Goal: Task Accomplishment & Management: Complete application form

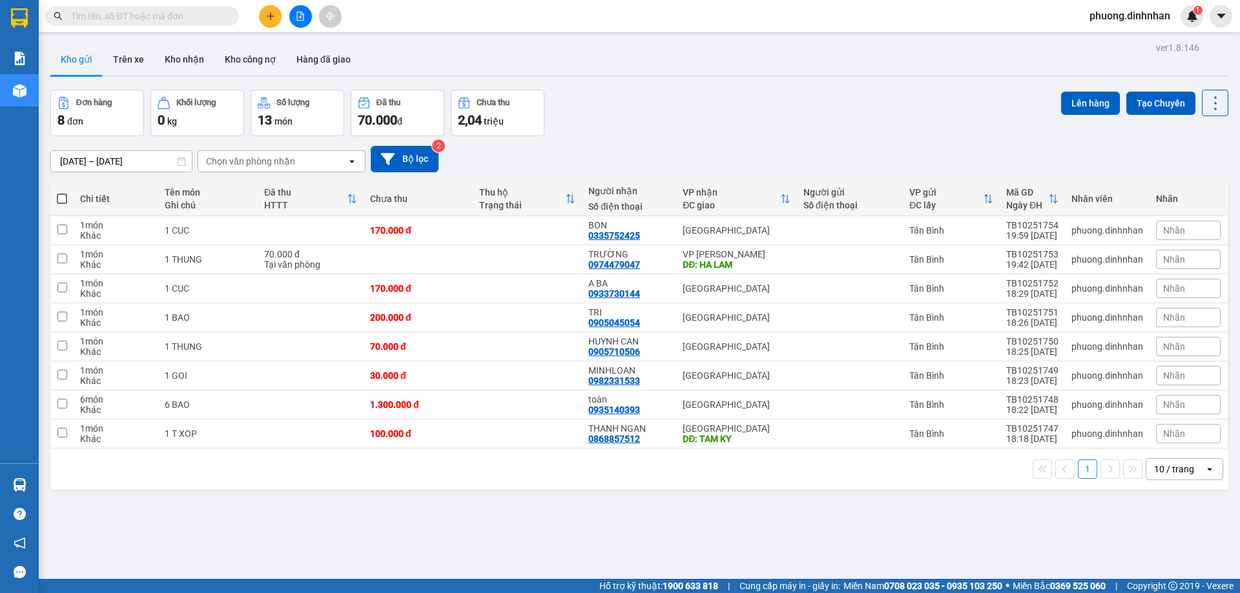
click at [166, 16] on input "text" at bounding box center [147, 16] width 152 height 14
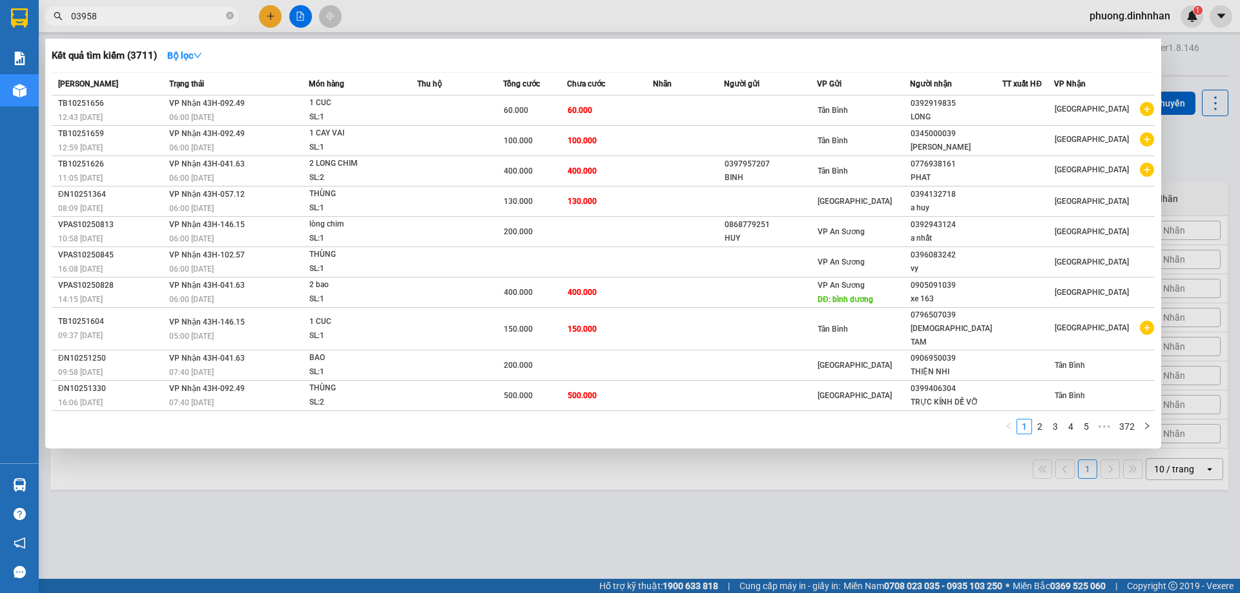
type input "039584"
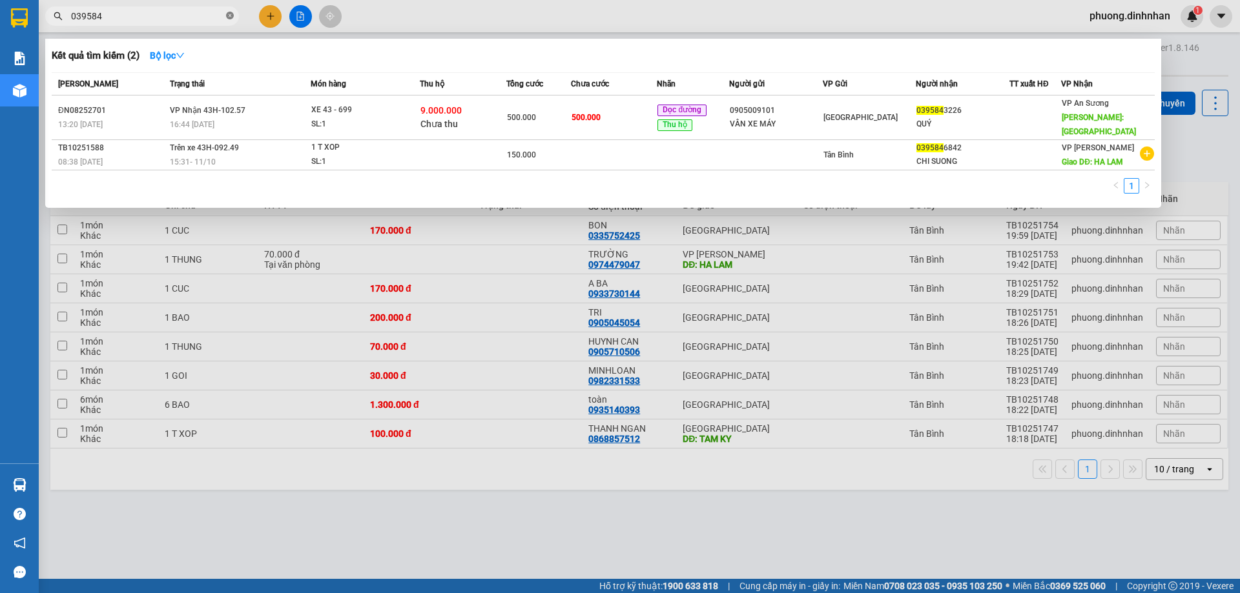
click at [231, 16] on icon "close-circle" at bounding box center [230, 16] width 8 height 8
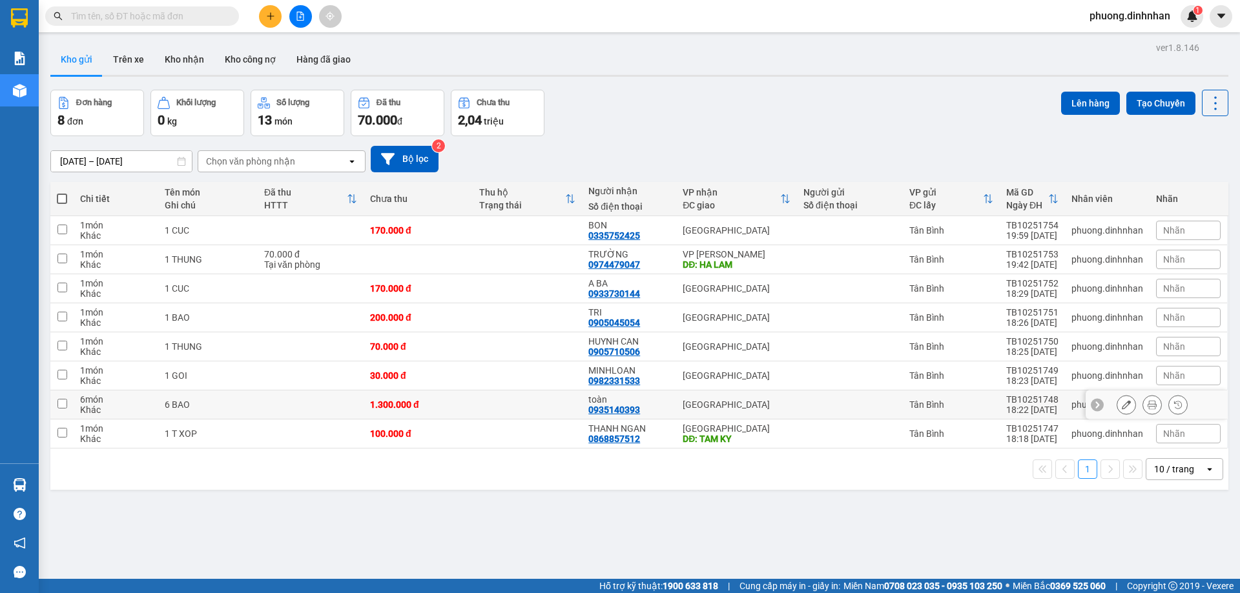
click at [755, 396] on td "[GEOGRAPHIC_DATA]" at bounding box center [736, 405] width 121 height 29
checkbox input "true"
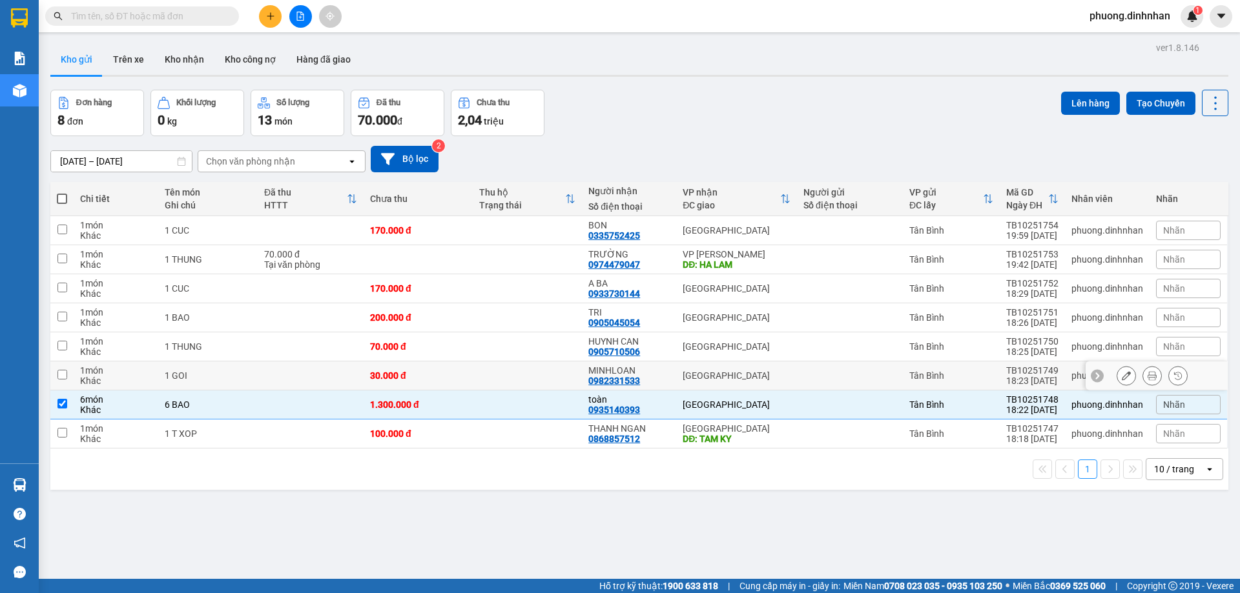
click at [755, 384] on td "[GEOGRAPHIC_DATA]" at bounding box center [736, 376] width 121 height 29
checkbox input "true"
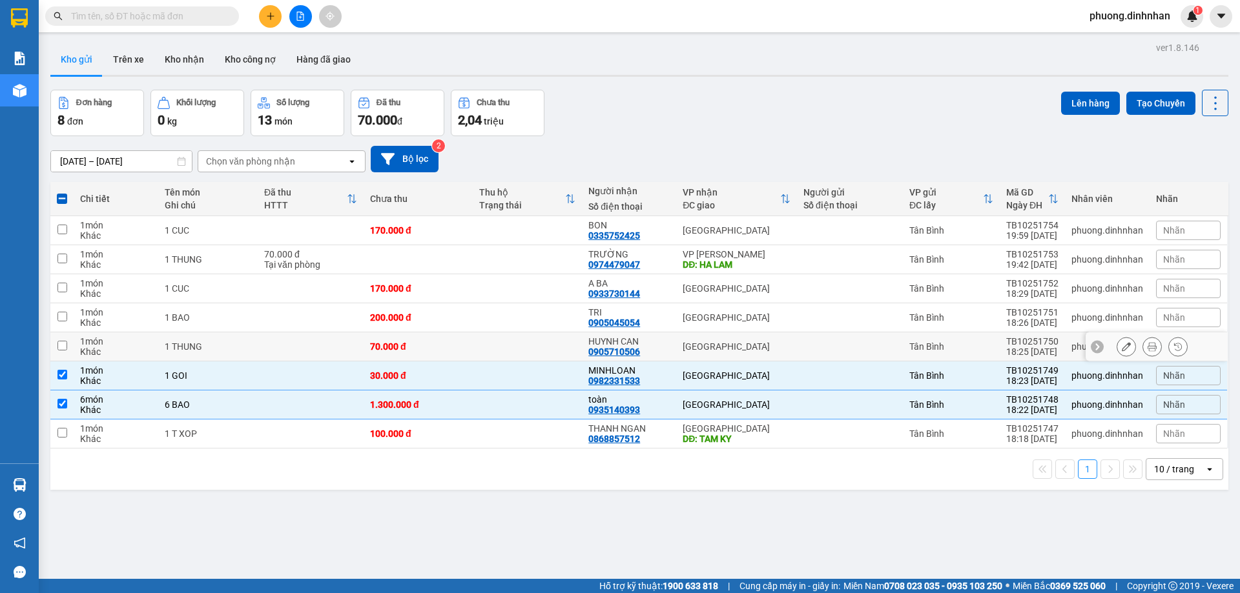
click at [750, 353] on td "[GEOGRAPHIC_DATA]" at bounding box center [736, 347] width 121 height 29
checkbox input "true"
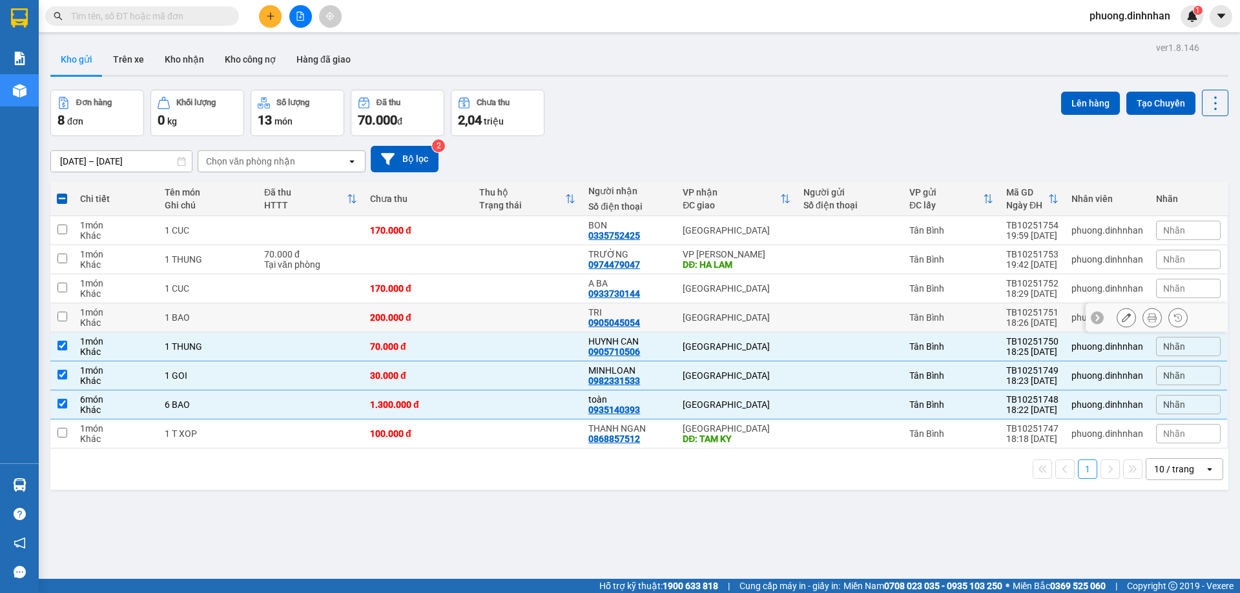
click at [749, 318] on div "[GEOGRAPHIC_DATA]" at bounding box center [737, 318] width 108 height 10
checkbox input "true"
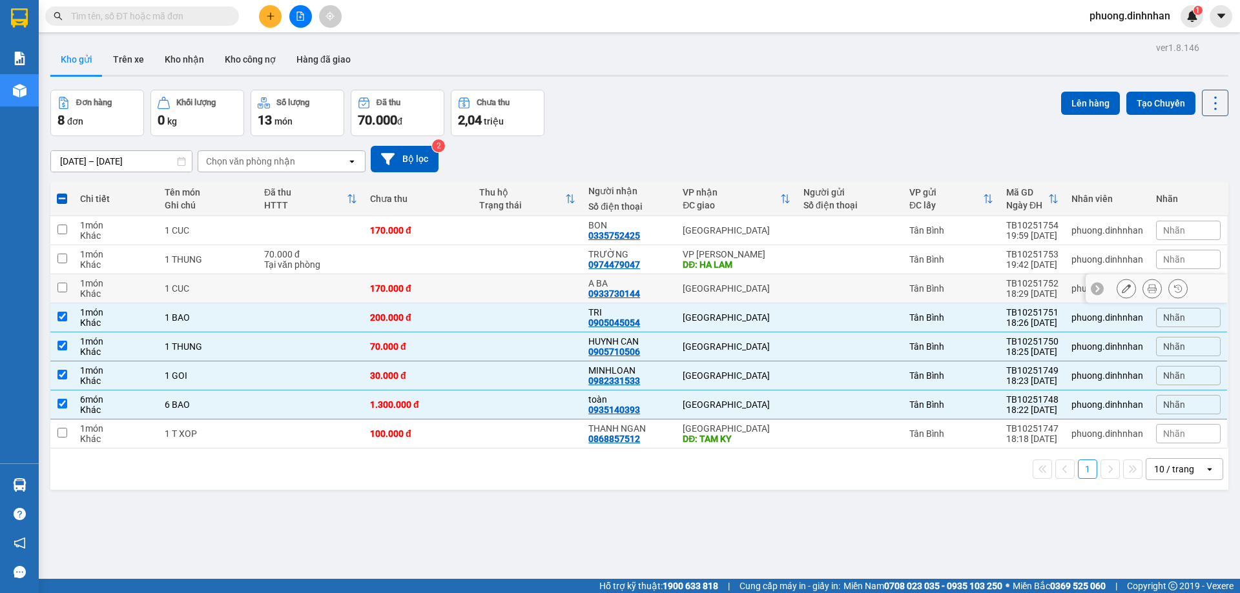
click at [738, 288] on div "[GEOGRAPHIC_DATA]" at bounding box center [737, 288] width 108 height 10
checkbox input "true"
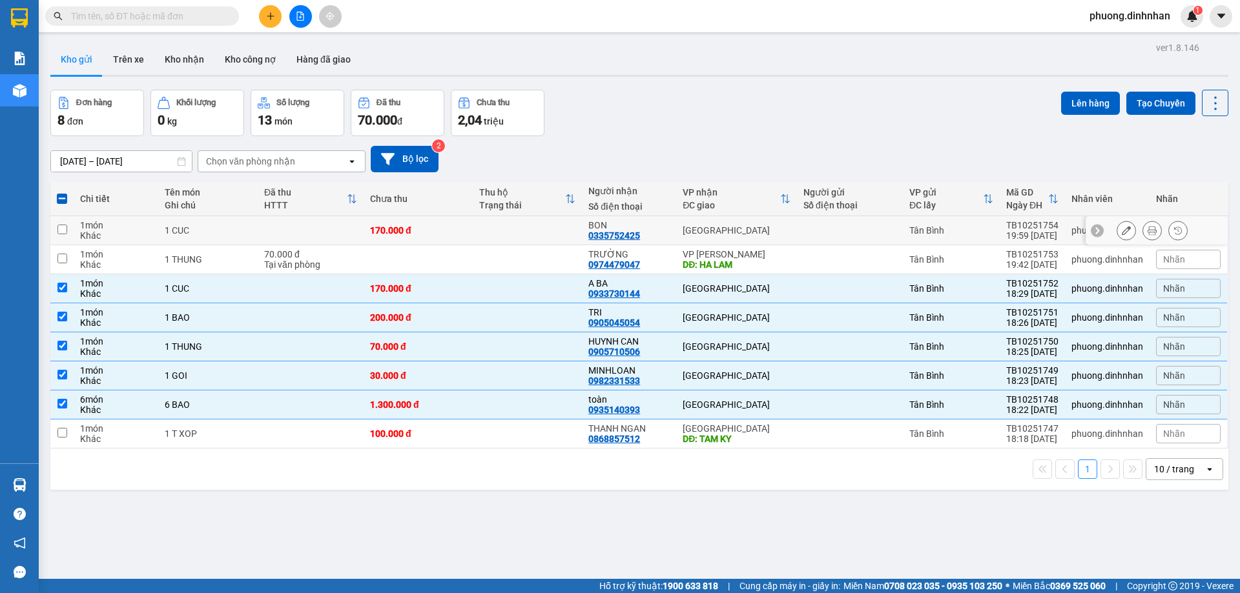
click at [769, 232] on div "[GEOGRAPHIC_DATA]" at bounding box center [737, 230] width 108 height 10
checkbox input "true"
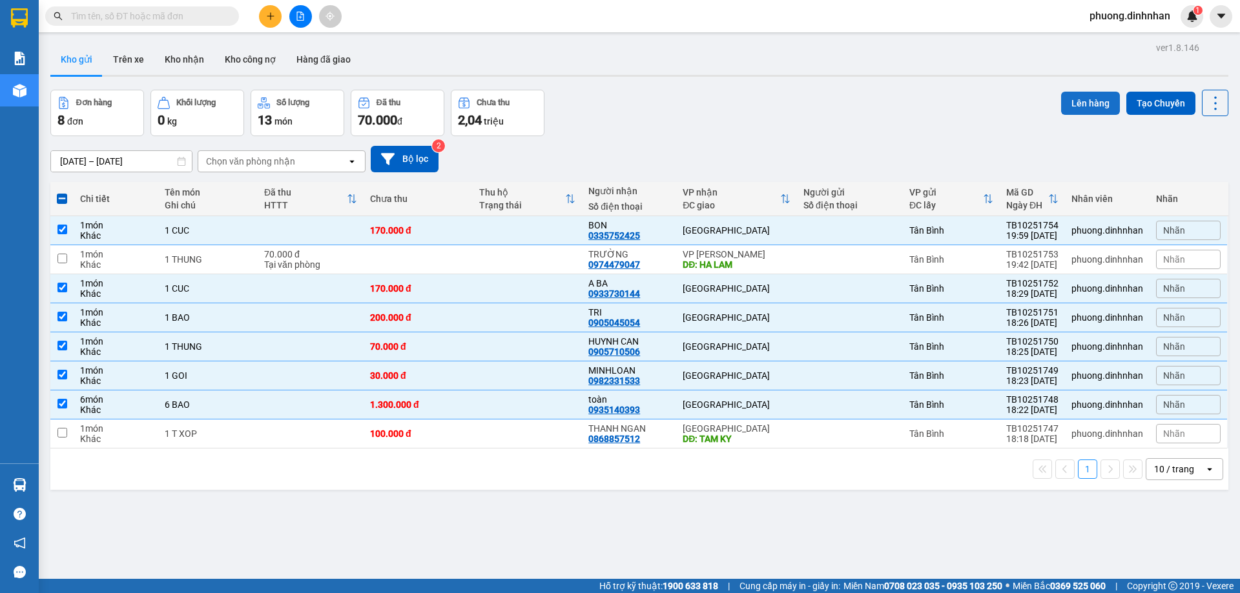
click at [1082, 107] on button "Lên hàng" at bounding box center [1090, 103] width 59 height 23
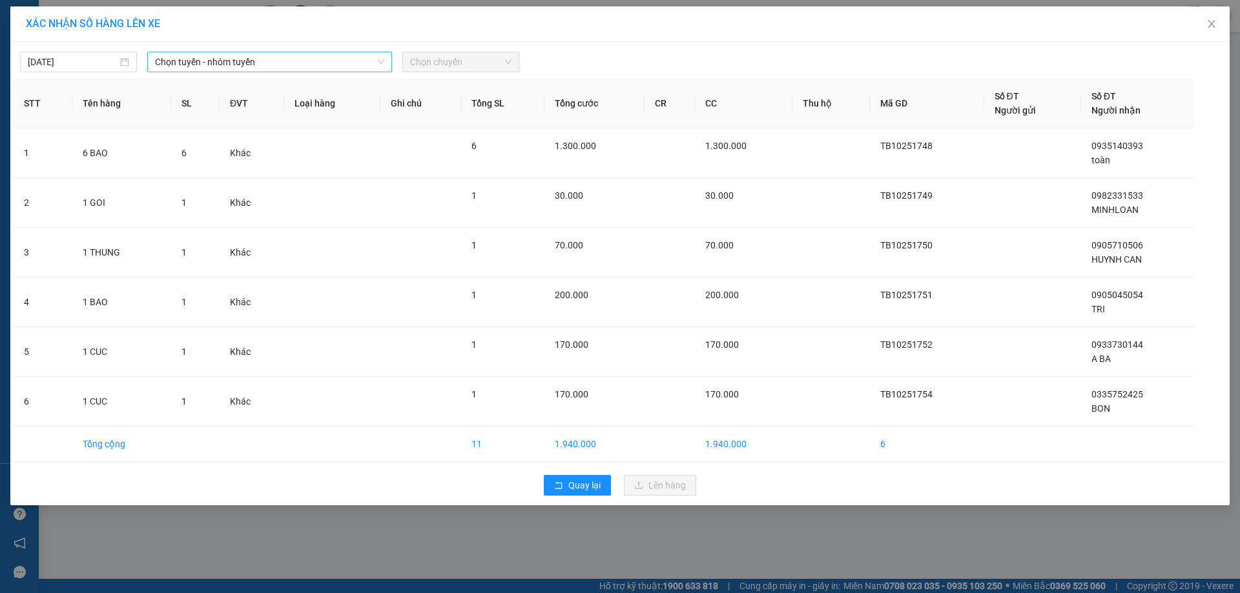
click at [351, 69] on span "Chọn tuyến - nhóm tuyến" at bounding box center [269, 61] width 229 height 19
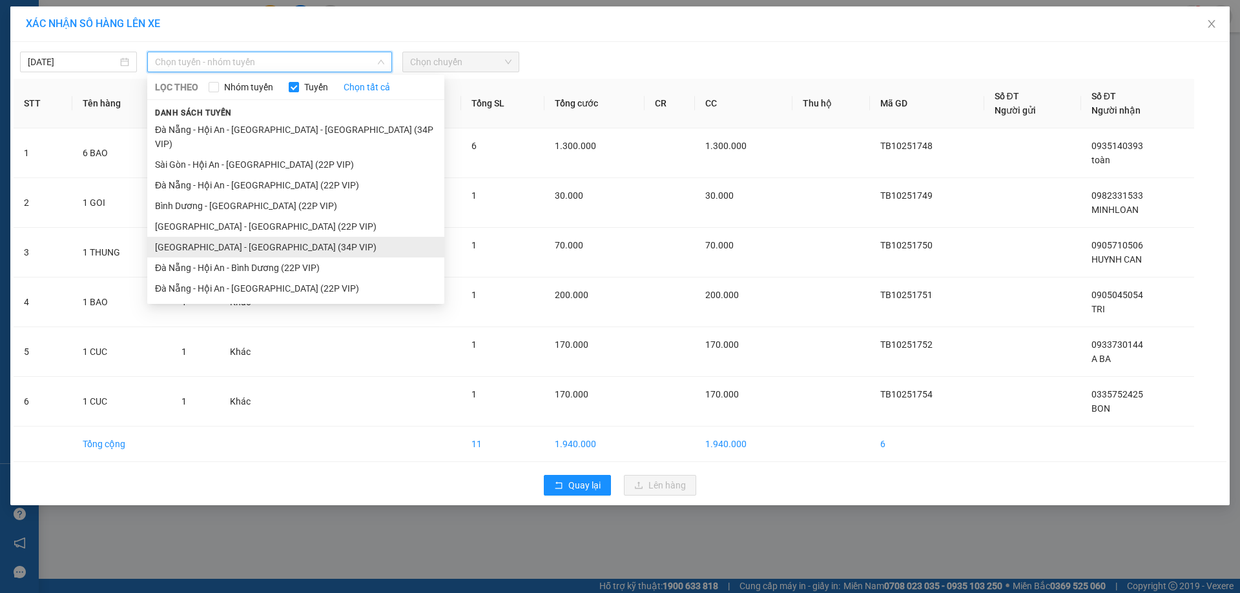
click at [242, 237] on li "[GEOGRAPHIC_DATA] - [GEOGRAPHIC_DATA] (34P VIP)" at bounding box center [295, 247] width 297 height 21
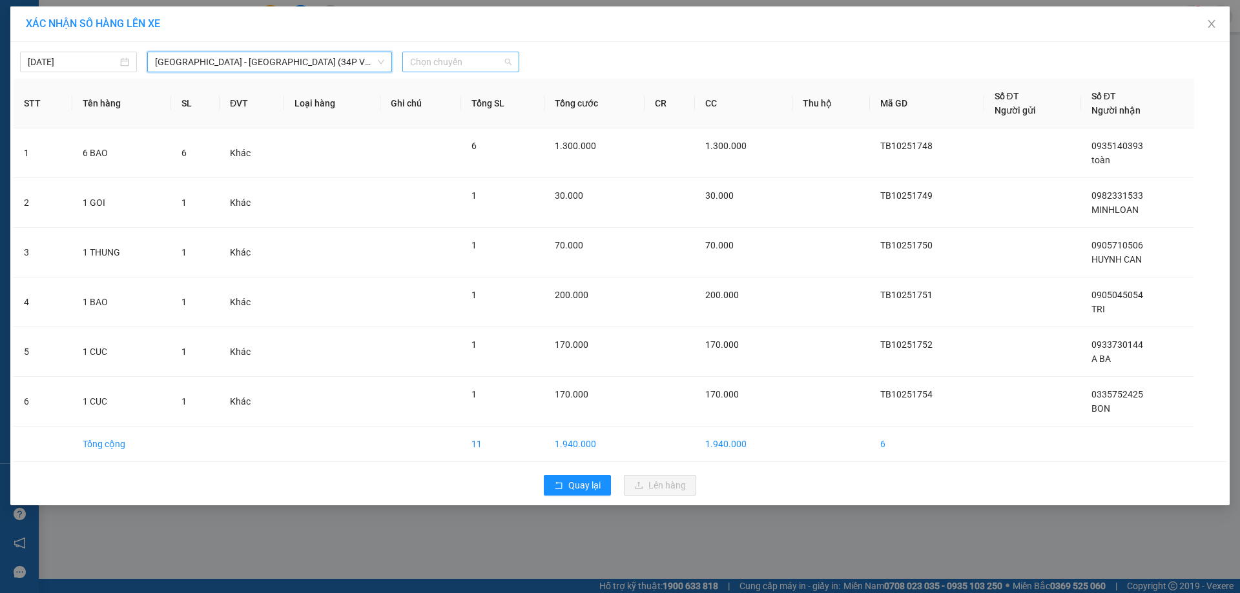
click at [463, 67] on span "Chọn chuyến" at bounding box center [460, 61] width 101 height 19
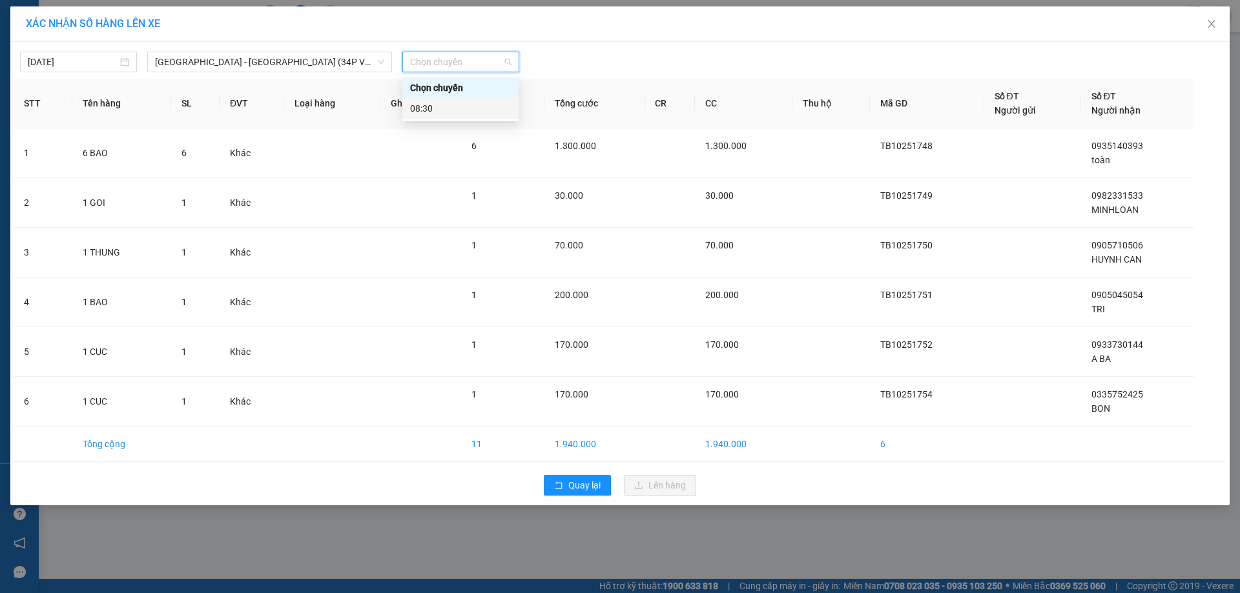
click at [433, 107] on div "08:30" at bounding box center [460, 108] width 101 height 14
click at [433, 107] on th "Ghi chú" at bounding box center [420, 104] width 81 height 50
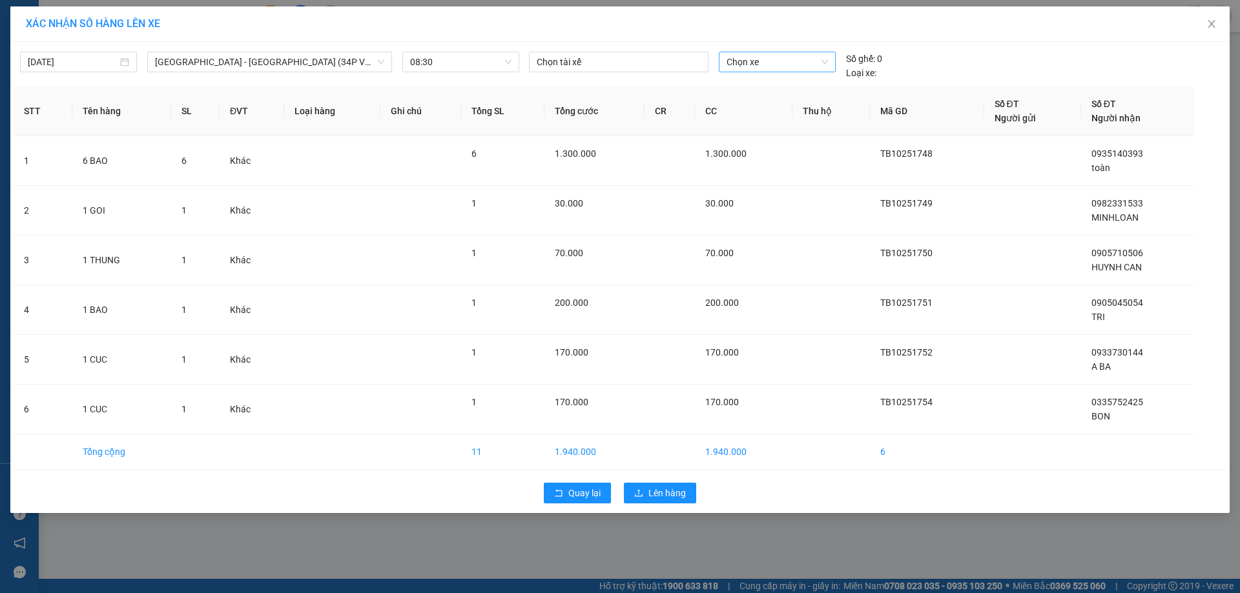
click at [778, 65] on span "Chọn xe" at bounding box center [776, 61] width 101 height 19
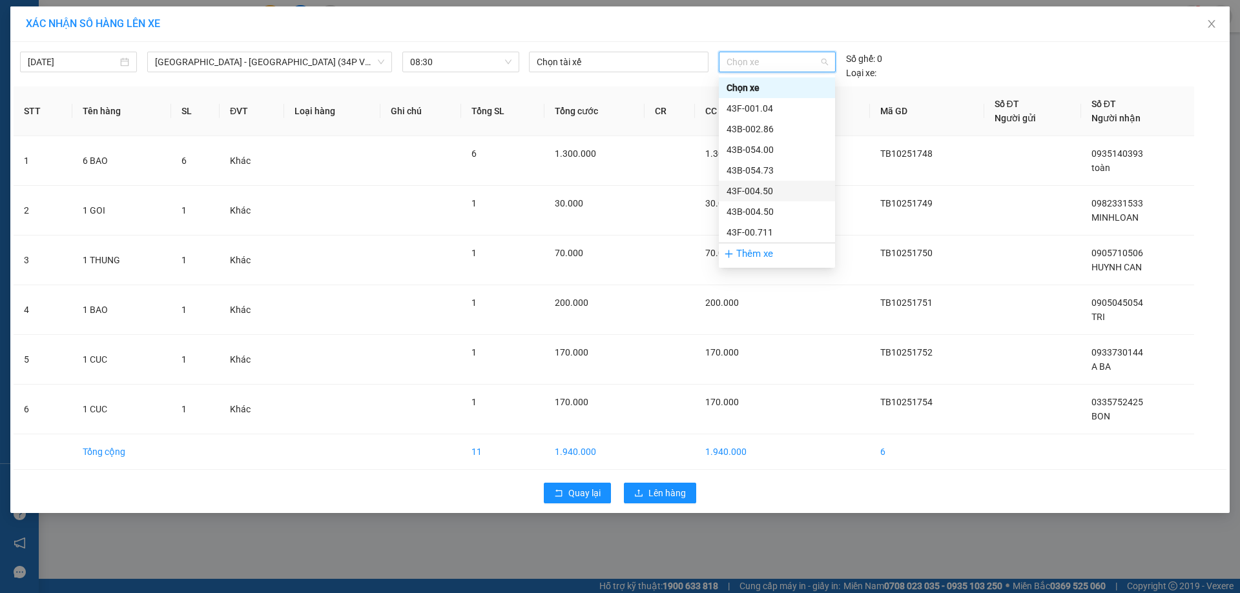
click at [762, 190] on div "43F-004.50" at bounding box center [776, 191] width 101 height 14
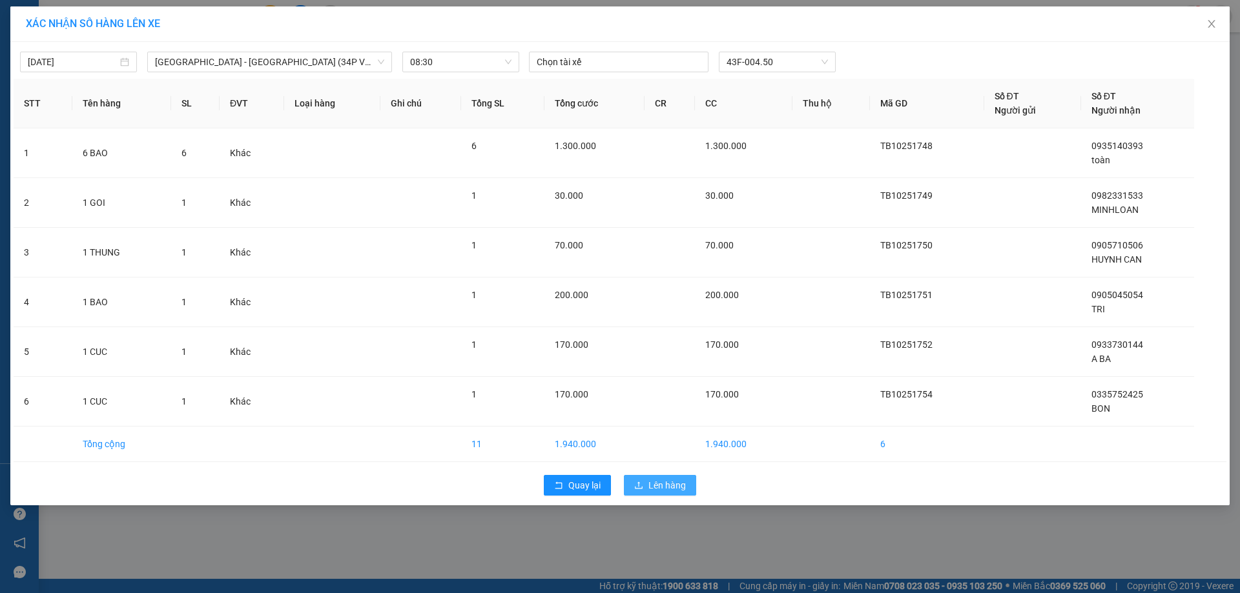
click at [667, 486] on span "Lên hàng" at bounding box center [666, 485] width 37 height 14
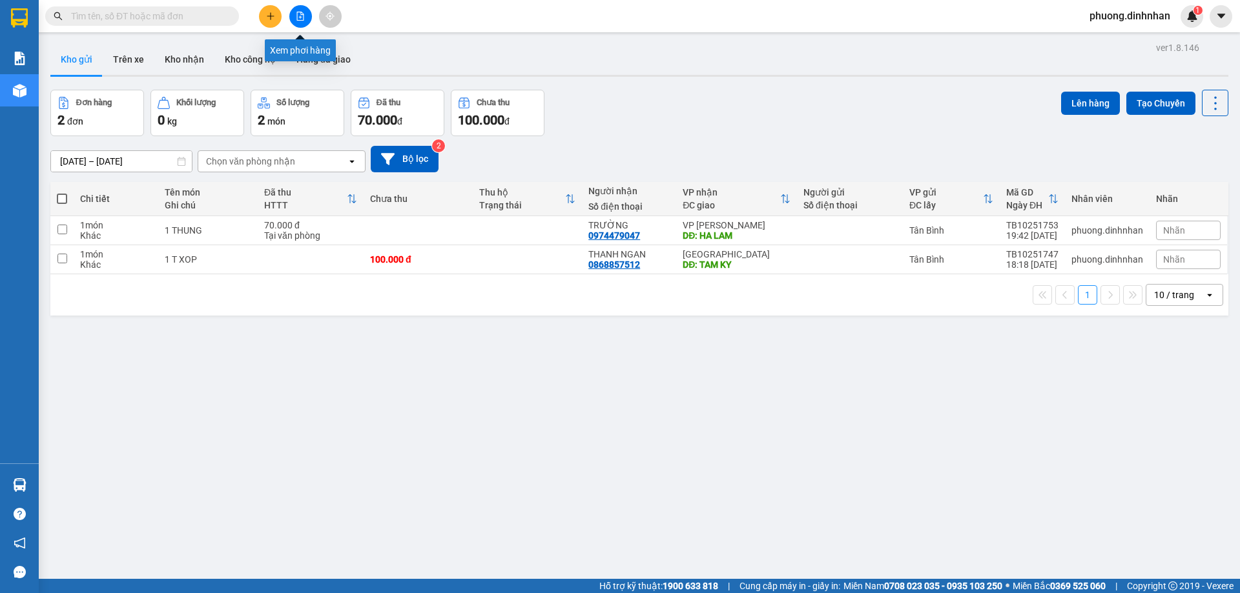
click at [302, 14] on icon "file-add" at bounding box center [300, 16] width 9 height 9
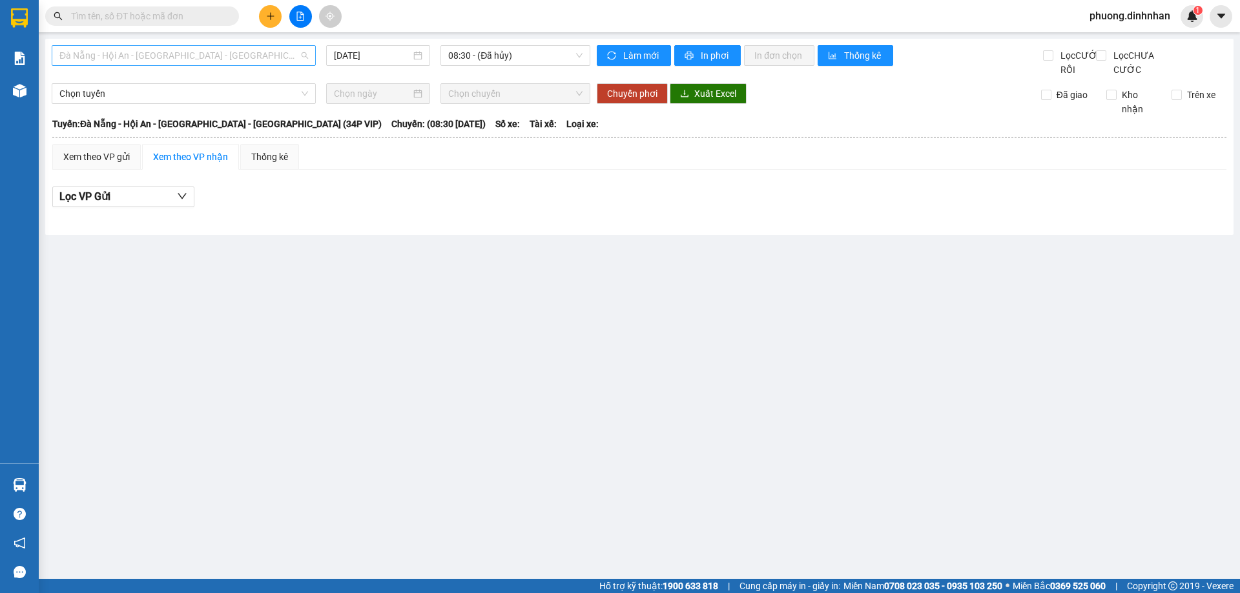
click at [274, 55] on span "Đà Nẵng - Hội An - [GEOGRAPHIC_DATA] - [GEOGRAPHIC_DATA] (34P VIP)" at bounding box center [183, 55] width 249 height 19
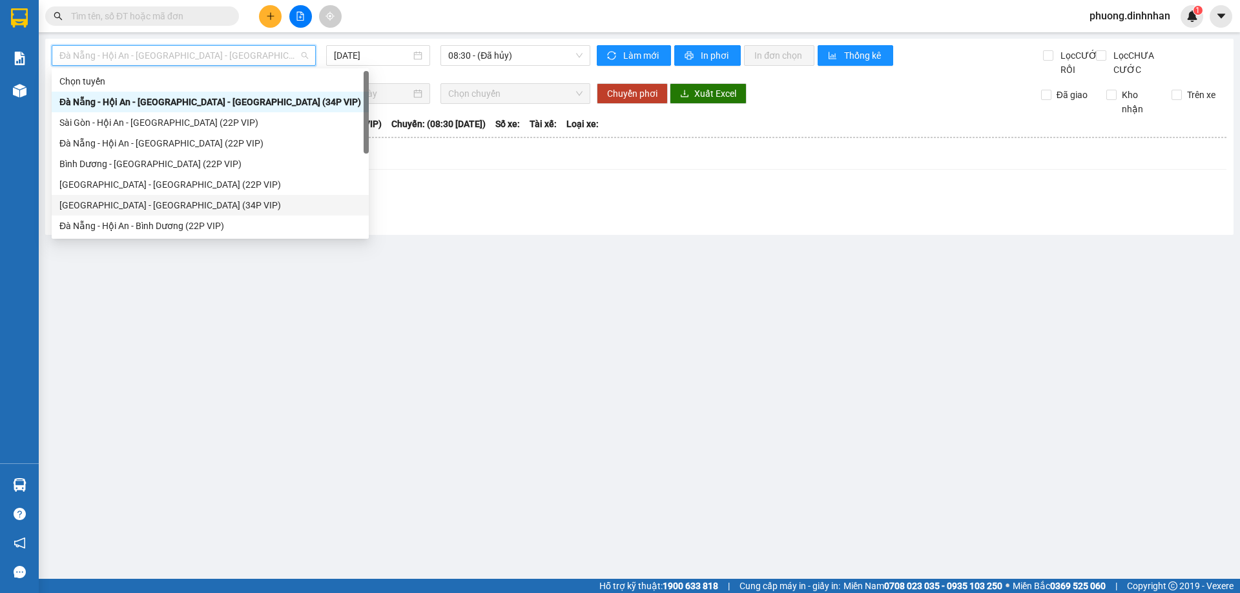
click at [147, 201] on div "[GEOGRAPHIC_DATA] - [GEOGRAPHIC_DATA] (34P VIP)" at bounding box center [210, 205] width 302 height 14
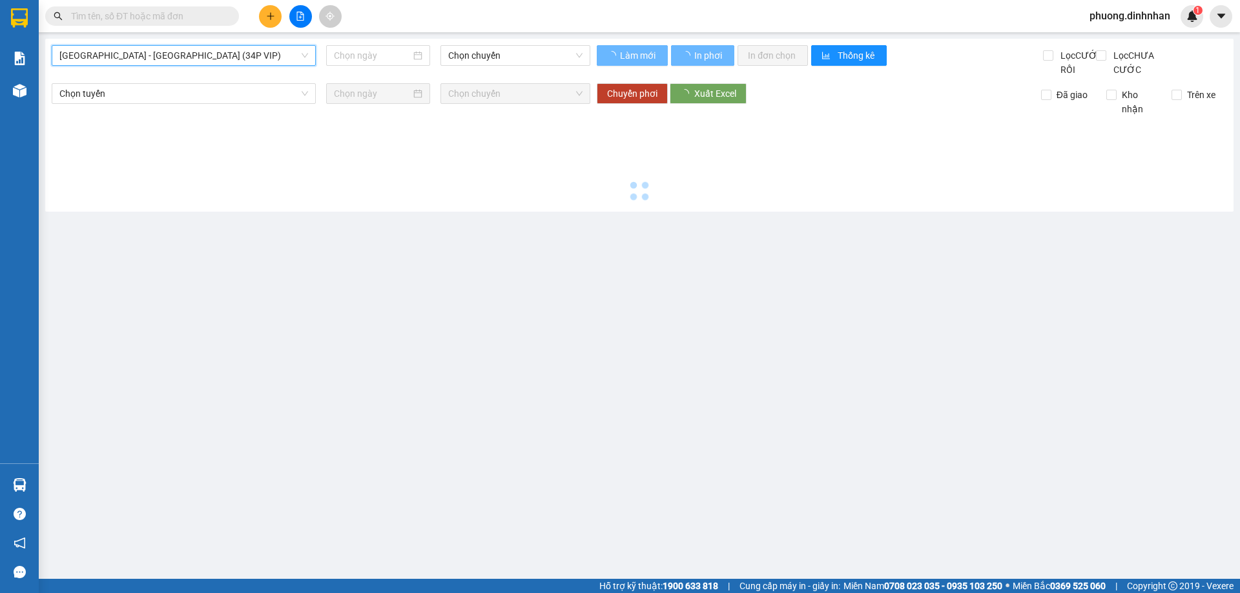
type input "[DATE]"
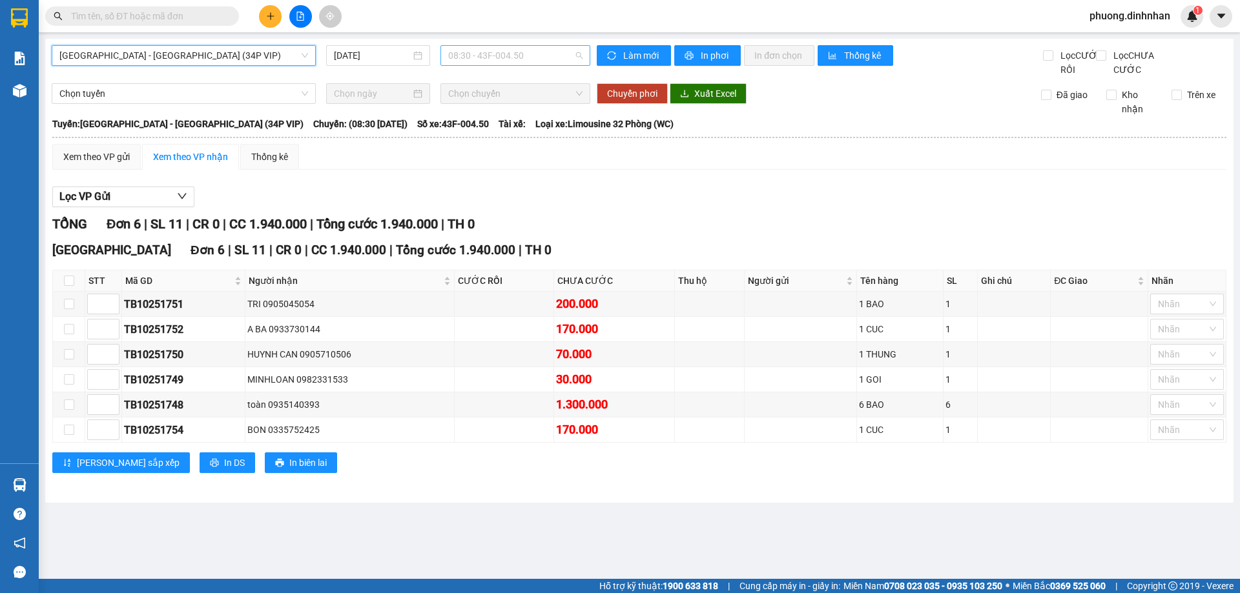
click at [484, 49] on span "08:30 - 43F-004.50" at bounding box center [515, 55] width 134 height 19
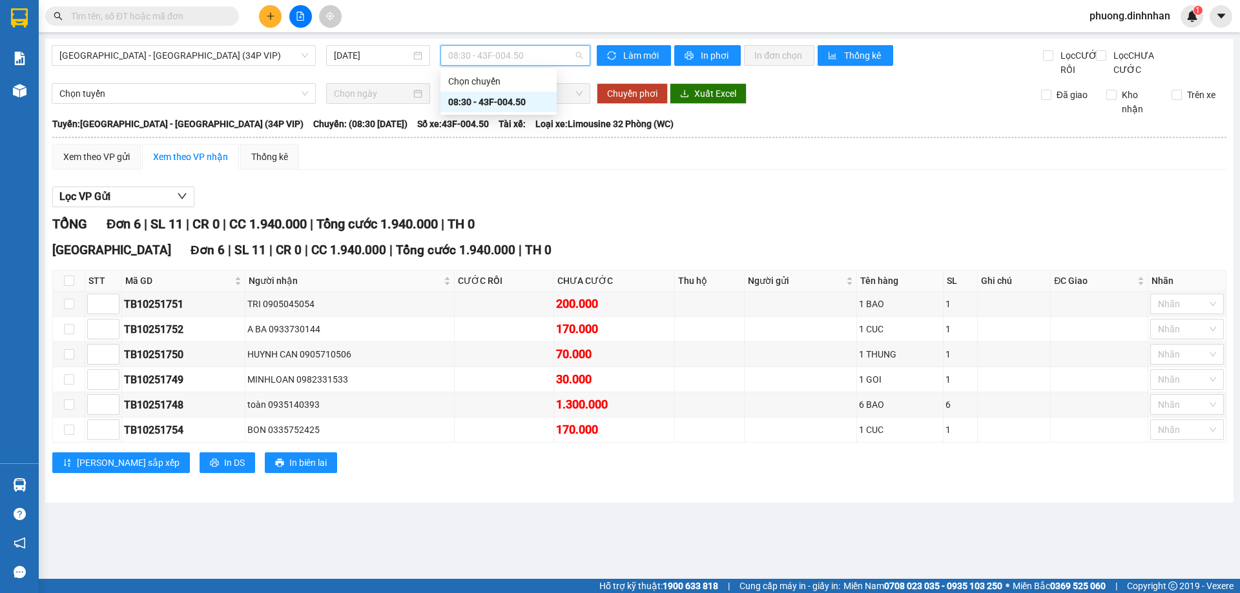
click at [496, 100] on div "08:30 - 43F-004.50" at bounding box center [498, 102] width 101 height 14
click at [716, 57] on span "In phơi" at bounding box center [716, 55] width 30 height 14
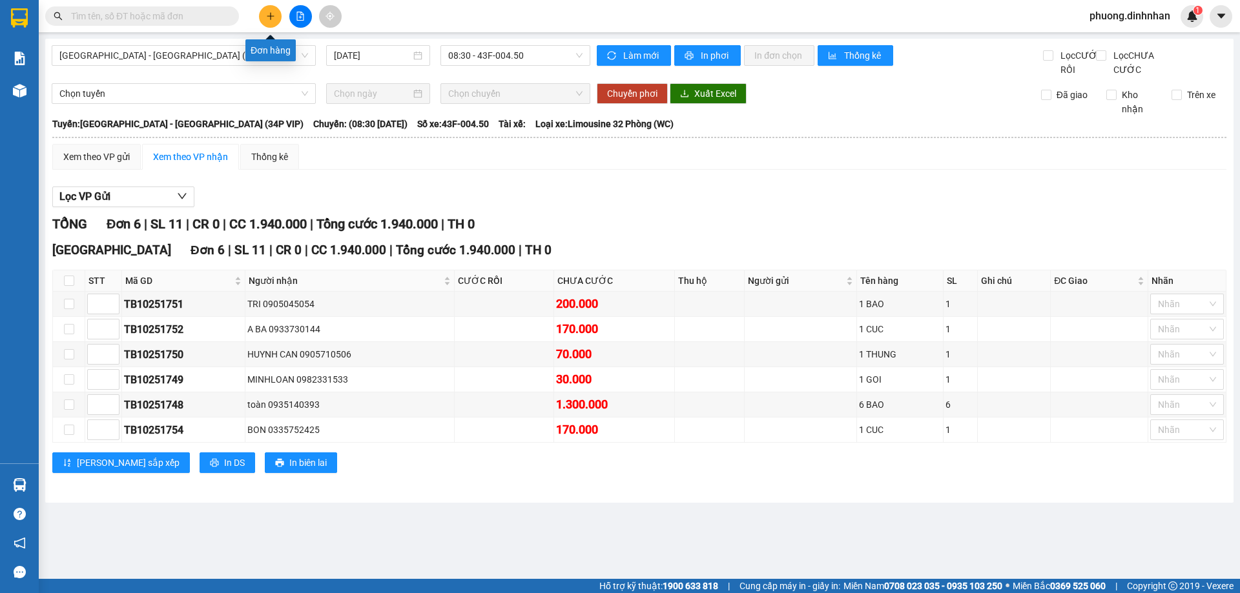
click at [270, 15] on icon "plus" at bounding box center [270, 16] width 9 height 9
click at [270, 15] on body "Kết quả tìm kiếm ( 2 ) Bộ lọc Mã ĐH Trạng thái Món hàng Thu hộ Tổng cước Chưa c…" at bounding box center [620, 296] width 1240 height 593
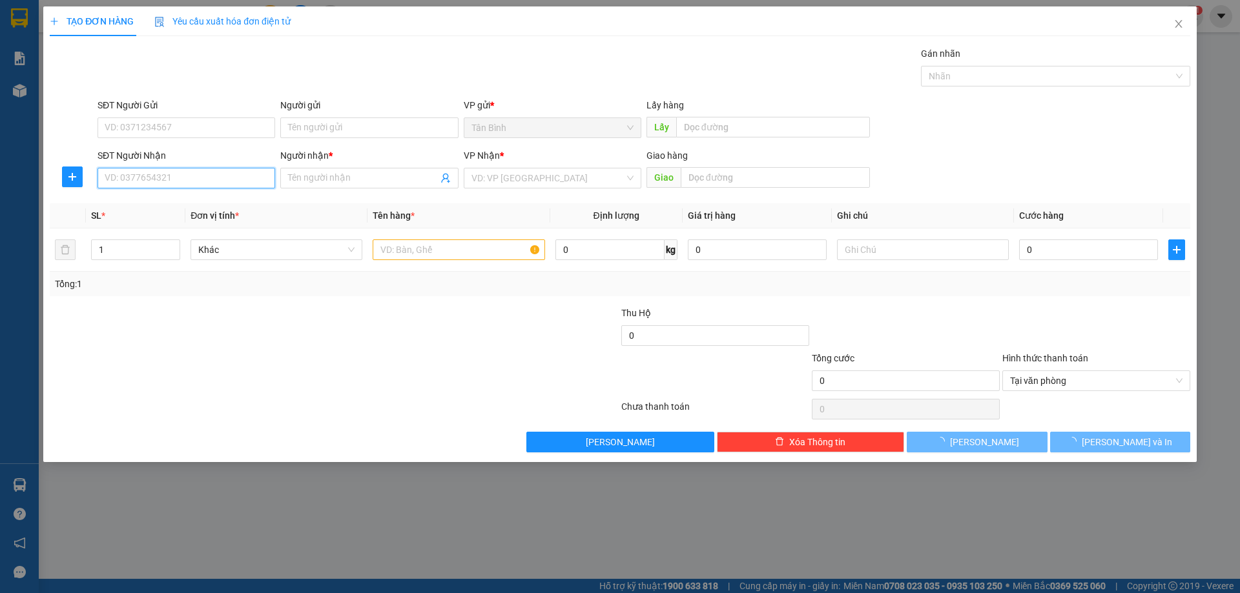
click at [147, 173] on input "SĐT Người Nhận" at bounding box center [187, 178] width 178 height 21
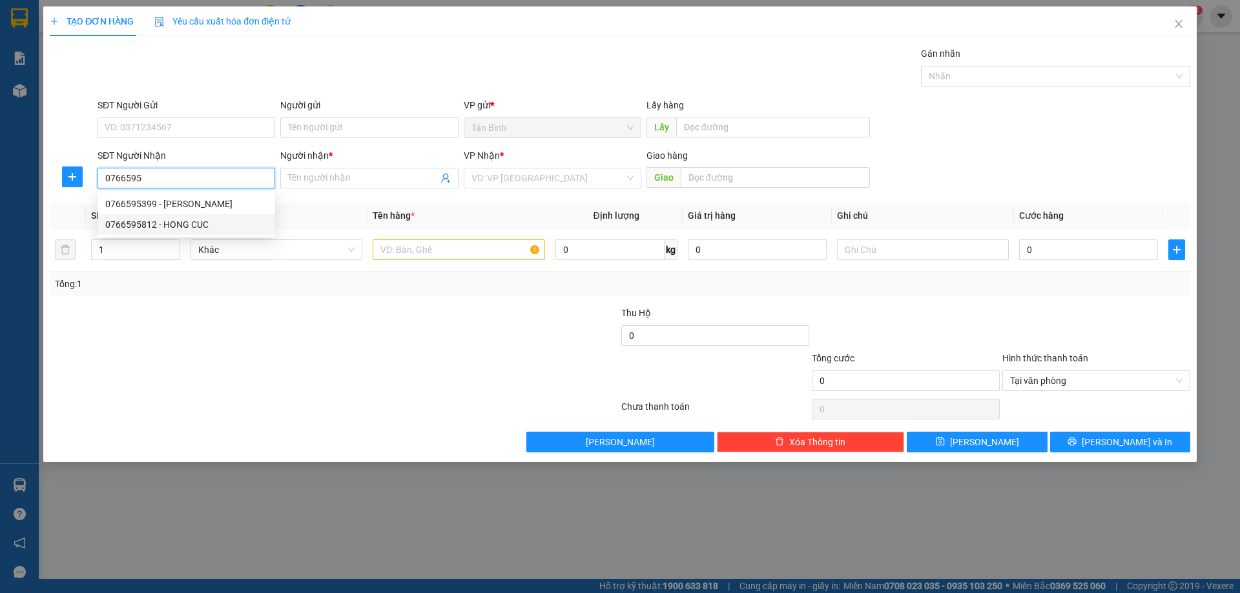
click at [194, 225] on div "0766595812 - HONG CUC" at bounding box center [186, 225] width 162 height 14
type input "0766595812"
type input "HONG CUC"
type input "0766595812"
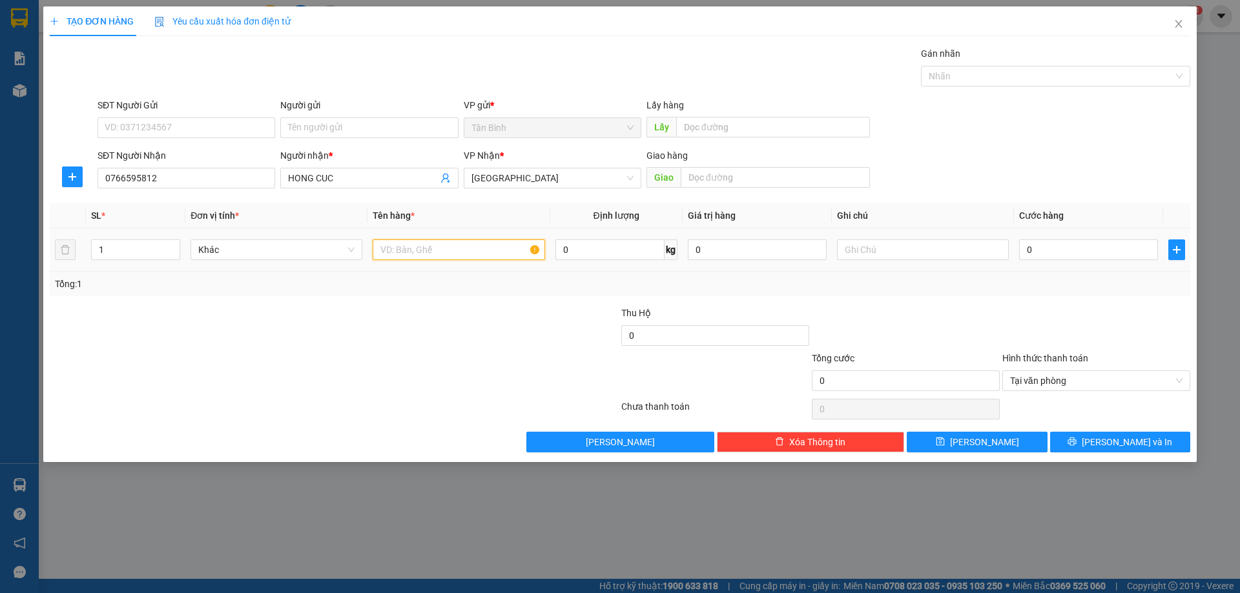
click at [426, 252] on input "text" at bounding box center [459, 250] width 172 height 21
type input "1 CUC"
click at [1131, 259] on input "0" at bounding box center [1088, 250] width 139 height 21
type input "7"
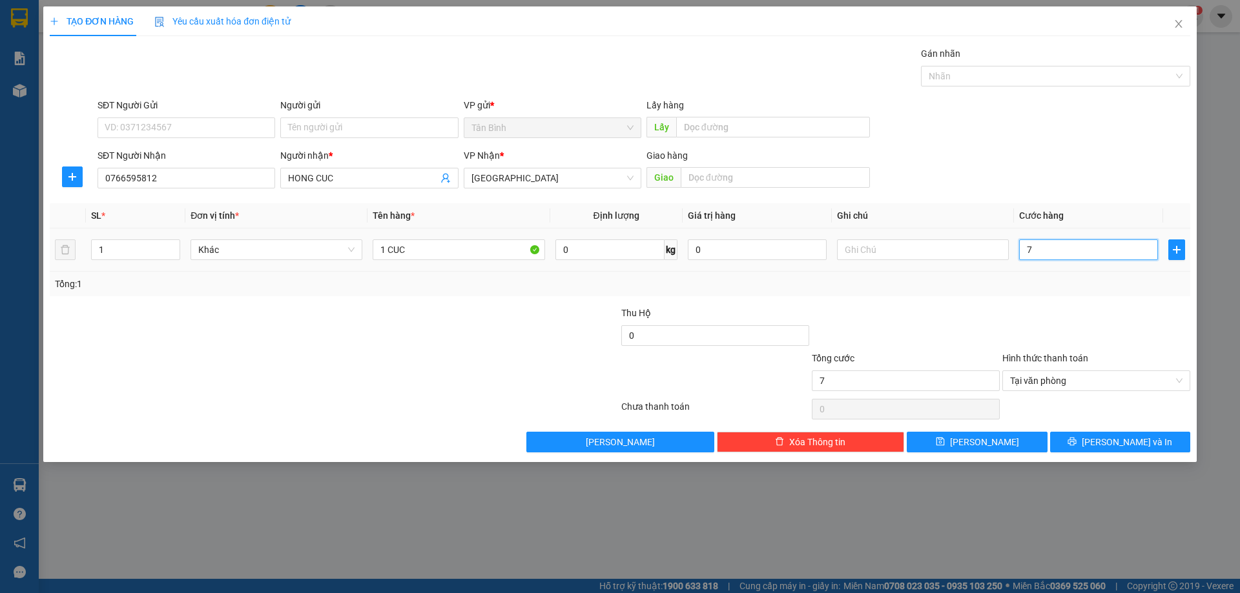
type input "70"
type input "700"
type input "7.000"
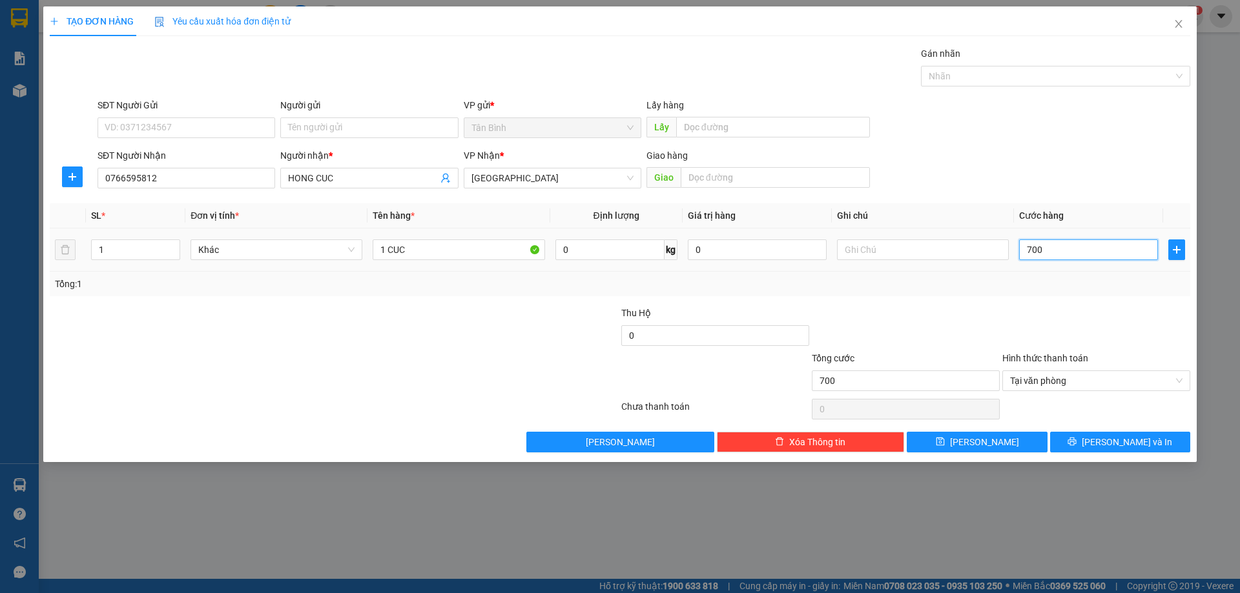
type input "7.000"
type input "70.000"
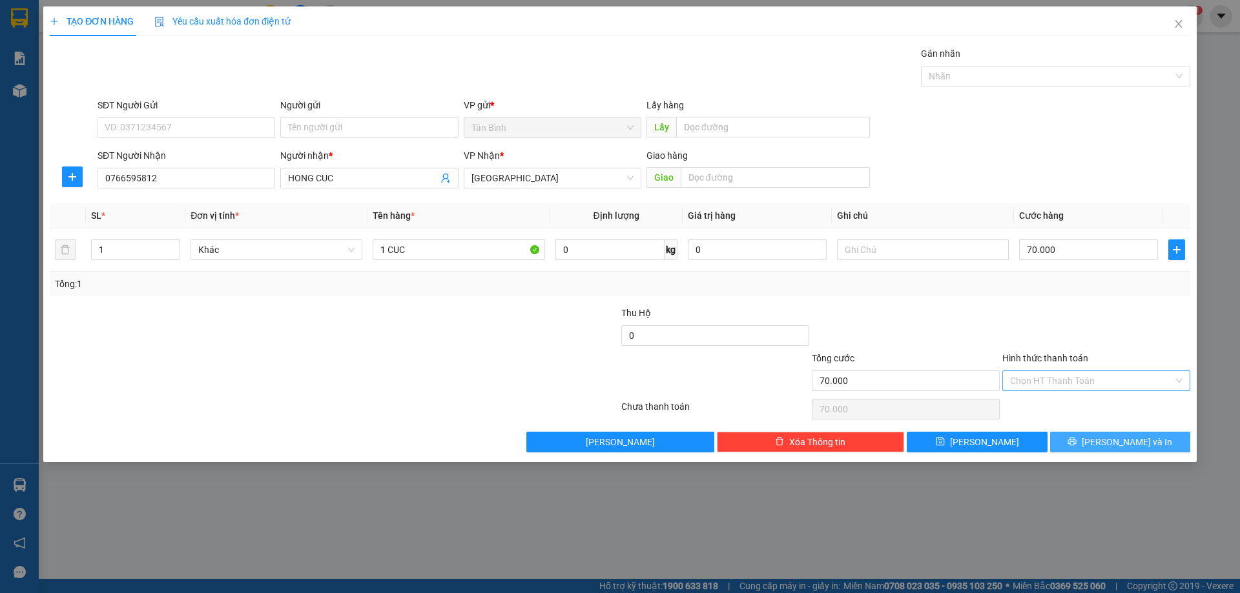
click at [1156, 447] on button "[PERSON_NAME] và In" at bounding box center [1120, 442] width 140 height 21
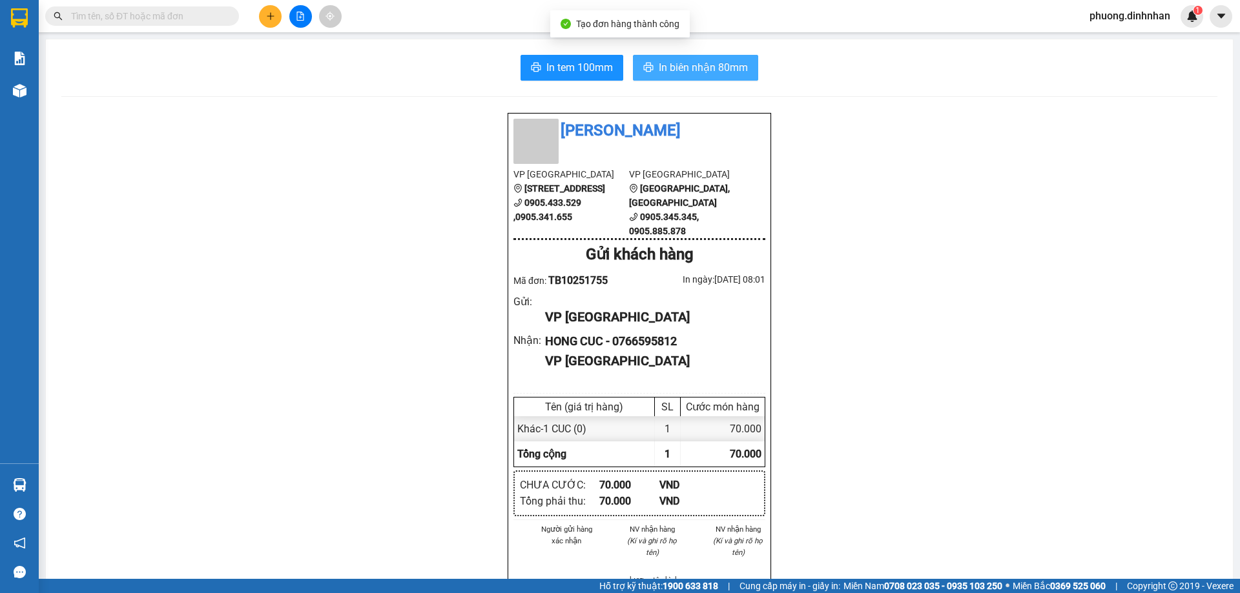
click at [730, 69] on span "In biên nhận 80mm" at bounding box center [703, 67] width 89 height 16
click at [84, 20] on input "text" at bounding box center [147, 16] width 152 height 14
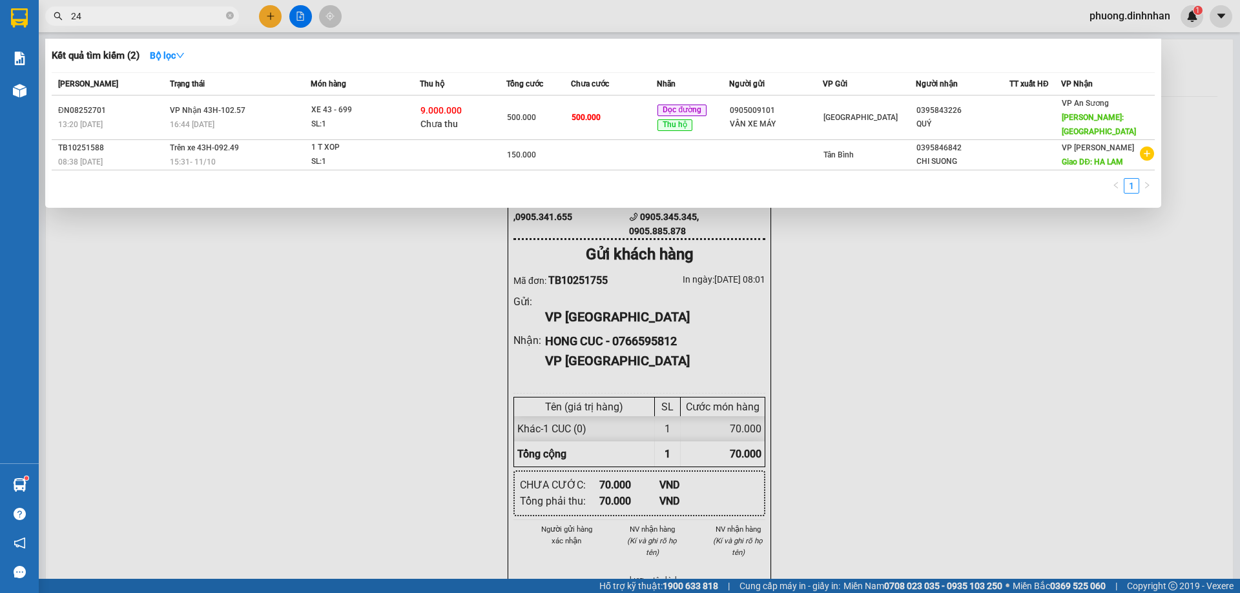
type input "244"
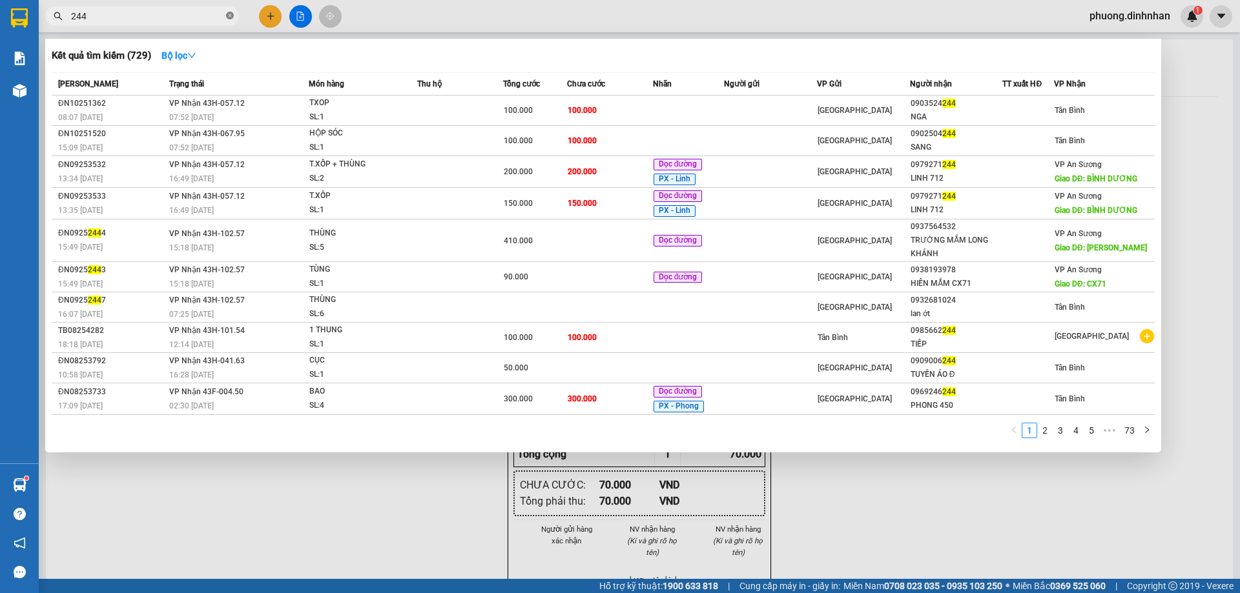
click at [229, 15] on icon "close-circle" at bounding box center [230, 16] width 8 height 8
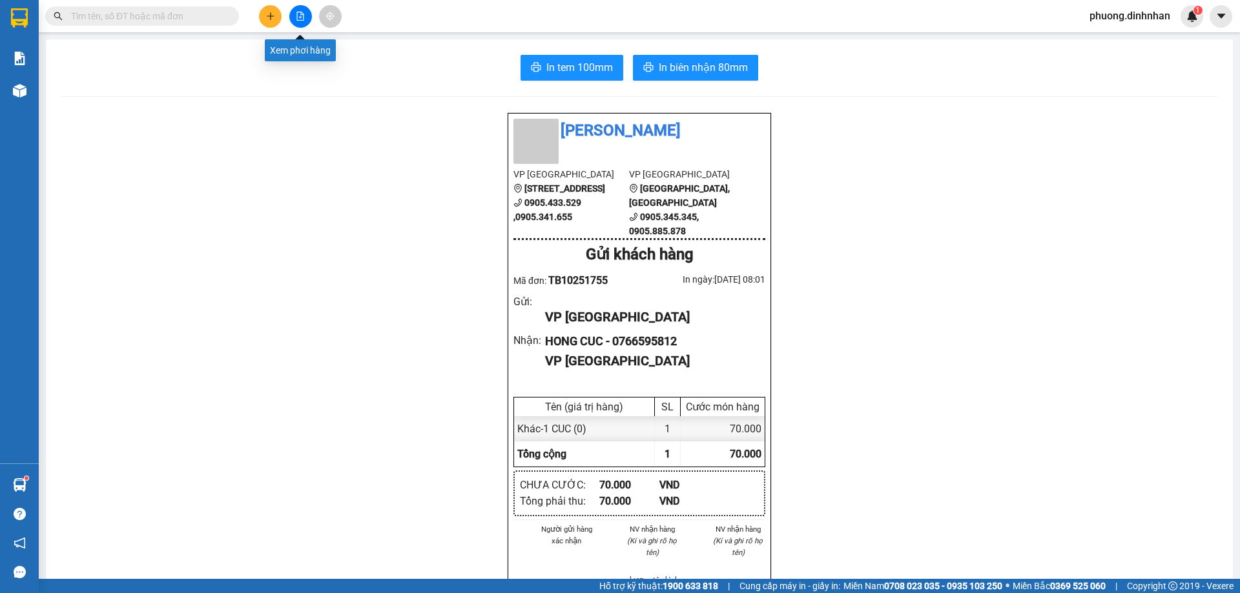
click at [302, 17] on icon "file-add" at bounding box center [300, 16] width 9 height 9
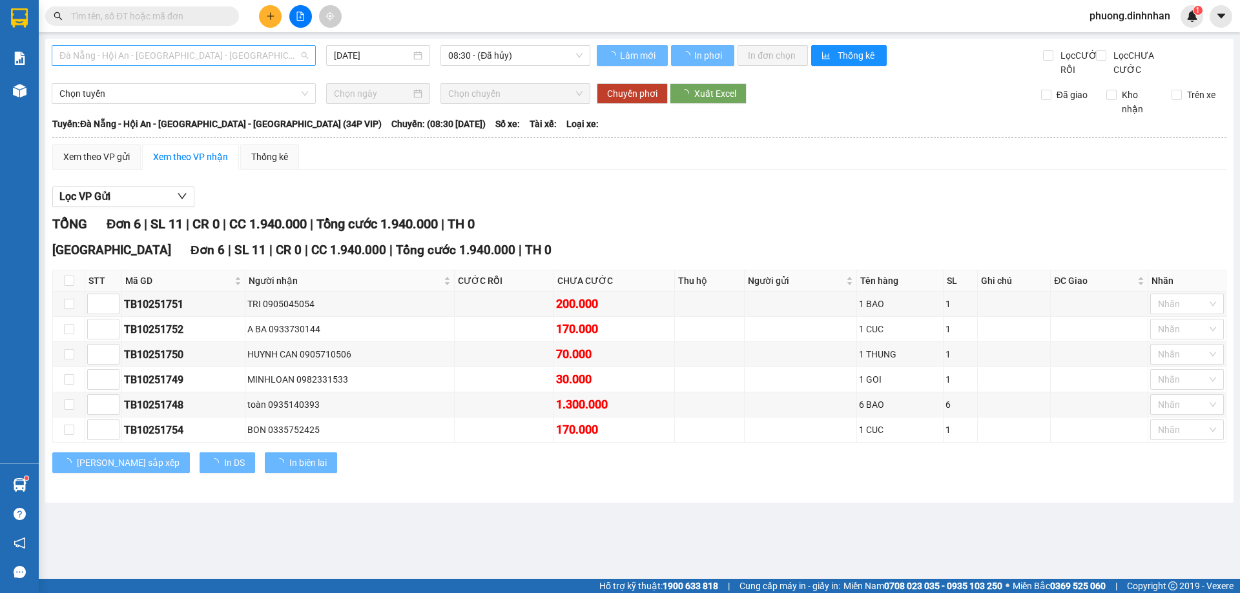
click at [285, 58] on span "Đà Nẵng - Hội An - [GEOGRAPHIC_DATA] - [GEOGRAPHIC_DATA] (34P VIP)" at bounding box center [183, 55] width 249 height 19
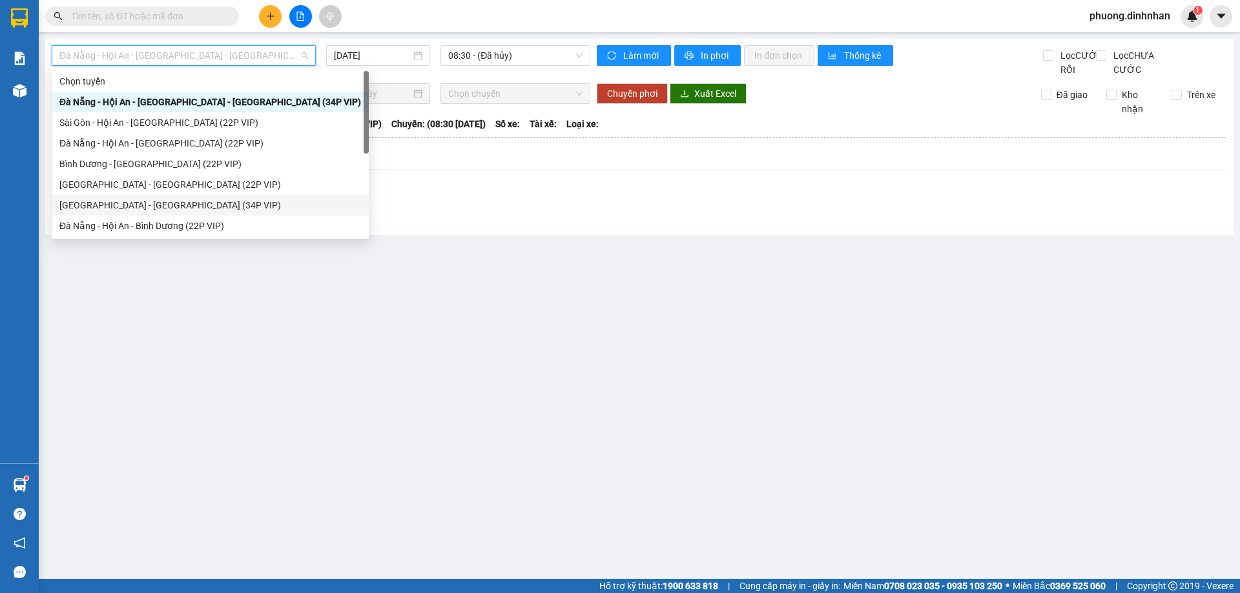
click at [163, 200] on div "[GEOGRAPHIC_DATA] - [GEOGRAPHIC_DATA] (34P VIP)" at bounding box center [210, 205] width 302 height 14
type input "[DATE]"
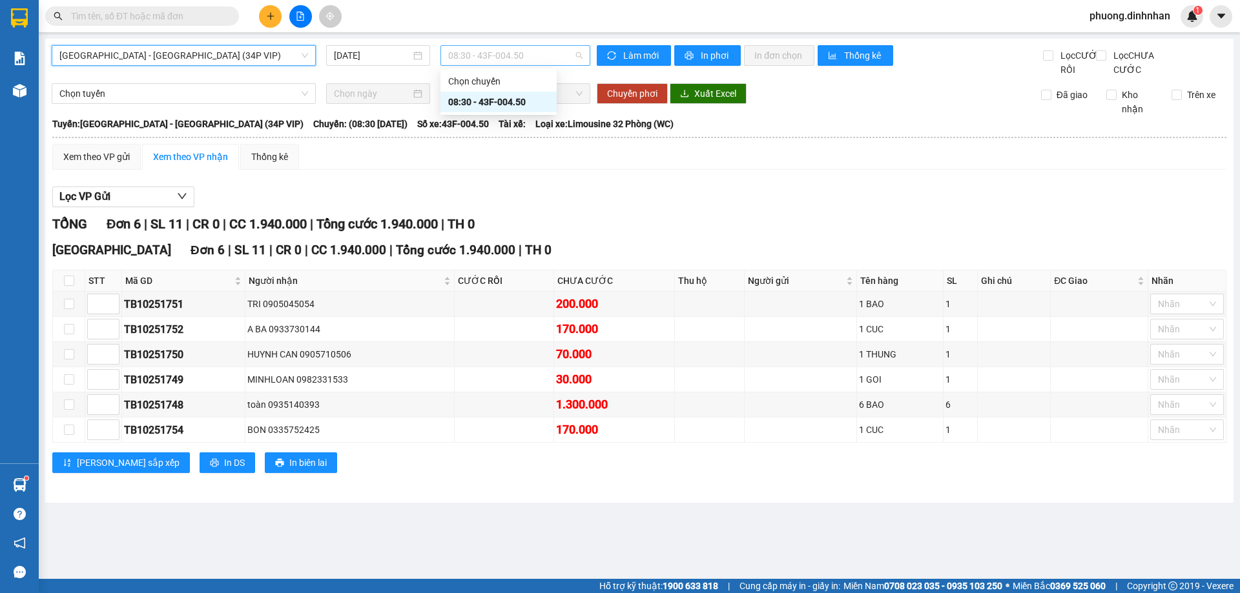
click at [537, 55] on span "08:30 - 43F-004.50" at bounding box center [515, 55] width 134 height 19
click at [527, 100] on div "08:30 - 43F-004.50" at bounding box center [498, 102] width 101 height 14
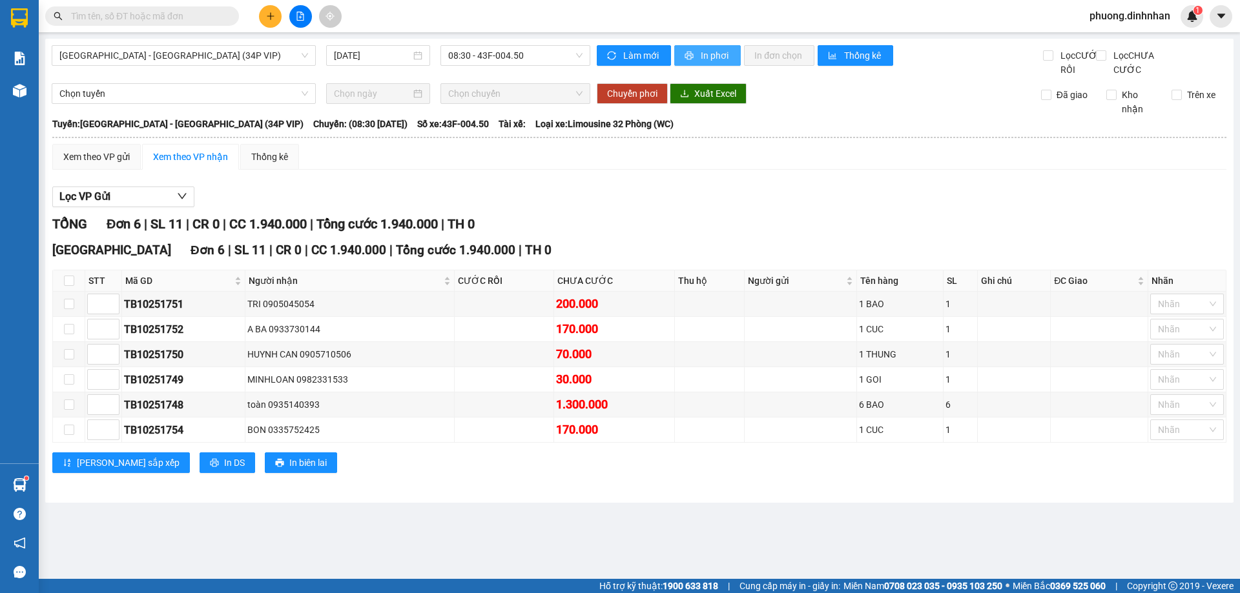
click at [721, 59] on span "In phơi" at bounding box center [716, 55] width 30 height 14
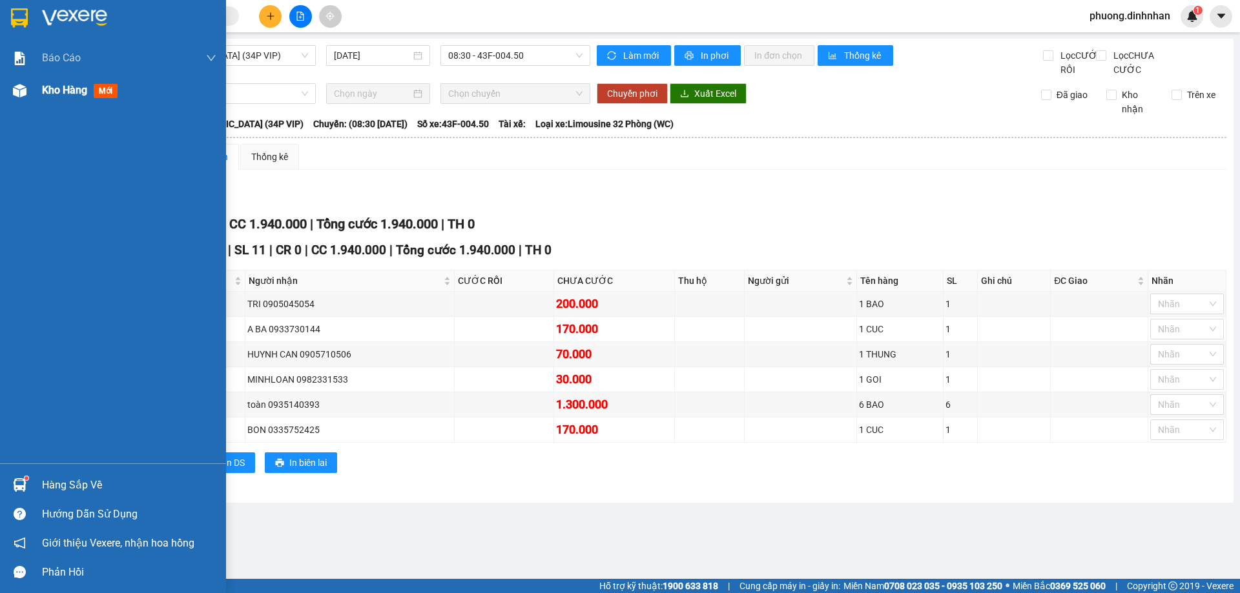
click at [13, 96] on img at bounding box center [20, 91] width 14 height 14
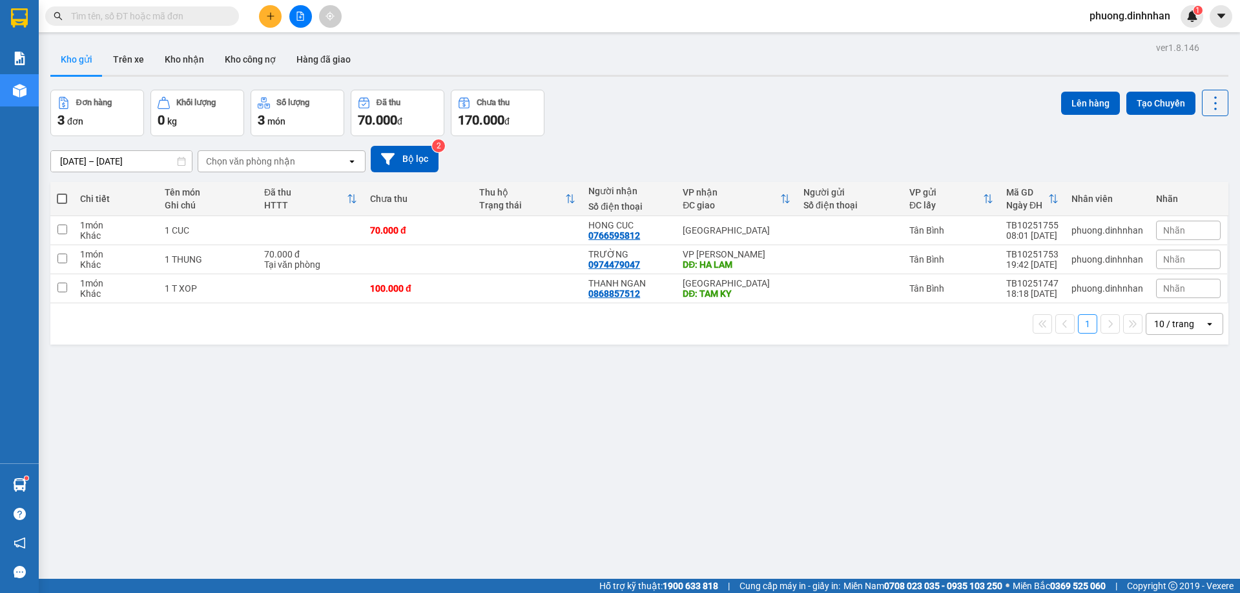
click at [171, 19] on input "text" at bounding box center [147, 16] width 152 height 14
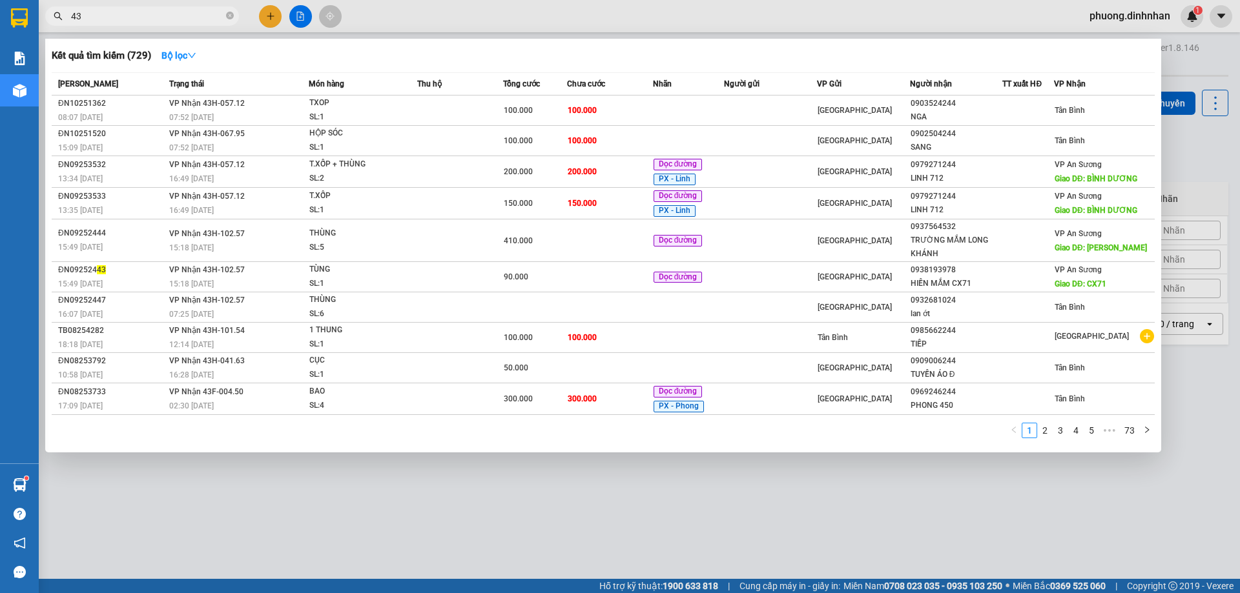
type input "434"
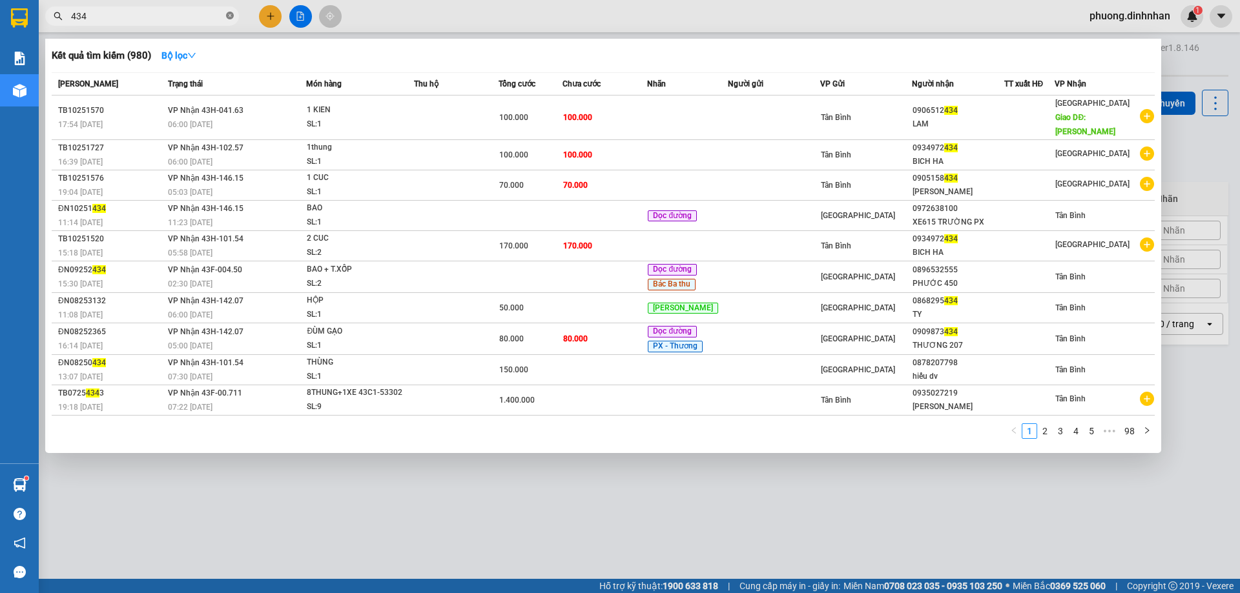
click at [232, 17] on icon "close-circle" at bounding box center [230, 16] width 8 height 8
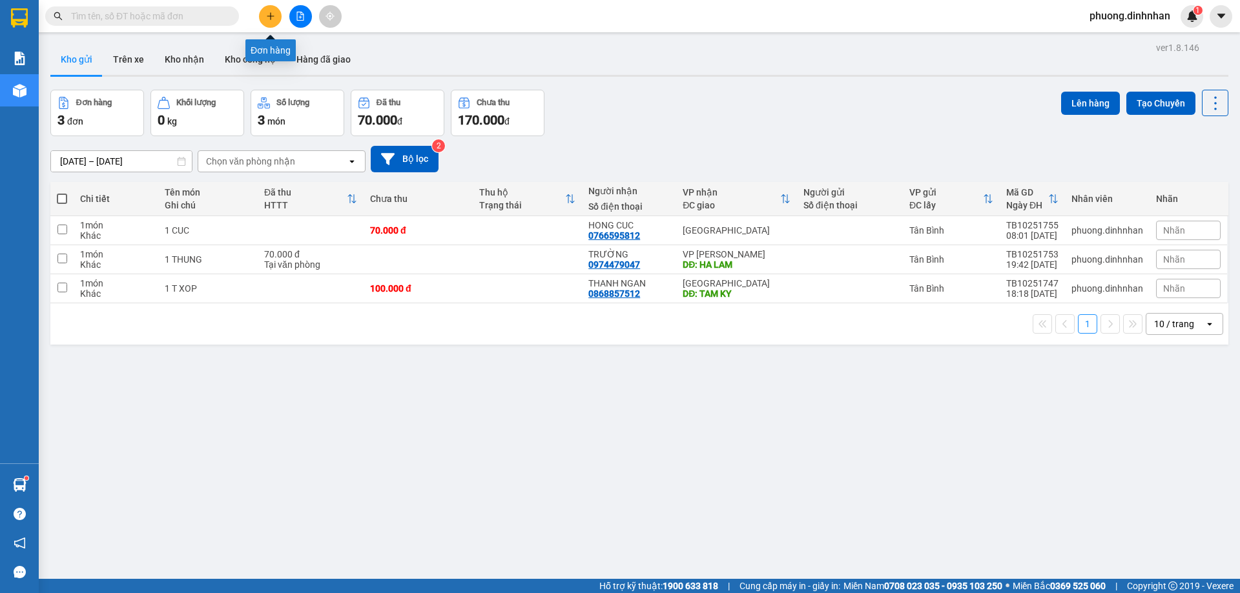
click at [267, 17] on icon "plus" at bounding box center [270, 16] width 9 height 9
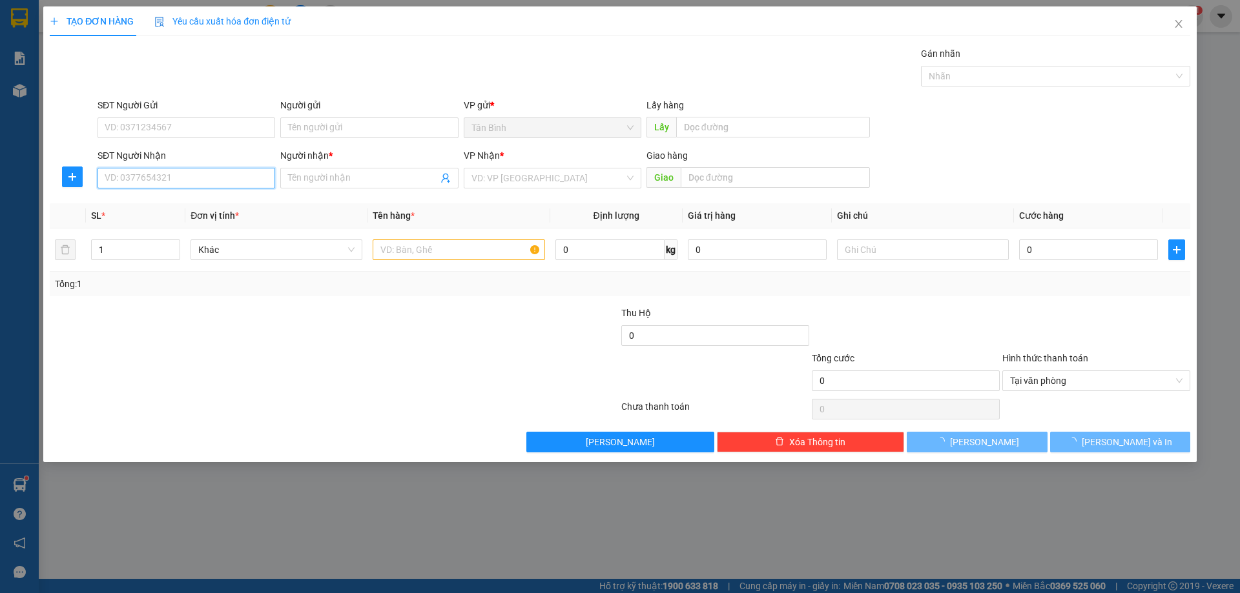
click at [108, 183] on input "SĐT Người Nhận" at bounding box center [187, 178] width 178 height 21
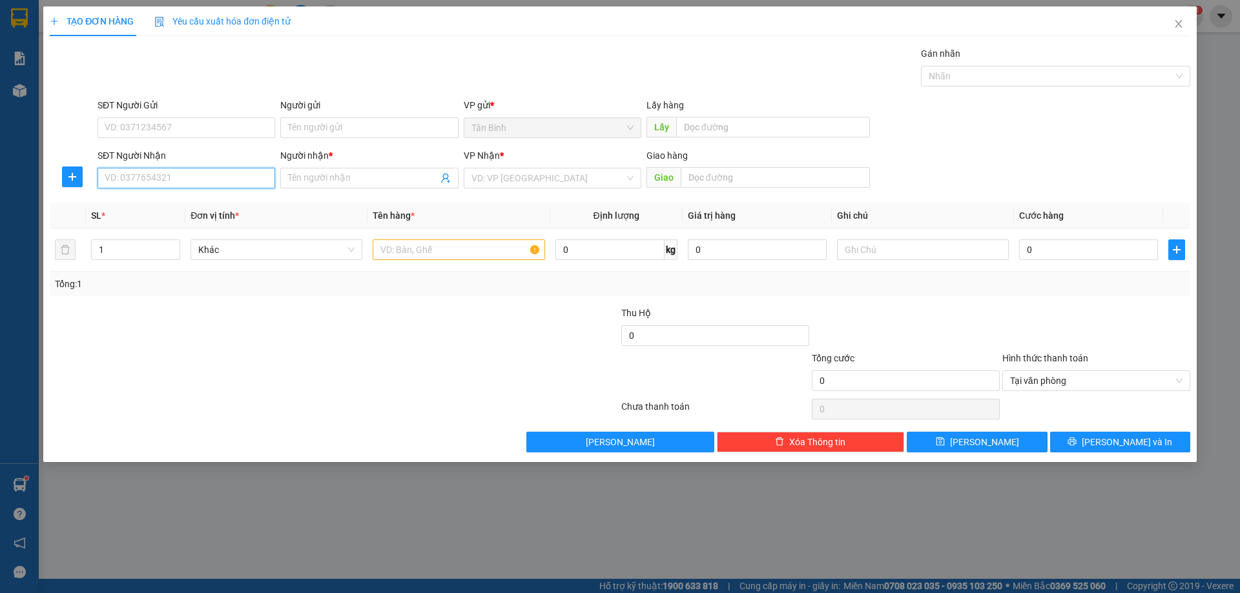
click at [163, 180] on input "SĐT Người Nhận" at bounding box center [187, 178] width 178 height 21
type input "0905922786"
drag, startPoint x: 181, startPoint y: 198, endPoint x: 204, endPoint y: 214, distance: 27.9
click at [182, 198] on div "0905922786 - TRANG" at bounding box center [186, 204] width 162 height 14
type input "TRANG"
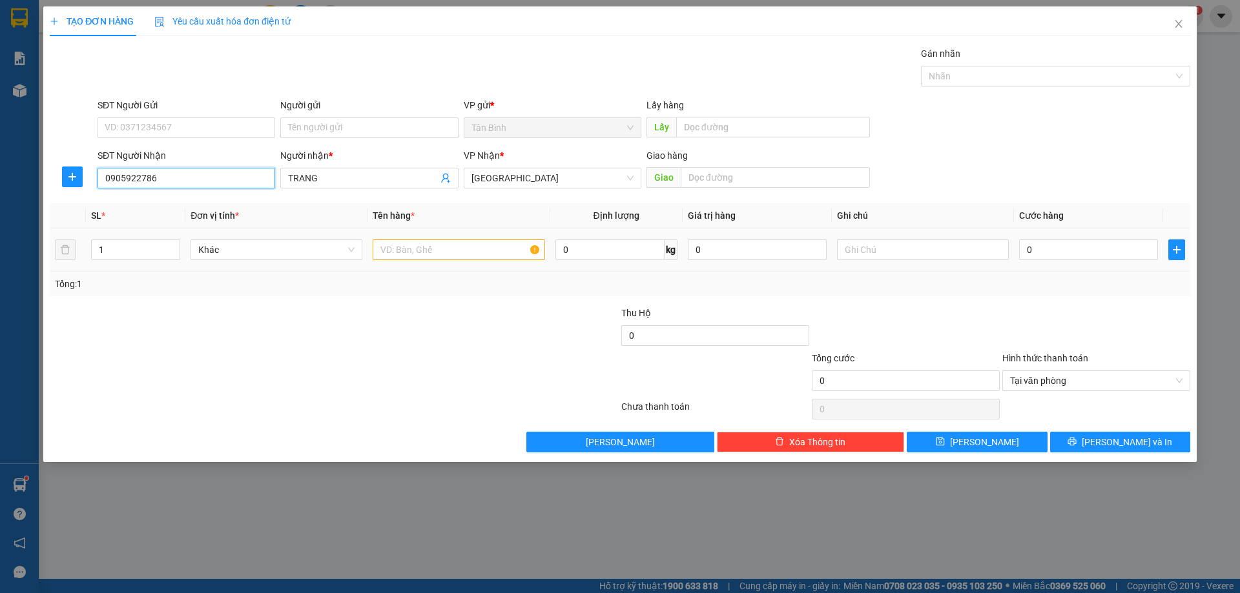
type input "0905922786"
click at [391, 251] on input "text" at bounding box center [459, 250] width 172 height 21
type input "1 THUNG"
click at [1056, 267] on td "0" at bounding box center [1088, 250] width 149 height 43
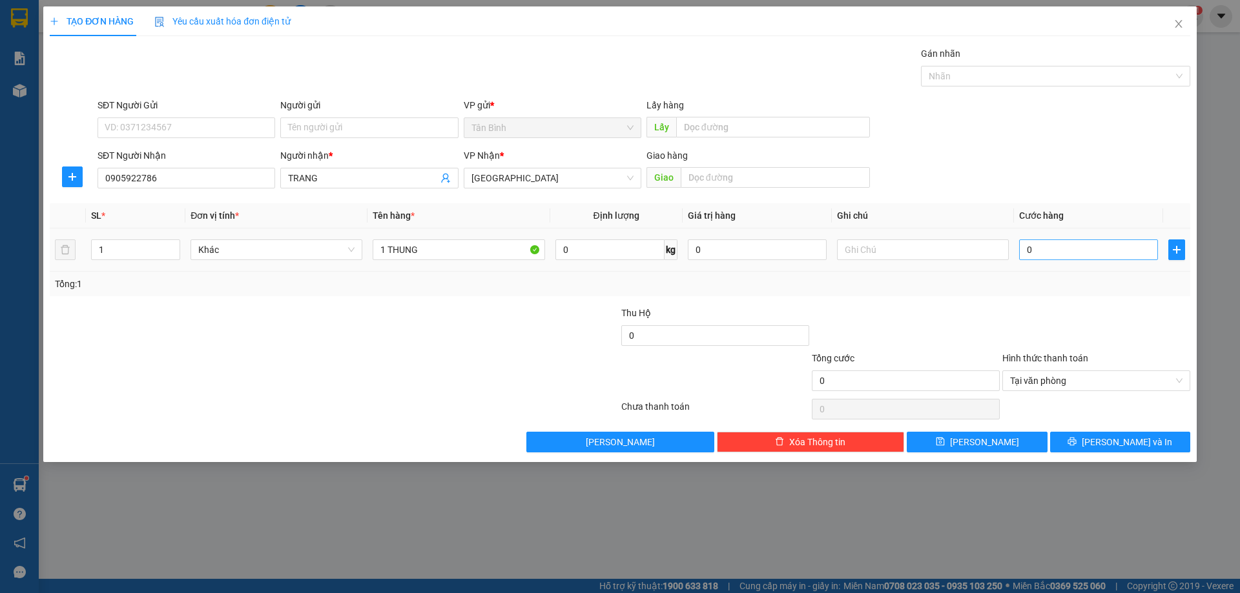
drag, startPoint x: 1056, startPoint y: 267, endPoint x: 1053, endPoint y: 258, distance: 9.8
click at [1056, 266] on td "0" at bounding box center [1088, 250] width 149 height 43
click at [1051, 254] on input "0" at bounding box center [1088, 250] width 139 height 21
drag, startPoint x: 1080, startPoint y: 287, endPoint x: 1078, endPoint y: 258, distance: 29.1
click at [1081, 283] on div "Tổng: 1" at bounding box center [620, 284] width 1130 height 14
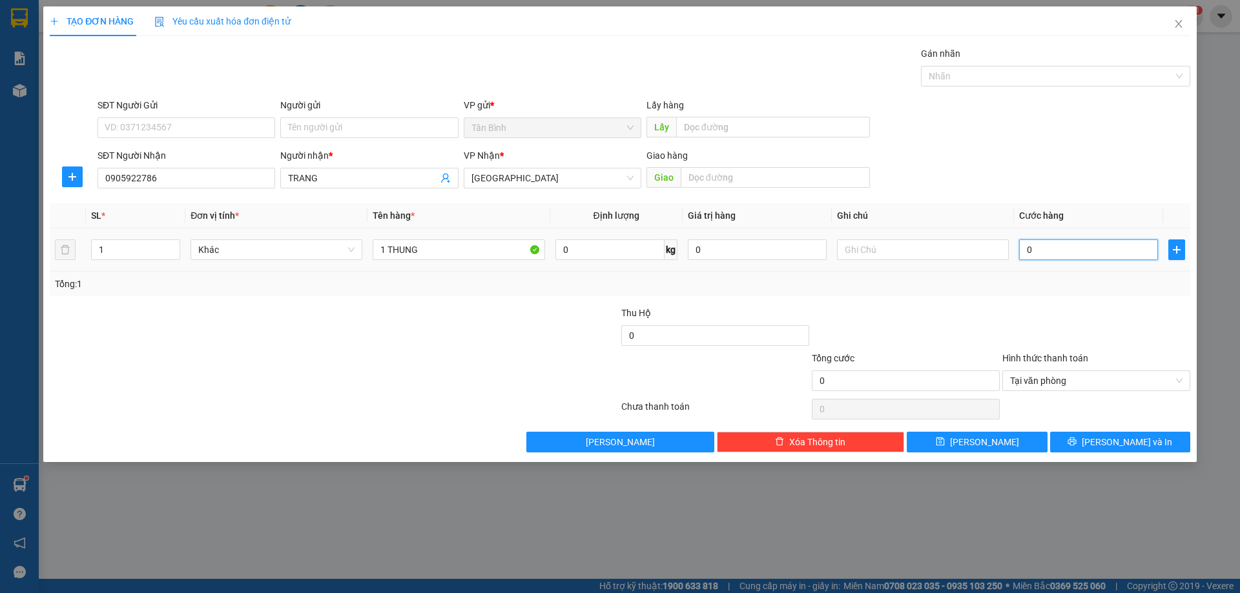
click at [1075, 249] on input "0" at bounding box center [1088, 250] width 139 height 21
type input "8"
type input "80"
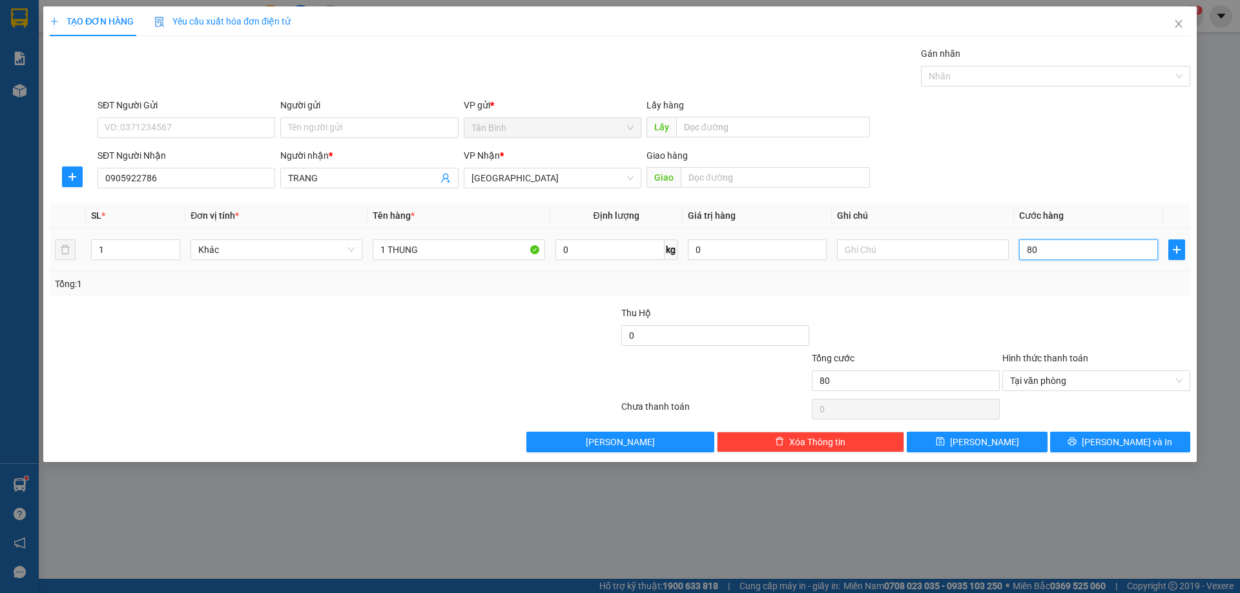
type input "800"
click at [1140, 434] on button "[PERSON_NAME] và In" at bounding box center [1120, 442] width 140 height 21
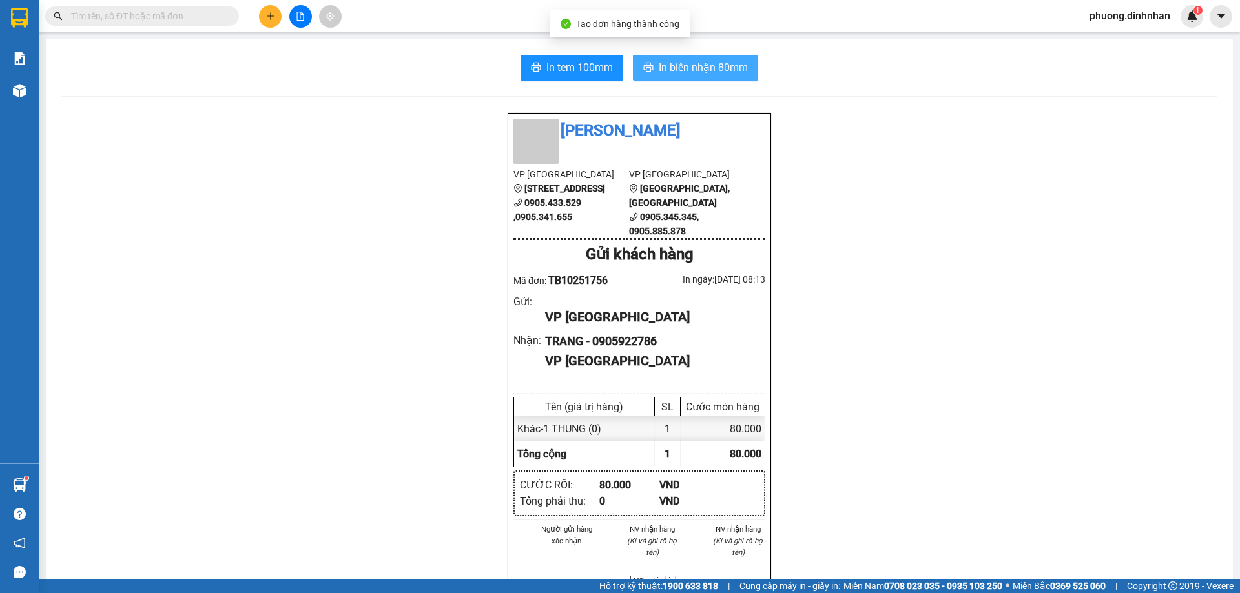
click at [746, 71] on button "In biên nhận 80mm" at bounding box center [695, 68] width 125 height 26
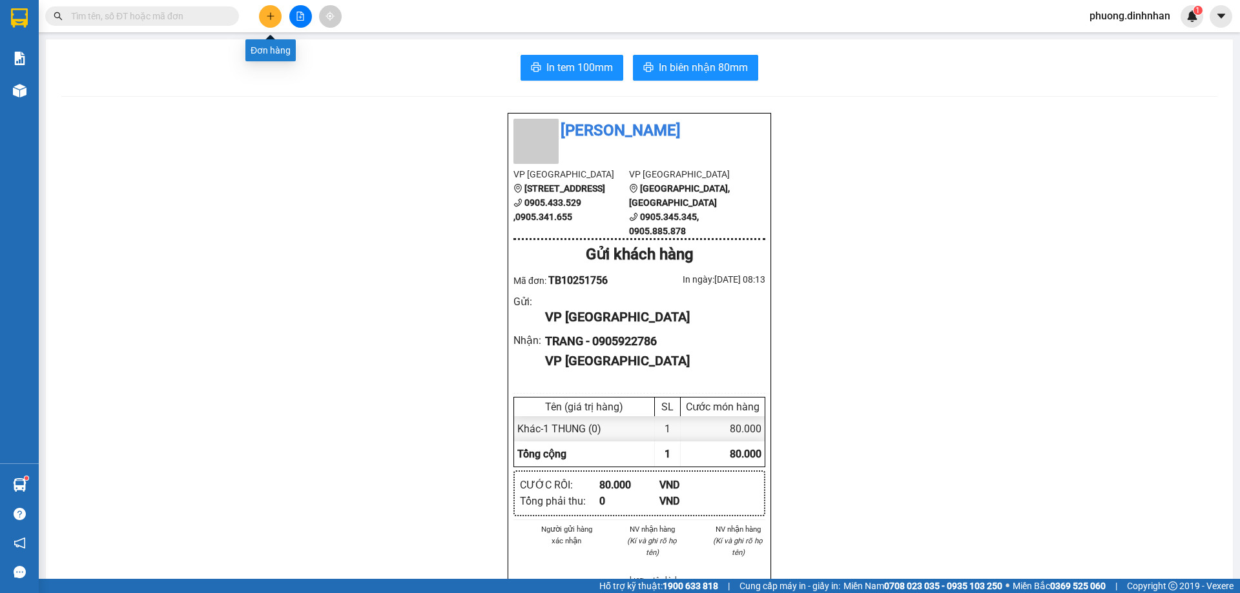
click at [269, 16] on icon "plus" at bounding box center [270, 15] width 7 height 1
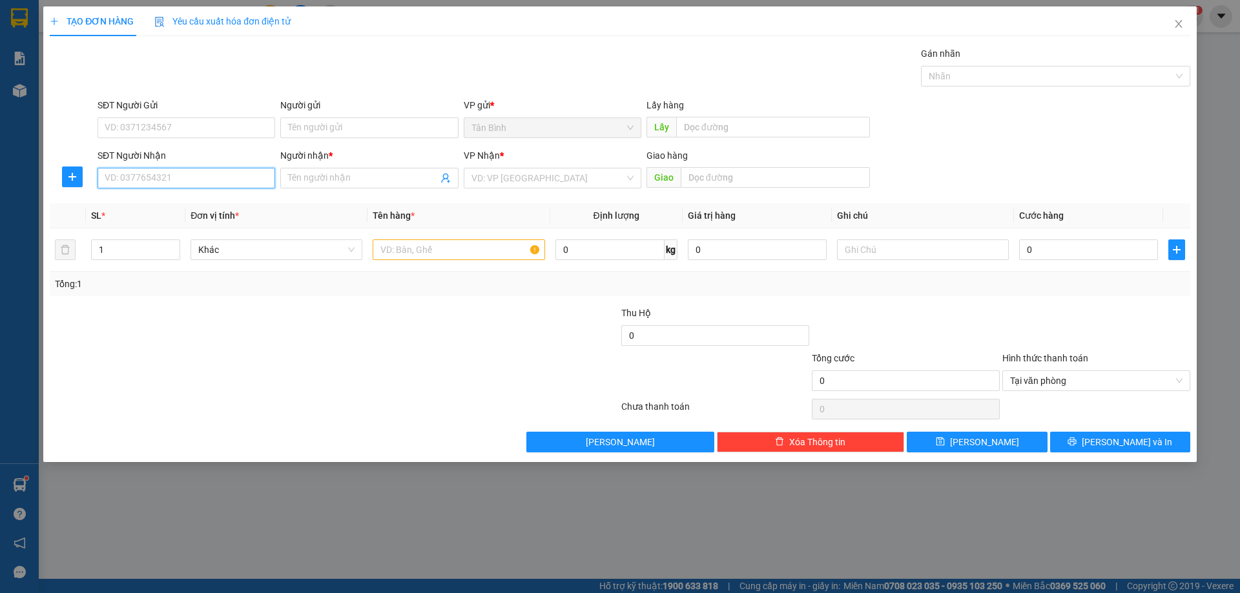
click at [154, 176] on input "SĐT Người Nhận" at bounding box center [187, 178] width 178 height 21
click at [132, 176] on input "SĐT Người Nhận" at bounding box center [187, 178] width 178 height 21
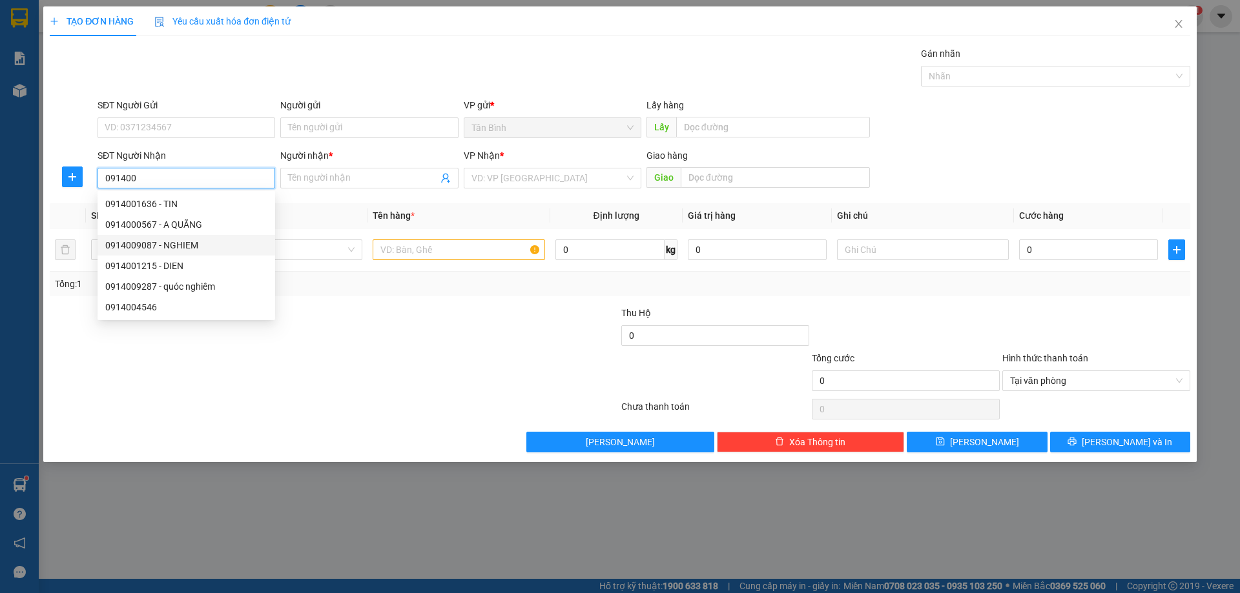
drag, startPoint x: 205, startPoint y: 247, endPoint x: 282, endPoint y: 275, distance: 81.9
click at [207, 247] on div "0914009087 - NGHIEM" at bounding box center [186, 245] width 162 height 14
type input "0914009087"
type input "NGHIEM"
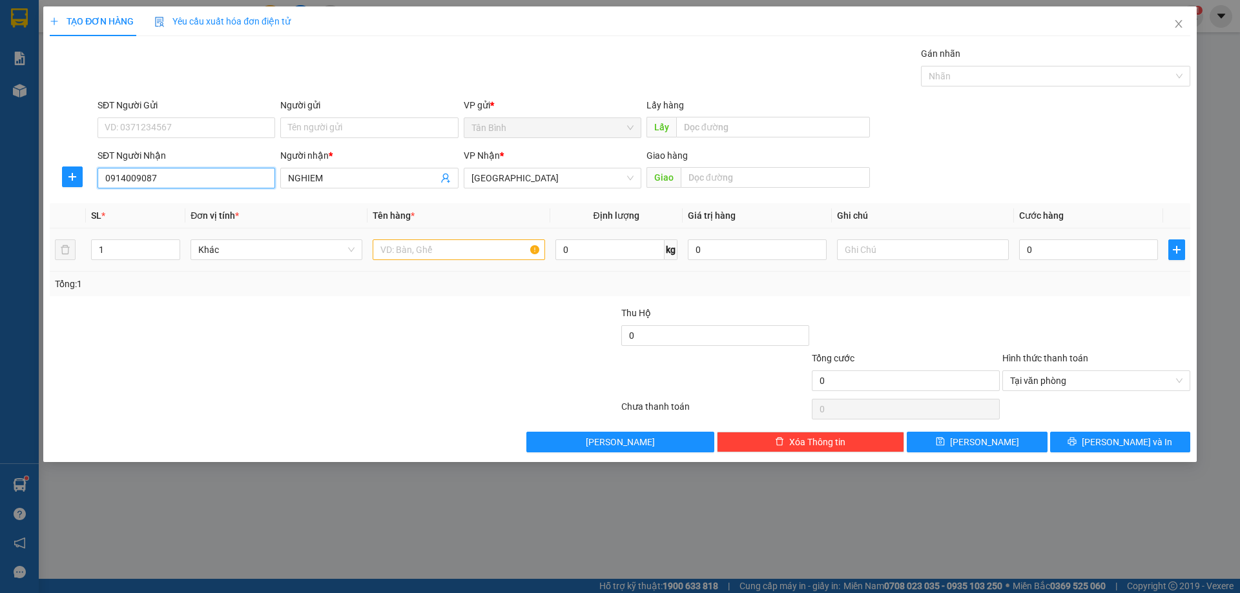
type input "0914009087"
click at [404, 251] on input "text" at bounding box center [459, 250] width 172 height 21
type input "2 BAO"
type input "2"
click at [176, 245] on span "up" at bounding box center [173, 247] width 8 height 8
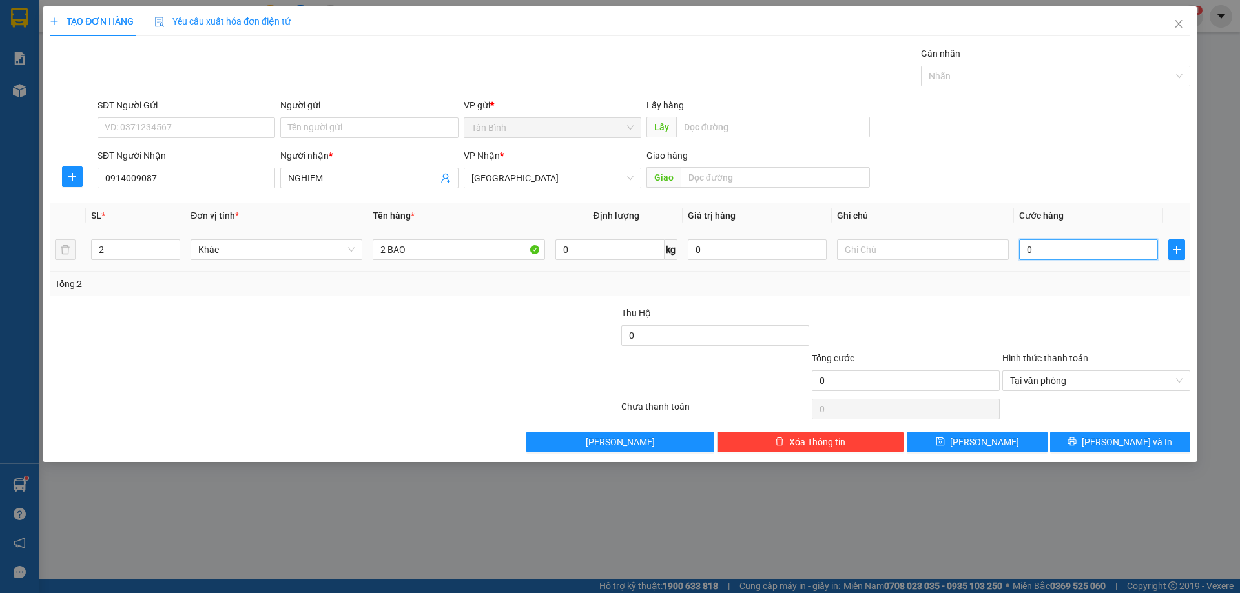
click at [1069, 251] on input "0" at bounding box center [1088, 250] width 139 height 21
type input "3"
type input "30"
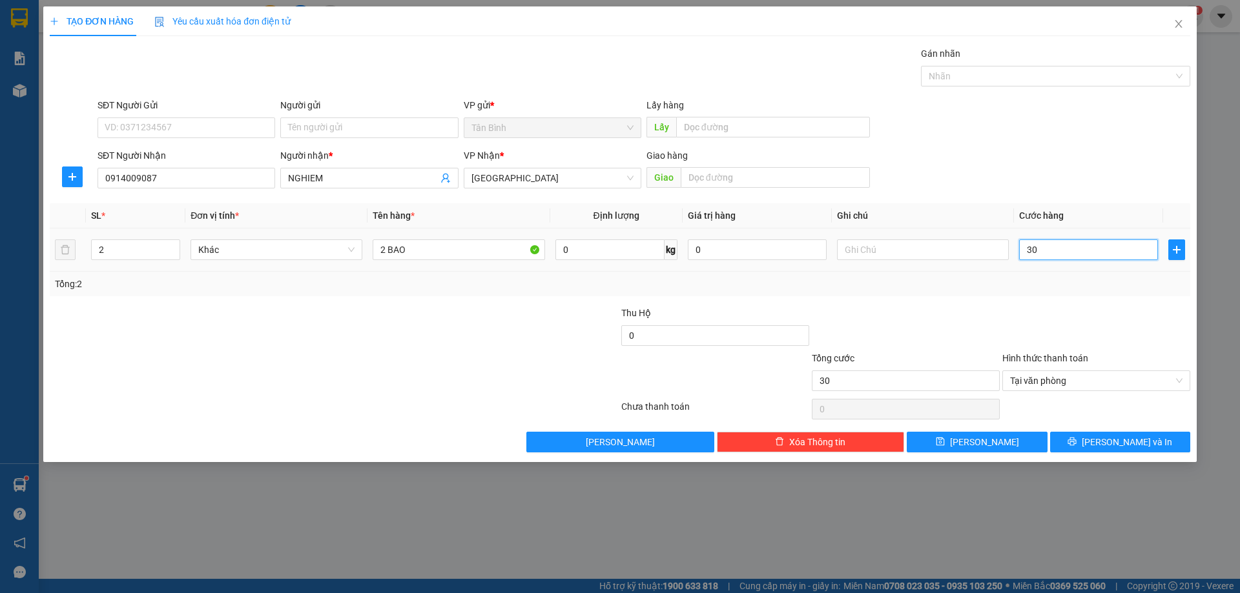
type input "300"
type input "3.000"
type input "30.000"
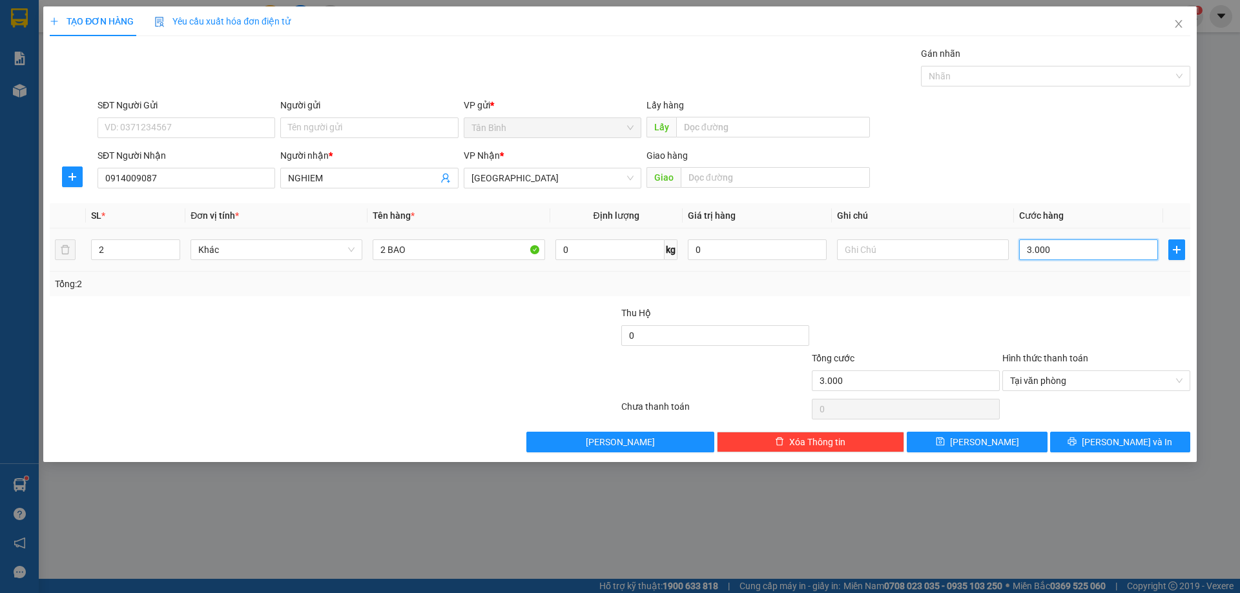
type input "30.000"
type input "300.000"
click at [1135, 439] on span "[PERSON_NAME] và In" at bounding box center [1127, 442] width 90 height 14
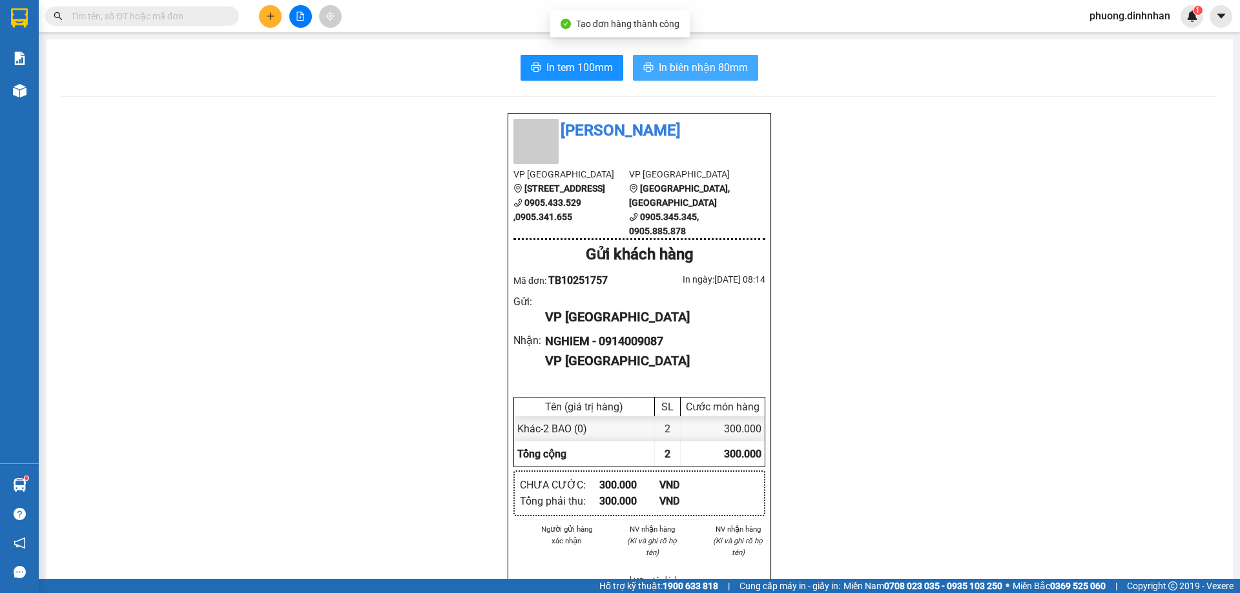
click at [713, 65] on span "In biên nhận 80mm" at bounding box center [703, 67] width 89 height 16
click at [168, 17] on input "text" at bounding box center [147, 16] width 152 height 14
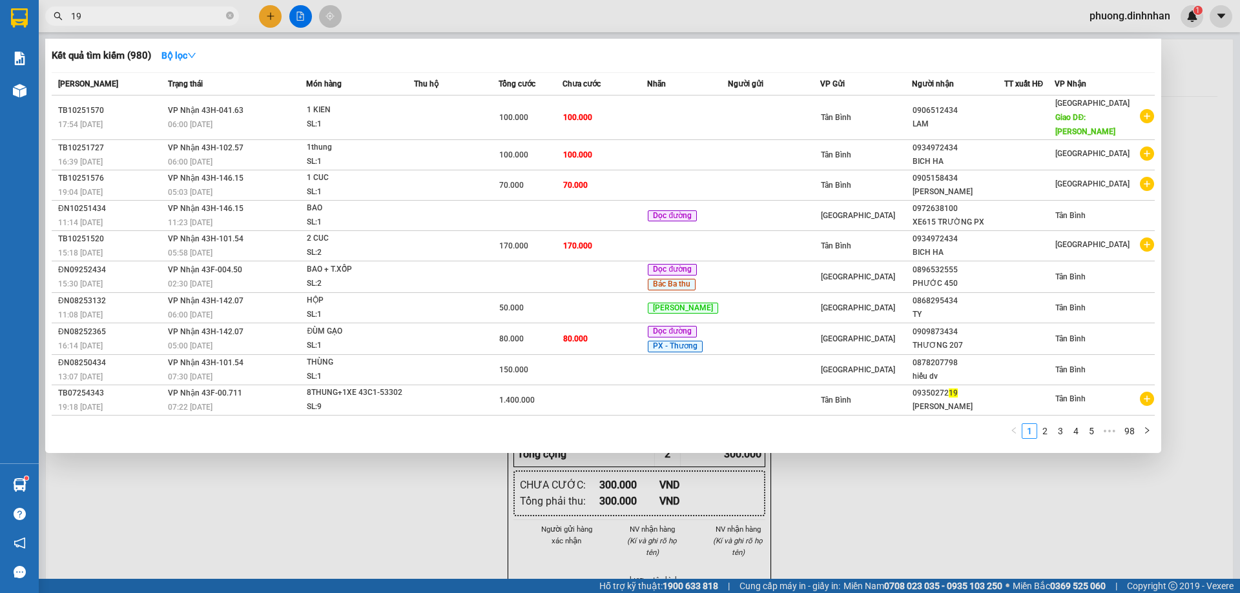
type input "191"
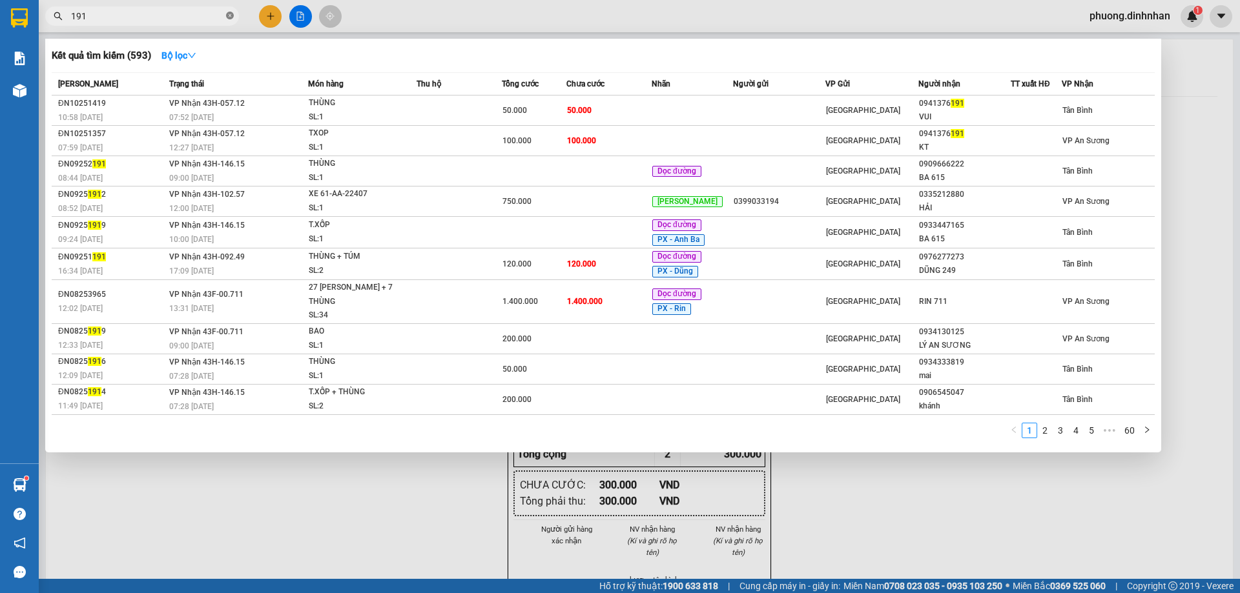
click at [229, 17] on icon "close-circle" at bounding box center [230, 16] width 8 height 8
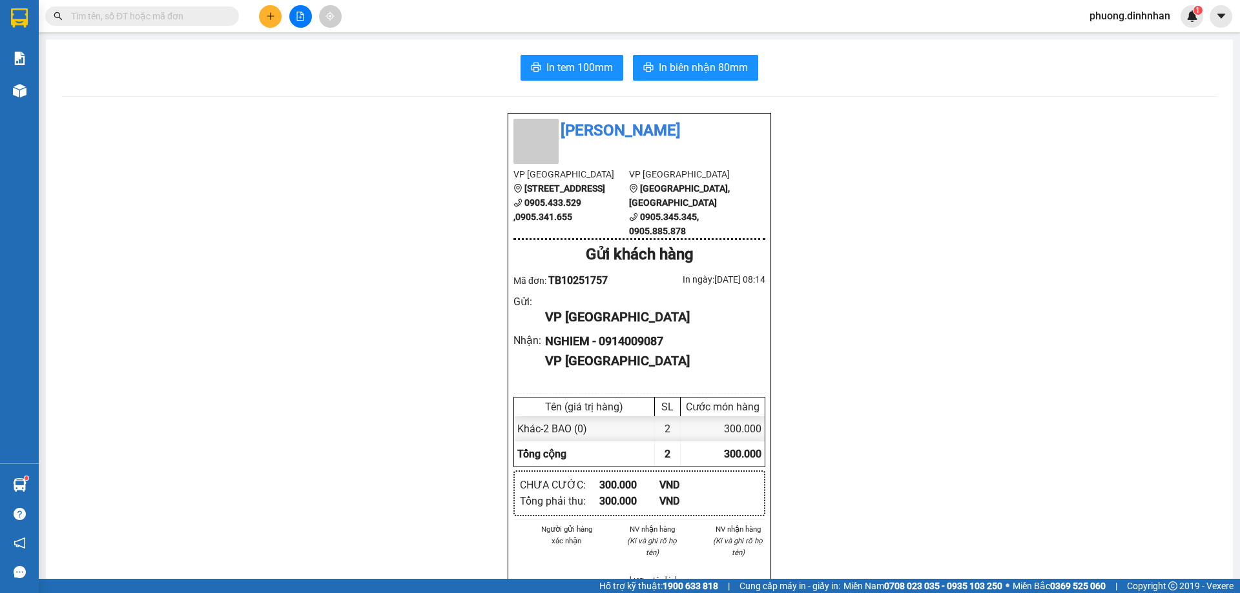
click at [229, 17] on span at bounding box center [230, 16] width 8 height 14
click at [274, 22] on button at bounding box center [270, 16] width 23 height 23
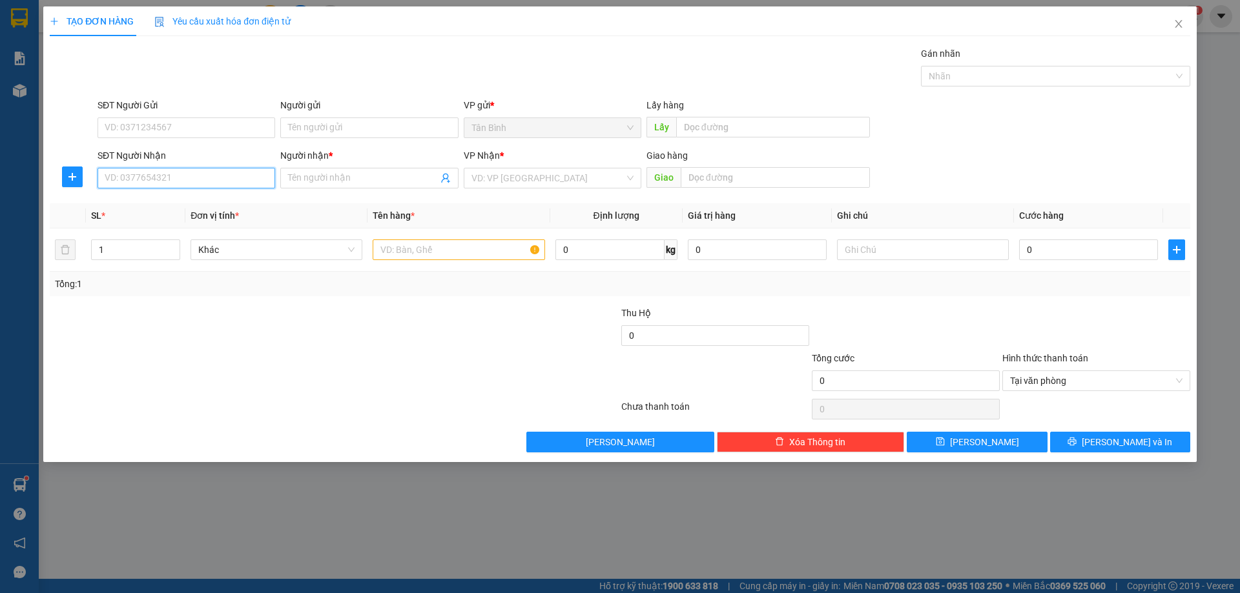
click at [156, 182] on input "SĐT Người Nhận" at bounding box center [187, 178] width 178 height 21
type input "2"
click at [174, 241] on span "Increase Value" at bounding box center [172, 246] width 14 height 12
click at [145, 176] on input "SĐT Người Nhận" at bounding box center [187, 178] width 178 height 21
click at [385, 247] on input "text" at bounding box center [459, 250] width 172 height 21
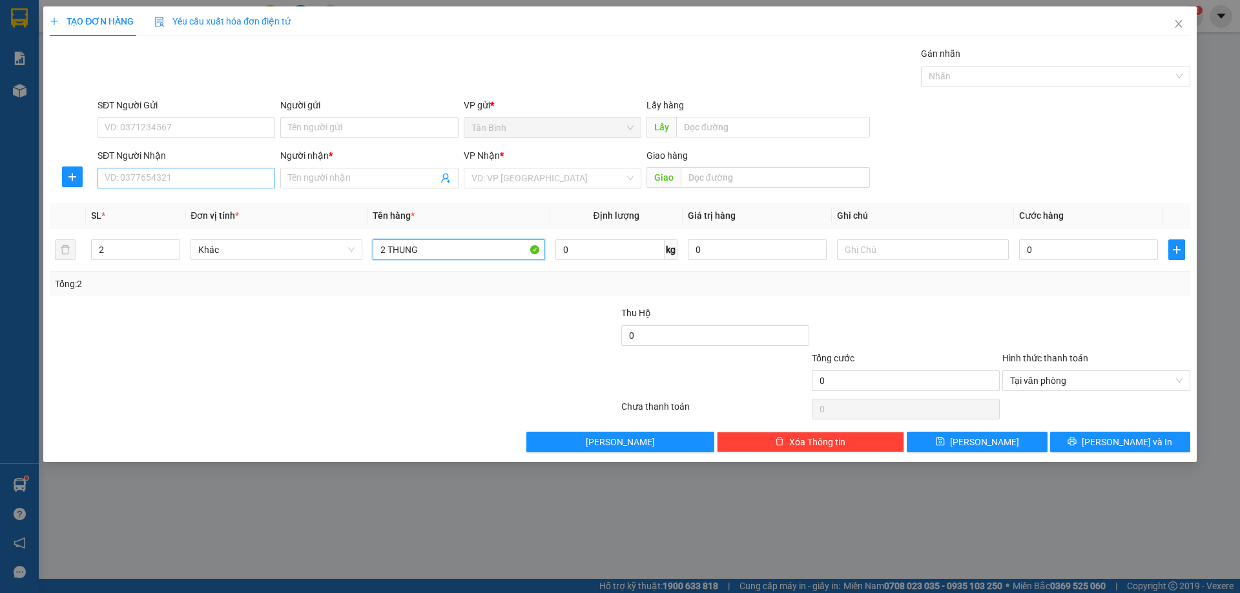
type input "2 THUNG"
click at [107, 176] on input "SĐT Người Nhận" at bounding box center [187, 178] width 178 height 21
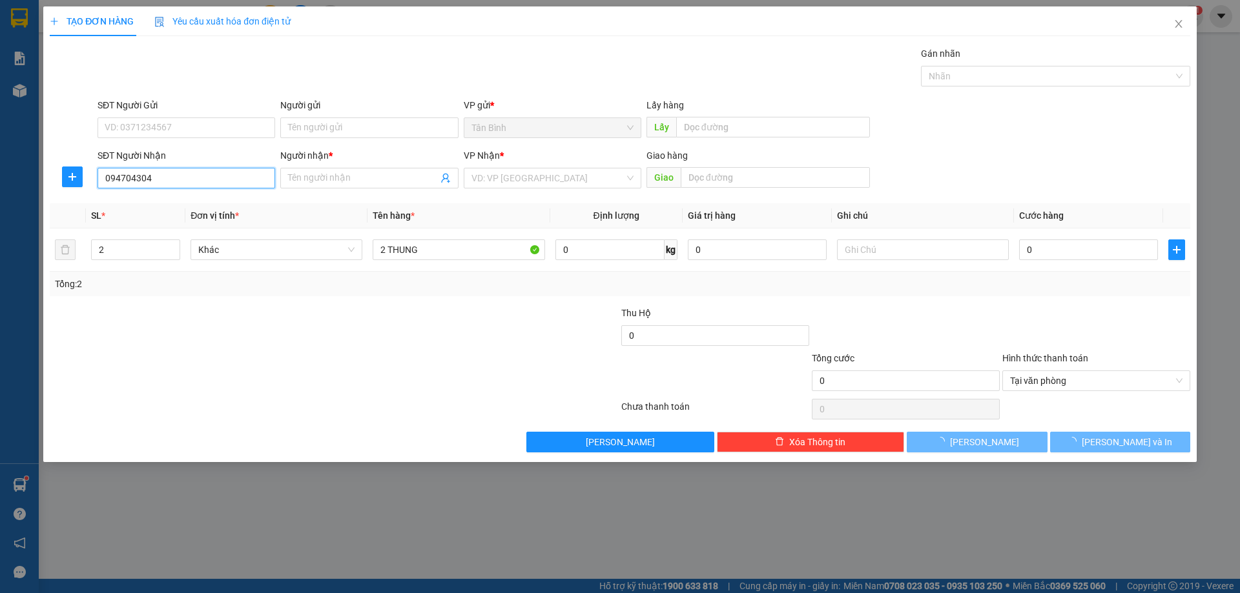
type input "0947043043"
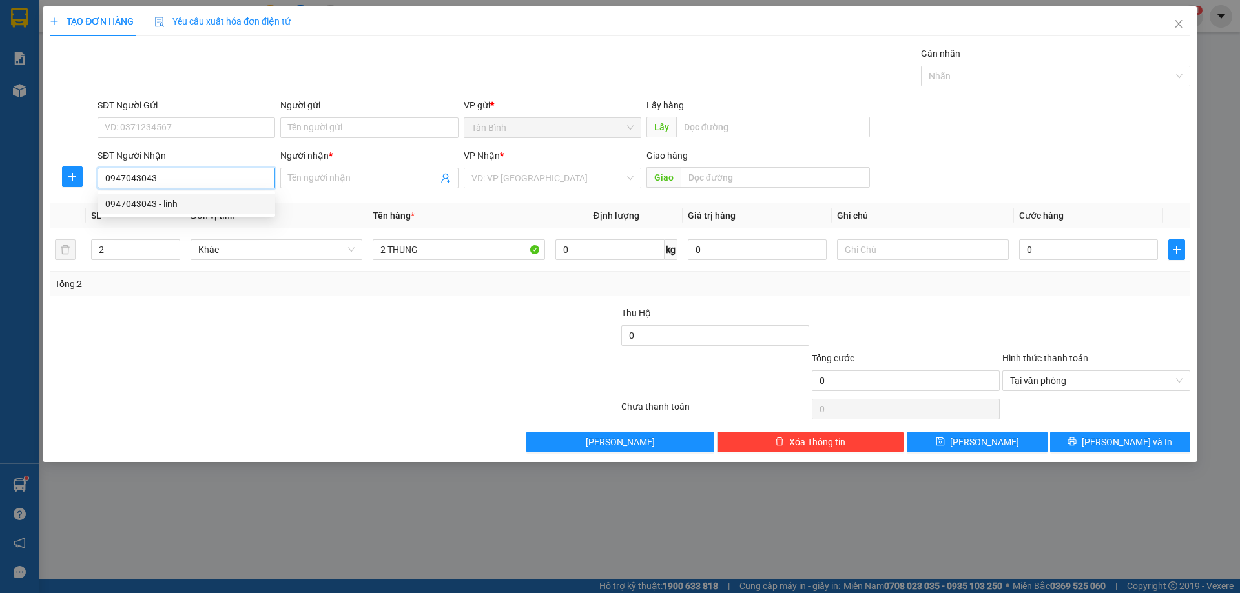
drag, startPoint x: 209, startPoint y: 203, endPoint x: 256, endPoint y: 204, distance: 47.2
click at [216, 205] on div "0947043043 - linh" at bounding box center [186, 204] width 162 height 14
type input "linh"
type input "0947043043"
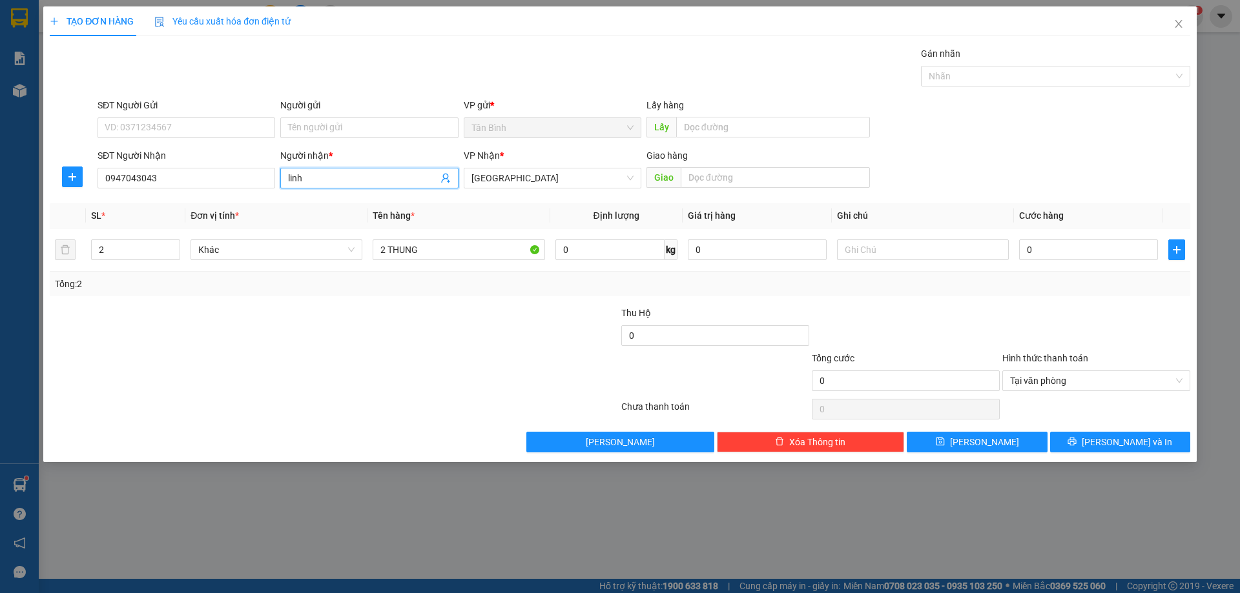
click at [345, 184] on input "linh" at bounding box center [362, 178] width 149 height 14
type input "l"
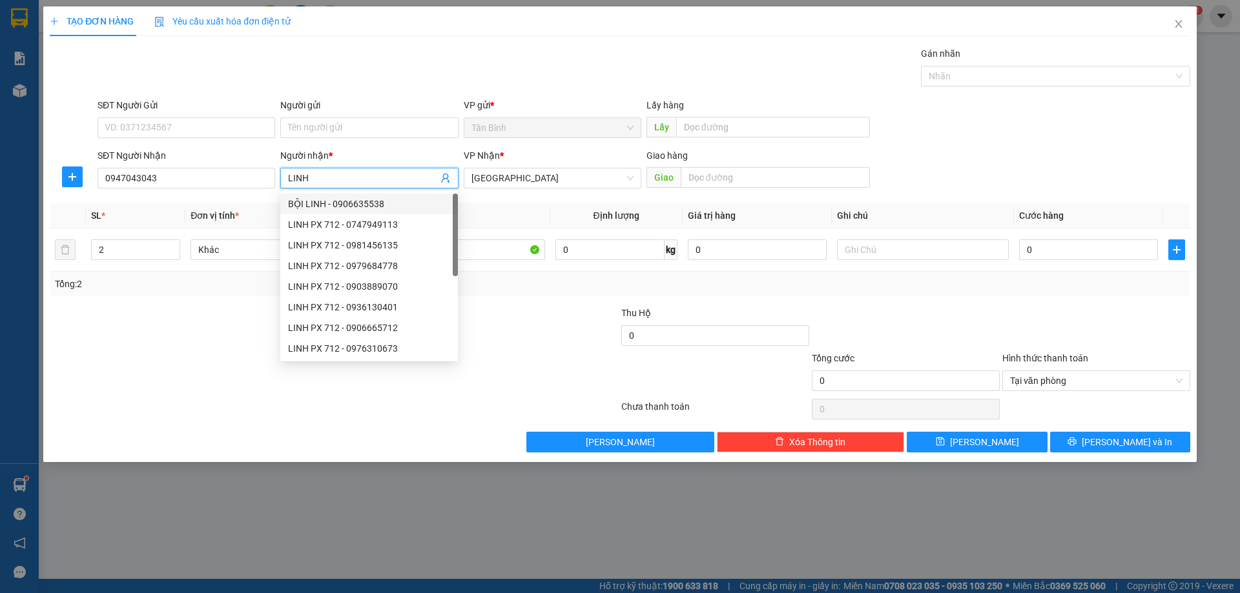
type input "LINH"
click at [384, 81] on div "Gán nhãn Nhãn" at bounding box center [644, 68] width 1098 height 45
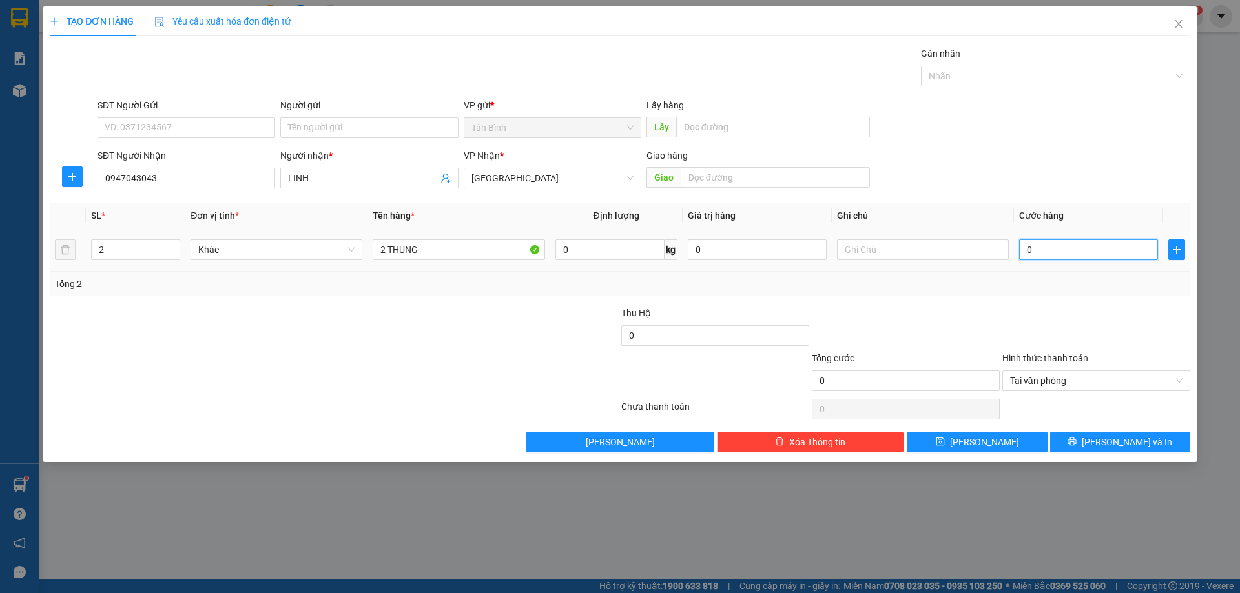
click at [1066, 256] on input "0" at bounding box center [1088, 250] width 139 height 21
type input "2"
type input "24"
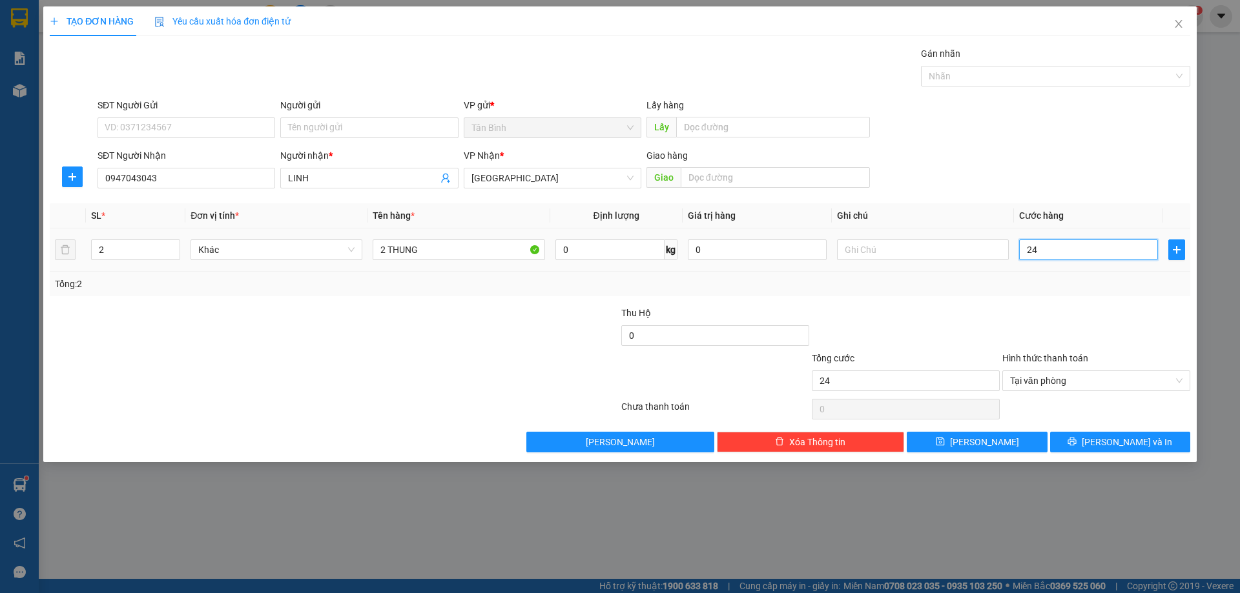
type input "240"
type input "2.400"
type input "24.000"
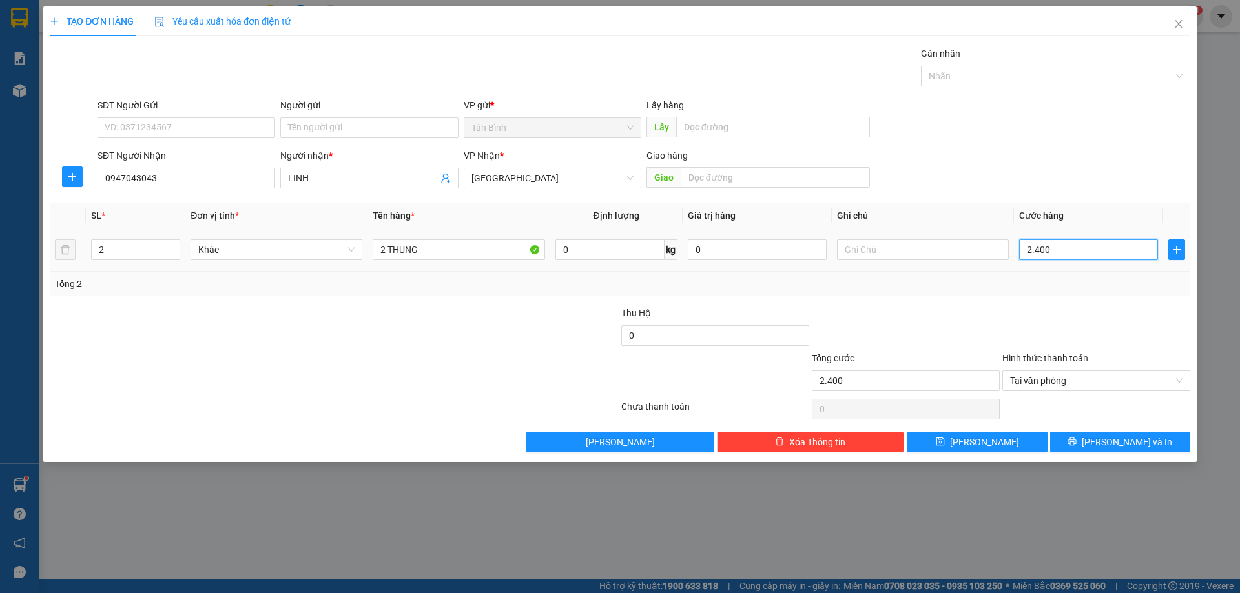
type input "24.000"
type input "240.000"
click at [1149, 443] on button "[PERSON_NAME] và In" at bounding box center [1120, 442] width 140 height 21
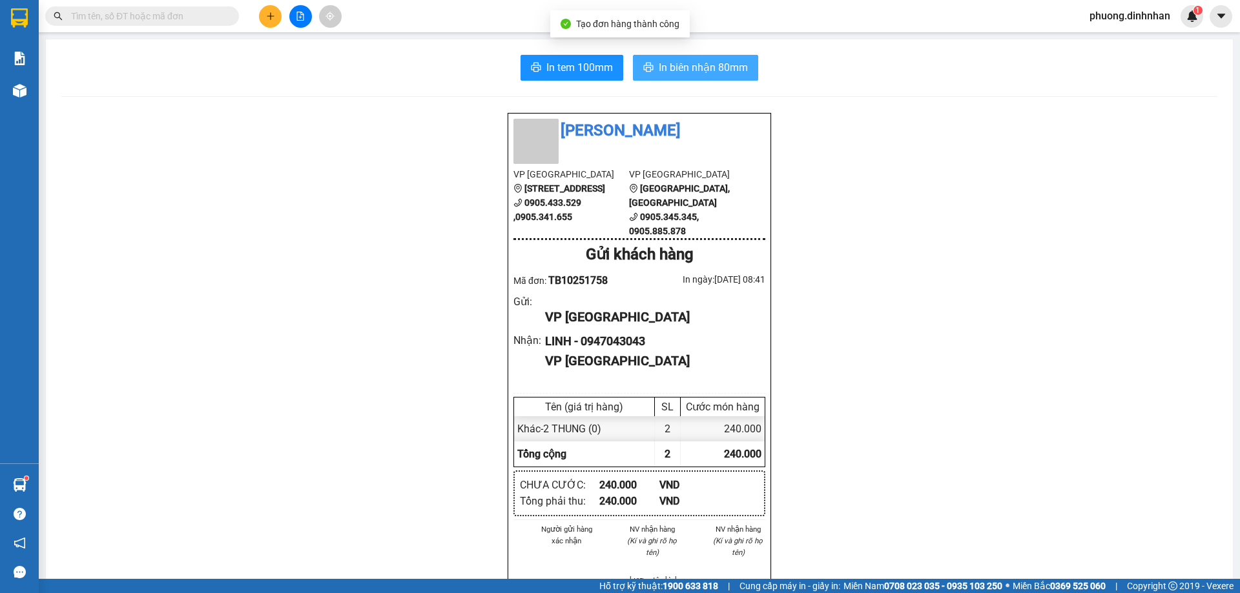
click at [716, 76] on button "In biên nhận 80mm" at bounding box center [695, 68] width 125 height 26
click at [268, 19] on icon "plus" at bounding box center [270, 16] width 9 height 9
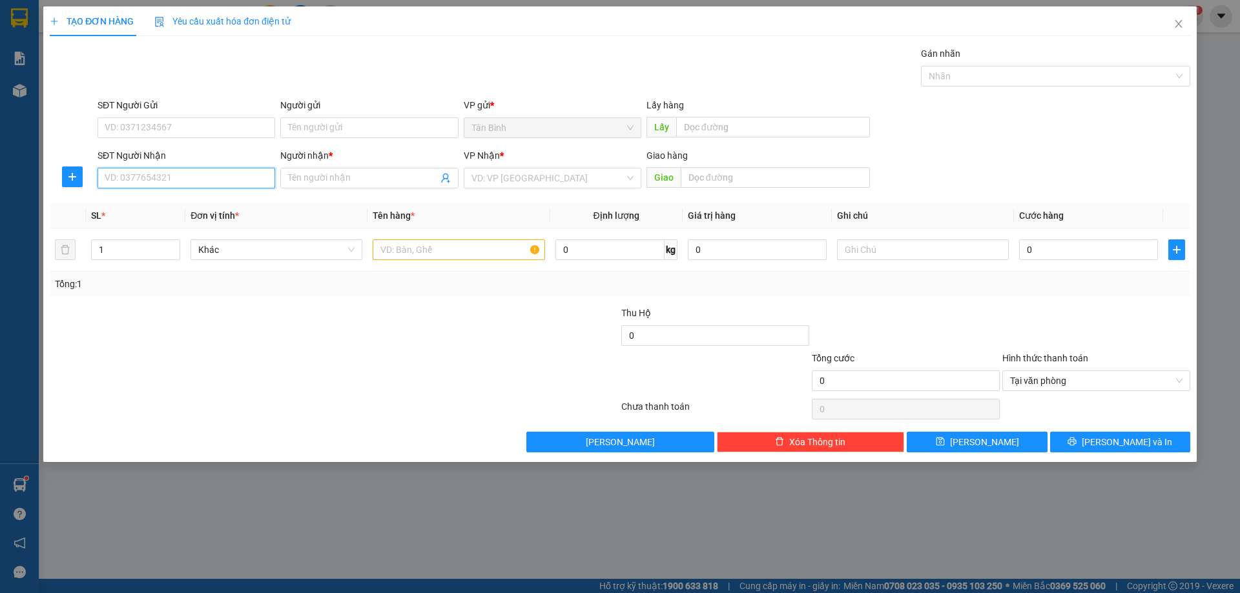
click at [174, 177] on input "SĐT Người Nhận" at bounding box center [187, 178] width 178 height 21
drag, startPoint x: 125, startPoint y: 201, endPoint x: 212, endPoint y: 223, distance: 89.9
click at [126, 201] on div "0903753692 - TAO" at bounding box center [186, 204] width 162 height 14
type input "0903753692"
type input "TAO"
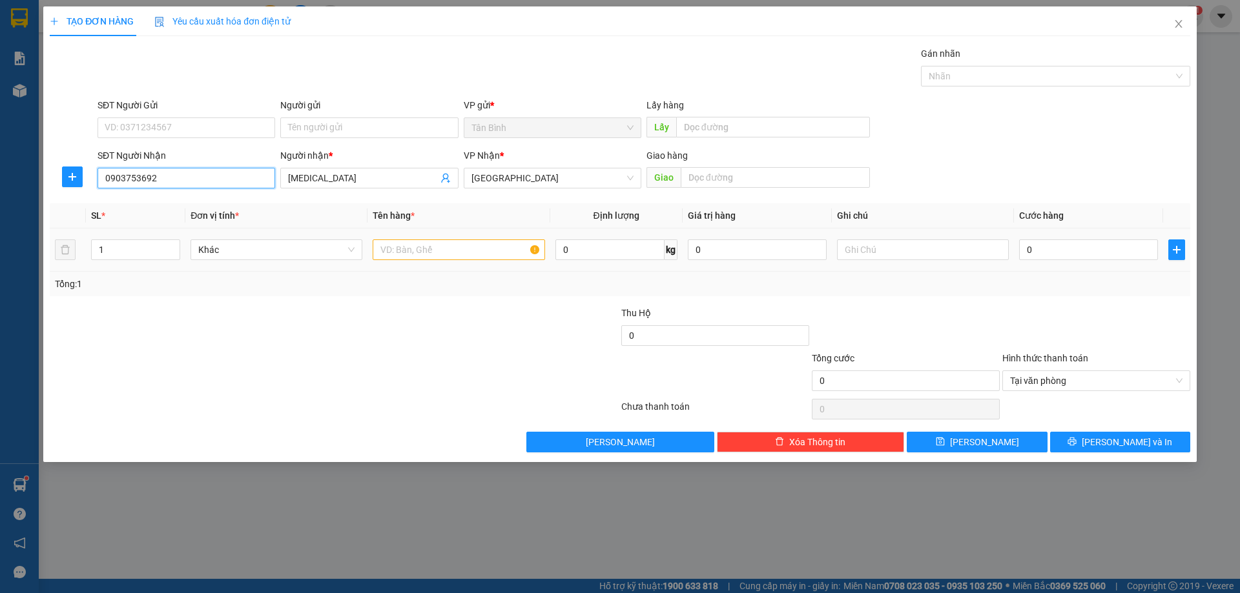
type input "0903753692"
click at [390, 252] on input "text" at bounding box center [459, 250] width 172 height 21
type input "1 HOP"
click at [1058, 252] on input "0" at bounding box center [1088, 250] width 139 height 21
type input "5"
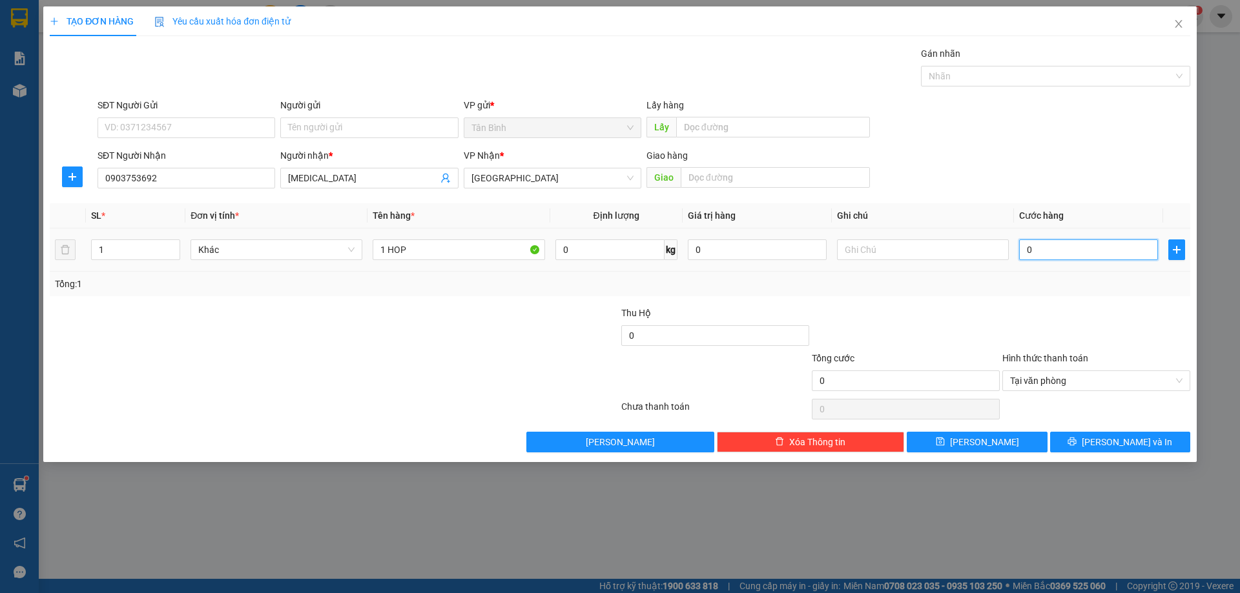
type input "5"
type input "50"
type input "500"
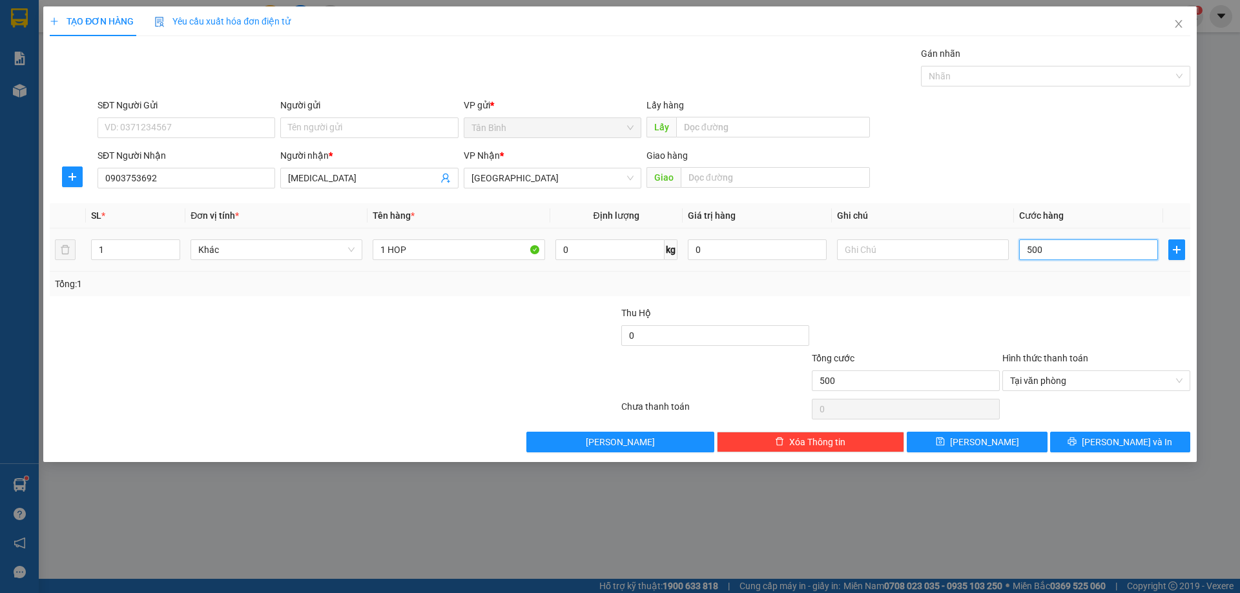
type input "5.000"
type input "50.000"
drag, startPoint x: 1169, startPoint y: 447, endPoint x: 1158, endPoint y: 409, distance: 39.0
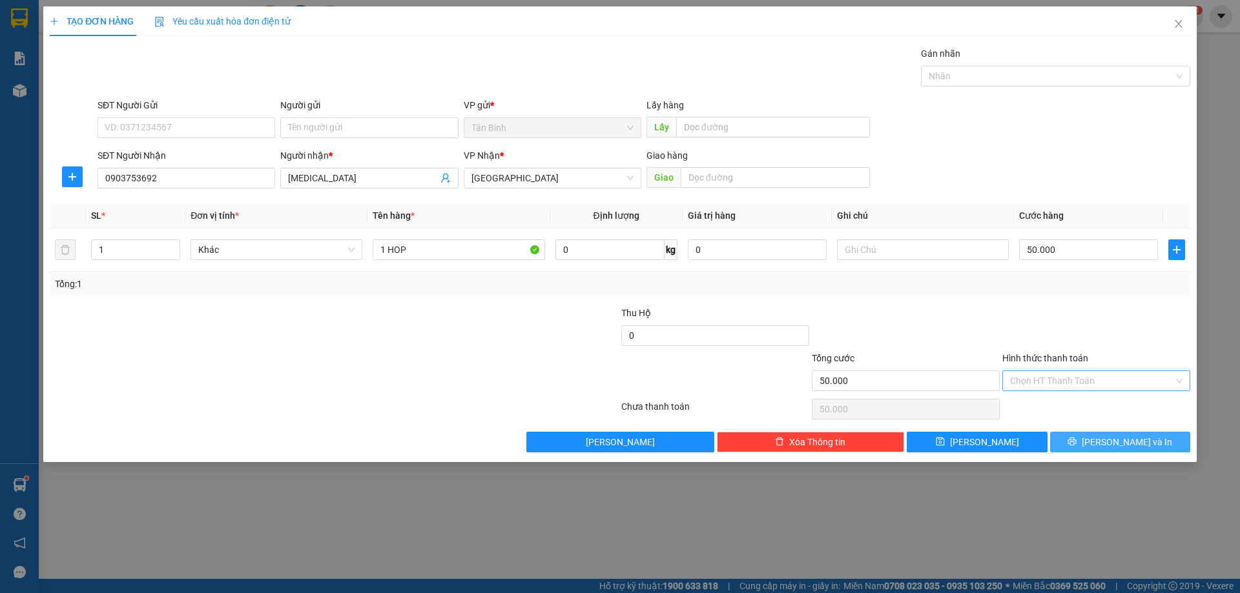
click at [1169, 441] on button "[PERSON_NAME] và In" at bounding box center [1120, 442] width 140 height 21
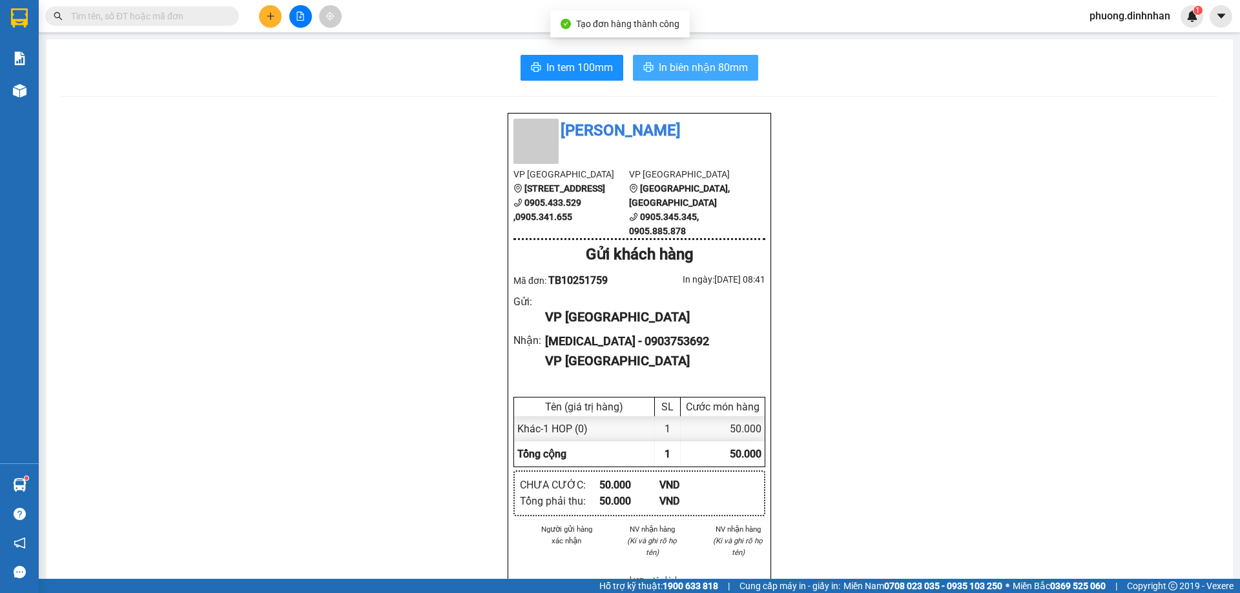
click at [703, 63] on span "In biên nhận 80mm" at bounding box center [703, 67] width 89 height 16
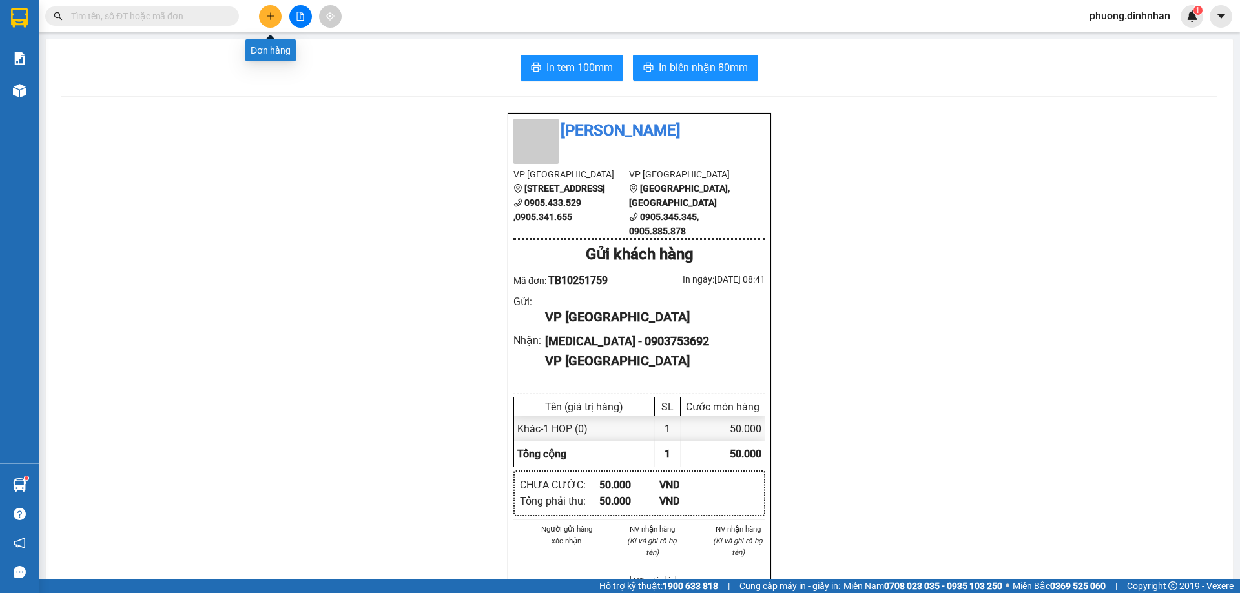
click at [270, 16] on icon "plus" at bounding box center [270, 15] width 7 height 1
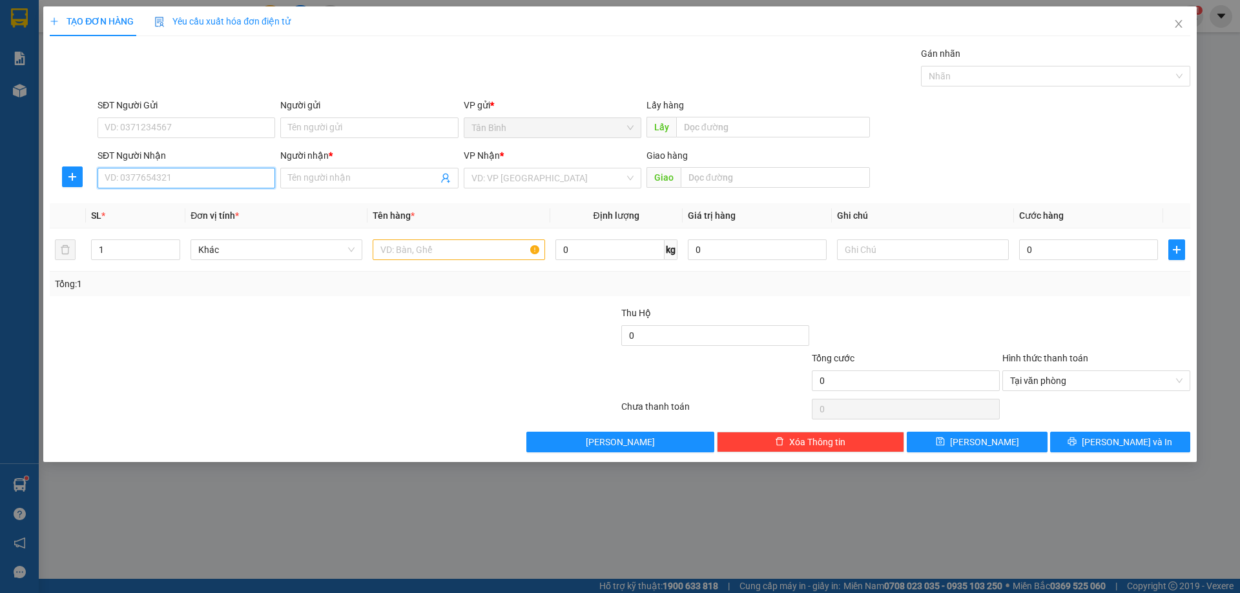
click at [142, 178] on input "SĐT Người Nhận" at bounding box center [187, 178] width 178 height 21
type input "0905002710"
click at [320, 181] on input "Người nhận *" at bounding box center [362, 178] width 149 height 14
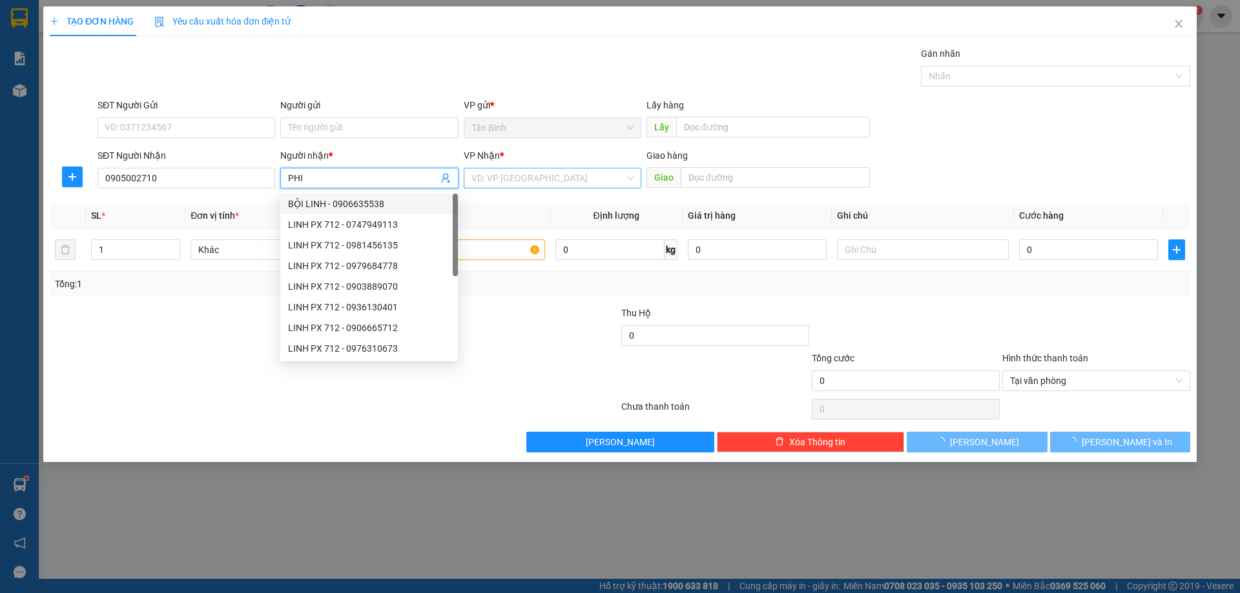
type input "PHI"
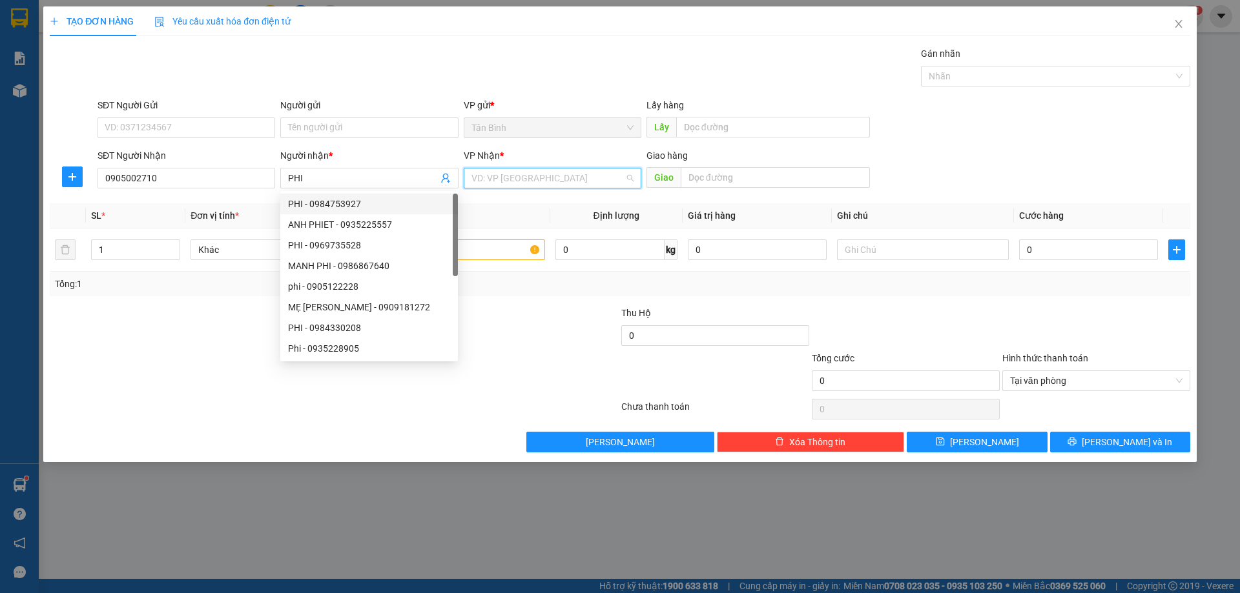
click at [483, 185] on input "search" at bounding box center [547, 178] width 153 height 19
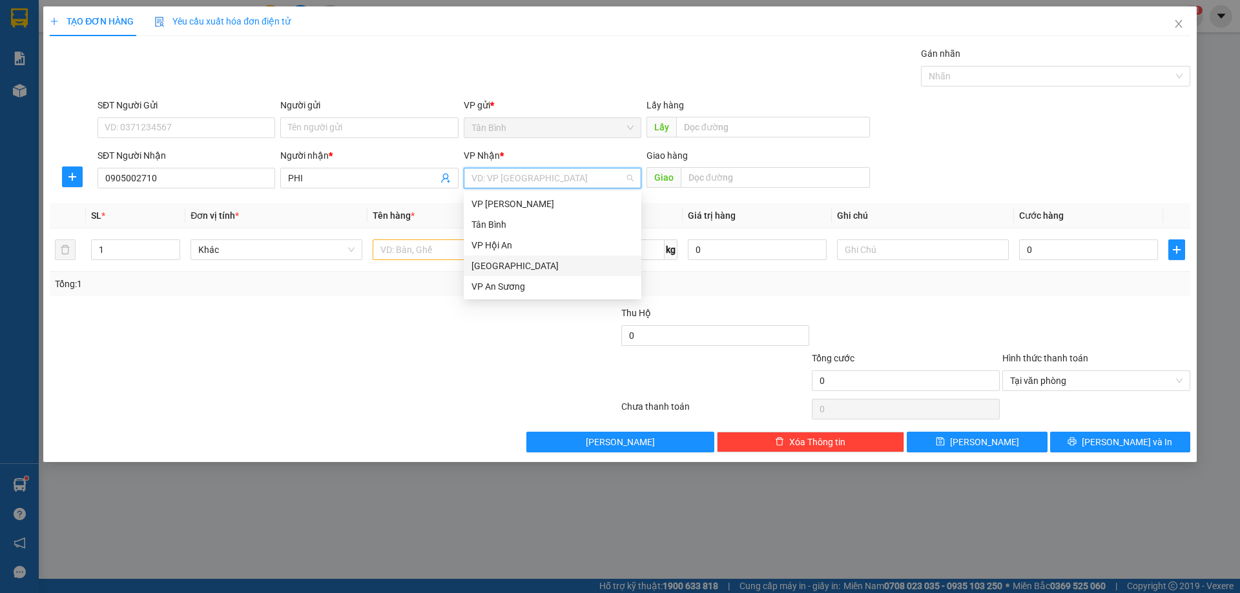
click at [487, 258] on div "[GEOGRAPHIC_DATA]" at bounding box center [553, 266] width 178 height 21
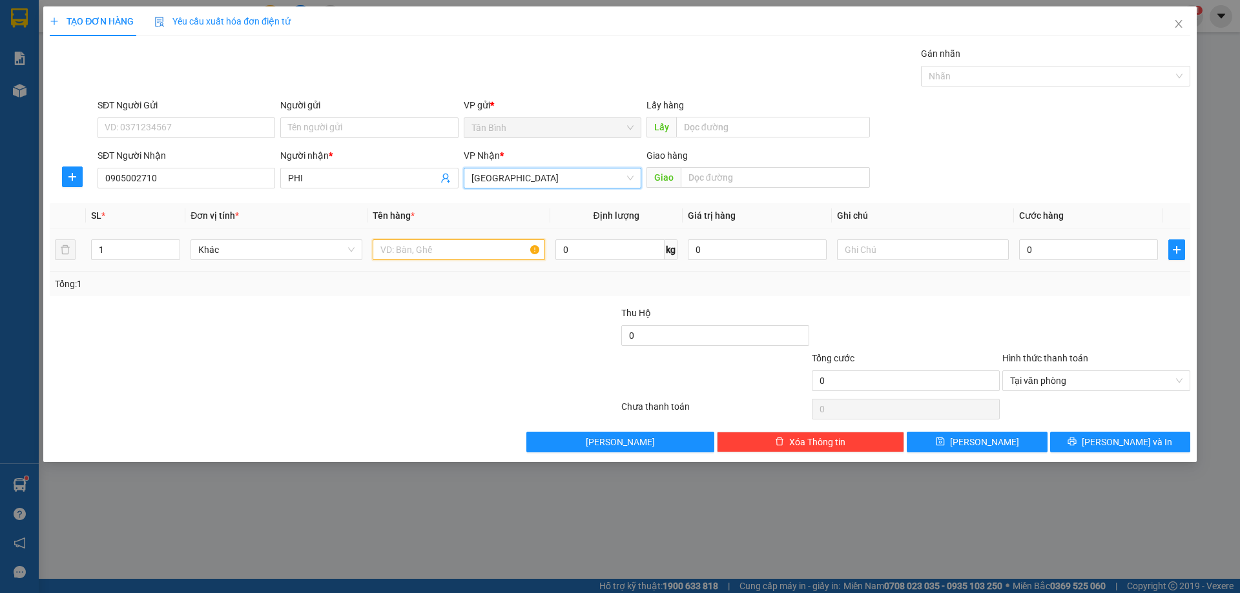
click at [427, 255] on input "text" at bounding box center [459, 250] width 172 height 21
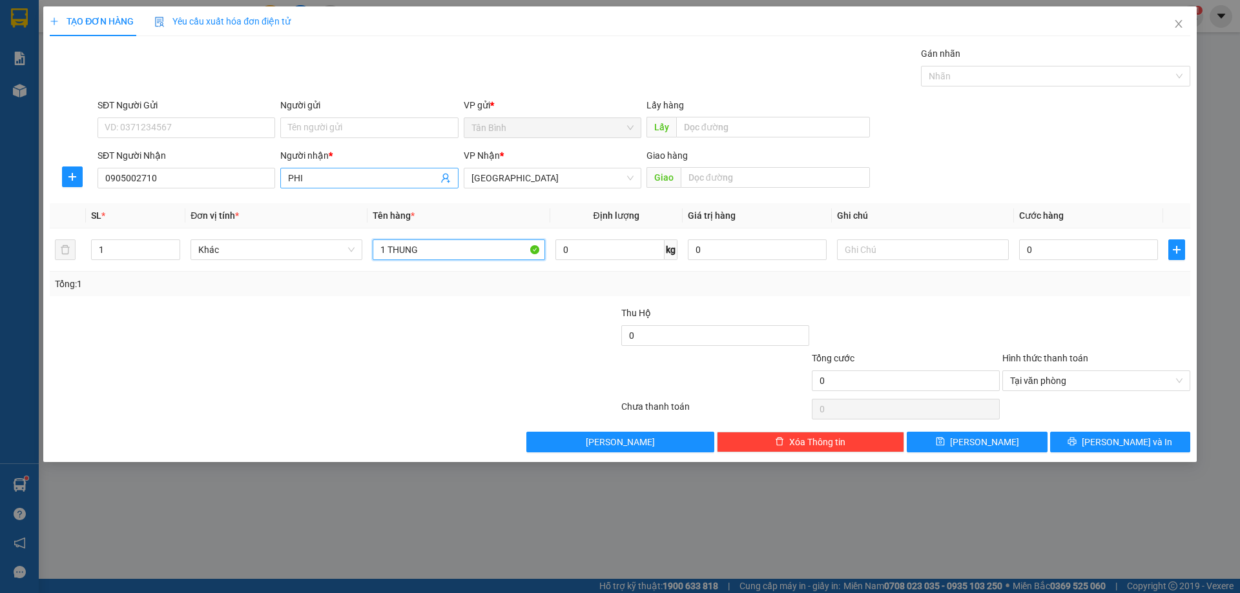
type input "1 THUNG"
click at [328, 171] on input "PHI" at bounding box center [362, 178] width 149 height 14
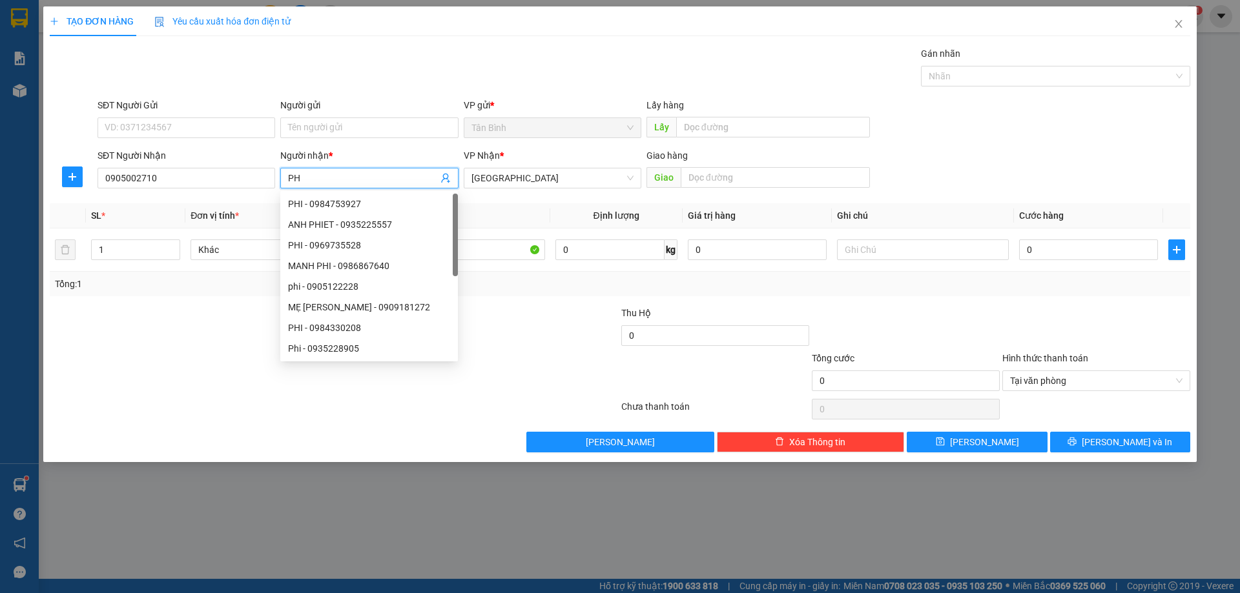
type input "P"
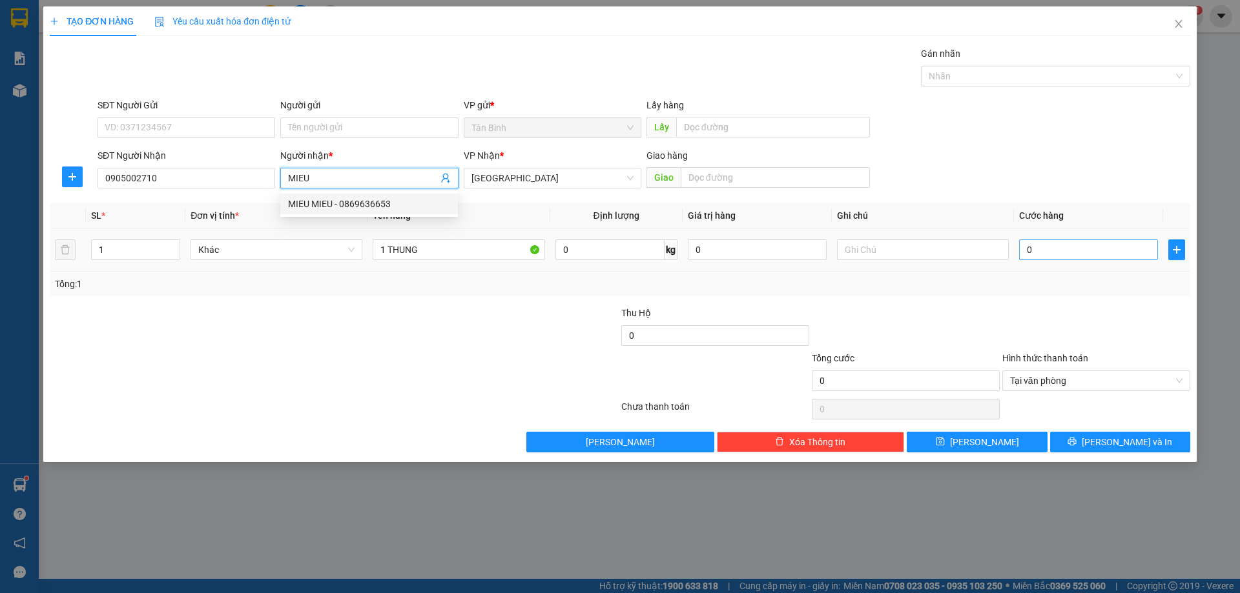
type input "MIEU"
click at [1052, 252] on input "0" at bounding box center [1088, 250] width 139 height 21
type input "1"
type input "12"
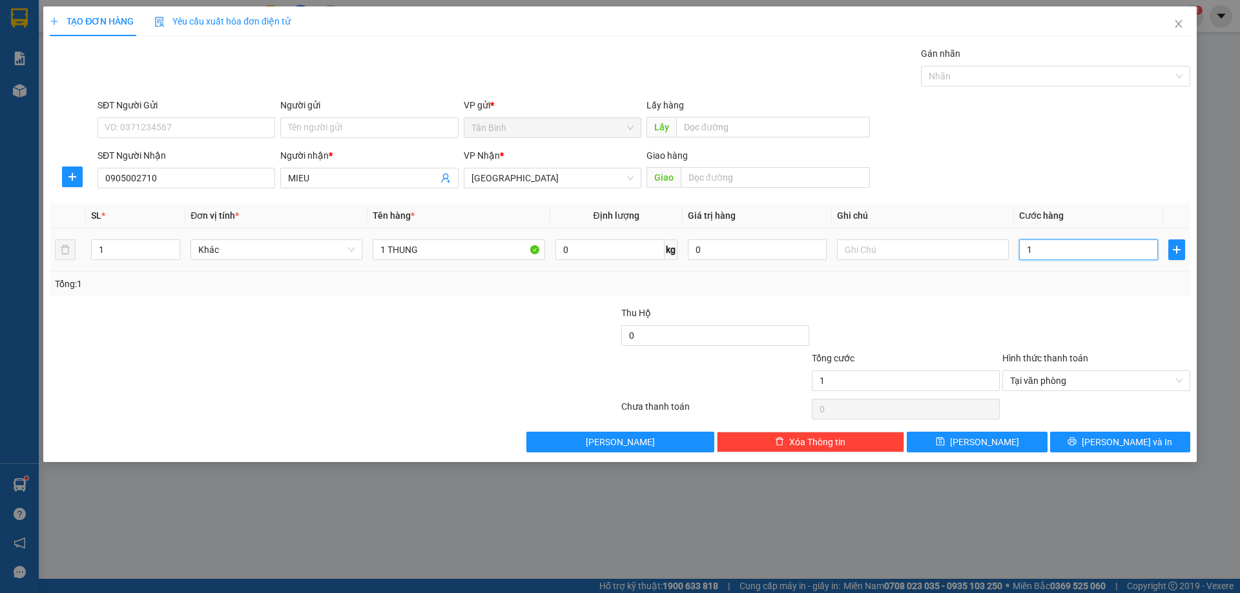
type input "12"
type input "120"
type input "1.200"
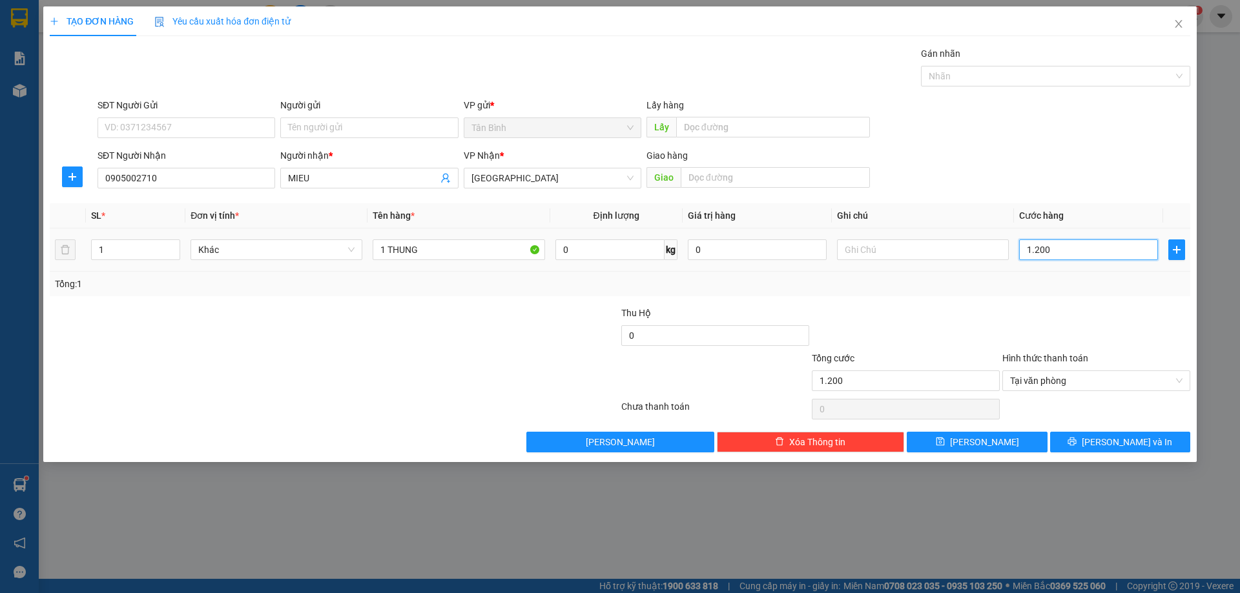
type input "12.000"
type input "120.000"
click at [1106, 440] on button "[PERSON_NAME] và In" at bounding box center [1120, 442] width 140 height 21
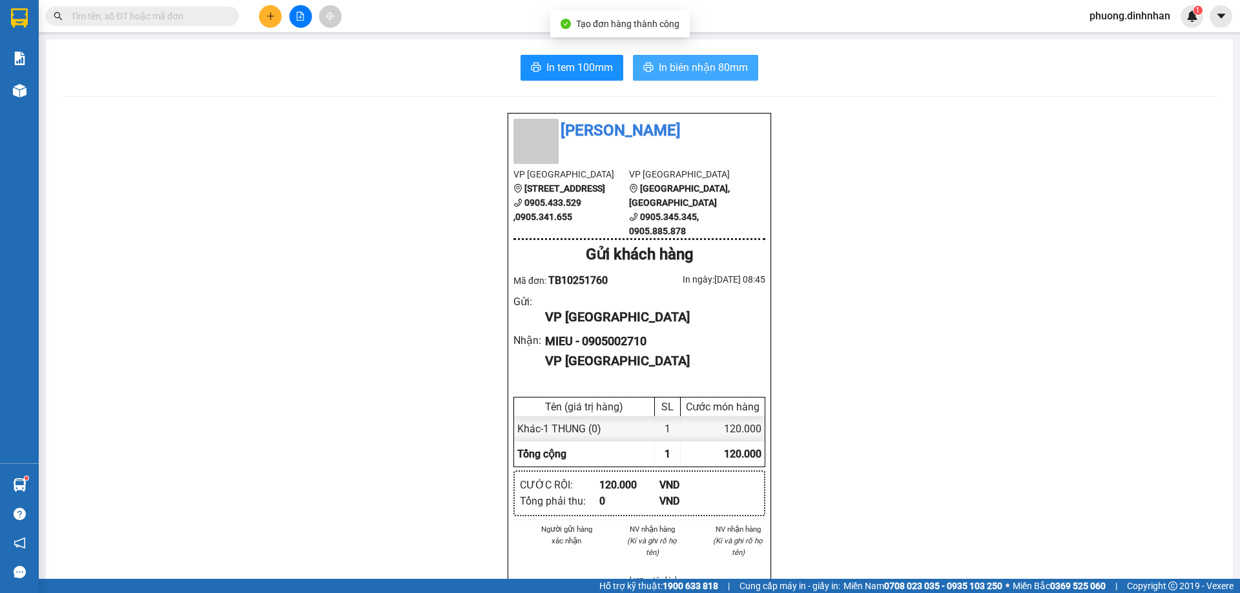
click at [684, 66] on span "In biên nhận 80mm" at bounding box center [703, 67] width 89 height 16
click at [150, 12] on span at bounding box center [142, 15] width 194 height 19
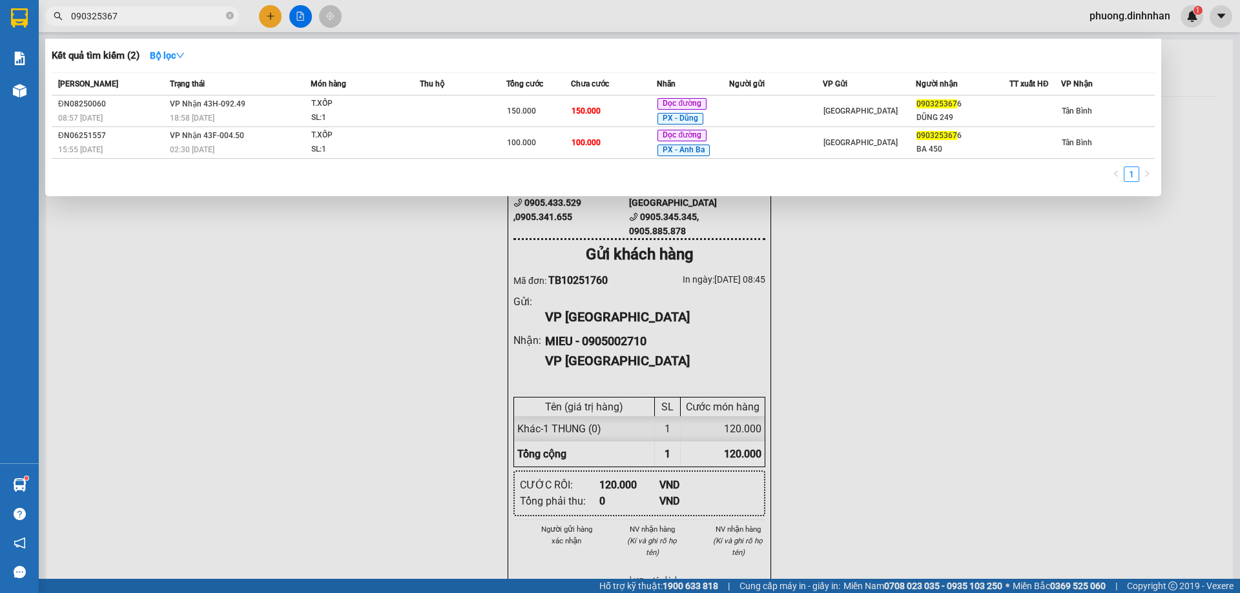
type input "0903253676"
click at [232, 14] on icon "close-circle" at bounding box center [230, 16] width 8 height 8
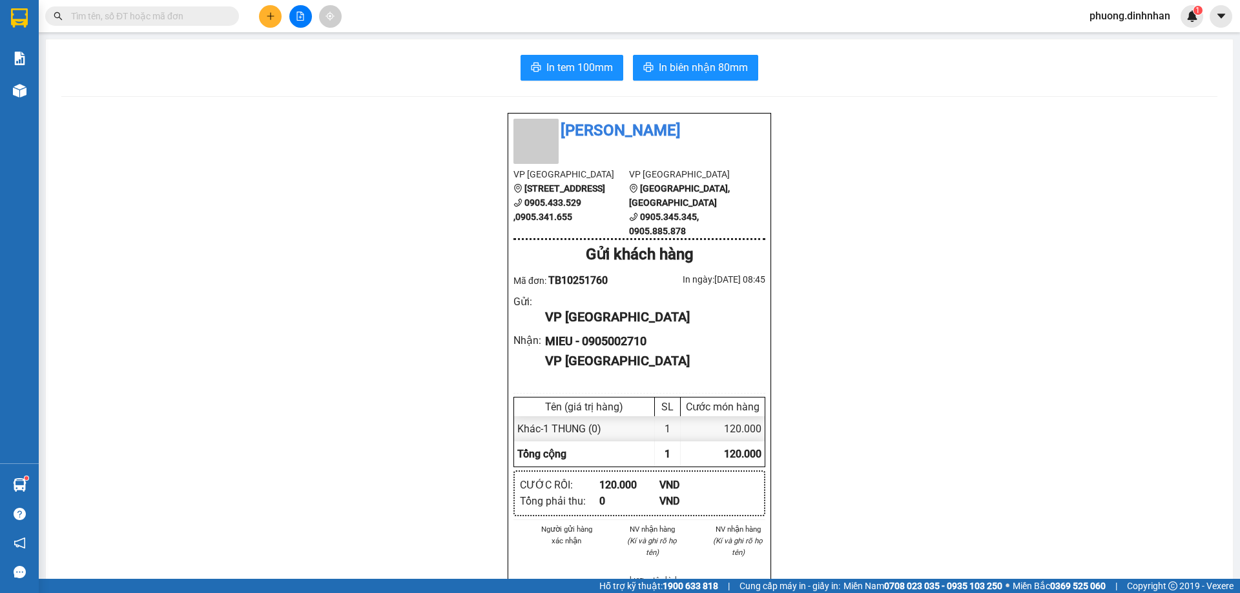
click at [214, 13] on input "text" at bounding box center [147, 16] width 152 height 14
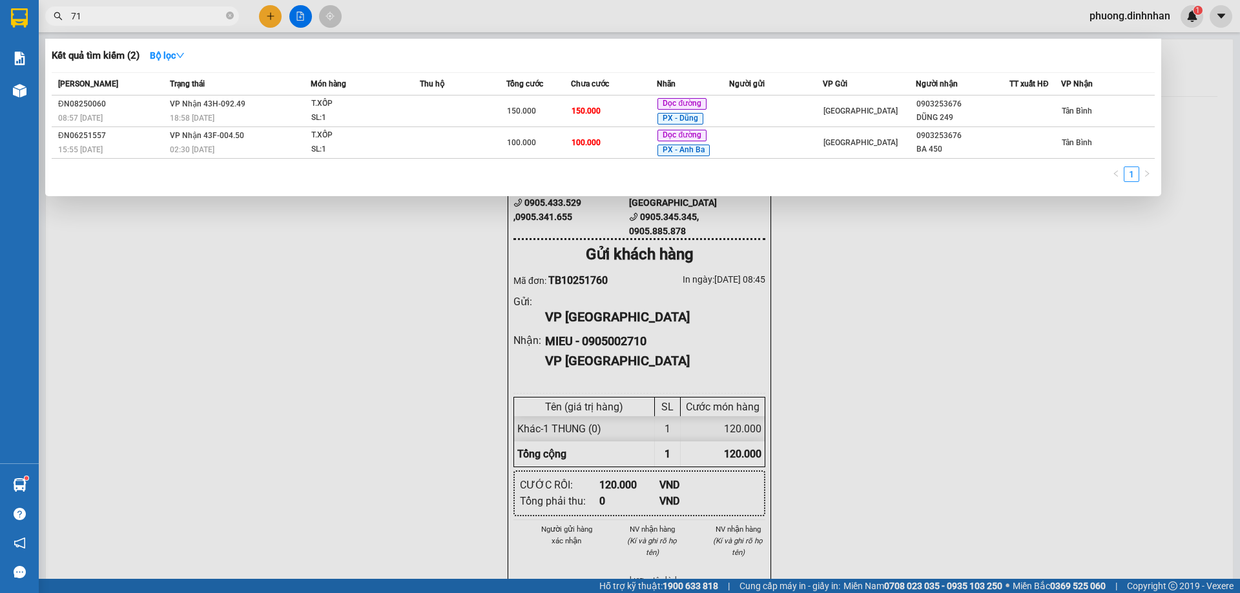
type input "718"
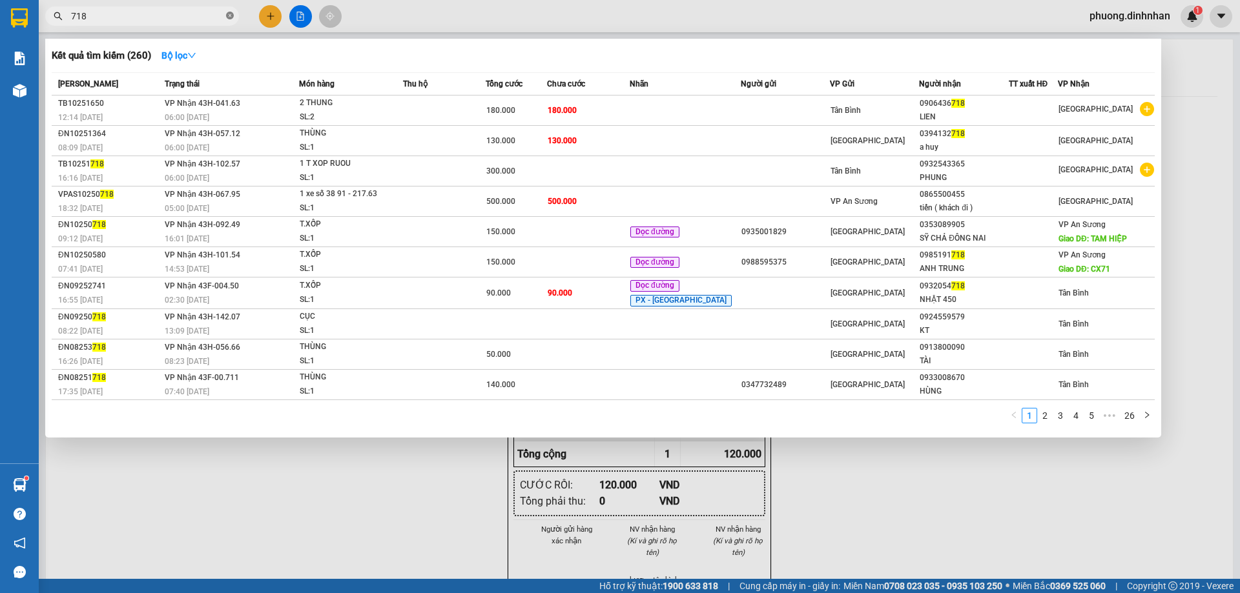
click at [226, 14] on icon "close-circle" at bounding box center [230, 16] width 8 height 8
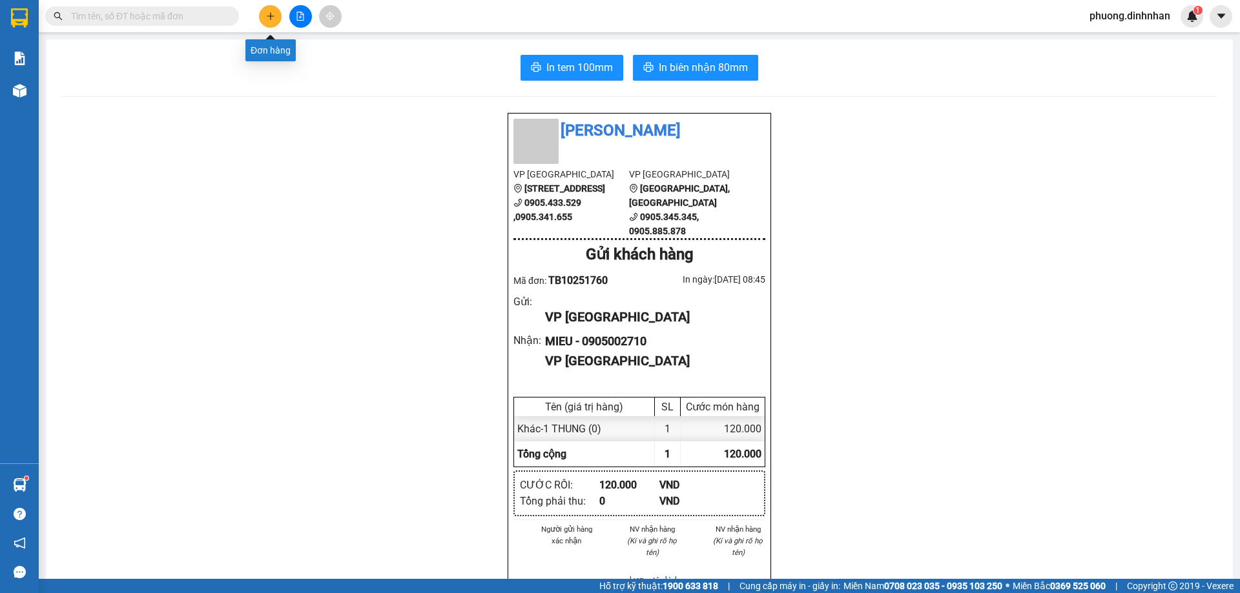
click at [264, 11] on button at bounding box center [270, 16] width 23 height 23
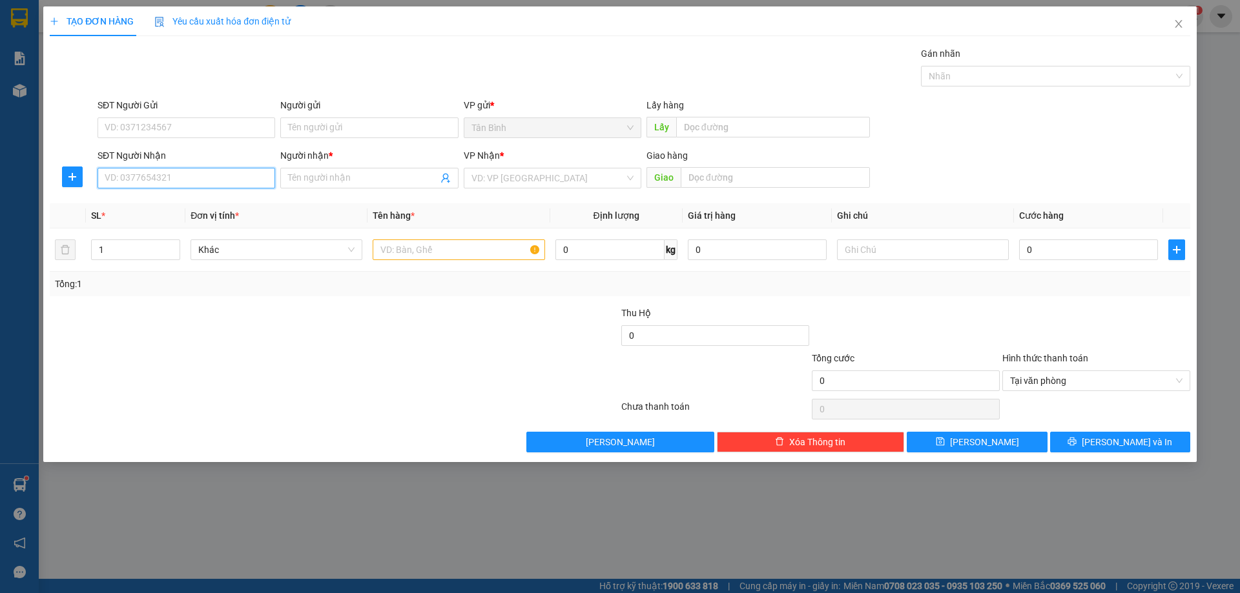
click at [175, 172] on input "SĐT Người Nhận" at bounding box center [187, 178] width 178 height 21
click at [188, 201] on div "0946319339 - khải" at bounding box center [186, 204] width 162 height 14
type input "0946319339"
type input "khải"
type input "0946319339"
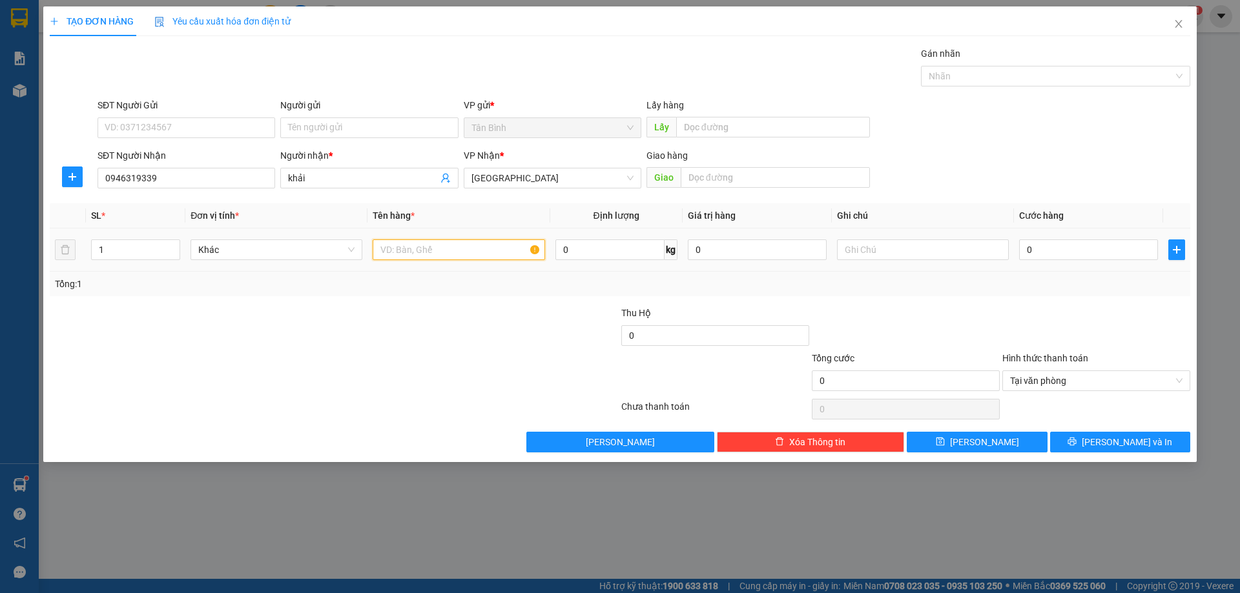
click at [428, 249] on input "text" at bounding box center [459, 250] width 172 height 21
type input "1TAM"
click at [1058, 256] on input "0" at bounding box center [1088, 250] width 139 height 21
drag, startPoint x: 1055, startPoint y: 300, endPoint x: 1107, endPoint y: 387, distance: 101.9
click at [1064, 309] on div "Transit Pickup Surcharge Ids Transit Deliver Surcharge Ids Transit Deliver Surc…" at bounding box center [620, 249] width 1140 height 406
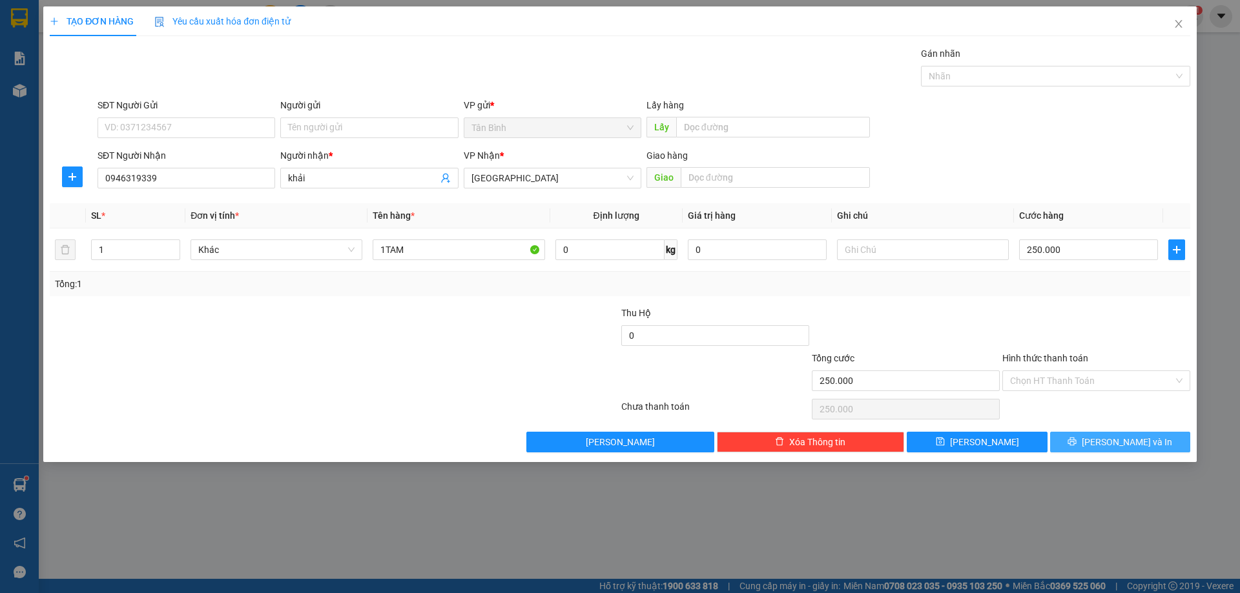
click at [1093, 447] on button "[PERSON_NAME] và In" at bounding box center [1120, 442] width 140 height 21
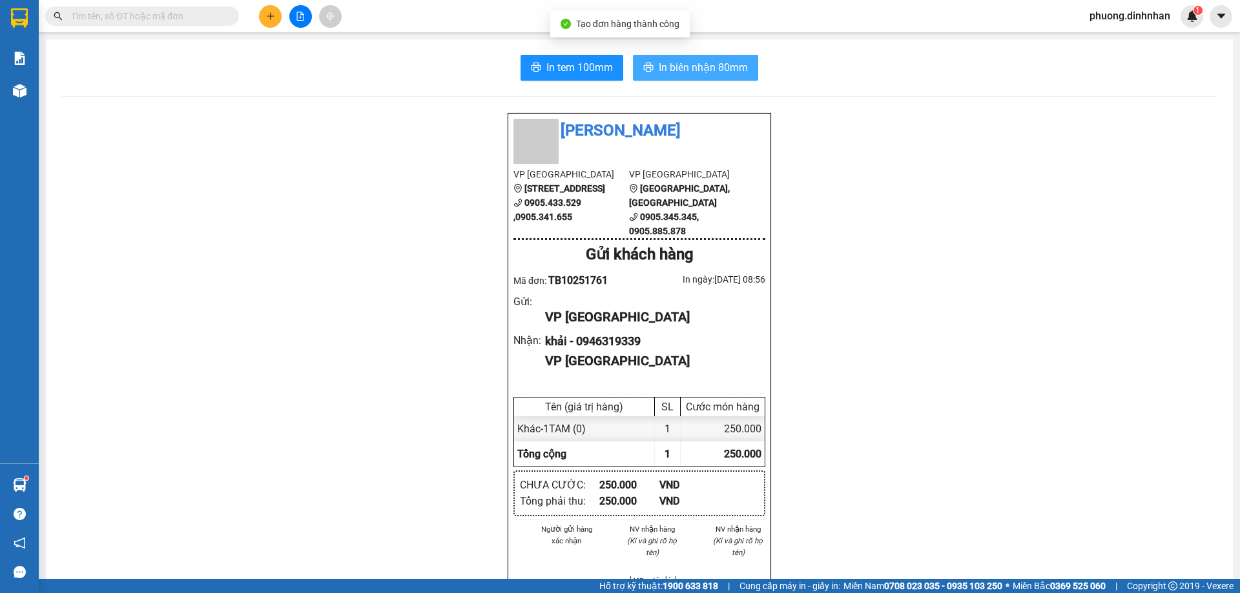
click at [721, 64] on span "In biên nhận 80mm" at bounding box center [703, 67] width 89 height 16
click at [200, 22] on input "text" at bounding box center [147, 16] width 152 height 14
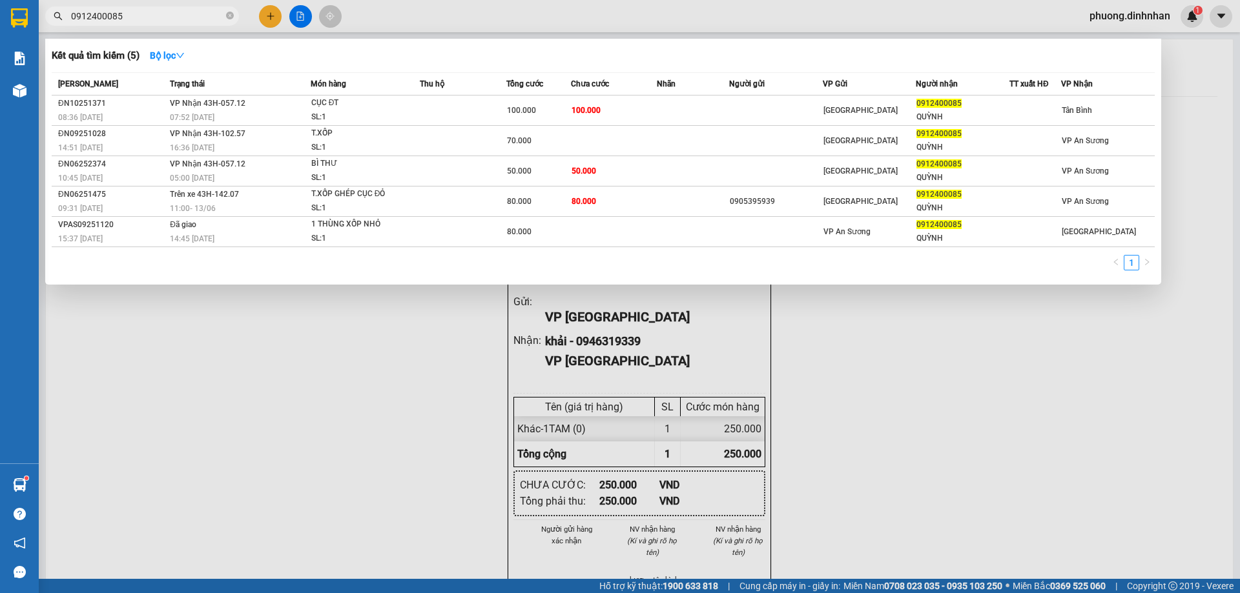
type input "0912400085"
click at [277, 17] on div at bounding box center [620, 296] width 1240 height 593
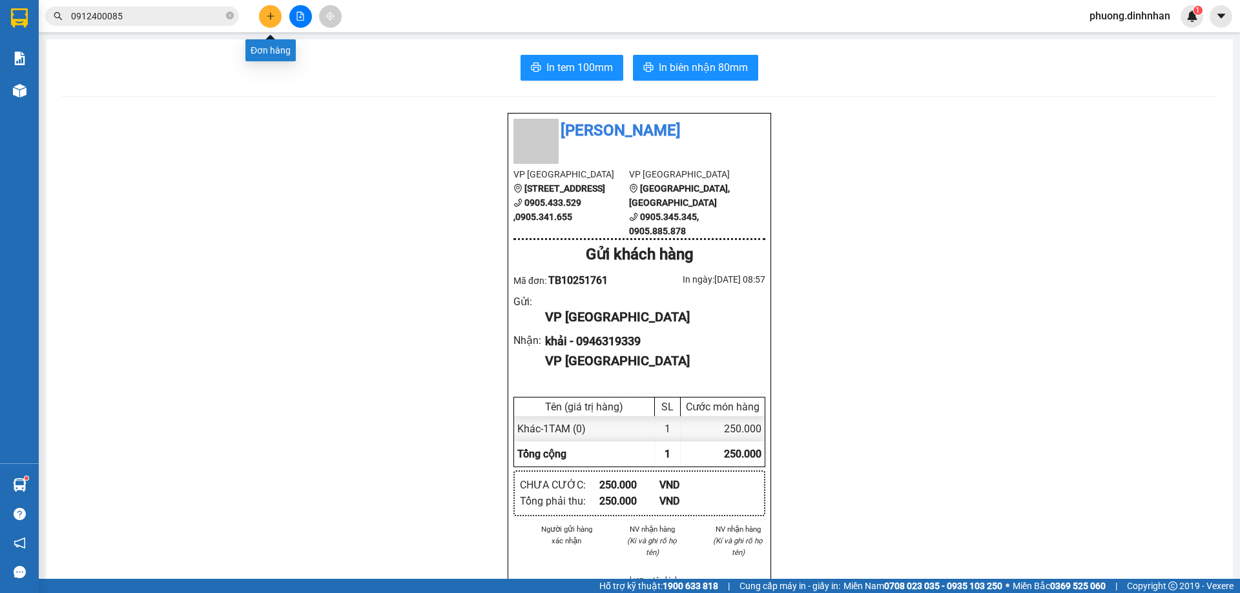
click at [275, 6] on button at bounding box center [270, 16] width 23 height 23
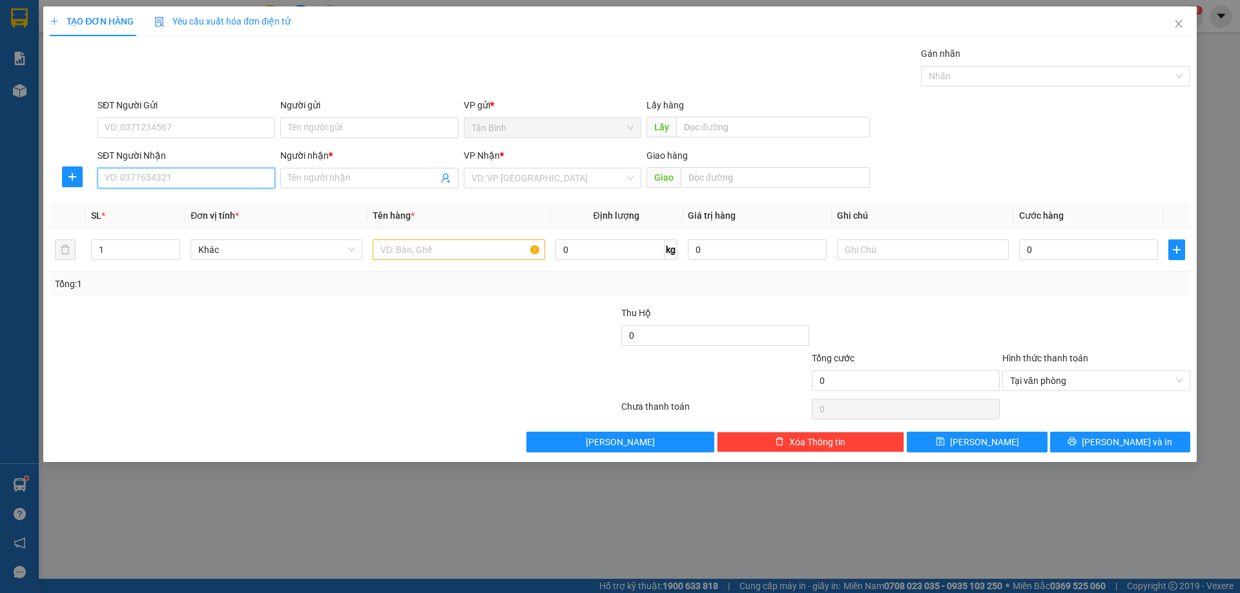
click at [265, 176] on input "SĐT Người Nhận" at bounding box center [187, 178] width 178 height 21
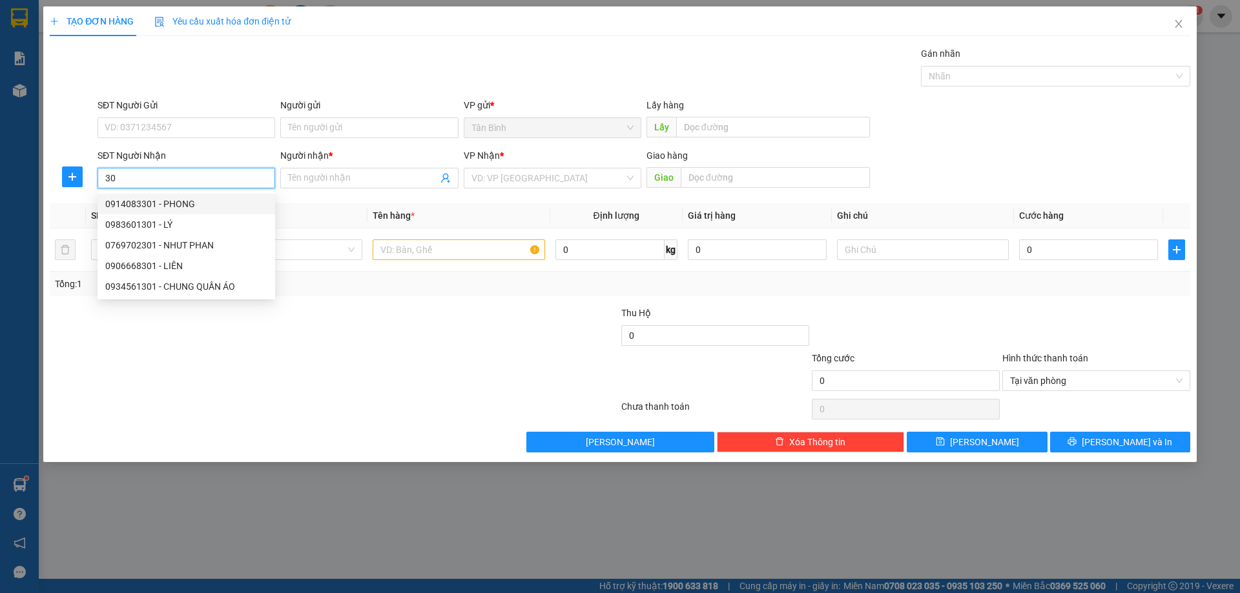
type input "3"
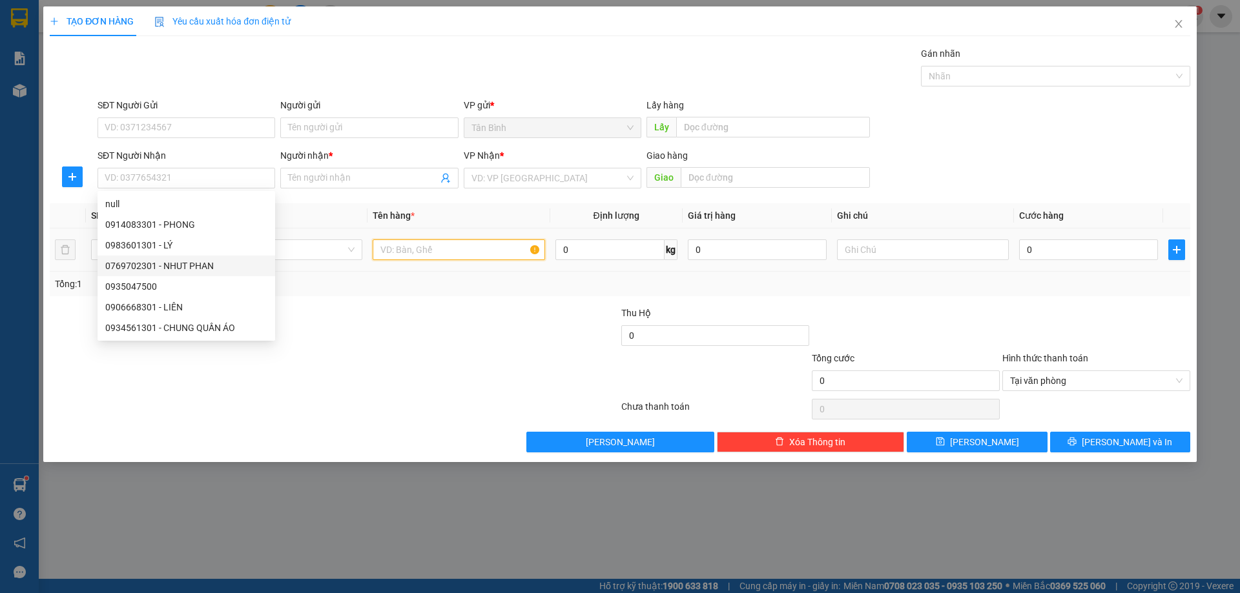
click at [513, 249] on input "text" at bounding box center [459, 250] width 172 height 21
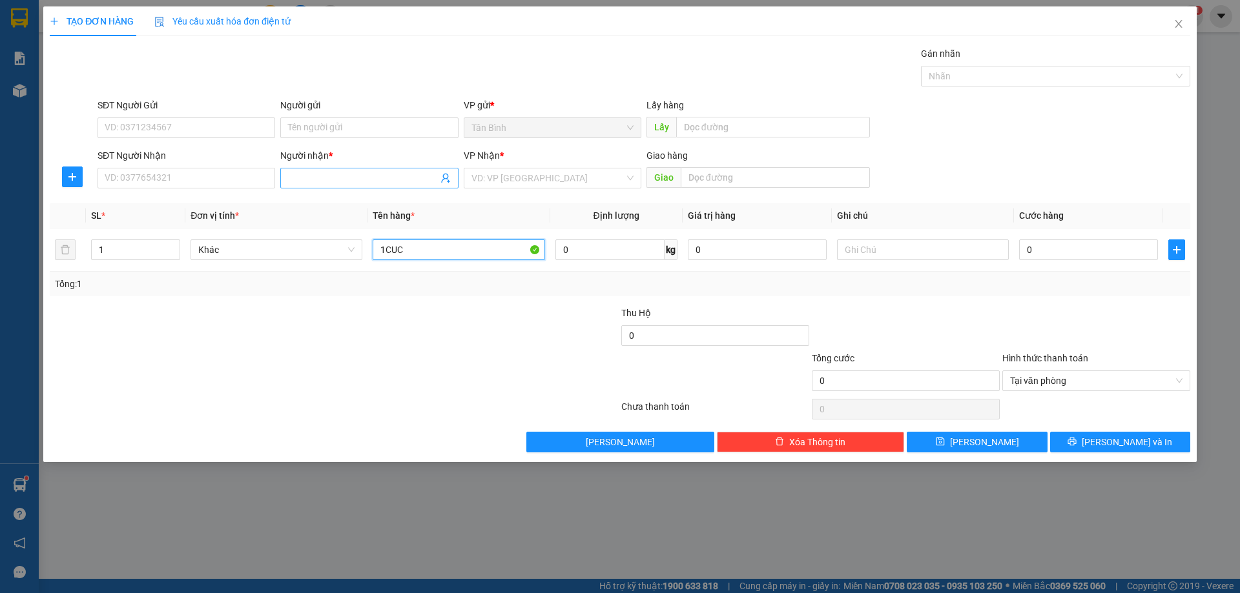
type input "1CUC"
click at [374, 178] on input "Người nhận *" at bounding box center [362, 178] width 149 height 14
type input "THANH DUY"
click at [364, 225] on div "THANH DUY - 0905608568" at bounding box center [369, 225] width 162 height 14
type input "0905608568"
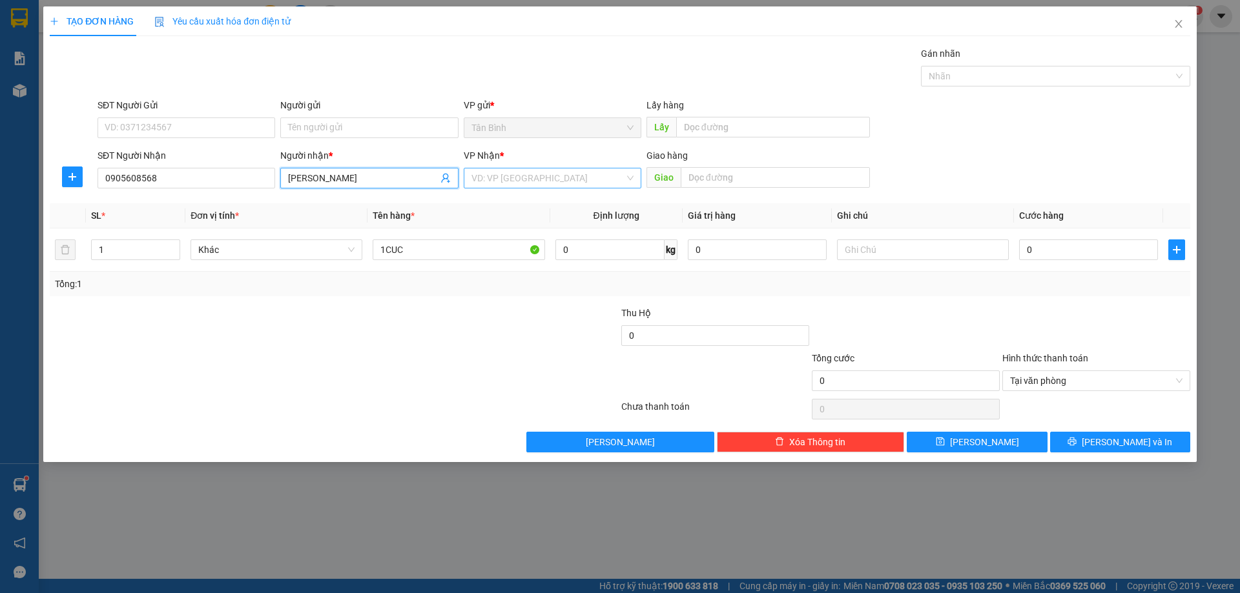
type input "THANH DUY"
click at [603, 181] on input "search" at bounding box center [547, 178] width 153 height 19
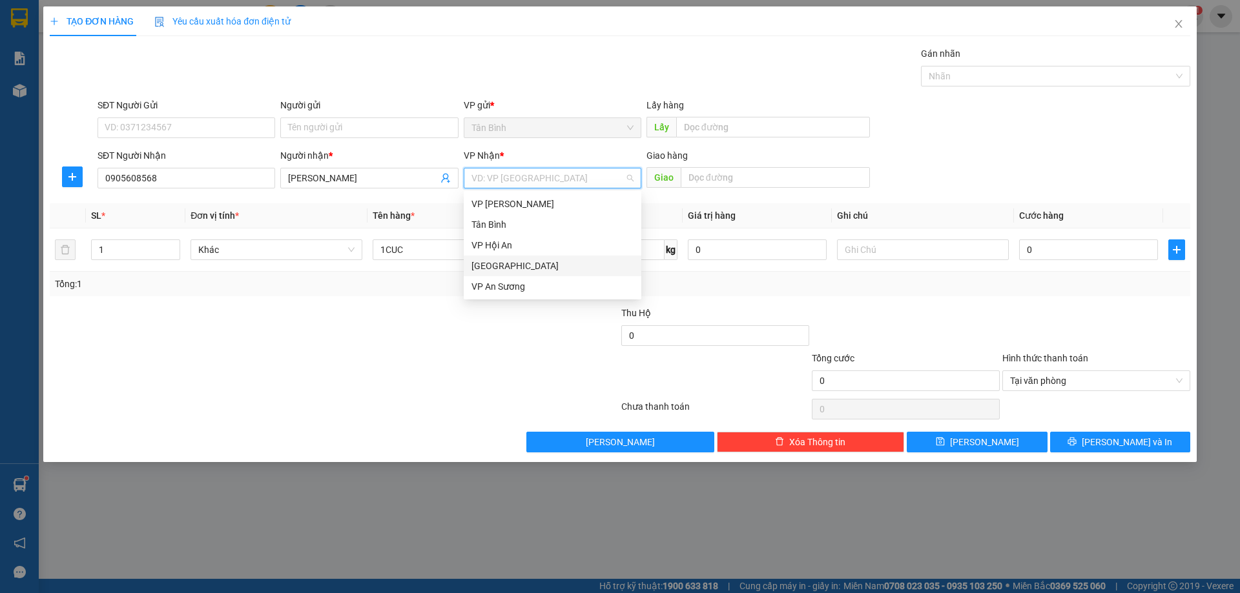
click at [560, 258] on div "[GEOGRAPHIC_DATA]" at bounding box center [553, 266] width 178 height 21
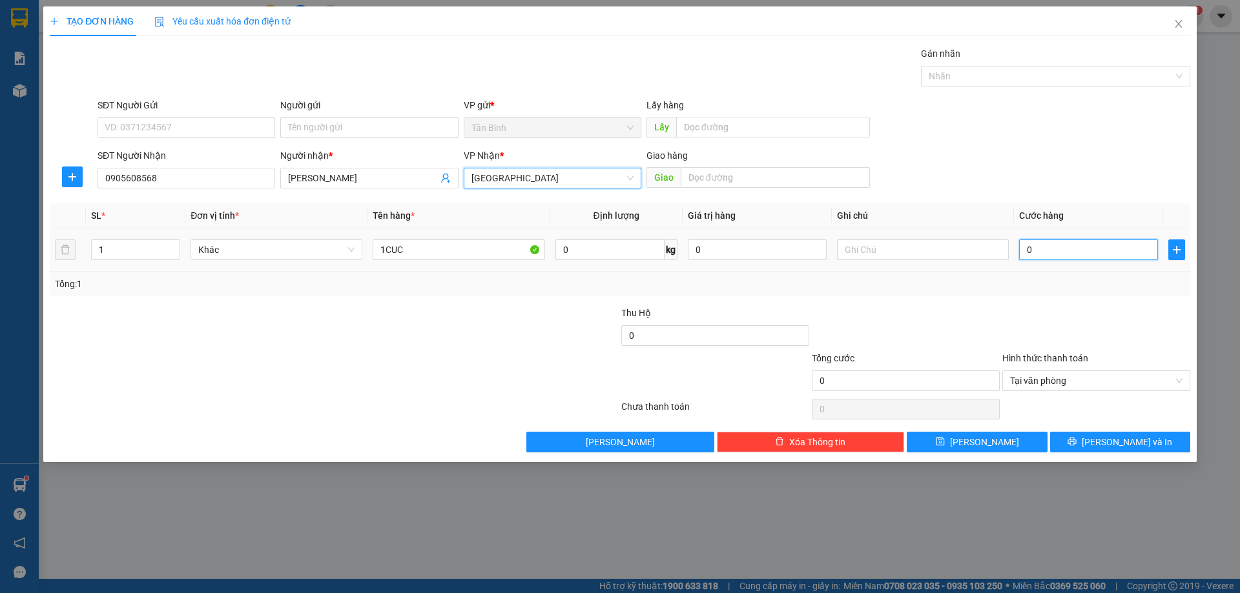
click at [1027, 245] on input "0" at bounding box center [1088, 250] width 139 height 21
drag, startPoint x: 1027, startPoint y: 245, endPoint x: 1043, endPoint y: 269, distance: 28.8
click at [1041, 266] on td "0" at bounding box center [1088, 250] width 149 height 43
type input "8"
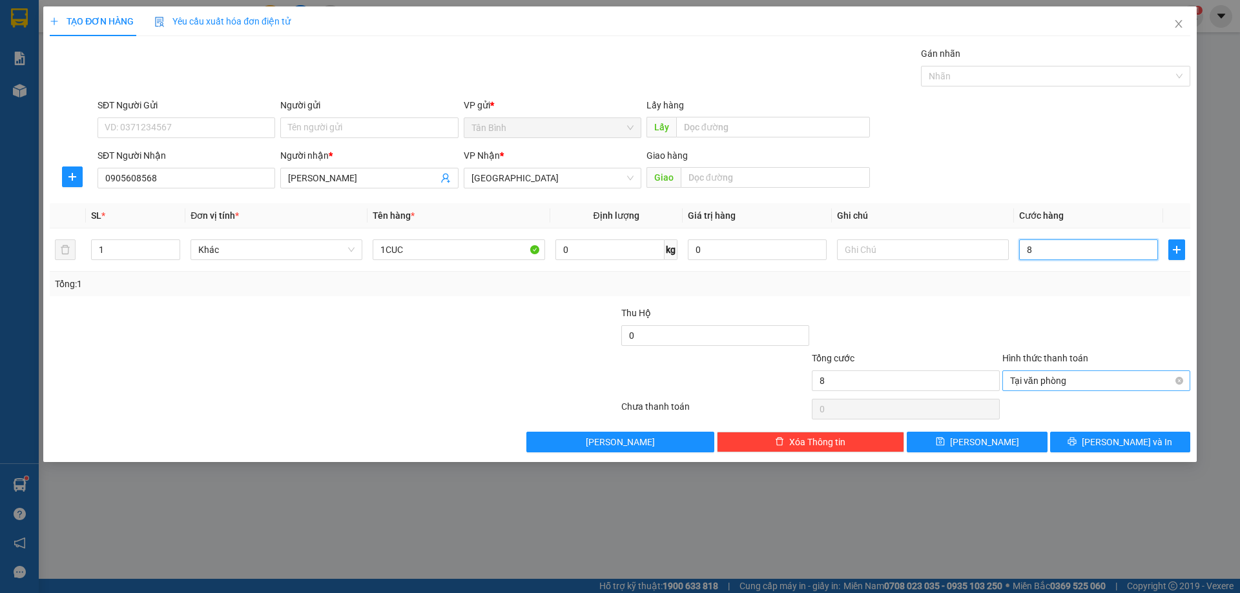
type input "80"
type input "80.000"
drag, startPoint x: 1097, startPoint y: 284, endPoint x: 1129, endPoint y: 307, distance: 39.3
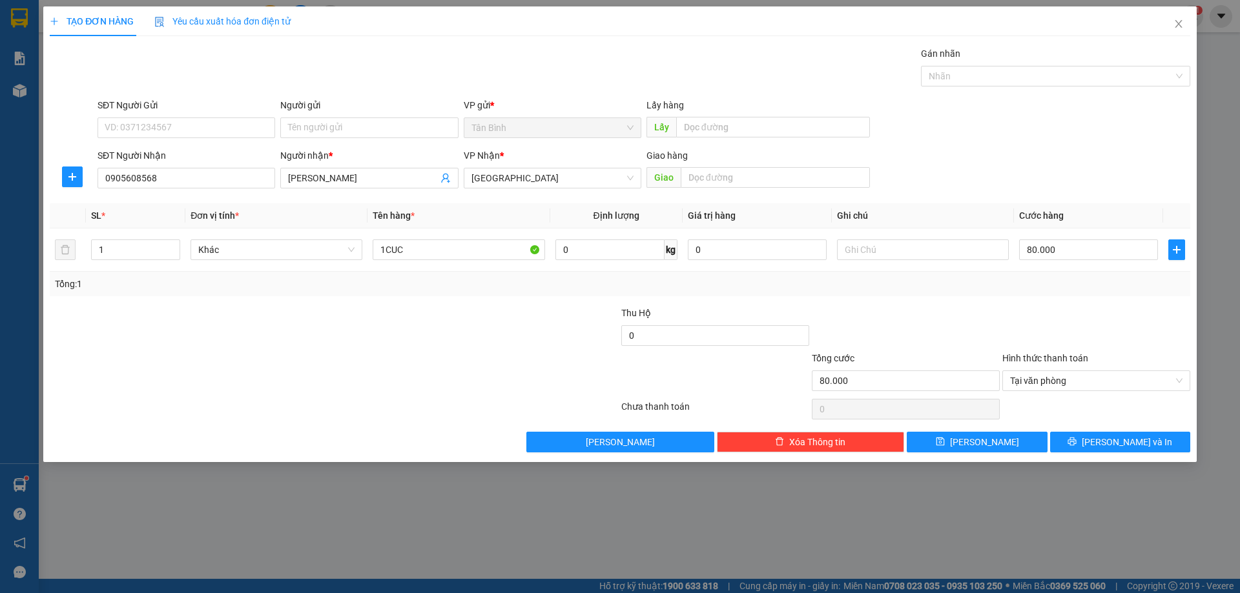
click at [1117, 301] on div "Transit Pickup Surcharge Ids Transit Deliver Surcharge Ids Transit Deliver Surc…" at bounding box center [620, 249] width 1140 height 406
type input "80.000"
click at [1082, 250] on input "80.000" at bounding box center [1088, 250] width 139 height 21
type input "0"
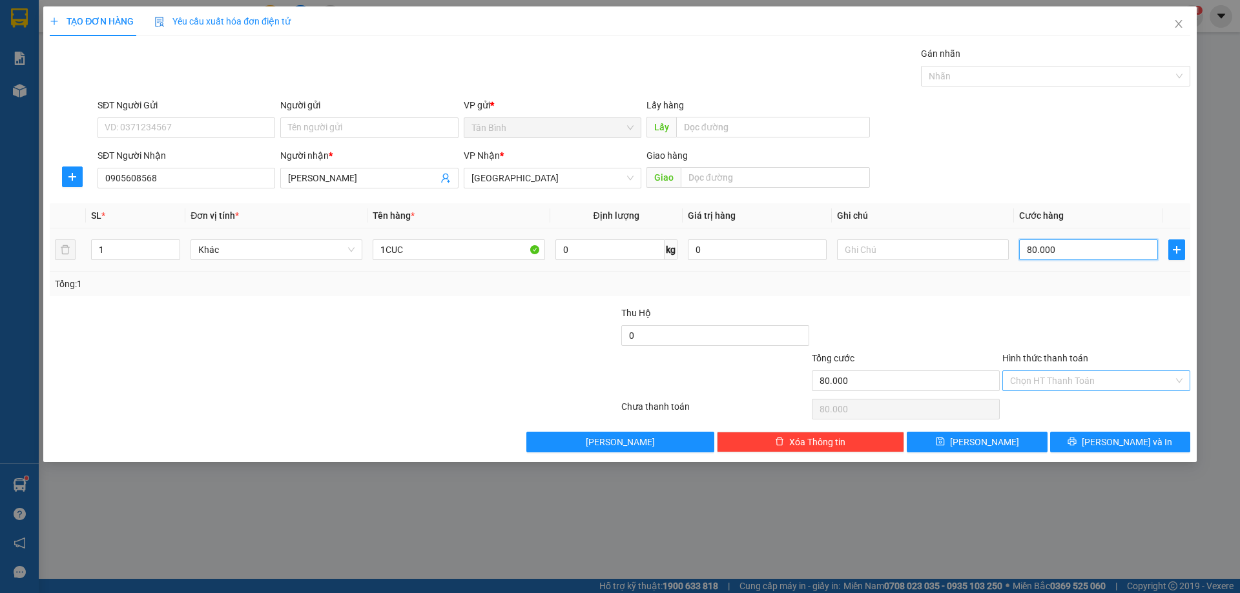
type input "0"
type input "01"
type input "1"
type input "010"
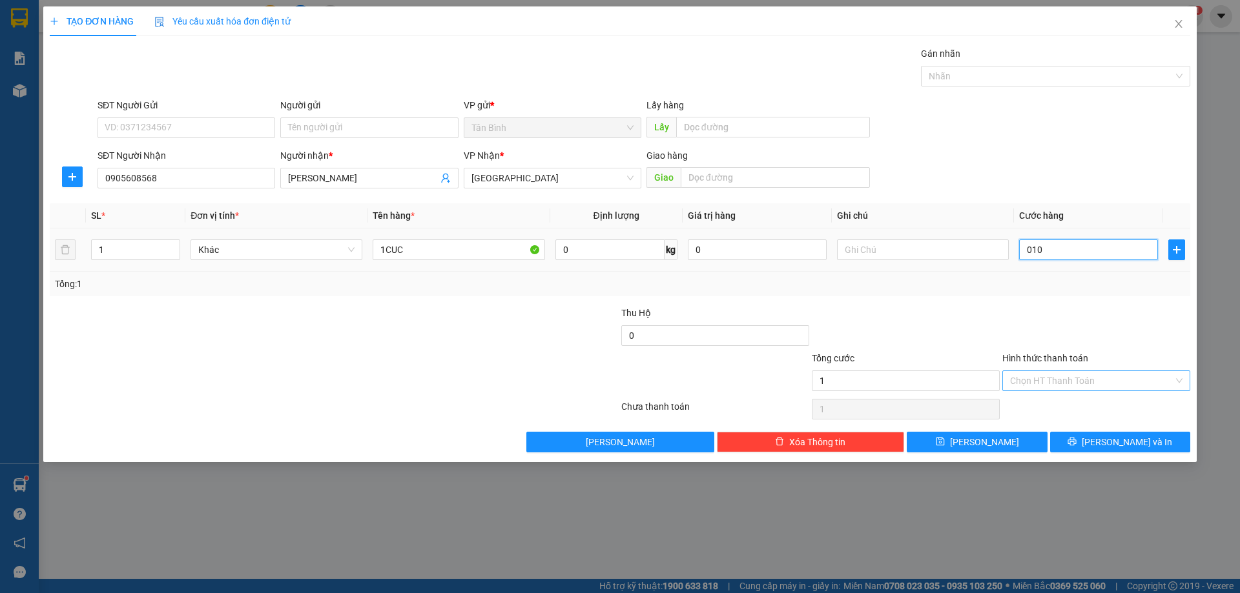
type input "10"
type input "0.100"
type input "100"
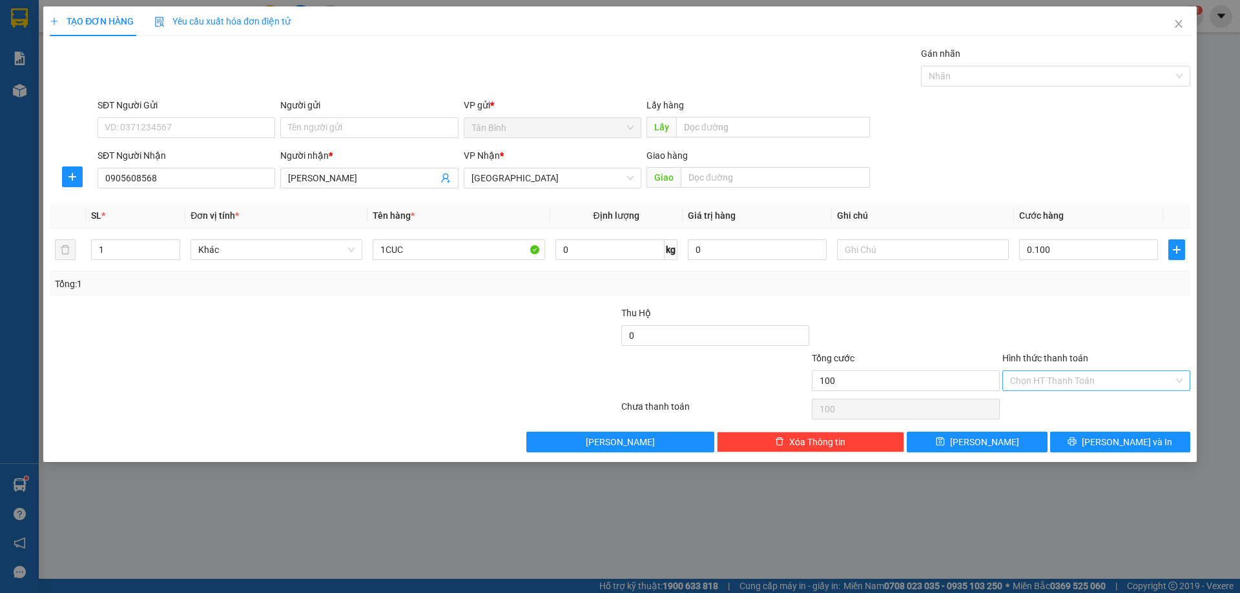
type input "100.000"
drag, startPoint x: 1085, startPoint y: 276, endPoint x: 1124, endPoint y: 373, distance: 104.6
click at [1094, 303] on div "Transit Pickup Surcharge Ids Transit Deliver Surcharge Ids Transit Deliver Surc…" at bounding box center [620, 249] width 1140 height 406
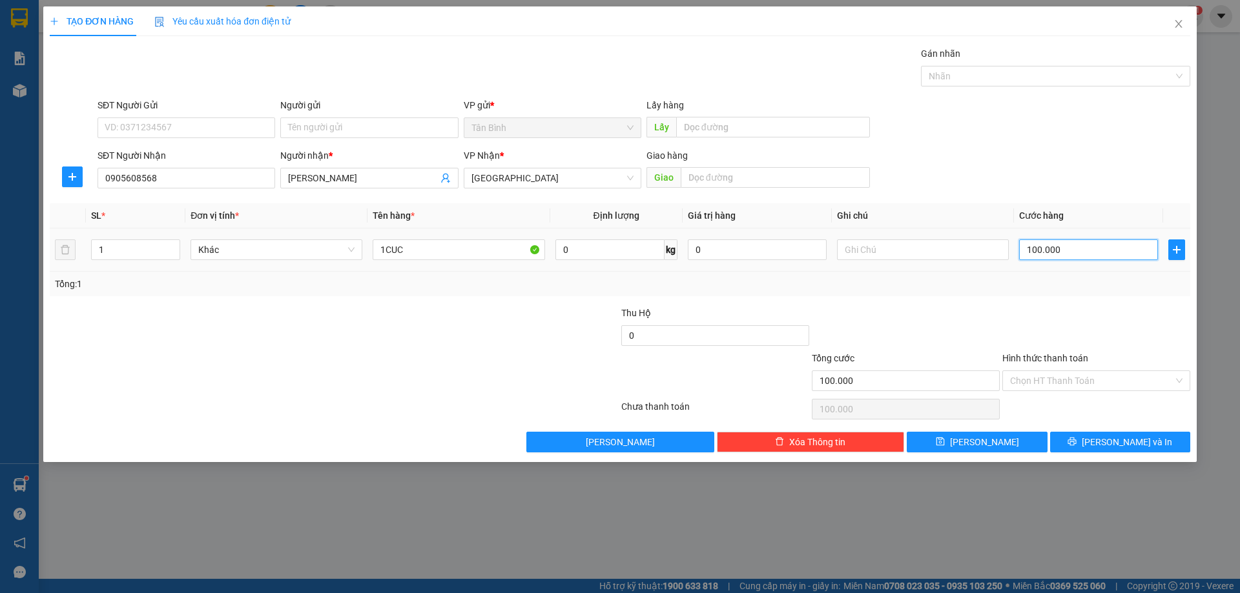
click at [1067, 252] on input "100.000" at bounding box center [1088, 250] width 139 height 21
drag, startPoint x: 1072, startPoint y: 260, endPoint x: 1121, endPoint y: 382, distance: 130.9
click at [1087, 308] on div "Transit Pickup Surcharge Ids Transit Deliver Surcharge Ids Transit Deliver Surc…" at bounding box center [620, 249] width 1140 height 406
click at [1125, 437] on span "[PERSON_NAME] và In" at bounding box center [1127, 442] width 90 height 14
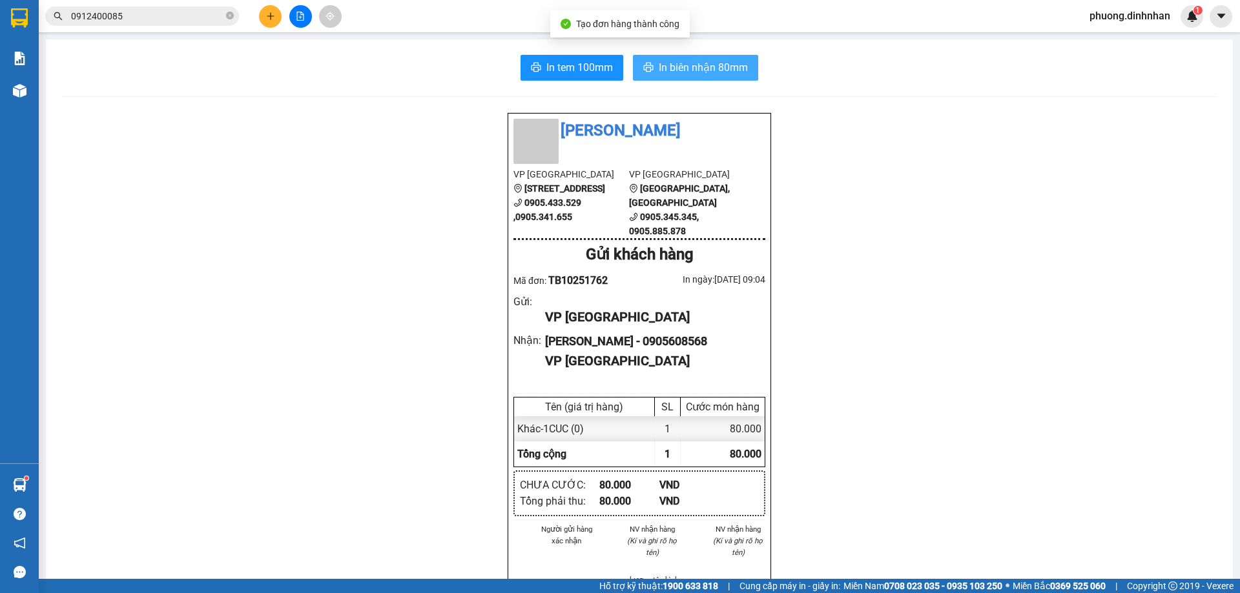
click at [692, 59] on button "In biên nhận 80mm" at bounding box center [695, 68] width 125 height 26
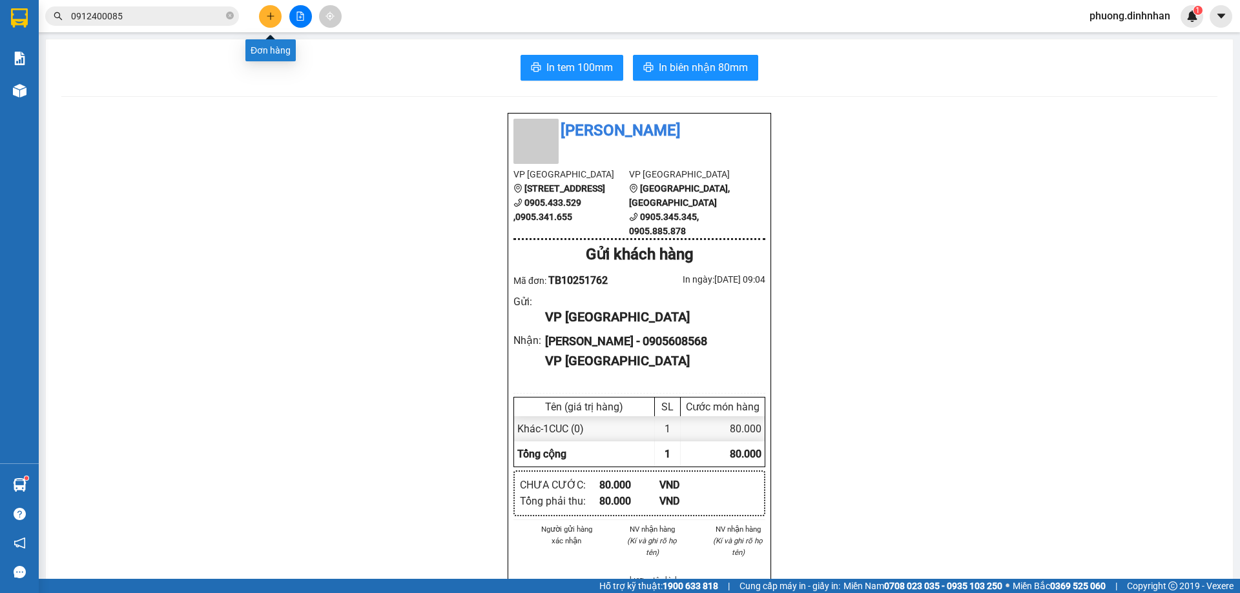
click at [278, 15] on button at bounding box center [270, 16] width 23 height 23
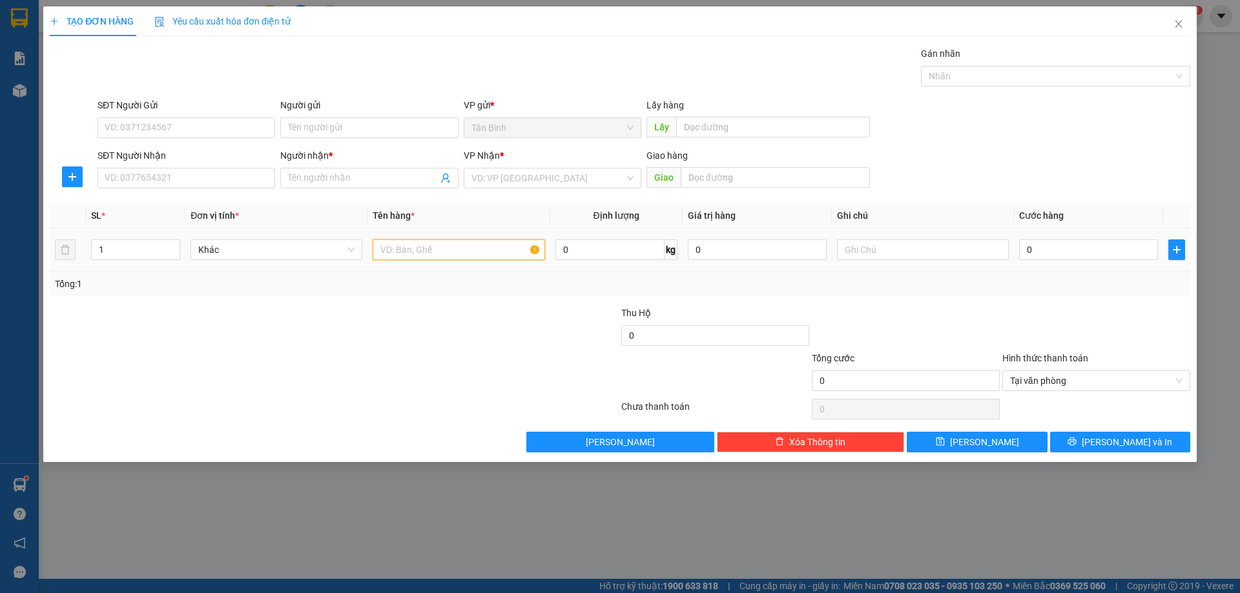
click at [396, 250] on input "text" at bounding box center [459, 250] width 172 height 21
type input "1CUC"
click at [234, 172] on input "SĐT Người Nhận" at bounding box center [187, 178] width 178 height 21
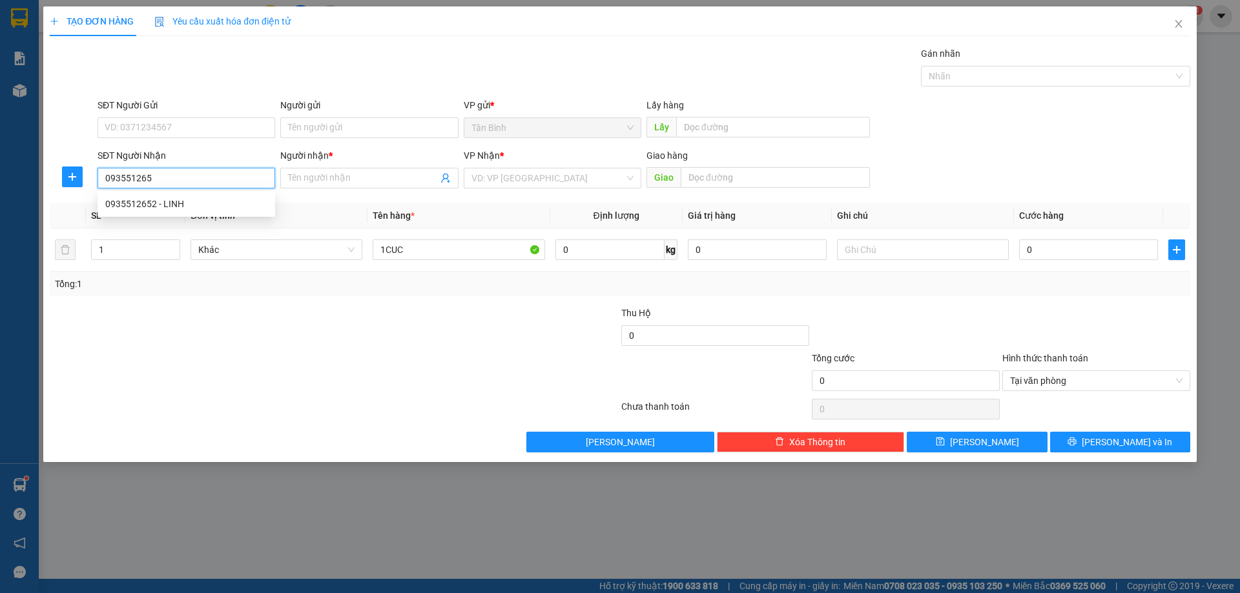
type input "0935512652"
drag, startPoint x: 214, startPoint y: 203, endPoint x: 262, endPoint y: 197, distance: 48.1
click at [215, 203] on div "0935512652 - LINH" at bounding box center [186, 204] width 162 height 14
type input "LINH"
type input "0935512652"
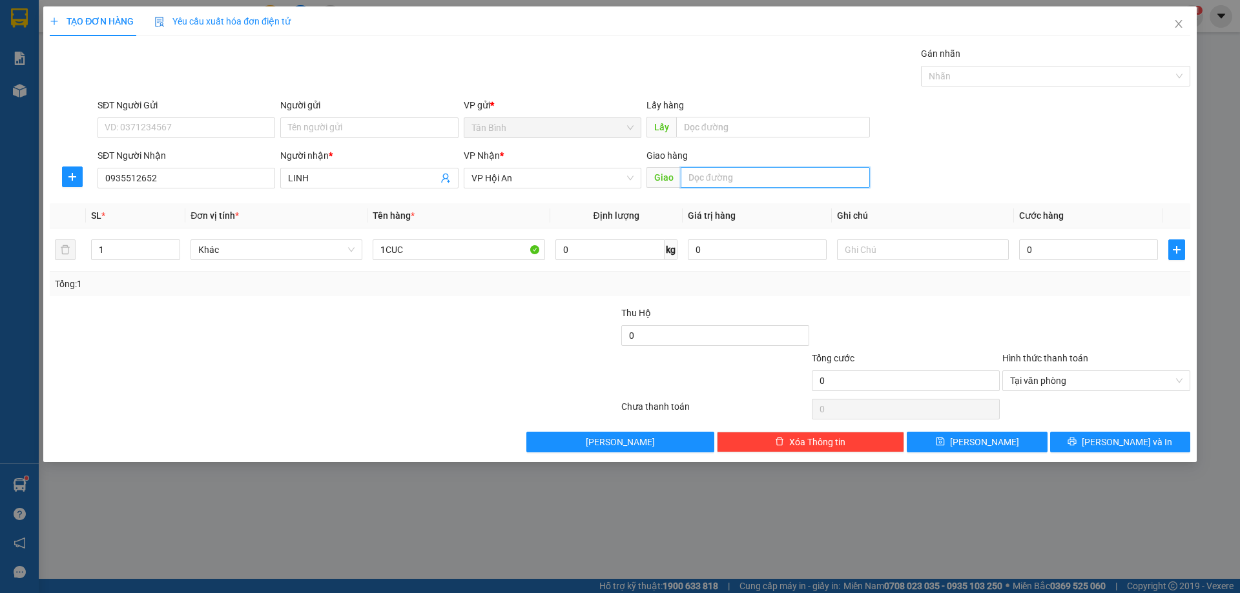
click at [690, 172] on input "text" at bounding box center [775, 177] width 189 height 21
type input "HOI AN"
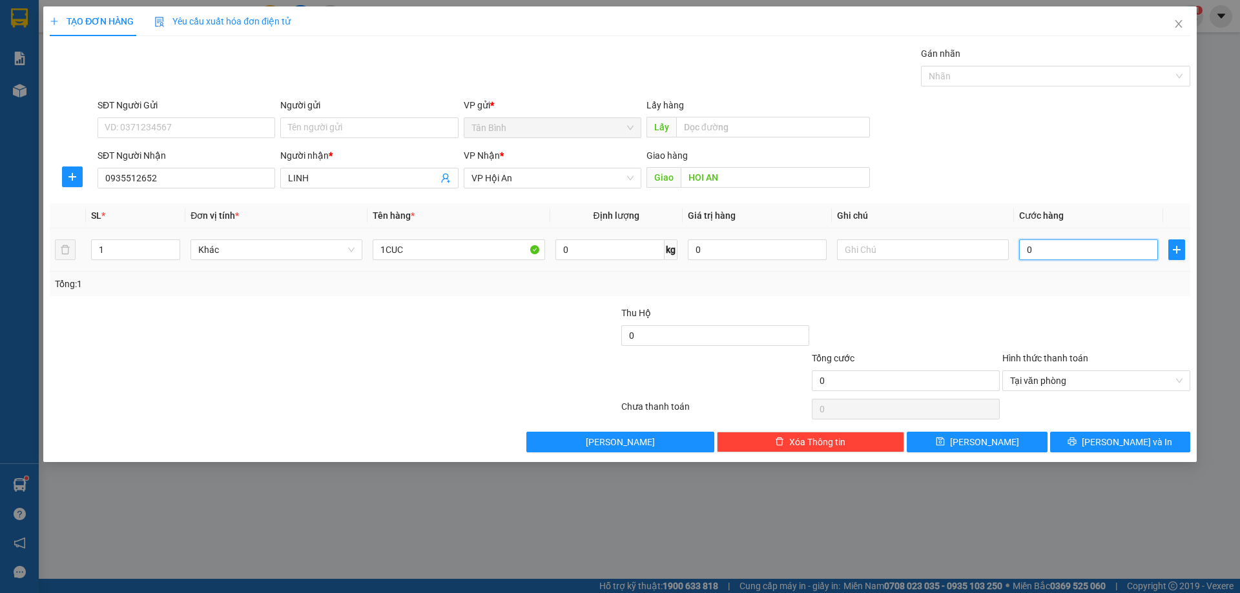
click at [1109, 252] on input "0" at bounding box center [1088, 250] width 139 height 21
type input "5"
type input "520"
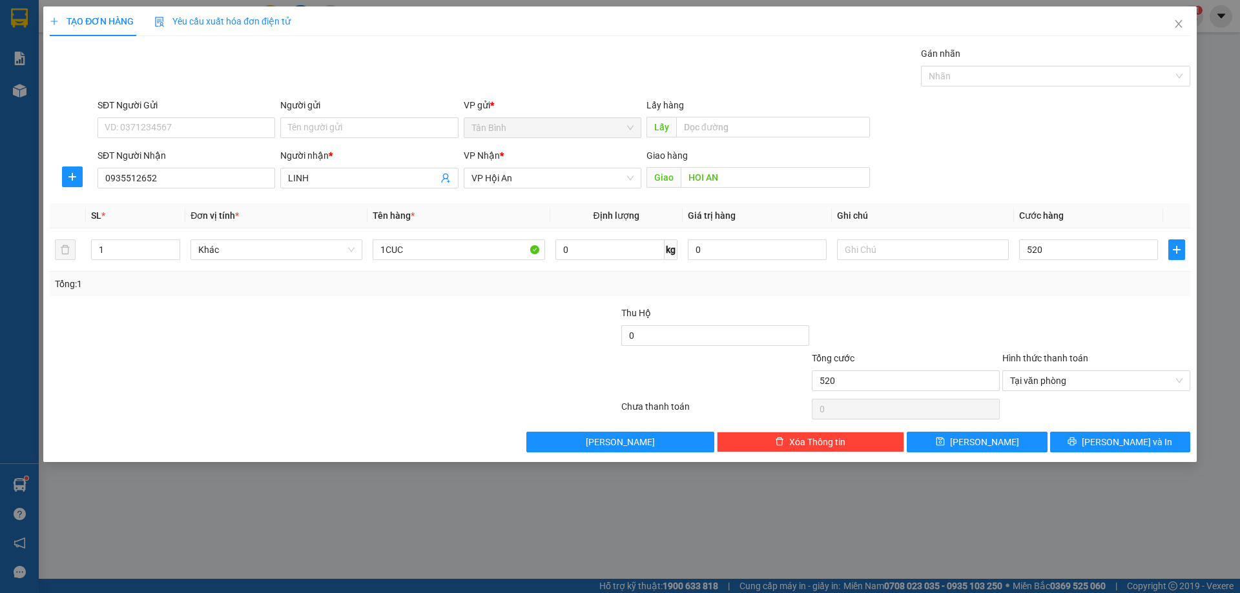
type input "520.000"
click at [1123, 306] on div at bounding box center [1096, 328] width 190 height 45
click at [1108, 249] on input "520.000" at bounding box center [1088, 250] width 139 height 21
type input "0"
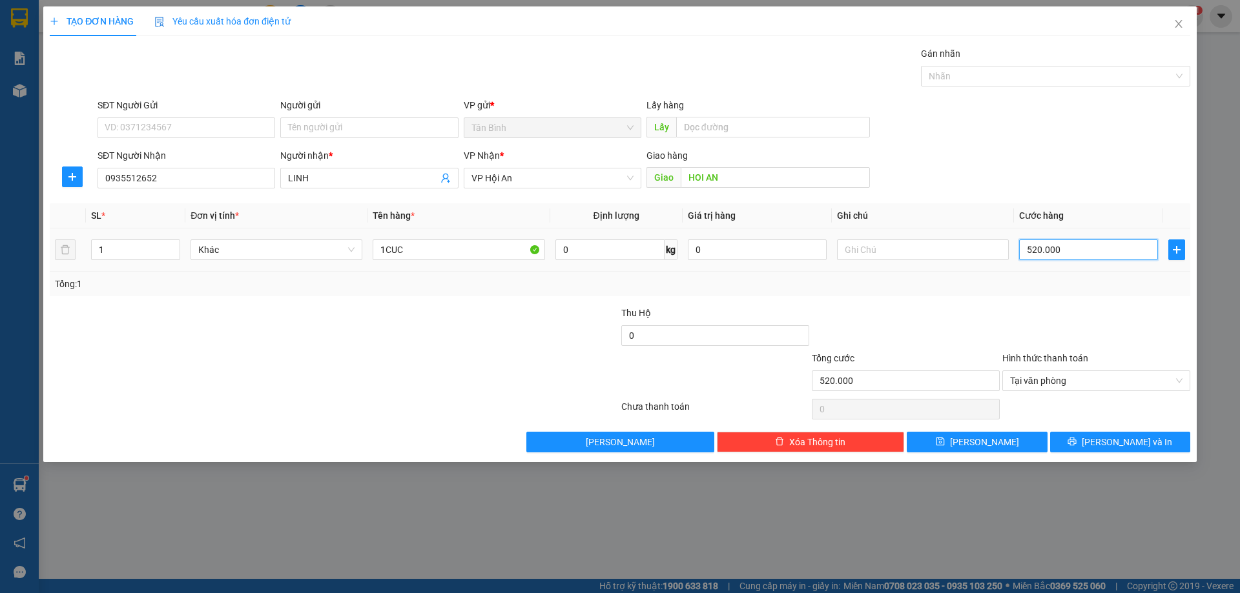
type input "0"
type input "05"
type input "5"
type input "050"
type input "50"
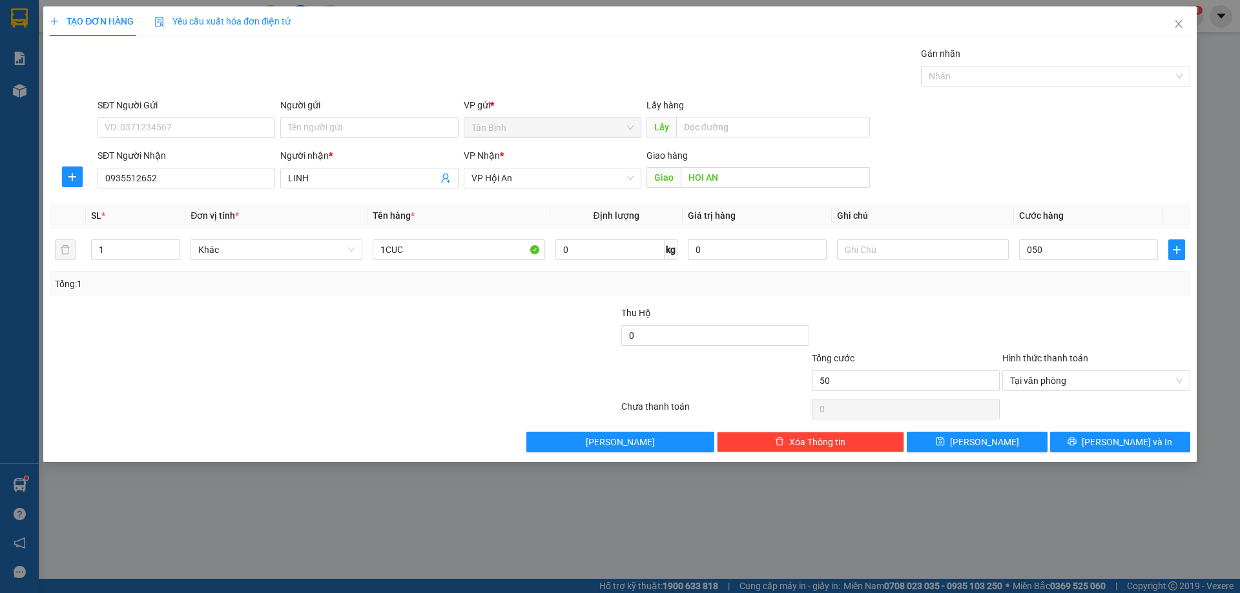
type input "50.000"
drag, startPoint x: 1134, startPoint y: 305, endPoint x: 1149, endPoint y: 329, distance: 27.9
click at [1138, 316] on div at bounding box center [1096, 328] width 190 height 45
type input "50.000"
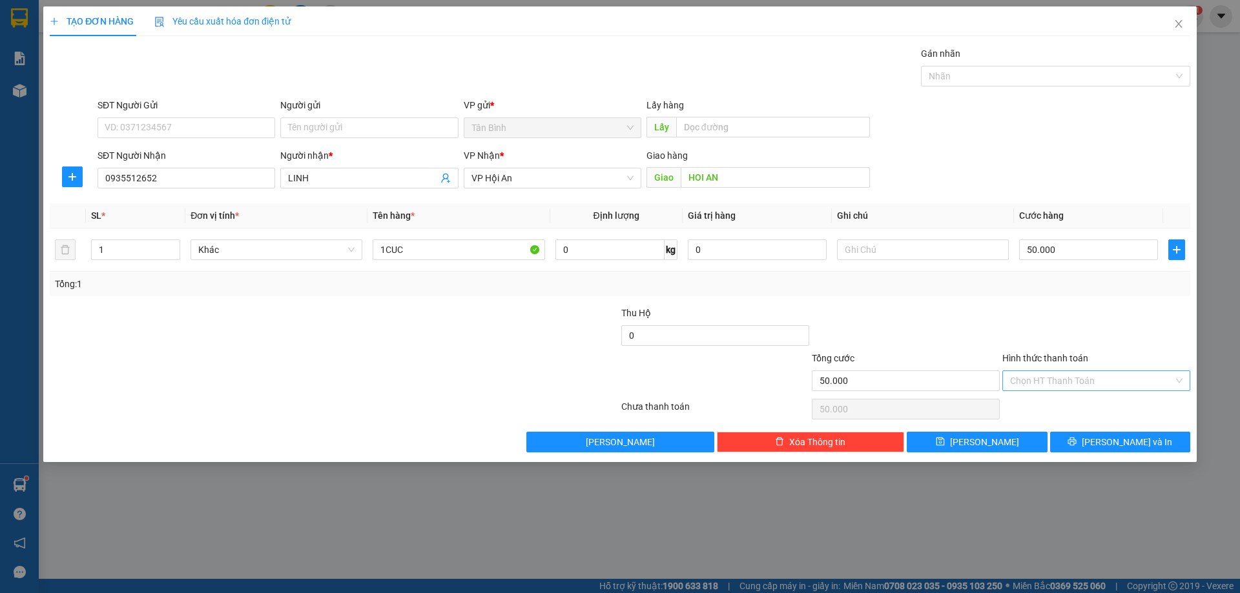
drag, startPoint x: 1179, startPoint y: 378, endPoint x: 1175, endPoint y: 422, distance: 44.1
drag, startPoint x: 1164, startPoint y: 438, endPoint x: 1140, endPoint y: 429, distance: 25.5
click at [1164, 438] on button "[PERSON_NAME] và In" at bounding box center [1120, 442] width 140 height 21
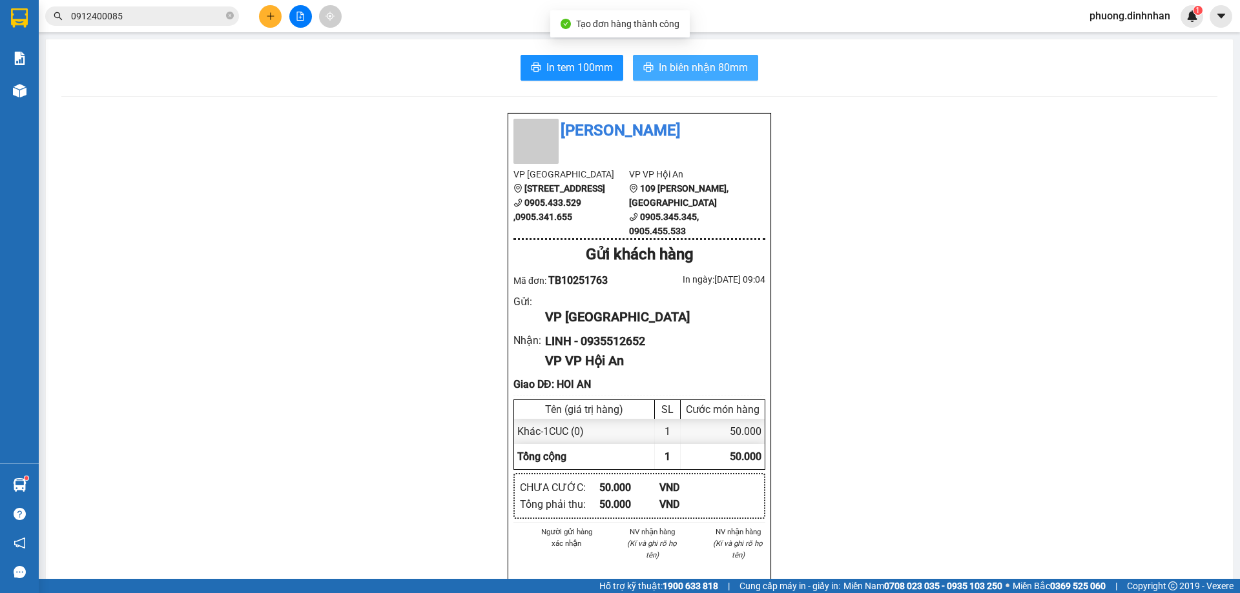
click at [737, 74] on span "In biên nhận 80mm" at bounding box center [703, 67] width 89 height 16
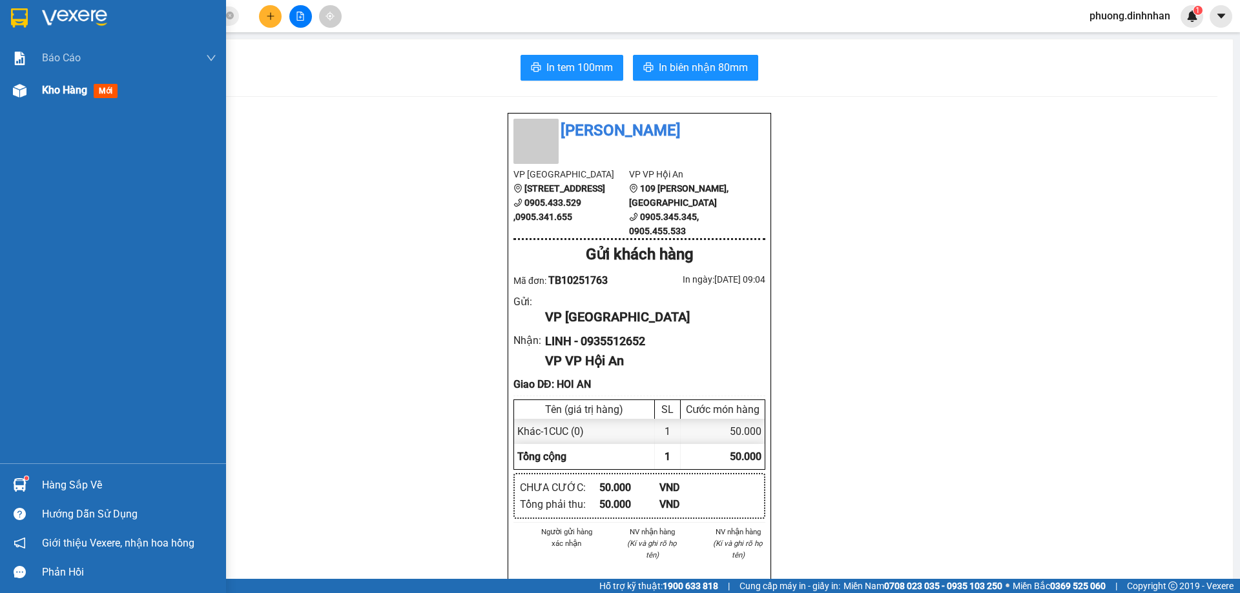
click at [23, 89] on img at bounding box center [20, 91] width 14 height 14
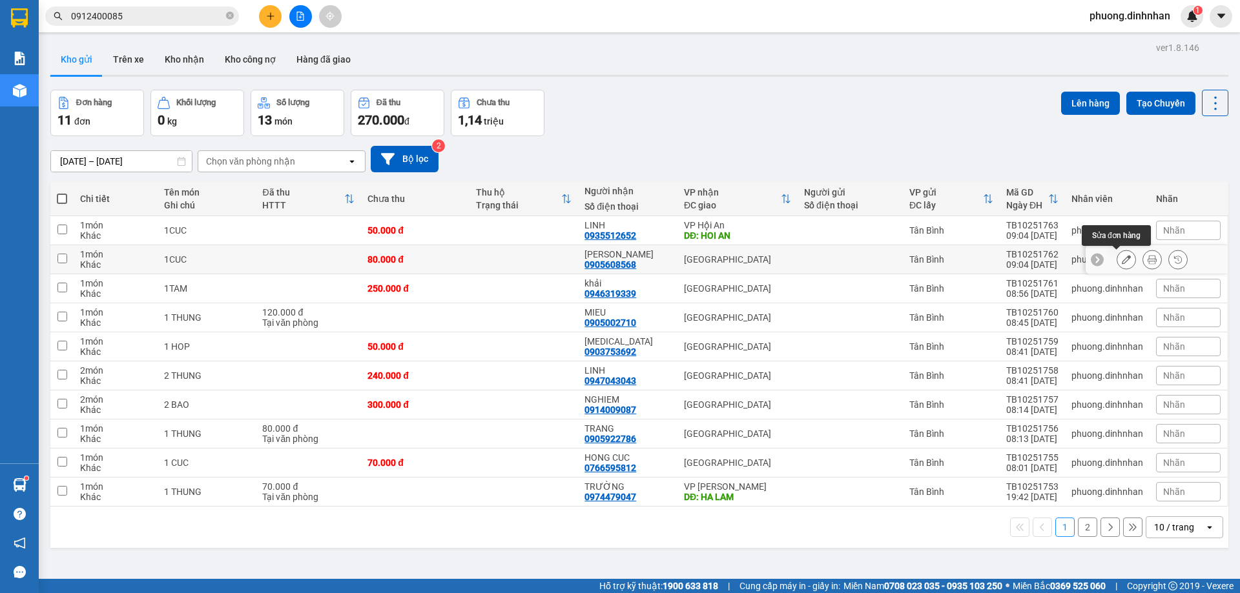
click at [1122, 262] on icon at bounding box center [1126, 259] width 9 height 9
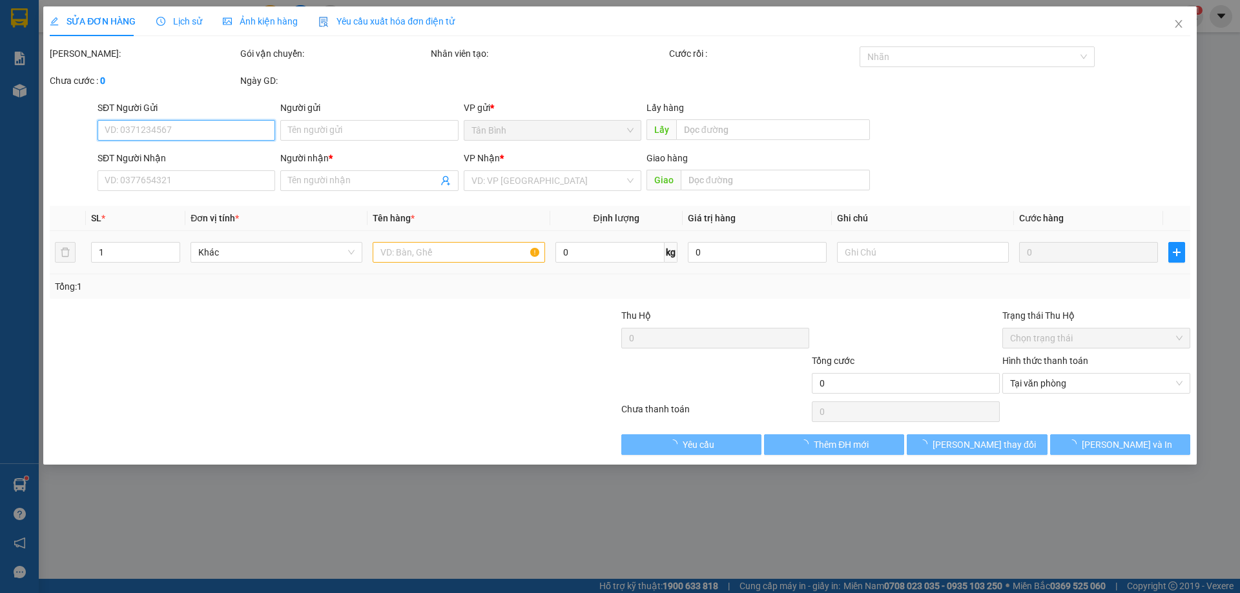
type input "0905608568"
type input "THANH DUY"
type input "80.000"
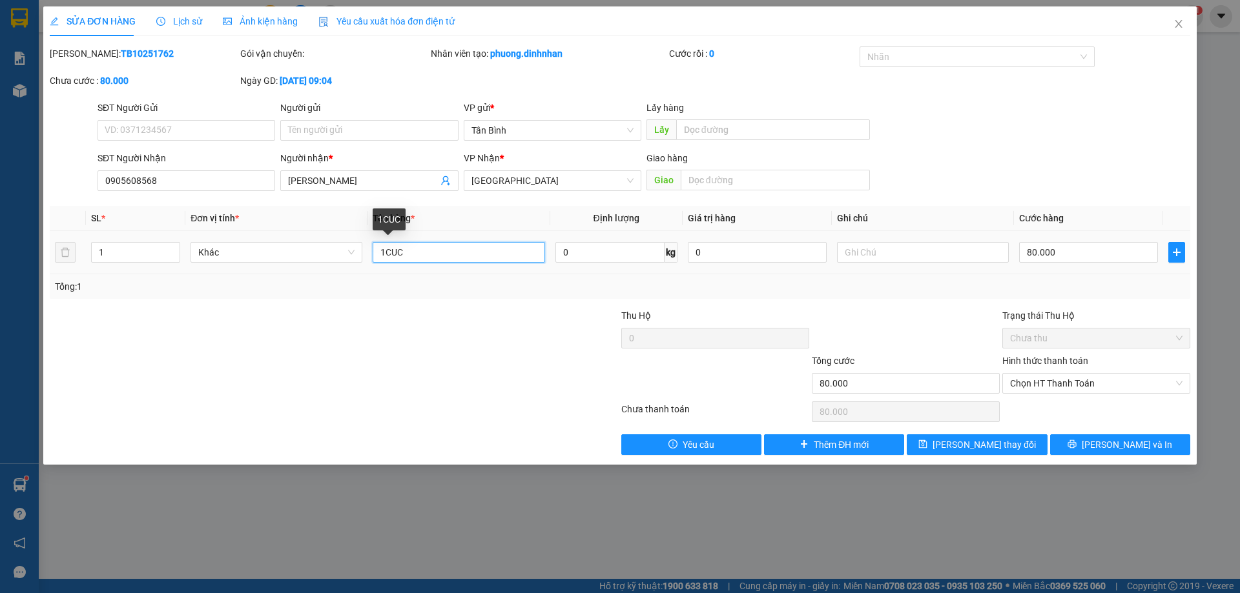
click at [435, 250] on input "1CUC" at bounding box center [459, 252] width 172 height 21
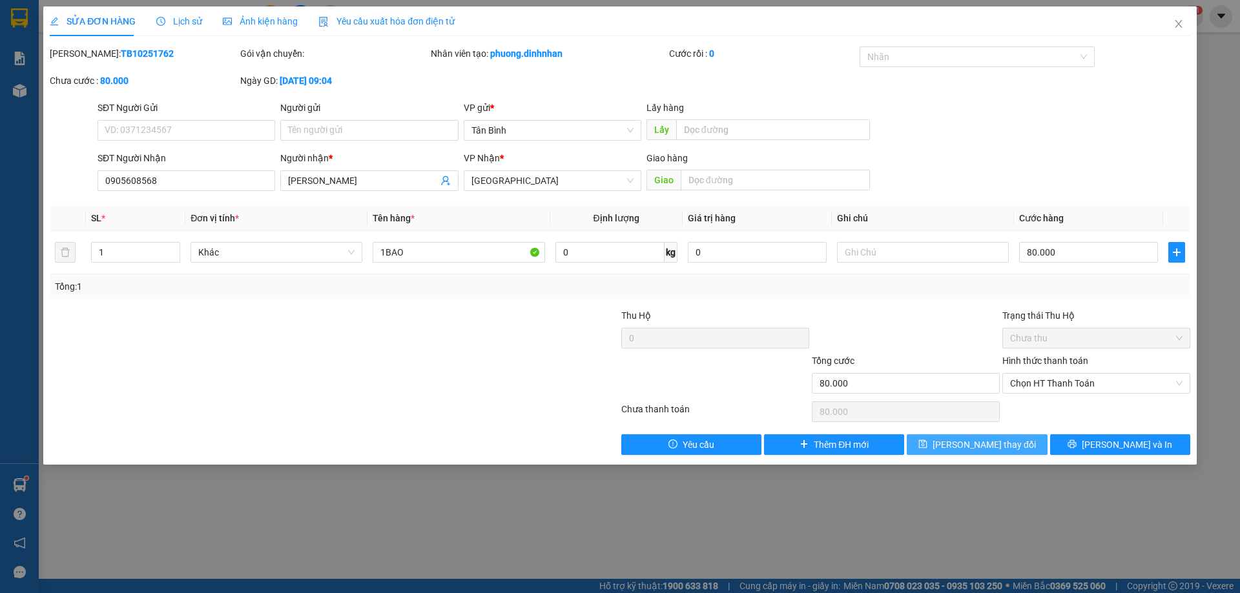
click at [927, 446] on icon "save" at bounding box center [922, 444] width 9 height 9
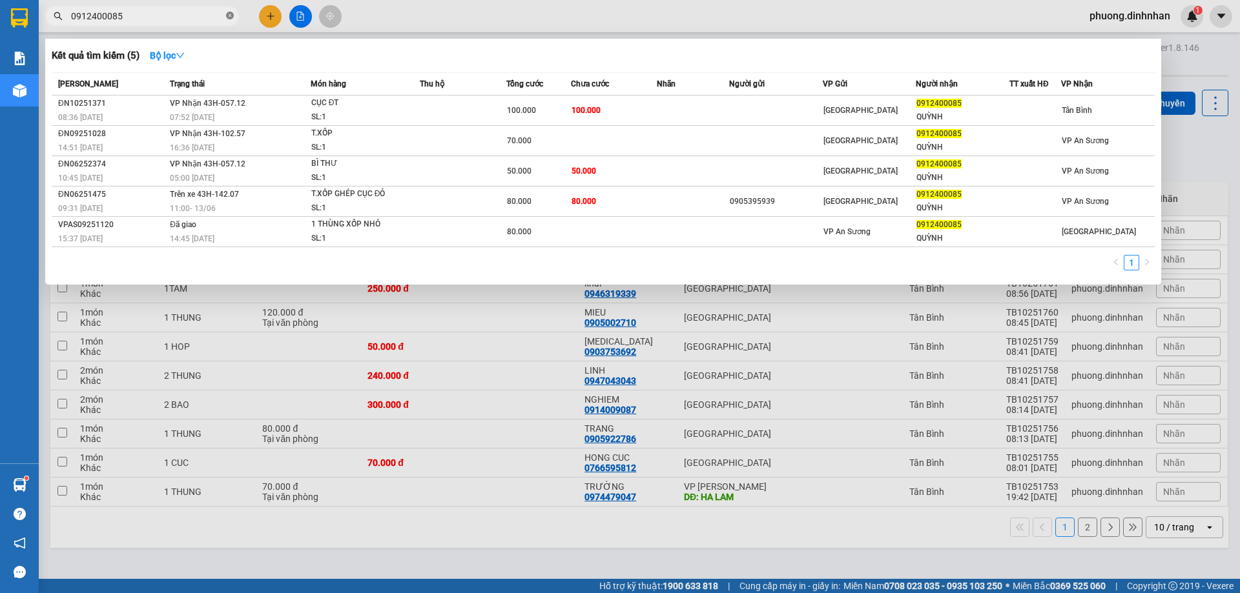
click at [231, 14] on icon "close-circle" at bounding box center [230, 16] width 8 height 8
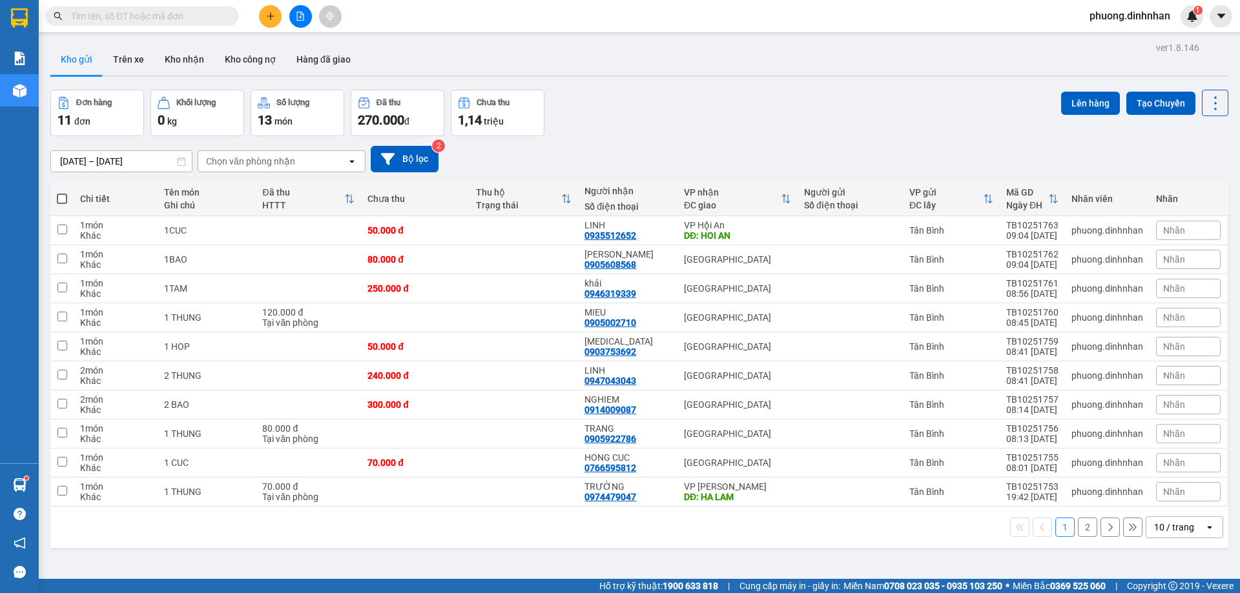
click at [187, 15] on input "text" at bounding box center [147, 16] width 152 height 14
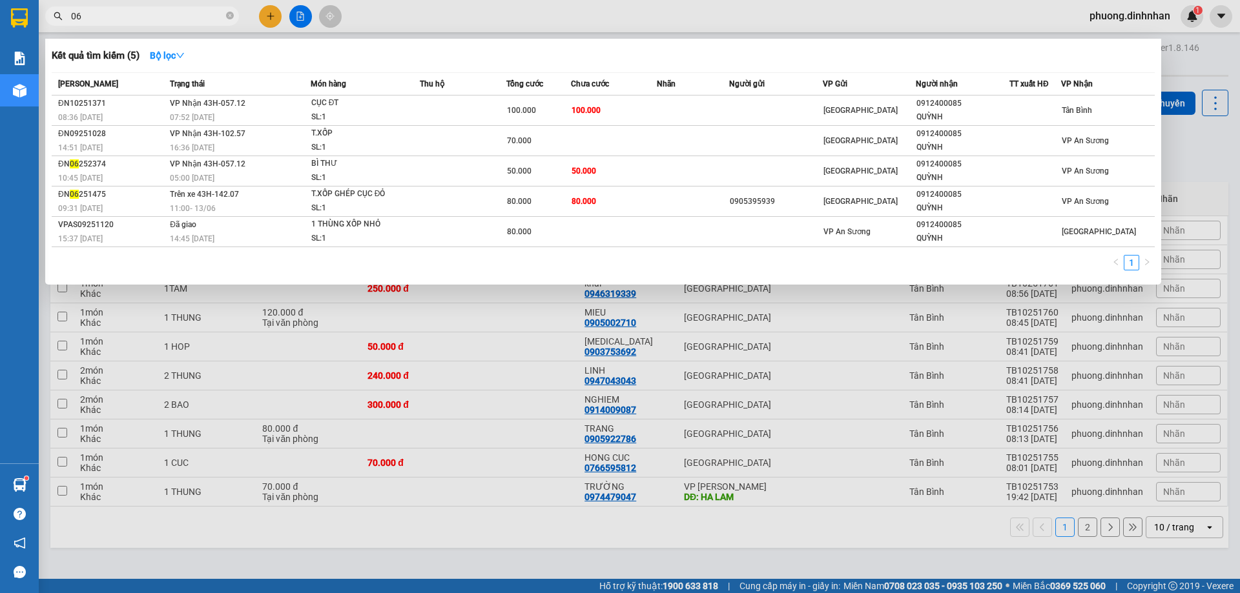
type input "068"
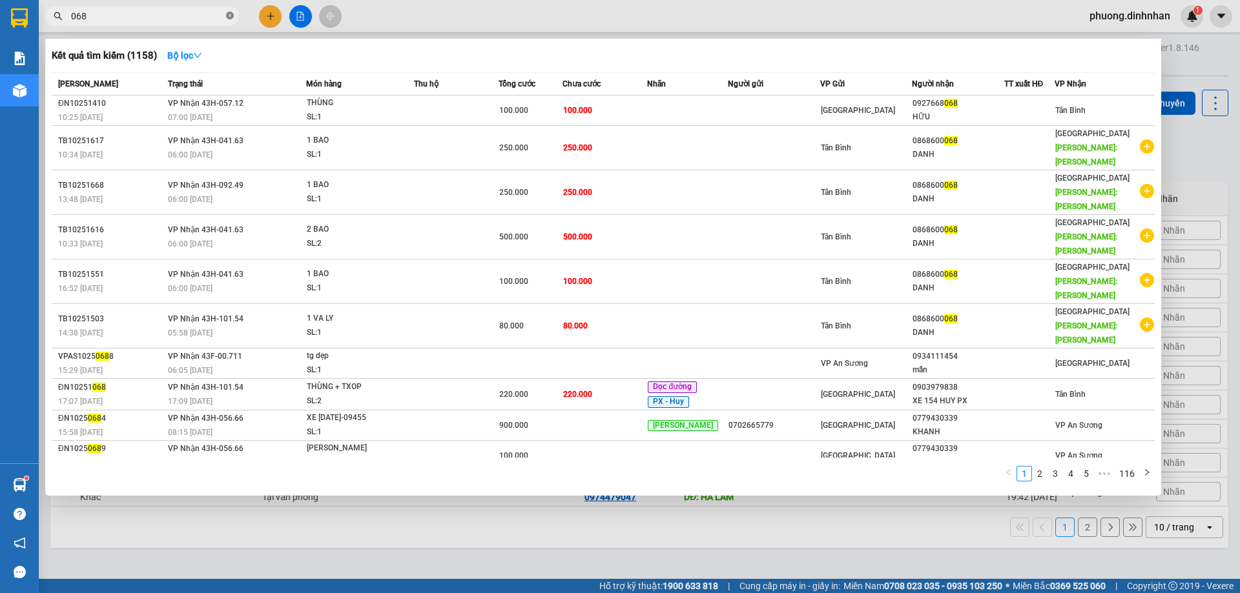
click at [231, 15] on icon "close-circle" at bounding box center [230, 16] width 8 height 8
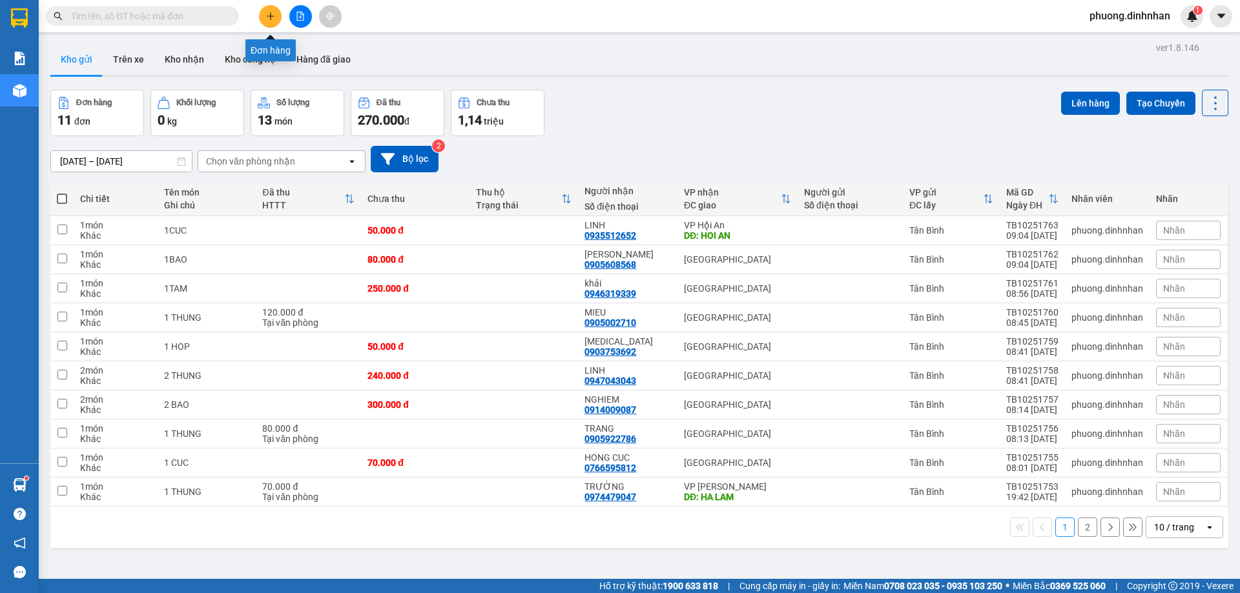
click at [268, 18] on icon "plus" at bounding box center [270, 16] width 9 height 9
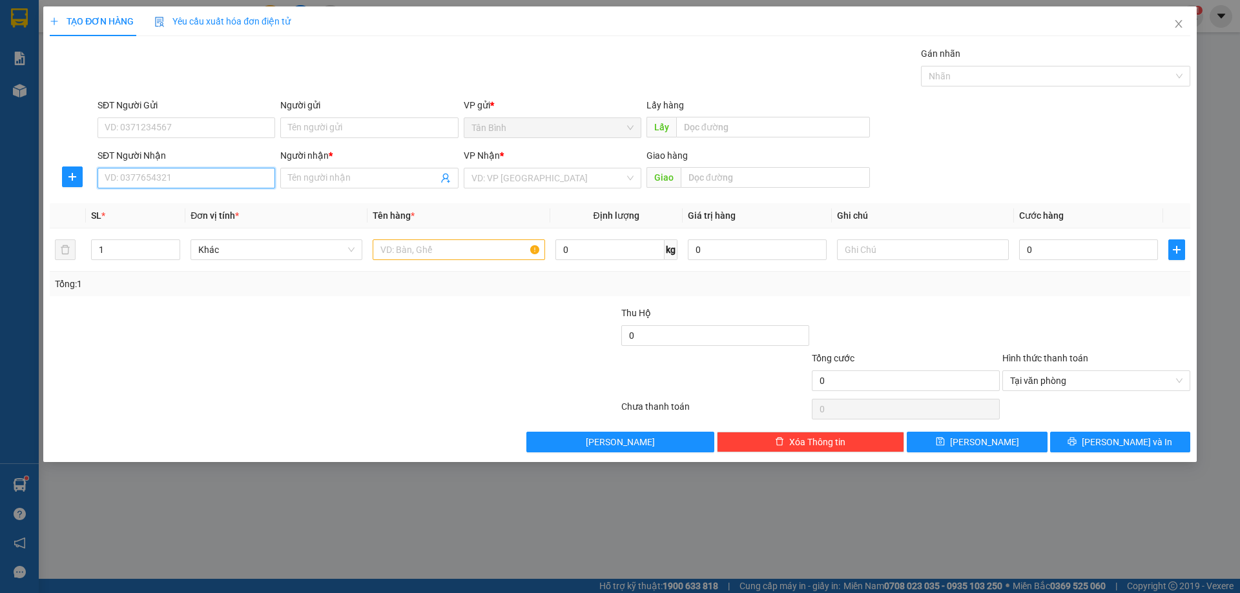
click at [134, 183] on input "SĐT Người Nhận" at bounding box center [187, 178] width 178 height 21
click at [157, 205] on div "0969888293 - NINH" at bounding box center [186, 204] width 162 height 14
type input "0969888293"
type input "NINH"
type input "0969888293"
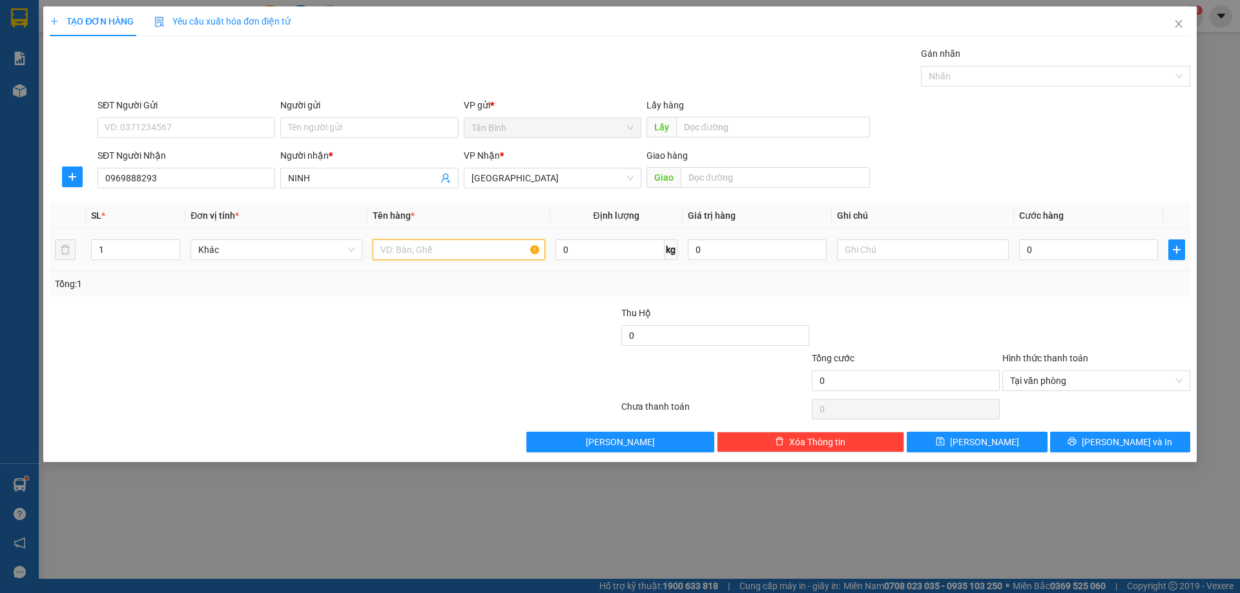
click at [420, 252] on input "text" at bounding box center [459, 250] width 172 height 21
type input "1 CUC"
click at [1084, 254] on input "0" at bounding box center [1088, 250] width 139 height 21
type input "5"
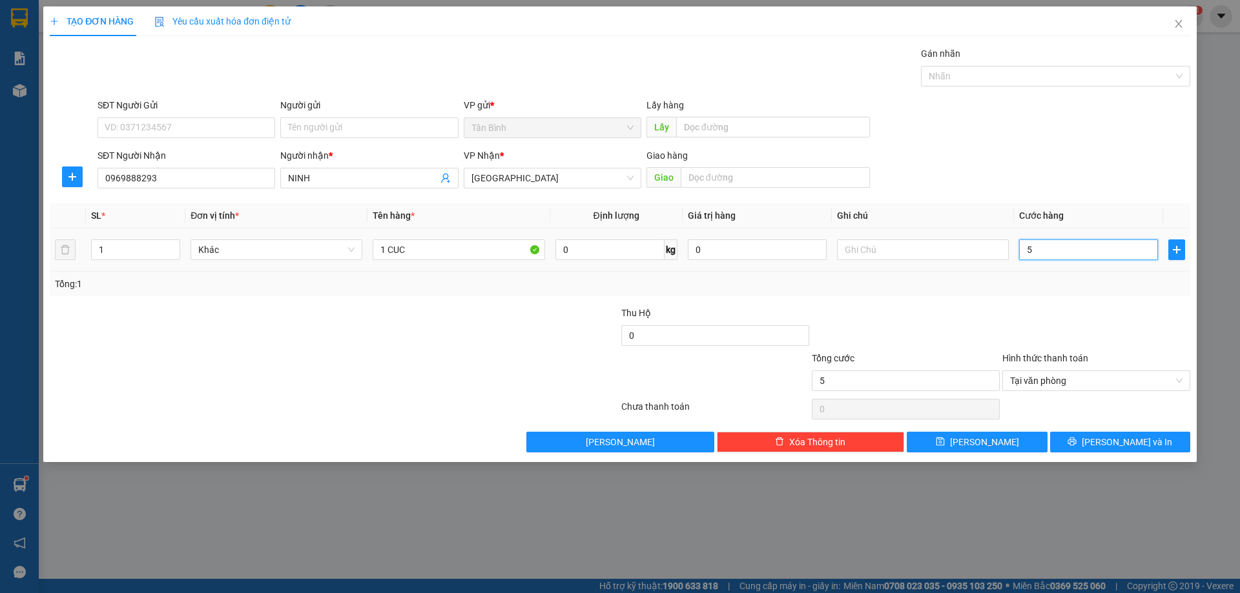
type input "50"
type input "500"
type input "5.000"
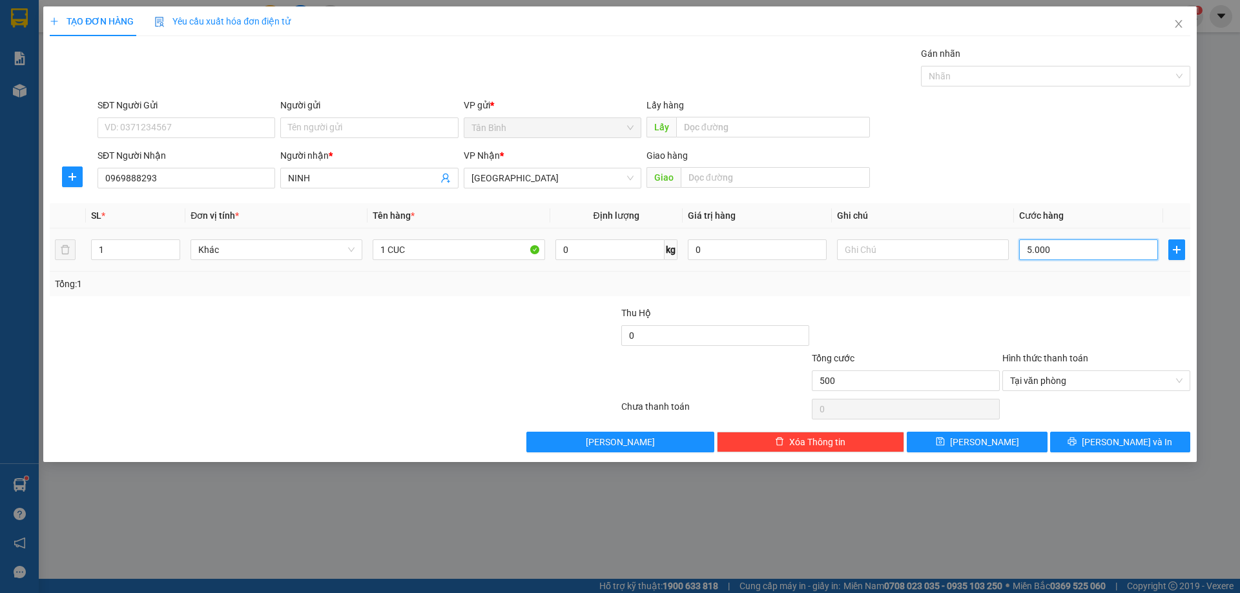
type input "5.000"
type input "50.000"
drag, startPoint x: 1175, startPoint y: 451, endPoint x: 1173, endPoint y: 418, distance: 33.0
click at [1173, 444] on button "[PERSON_NAME] và In" at bounding box center [1120, 442] width 140 height 21
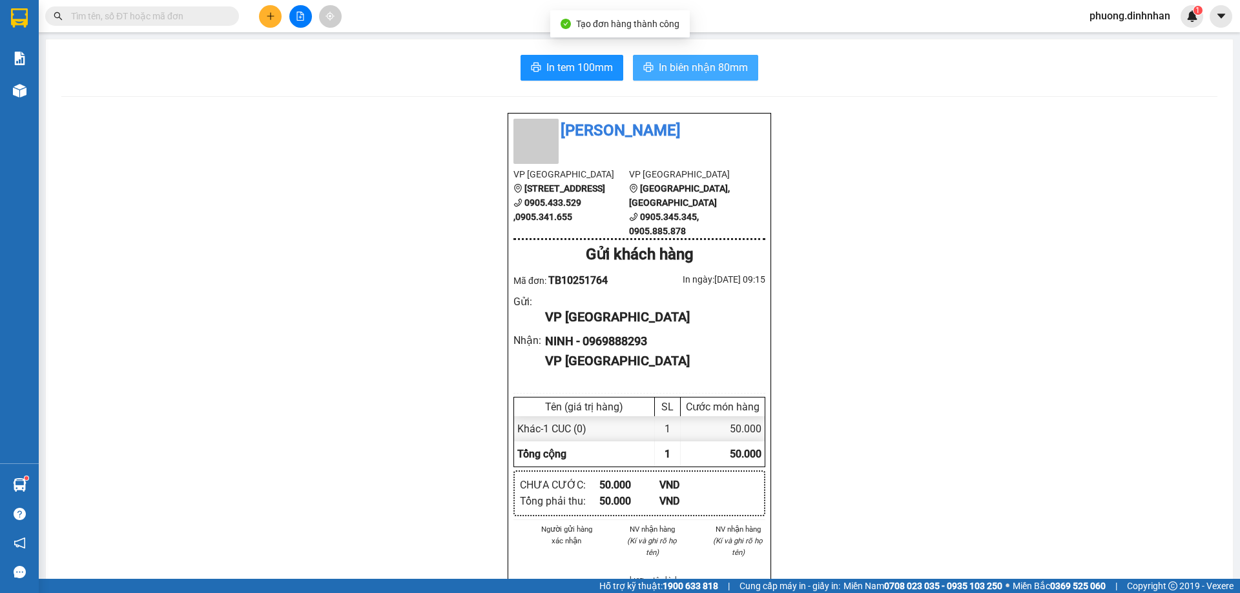
click at [688, 76] on span "In biên nhận 80mm" at bounding box center [703, 67] width 89 height 16
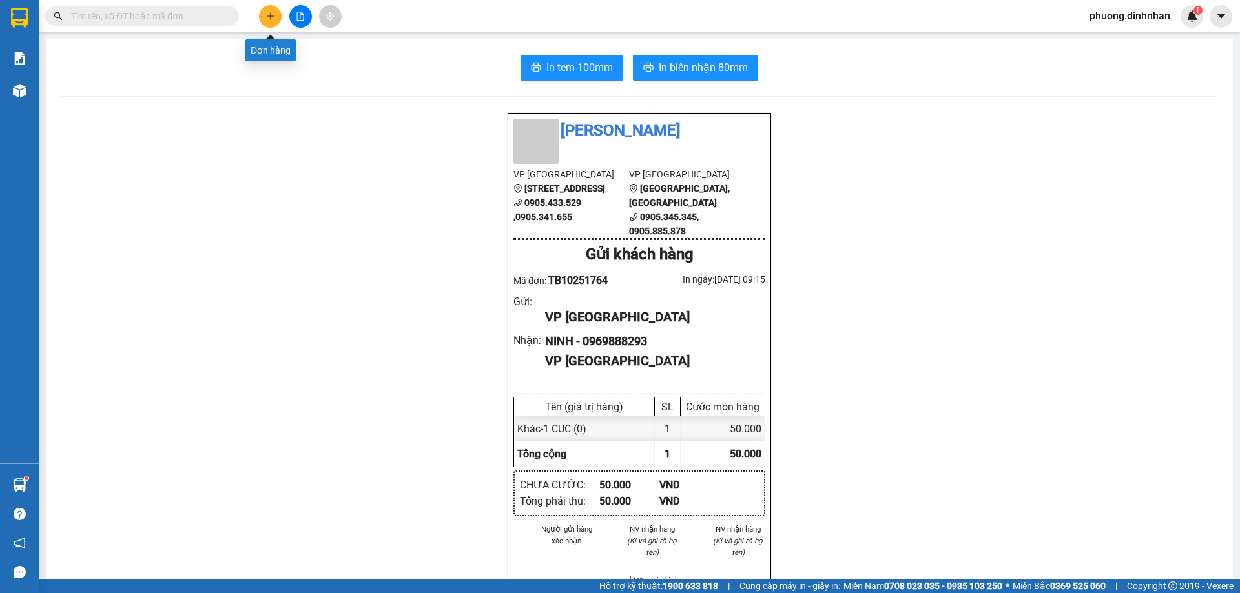
click at [272, 17] on icon "plus" at bounding box center [270, 16] width 9 height 9
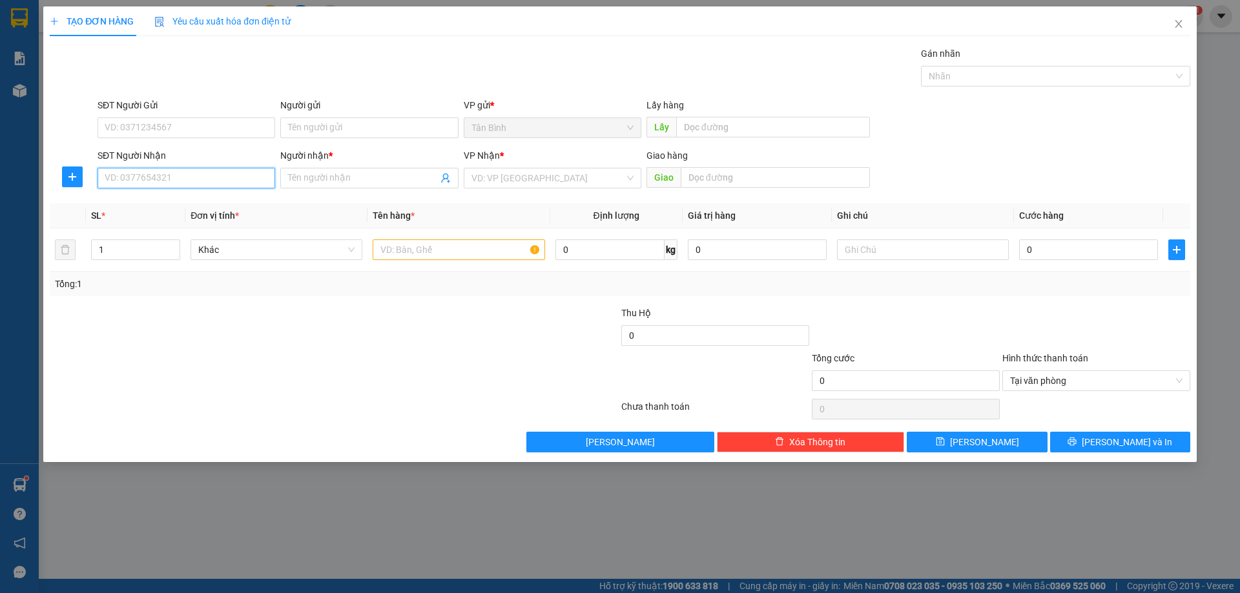
click at [180, 176] on input "SĐT Người Nhận" at bounding box center [187, 178] width 178 height 21
type input "2"
click at [174, 246] on icon "up" at bounding box center [173, 247] width 5 height 5
click at [117, 180] on input "SĐT Người Nhận" at bounding box center [187, 178] width 178 height 21
click at [118, 183] on input "SĐT Người Nhận" at bounding box center [187, 178] width 178 height 21
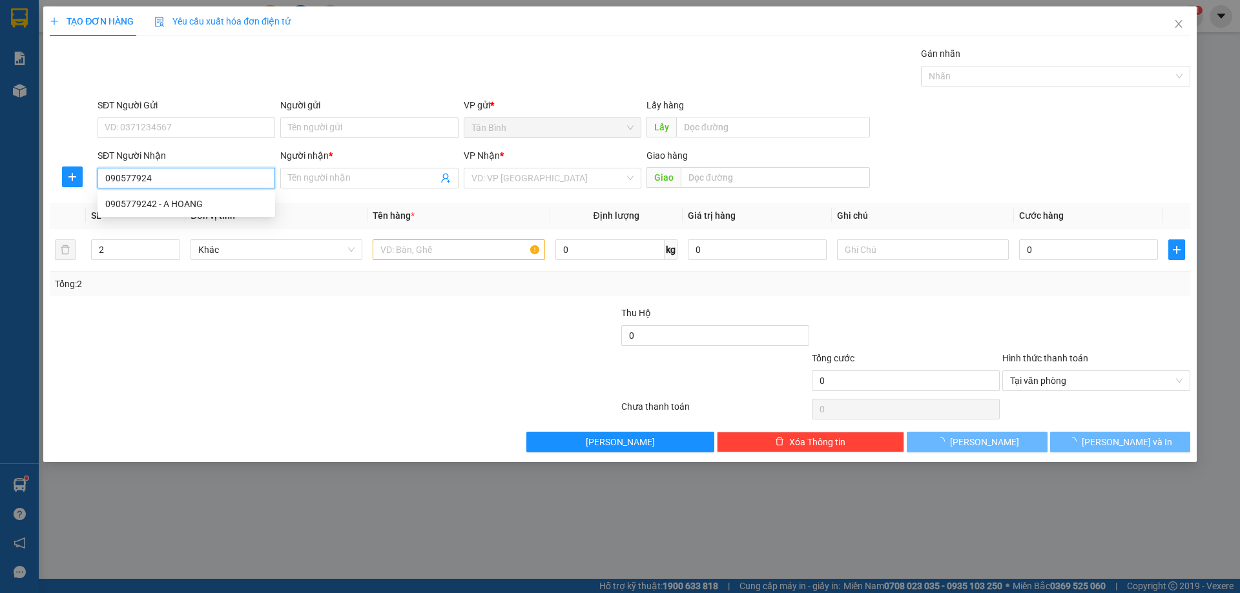
type input "0905779242"
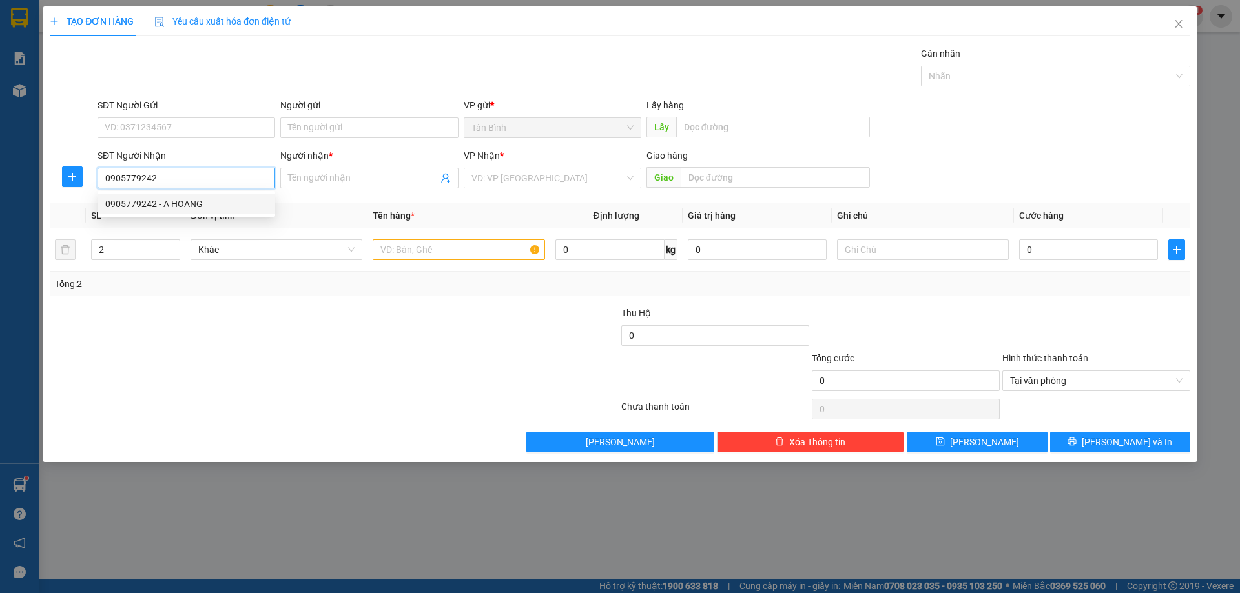
drag, startPoint x: 176, startPoint y: 205, endPoint x: 207, endPoint y: 212, distance: 31.8
click at [177, 205] on div "0905779242 - A HOANG" at bounding box center [186, 204] width 162 height 14
type input "A HOANG"
type input "0905779242"
click at [413, 251] on input "text" at bounding box center [459, 250] width 172 height 21
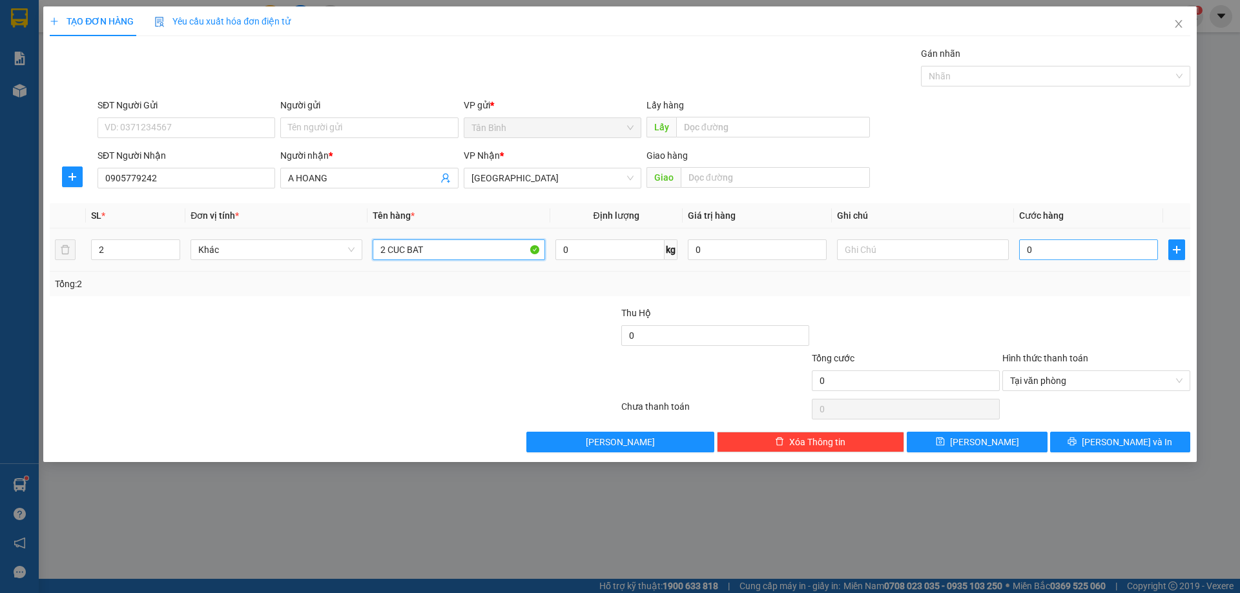
type input "2 CUC BAT"
click at [1036, 254] on input "0" at bounding box center [1088, 250] width 139 height 21
type input "5"
type input "50"
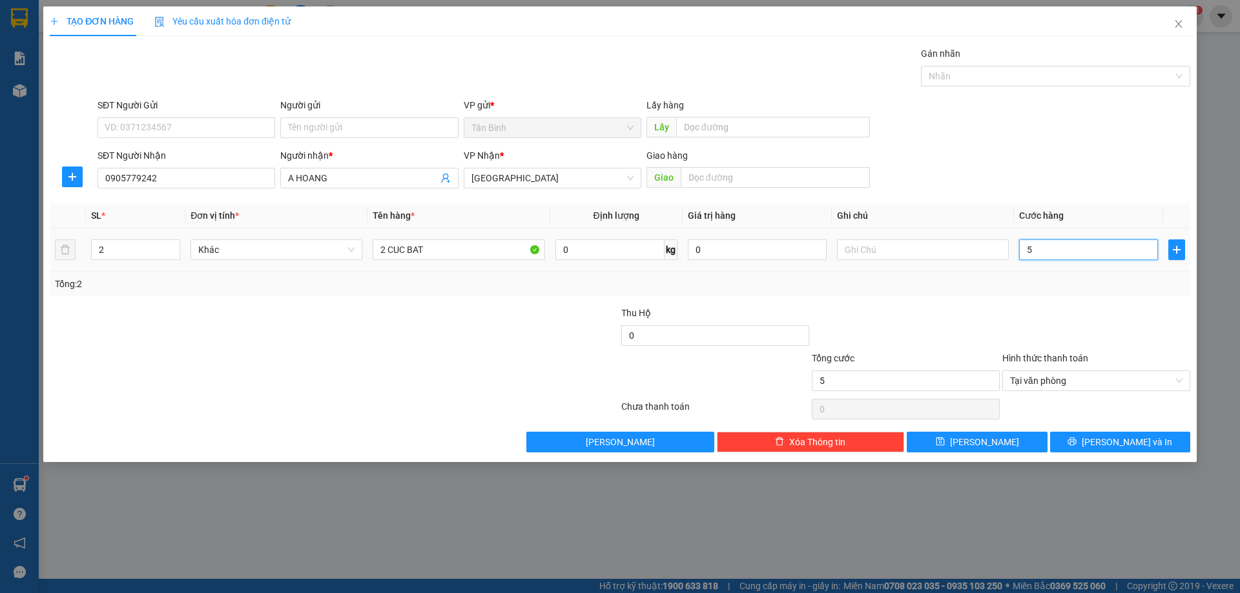
type input "50"
type input "500"
type input "5.000"
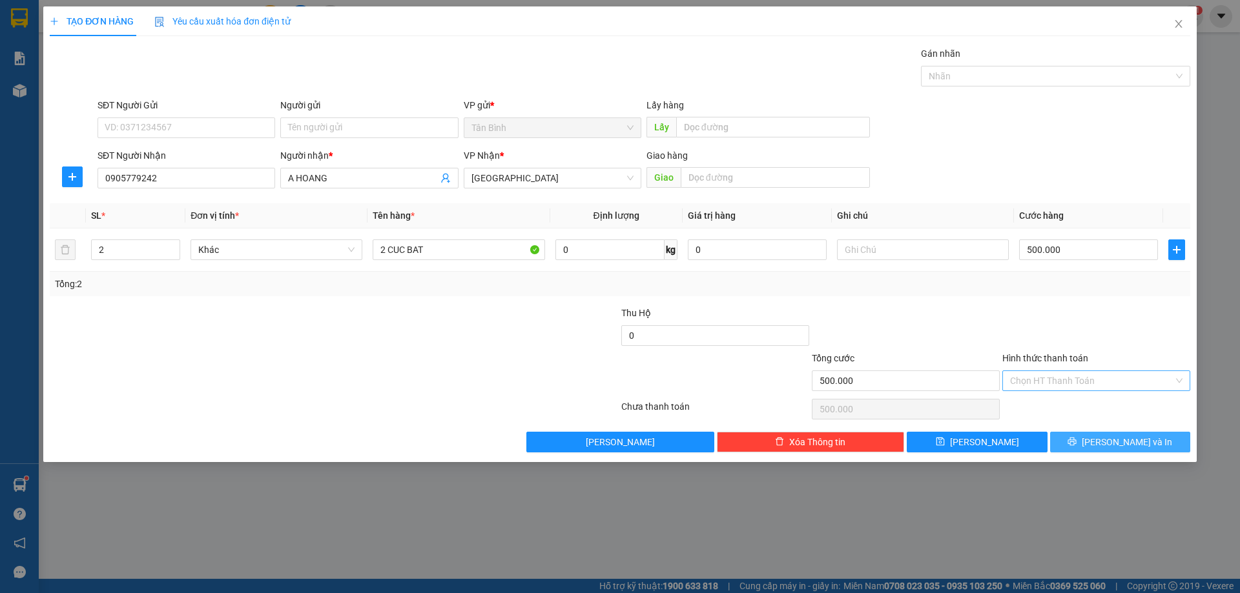
click at [1162, 438] on button "[PERSON_NAME] và In" at bounding box center [1120, 442] width 140 height 21
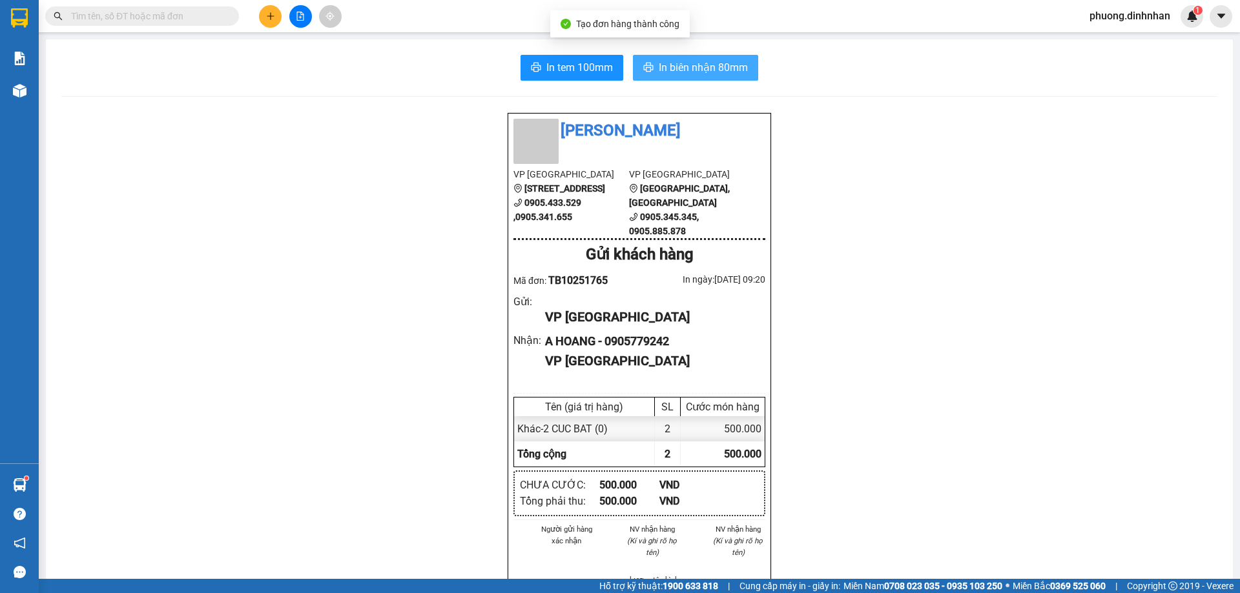
click at [706, 70] on span "In biên nhận 80mm" at bounding box center [703, 67] width 89 height 16
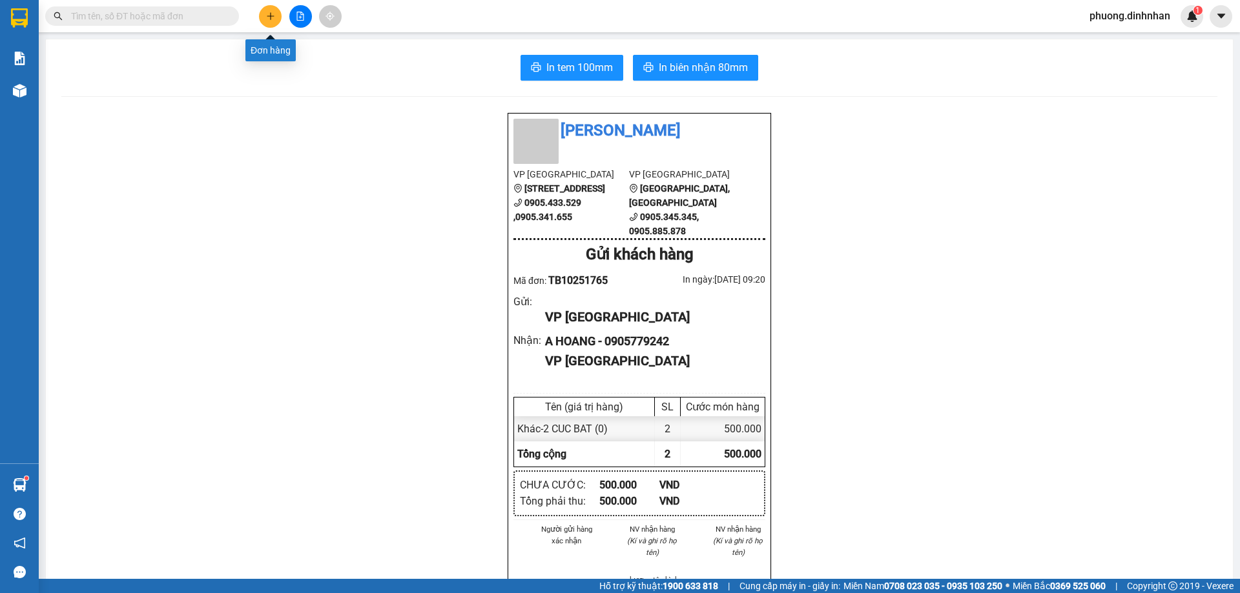
click at [266, 19] on icon "plus" at bounding box center [270, 16] width 9 height 9
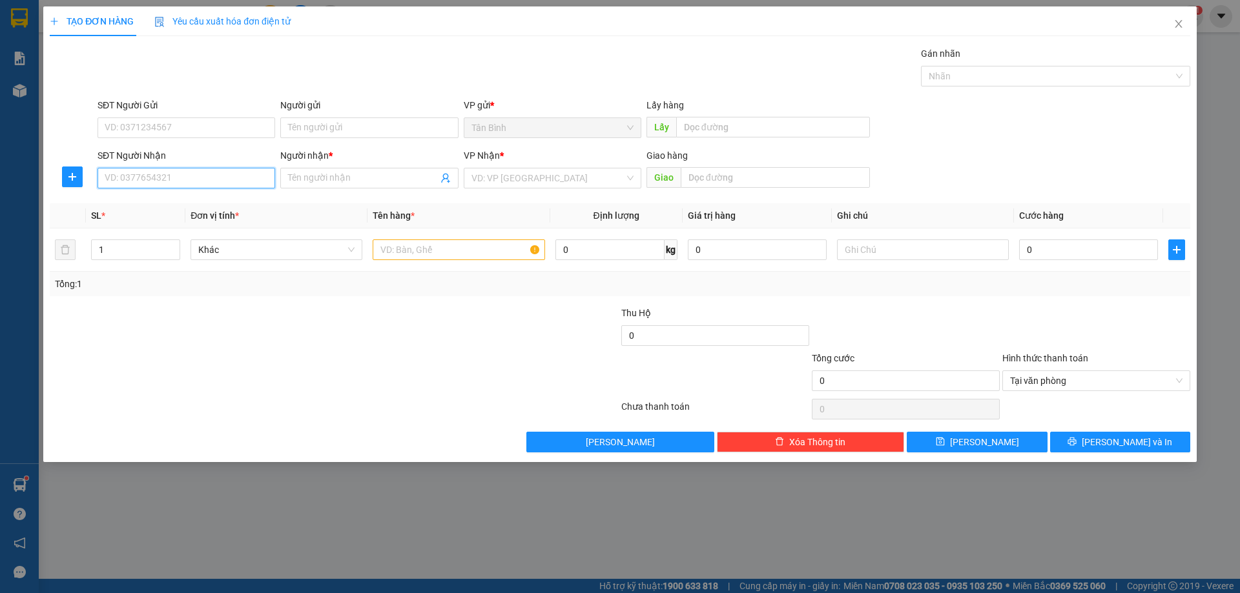
click at [169, 172] on input "SĐT Người Nhận" at bounding box center [187, 178] width 178 height 21
type input "0932228439"
click at [178, 196] on div "0932228439 - TRAM" at bounding box center [187, 204] width 178 height 21
type input "TRAM"
click at [388, 253] on input "text" at bounding box center [459, 250] width 172 height 21
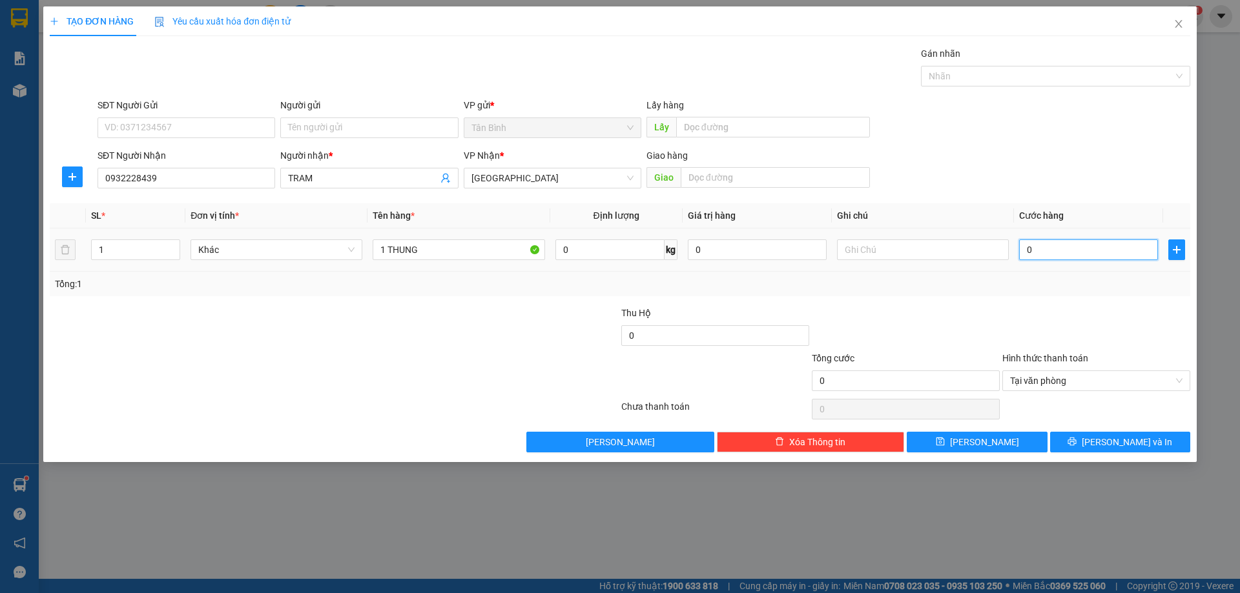
click at [1087, 258] on input "0" at bounding box center [1088, 250] width 139 height 21
click at [420, 245] on input "1 THUNG" at bounding box center [459, 250] width 172 height 21
click at [1160, 435] on button "[PERSON_NAME] và In" at bounding box center [1120, 442] width 140 height 21
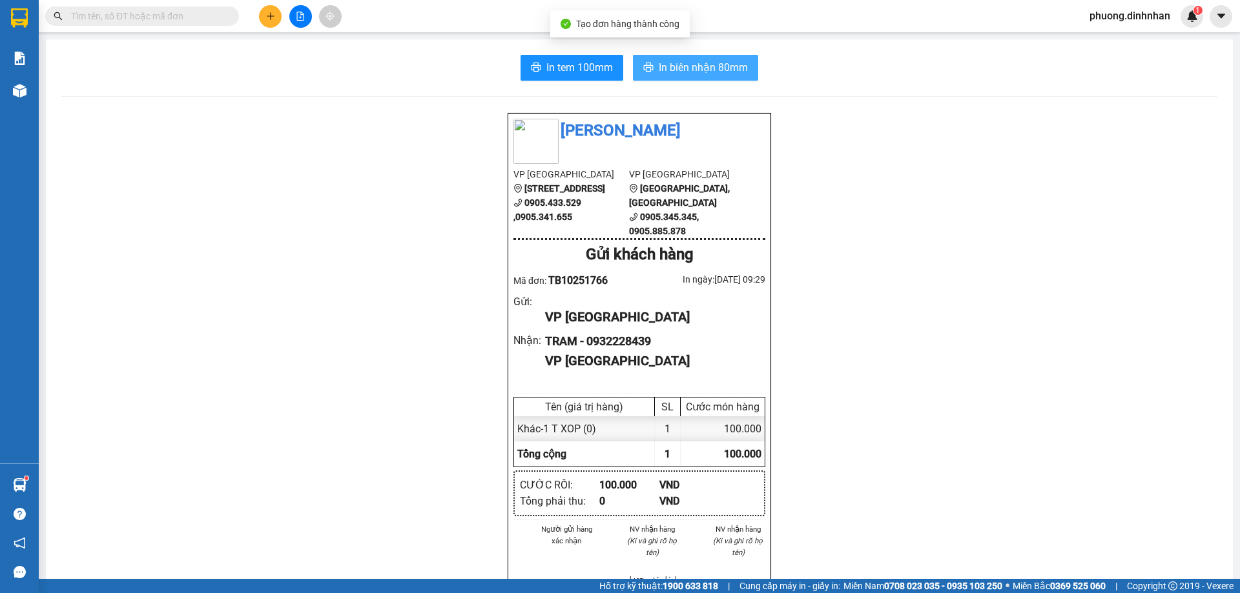
click at [730, 74] on span "In biên nhận 80mm" at bounding box center [703, 67] width 89 height 16
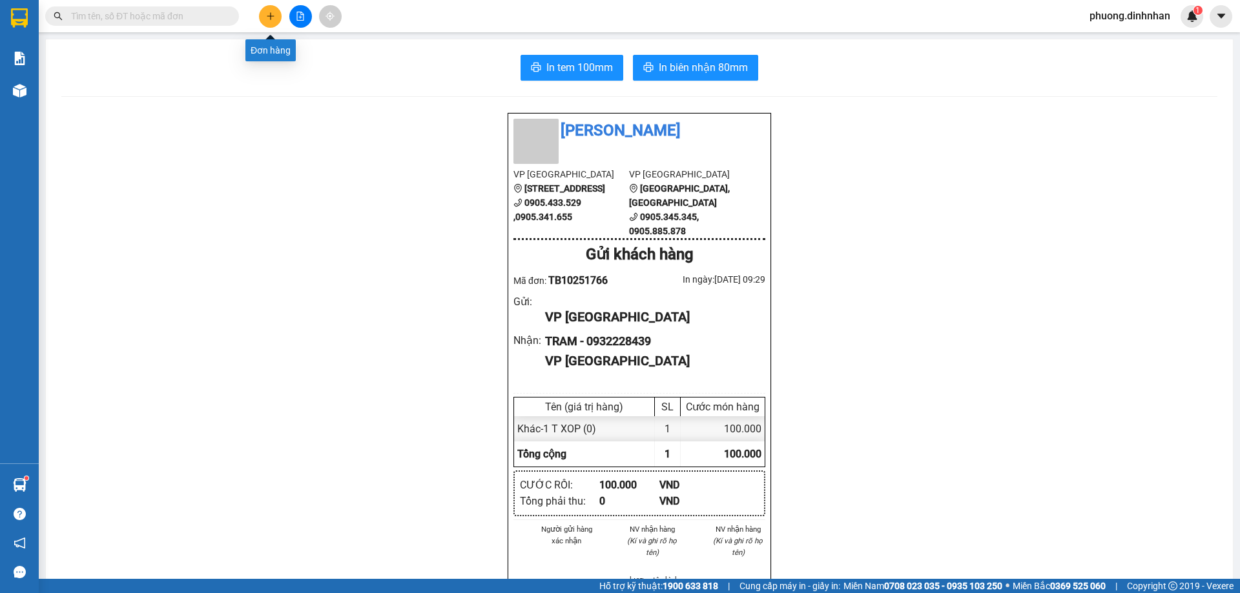
click at [270, 21] on button at bounding box center [270, 16] width 23 height 23
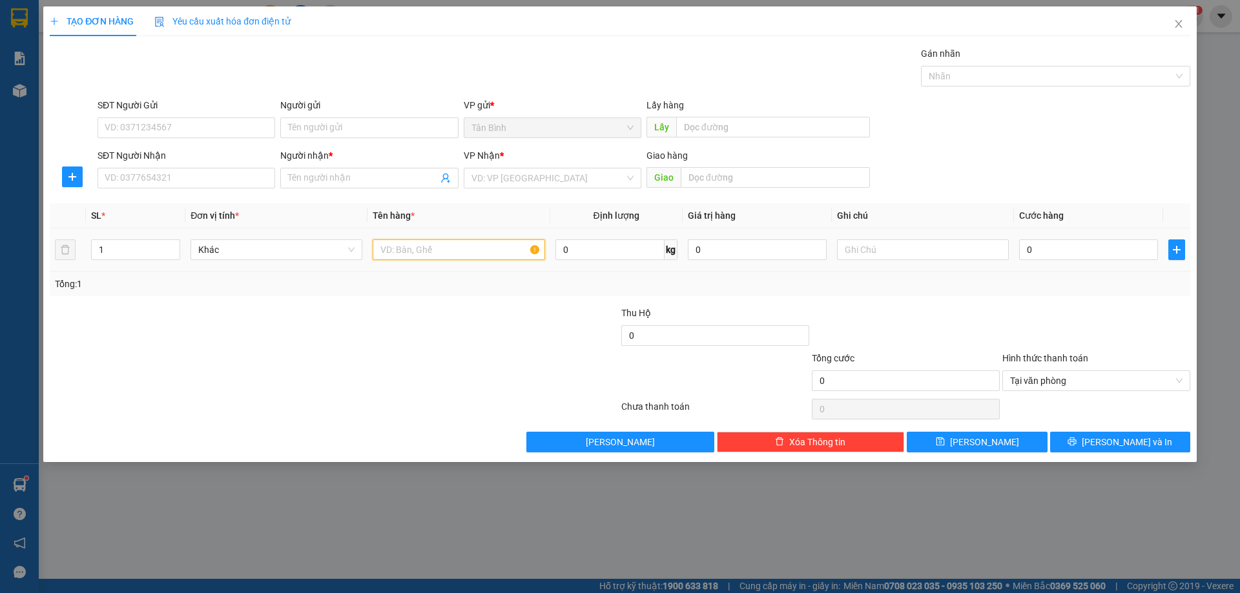
click at [388, 249] on input "text" at bounding box center [459, 250] width 172 height 21
click at [123, 180] on input "SĐT Người Nhận" at bounding box center [187, 178] width 178 height 21
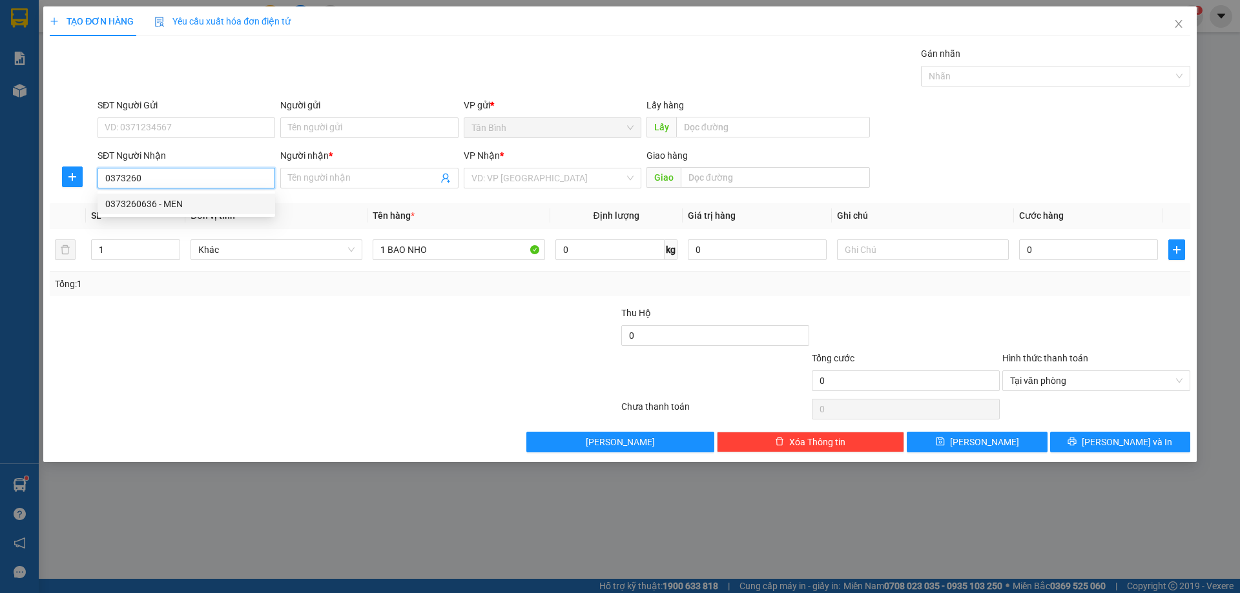
click at [123, 203] on div "0373260636 - MEN" at bounding box center [186, 204] width 162 height 14
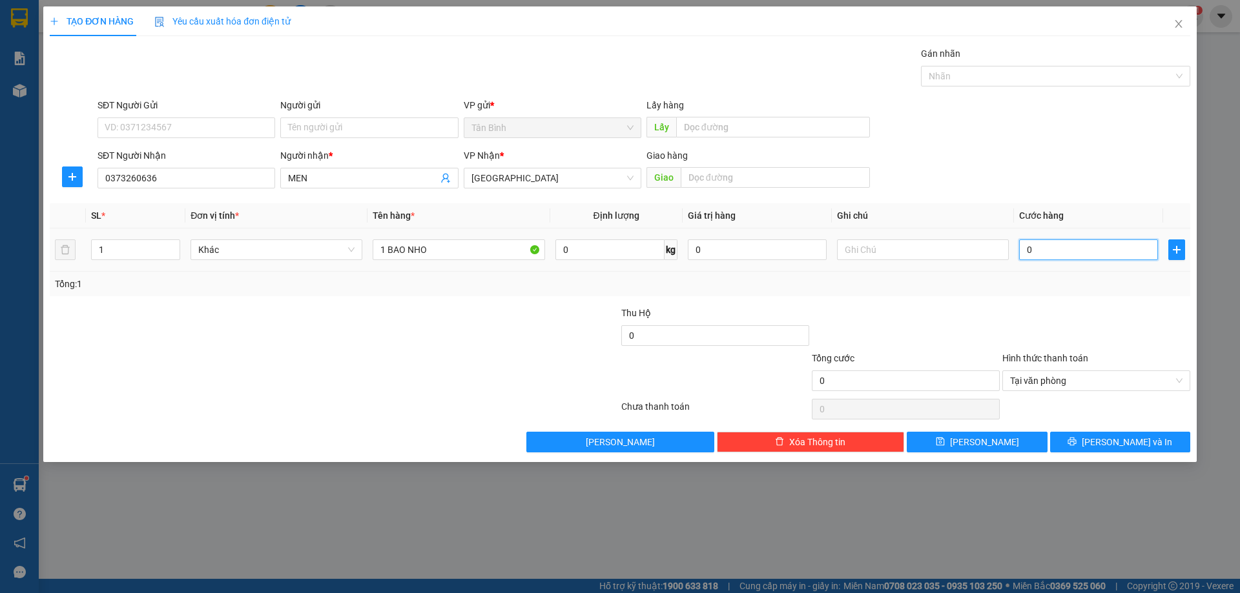
click at [1038, 252] on input "0" at bounding box center [1088, 250] width 139 height 21
click at [1180, 441] on button "[PERSON_NAME] và In" at bounding box center [1120, 442] width 140 height 21
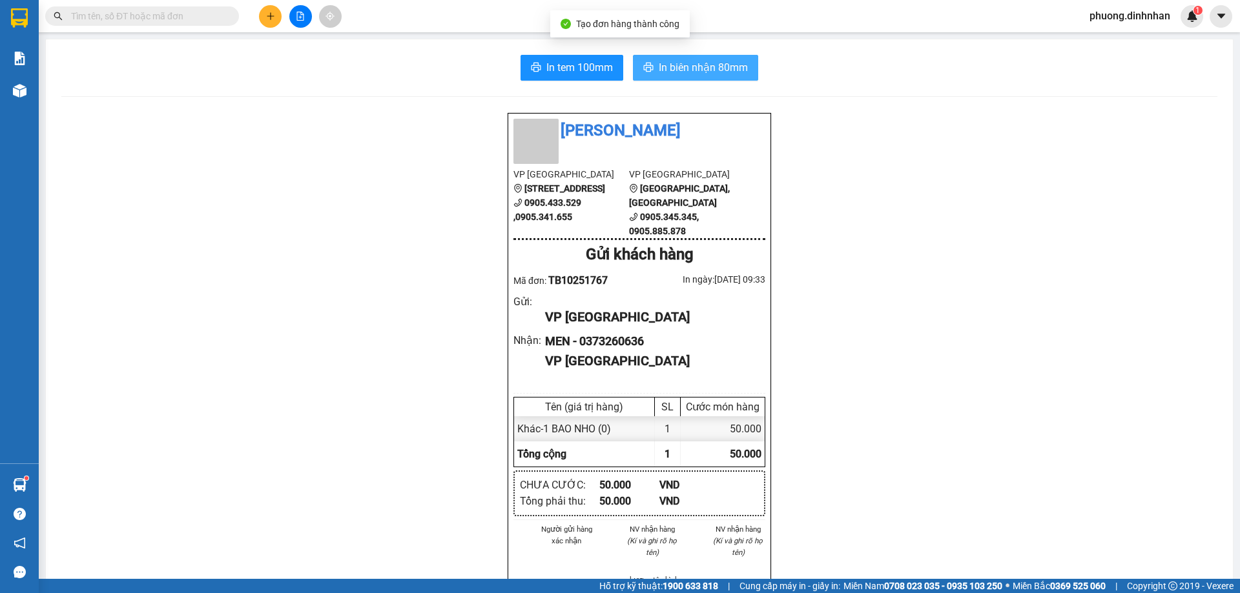
click at [717, 64] on span "In biên nhận 80mm" at bounding box center [703, 67] width 89 height 16
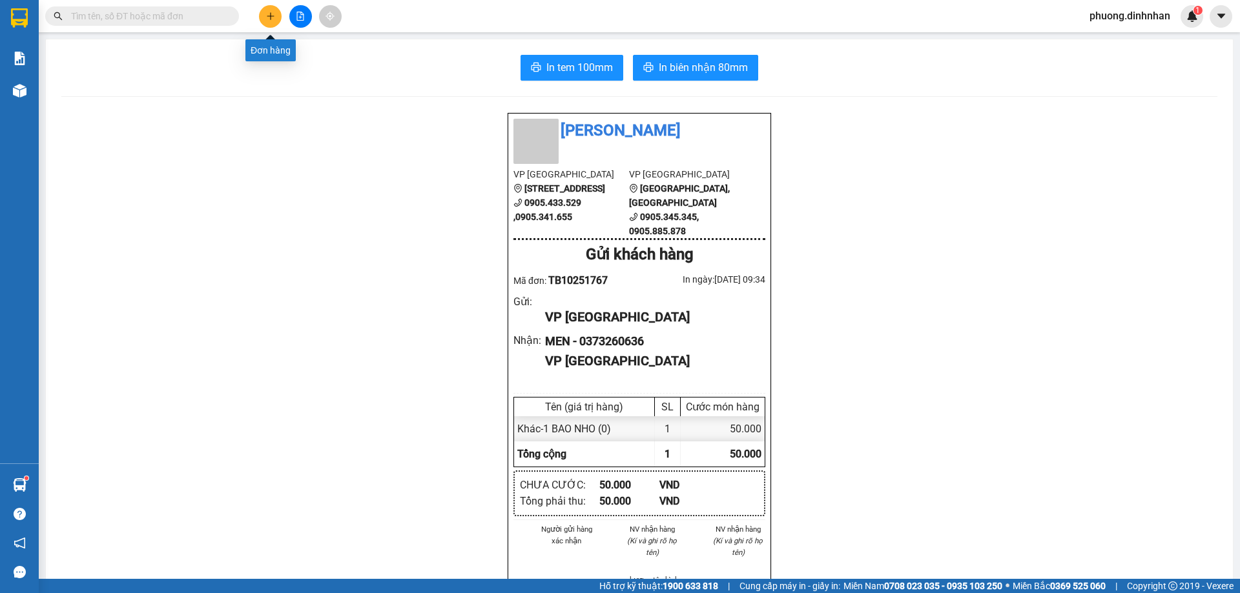
click at [268, 12] on icon "plus" at bounding box center [270, 16] width 9 height 9
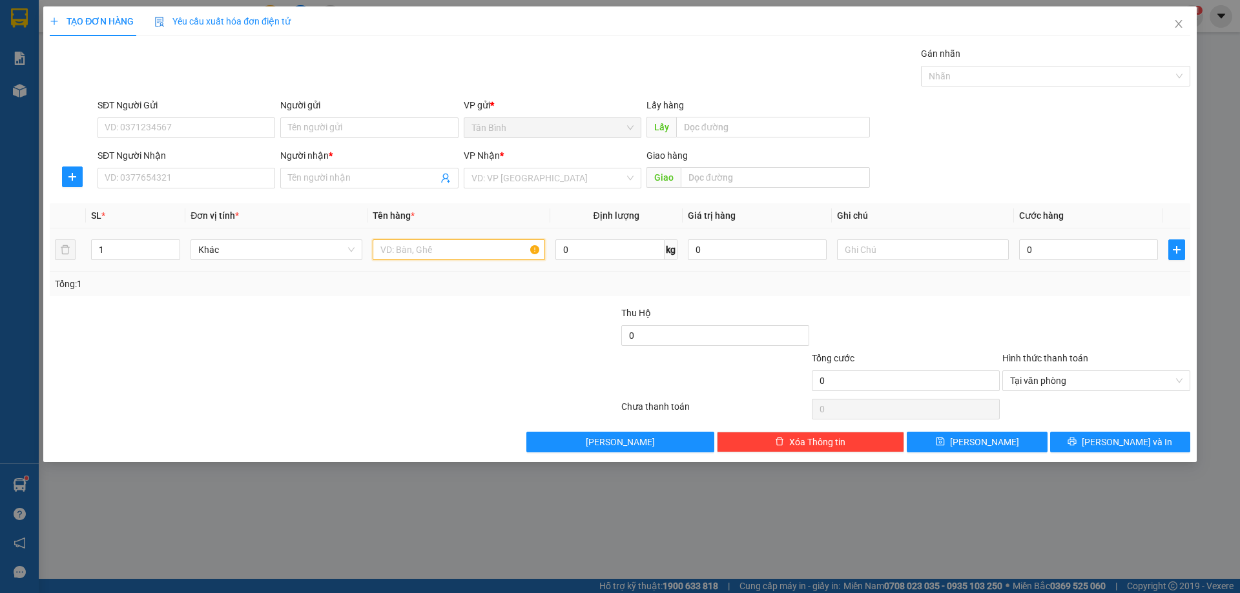
click at [391, 256] on input "text" at bounding box center [459, 250] width 172 height 21
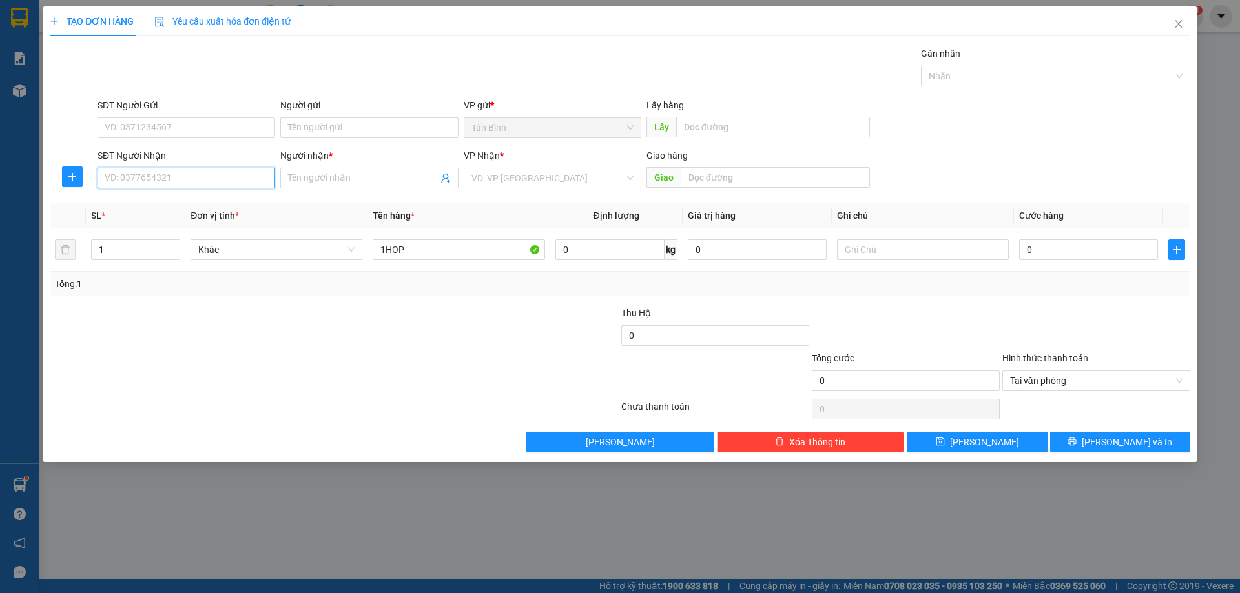
click at [200, 175] on input "SĐT Người Nhận" at bounding box center [187, 178] width 178 height 21
click at [137, 207] on div "0788554271 - VAN" at bounding box center [186, 204] width 162 height 14
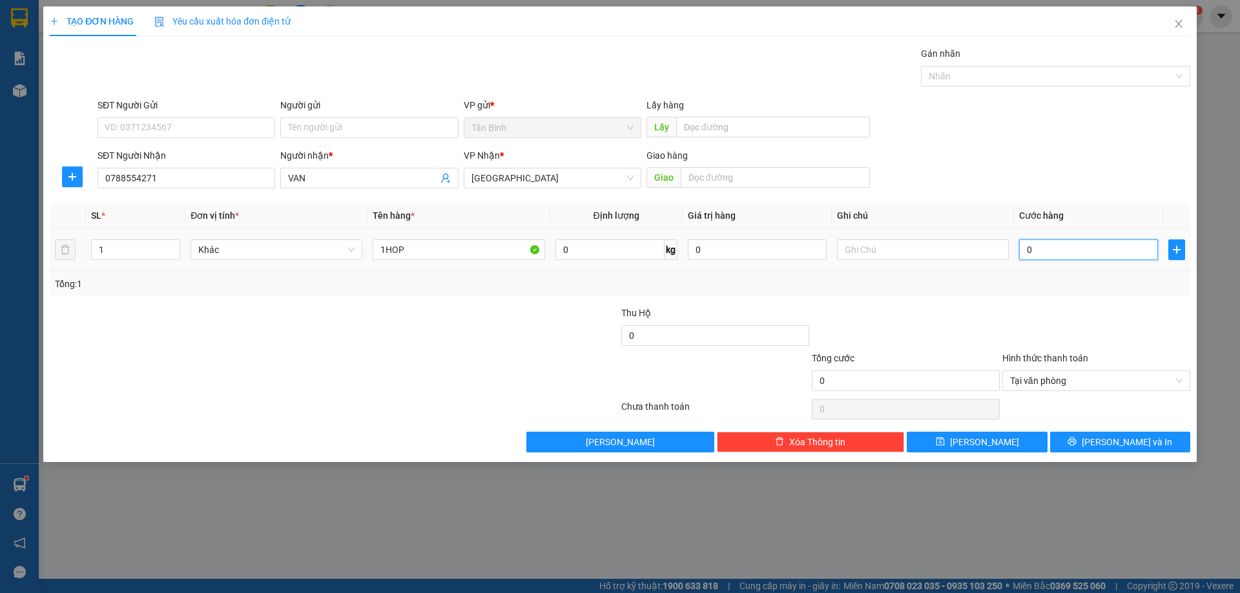
click at [1080, 251] on input "0" at bounding box center [1088, 250] width 139 height 21
drag, startPoint x: 1085, startPoint y: 272, endPoint x: 1089, endPoint y: 279, distance: 7.9
click at [1089, 279] on div "Tổng: 1" at bounding box center [620, 284] width 1140 height 25
click at [1166, 439] on button "[PERSON_NAME] và In" at bounding box center [1120, 442] width 140 height 21
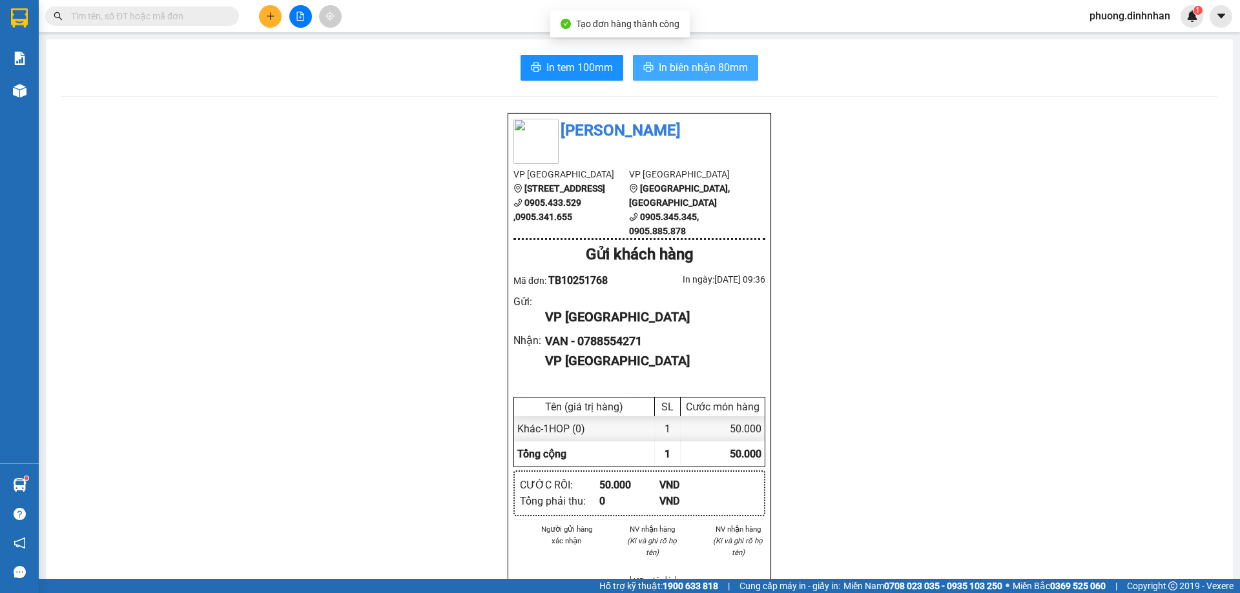
click at [682, 73] on span "In biên nhận 80mm" at bounding box center [703, 67] width 89 height 16
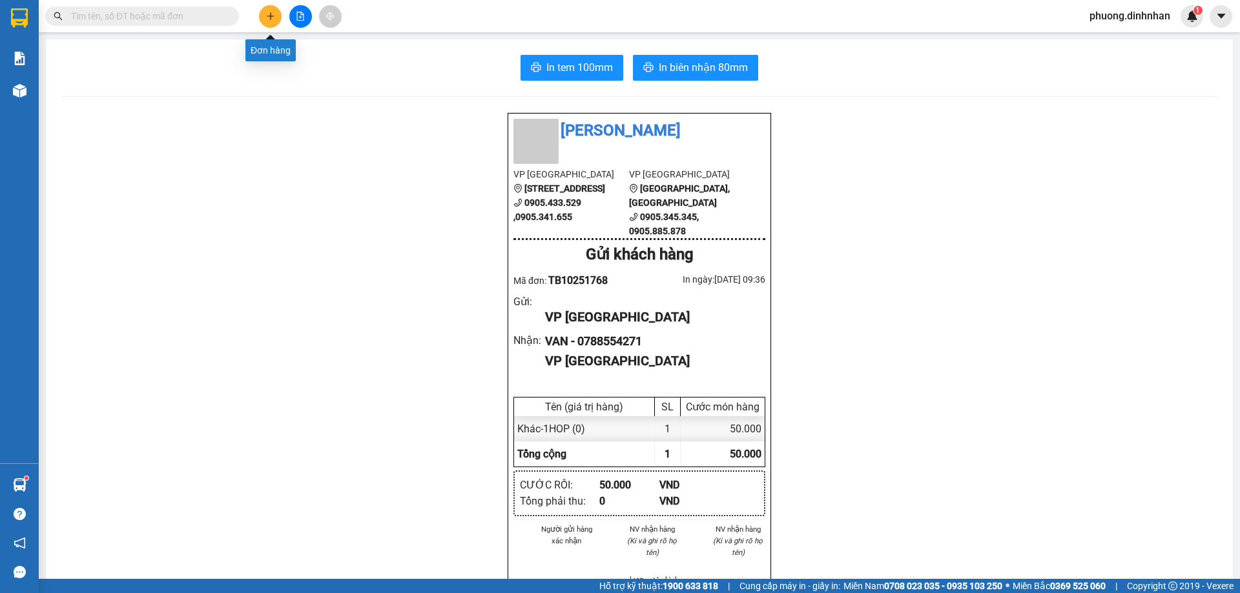
click at [271, 14] on icon "plus" at bounding box center [270, 16] width 9 height 9
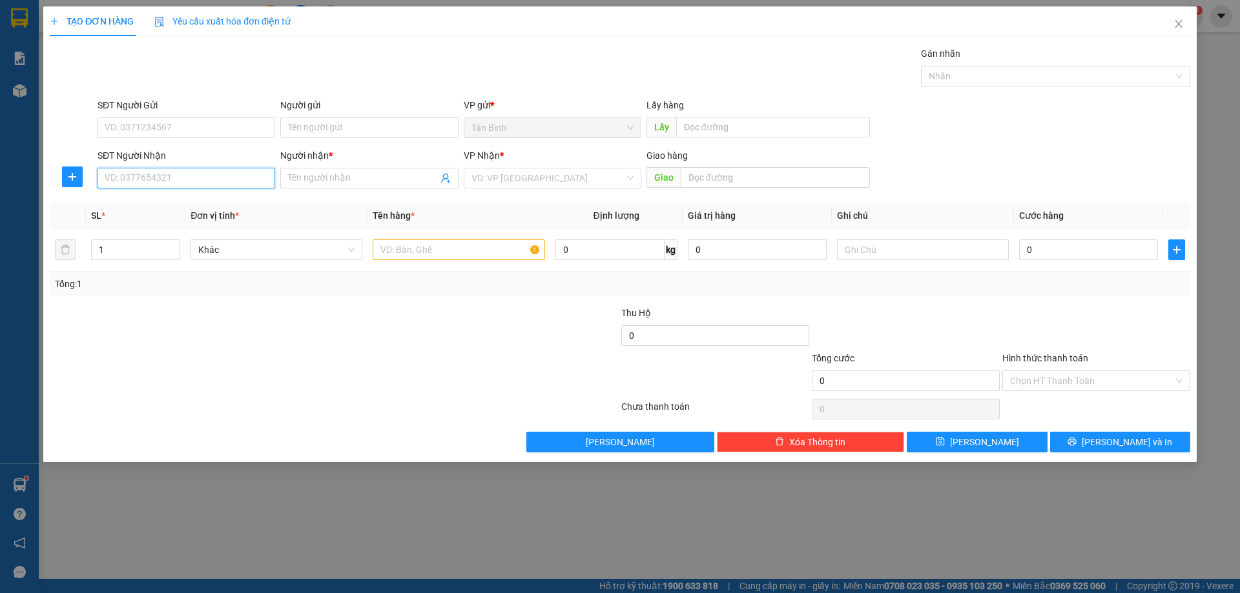
click at [242, 174] on input "SĐT Người Nhận" at bounding box center [187, 178] width 178 height 21
click at [127, 182] on input "SĐT Người Nhận" at bounding box center [187, 178] width 178 height 21
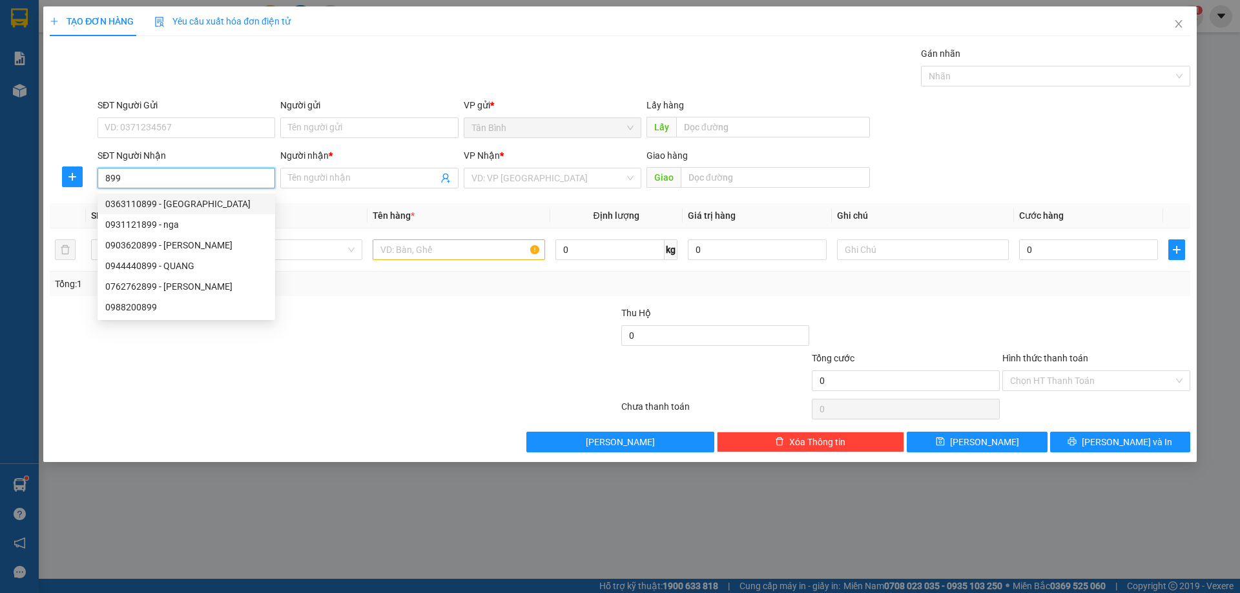
click at [197, 205] on div "0363110899 - THANH NHẠN" at bounding box center [186, 204] width 162 height 14
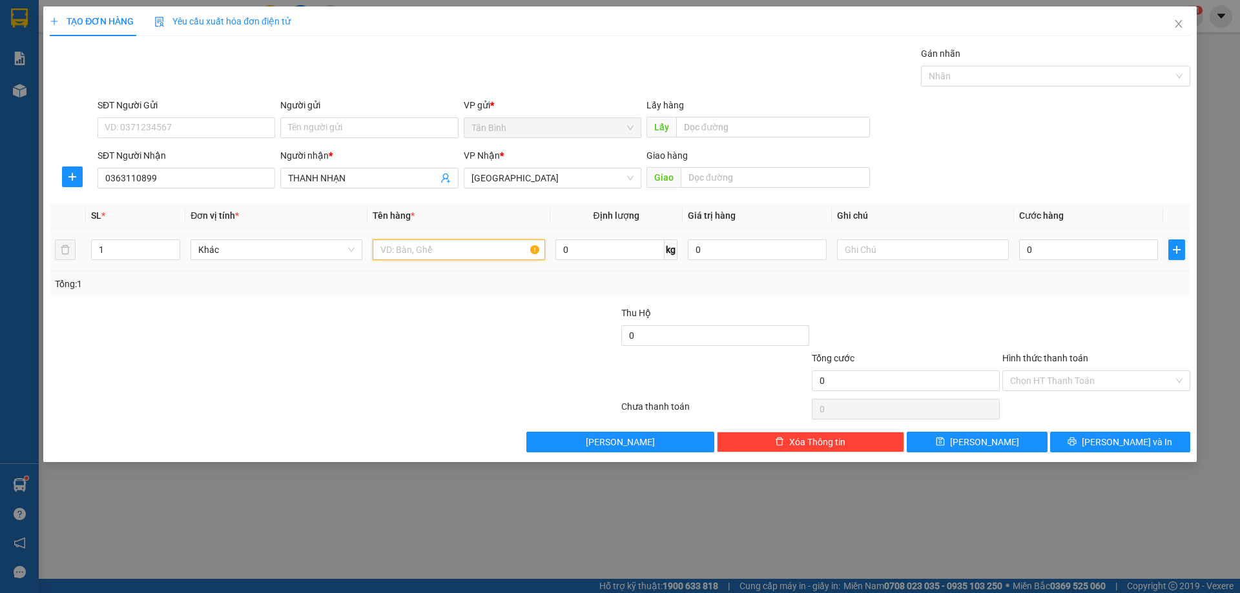
click at [397, 241] on input "text" at bounding box center [459, 250] width 172 height 21
click at [1047, 255] on input "0" at bounding box center [1088, 250] width 139 height 21
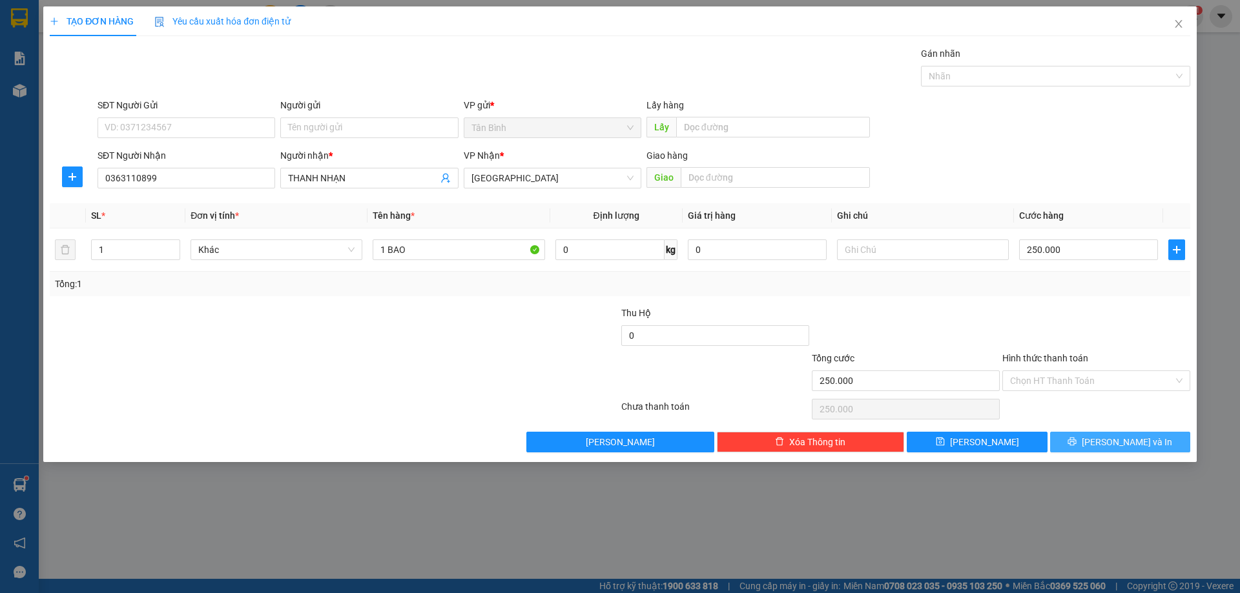
click at [1119, 444] on span "[PERSON_NAME] và In" at bounding box center [1127, 442] width 90 height 14
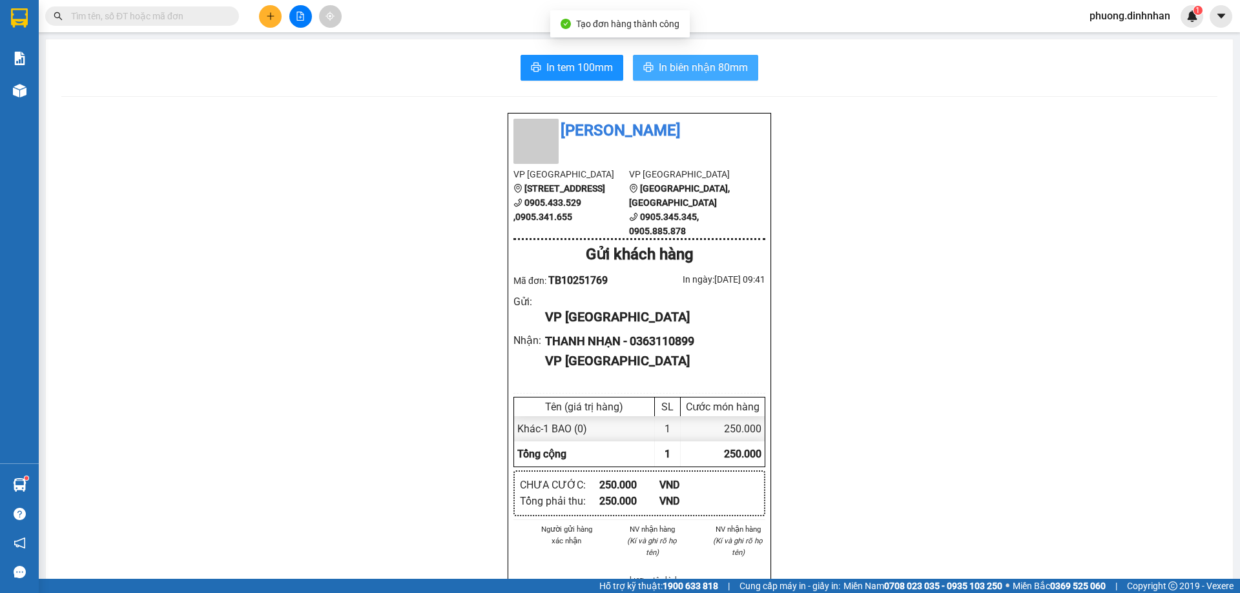
click at [677, 62] on span "In biên nhận 80mm" at bounding box center [703, 67] width 89 height 16
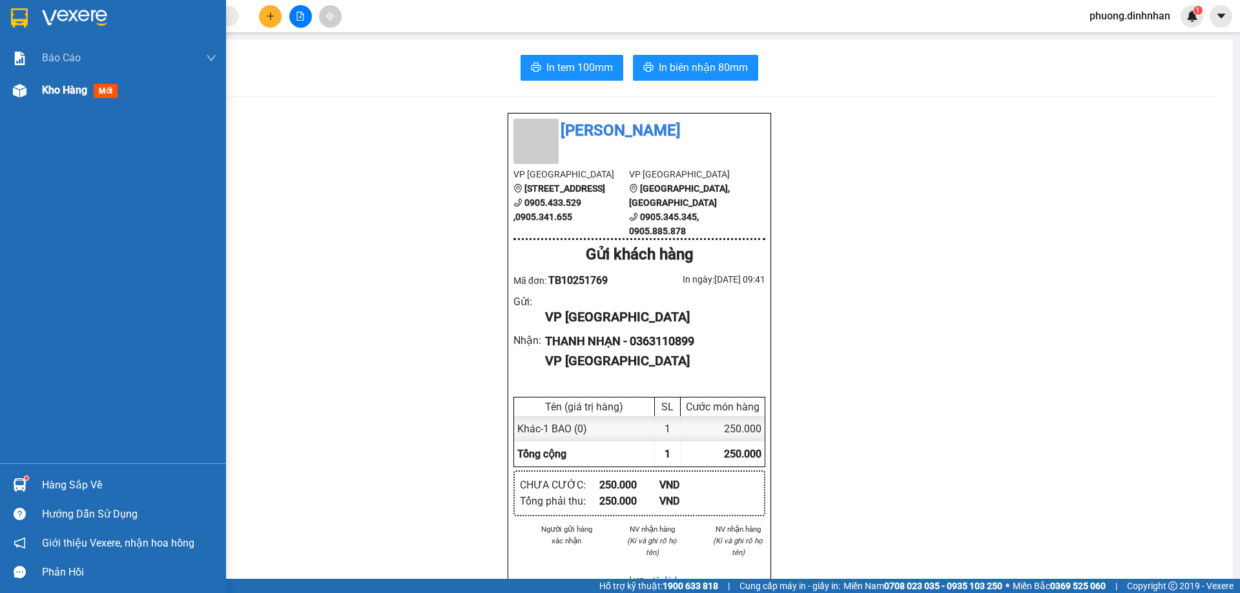
click at [21, 105] on div "Kho hàng mới" at bounding box center [113, 90] width 226 height 32
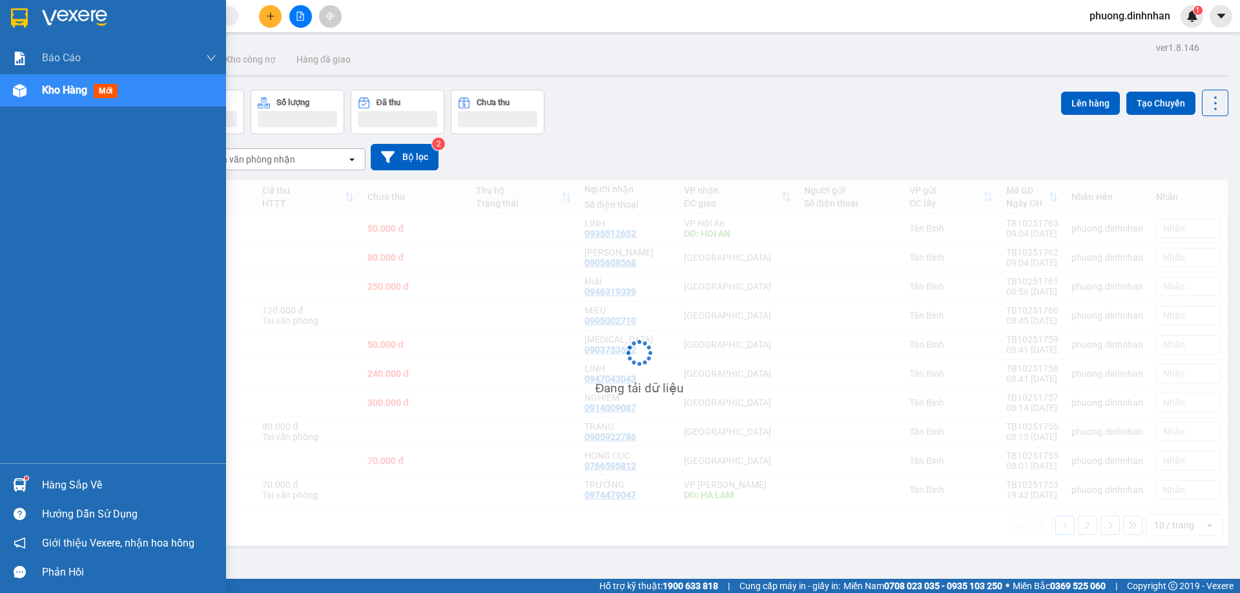
click at [46, 106] on div "Kho hàng mới" at bounding box center [129, 90] width 174 height 32
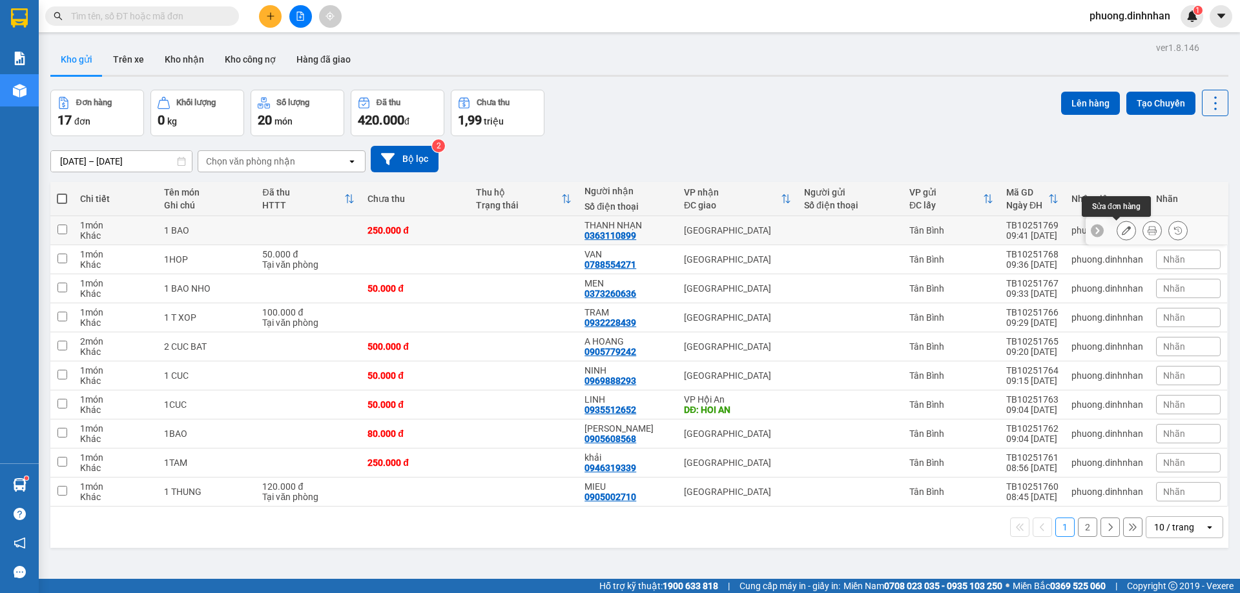
click at [1116, 228] on div at bounding box center [1125, 230] width 19 height 19
click at [1122, 231] on icon at bounding box center [1126, 230] width 9 height 9
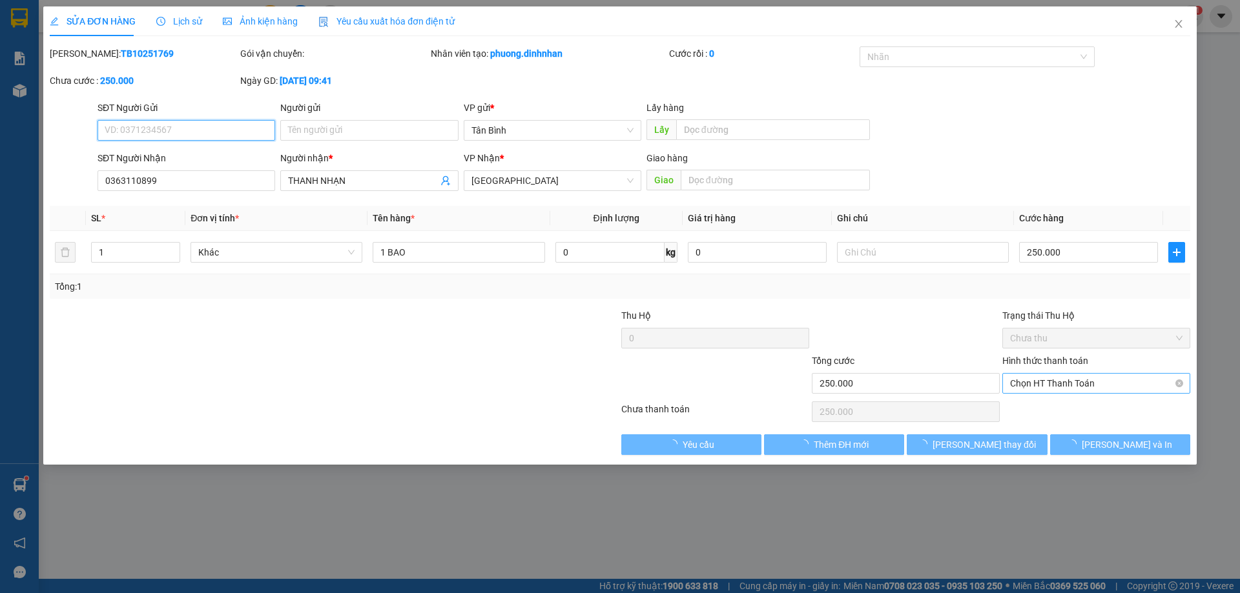
click at [1087, 377] on span "Chọn HT Thanh Toán" at bounding box center [1096, 383] width 172 height 19
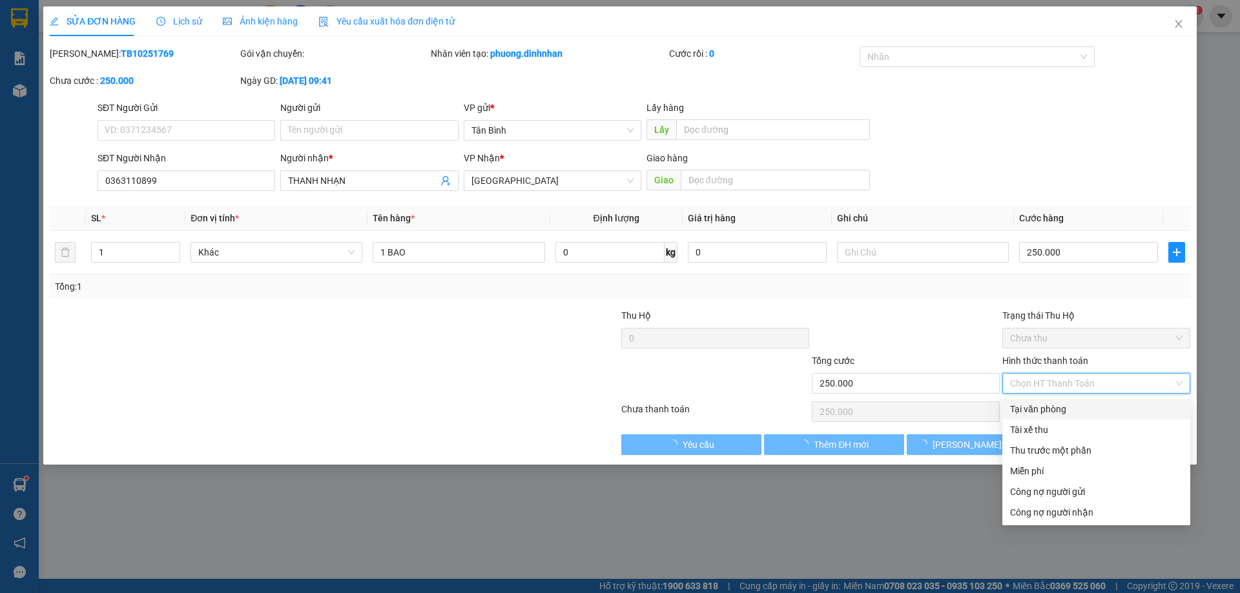
click at [1076, 412] on div "Tại văn phòng" at bounding box center [1096, 409] width 172 height 14
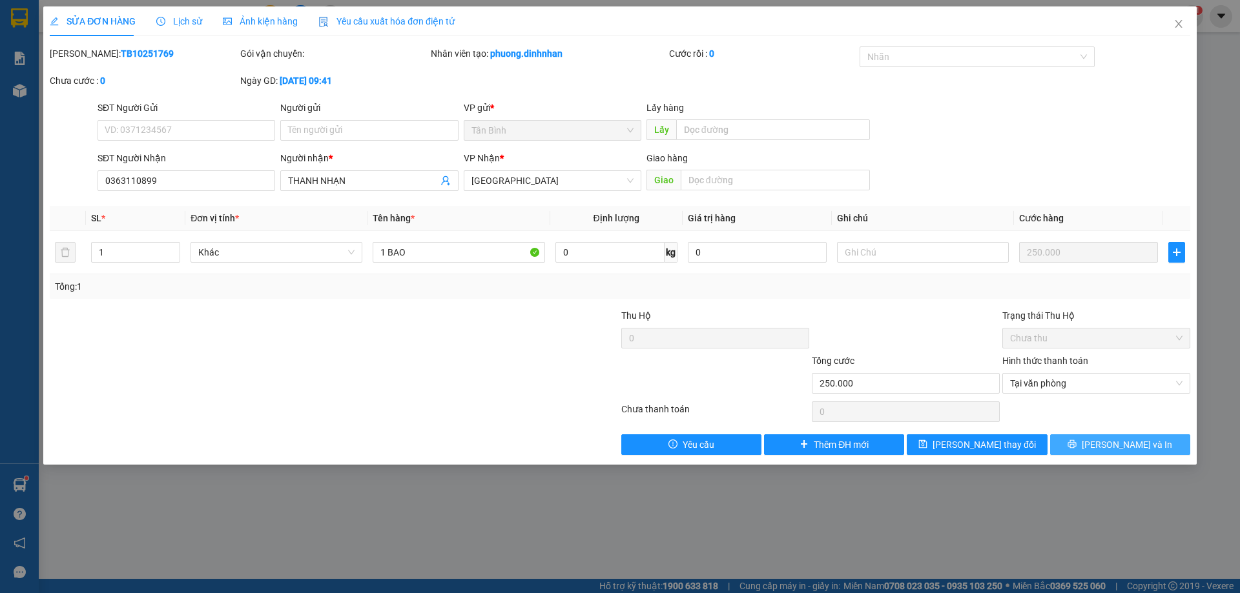
click at [1105, 446] on button "[PERSON_NAME] và In" at bounding box center [1120, 445] width 140 height 21
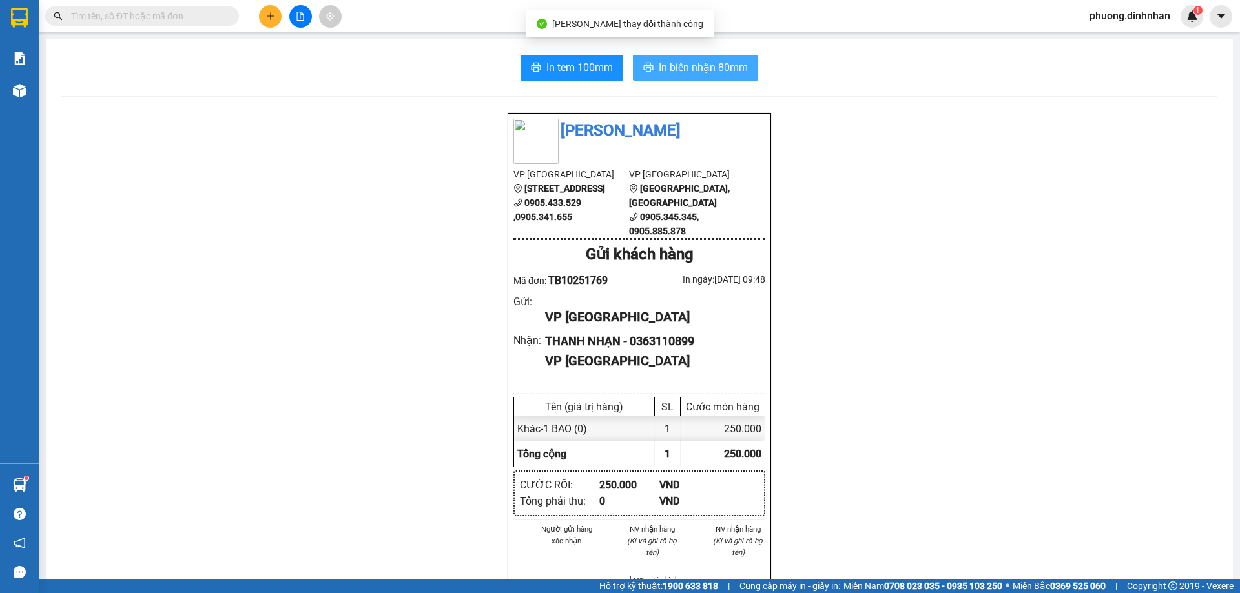
click at [670, 72] on span "In biên nhận 80mm" at bounding box center [703, 67] width 89 height 16
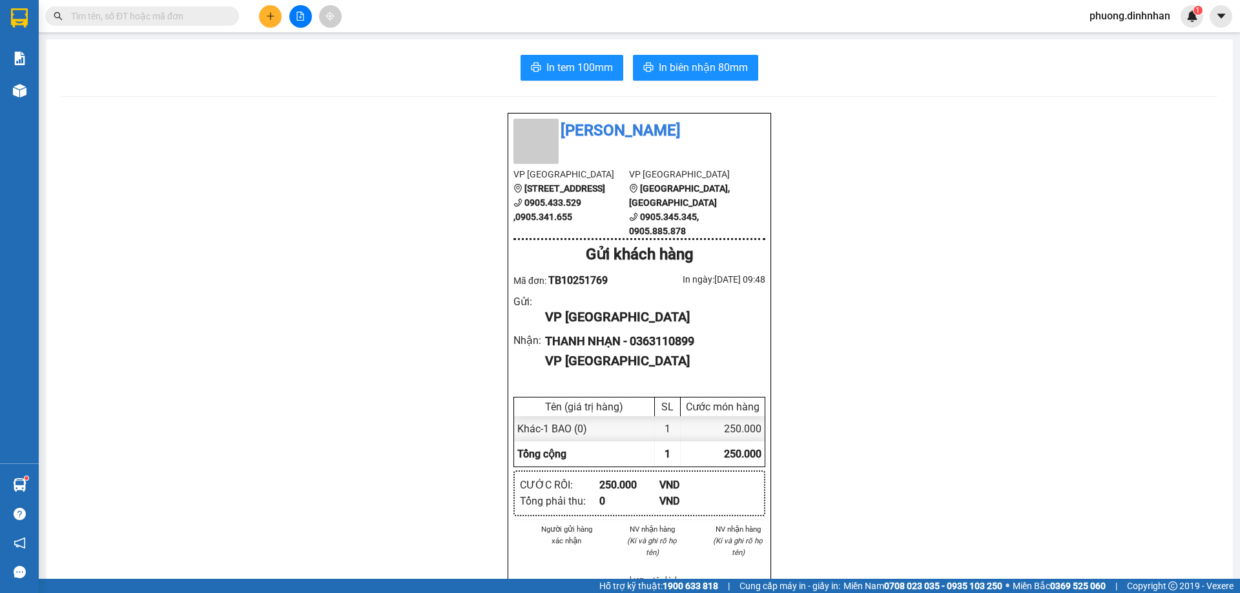
click at [188, 17] on input "text" at bounding box center [147, 16] width 152 height 14
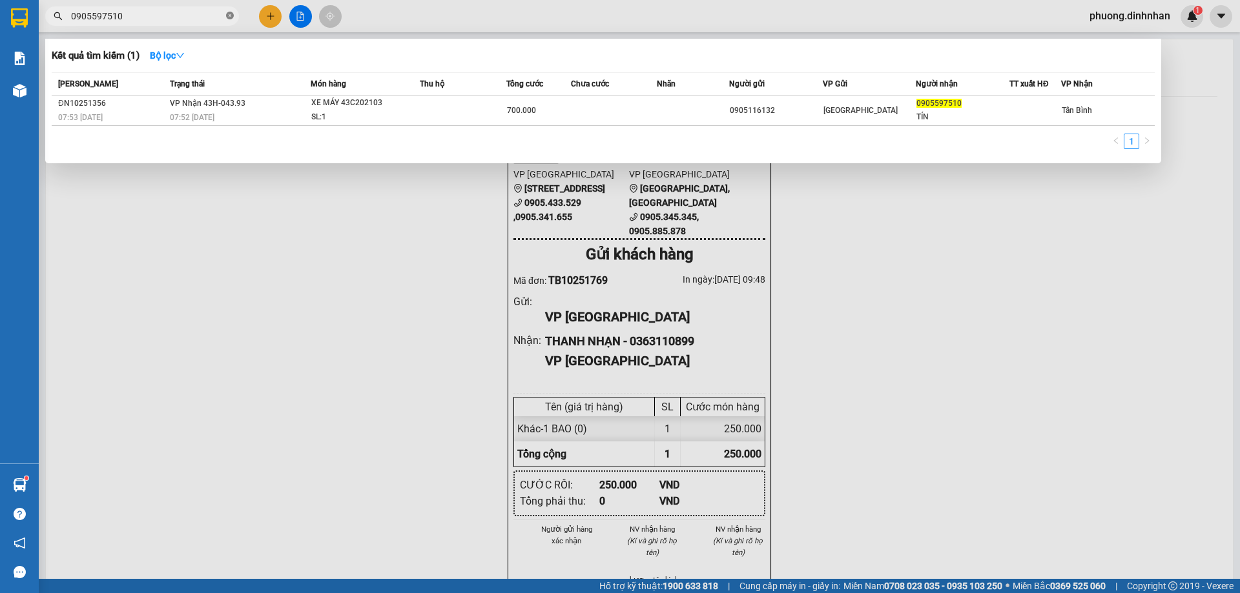
click at [231, 17] on icon "close-circle" at bounding box center [230, 16] width 8 height 8
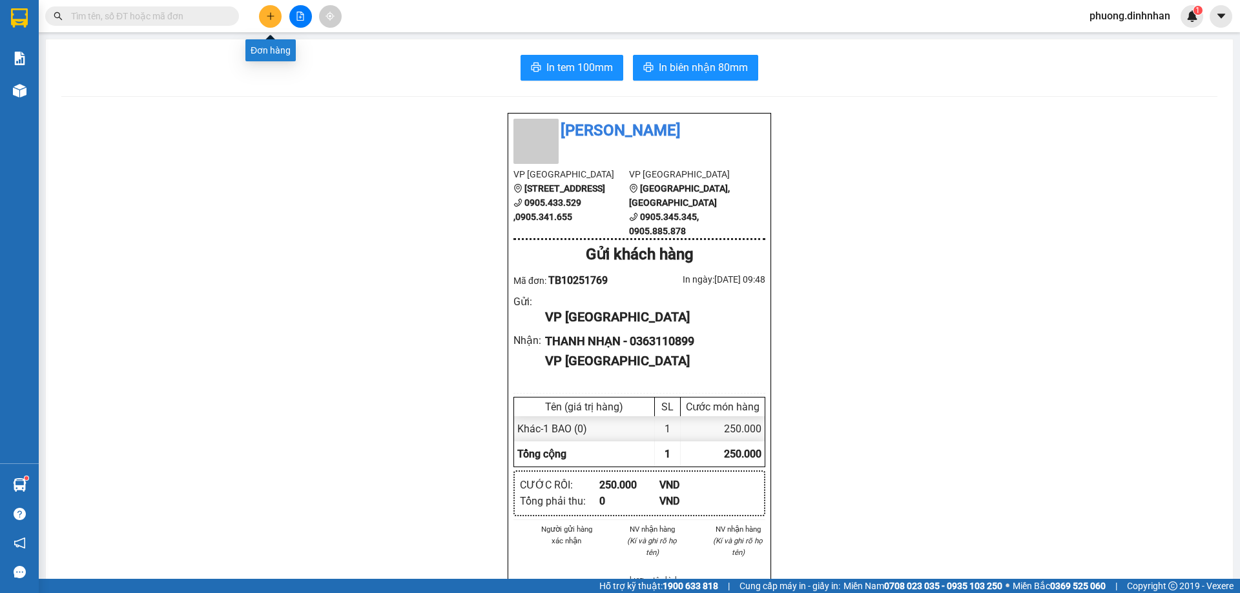
click at [261, 20] on button at bounding box center [270, 16] width 23 height 23
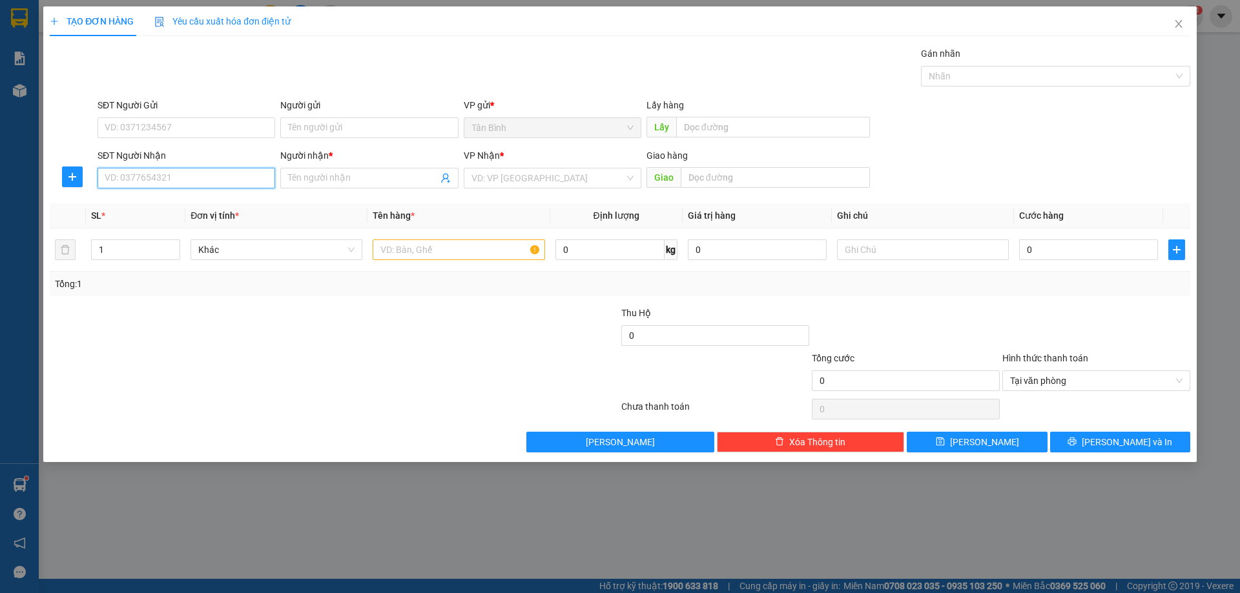
click at [209, 178] on input "SĐT Người Nhận" at bounding box center [187, 178] width 178 height 21
click at [119, 176] on input "SĐT Người Nhận" at bounding box center [187, 178] width 178 height 21
click at [169, 203] on div "0901843111 - LÂM" at bounding box center [186, 204] width 162 height 14
click at [387, 244] on input "text" at bounding box center [459, 250] width 172 height 21
click at [526, 180] on span "Tân Bình" at bounding box center [552, 178] width 162 height 19
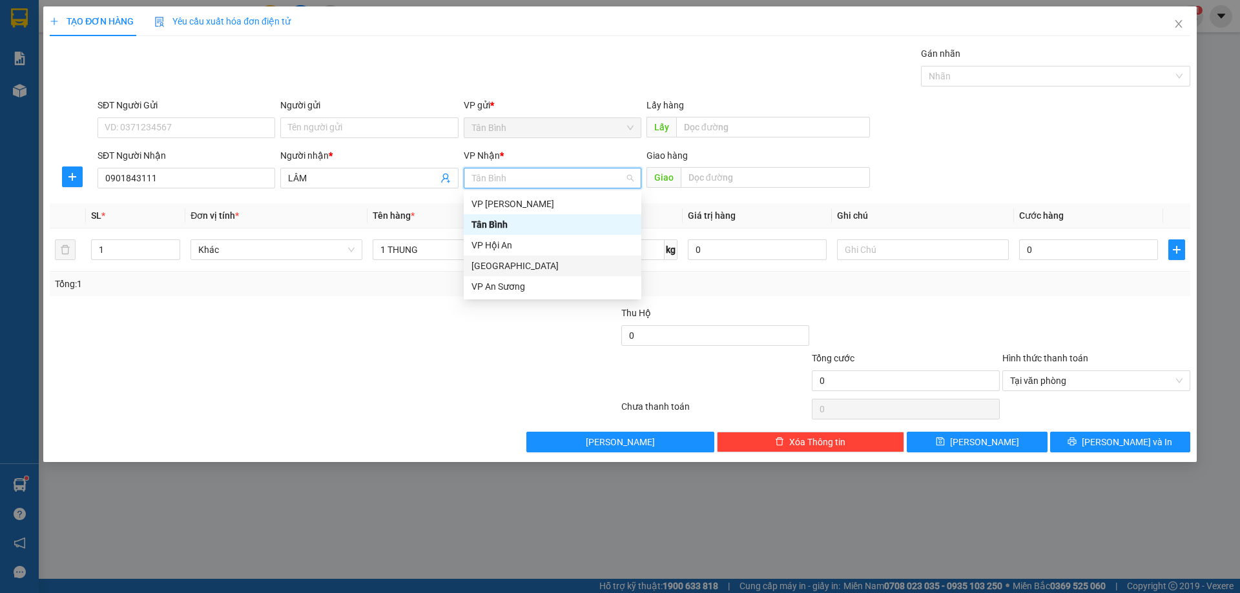
click at [514, 262] on div "[GEOGRAPHIC_DATA]" at bounding box center [552, 266] width 162 height 14
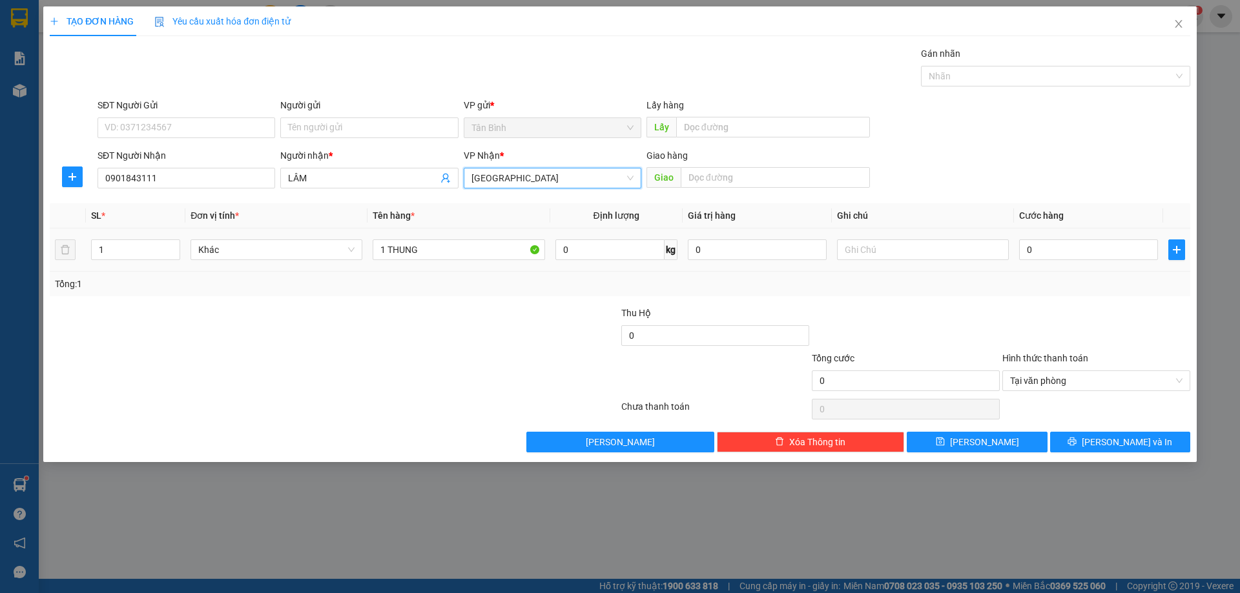
click at [1095, 260] on div "0" at bounding box center [1088, 250] width 139 height 26
drag, startPoint x: 1130, startPoint y: 298, endPoint x: 1118, endPoint y: 282, distance: 20.3
click at [1130, 296] on div "Transit Pickup Surcharge Ids Transit Deliver Surcharge Ids Transit Deliver Surc…" at bounding box center [620, 249] width 1140 height 406
click at [1080, 252] on input "0" at bounding box center [1088, 250] width 139 height 21
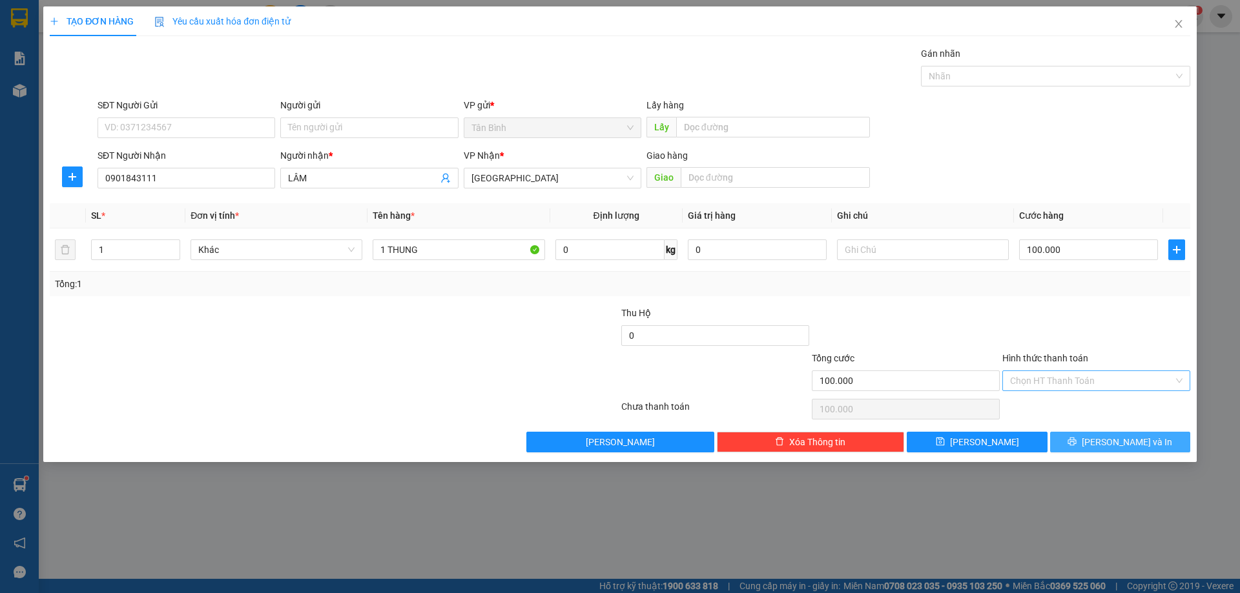
click at [1162, 440] on button "[PERSON_NAME] và In" at bounding box center [1120, 442] width 140 height 21
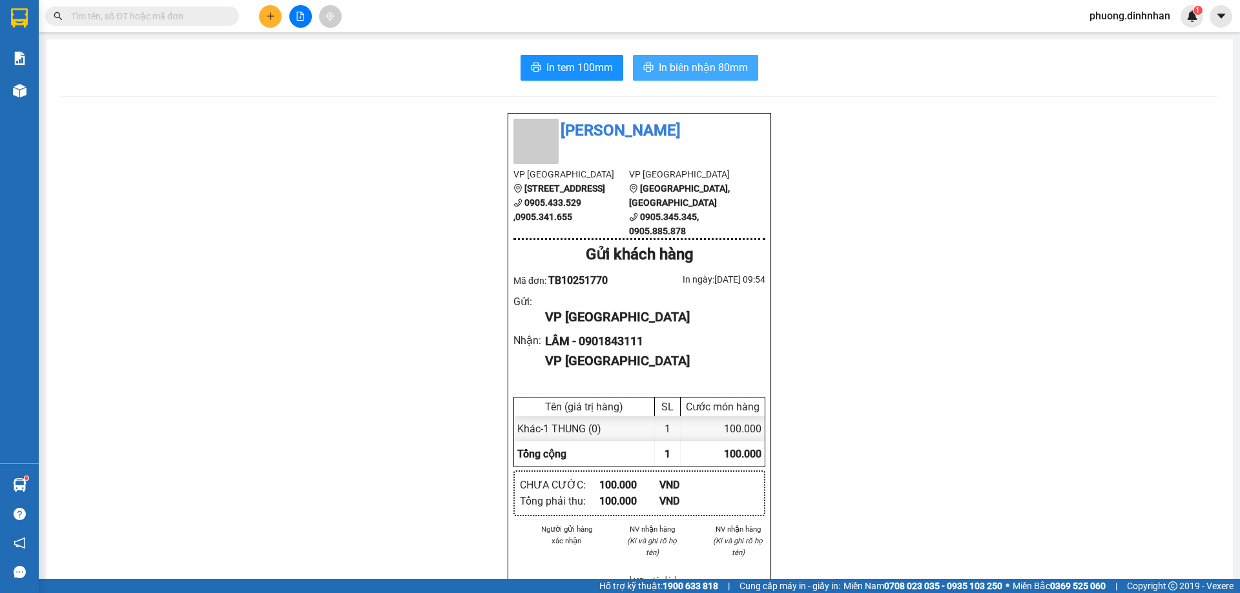
click at [733, 64] on span "In biên nhận 80mm" at bounding box center [703, 67] width 89 height 16
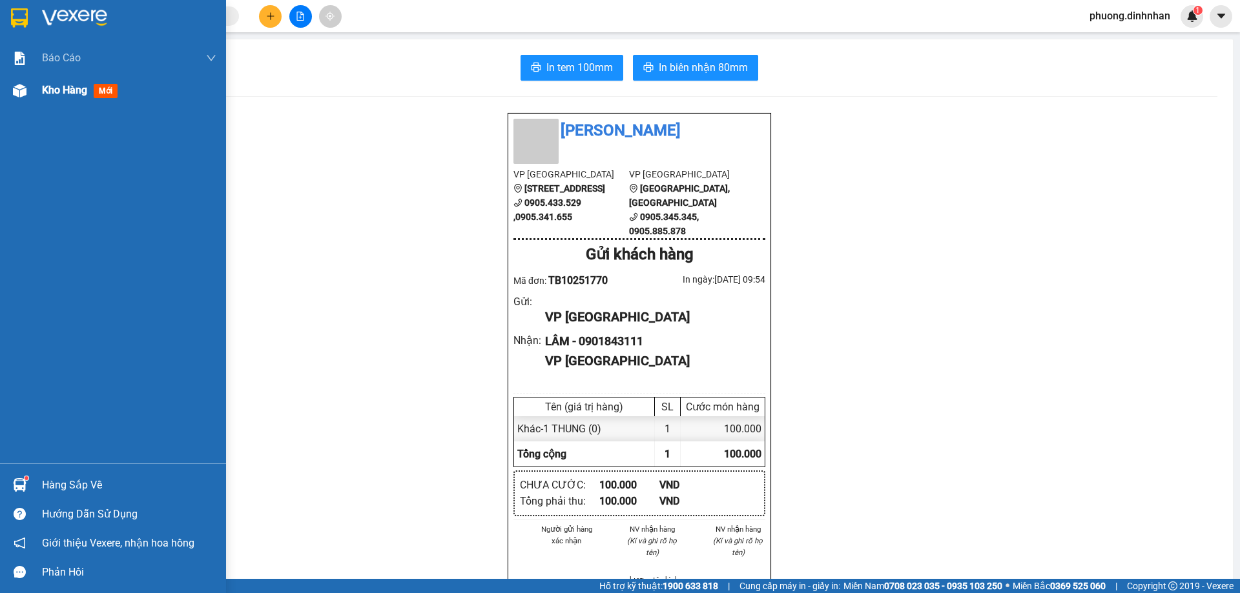
click at [22, 91] on img at bounding box center [20, 91] width 14 height 14
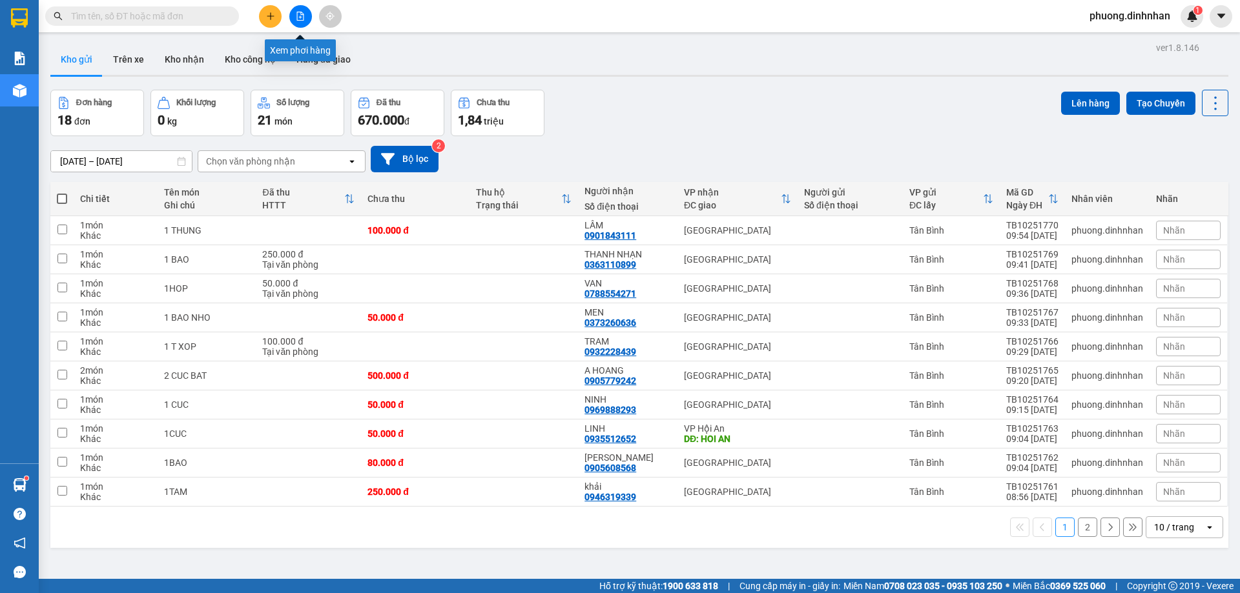
click at [298, 17] on icon "file-add" at bounding box center [300, 16] width 9 height 9
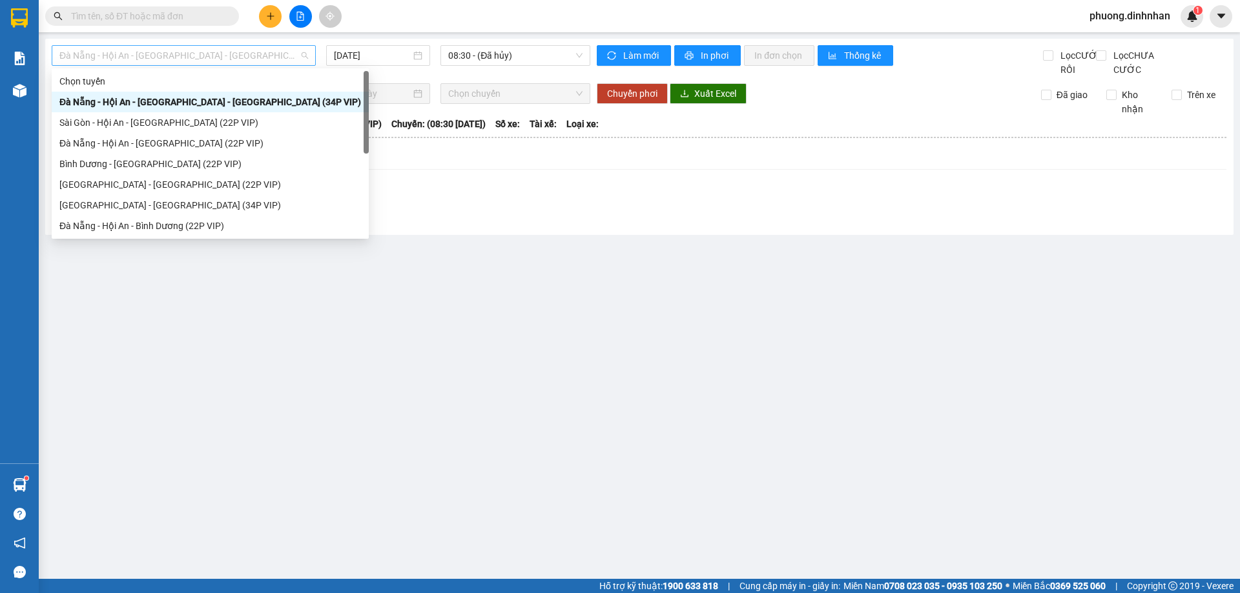
click at [252, 50] on span "Đà Nẵng - Hội An - [GEOGRAPHIC_DATA] - [GEOGRAPHIC_DATA] (34P VIP)" at bounding box center [183, 55] width 249 height 19
click at [159, 118] on div "Sài Gòn - Hội An - [GEOGRAPHIC_DATA] (22P VIP)" at bounding box center [210, 123] width 302 height 14
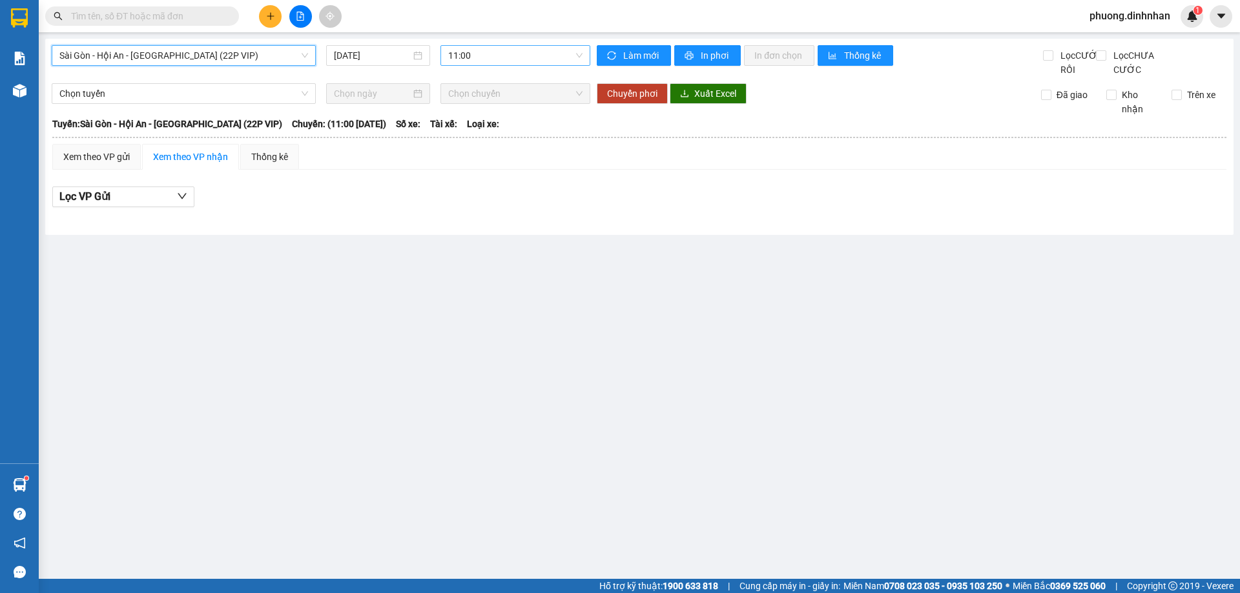
click at [465, 57] on span "11:00" at bounding box center [515, 55] width 134 height 19
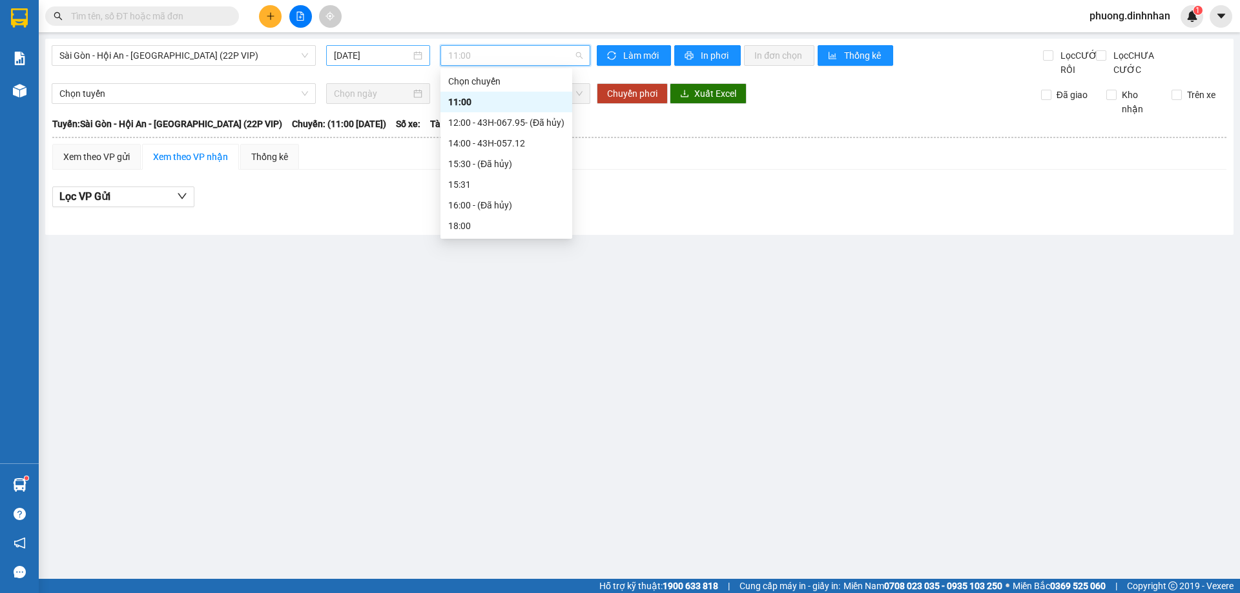
click at [369, 58] on input "[DATE]" at bounding box center [372, 55] width 77 height 14
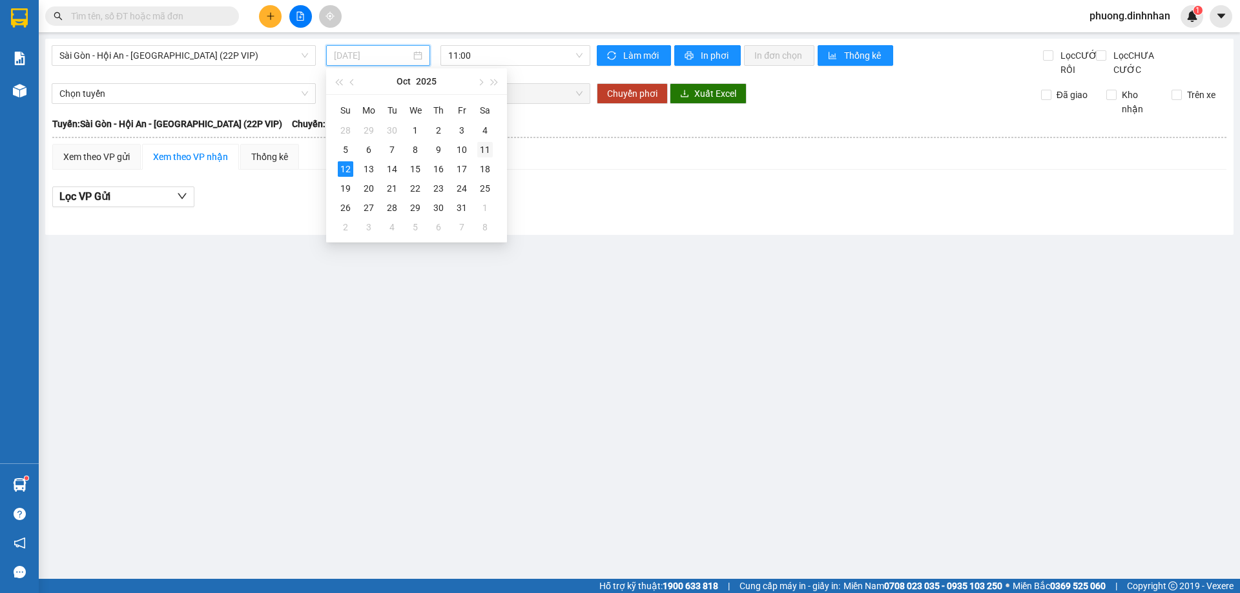
click at [481, 144] on div "11" at bounding box center [484, 149] width 15 height 15
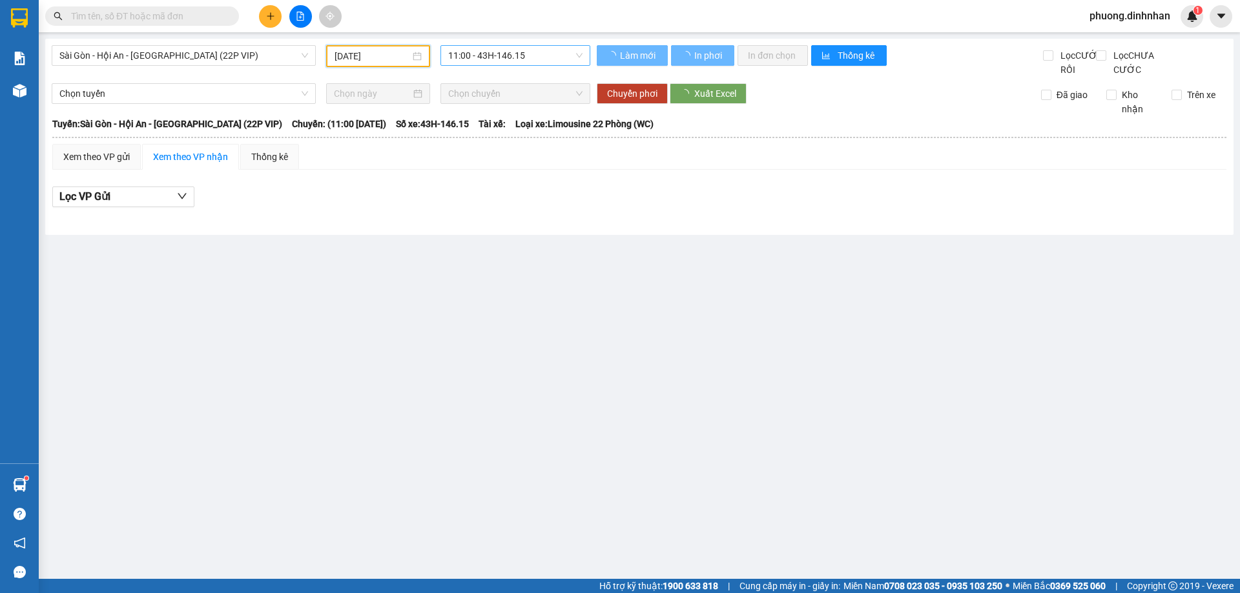
click at [495, 57] on span "11:00 - 43H-146.15" at bounding box center [515, 55] width 134 height 19
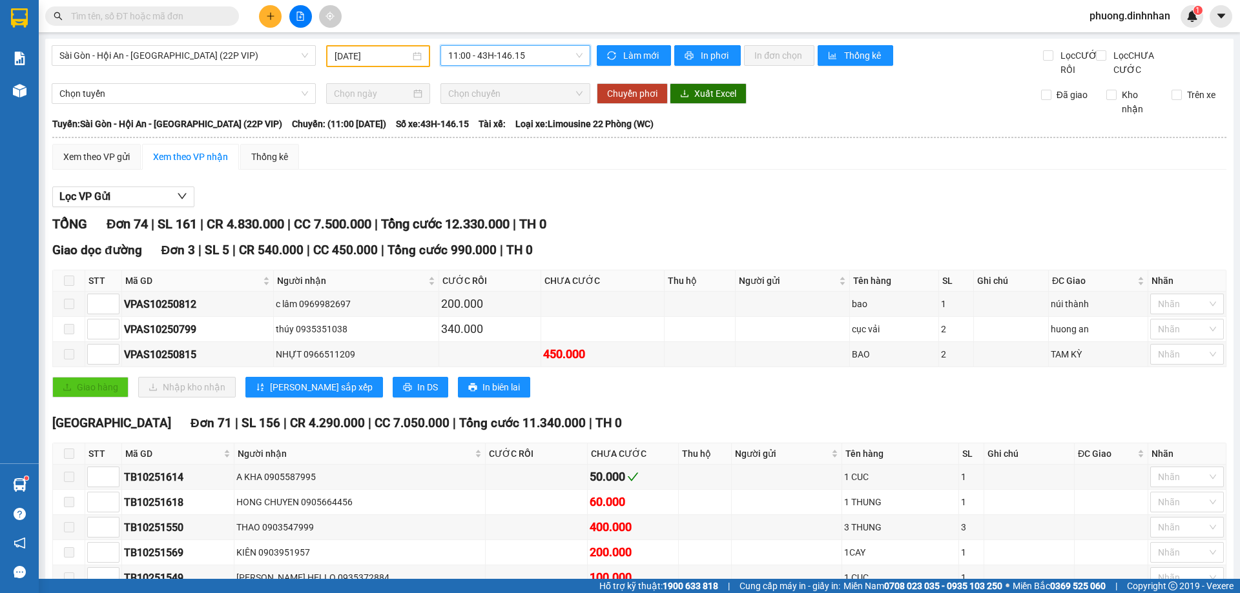
click at [543, 56] on span "11:00 - 43H-146.15" at bounding box center [515, 55] width 134 height 19
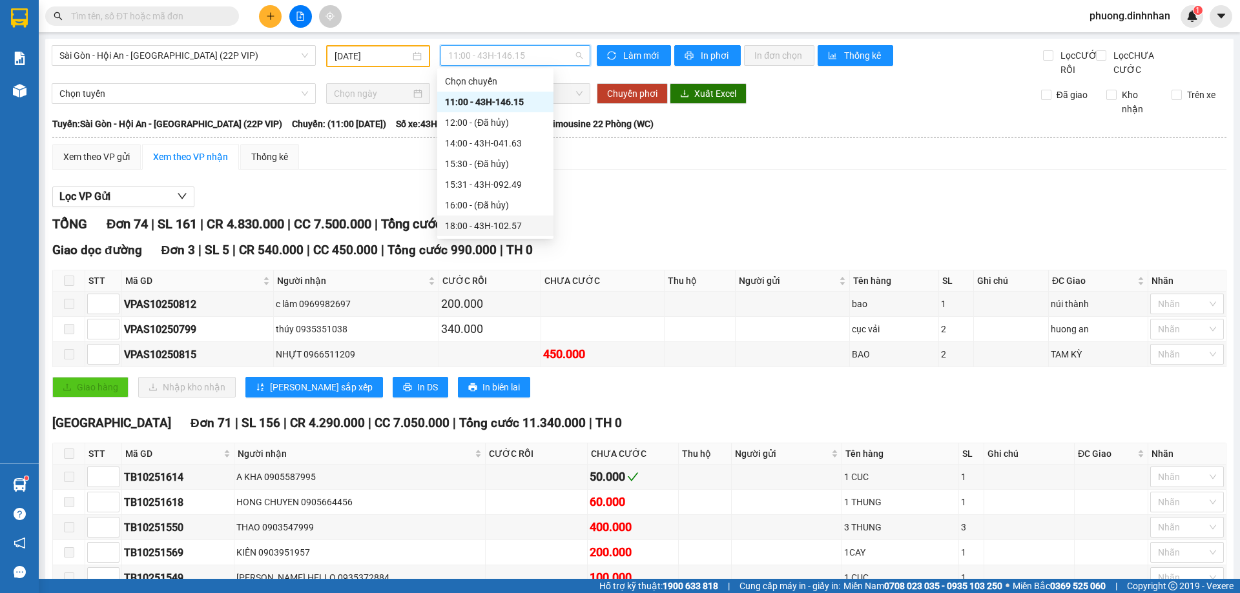
click at [510, 225] on div "18:00 - 43H-102.57" at bounding box center [495, 226] width 101 height 14
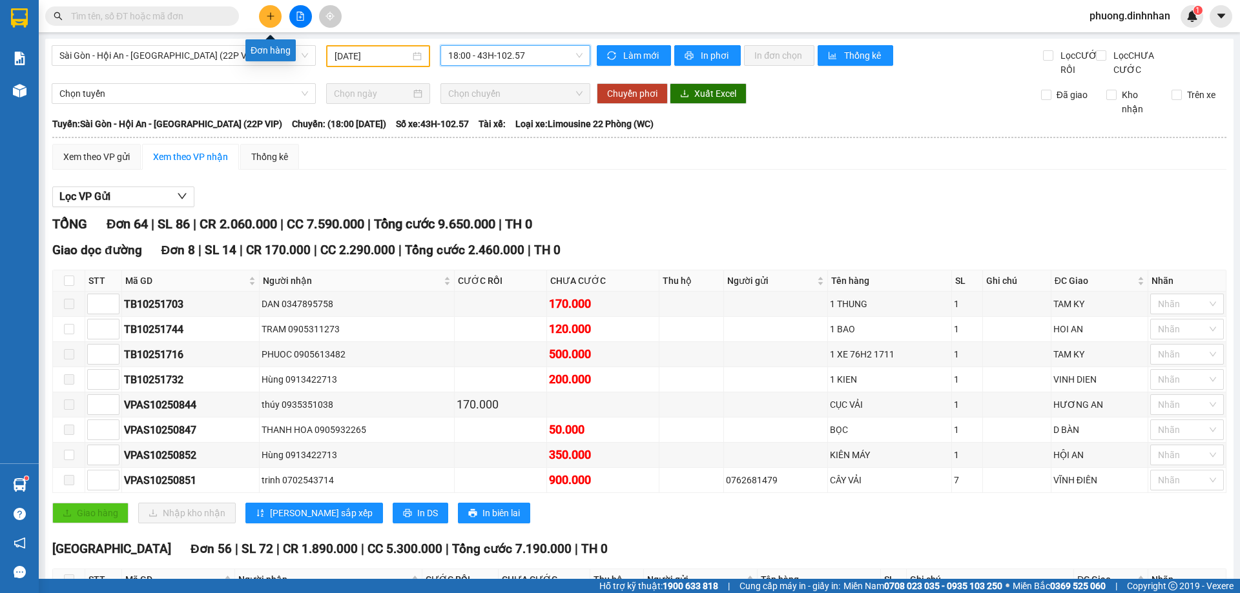
click at [271, 13] on icon "plus" at bounding box center [270, 16] width 9 height 9
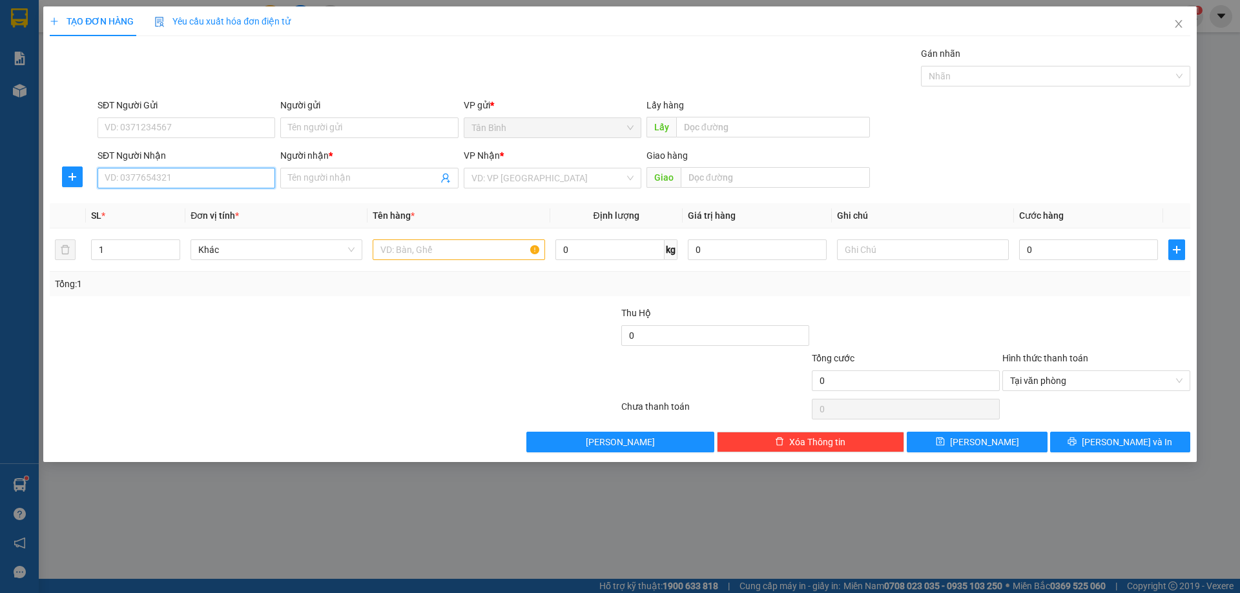
click at [160, 178] on input "SĐT Người Nhận" at bounding box center [187, 178] width 178 height 21
click at [160, 202] on div "0947666695 - BUU" at bounding box center [186, 204] width 162 height 14
click at [390, 252] on input "text" at bounding box center [459, 250] width 172 height 21
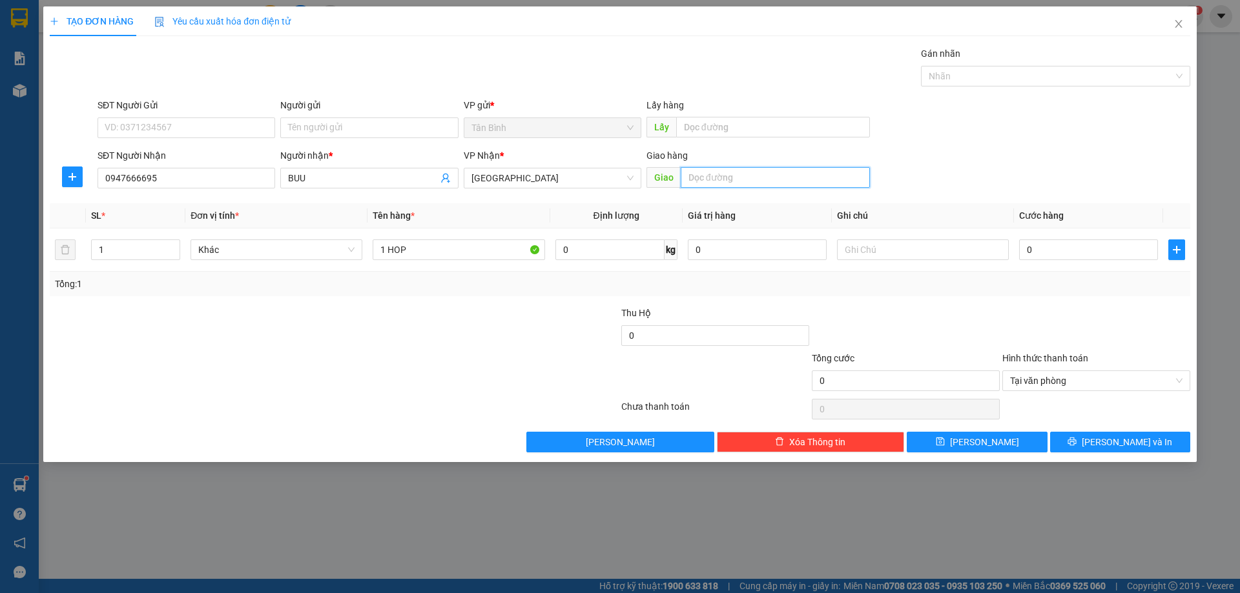
click at [750, 180] on input "text" at bounding box center [775, 177] width 189 height 21
drag, startPoint x: 575, startPoint y: 178, endPoint x: 566, endPoint y: 185, distance: 11.5
click at [575, 178] on span "[GEOGRAPHIC_DATA]" at bounding box center [552, 178] width 162 height 19
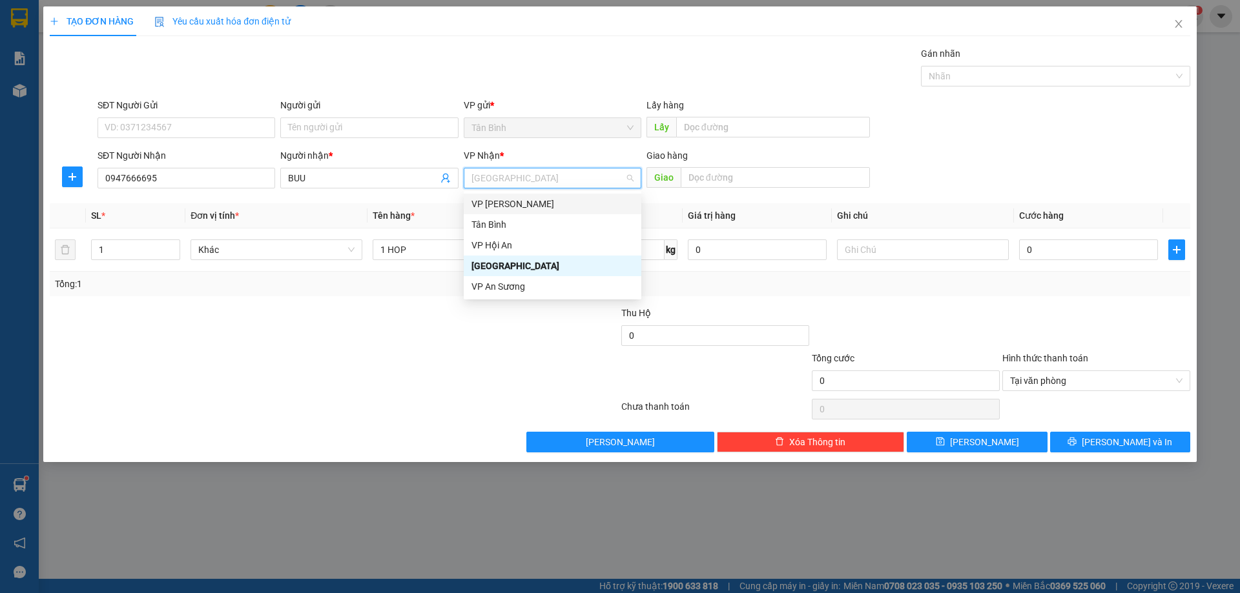
click at [508, 202] on div "VP [PERSON_NAME]" at bounding box center [552, 204] width 162 height 14
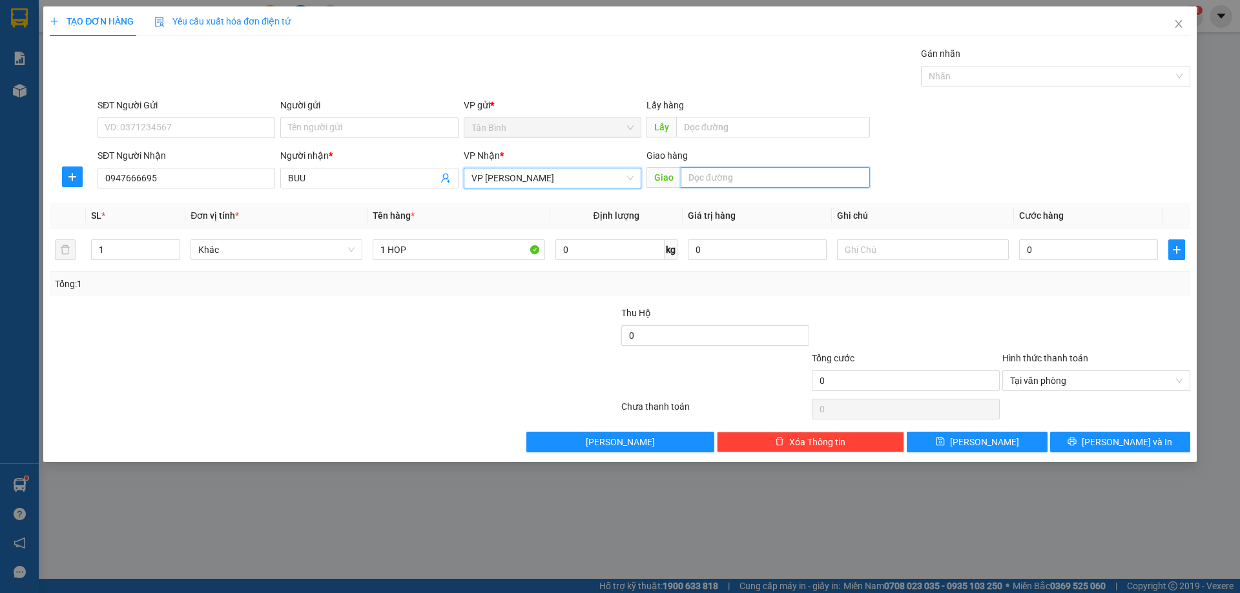
click at [693, 178] on input "text" at bounding box center [775, 177] width 189 height 21
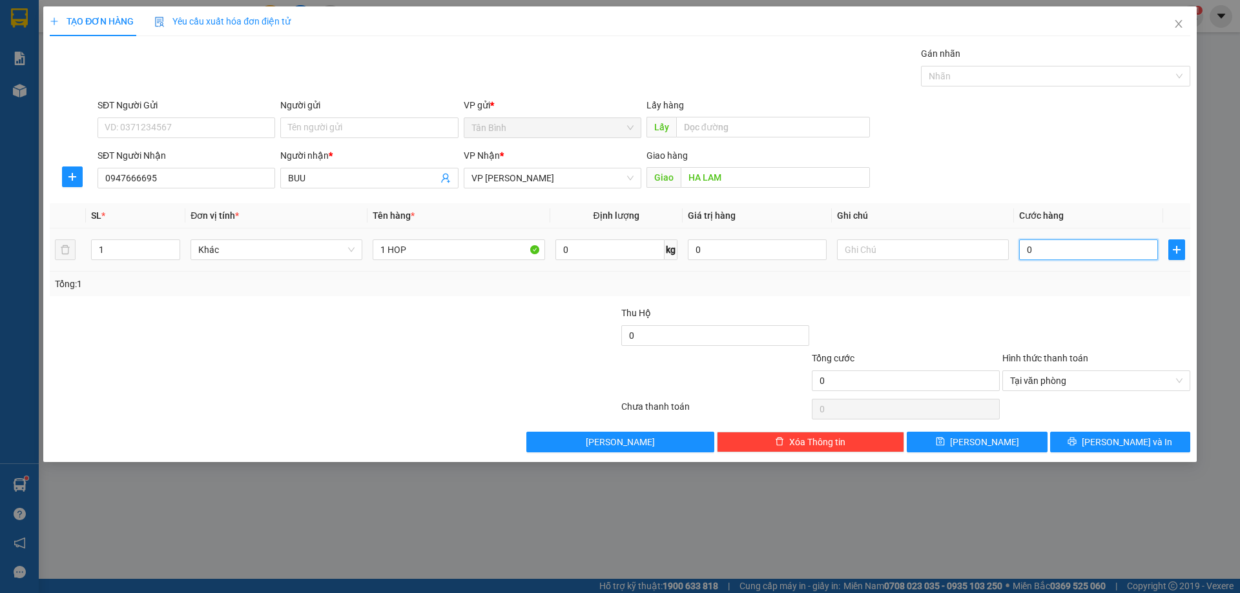
click at [1119, 254] on input "0" at bounding box center [1088, 250] width 139 height 21
click at [1166, 441] on button "[PERSON_NAME] và In" at bounding box center [1120, 442] width 140 height 21
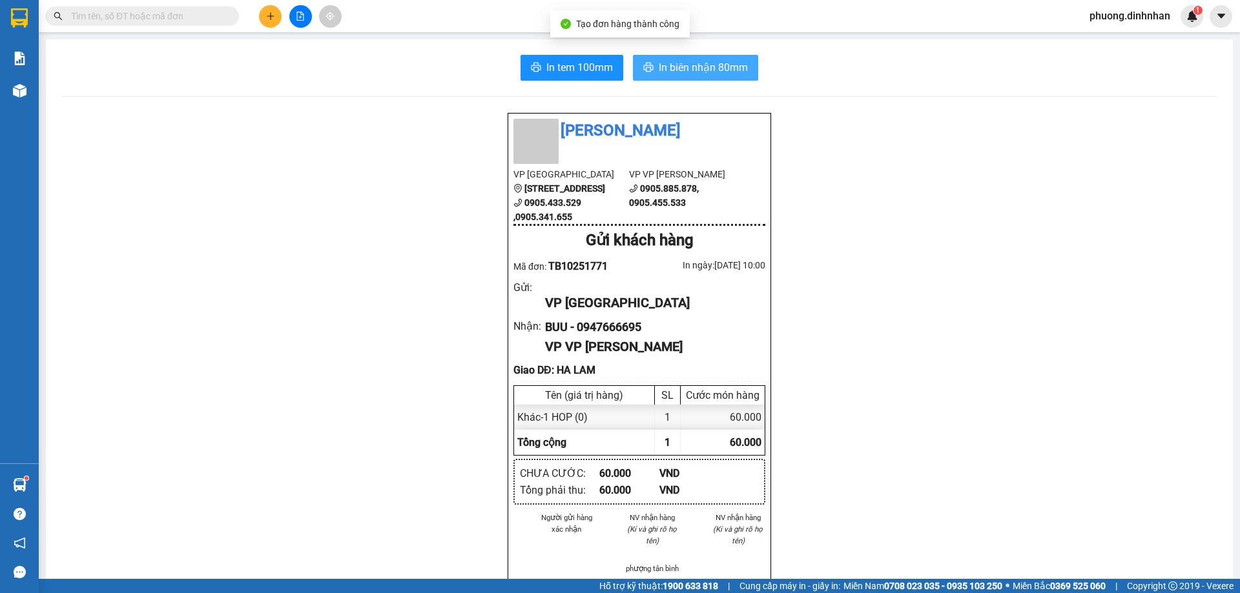
click at [729, 74] on span "In biên nhận 80mm" at bounding box center [703, 67] width 89 height 16
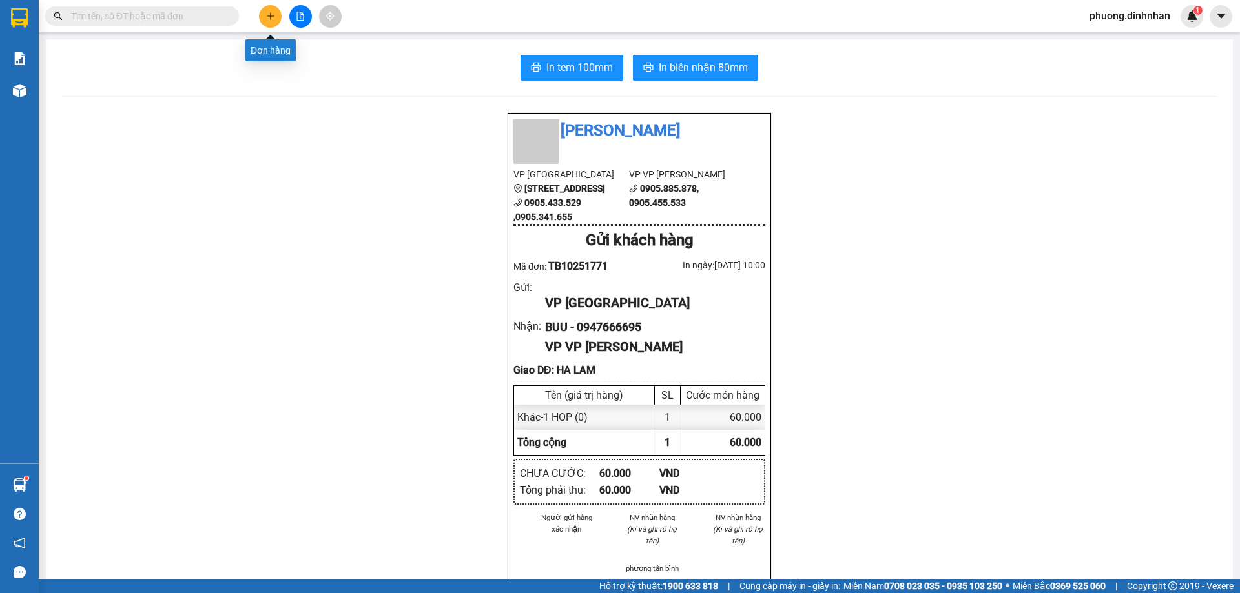
click at [265, 22] on button at bounding box center [270, 16] width 23 height 23
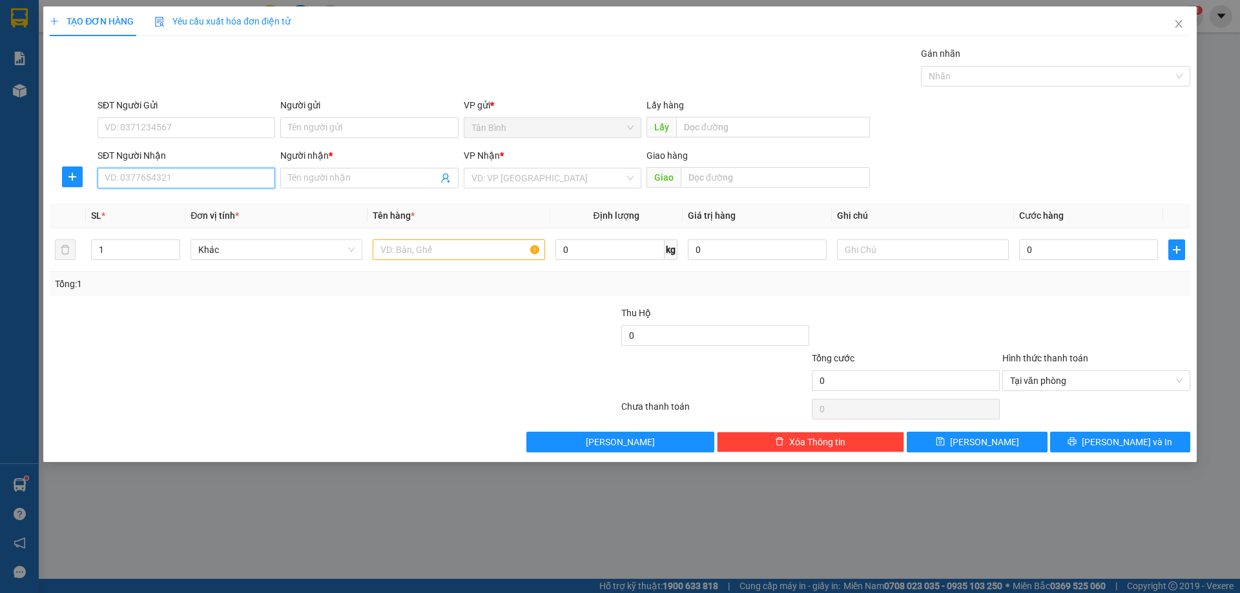
click at [112, 170] on input "SĐT Người Nhận" at bounding box center [187, 178] width 178 height 21
drag, startPoint x: 173, startPoint y: 203, endPoint x: 196, endPoint y: 202, distance: 22.6
click at [179, 202] on div "0982332423 - CUC" at bounding box center [186, 204] width 162 height 14
click at [413, 256] on input "text" at bounding box center [459, 250] width 172 height 21
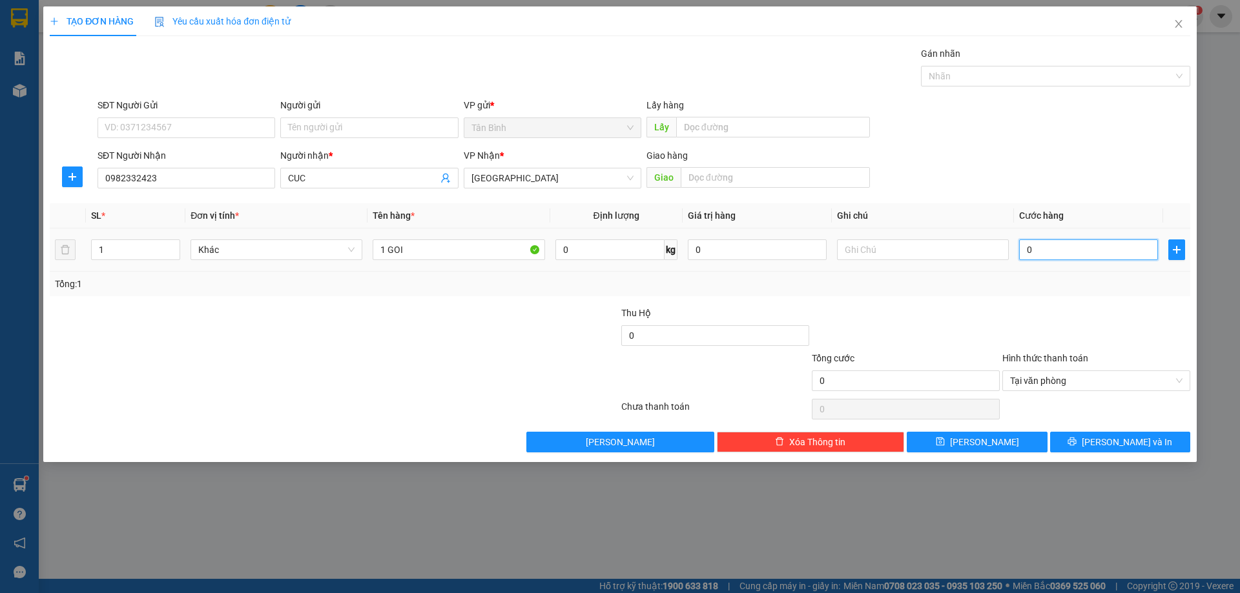
click at [1106, 258] on input "0" at bounding box center [1088, 250] width 139 height 21
click at [744, 176] on input "text" at bounding box center [775, 177] width 189 height 21
drag, startPoint x: 1144, startPoint y: 443, endPoint x: 1127, endPoint y: 387, distance: 58.0
click at [1142, 435] on span "[PERSON_NAME] và In" at bounding box center [1127, 442] width 90 height 14
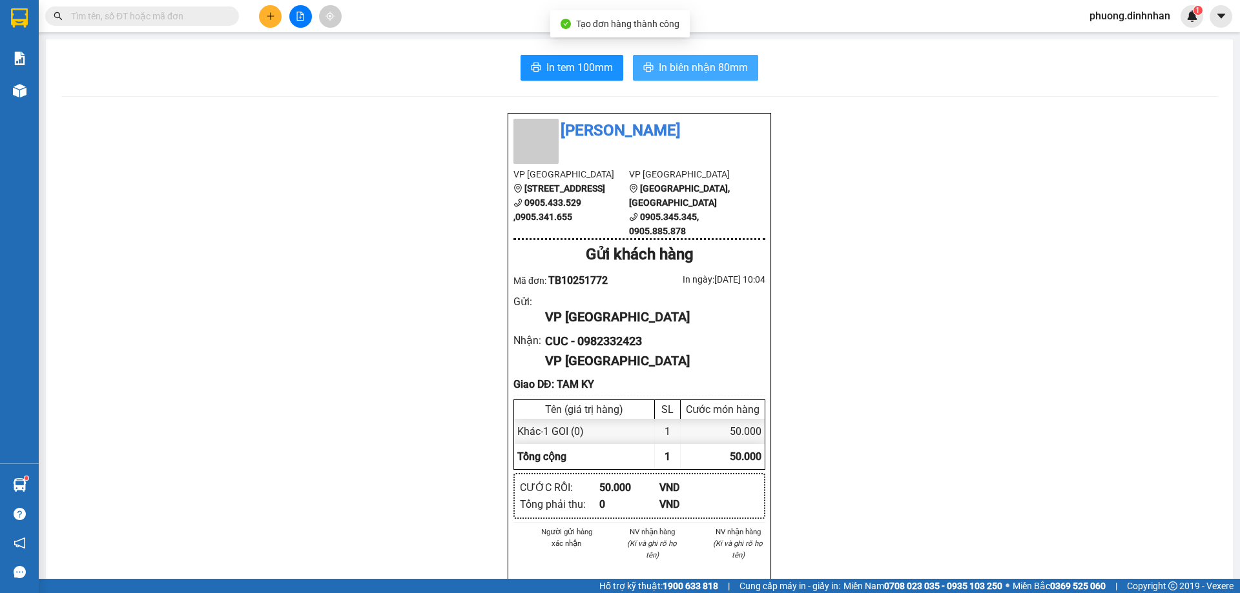
click at [711, 78] on button "In biên nhận 80mm" at bounding box center [695, 68] width 125 height 26
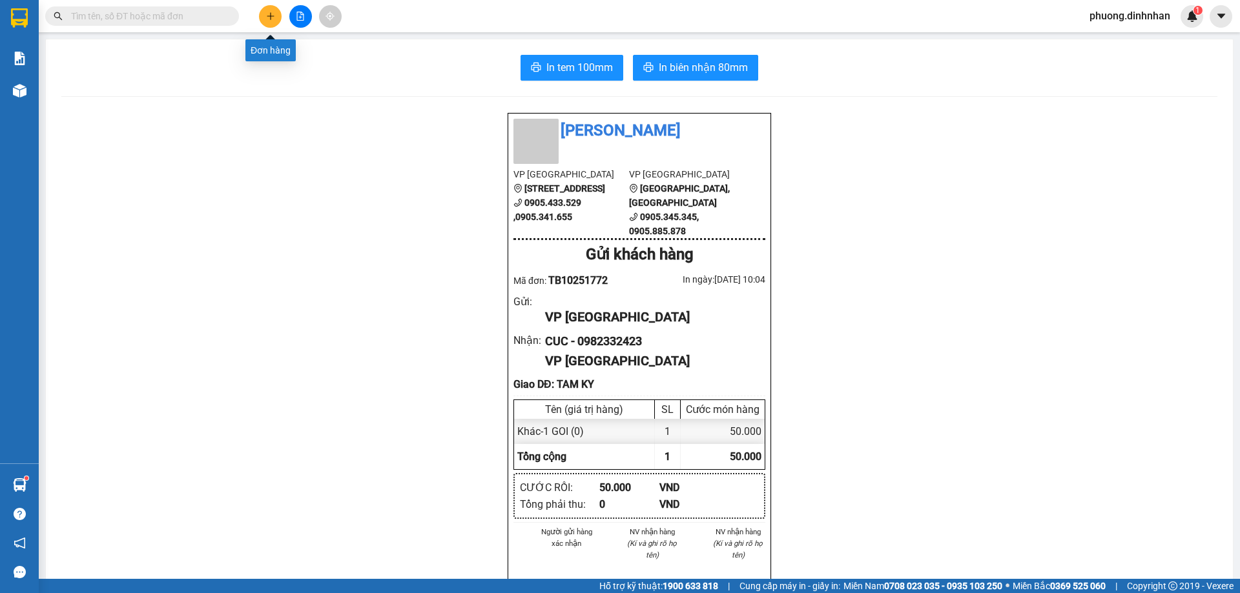
click at [271, 23] on button at bounding box center [270, 16] width 23 height 23
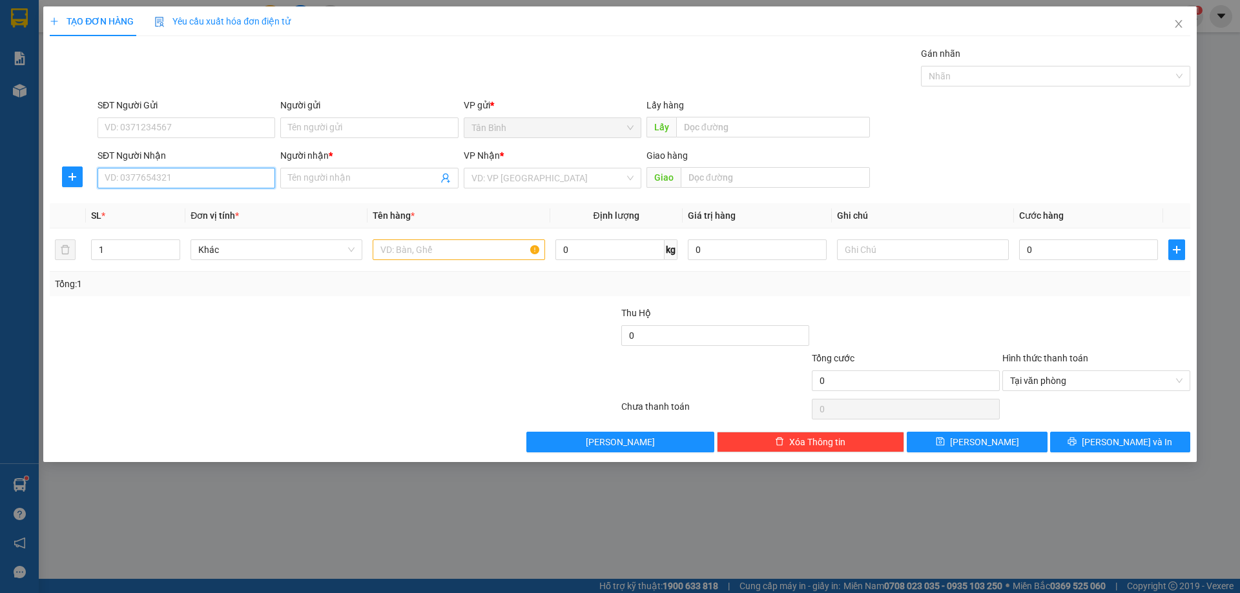
click at [156, 176] on input "SĐT Người Nhận" at bounding box center [187, 178] width 178 height 21
click at [121, 178] on input "SĐT Người Nhận" at bounding box center [187, 178] width 178 height 21
click at [176, 244] on span "up" at bounding box center [173, 247] width 8 height 8
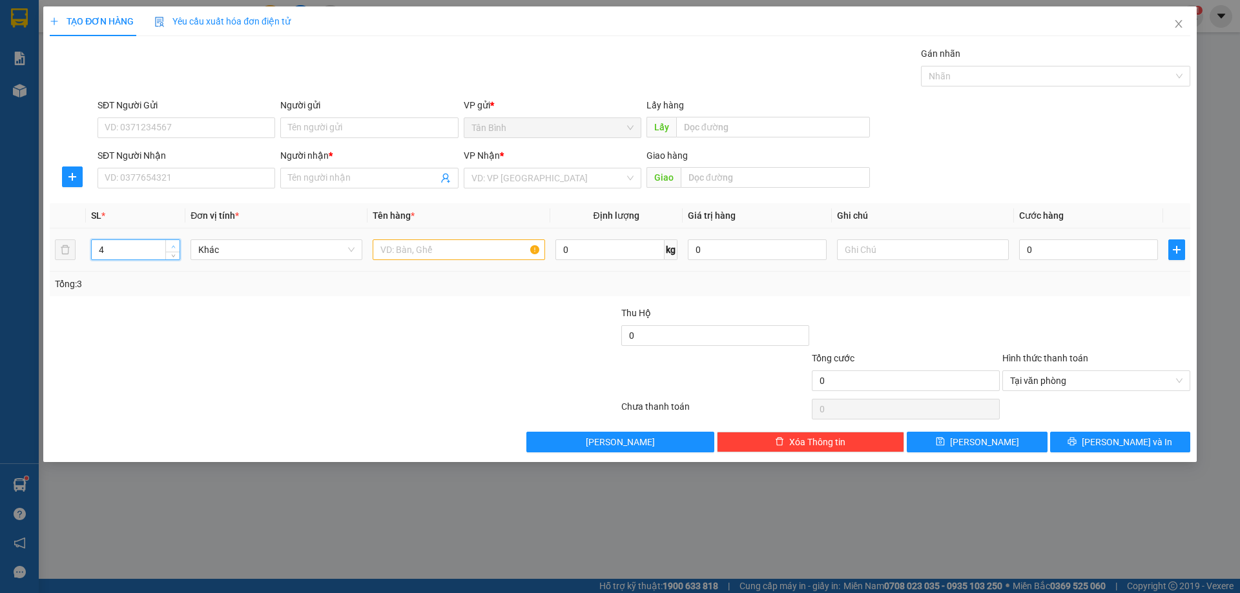
click at [176, 244] on span "up" at bounding box center [173, 247] width 8 height 8
click at [181, 181] on input "SĐT Người Nhận" at bounding box center [187, 178] width 178 height 21
click at [119, 177] on input "SĐT Người Nhận" at bounding box center [187, 178] width 178 height 21
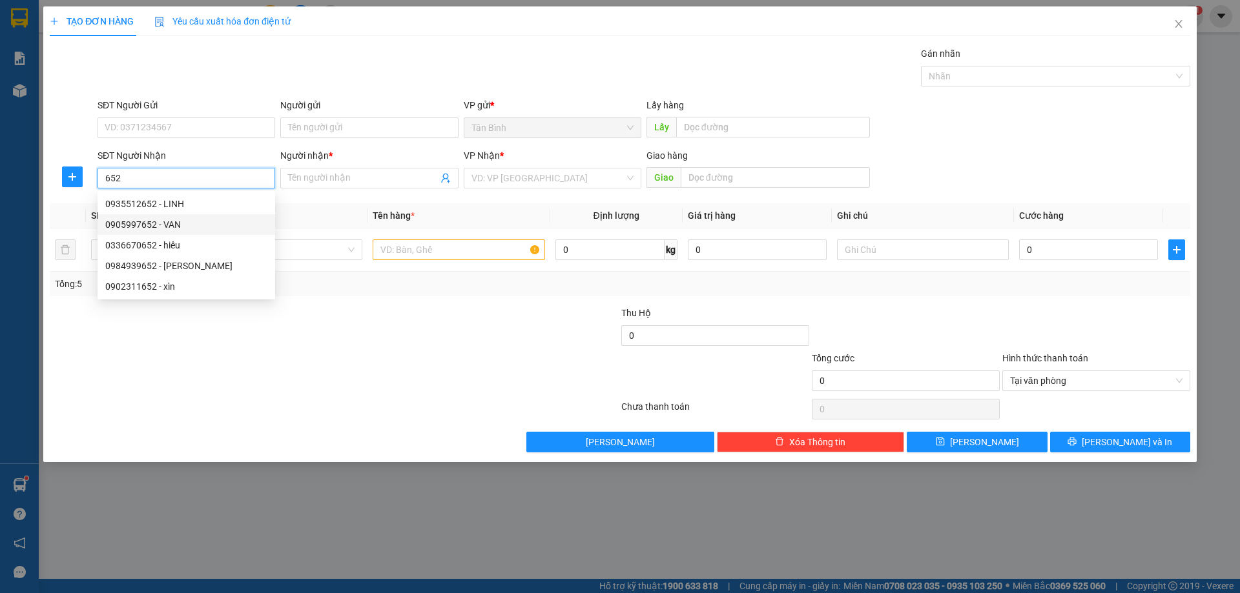
click at [185, 221] on div "0905997652 - VAN" at bounding box center [186, 225] width 162 height 14
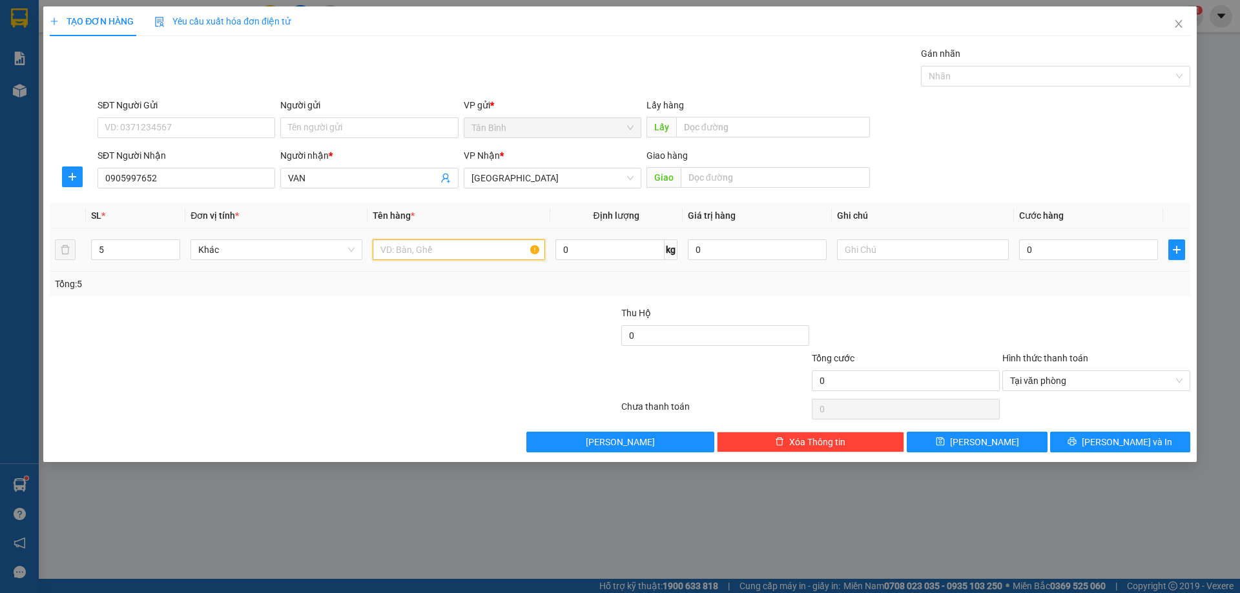
click at [396, 254] on input "text" at bounding box center [459, 250] width 172 height 21
click at [383, 259] on input "6 CAY VAI" at bounding box center [459, 250] width 172 height 21
click at [384, 259] on input "6 CAY VAI" at bounding box center [459, 250] width 172 height 21
click at [1033, 258] on input "0" at bounding box center [1088, 250] width 139 height 21
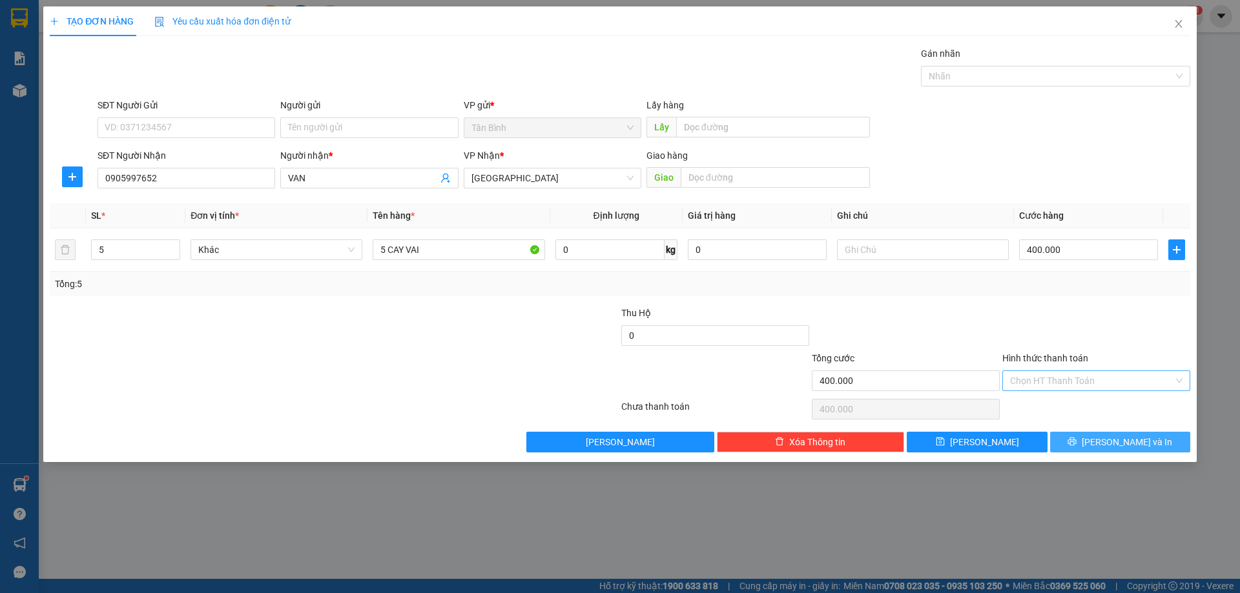
click at [1141, 438] on span "[PERSON_NAME] và In" at bounding box center [1127, 442] width 90 height 14
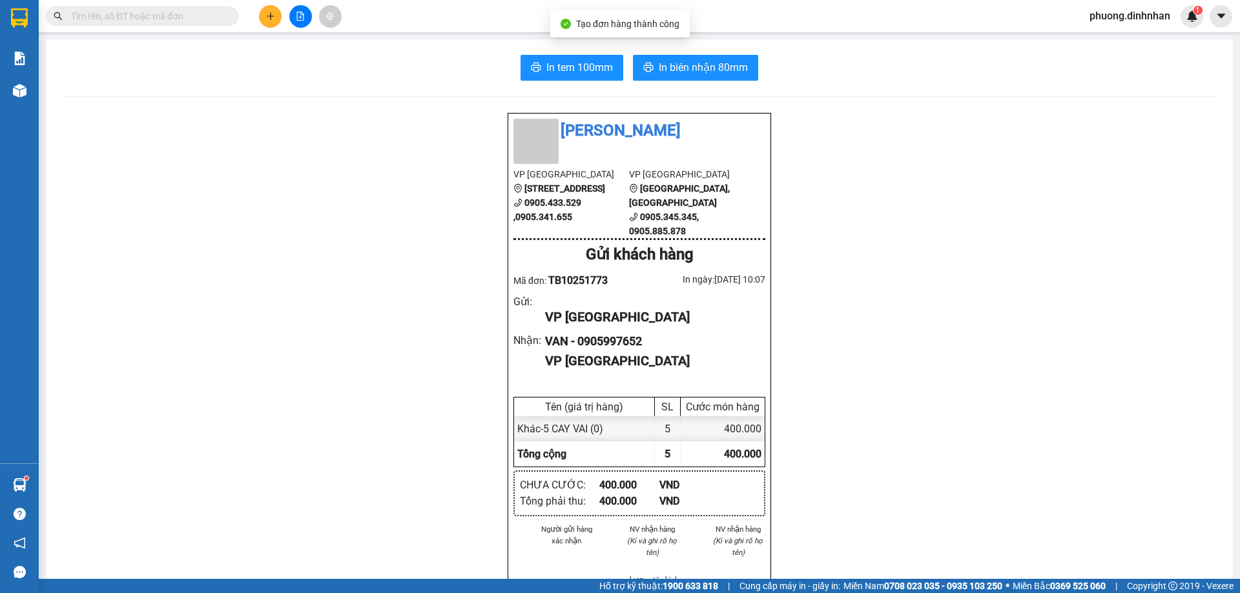
click at [701, 54] on div "In tem 100mm In biên nhận 80mm Đình Nhân VP Tân Bình 306A Hồng Lạc, Phường 11 0…" at bounding box center [639, 497] width 1187 height 917
click at [701, 63] on span "In biên nhận 80mm" at bounding box center [703, 67] width 89 height 16
click at [266, 12] on icon "plus" at bounding box center [270, 16] width 9 height 9
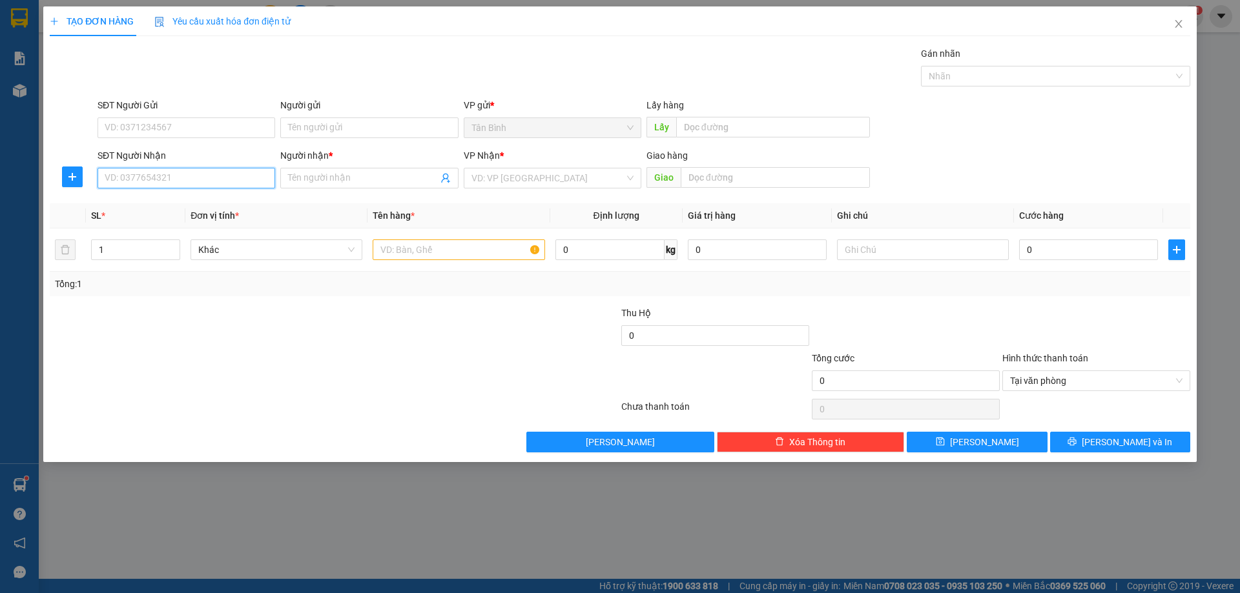
click at [144, 181] on input "SĐT Người Nhận" at bounding box center [187, 178] width 178 height 21
click at [331, 176] on input "Người nhận *" at bounding box center [362, 178] width 149 height 14
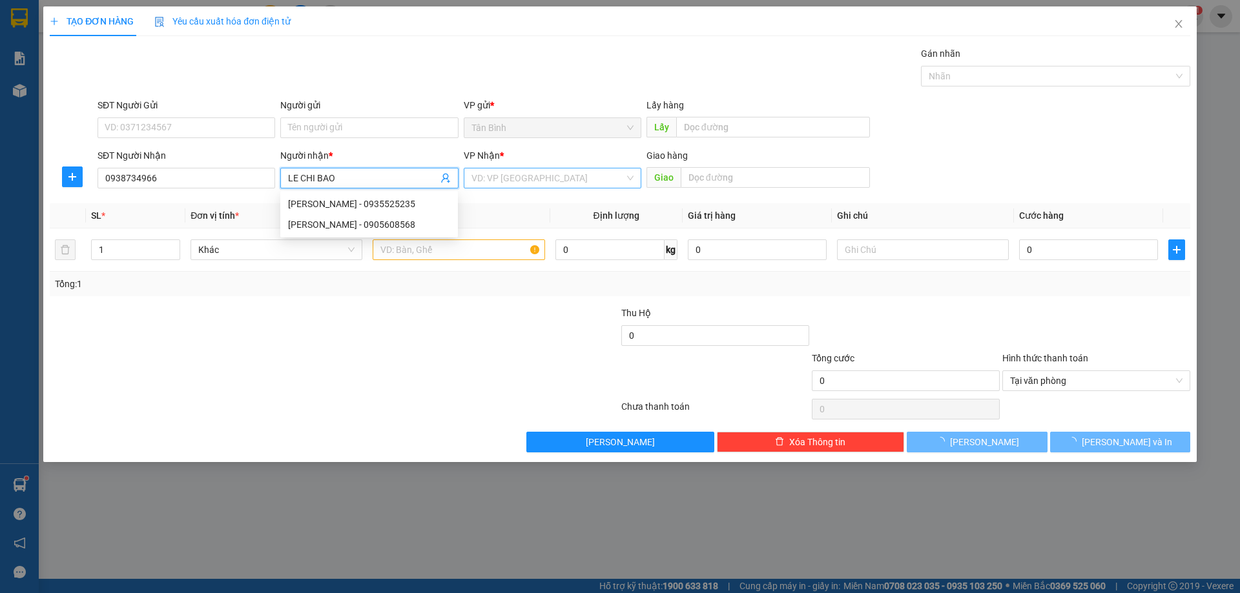
click at [535, 174] on input "search" at bounding box center [547, 178] width 153 height 19
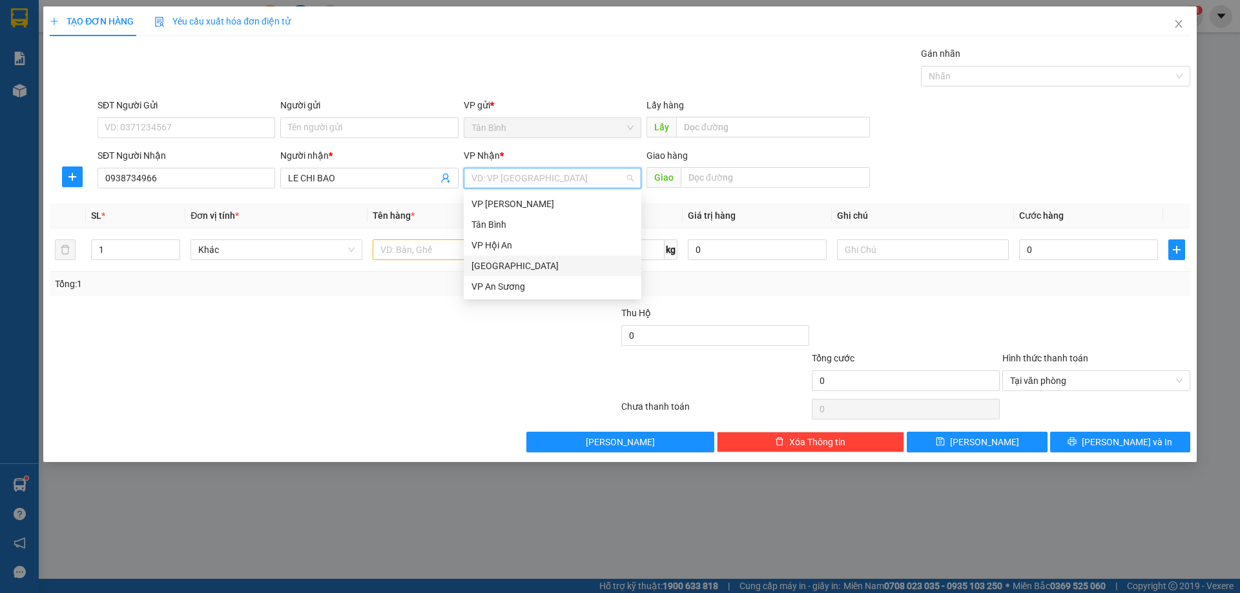
click at [498, 267] on div "[GEOGRAPHIC_DATA]" at bounding box center [552, 266] width 162 height 14
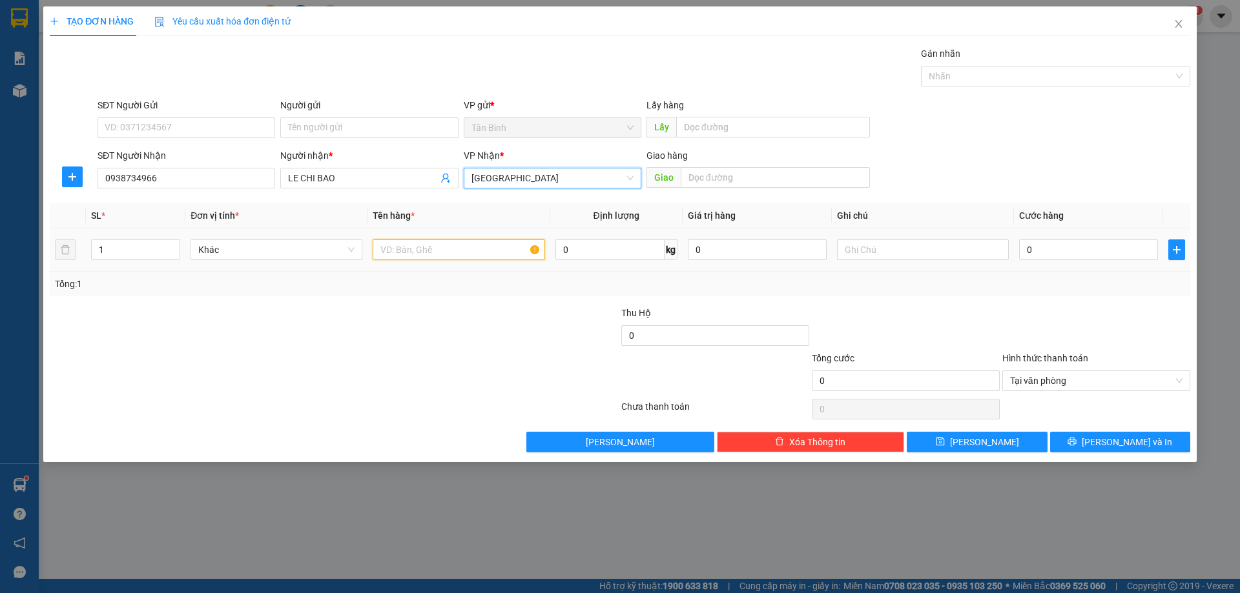
click at [436, 250] on input "text" at bounding box center [459, 250] width 172 height 21
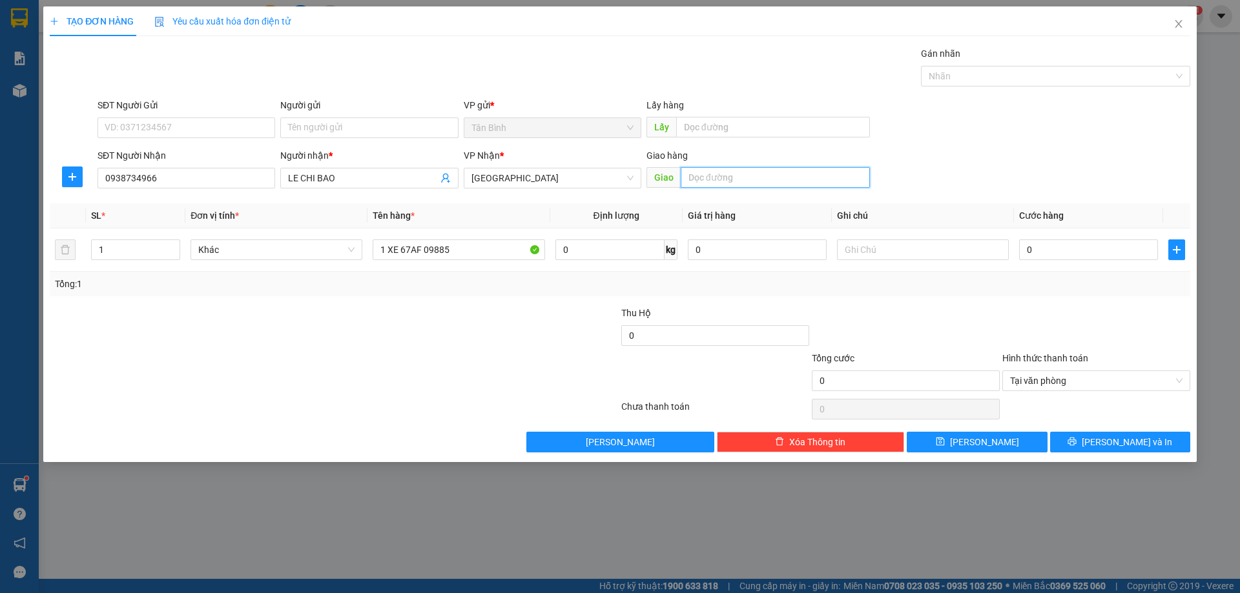
click at [702, 179] on input "text" at bounding box center [775, 177] width 189 height 21
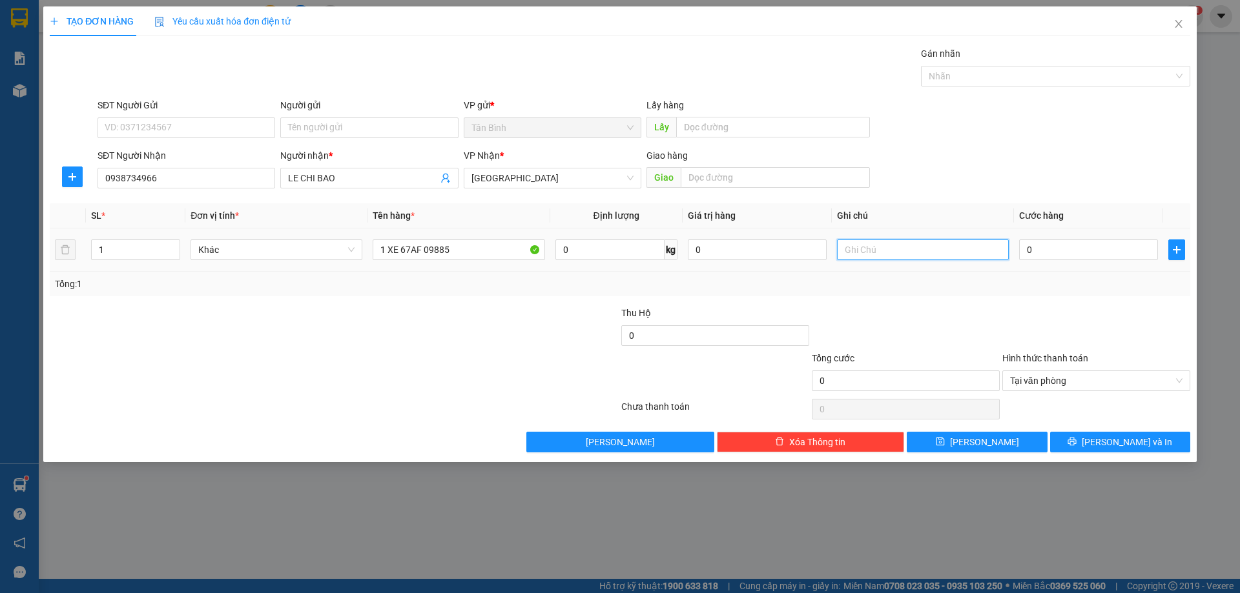
click at [850, 255] on input "text" at bounding box center [923, 250] width 172 height 21
click at [947, 258] on input "CK+CA VET" at bounding box center [923, 250] width 172 height 21
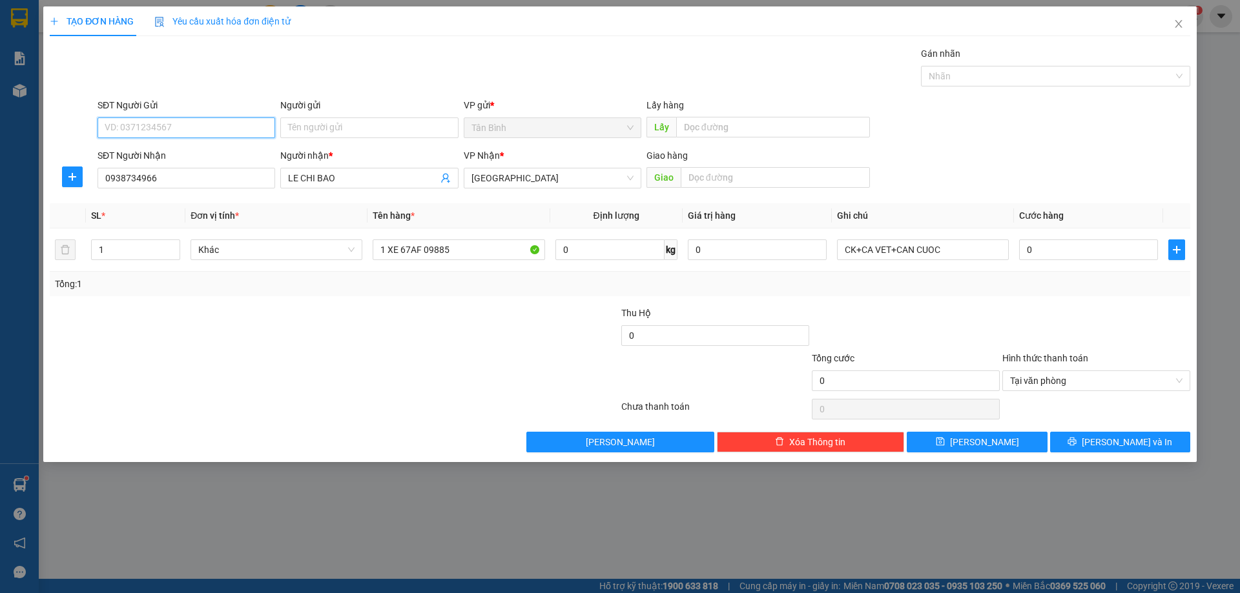
click at [141, 127] on input "SĐT Người Gửi" at bounding box center [187, 128] width 178 height 21
click at [299, 124] on input "Người gửi" at bounding box center [369, 128] width 178 height 21
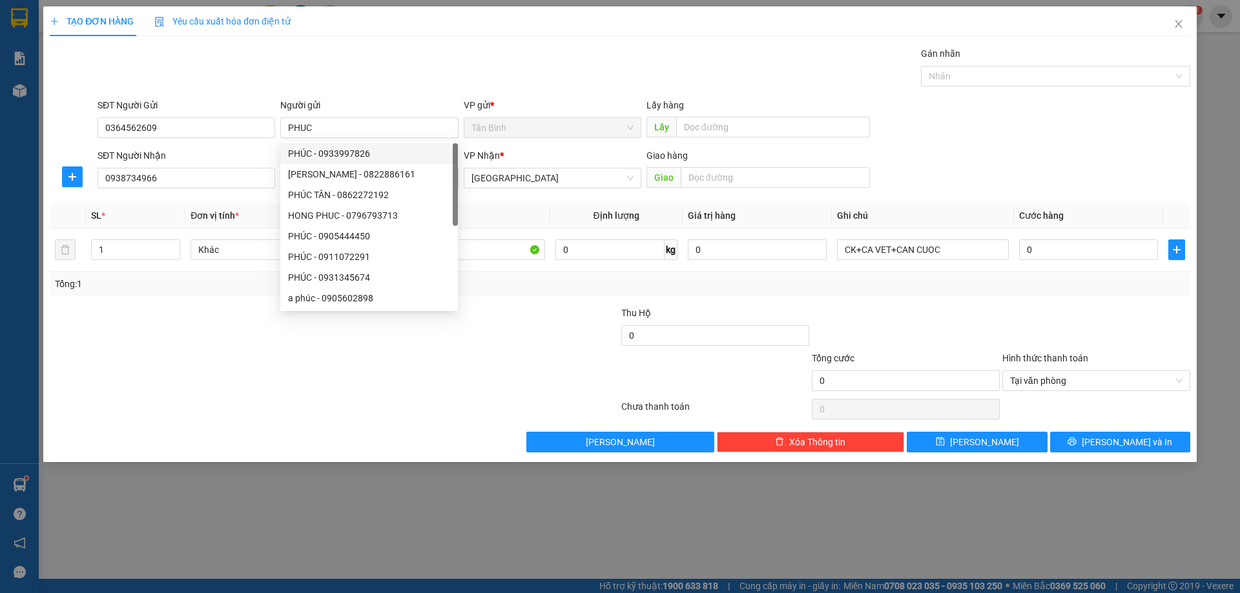
click at [914, 153] on div "SĐT Người Nhận 0938734966 Người nhận * LE CHI BAO VP Nhận * Đà Nẵng Giao hàng G…" at bounding box center [644, 171] width 1098 height 45
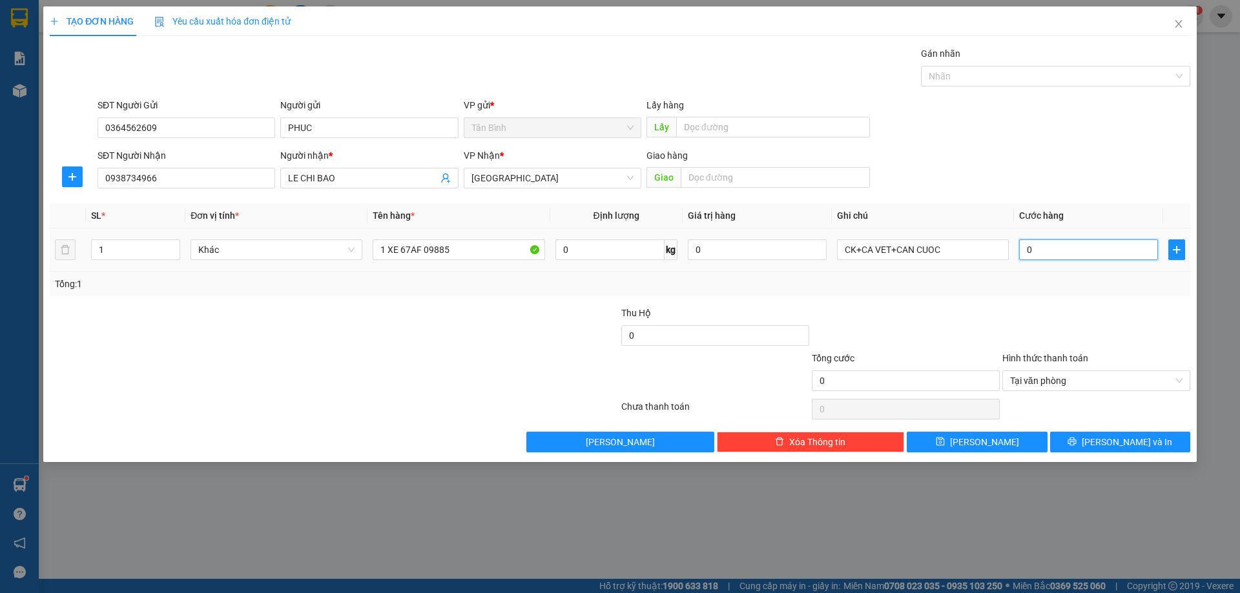
click at [1080, 249] on input "0" at bounding box center [1088, 250] width 139 height 21
click at [1073, 446] on button "[PERSON_NAME] và In" at bounding box center [1120, 442] width 140 height 21
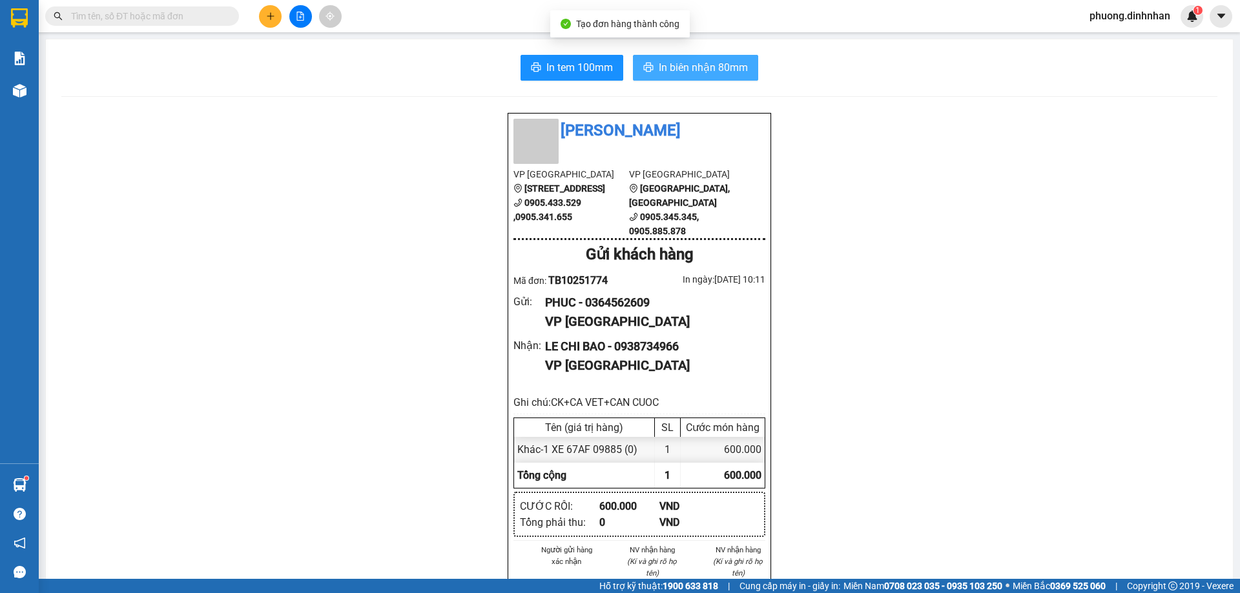
click at [725, 72] on span "In biên nhận 80mm" at bounding box center [703, 67] width 89 height 16
click at [265, 14] on button at bounding box center [270, 16] width 23 height 23
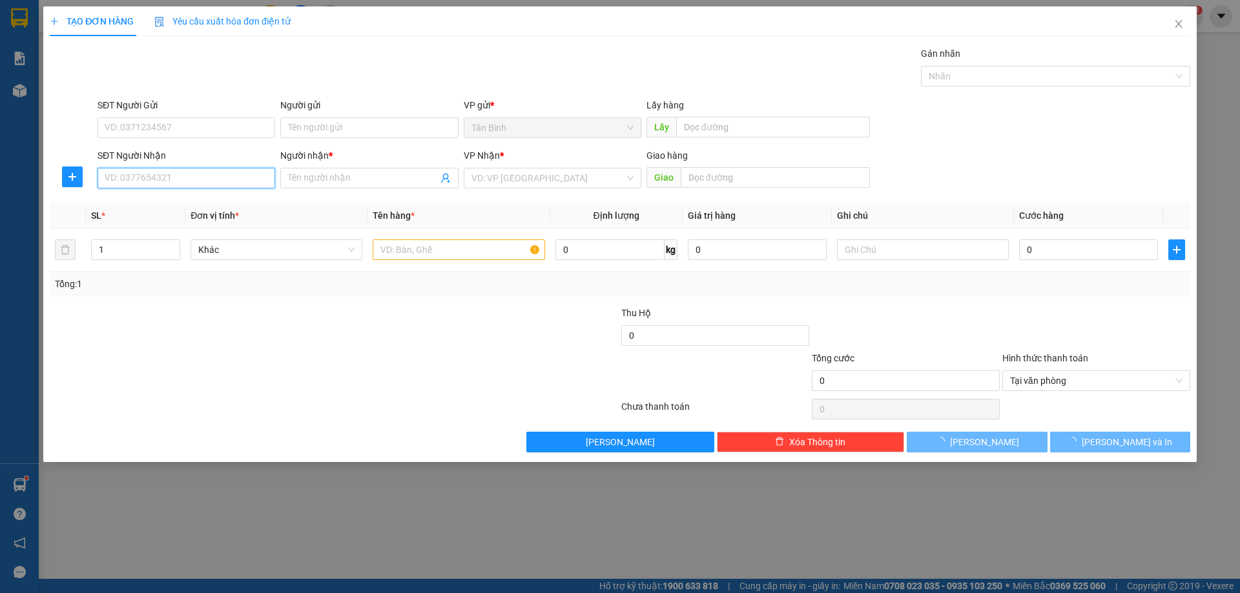
click at [136, 180] on input "SĐT Người Nhận" at bounding box center [187, 178] width 178 height 21
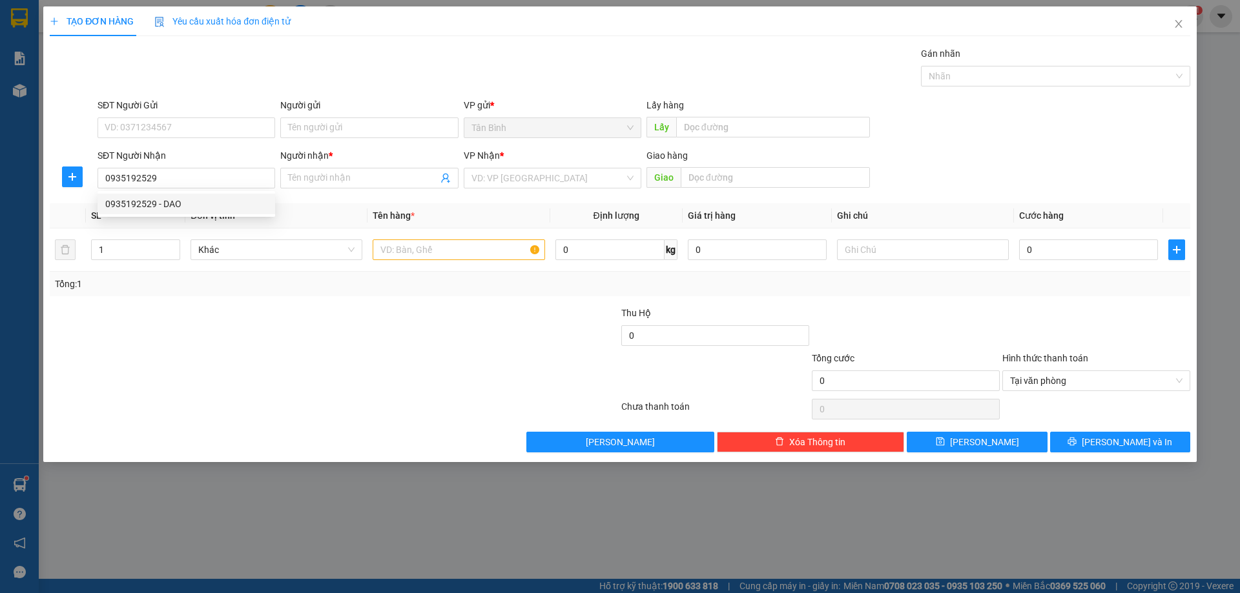
click at [193, 193] on div "0935192529 0935192529 - DAO" at bounding box center [187, 204] width 178 height 26
click at [176, 181] on input "0935192529" at bounding box center [187, 178] width 178 height 21
click at [181, 212] on div "0935192529 - DAO" at bounding box center [187, 204] width 178 height 21
click at [384, 246] on input "text" at bounding box center [459, 250] width 172 height 21
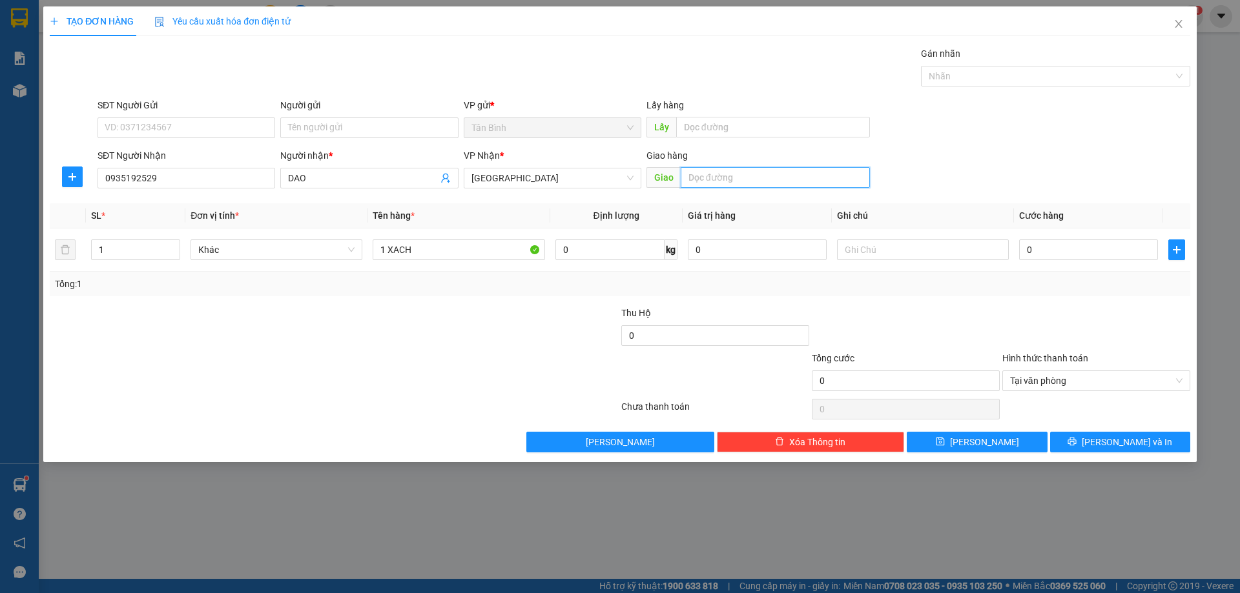
click at [717, 182] on input "text" at bounding box center [775, 177] width 189 height 21
drag, startPoint x: 1108, startPoint y: 236, endPoint x: 1100, endPoint y: 249, distance: 15.4
click at [1100, 249] on td "0" at bounding box center [1088, 250] width 149 height 43
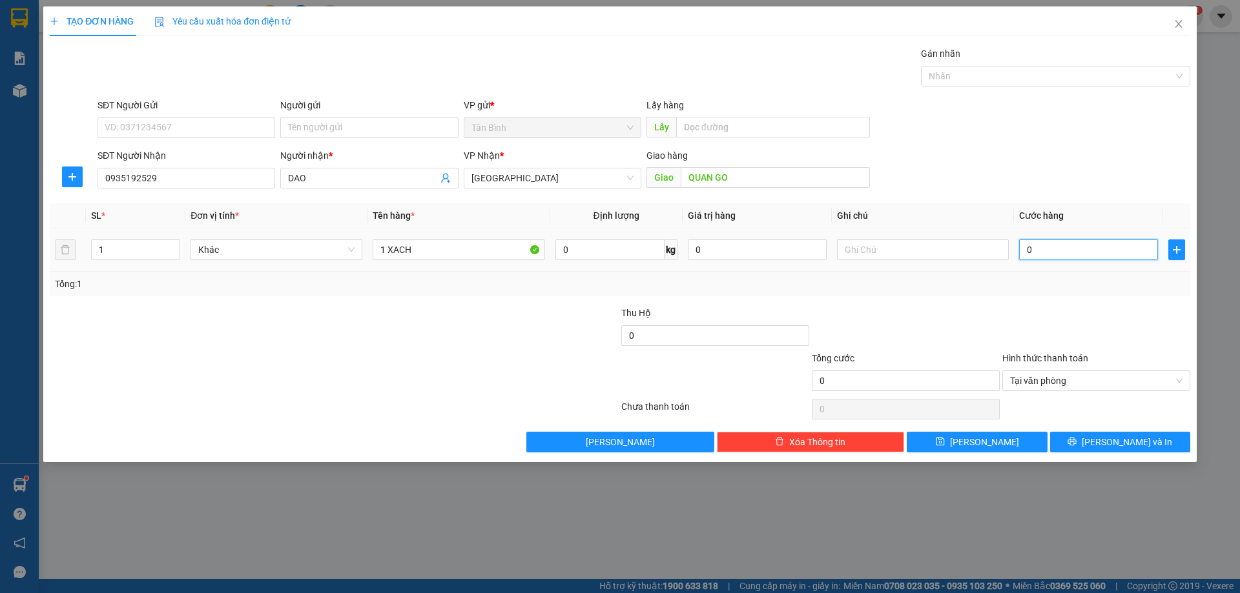
click at [1098, 249] on input "0" at bounding box center [1088, 250] width 139 height 21
click at [1137, 442] on span "[PERSON_NAME] và In" at bounding box center [1127, 442] width 90 height 14
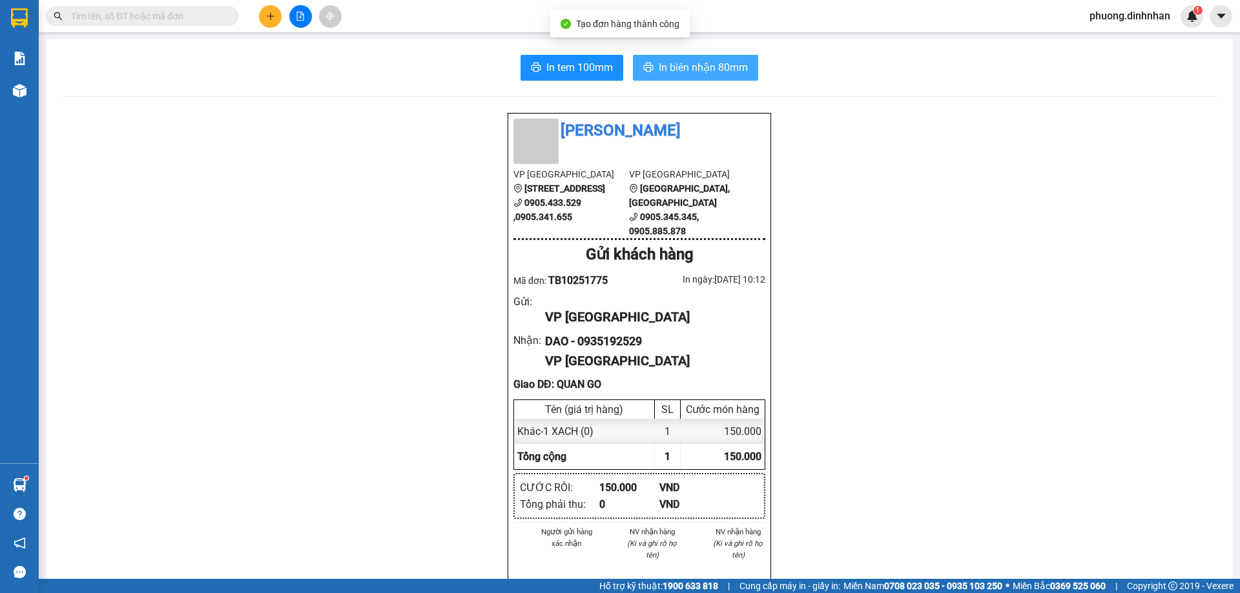
click at [684, 66] on span "In biên nhận 80mm" at bounding box center [703, 67] width 89 height 16
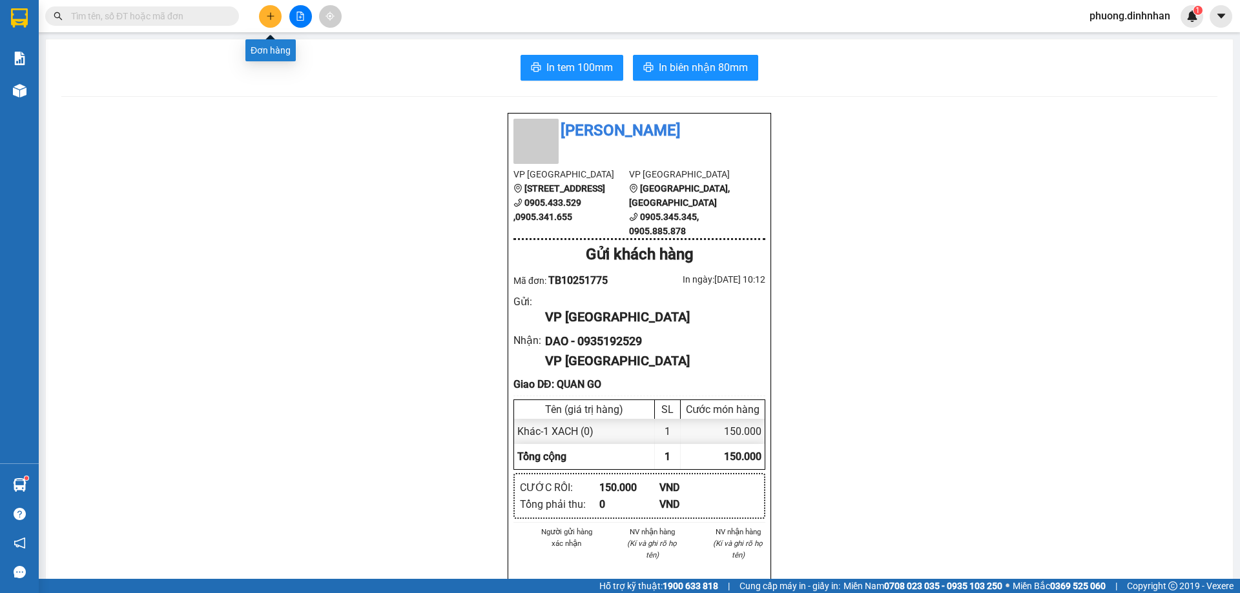
click at [273, 19] on icon "plus" at bounding box center [270, 16] width 9 height 9
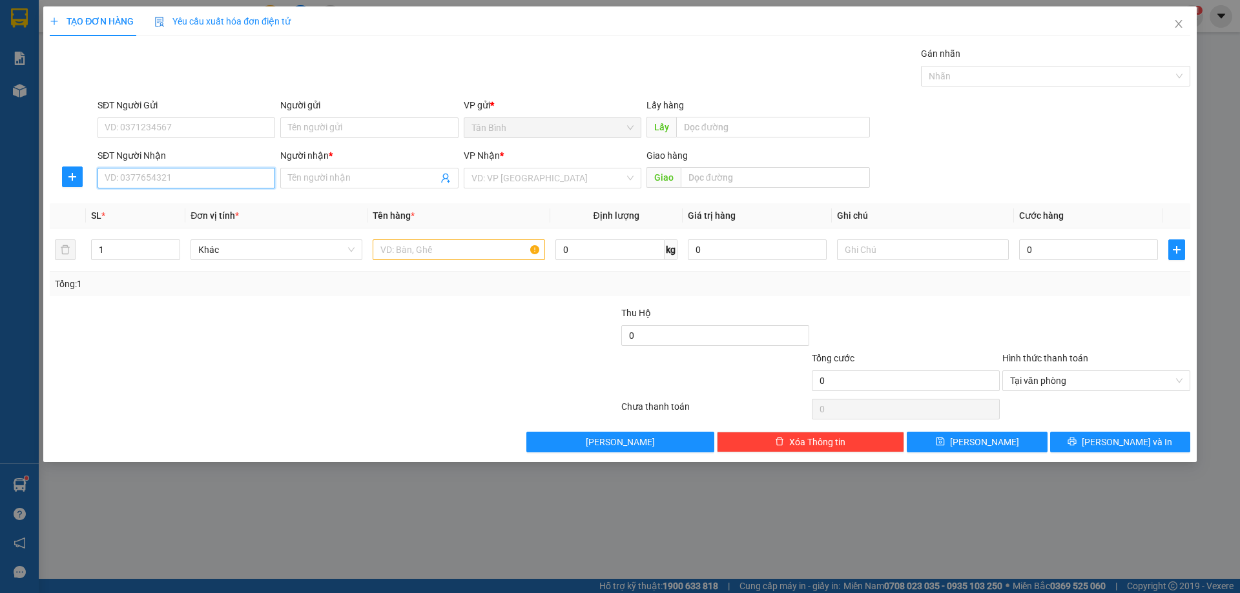
click at [156, 177] on input "SĐT Người Nhận" at bounding box center [187, 178] width 178 height 21
click at [142, 202] on div "0942838135 - NGOC" at bounding box center [186, 204] width 162 height 14
click at [388, 247] on input "text" at bounding box center [459, 250] width 172 height 21
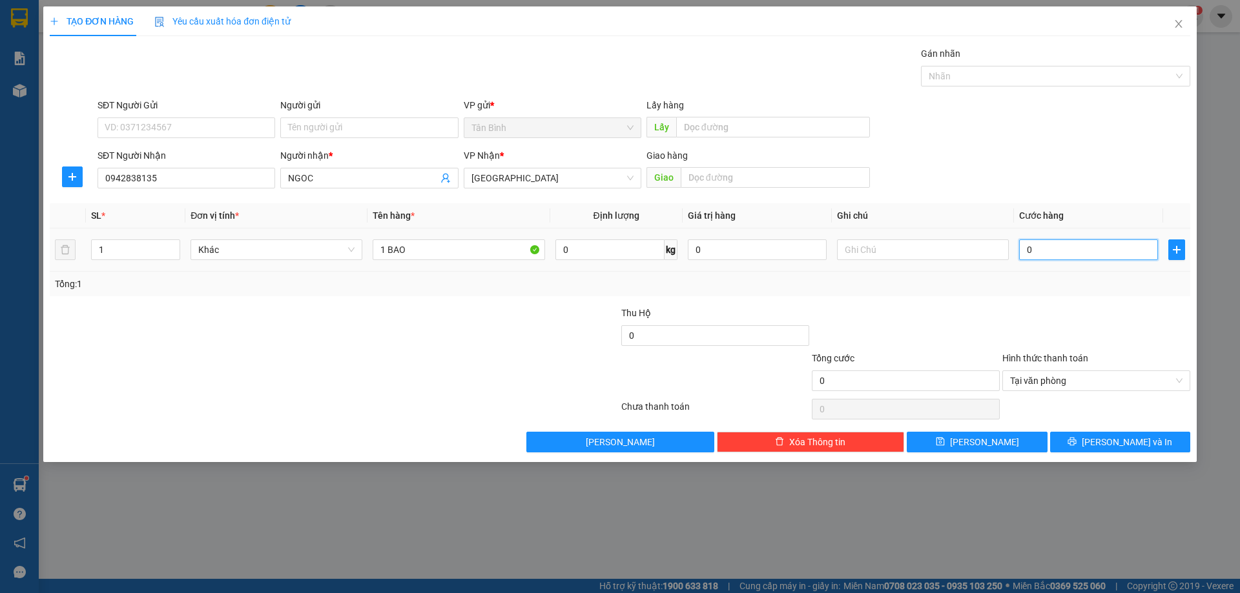
click at [1085, 256] on input "0" at bounding box center [1088, 250] width 139 height 21
click at [1175, 432] on button "[PERSON_NAME] và In" at bounding box center [1120, 442] width 140 height 21
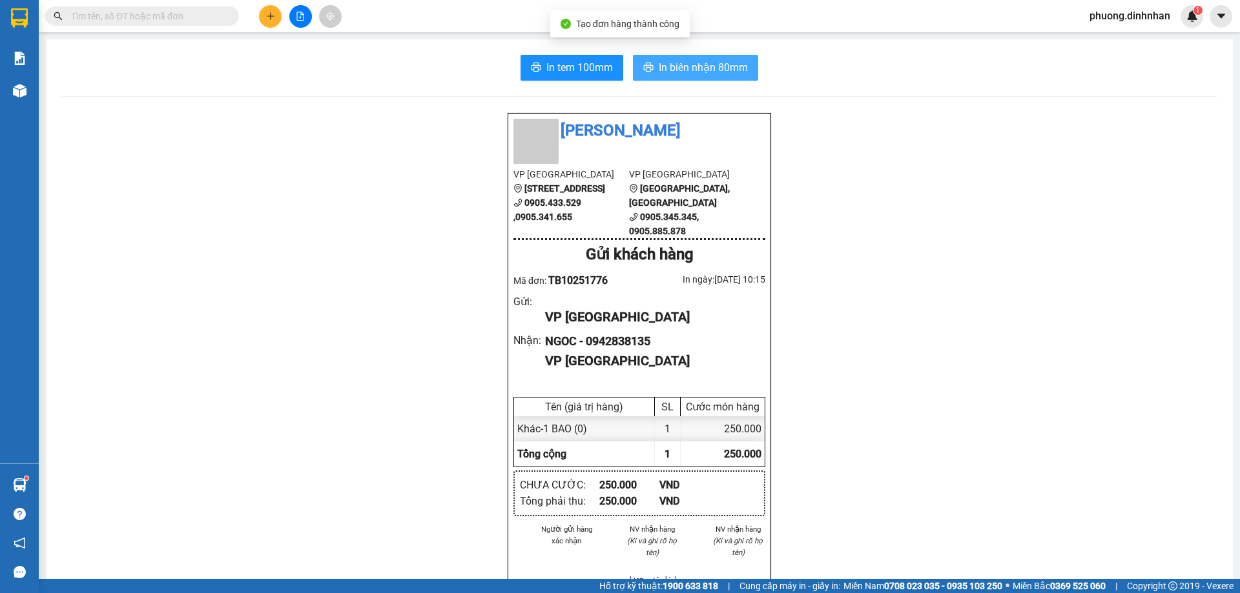
click at [719, 63] on span "In biên nhận 80mm" at bounding box center [703, 67] width 89 height 16
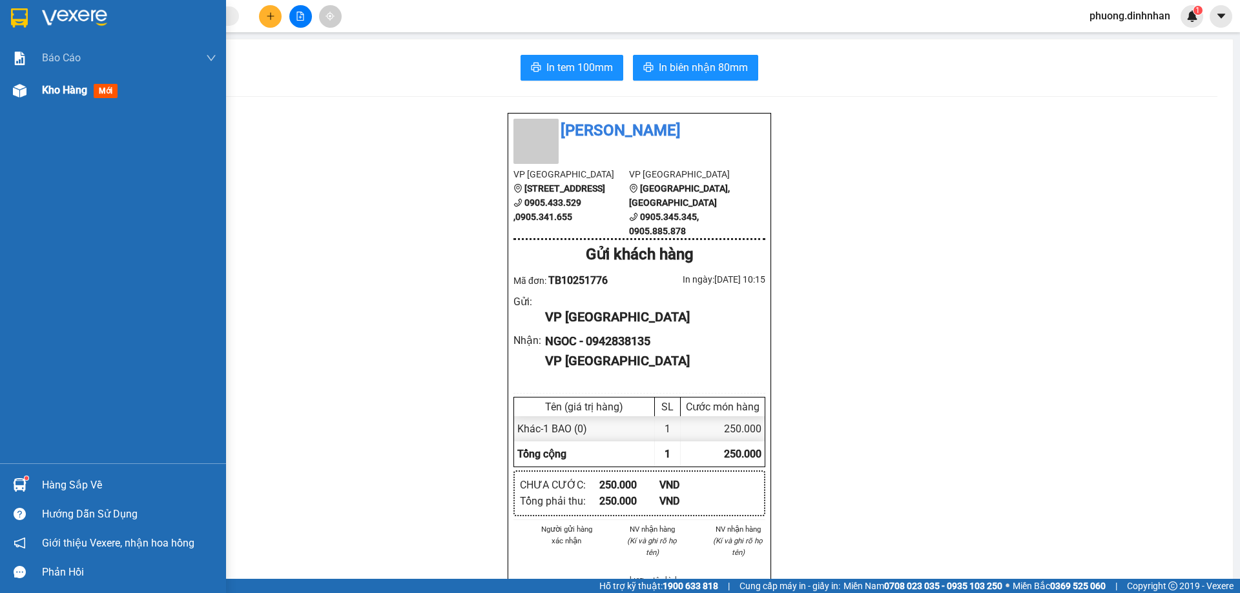
click at [23, 92] on img at bounding box center [20, 91] width 14 height 14
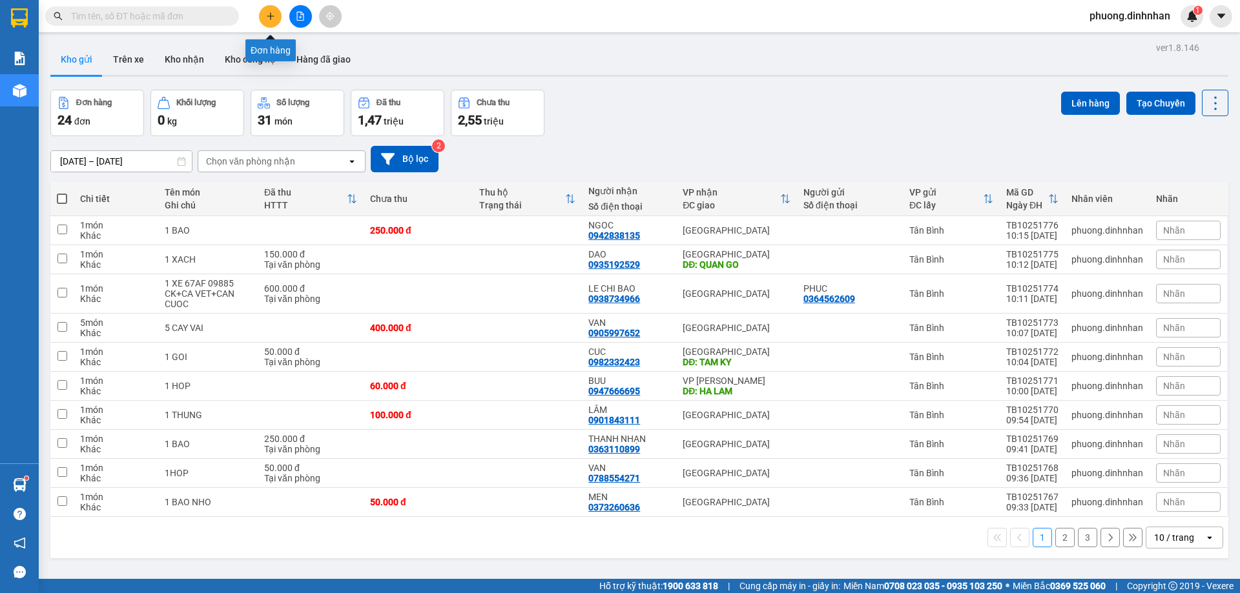
click at [268, 21] on button at bounding box center [270, 16] width 23 height 23
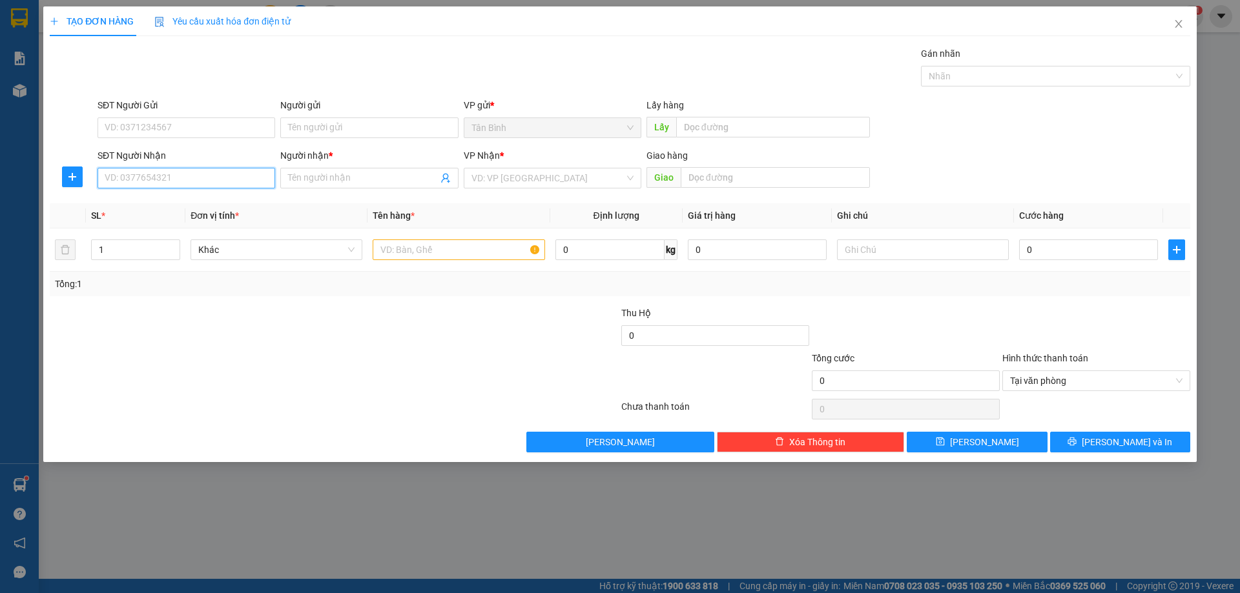
click at [160, 180] on input "SĐT Người Nhận" at bounding box center [187, 178] width 178 height 21
click at [176, 199] on div "0338355019 - THY" at bounding box center [186, 204] width 162 height 14
click at [372, 254] on td at bounding box center [458, 250] width 182 height 43
click at [413, 259] on input "text" at bounding box center [459, 250] width 172 height 21
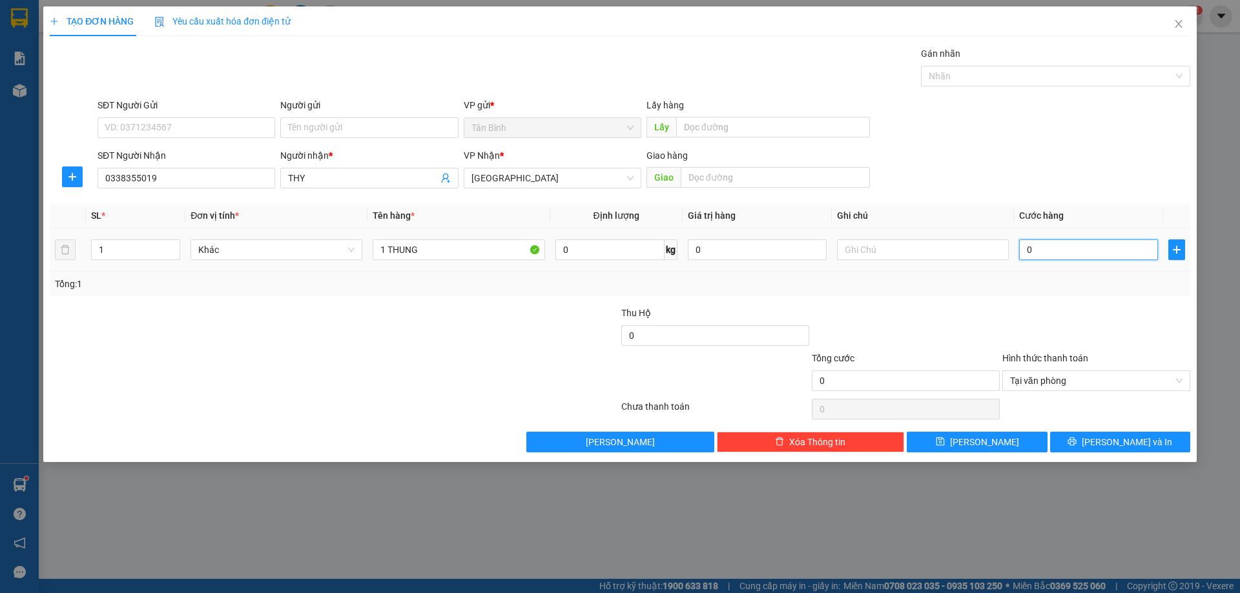
click at [1049, 254] on input "0" at bounding box center [1088, 250] width 139 height 21
click at [1128, 444] on span "[PERSON_NAME] và In" at bounding box center [1127, 442] width 90 height 14
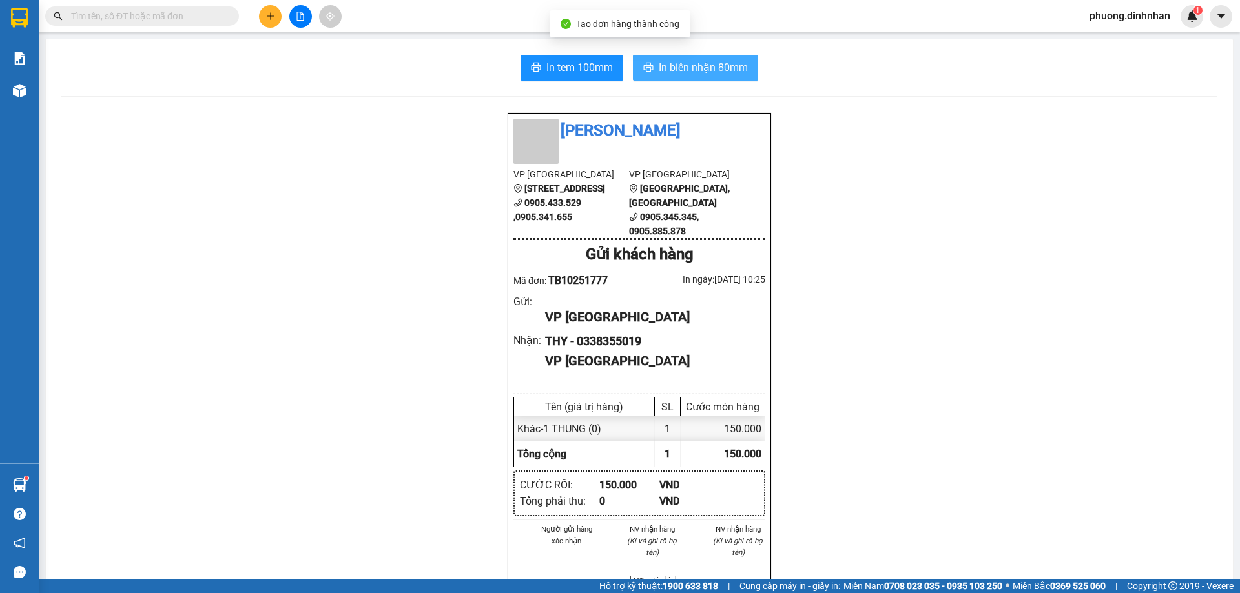
click at [720, 65] on span "In biên nhận 80mm" at bounding box center [703, 67] width 89 height 16
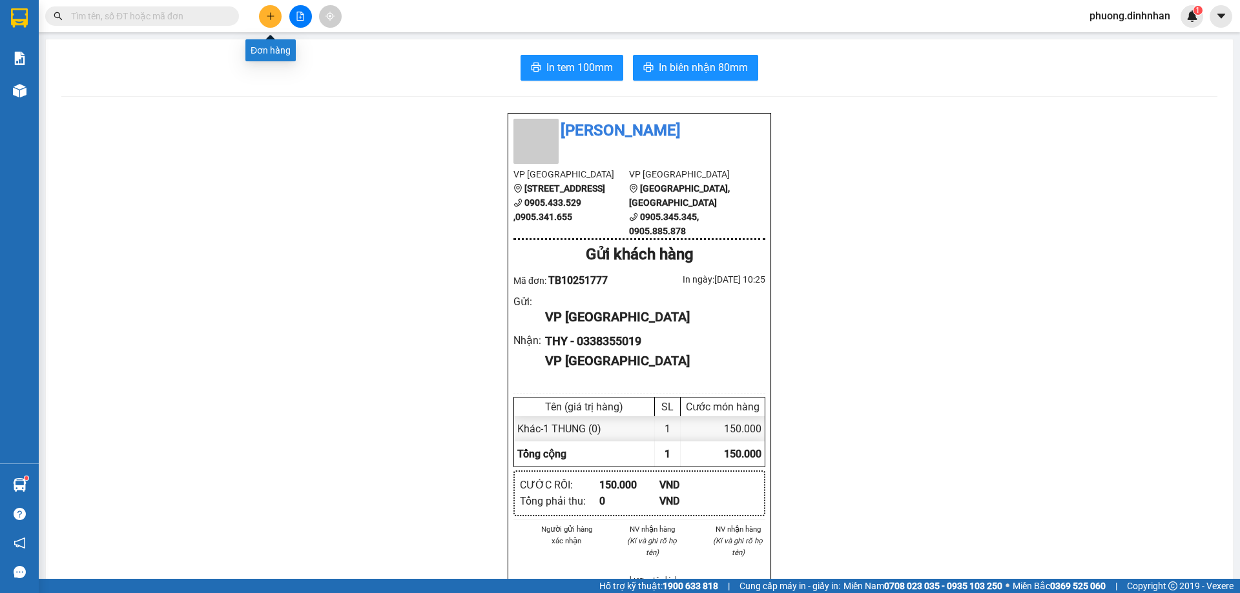
click at [270, 18] on icon "plus" at bounding box center [270, 16] width 9 height 9
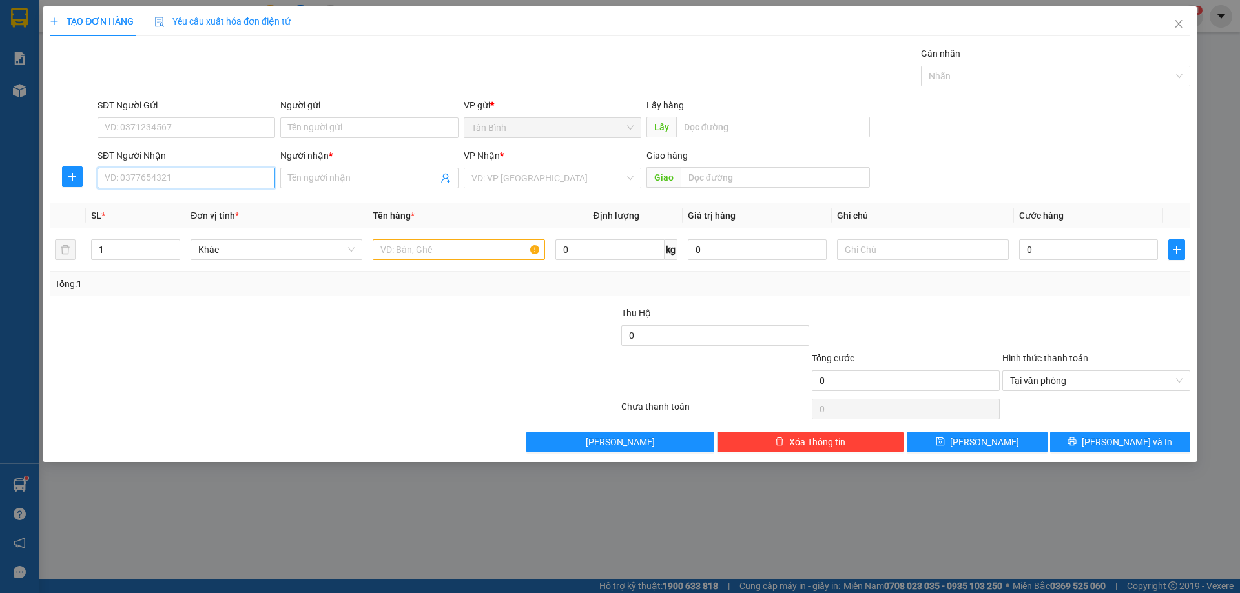
click at [205, 170] on input "SĐT Người Nhận" at bounding box center [187, 178] width 178 height 21
drag, startPoint x: 193, startPoint y: 197, endPoint x: 221, endPoint y: 216, distance: 33.9
click at [193, 198] on div "0903753692 - TAO" at bounding box center [186, 204] width 162 height 14
click at [409, 244] on input "text" at bounding box center [459, 250] width 172 height 21
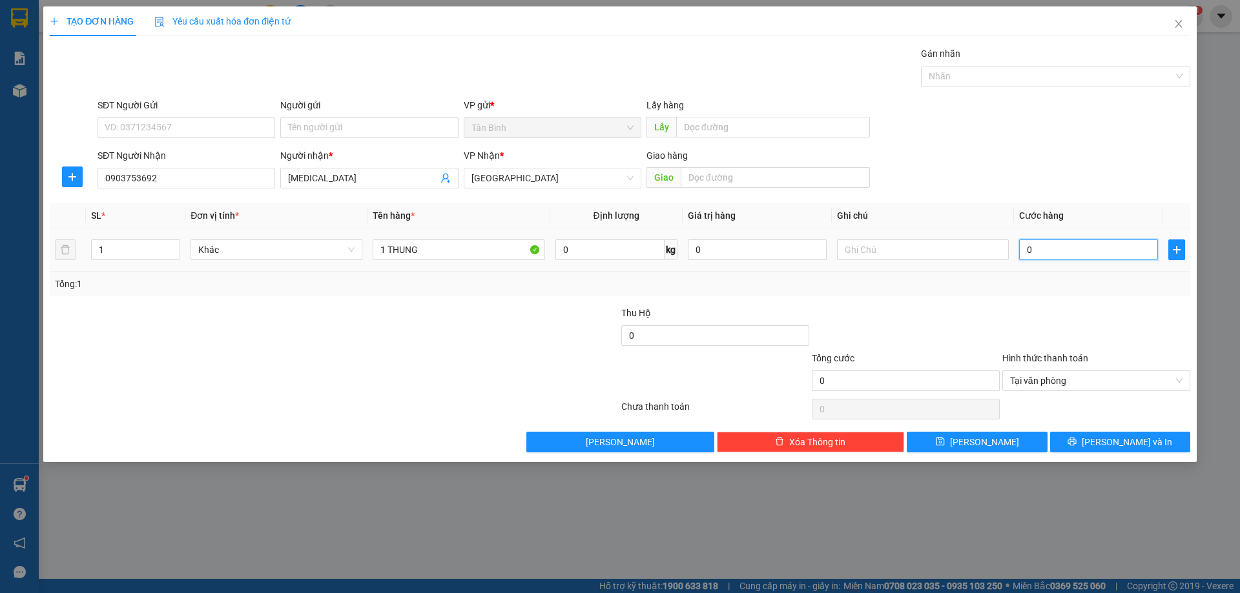
click at [1062, 243] on input "0" at bounding box center [1088, 250] width 139 height 21
click at [1162, 442] on button "[PERSON_NAME] và In" at bounding box center [1120, 442] width 140 height 21
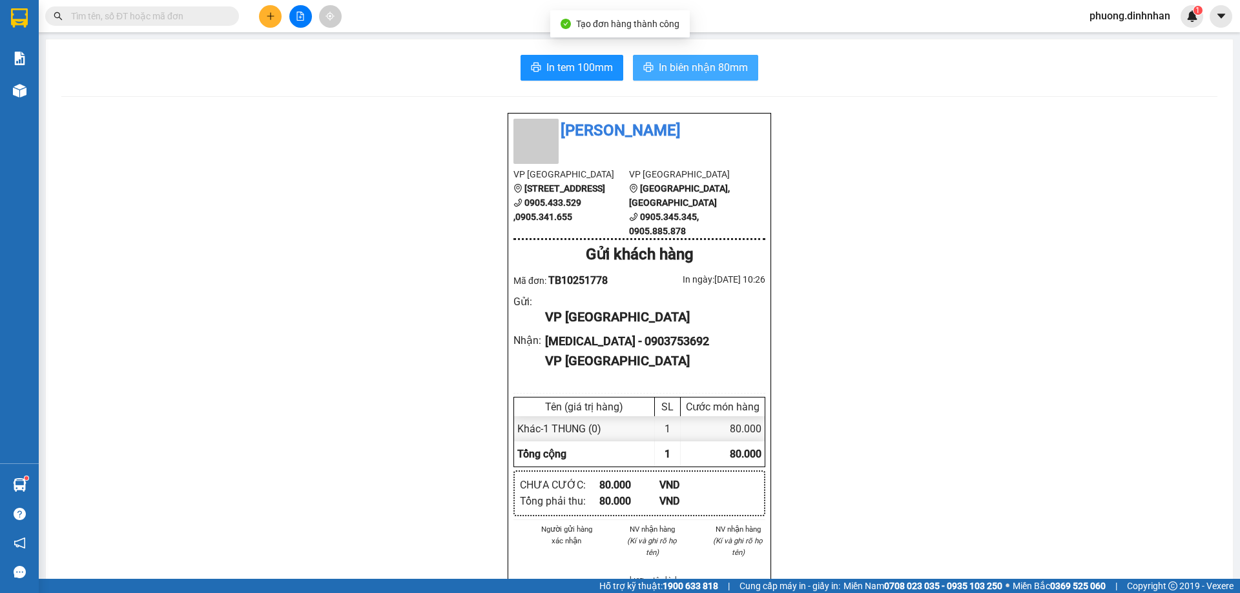
click at [712, 65] on span "In biên nhận 80mm" at bounding box center [703, 67] width 89 height 16
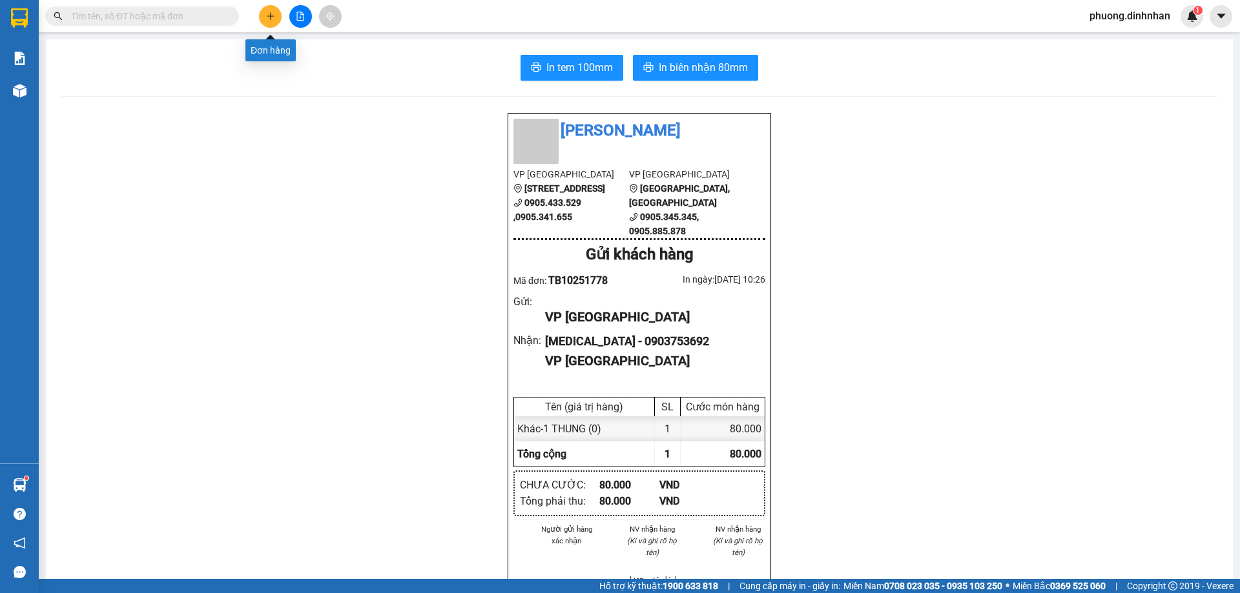
click at [269, 16] on icon "plus" at bounding box center [270, 15] width 7 height 1
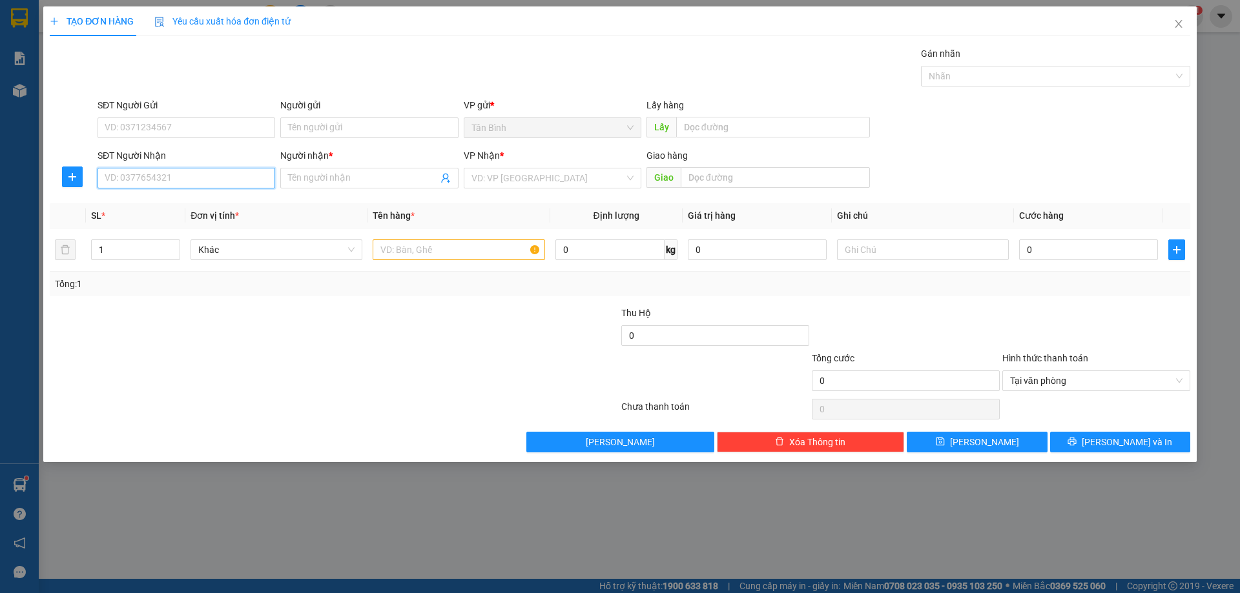
click at [149, 180] on input "SĐT Người Nhận" at bounding box center [187, 178] width 178 height 21
click at [122, 176] on input "SĐT Người Nhận" at bounding box center [187, 178] width 178 height 21
drag, startPoint x: 212, startPoint y: 202, endPoint x: 373, endPoint y: 285, distance: 181.1
click at [225, 208] on div "0905892555 - VÂN MINH" at bounding box center [186, 204] width 162 height 14
click at [399, 249] on input "text" at bounding box center [459, 250] width 172 height 21
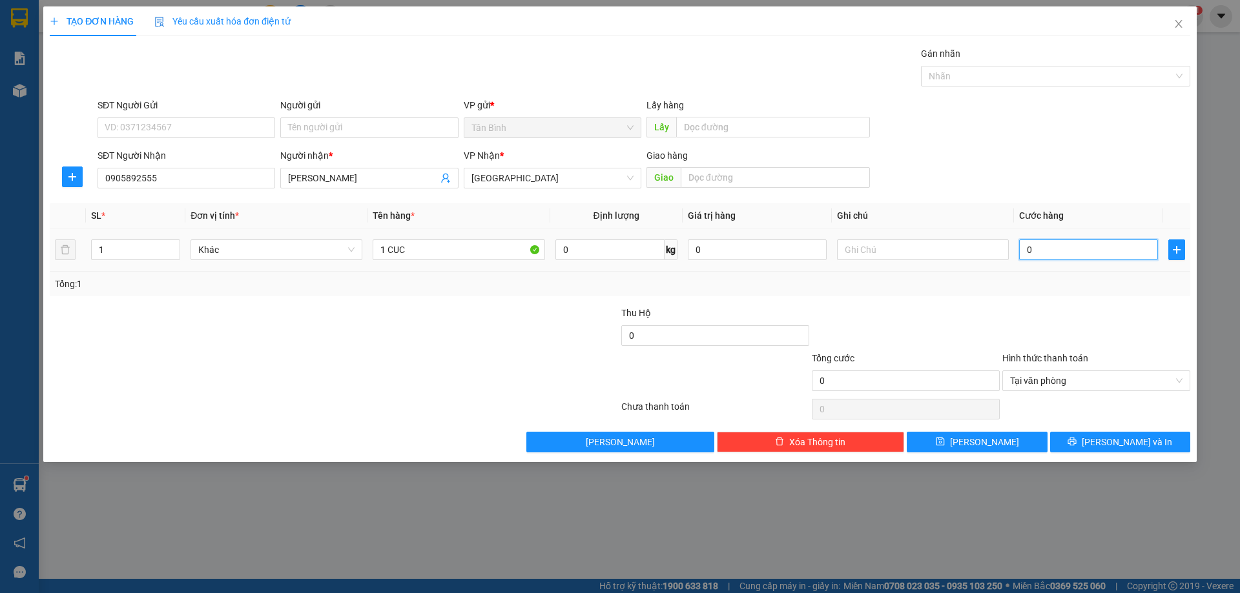
click at [1049, 250] on input "0" at bounding box center [1088, 250] width 139 height 21
click at [1158, 435] on button "[PERSON_NAME] và In" at bounding box center [1120, 442] width 140 height 21
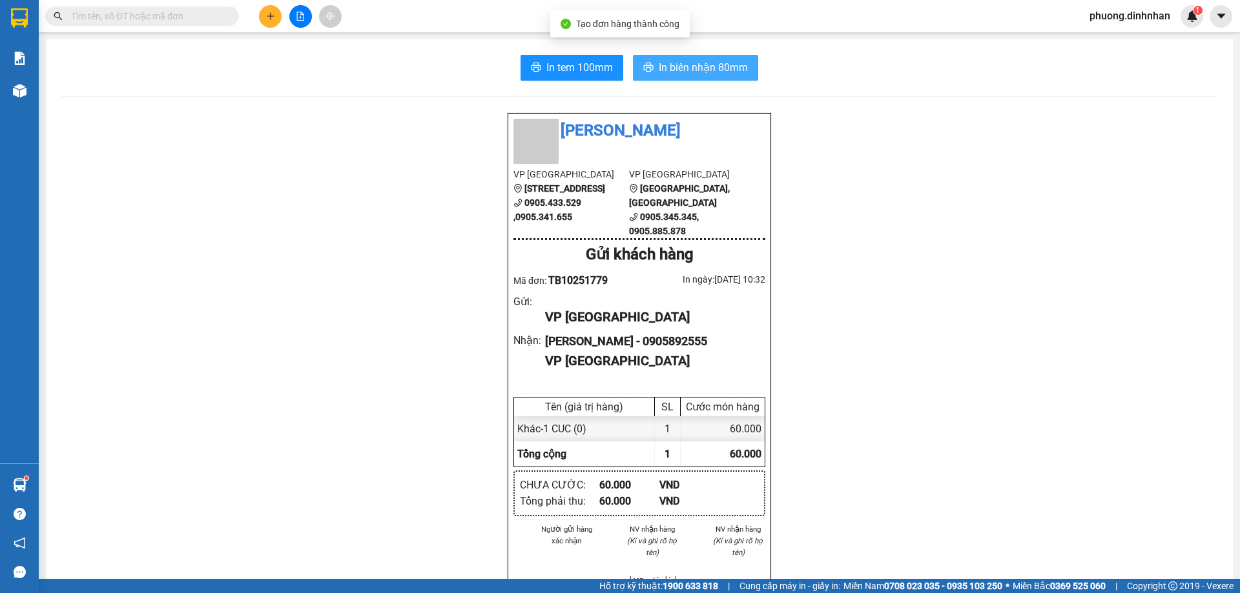
click at [712, 64] on span "In biên nhận 80mm" at bounding box center [703, 67] width 89 height 16
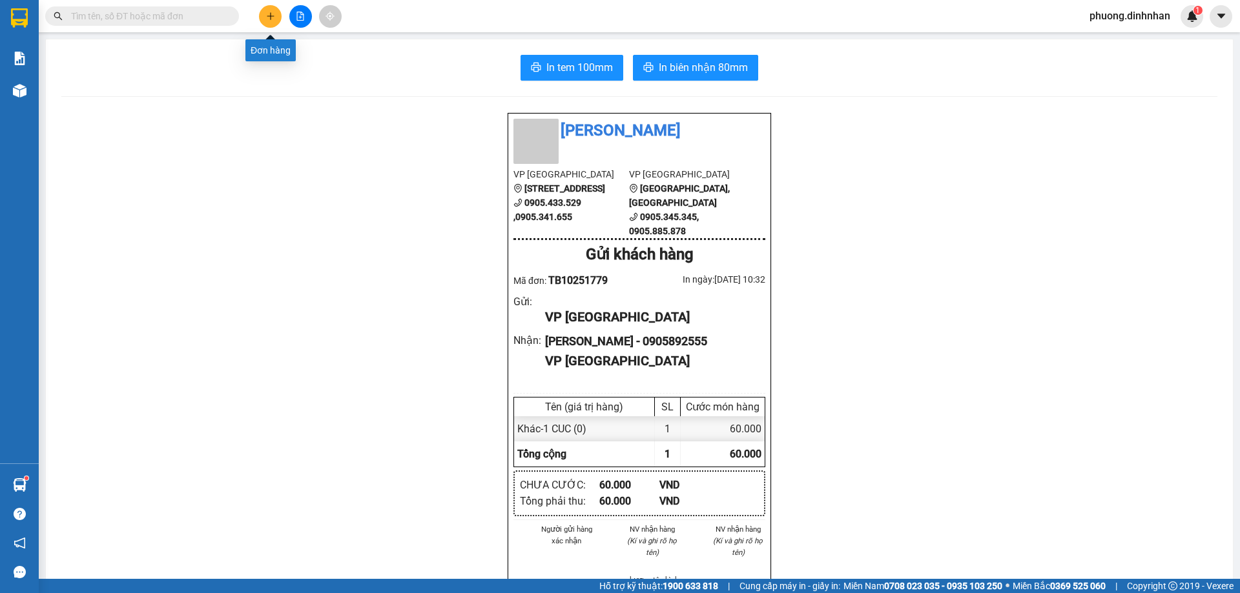
click at [264, 15] on button at bounding box center [270, 16] width 23 height 23
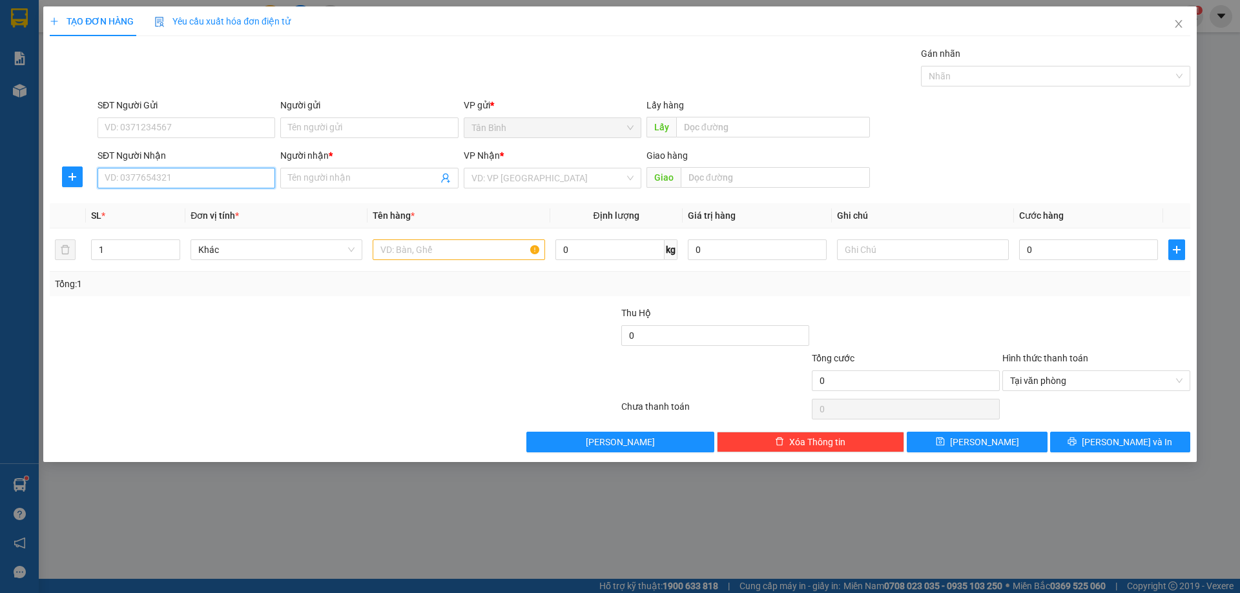
click at [150, 181] on input "SĐT Người Nhận" at bounding box center [187, 178] width 178 height 21
click at [169, 212] on div "0353987981 - VY" at bounding box center [187, 204] width 178 height 21
click at [387, 266] on td at bounding box center [458, 250] width 182 height 43
drag, startPoint x: 391, startPoint y: 250, endPoint x: 380, endPoint y: 190, distance: 60.9
click at [391, 231] on td at bounding box center [458, 250] width 182 height 43
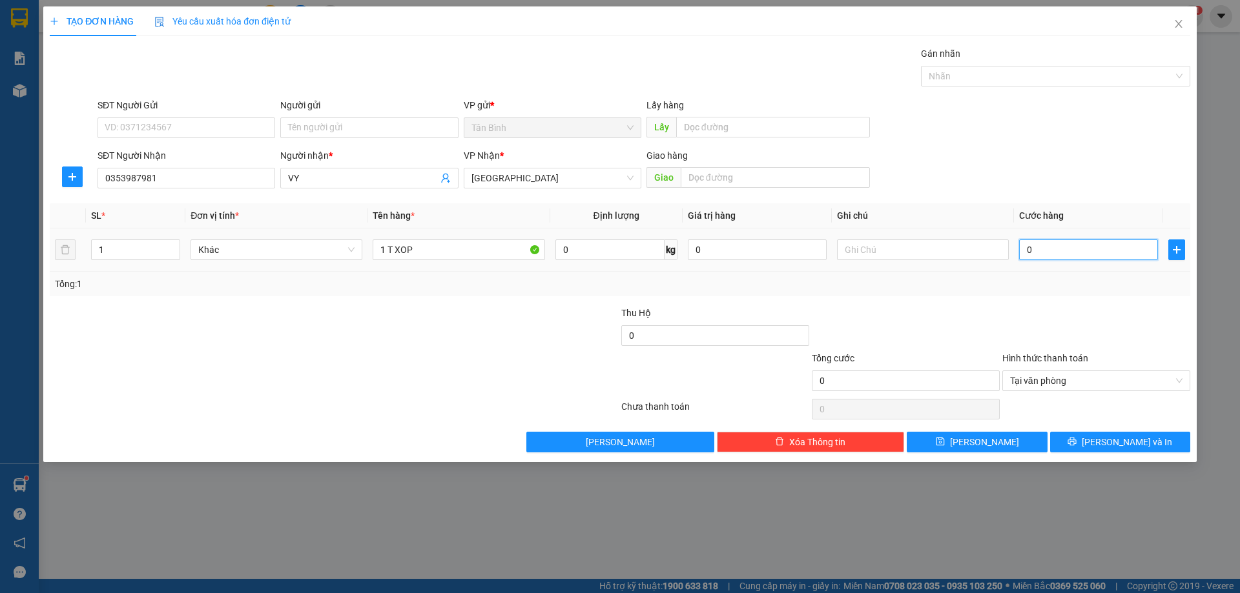
click at [1068, 249] on input "0" at bounding box center [1088, 250] width 139 height 21
click at [1157, 432] on button "[PERSON_NAME] và In" at bounding box center [1120, 442] width 140 height 21
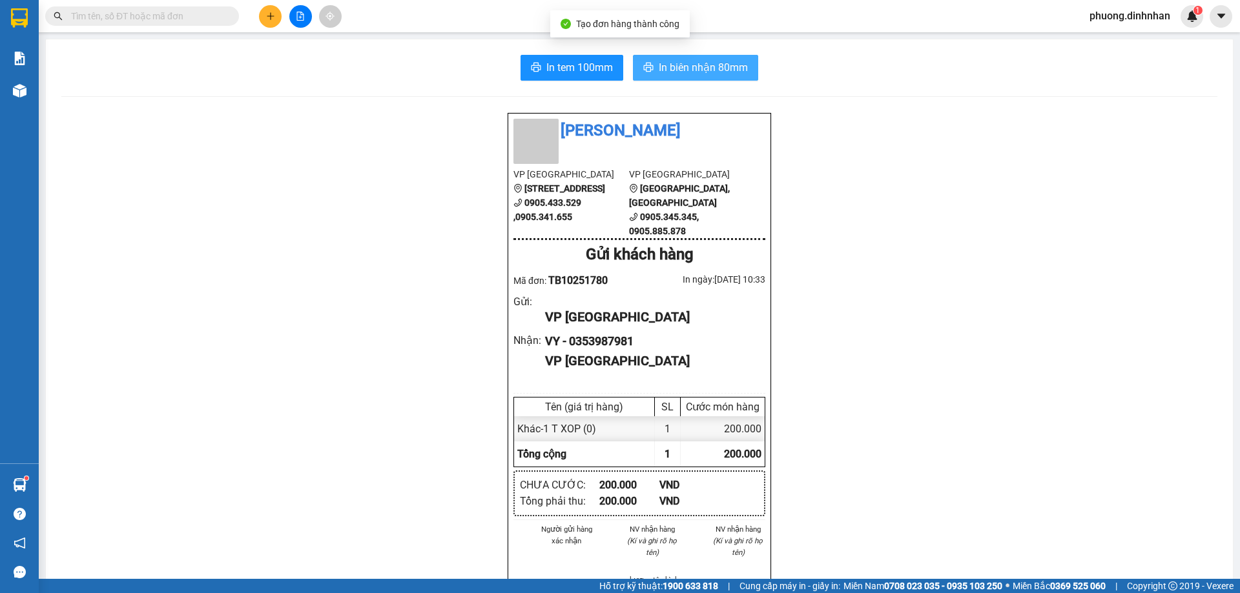
click at [724, 72] on span "In biên nhận 80mm" at bounding box center [703, 67] width 89 height 16
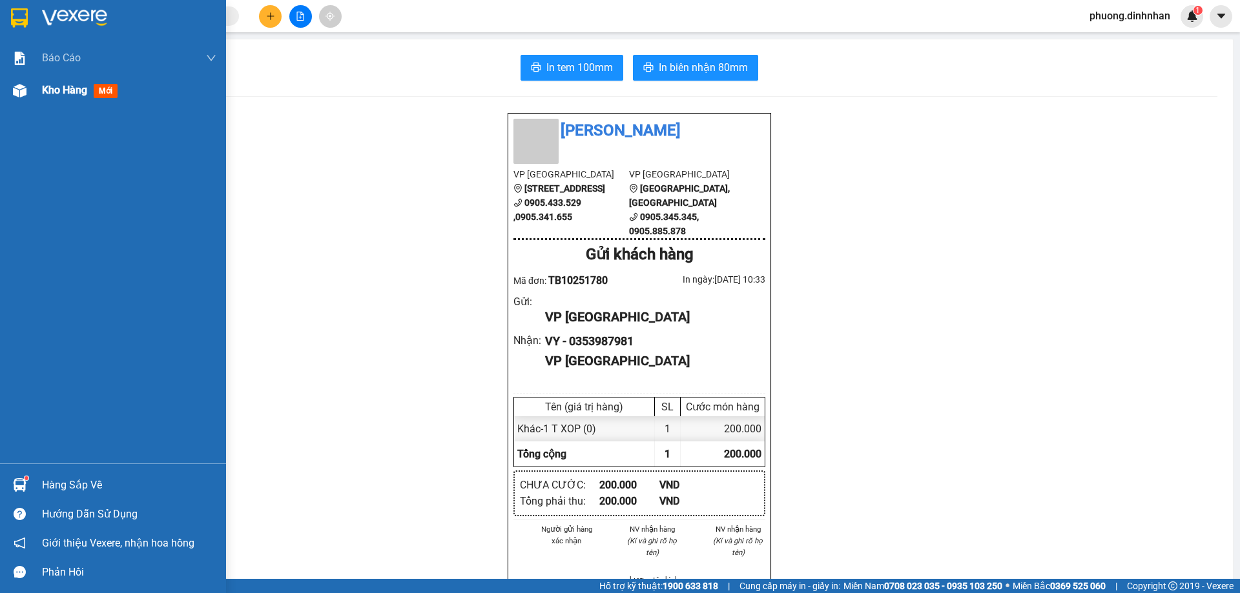
click at [23, 94] on img at bounding box center [20, 91] width 14 height 14
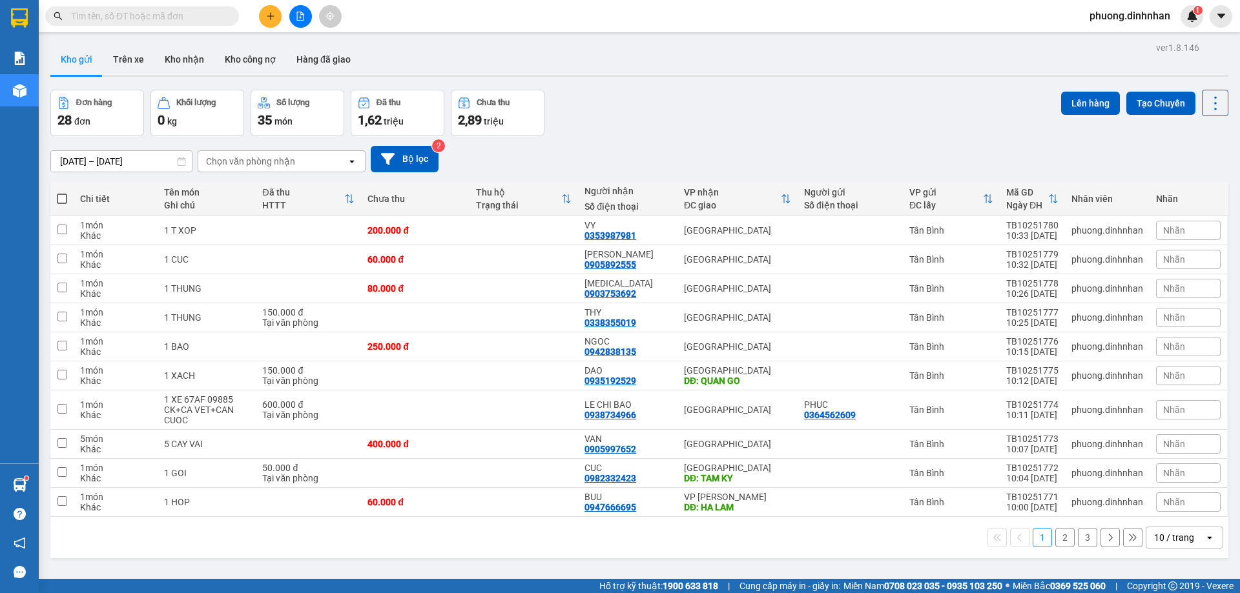
click at [62, 197] on span at bounding box center [62, 199] width 10 height 10
click at [62, 192] on input "checkbox" at bounding box center [62, 192] width 0 height 0
click at [62, 197] on span at bounding box center [62, 199] width 10 height 10
click at [62, 192] on input "checkbox" at bounding box center [62, 192] width 0 height 0
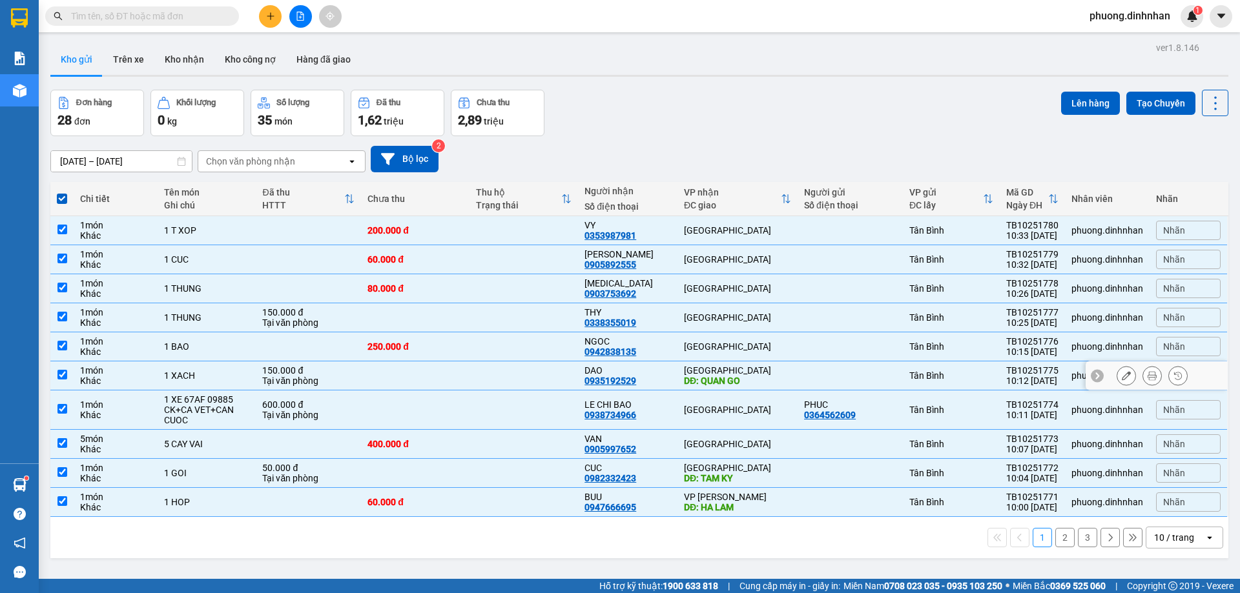
click at [766, 367] on div "[GEOGRAPHIC_DATA]" at bounding box center [737, 370] width 107 height 10
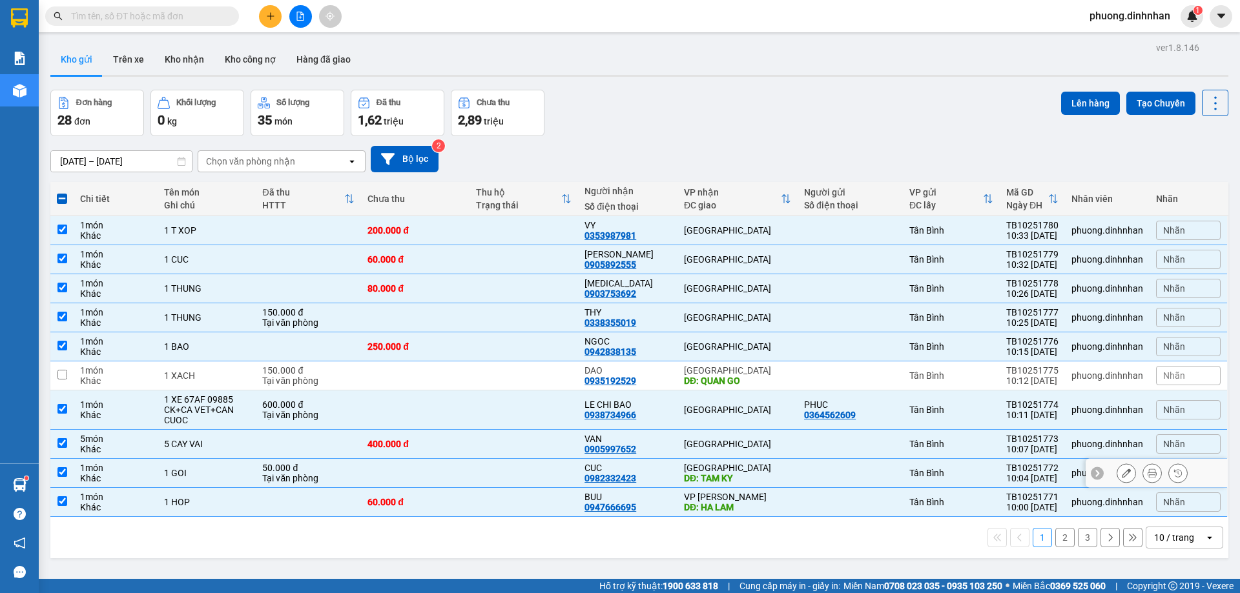
drag, startPoint x: 775, startPoint y: 475, endPoint x: 775, endPoint y: 502, distance: 27.8
click at [775, 475] on div "DĐ: TAM KY" at bounding box center [737, 478] width 107 height 10
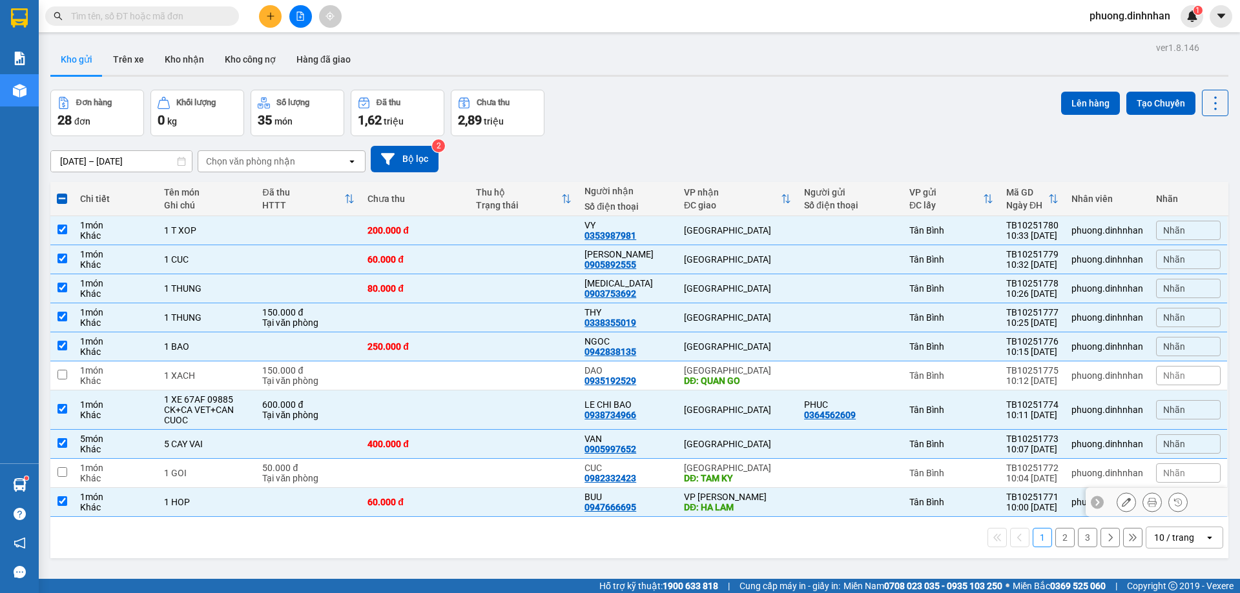
click at [776, 507] on div "DĐ: HA LAM" at bounding box center [737, 507] width 107 height 10
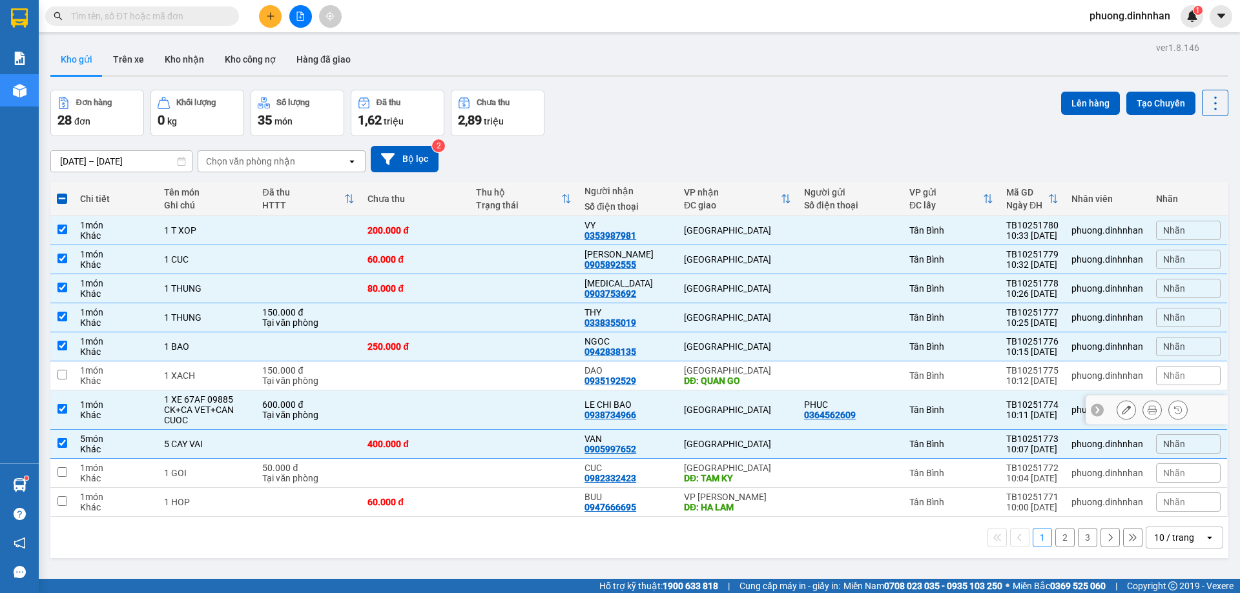
click at [732, 407] on div "[GEOGRAPHIC_DATA]" at bounding box center [737, 410] width 107 height 10
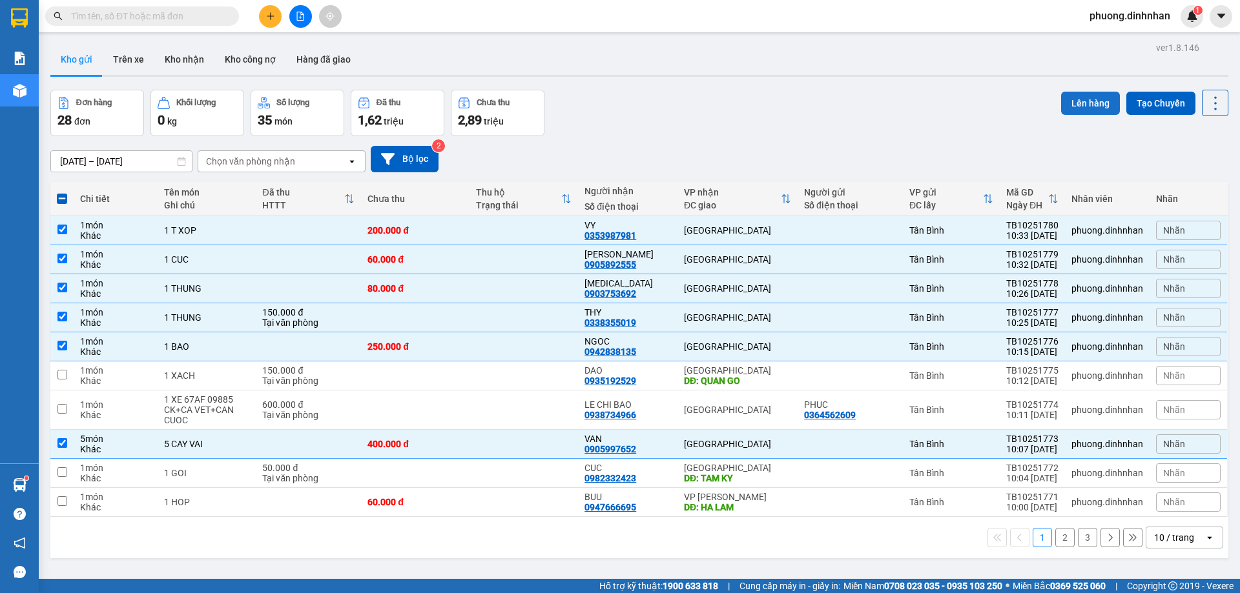
click at [1086, 103] on button "Lên hàng" at bounding box center [1090, 103] width 59 height 23
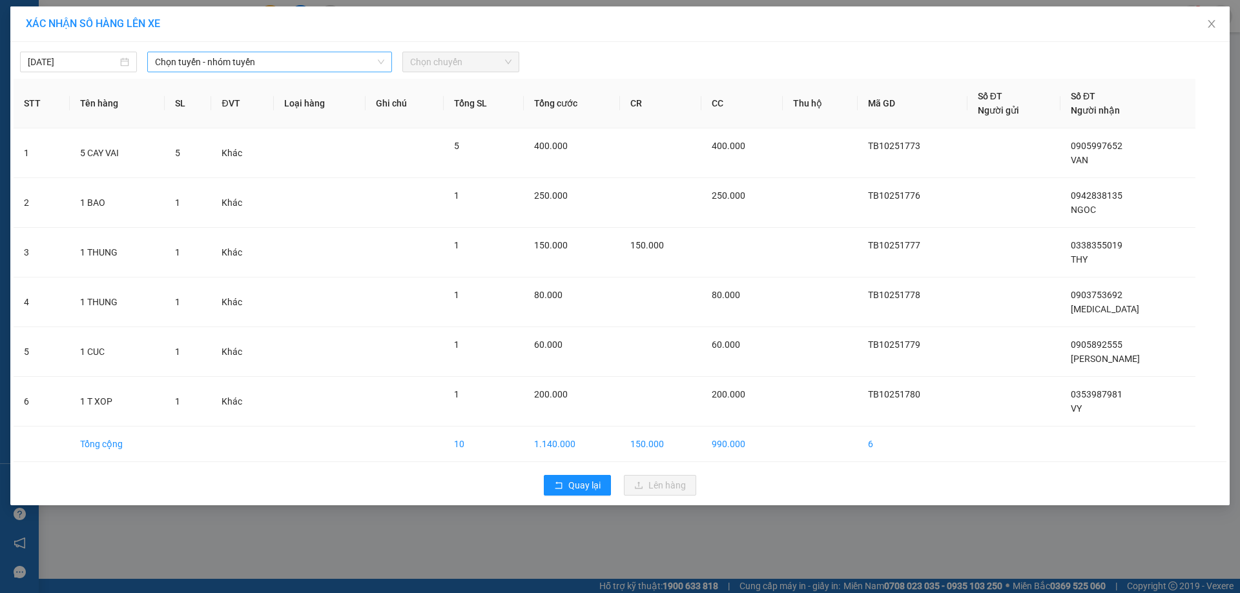
click at [313, 65] on span "Chọn tuyến - nhóm tuyến" at bounding box center [269, 61] width 229 height 19
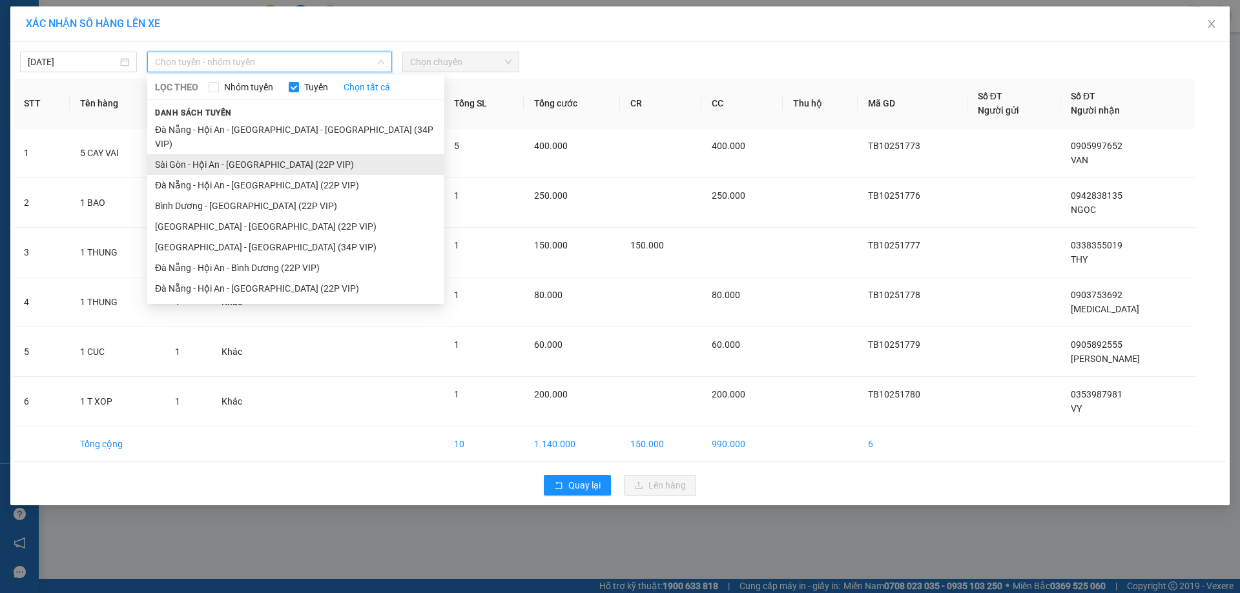
click at [308, 154] on li "Sài Gòn - Hội An - [GEOGRAPHIC_DATA] (22P VIP)" at bounding box center [295, 164] width 297 height 21
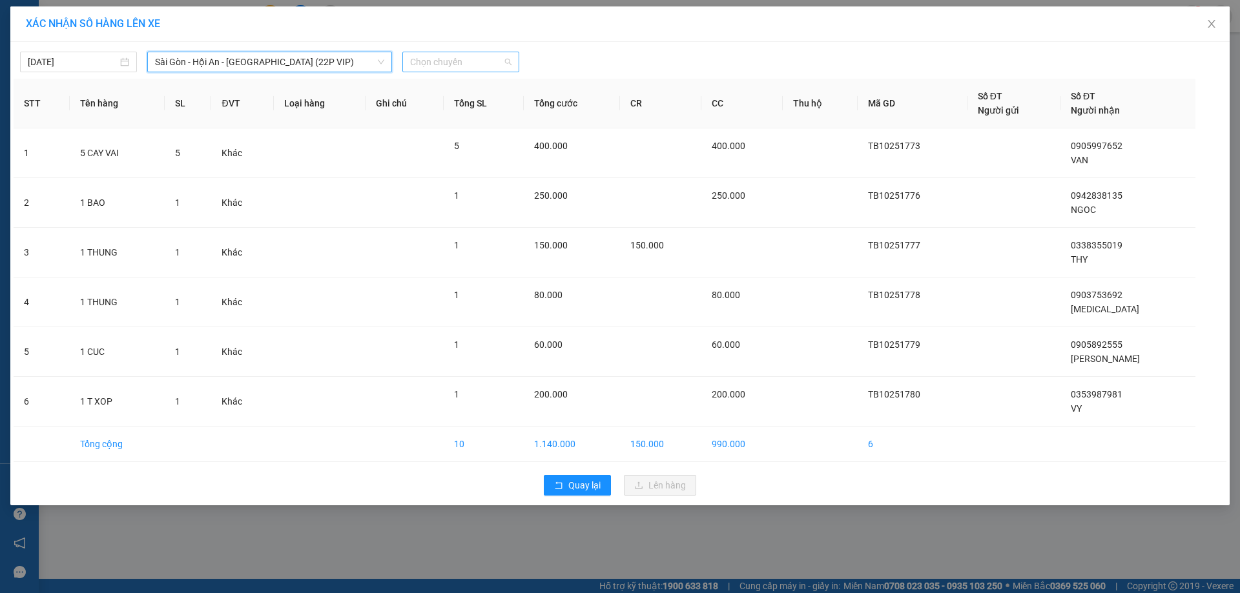
click at [480, 65] on span "Chọn chuyến" at bounding box center [460, 61] width 101 height 19
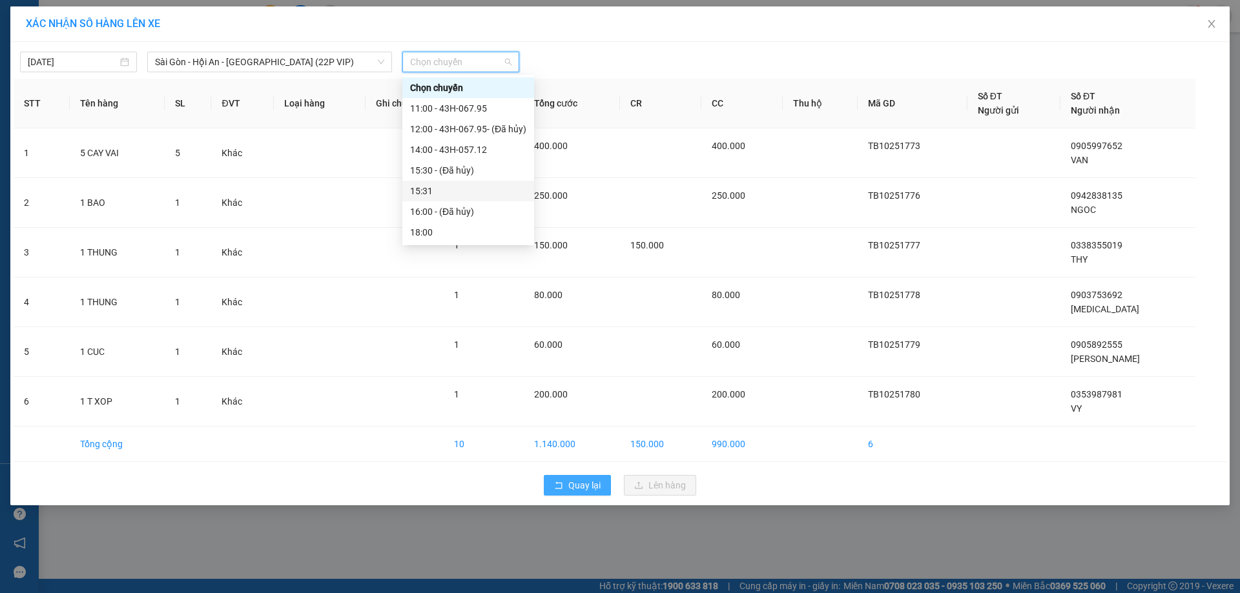
click at [578, 495] on button "Quay lại" at bounding box center [577, 485] width 67 height 21
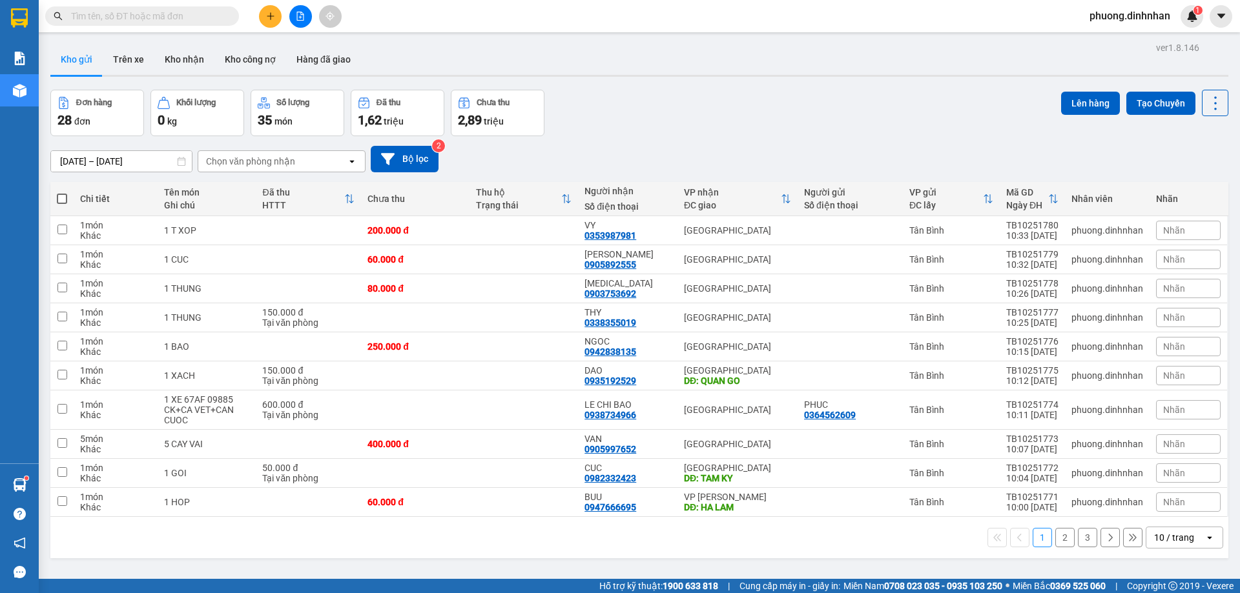
click at [269, 16] on icon "plus" at bounding box center [270, 15] width 7 height 1
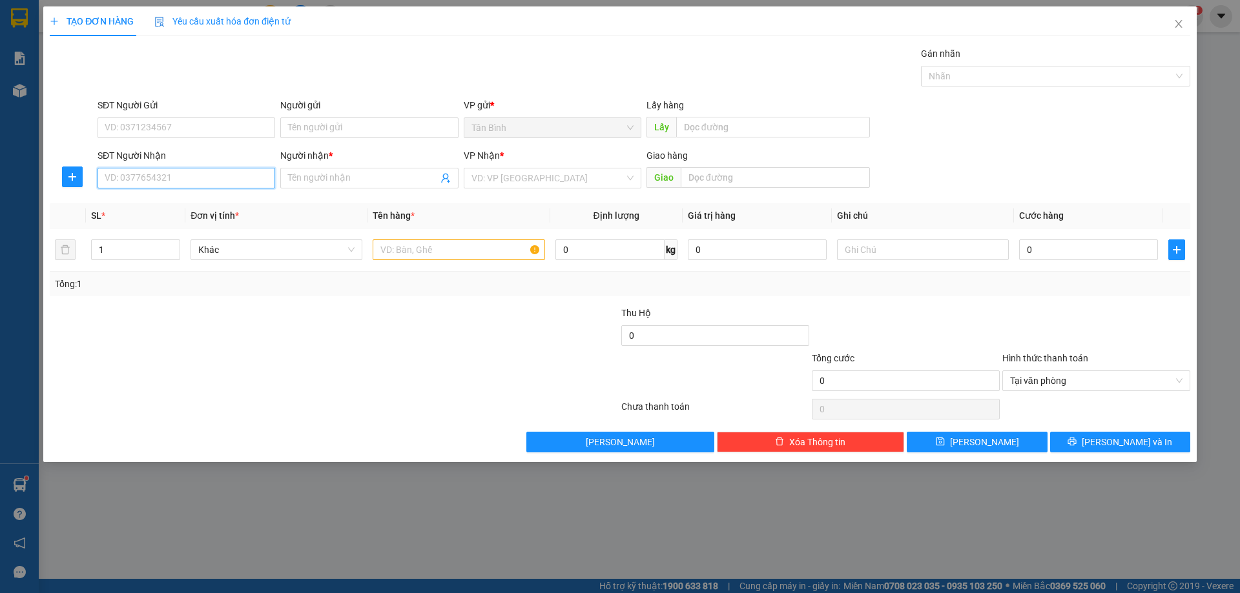
click at [150, 176] on input "SĐT Người Nhận" at bounding box center [187, 178] width 178 height 21
click at [107, 205] on div "0903686294 - LIEN" at bounding box center [186, 204] width 162 height 14
click at [388, 246] on input "text" at bounding box center [459, 250] width 172 height 21
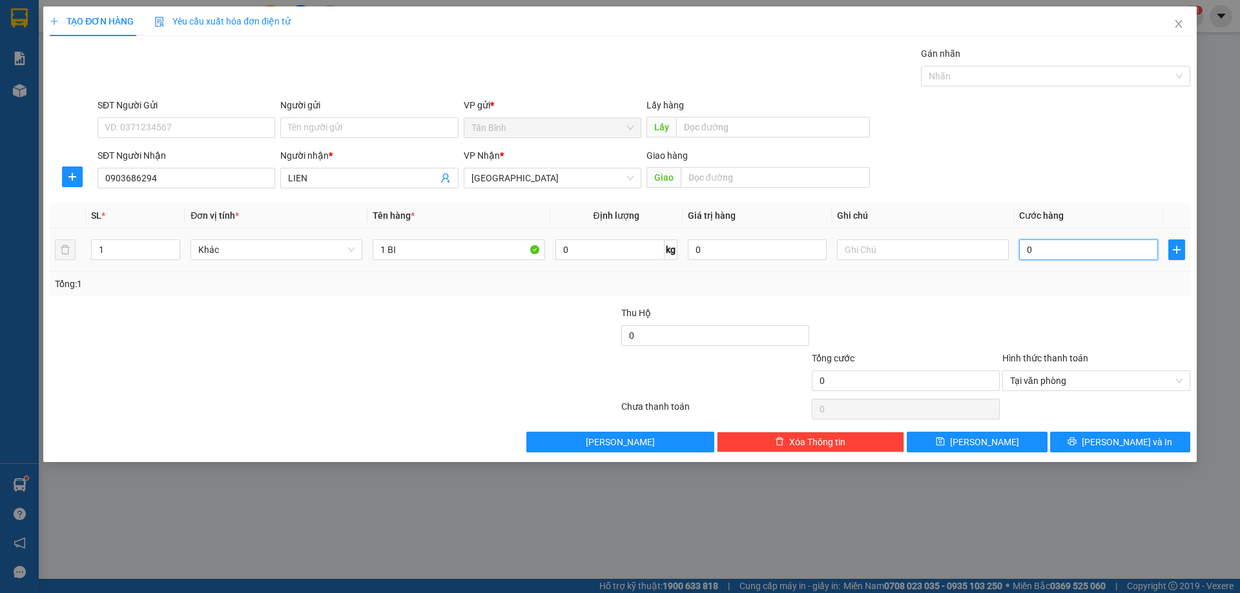
click at [1064, 258] on input "0" at bounding box center [1088, 250] width 139 height 21
click at [1132, 447] on span "[PERSON_NAME] và In" at bounding box center [1127, 442] width 90 height 14
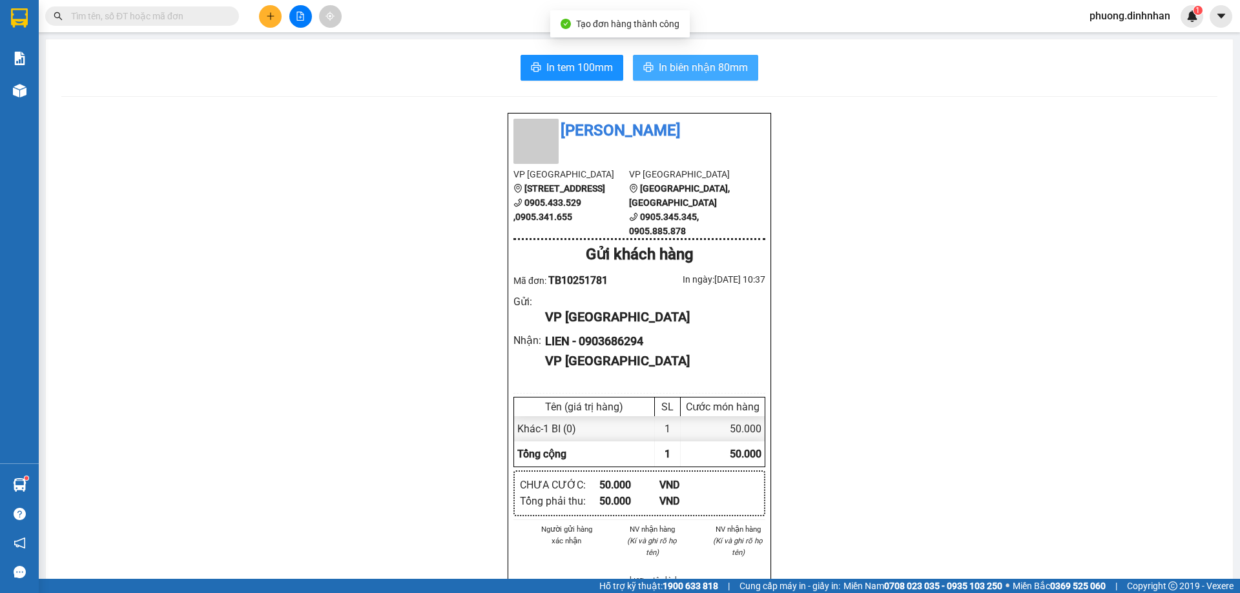
click at [726, 63] on span "In biên nhận 80mm" at bounding box center [703, 67] width 89 height 16
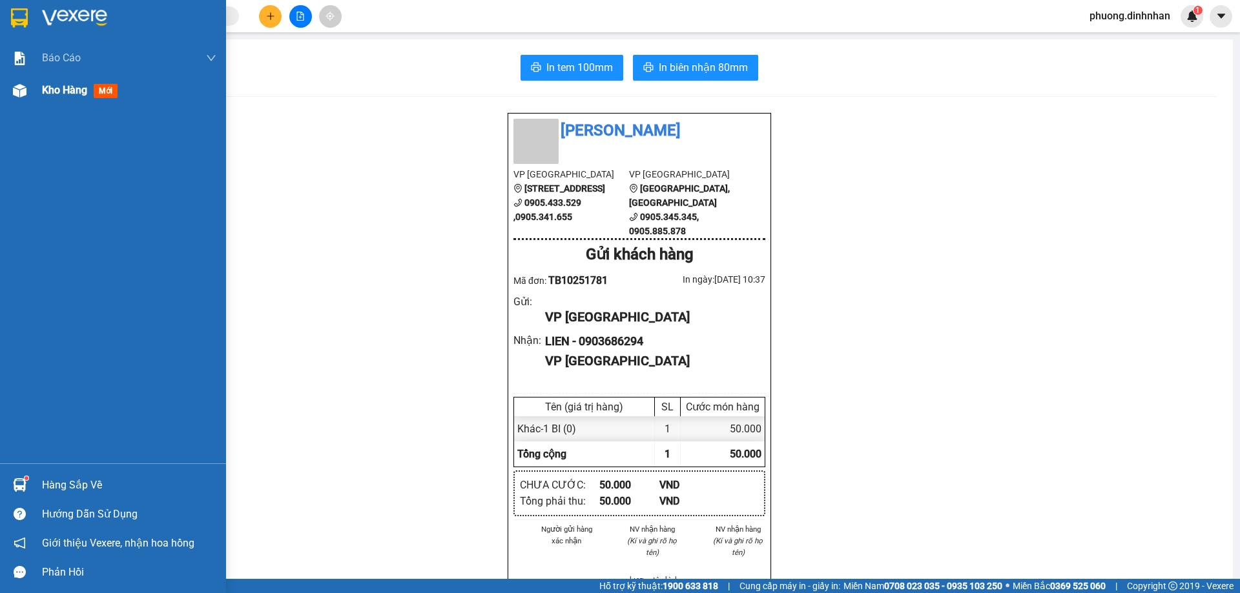
click at [22, 94] on img at bounding box center [20, 91] width 14 height 14
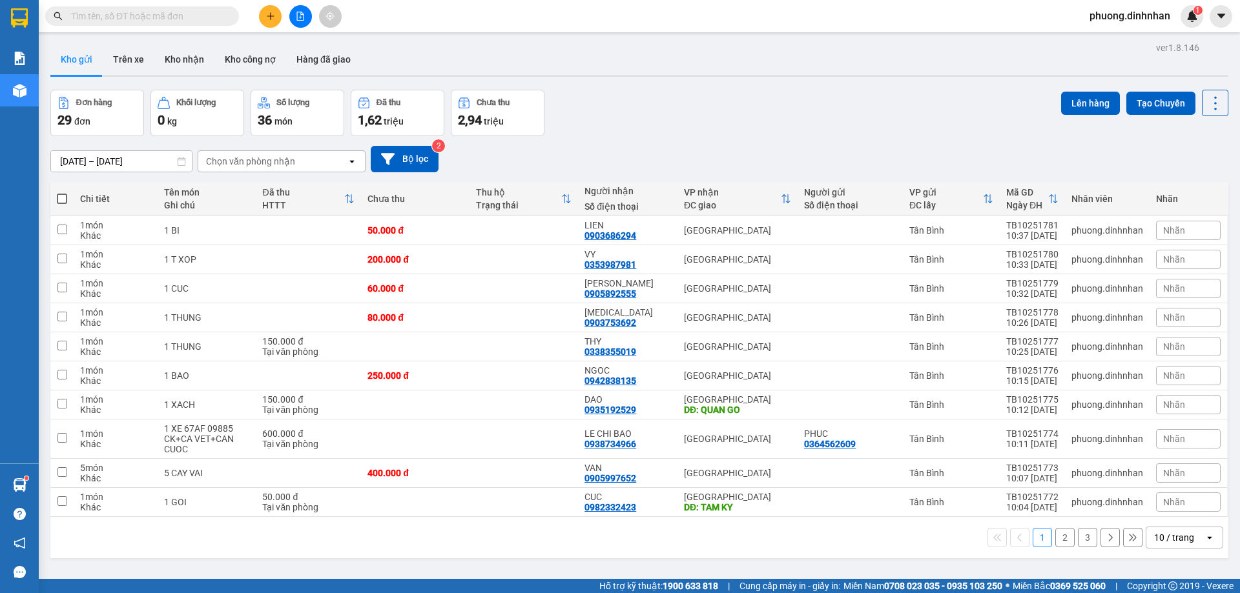
click at [272, 12] on icon "plus" at bounding box center [270, 16] width 9 height 9
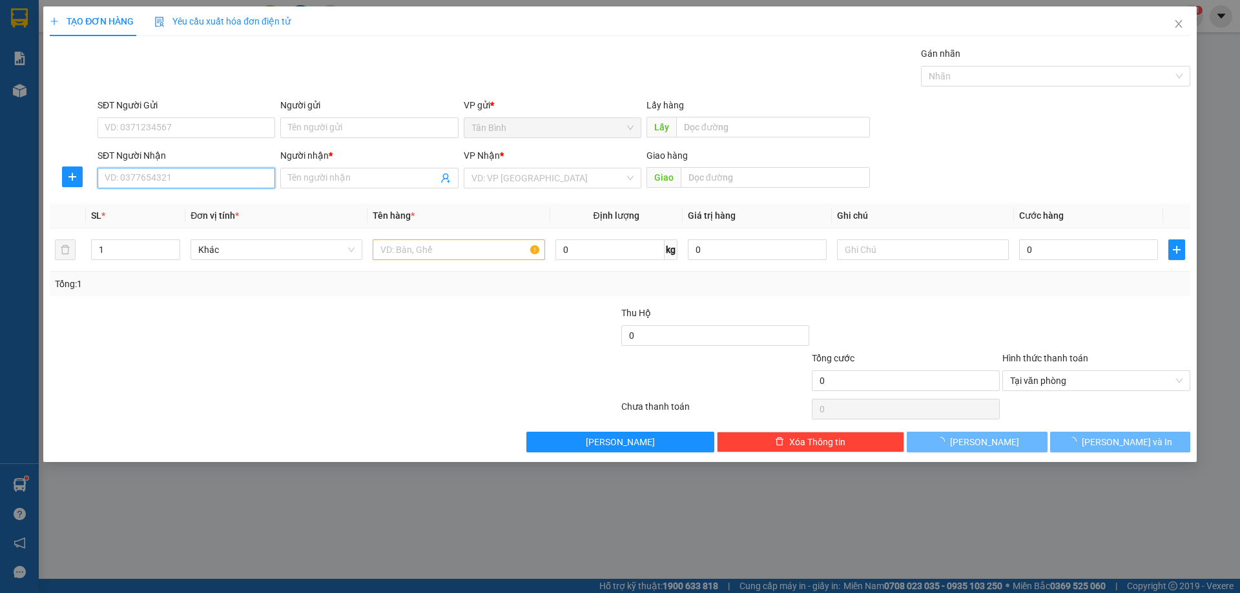
click at [178, 178] on input "SĐT Người Nhận" at bounding box center [187, 178] width 178 height 21
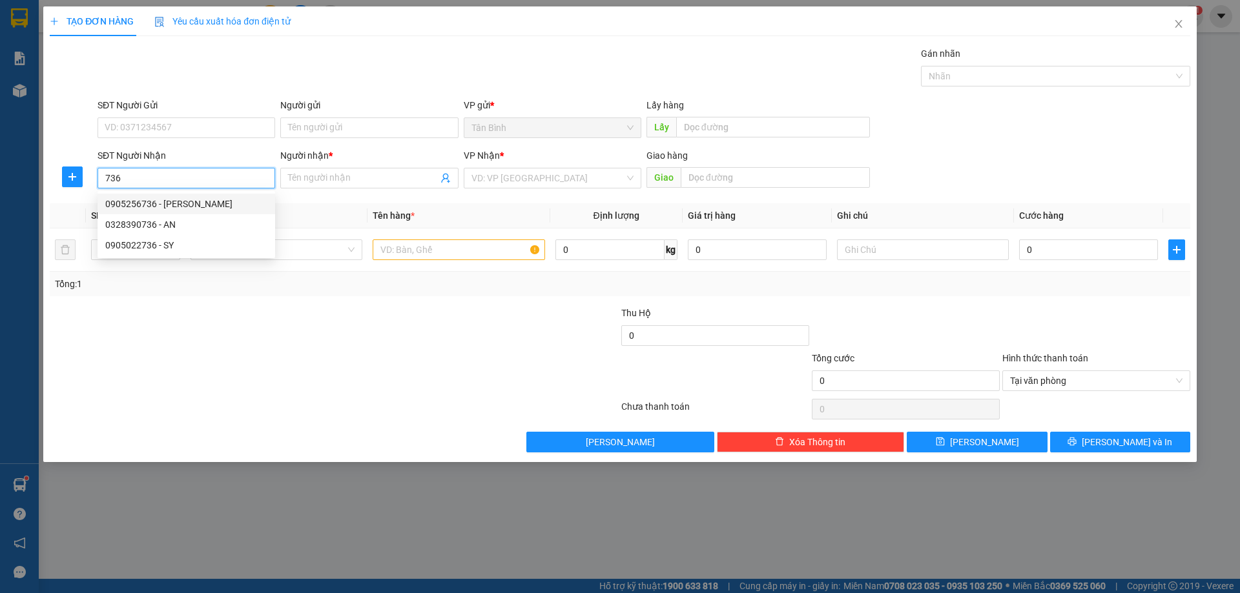
drag, startPoint x: 177, startPoint y: 199, endPoint x: 311, endPoint y: 241, distance: 140.9
click at [180, 199] on div "0905256736 - TUYET LAN" at bounding box center [186, 204] width 162 height 14
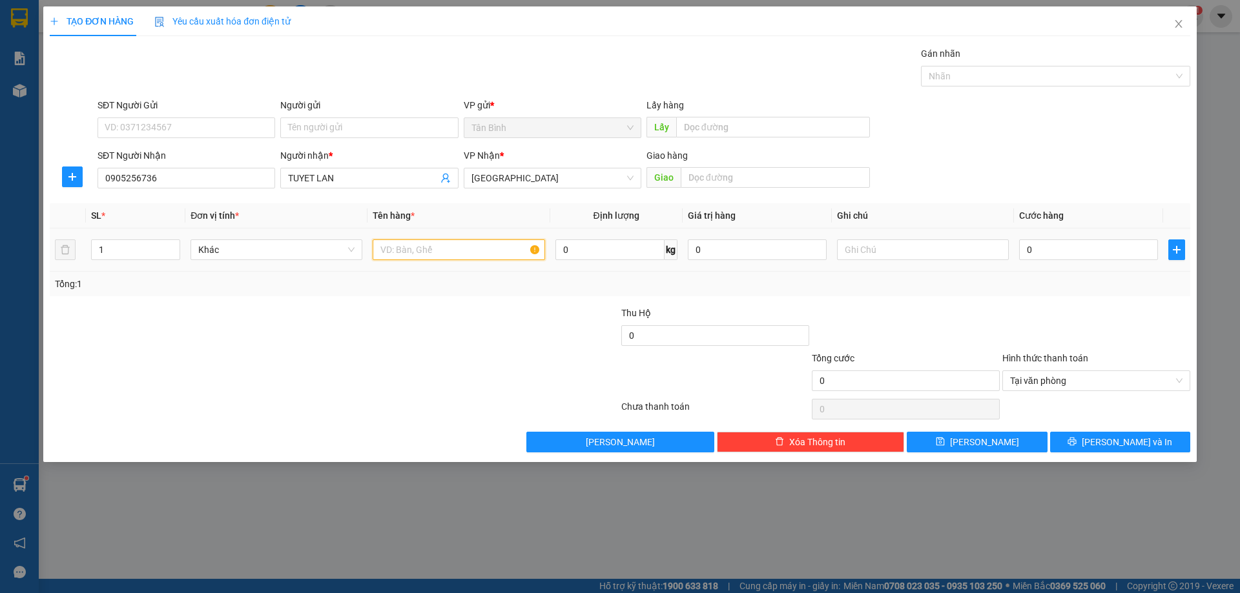
click at [406, 247] on input "text" at bounding box center [459, 250] width 172 height 21
click at [1070, 249] on input "0" at bounding box center [1088, 250] width 139 height 21
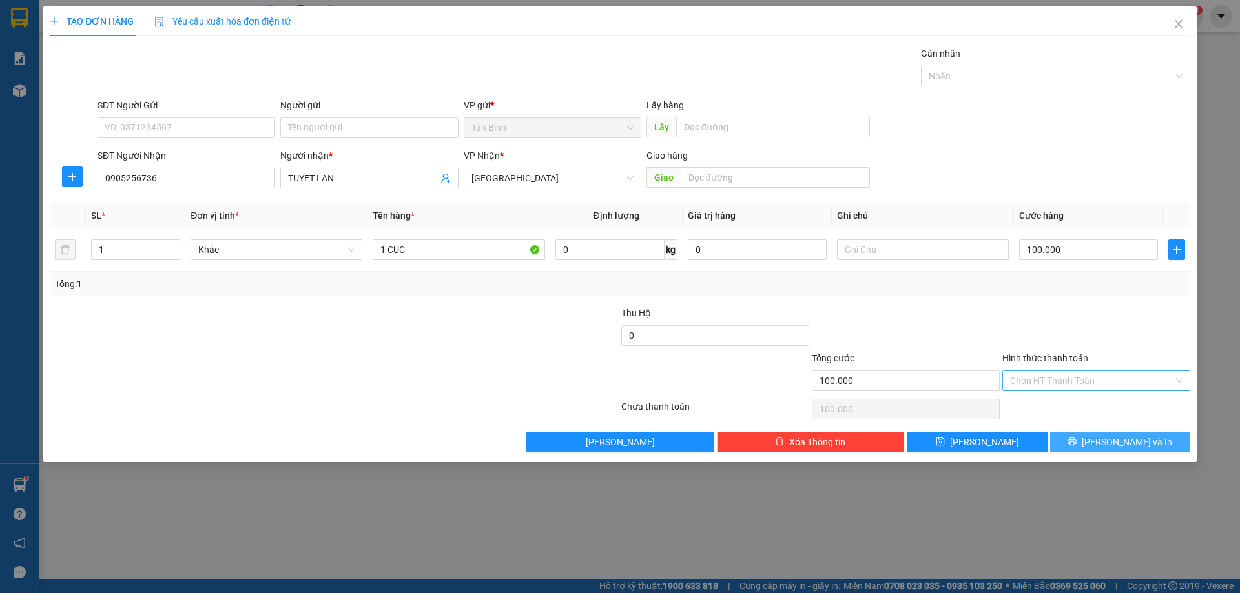
click at [1160, 440] on button "[PERSON_NAME] và In" at bounding box center [1120, 442] width 140 height 21
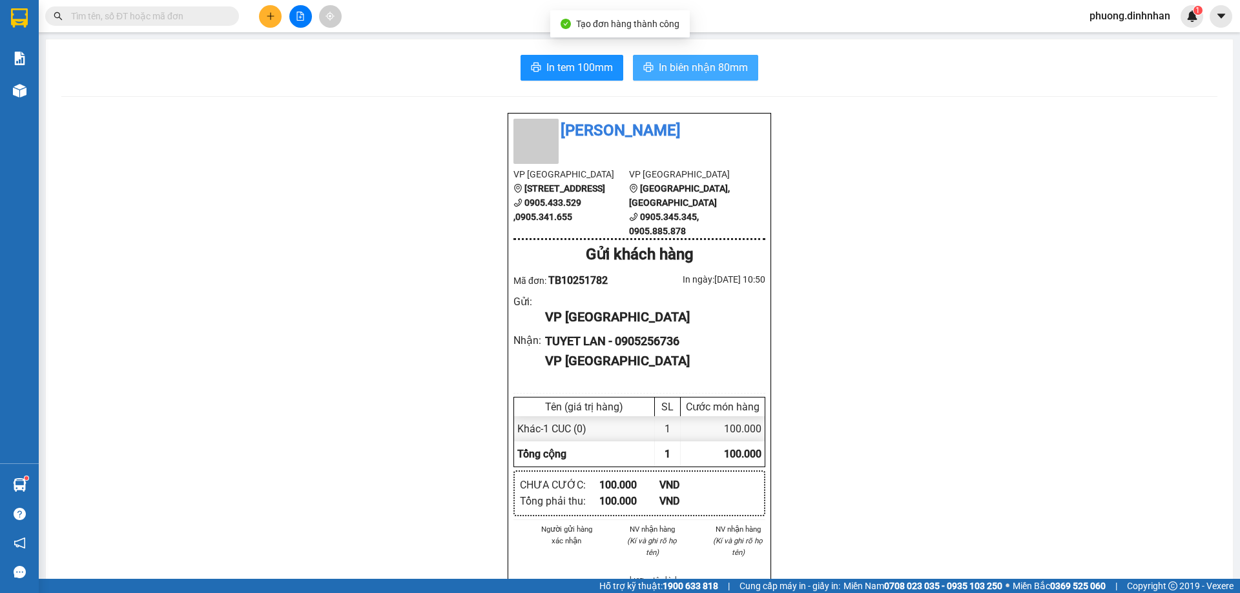
click at [674, 65] on span "In biên nhận 80mm" at bounding box center [703, 67] width 89 height 16
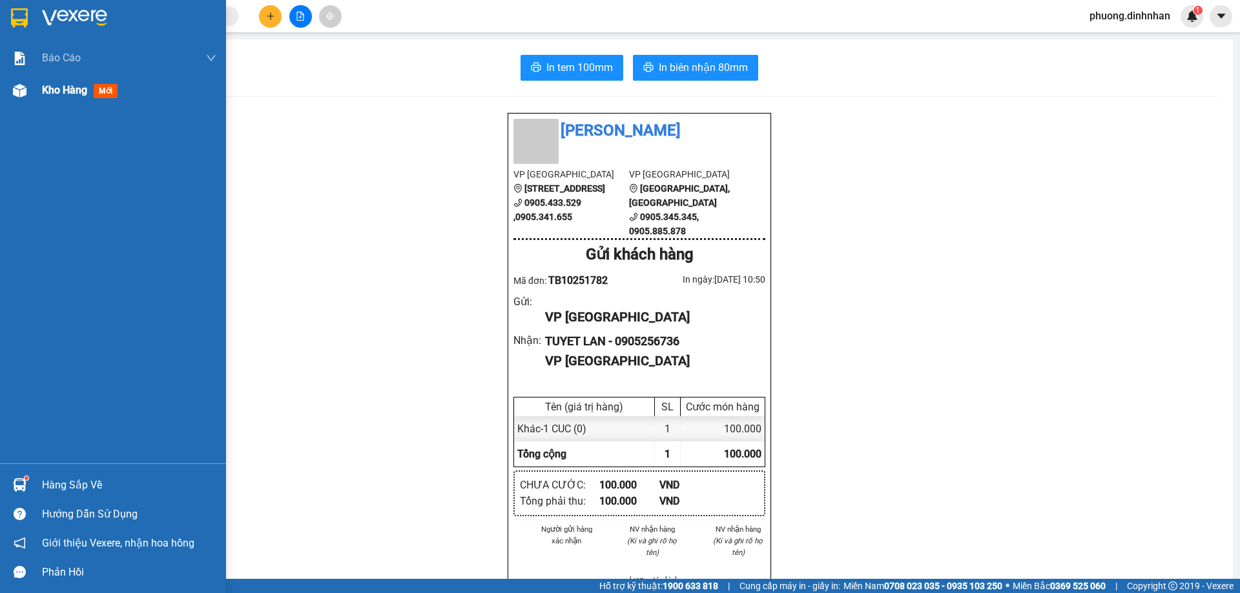
click at [19, 94] on img at bounding box center [20, 91] width 14 height 14
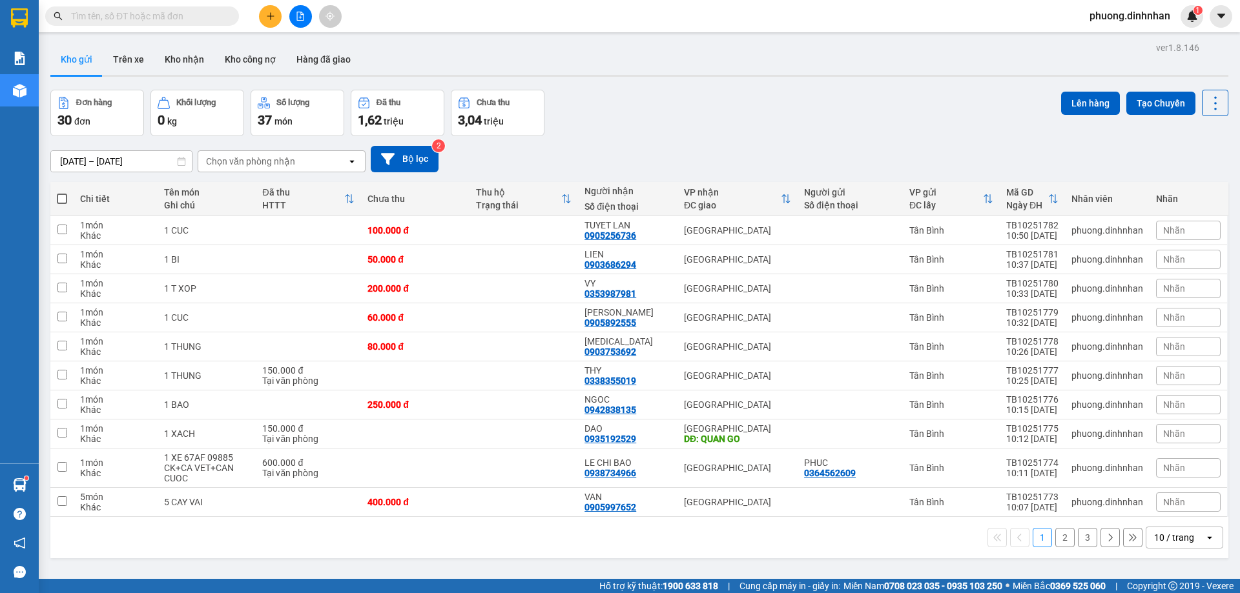
drag, startPoint x: 1074, startPoint y: 541, endPoint x: 1074, endPoint y: 521, distance: 20.0
click at [1078, 540] on button "3" at bounding box center [1087, 537] width 19 height 19
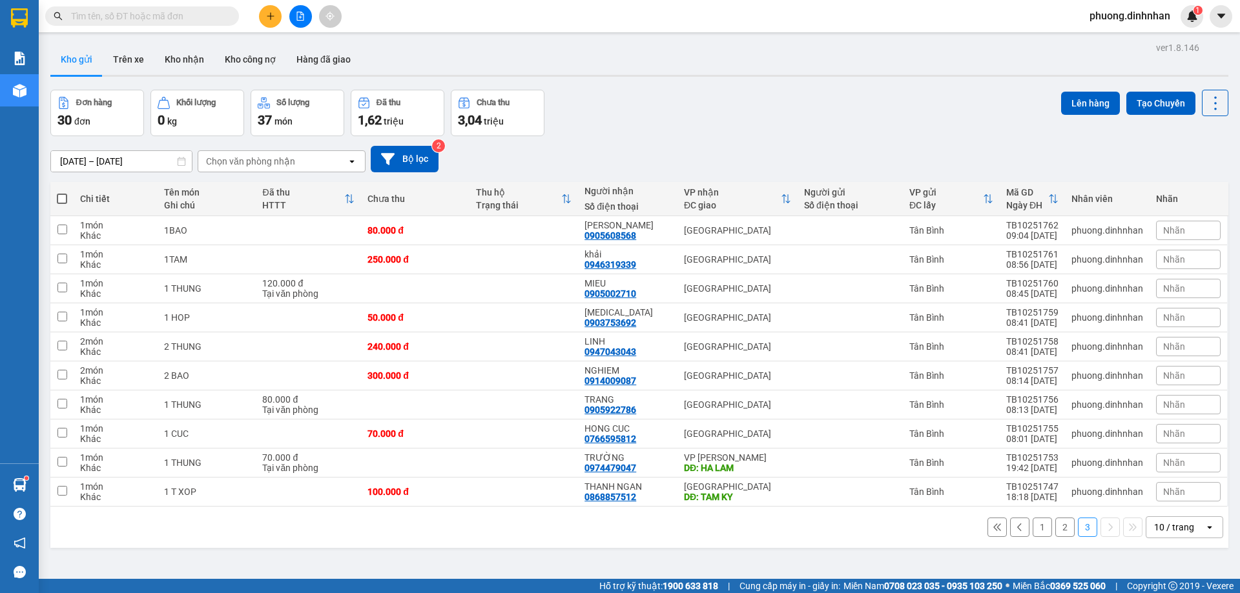
click at [63, 200] on span at bounding box center [62, 199] width 10 height 10
click at [62, 192] on input "checkbox" at bounding box center [62, 192] width 0 height 0
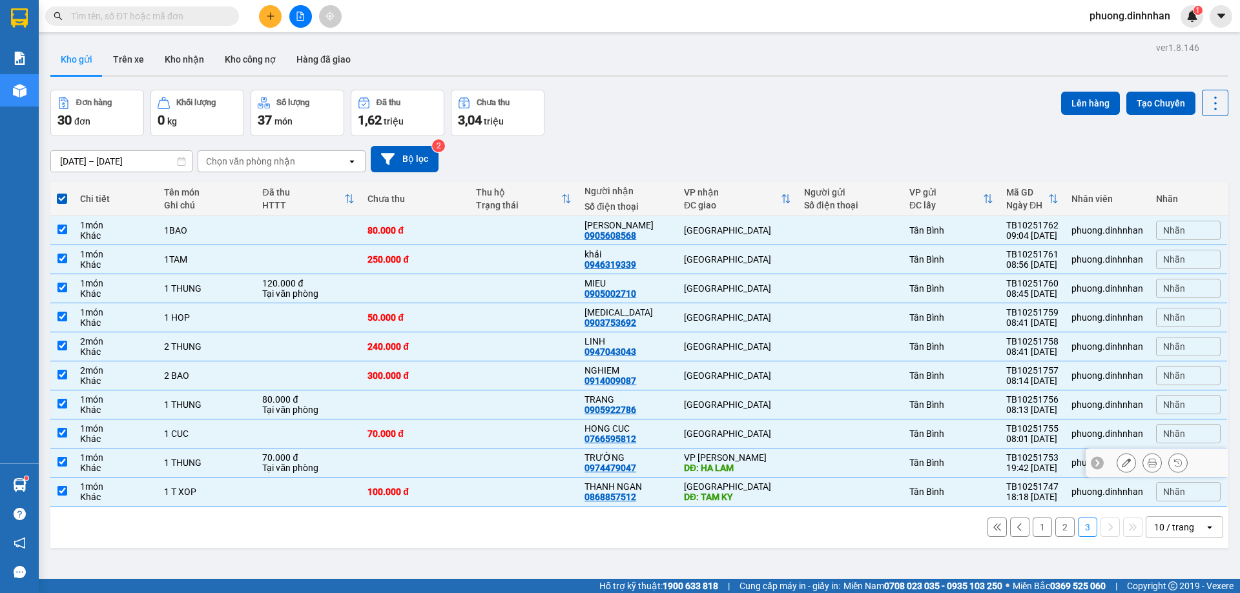
click at [781, 463] on div "DĐ: HA LAM" at bounding box center [737, 468] width 107 height 10
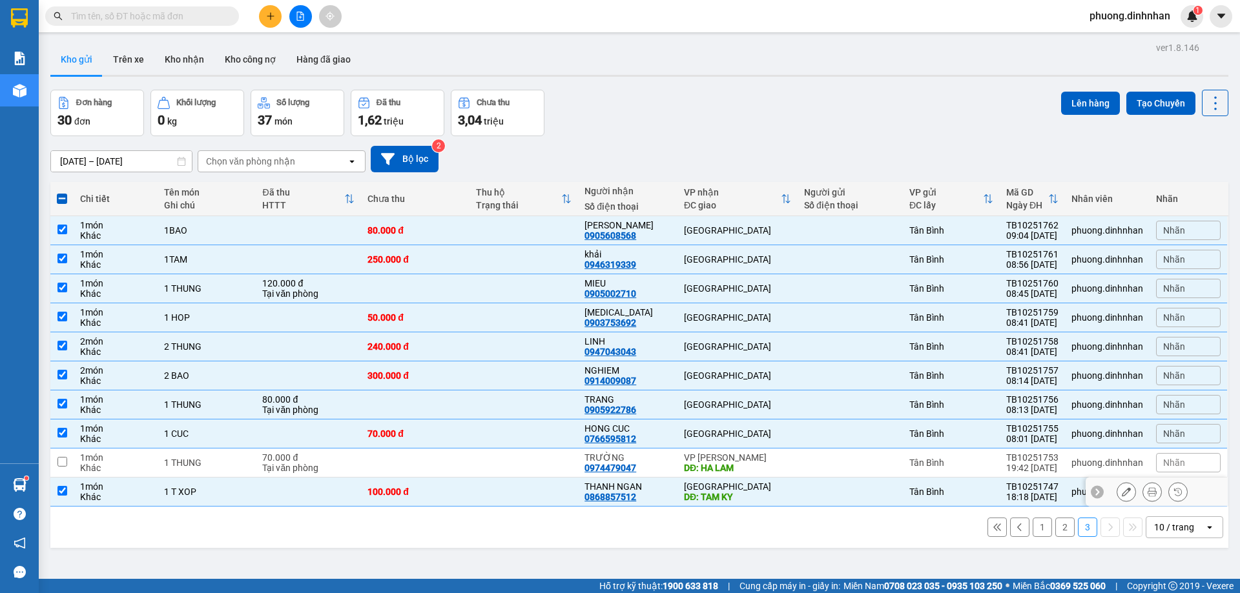
click at [787, 485] on td "Đà Nẵng DĐ: TAM KY" at bounding box center [737, 492] width 120 height 29
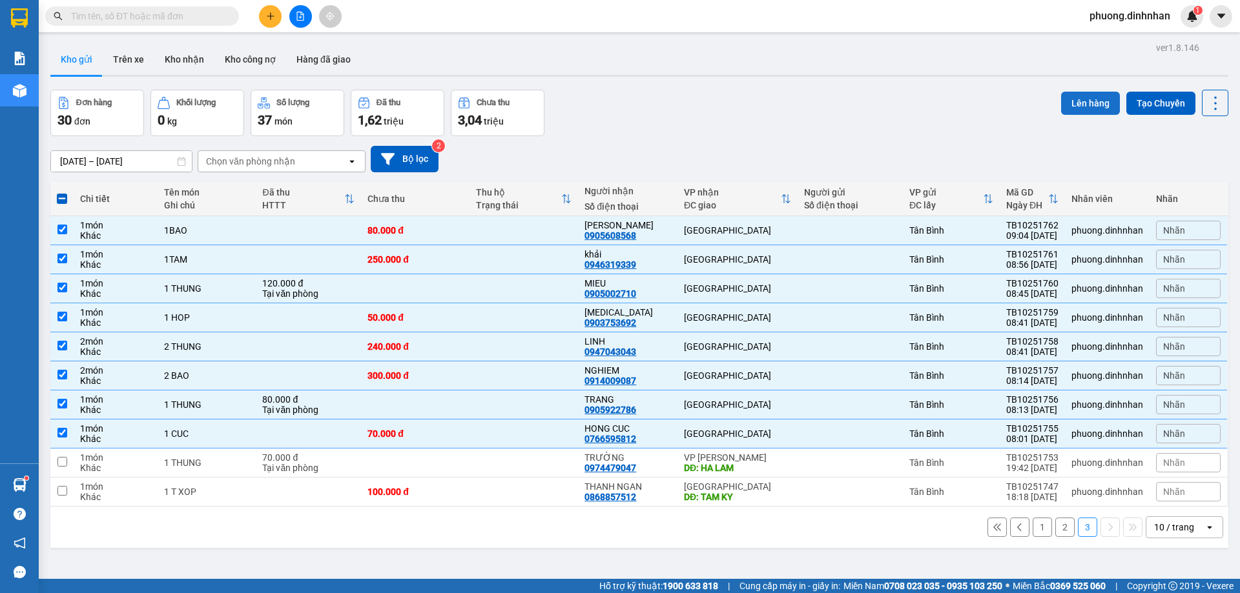
click at [1084, 98] on button "Lên hàng" at bounding box center [1090, 103] width 59 height 23
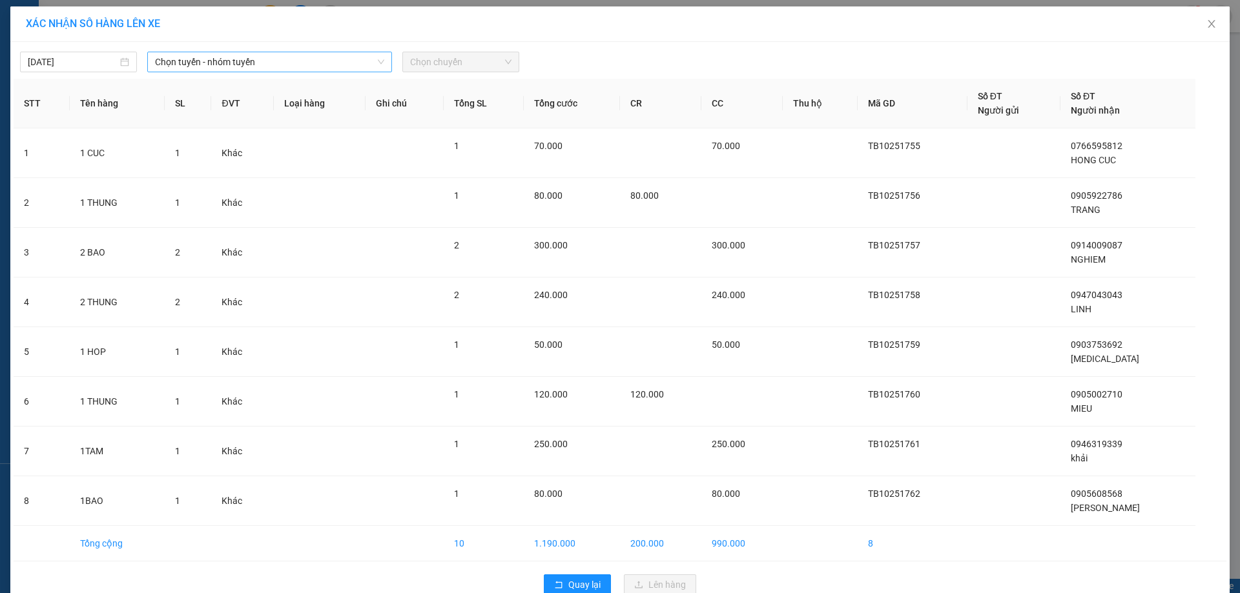
click at [309, 63] on span "Chọn tuyến - nhóm tuyến" at bounding box center [269, 61] width 229 height 19
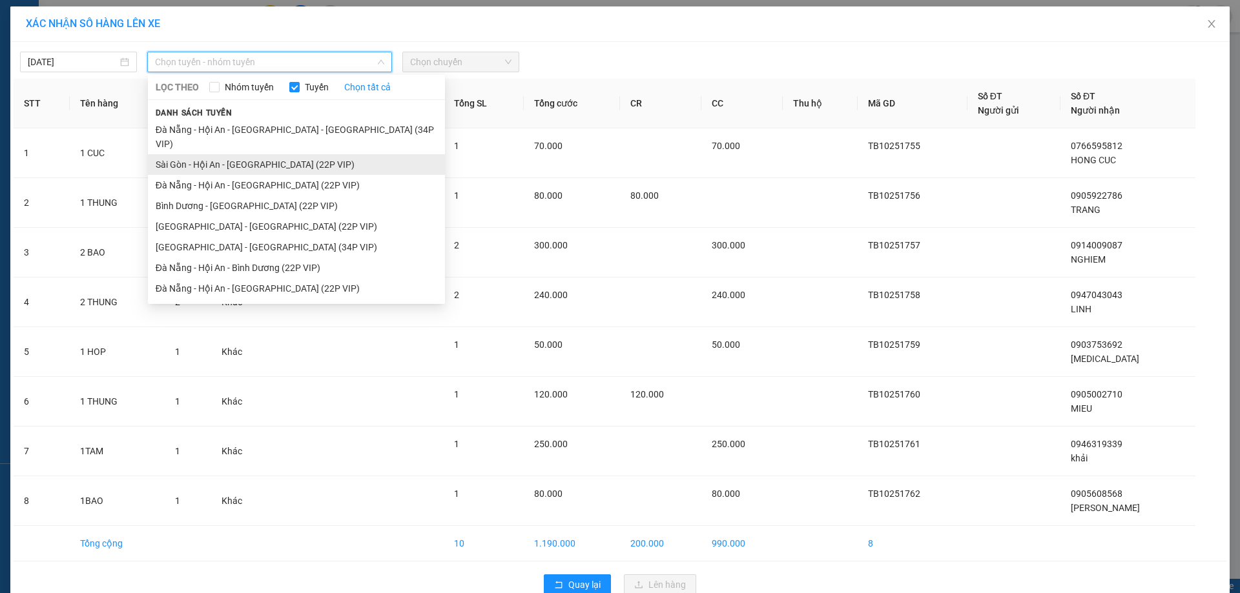
click at [269, 154] on li "Sài Gòn - Hội An - [GEOGRAPHIC_DATA] (22P VIP)" at bounding box center [296, 164] width 297 height 21
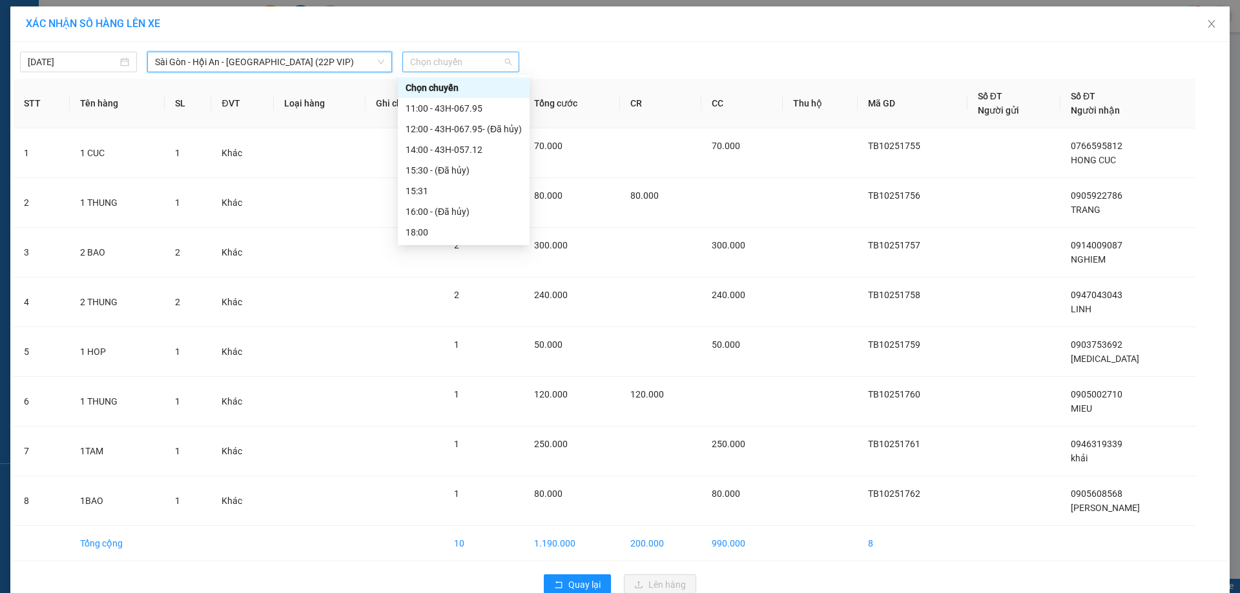
click at [446, 65] on span "Chọn chuyến" at bounding box center [460, 61] width 101 height 19
click at [436, 107] on div "11:00 - 43H-067.95" at bounding box center [464, 108] width 116 height 14
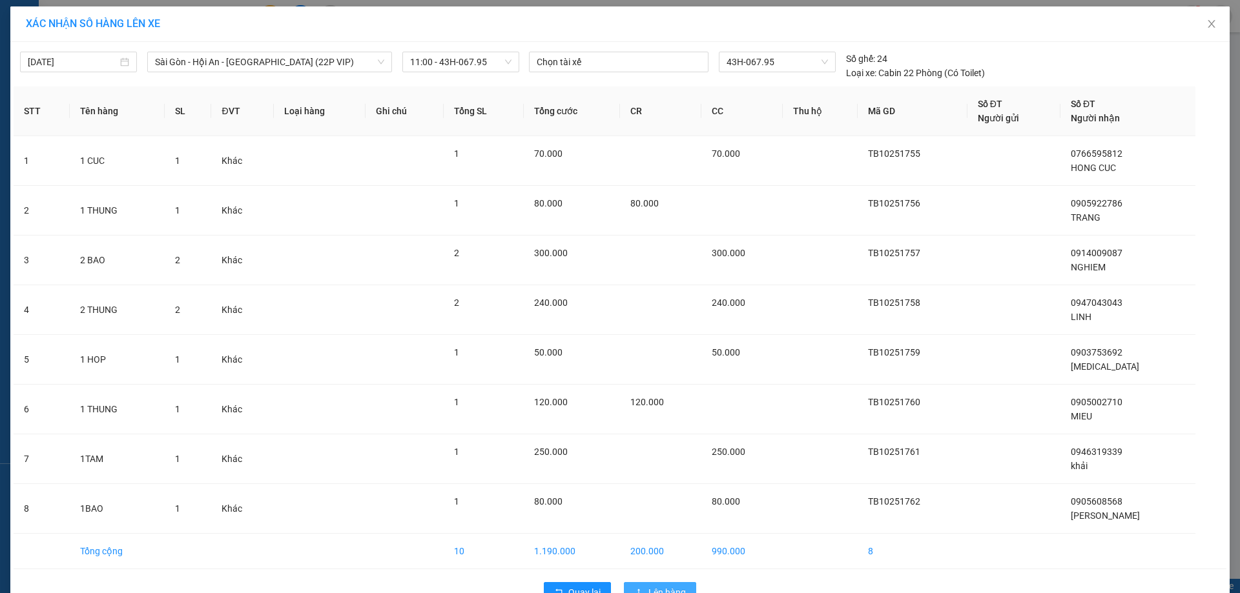
click at [639, 582] on button "Lên hàng" at bounding box center [660, 592] width 72 height 21
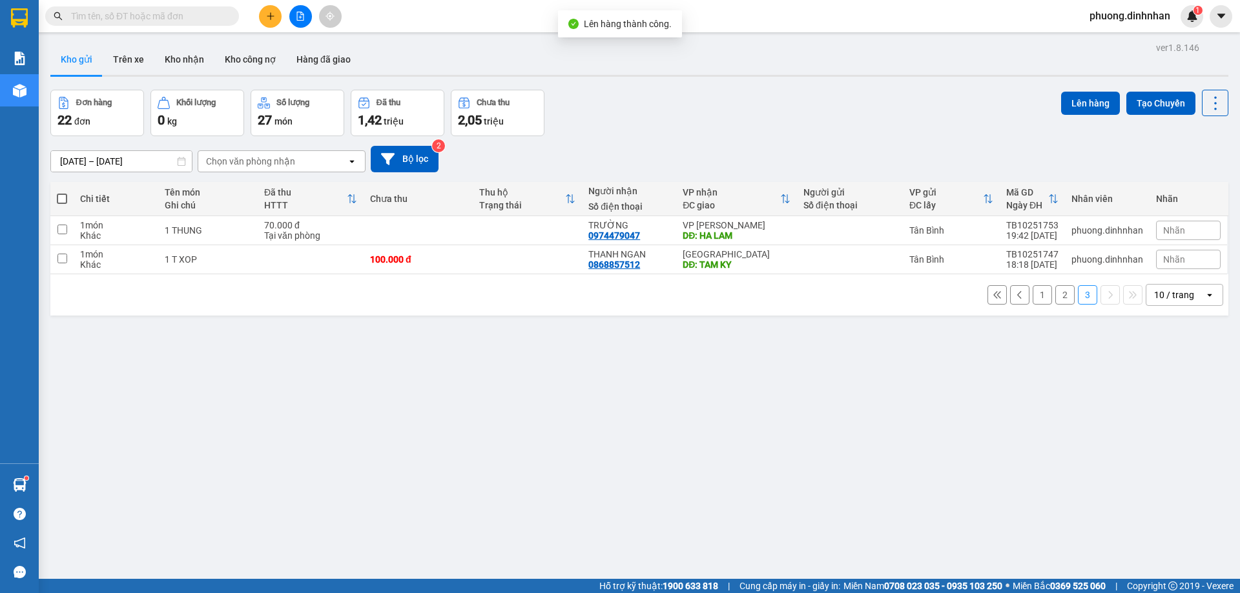
click at [1057, 294] on button "2" at bounding box center [1064, 294] width 19 height 19
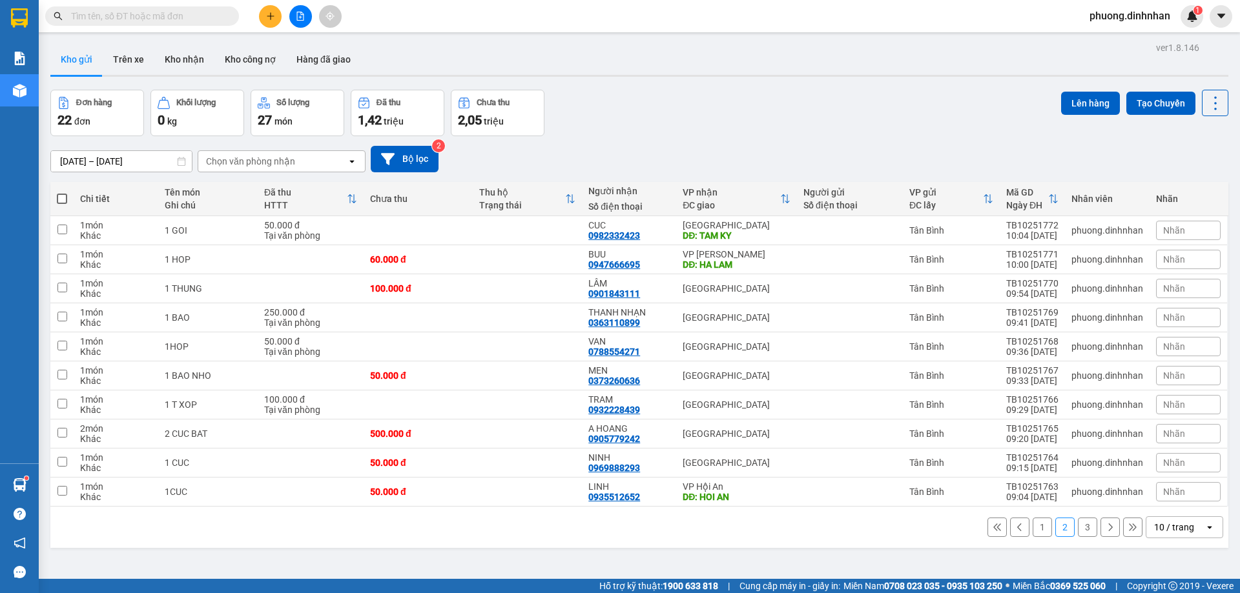
click at [65, 196] on span at bounding box center [62, 199] width 10 height 10
click at [62, 192] on input "checkbox" at bounding box center [62, 192] width 0 height 0
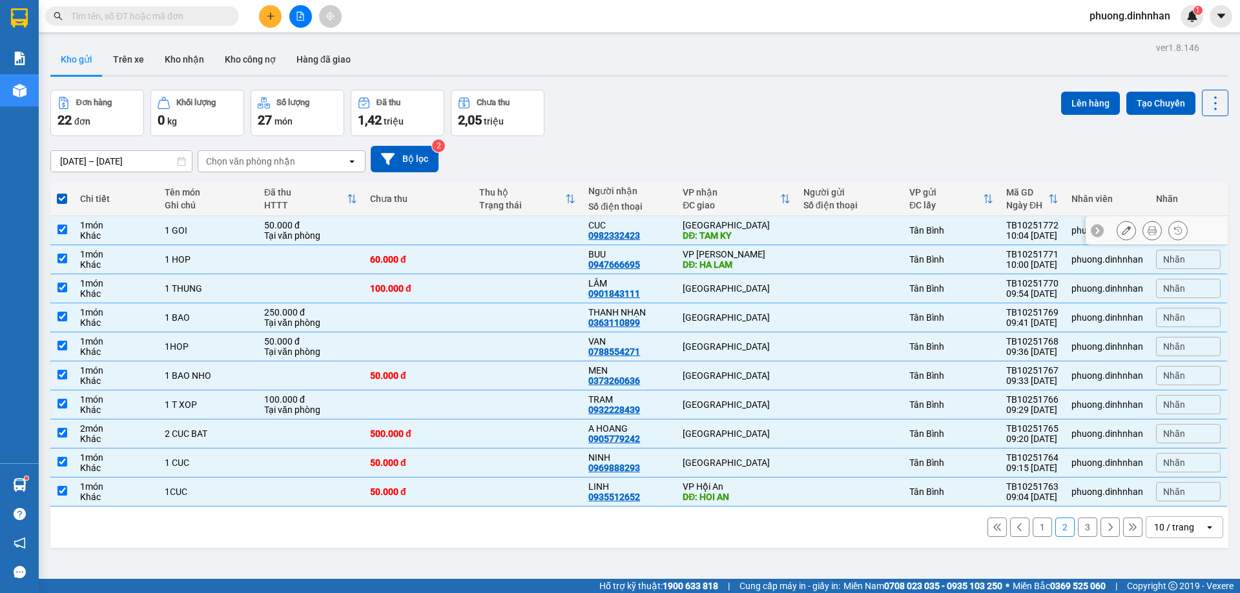
click at [473, 223] on td at bounding box center [527, 230] width 109 height 29
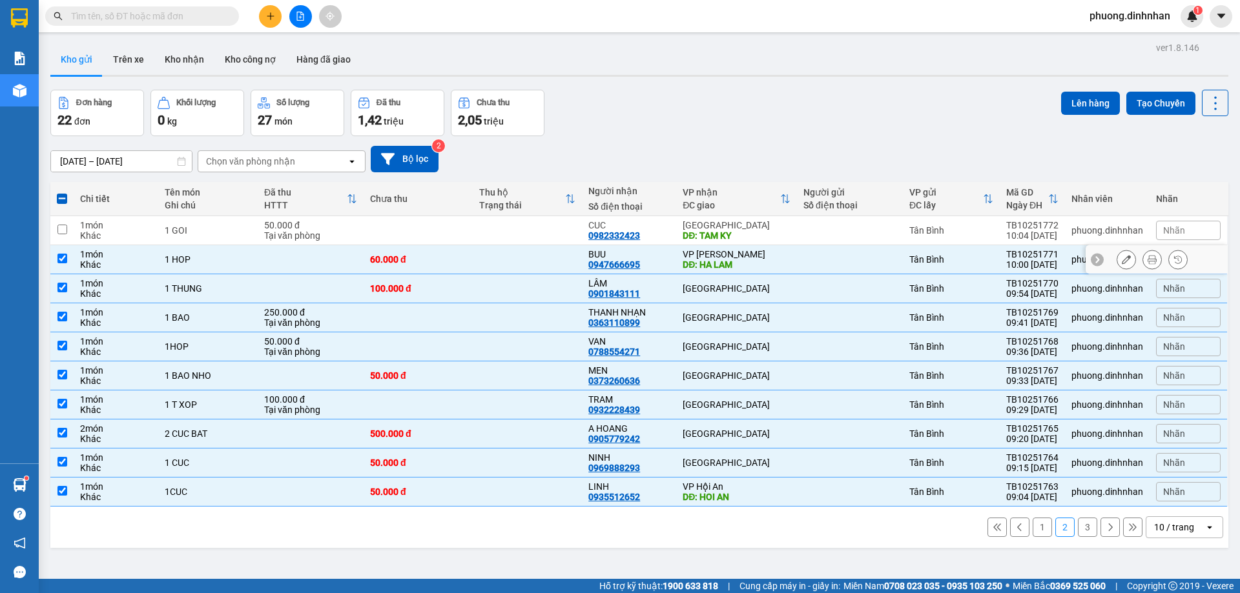
click at [530, 261] on td at bounding box center [527, 259] width 109 height 29
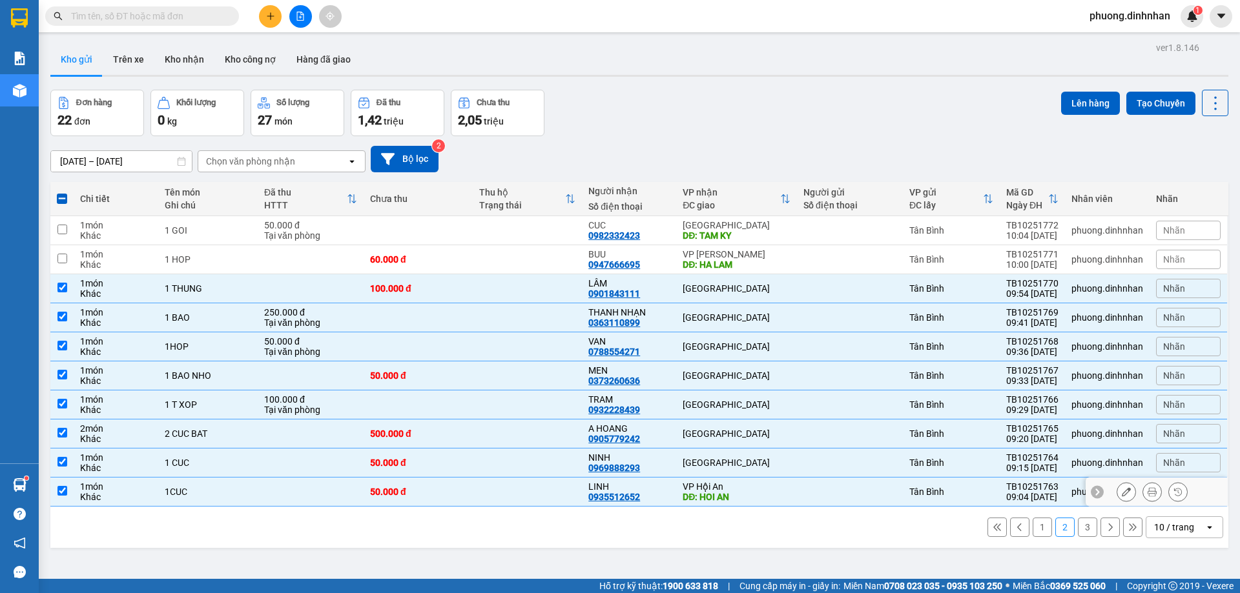
click at [539, 487] on td at bounding box center [527, 492] width 109 height 29
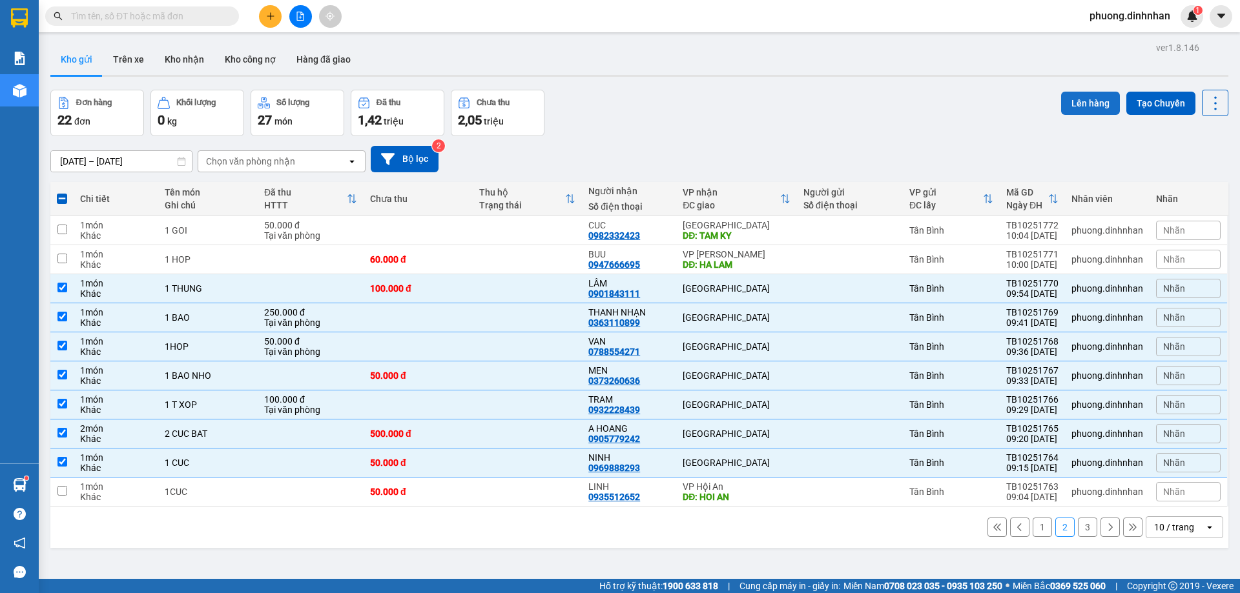
click at [1089, 103] on button "Lên hàng" at bounding box center [1090, 103] width 59 height 23
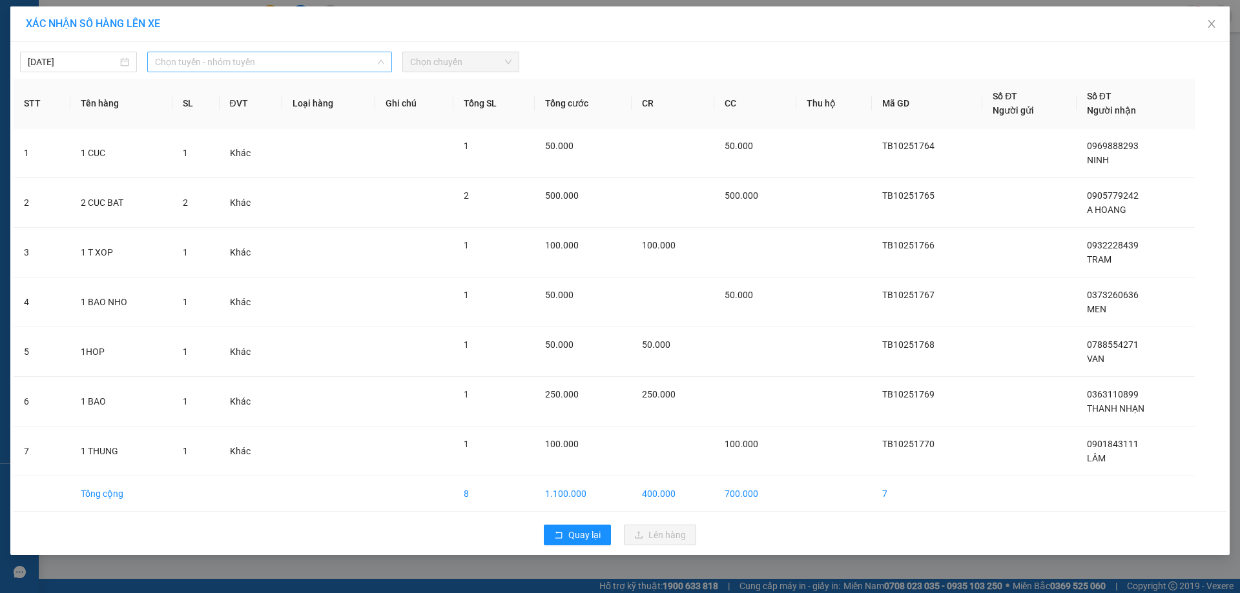
click at [324, 61] on span "Chọn tuyến - nhóm tuyến" at bounding box center [269, 61] width 229 height 19
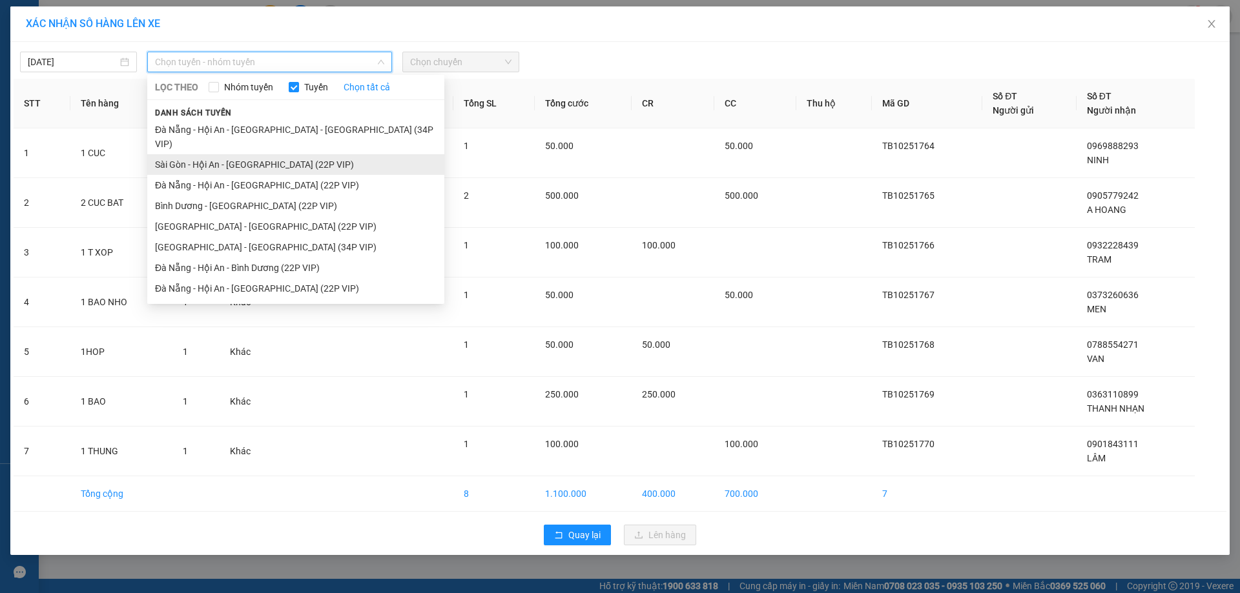
click at [309, 154] on li "Sài Gòn - Hội An - [GEOGRAPHIC_DATA] (22P VIP)" at bounding box center [295, 164] width 297 height 21
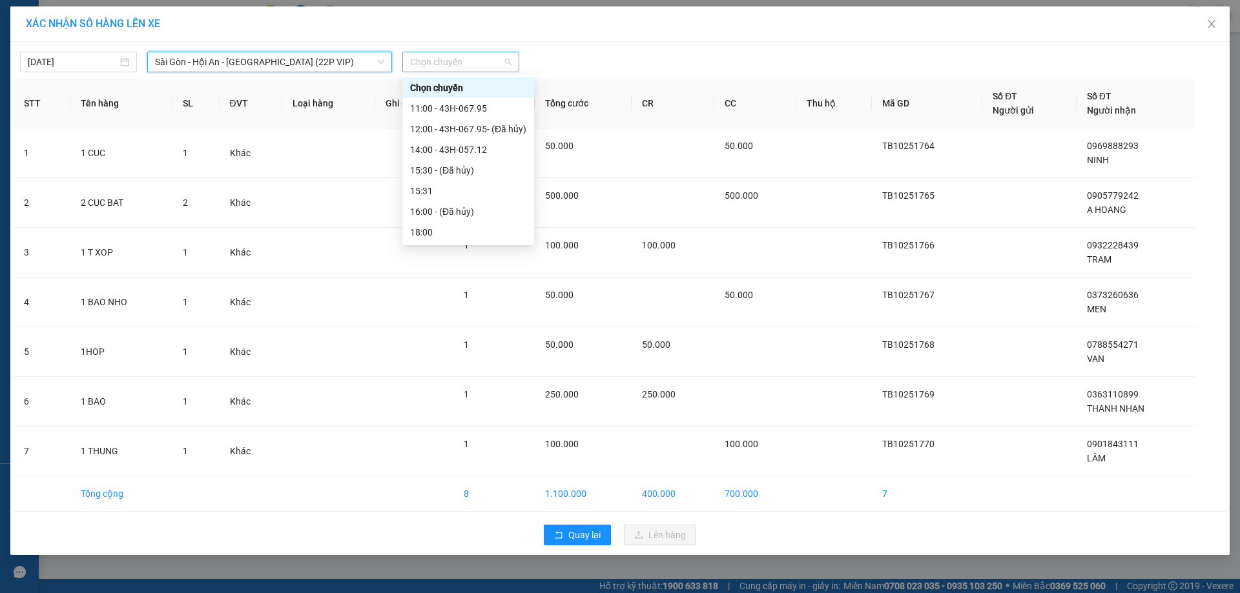
click at [447, 70] on span "Chọn chuyến" at bounding box center [460, 61] width 101 height 19
click at [467, 101] on div "11:00 - 43H-067.95" at bounding box center [468, 108] width 132 height 21
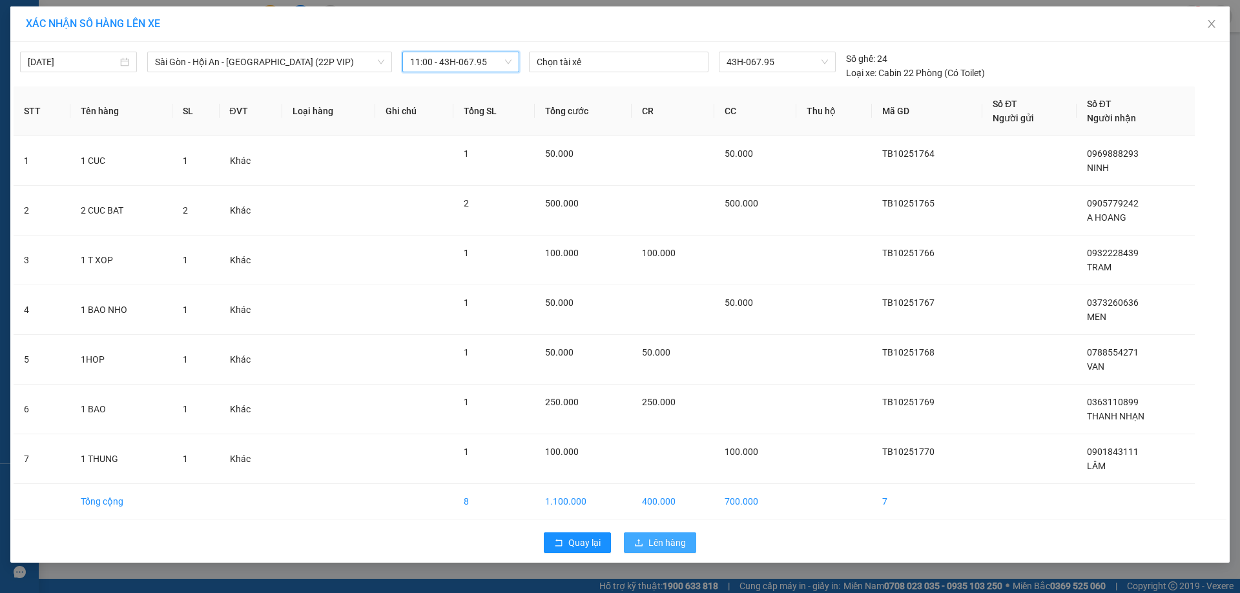
click at [666, 549] on span "Lên hàng" at bounding box center [666, 543] width 37 height 14
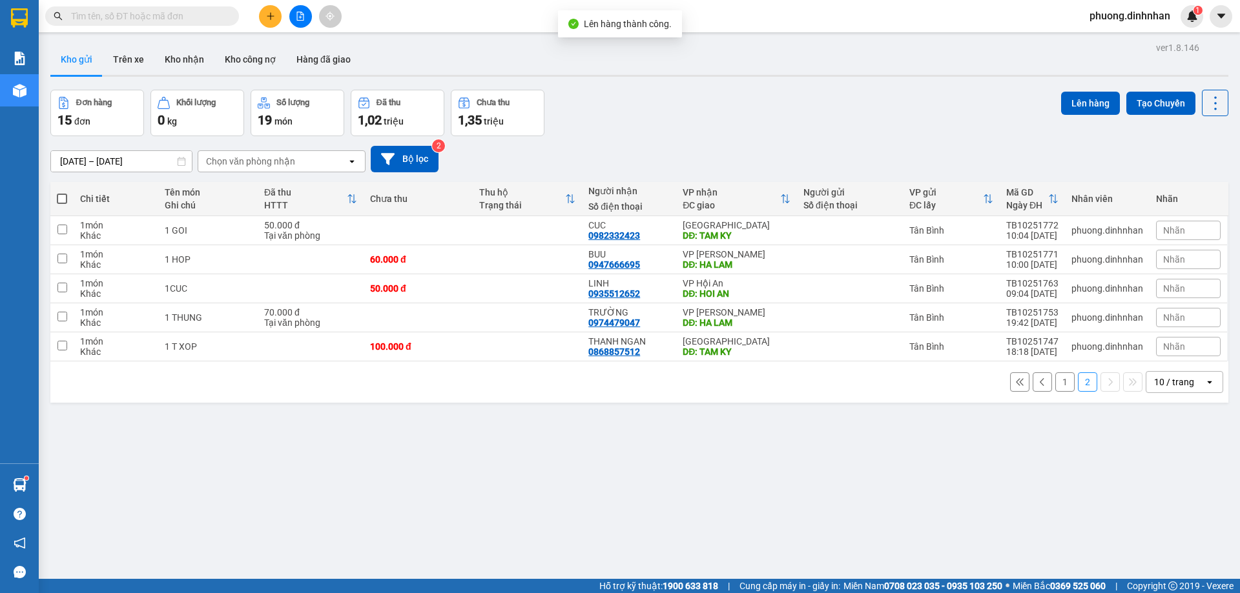
click at [1055, 385] on button "1" at bounding box center [1064, 382] width 19 height 19
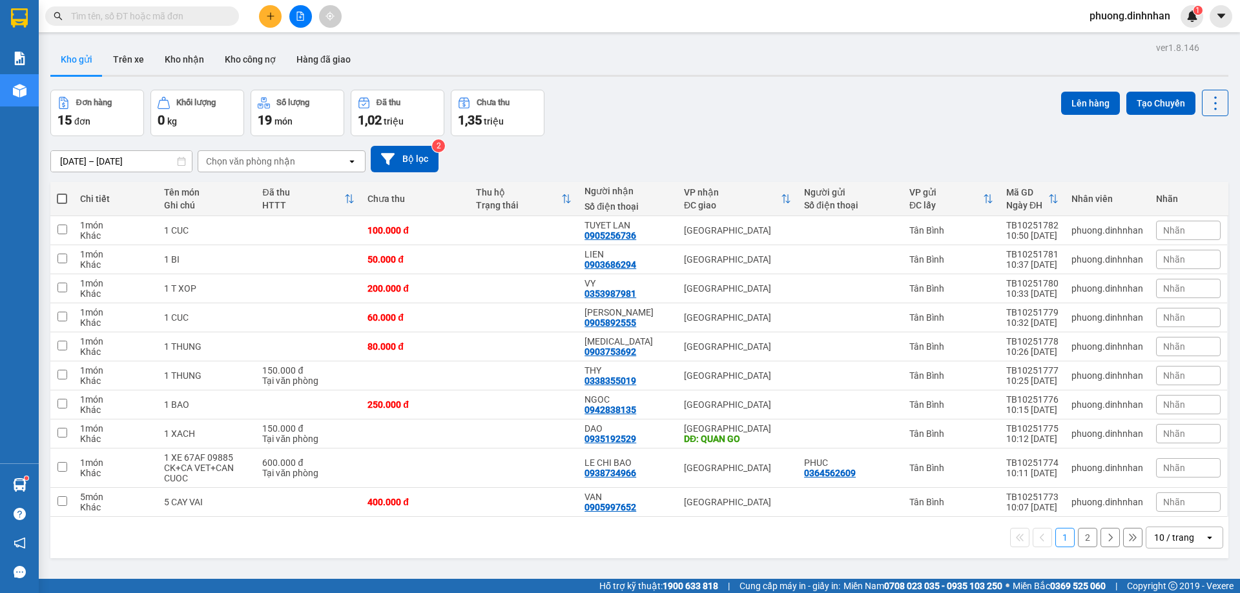
click at [61, 198] on span at bounding box center [62, 199] width 10 height 10
click at [62, 192] on input "checkbox" at bounding box center [62, 192] width 0 height 0
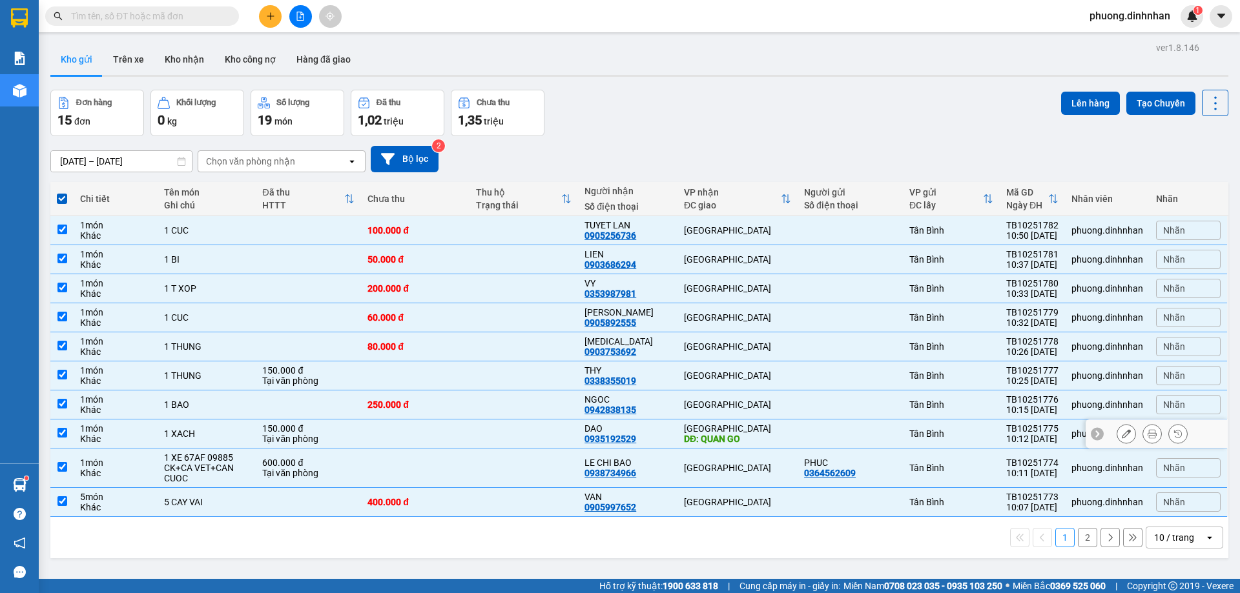
click at [465, 429] on td at bounding box center [415, 434] width 108 height 29
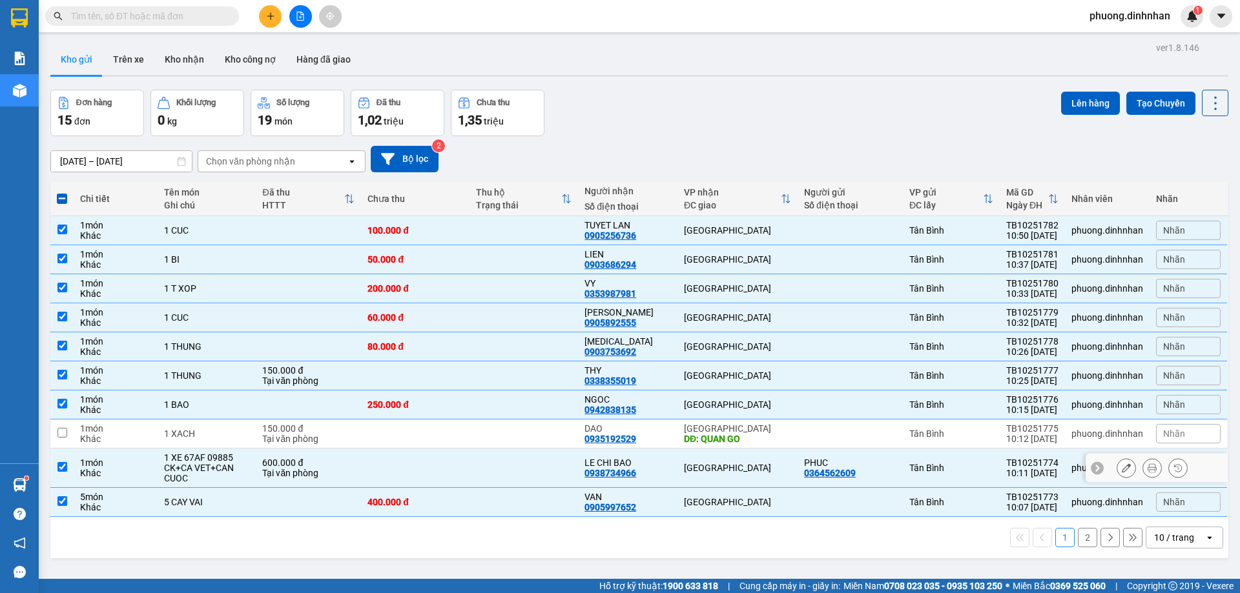
click at [471, 452] on td at bounding box center [523, 468] width 108 height 39
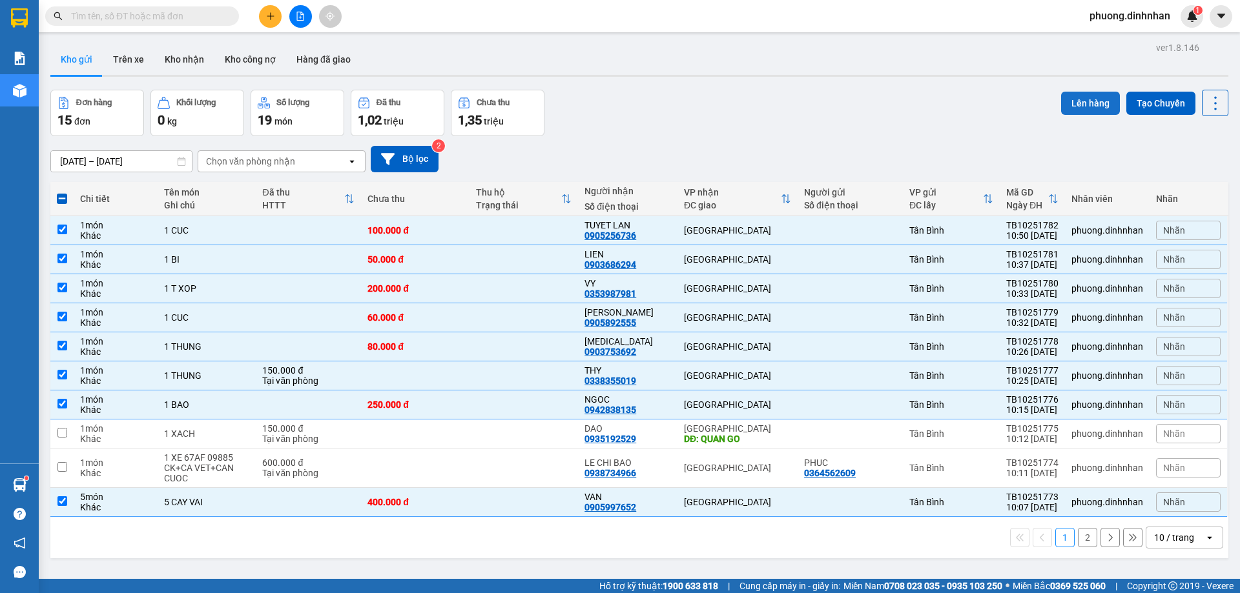
click at [1087, 104] on button "Lên hàng" at bounding box center [1090, 103] width 59 height 23
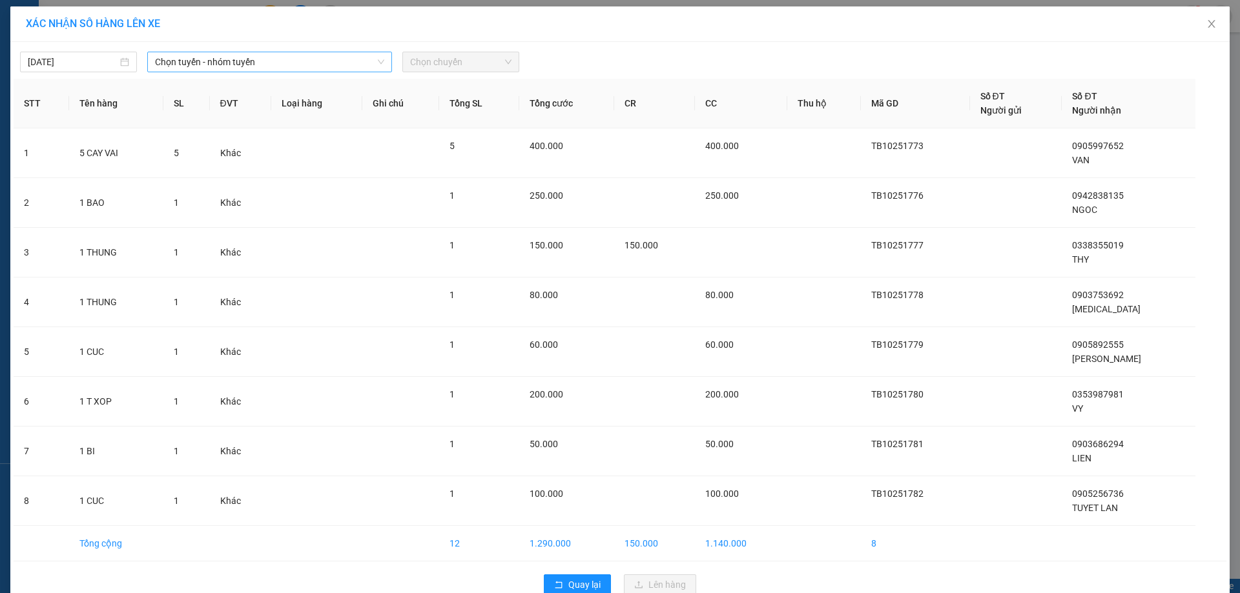
click at [308, 58] on span "Chọn tuyến - nhóm tuyến" at bounding box center [269, 61] width 229 height 19
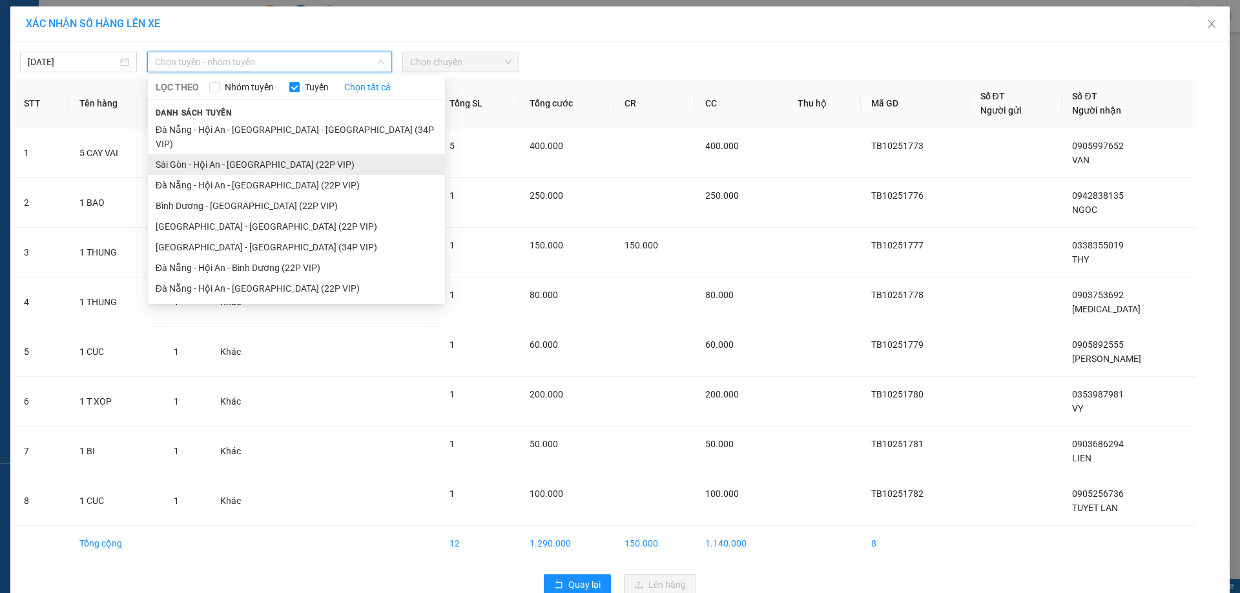
click at [280, 154] on li "Sài Gòn - Hội An - [GEOGRAPHIC_DATA] (22P VIP)" at bounding box center [296, 164] width 297 height 21
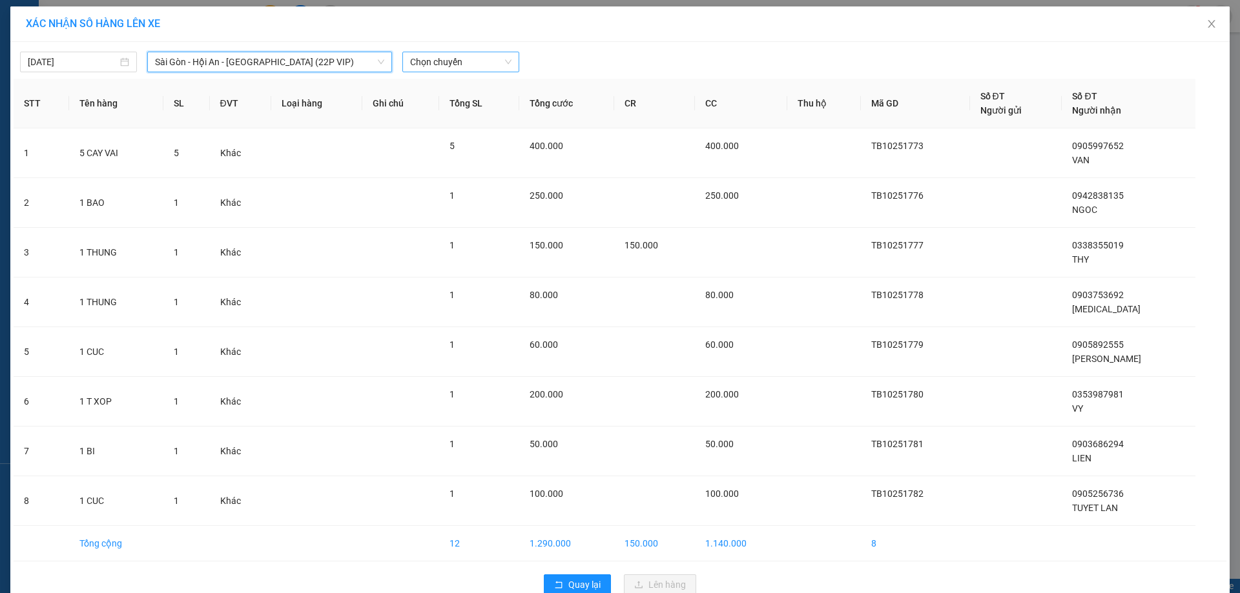
click at [431, 62] on span "Chọn chuyến" at bounding box center [460, 61] width 101 height 19
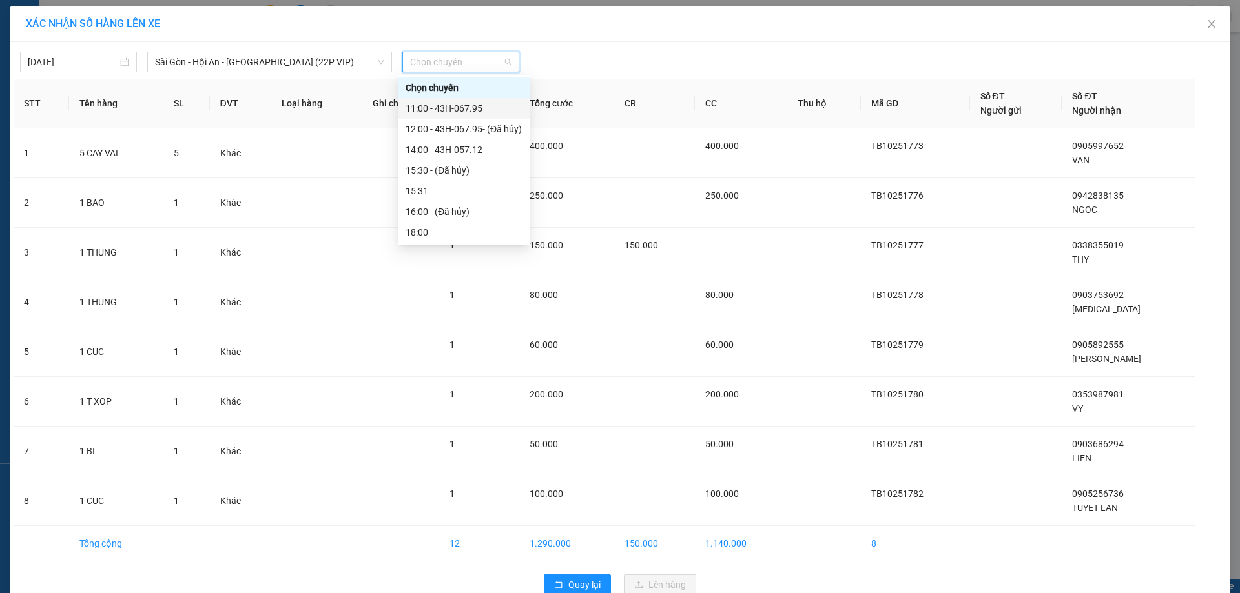
click at [446, 107] on div "11:00 - 43H-067.95" at bounding box center [464, 108] width 116 height 14
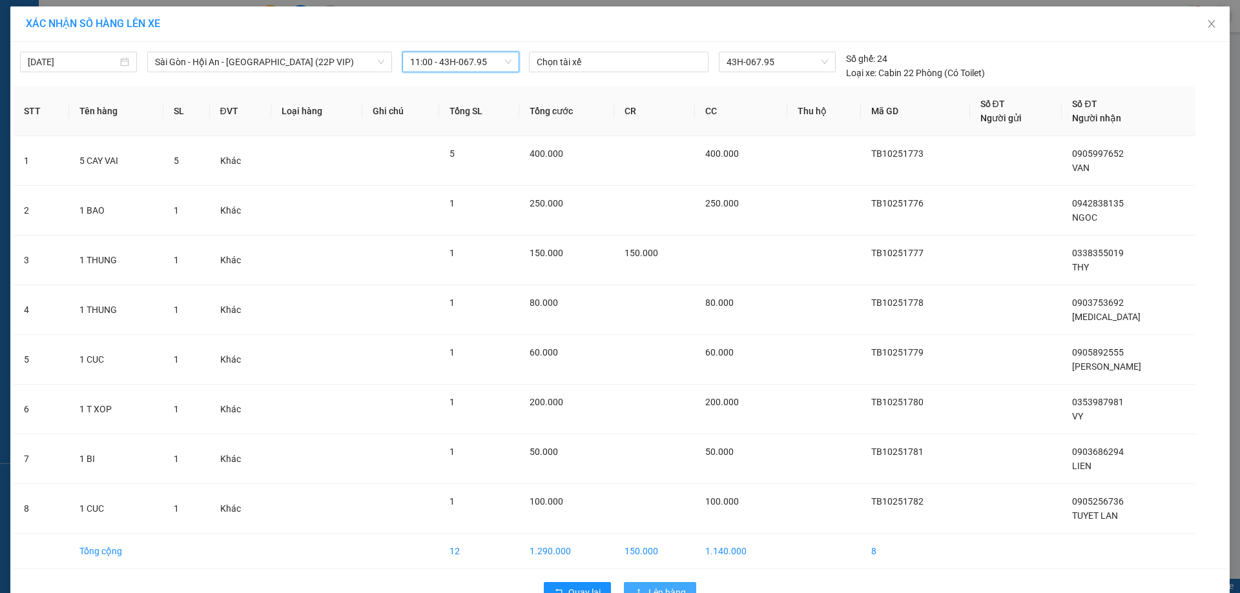
drag, startPoint x: 653, startPoint y: 555, endPoint x: 650, endPoint y: 539, distance: 16.5
click at [651, 576] on div "Quay lại Lên hàng" at bounding box center [620, 593] width 1213 height 34
click at [679, 586] on span "Lên hàng" at bounding box center [666, 593] width 37 height 14
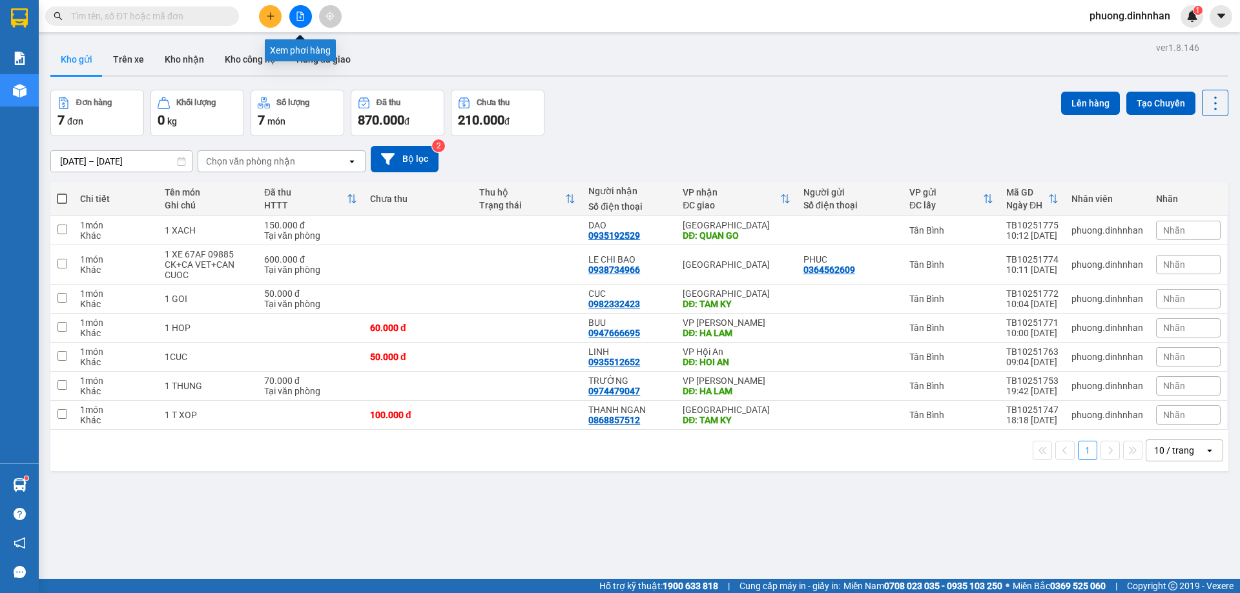
click at [294, 17] on button at bounding box center [300, 16] width 23 height 23
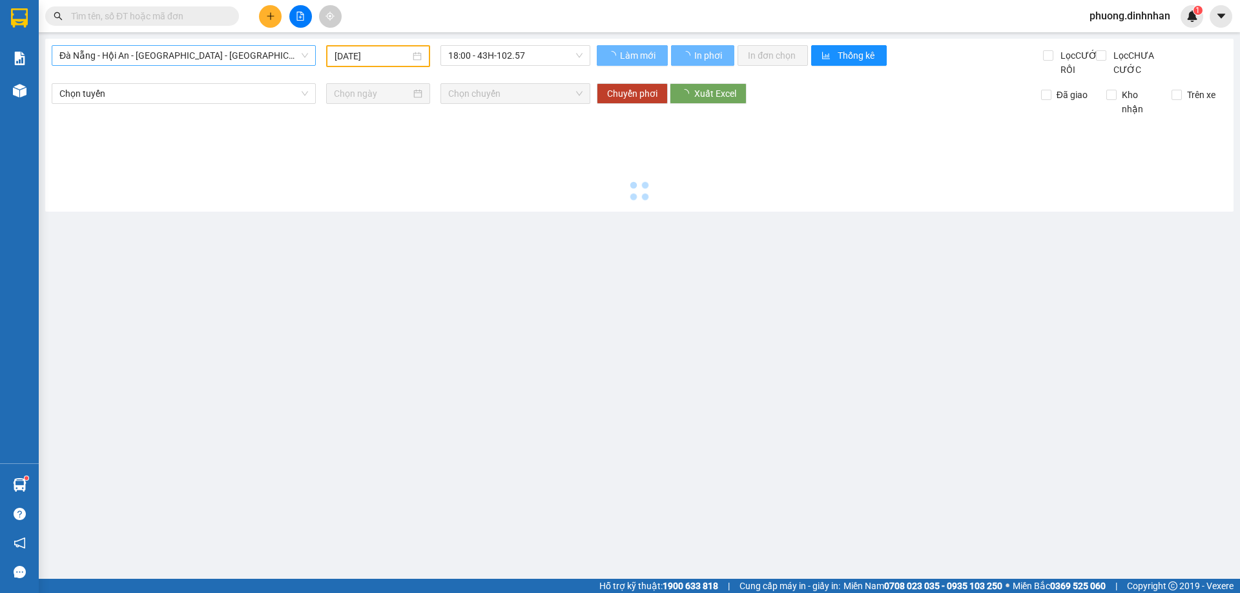
click at [255, 57] on span "Đà Nẵng - Hội An - [GEOGRAPHIC_DATA] - [GEOGRAPHIC_DATA] (34P VIP)" at bounding box center [183, 55] width 249 height 19
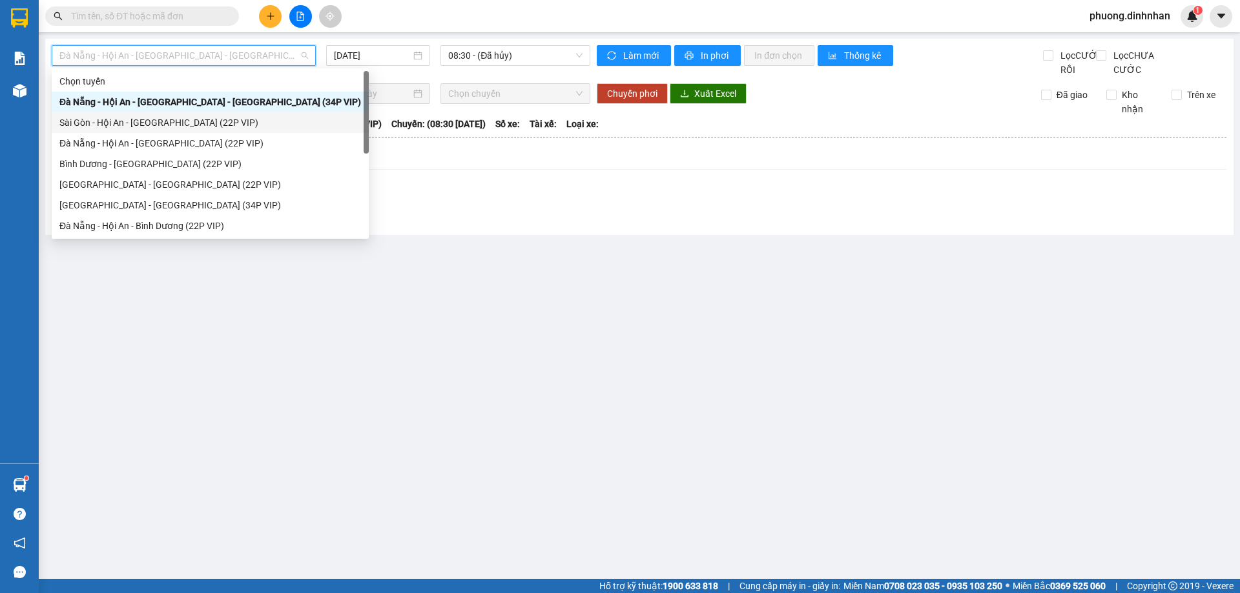
click at [194, 126] on div "Sài Gòn - Hội An - [GEOGRAPHIC_DATA] (22P VIP)" at bounding box center [210, 123] width 302 height 14
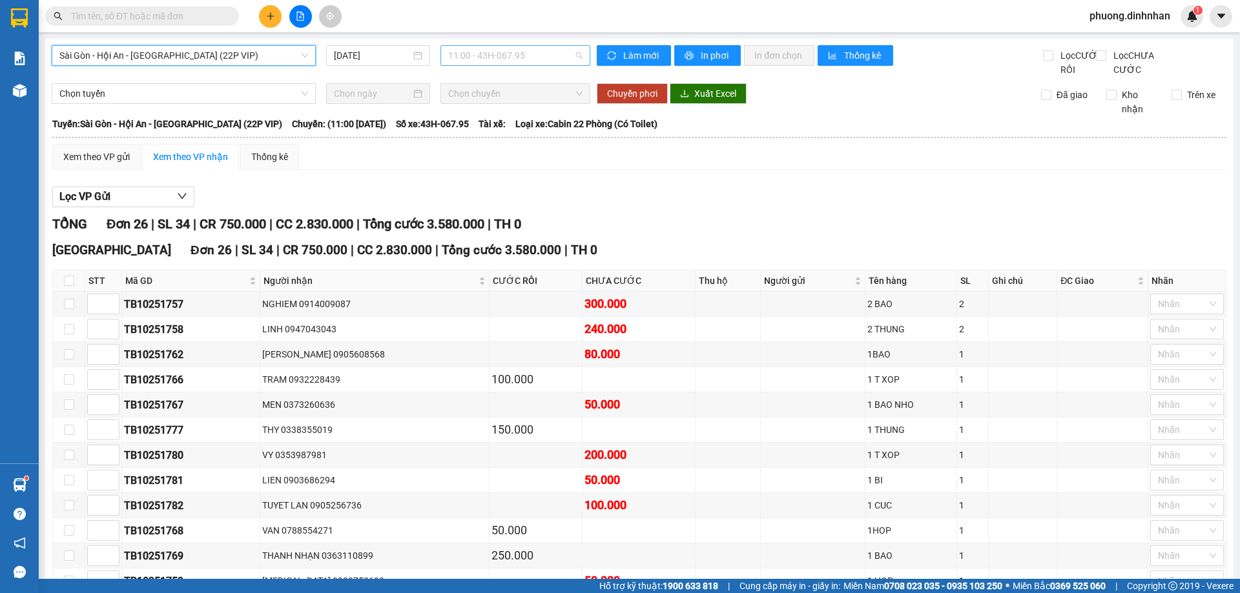
click at [499, 56] on span "11:00 - 43H-067.95" at bounding box center [515, 55] width 134 height 19
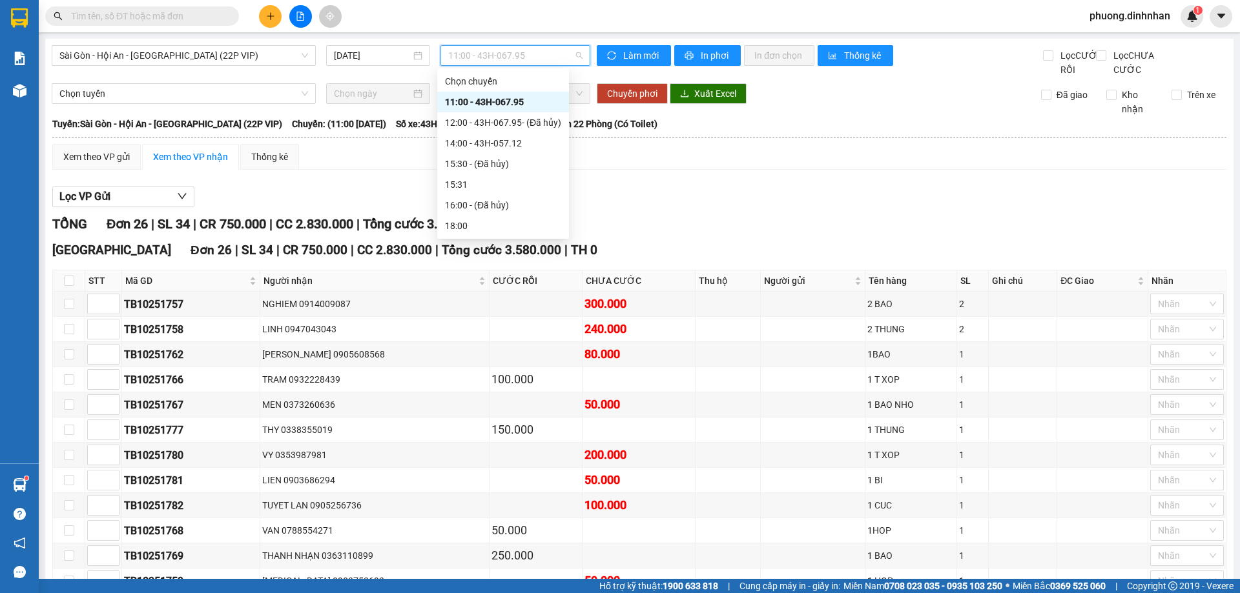
click at [506, 100] on div "11:00 - 43H-067.95" at bounding box center [503, 102] width 116 height 14
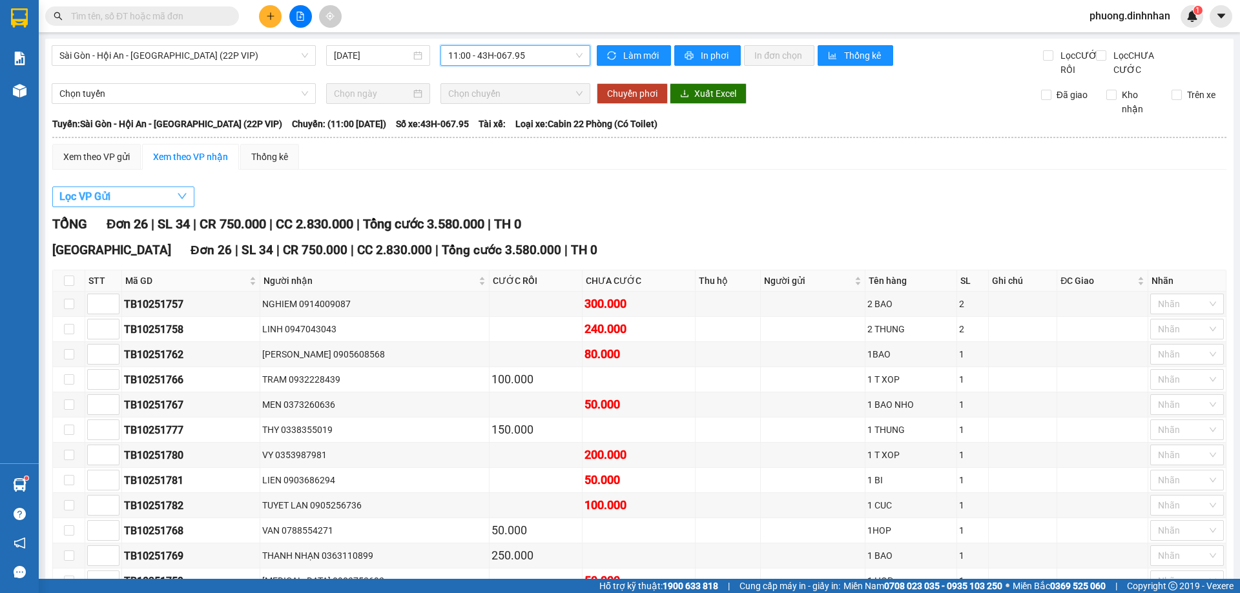
click at [96, 205] on span "Lọc VP Gửi" at bounding box center [84, 197] width 51 height 16
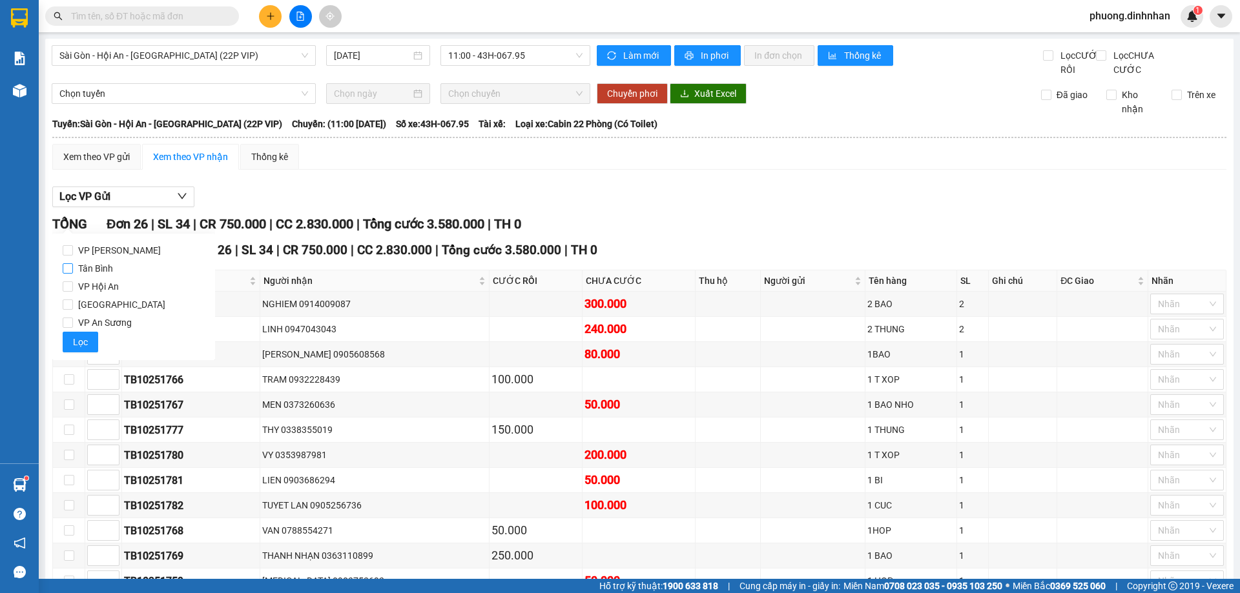
click at [68, 269] on input "Tân Bình" at bounding box center [68, 268] width 10 height 10
drag, startPoint x: 84, startPoint y: 338, endPoint x: 229, endPoint y: 317, distance: 146.2
click at [85, 338] on span "Lọc" at bounding box center [80, 342] width 15 height 14
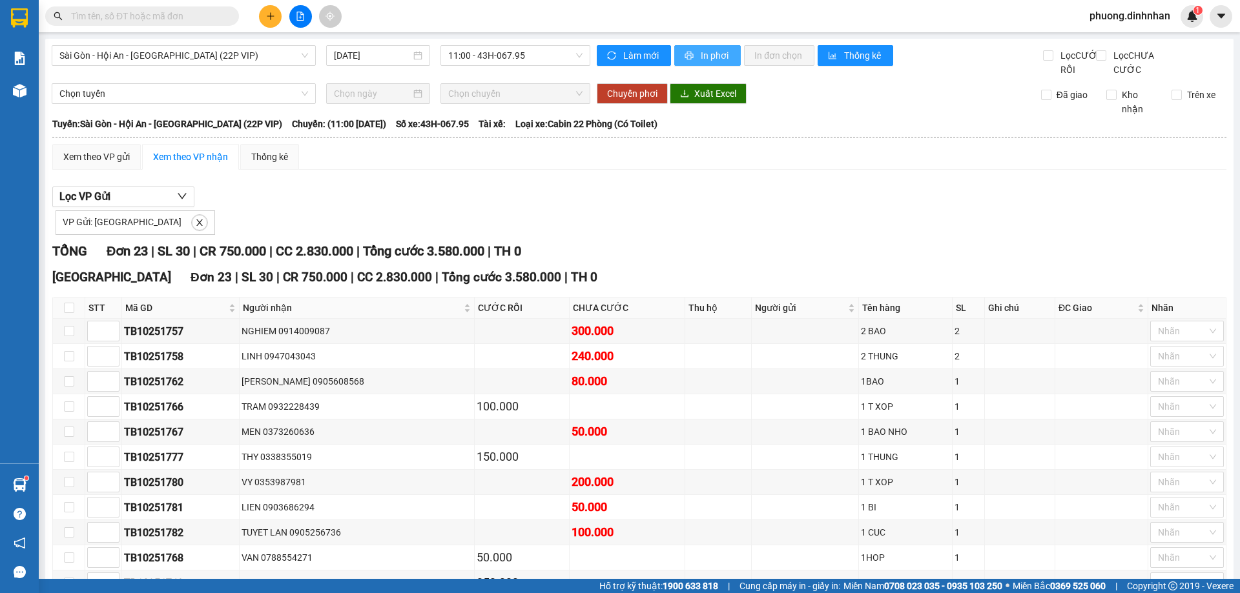
click at [701, 57] on span "In phơi" at bounding box center [716, 55] width 30 height 14
click at [267, 15] on icon "plus" at bounding box center [270, 16] width 9 height 9
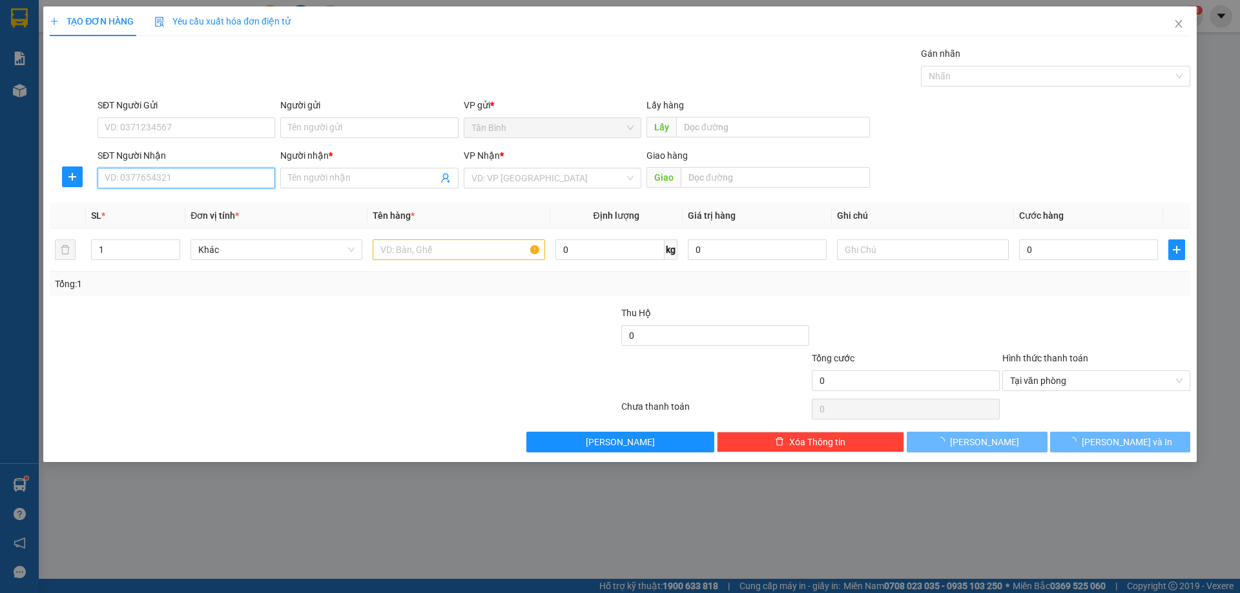
click at [136, 178] on input "SĐT Người Nhận" at bounding box center [187, 178] width 178 height 21
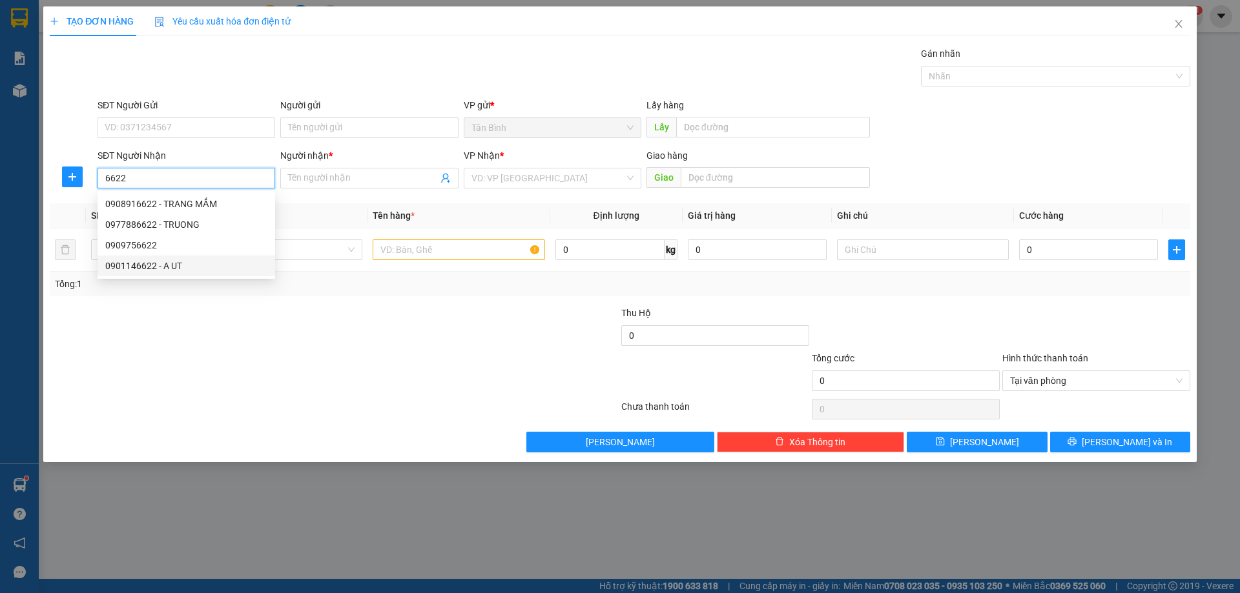
click at [180, 259] on div "0901146622 - A UT" at bounding box center [186, 266] width 162 height 14
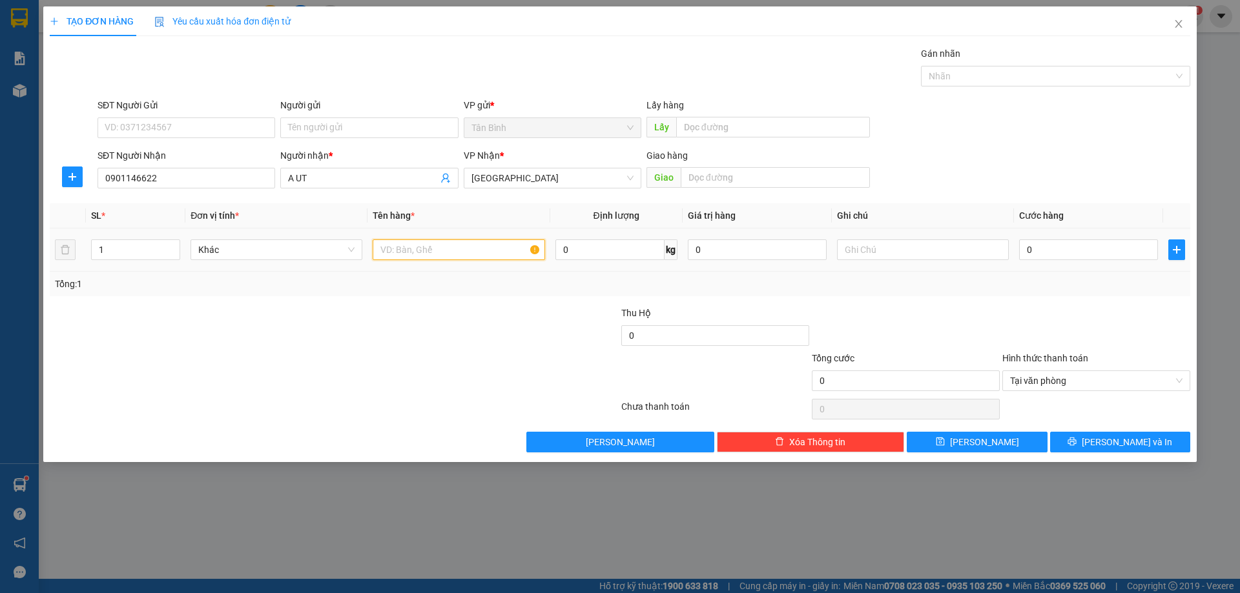
click at [385, 256] on input "text" at bounding box center [459, 250] width 172 height 21
drag, startPoint x: 172, startPoint y: 247, endPoint x: 442, endPoint y: 314, distance: 278.1
click at [172, 247] on icon "up" at bounding box center [173, 245] width 5 height 5
click at [1048, 252] on input "0" at bounding box center [1088, 250] width 139 height 21
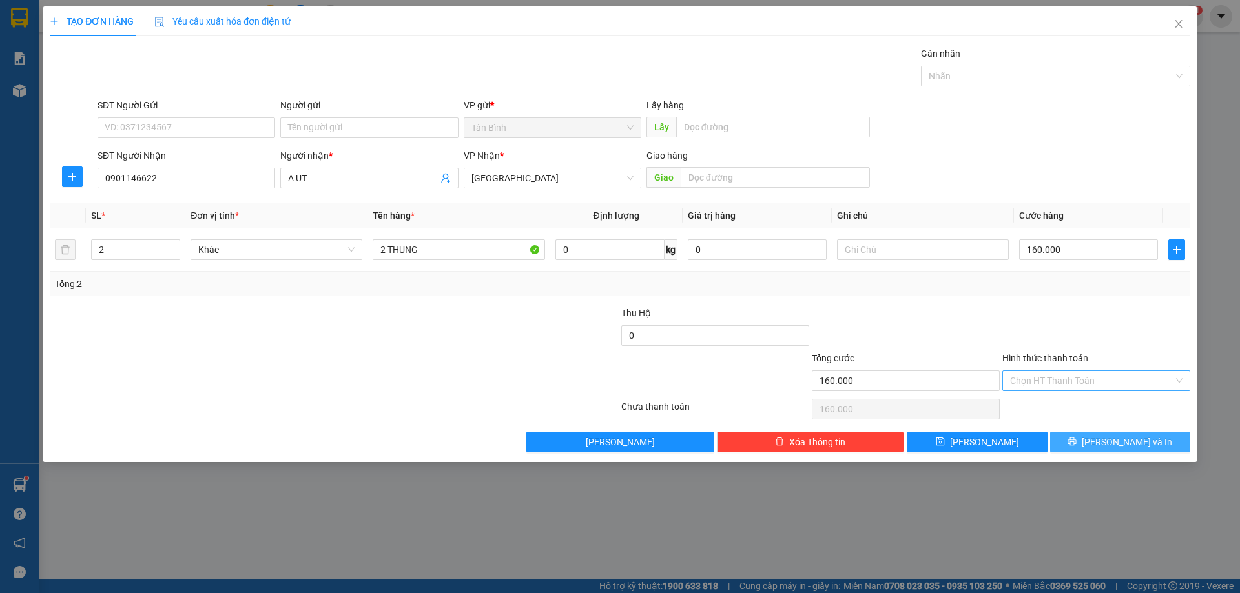
click at [1152, 445] on button "[PERSON_NAME] và In" at bounding box center [1120, 442] width 140 height 21
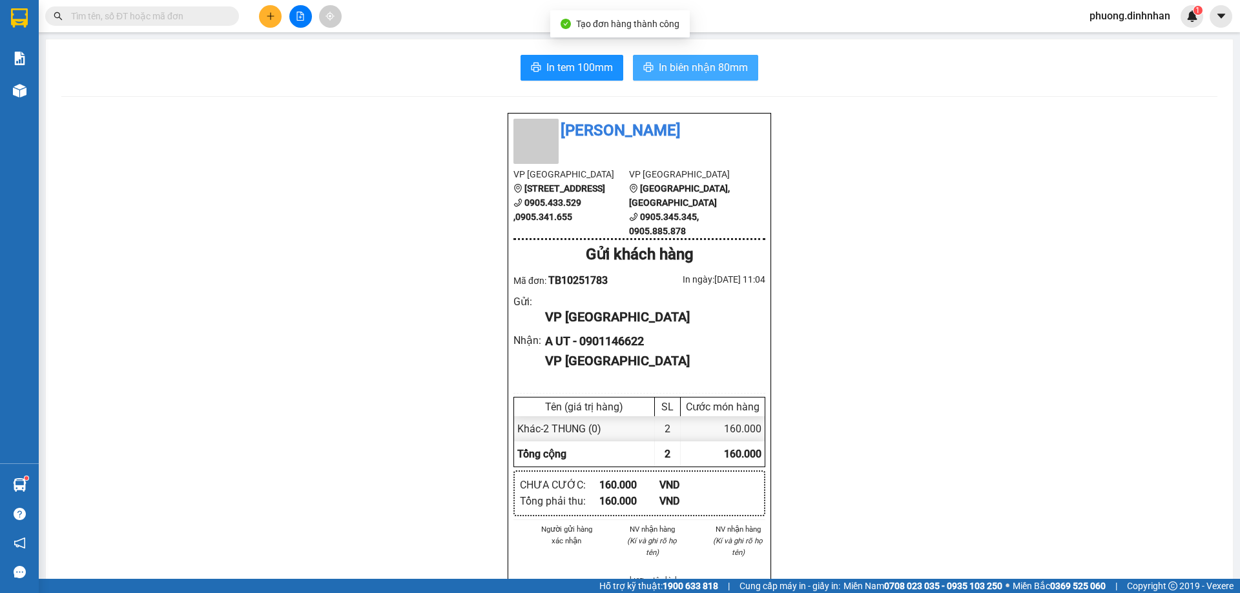
click at [732, 71] on span "In biên nhận 80mm" at bounding box center [703, 67] width 89 height 16
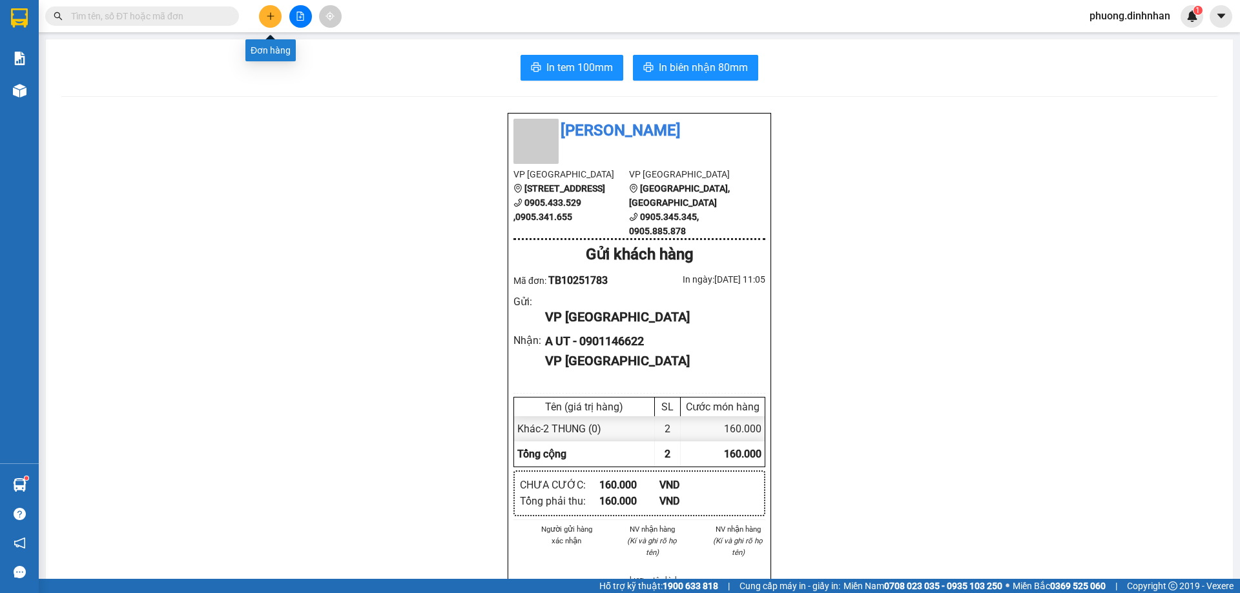
click at [271, 15] on icon "plus" at bounding box center [270, 15] width 1 height 7
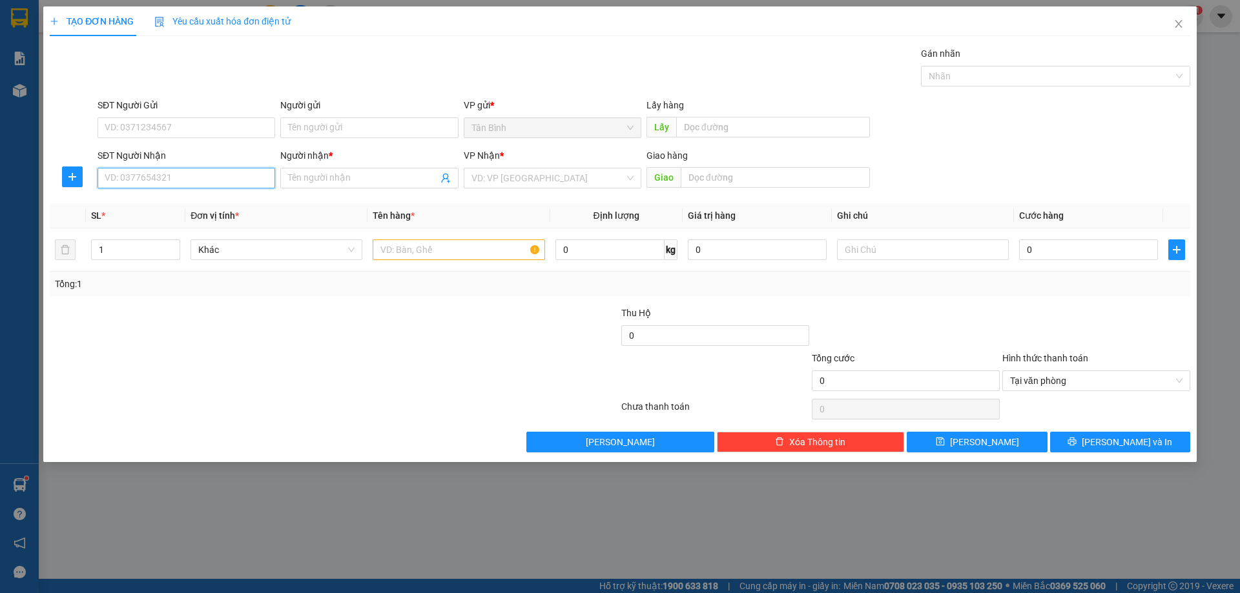
click at [145, 181] on input "SĐT Người Nhận" at bounding box center [187, 178] width 178 height 21
type input "0908186444"
click at [186, 203] on div "0908186444 - VÕ BÊ" at bounding box center [186, 204] width 162 height 14
type input "VÕ BÊ"
type input "0908186444"
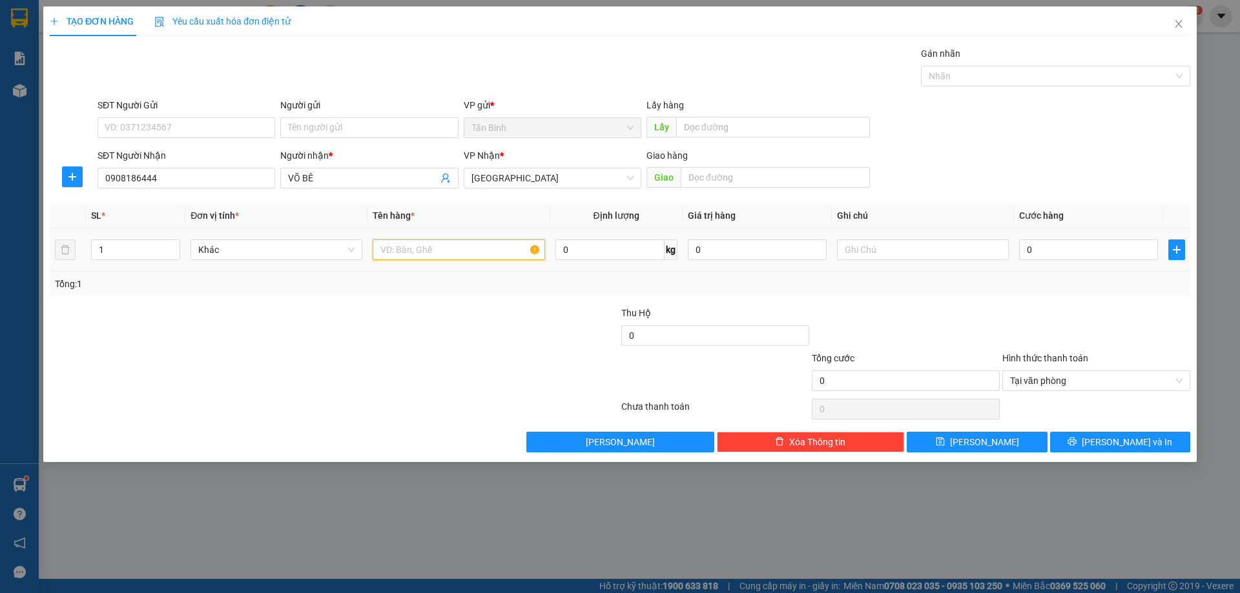
click at [441, 249] on input "text" at bounding box center [459, 250] width 172 height 21
type input "1 HOP"
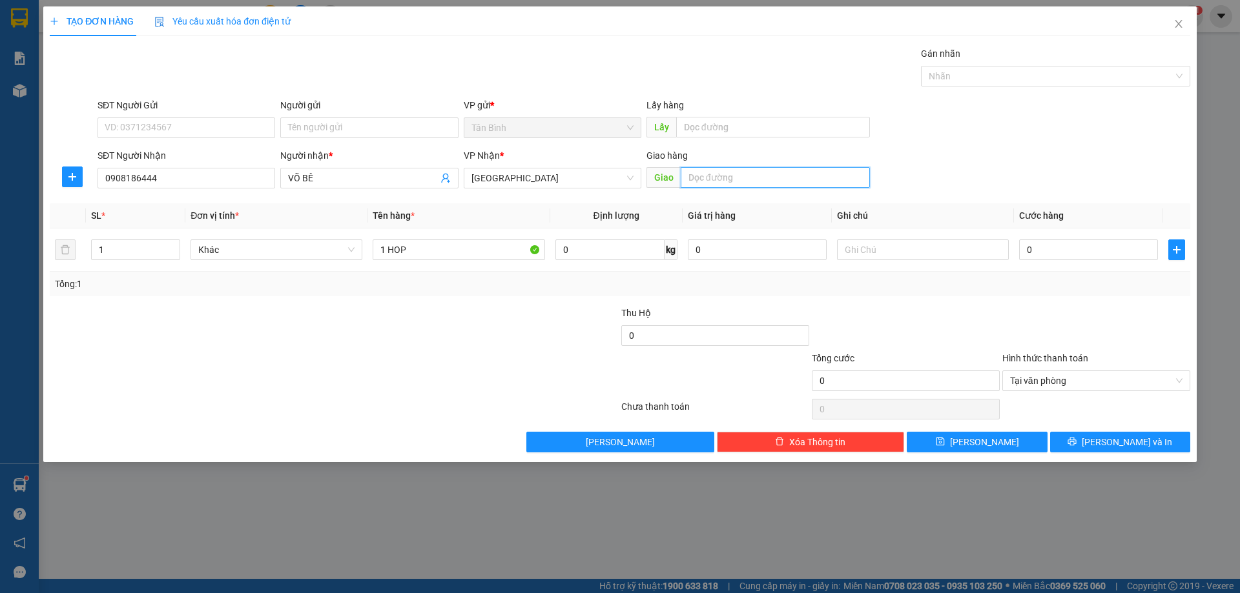
click at [737, 178] on input "text" at bounding box center [775, 177] width 189 height 21
type input "BVIEN VINH DUC"
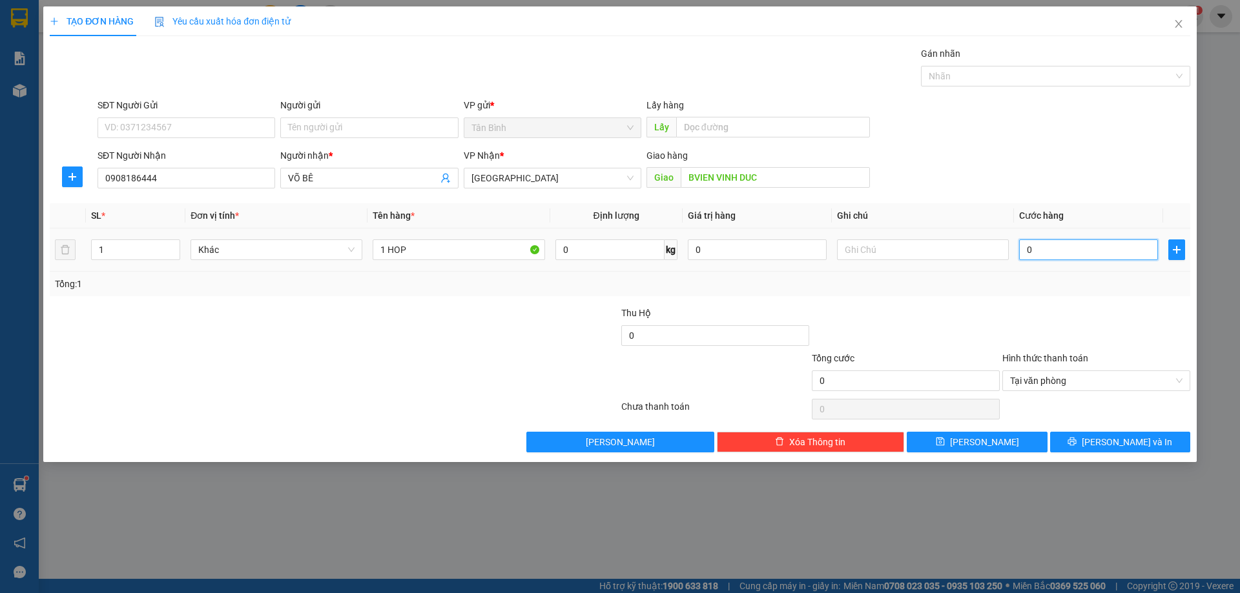
click at [1066, 255] on input "0" at bounding box center [1088, 250] width 139 height 21
type input "5"
type input "50"
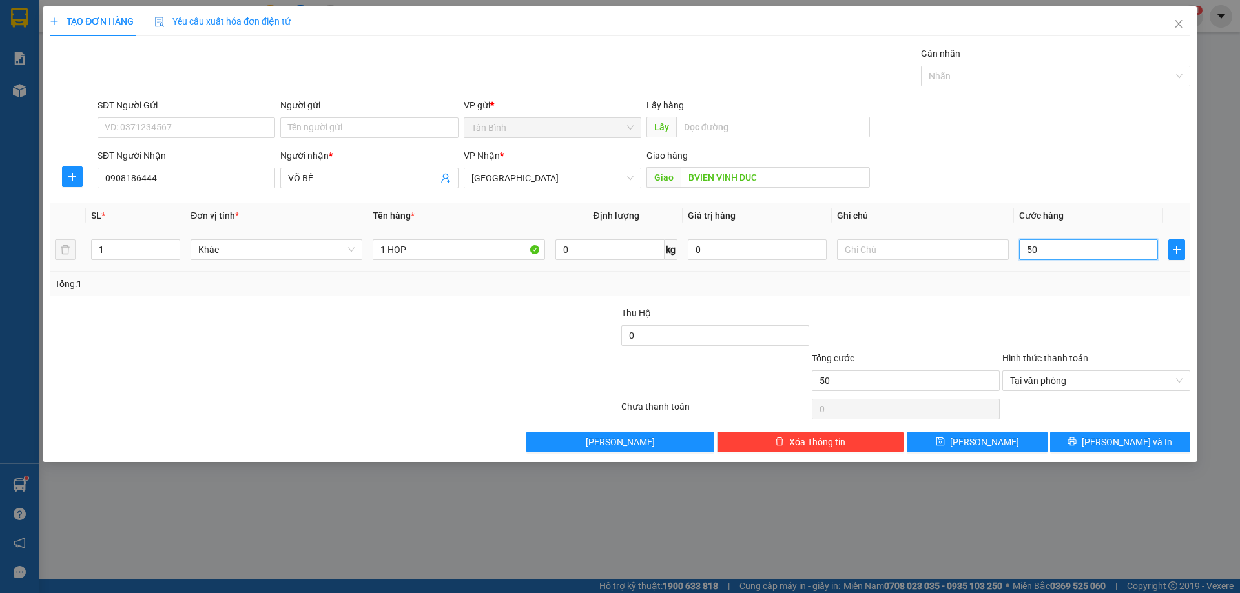
type input "500"
type input "5.000"
type input "50.000"
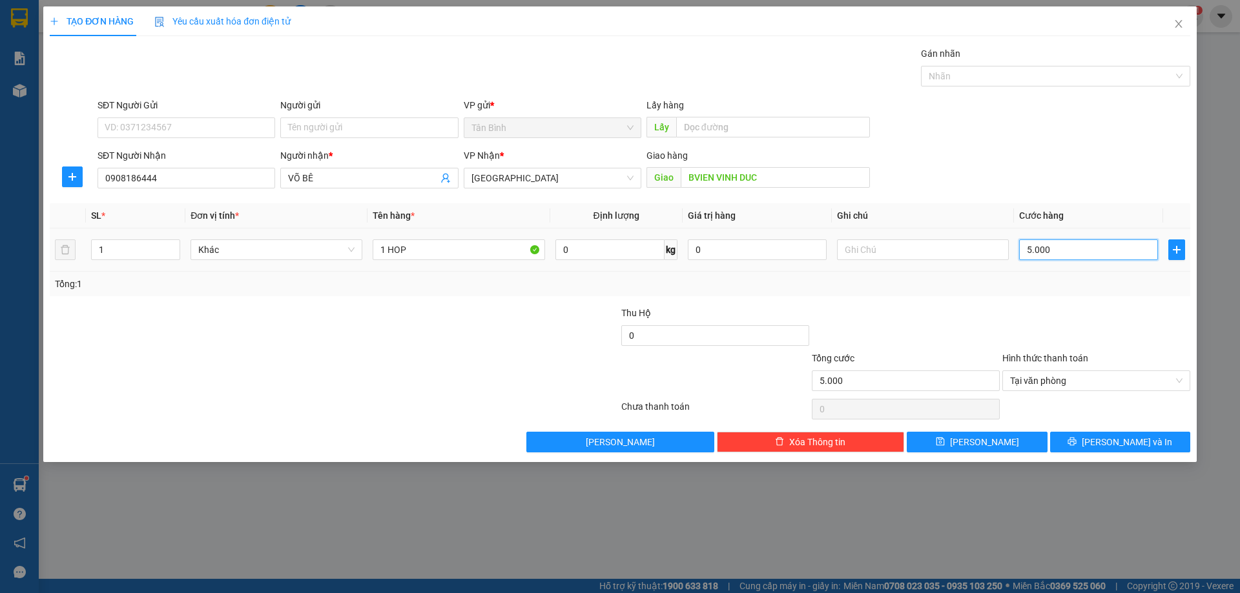
type input "50.000"
click at [1107, 437] on button "[PERSON_NAME] và In" at bounding box center [1120, 442] width 140 height 21
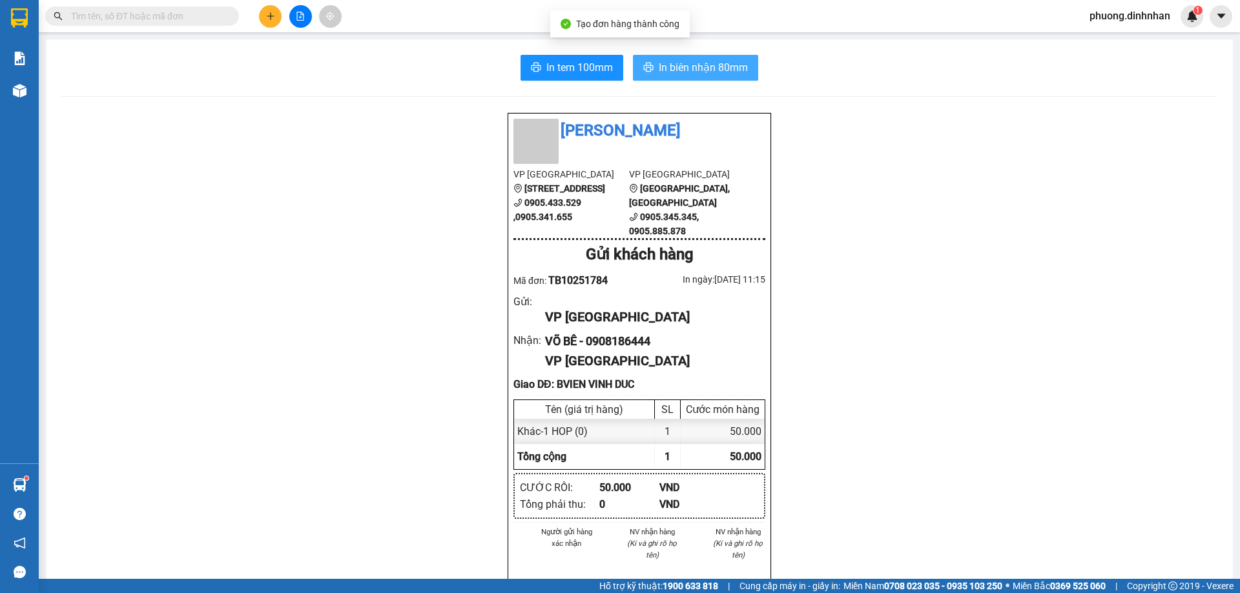
click at [731, 75] on span "In biên nhận 80mm" at bounding box center [703, 67] width 89 height 16
click at [187, 17] on input "text" at bounding box center [147, 16] width 152 height 14
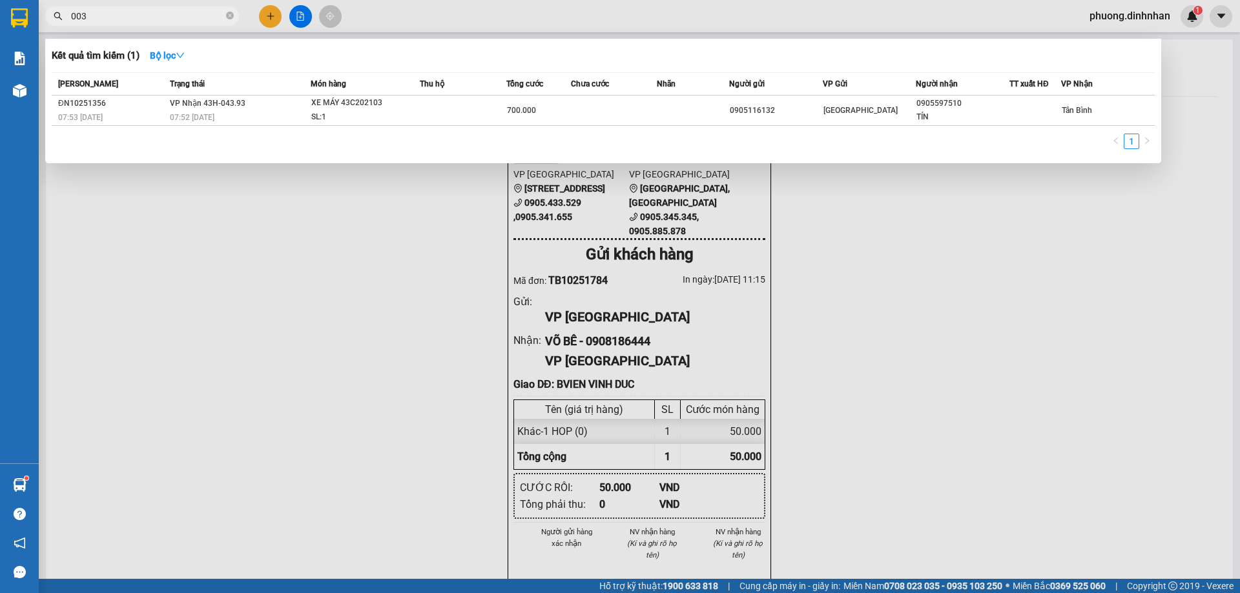
type input "0039"
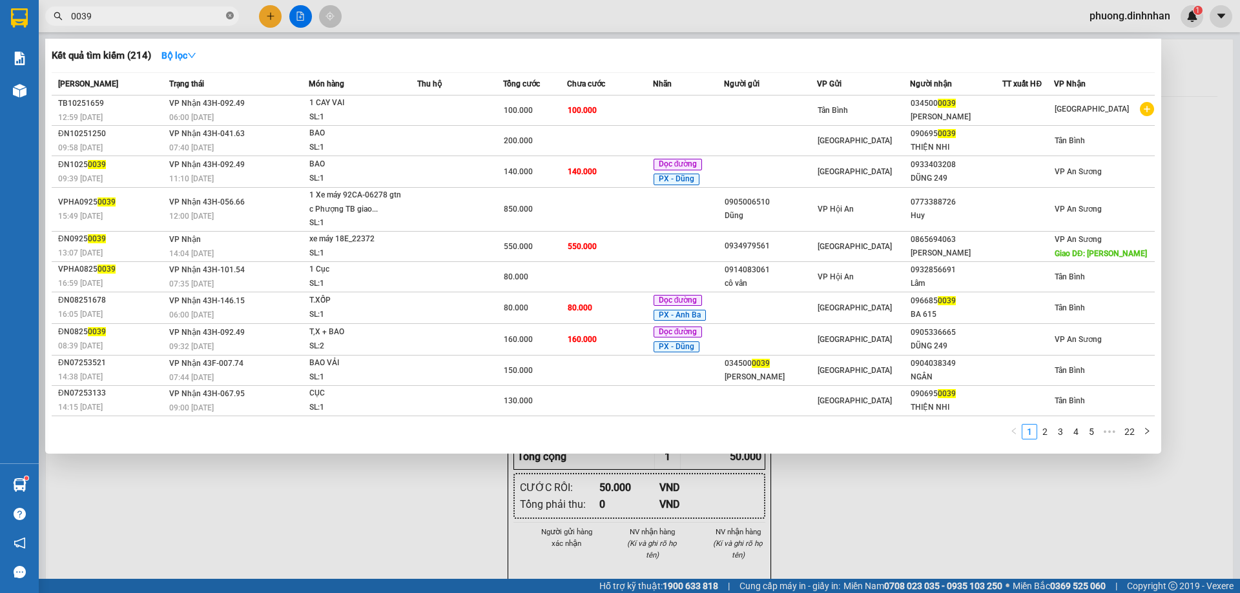
click at [229, 14] on icon "close-circle" at bounding box center [230, 16] width 8 height 8
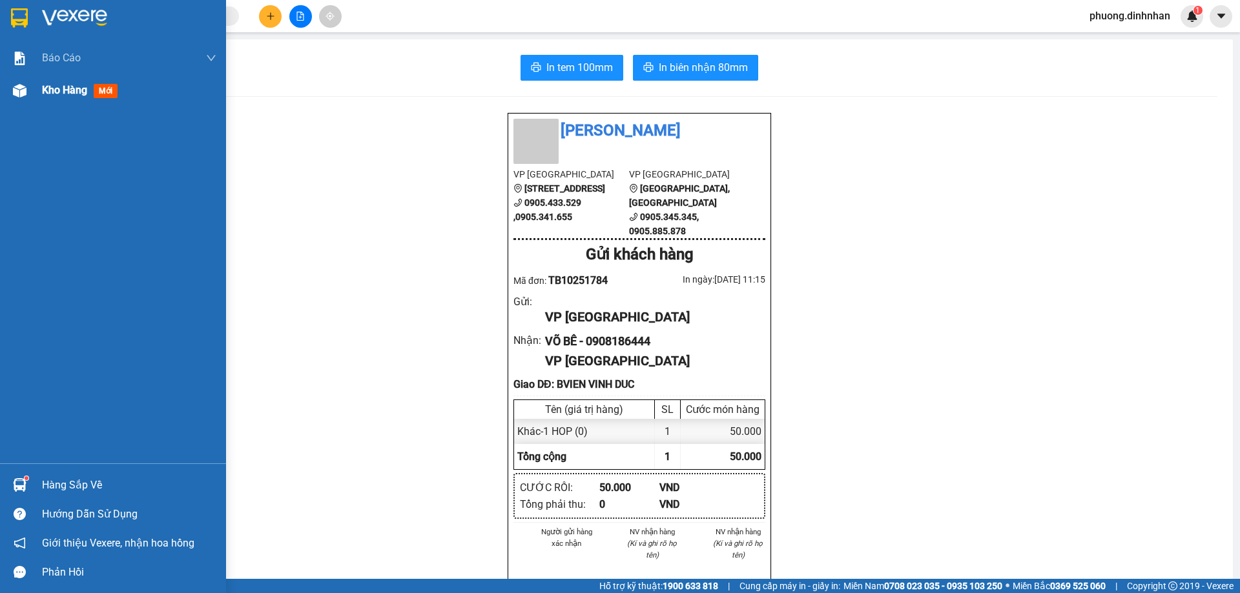
click at [16, 96] on img at bounding box center [20, 91] width 14 height 14
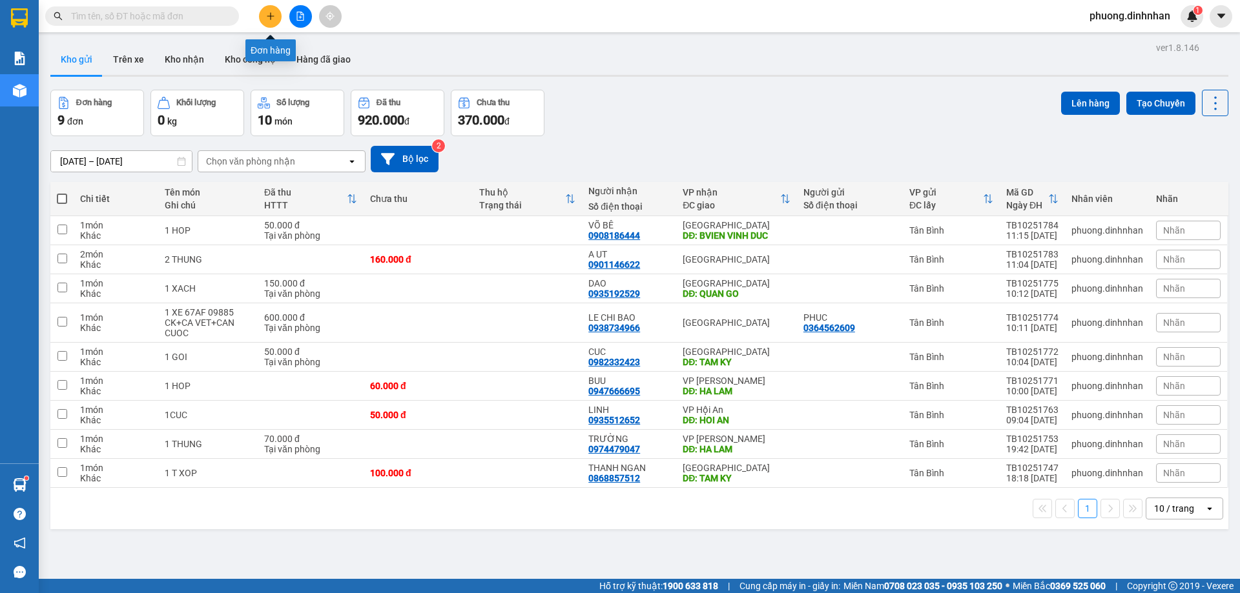
click at [270, 14] on icon "plus" at bounding box center [270, 16] width 9 height 9
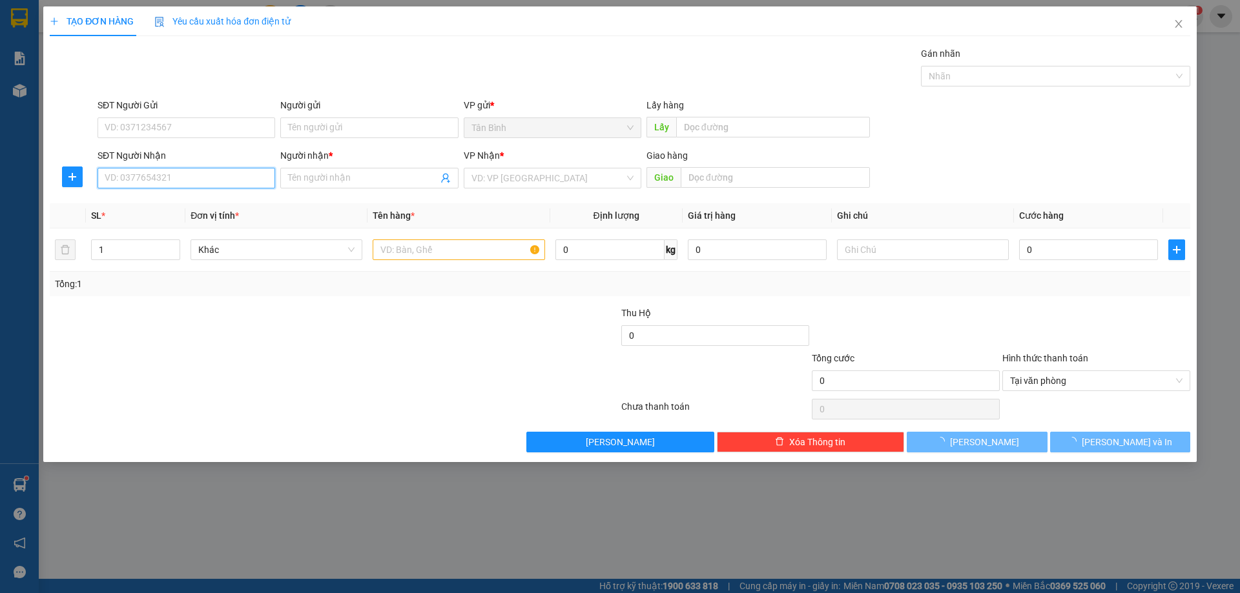
click at [163, 178] on input "SĐT Người Nhận" at bounding box center [187, 178] width 178 height 21
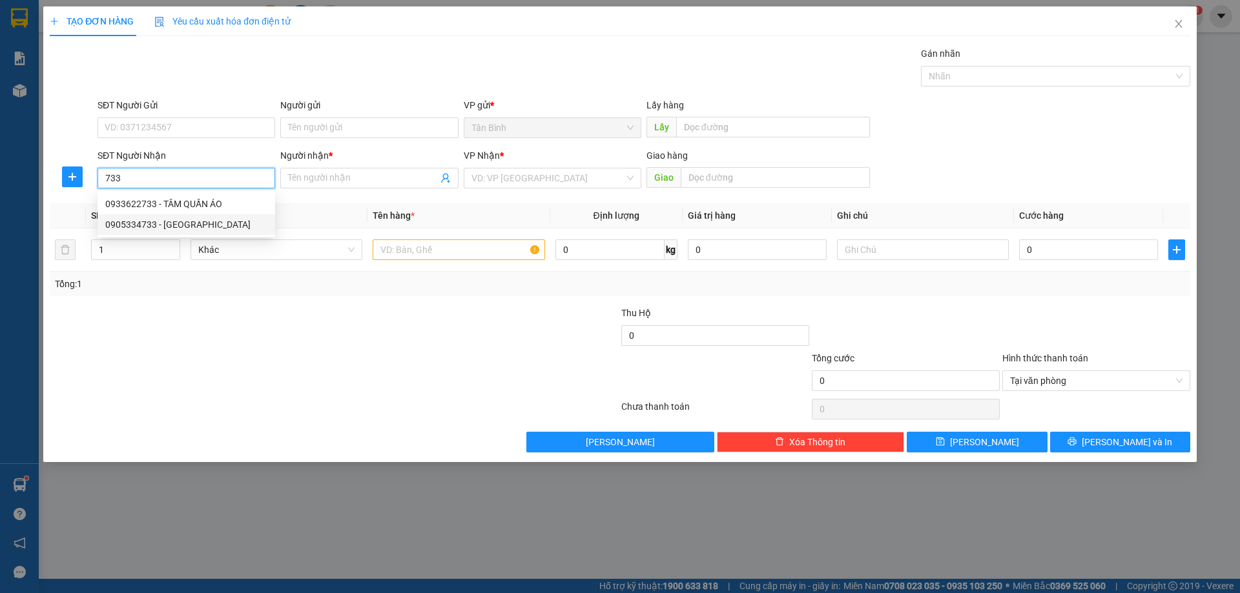
drag, startPoint x: 214, startPoint y: 222, endPoint x: 399, endPoint y: 211, distance: 185.0
click at [227, 223] on div "0905334733 - VAN MINH" at bounding box center [186, 225] width 162 height 14
type input "0905334733"
type input "VAN MINH"
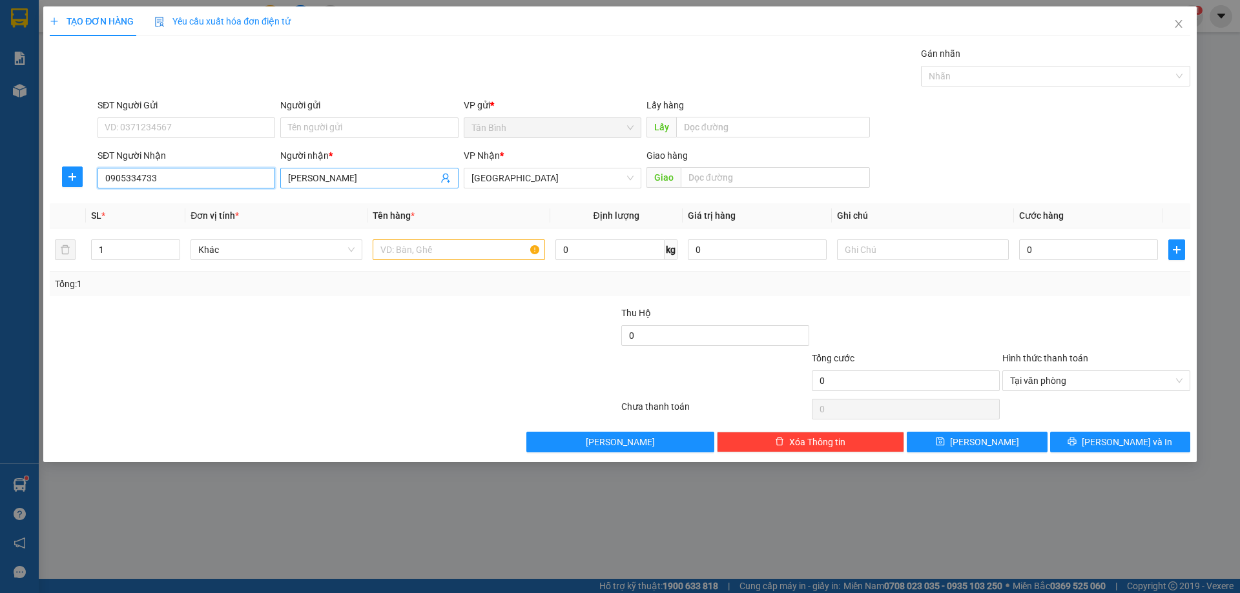
type input "0905334733"
click at [369, 172] on input "VAN MINH" at bounding box center [362, 178] width 149 height 14
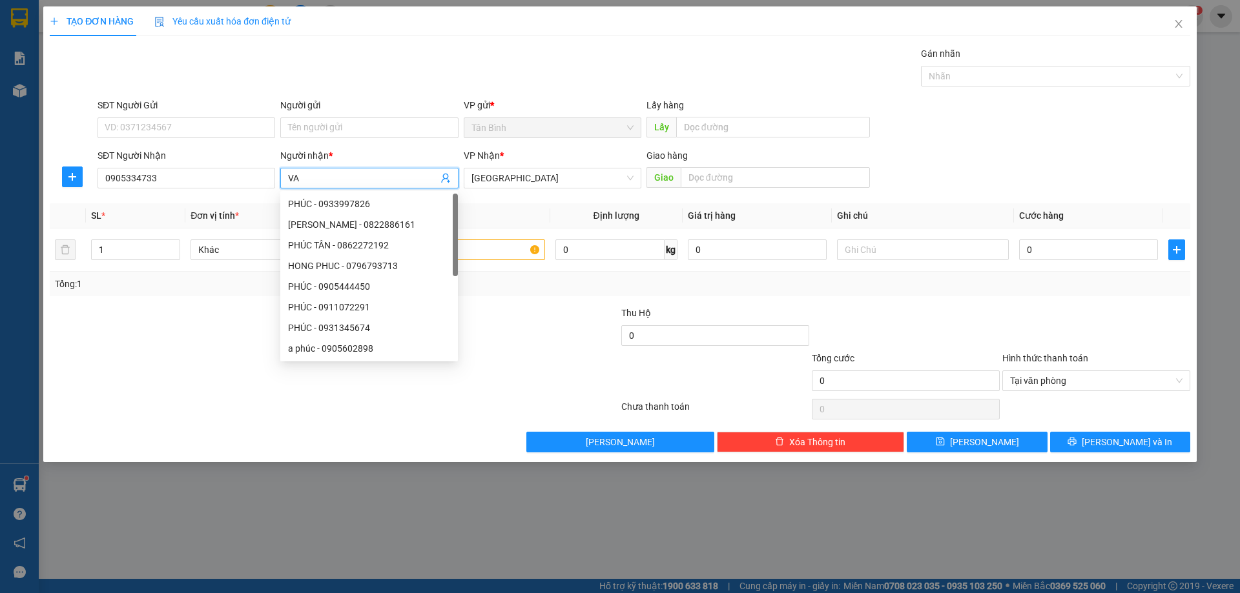
type input "V"
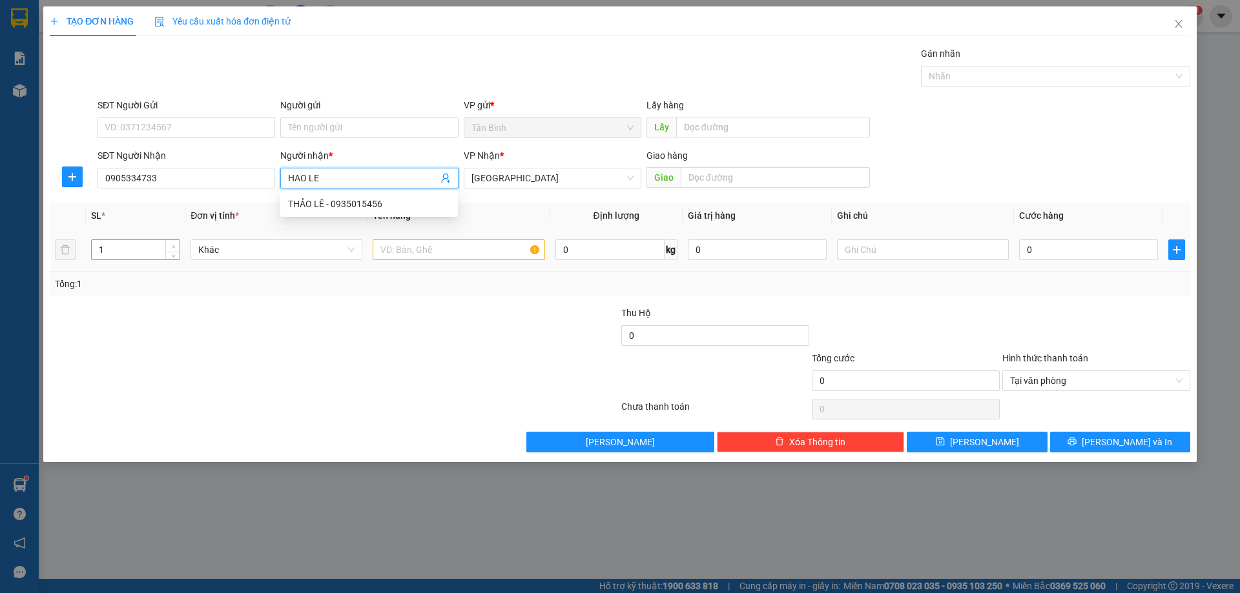
type input "HAO LE"
click at [177, 243] on span "up" at bounding box center [173, 247] width 8 height 8
type input "3"
click at [177, 243] on span "up" at bounding box center [173, 247] width 8 height 8
click at [398, 257] on input "text" at bounding box center [459, 250] width 172 height 21
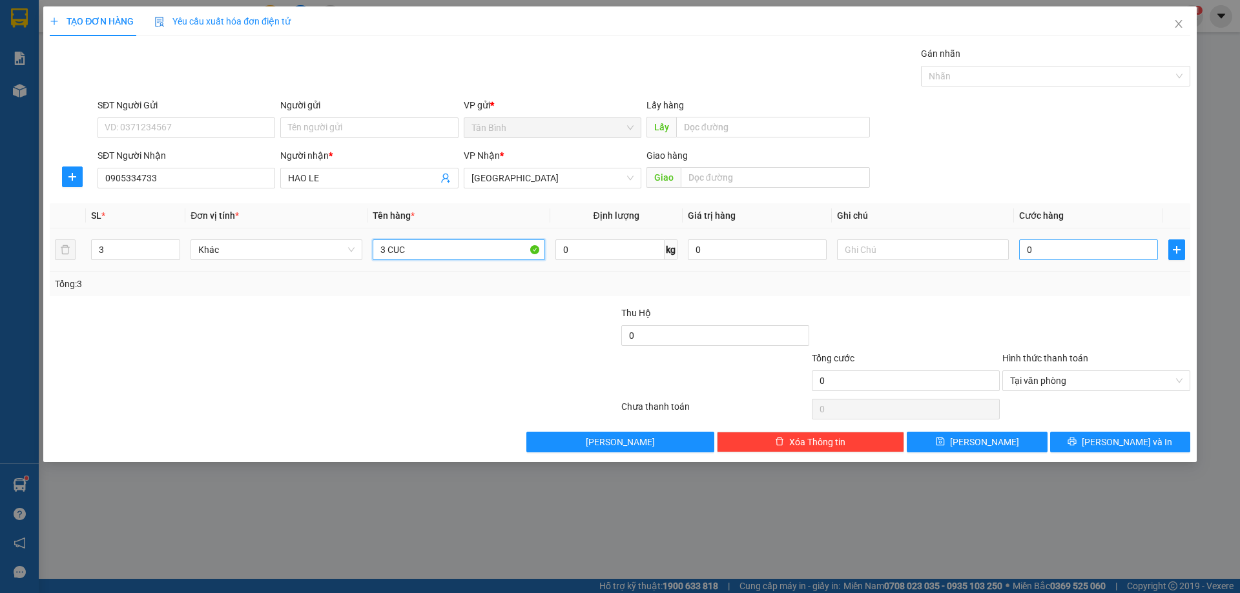
type input "3 CUC"
click at [1054, 255] on input "0" at bounding box center [1088, 250] width 139 height 21
type input "2"
type input "24"
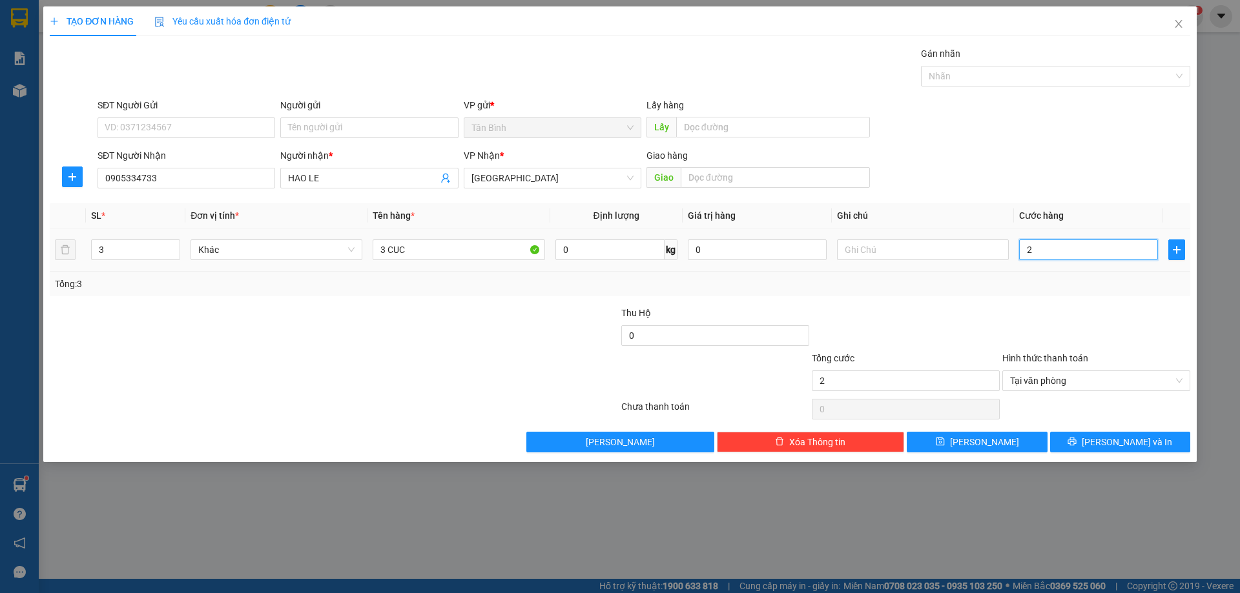
type input "24"
type input "240"
type input "2.400"
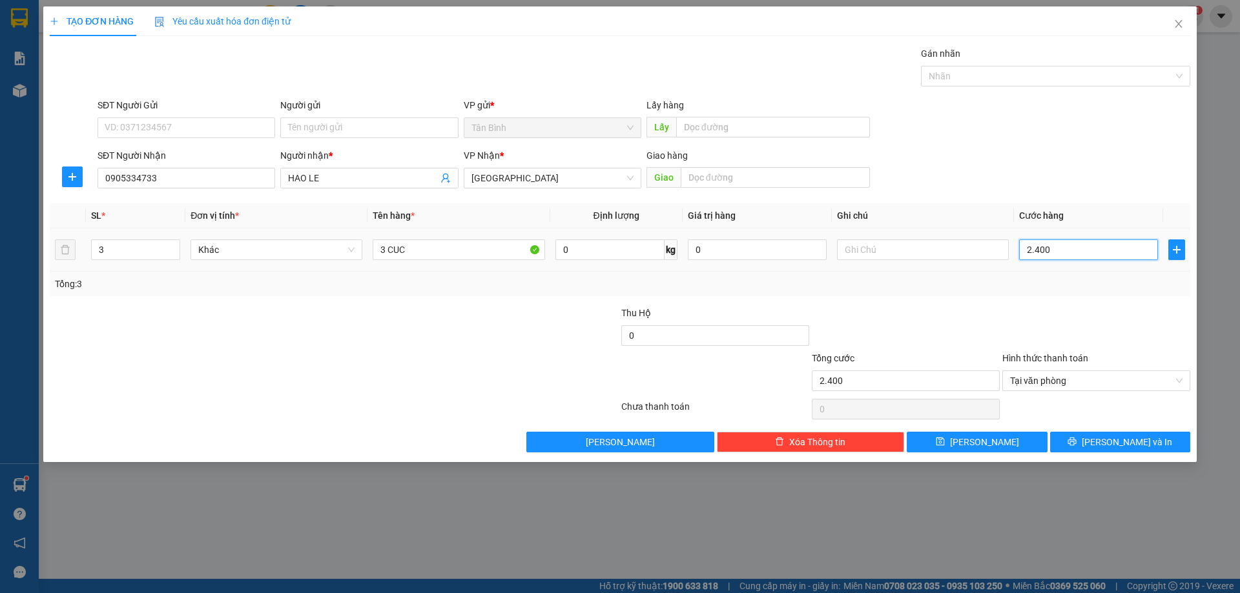
type input "24.000"
type input "240.000"
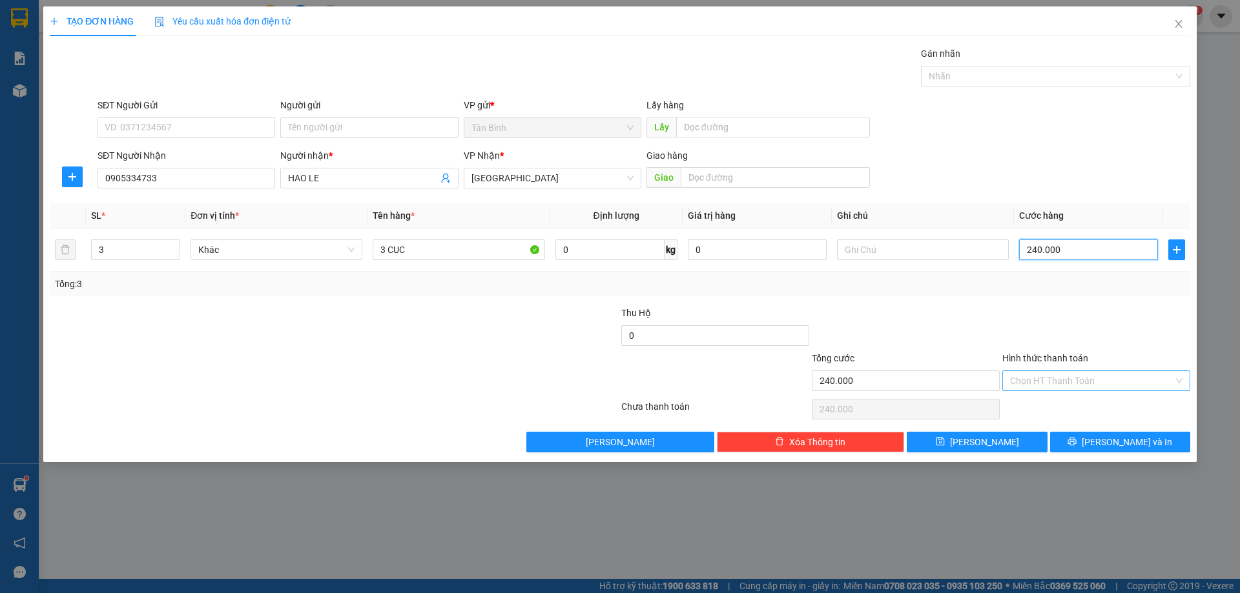
click at [1180, 380] on div "Chọn HT Thanh Toán" at bounding box center [1096, 381] width 188 height 21
type input "240.000"
click at [1106, 316] on div at bounding box center [1096, 328] width 190 height 45
click at [1114, 444] on span "[PERSON_NAME] và In" at bounding box center [1127, 442] width 90 height 14
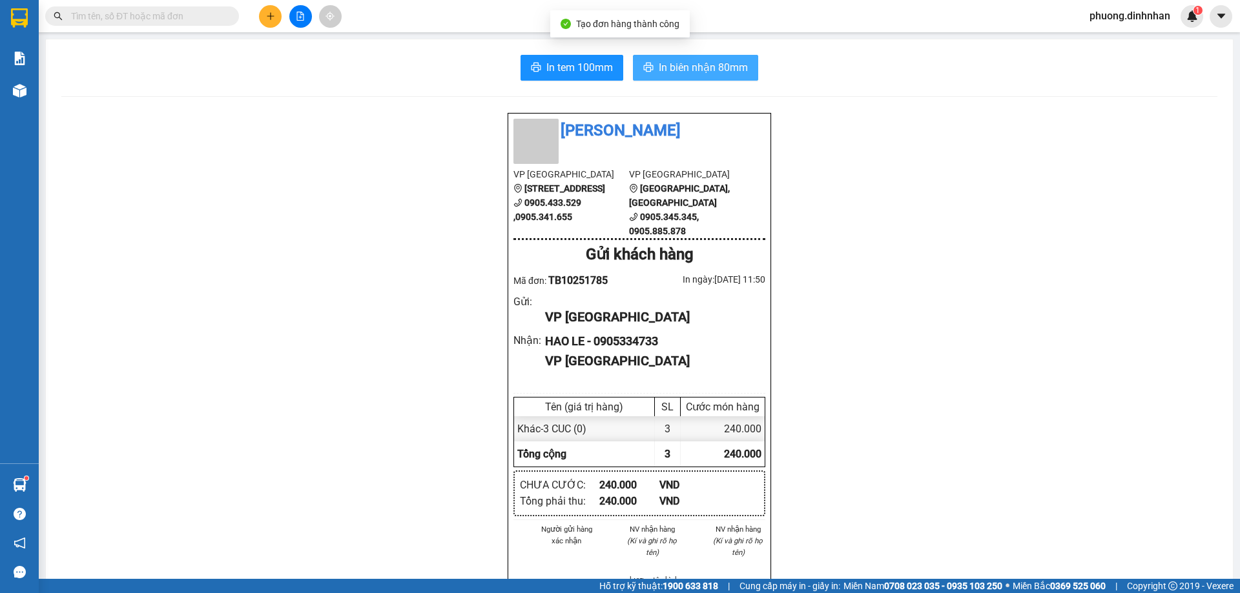
click at [719, 71] on span "In biên nhận 80mm" at bounding box center [703, 67] width 89 height 16
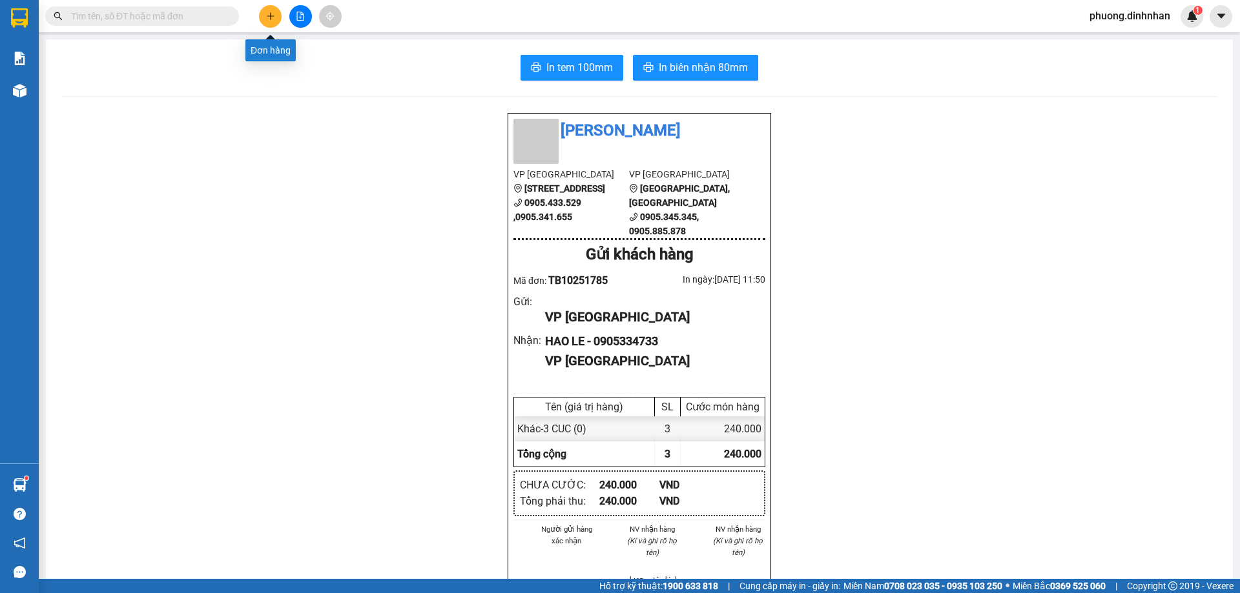
click at [267, 15] on icon "plus" at bounding box center [270, 16] width 9 height 9
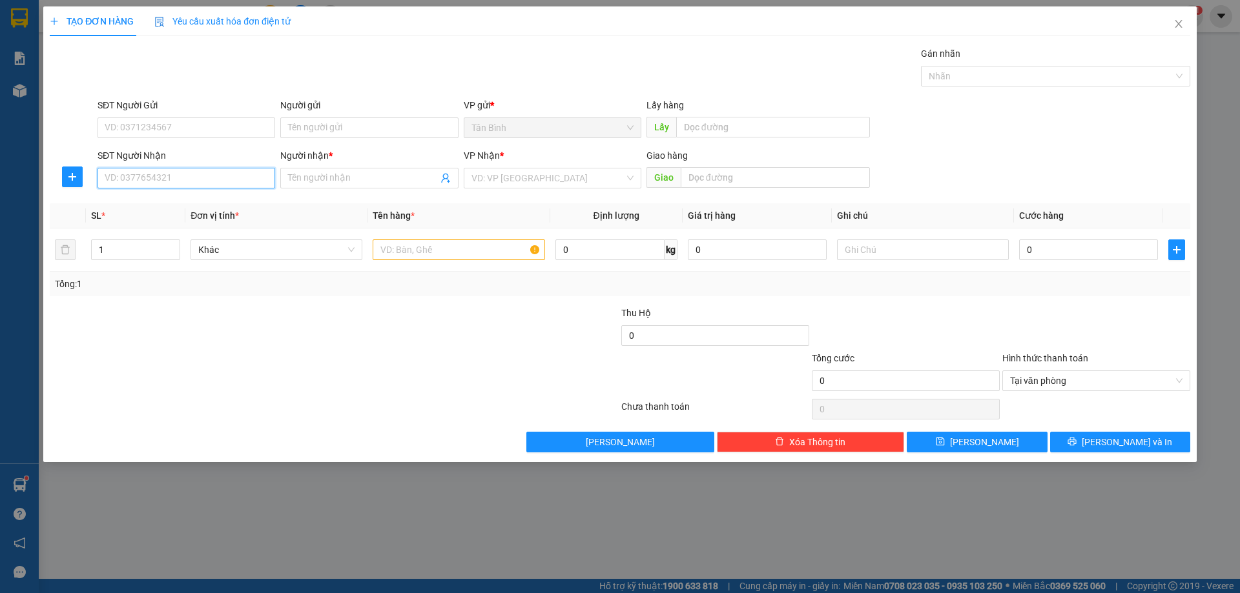
click at [128, 181] on input "SĐT Người Nhận" at bounding box center [187, 178] width 178 height 21
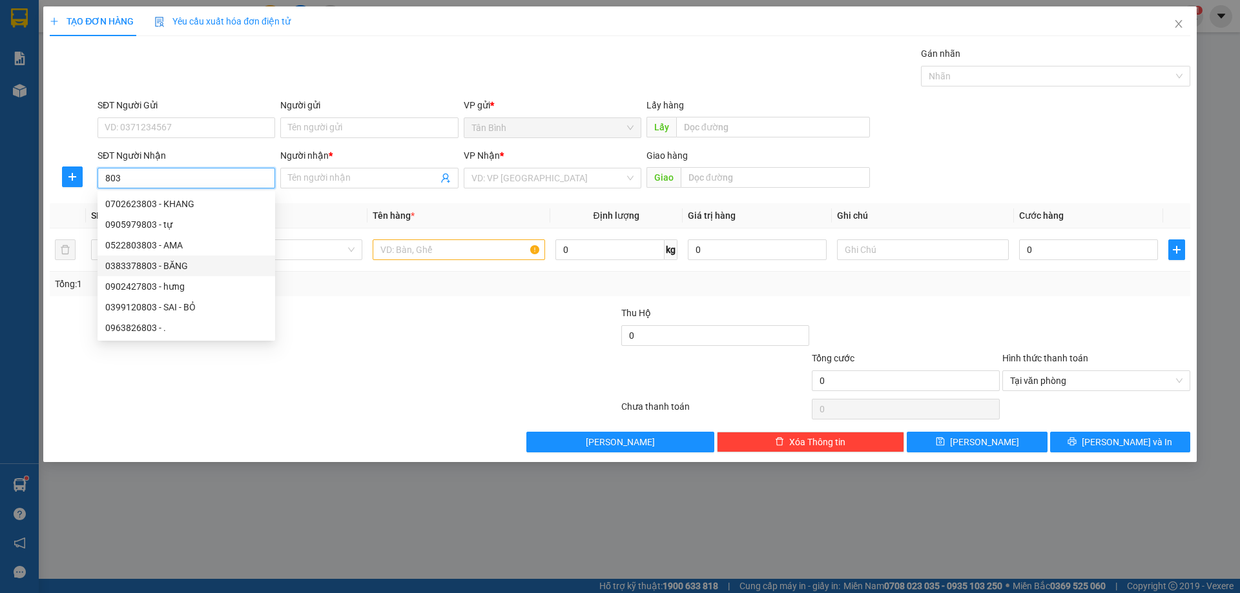
type input "803"
click at [743, 430] on div "Transit Pickup Surcharge Ids Transit Deliver Surcharge Ids Transit Deliver Surc…" at bounding box center [620, 249] width 1140 height 406
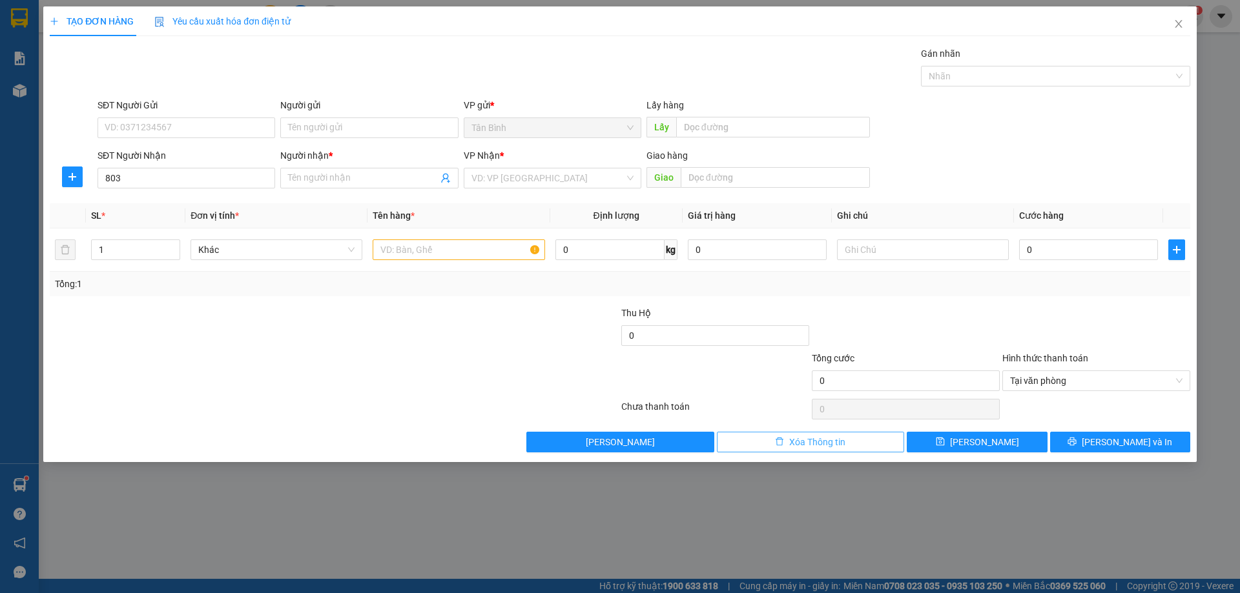
click at [752, 446] on button "Xóa Thông tin" at bounding box center [811, 442] width 188 height 21
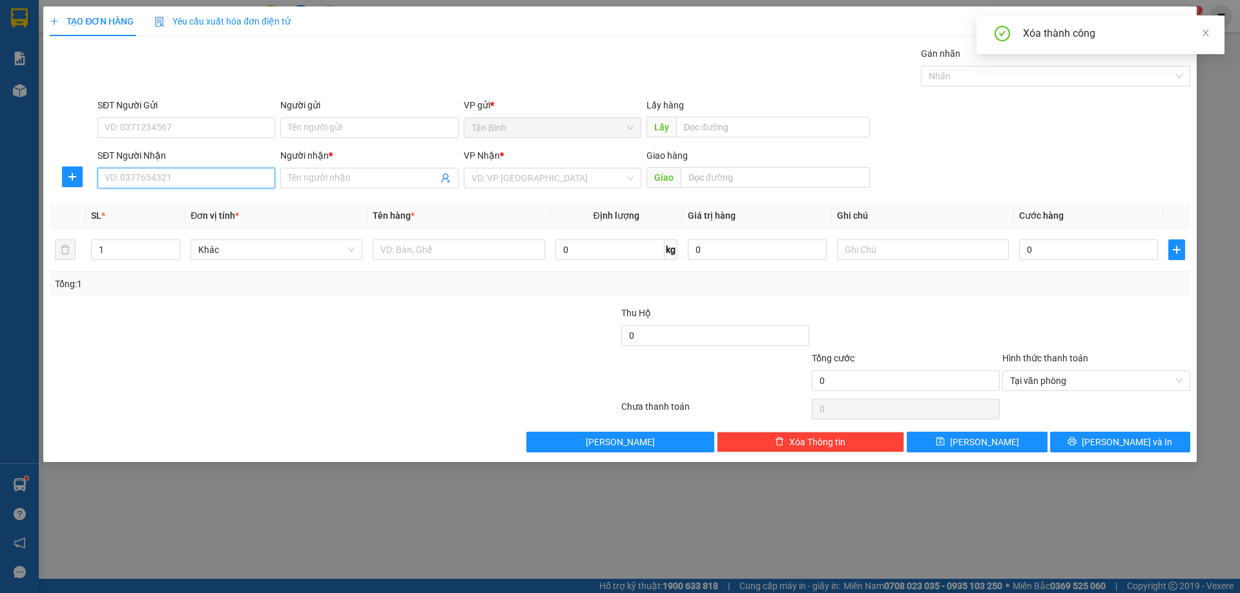
click at [163, 180] on input "SĐT Người Nhận" at bounding box center [187, 178] width 178 height 21
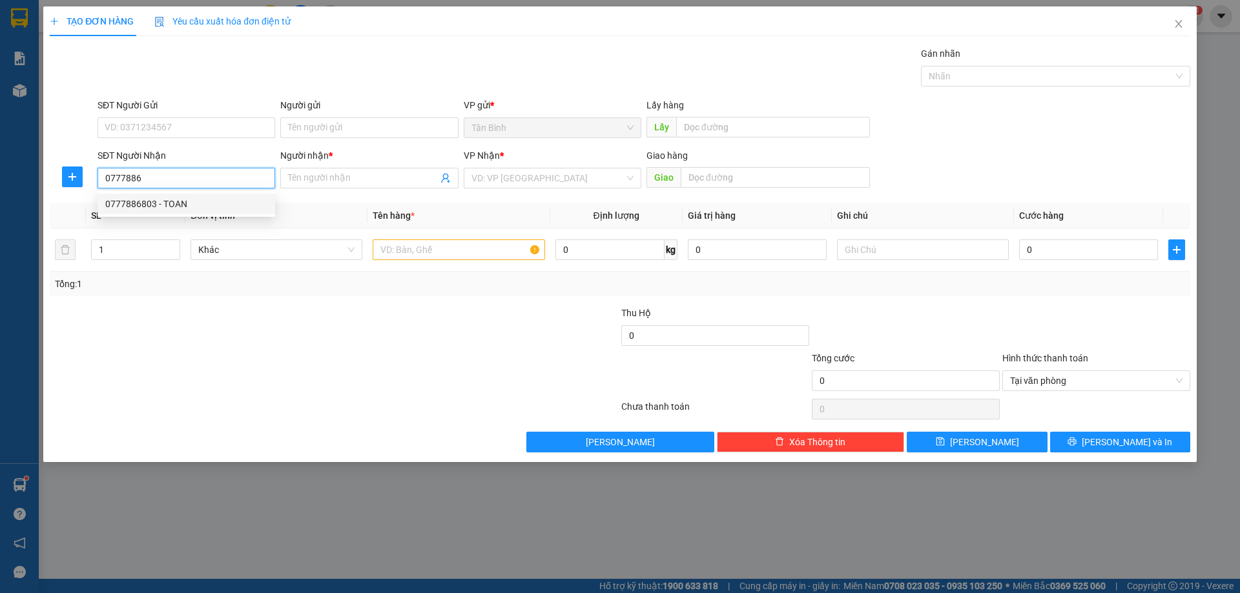
click at [187, 208] on div "0777886803 - TOAN" at bounding box center [186, 204] width 162 height 14
type input "0777886803"
type input "TOAN"
type input "0777886803"
click at [399, 257] on input "text" at bounding box center [459, 250] width 172 height 21
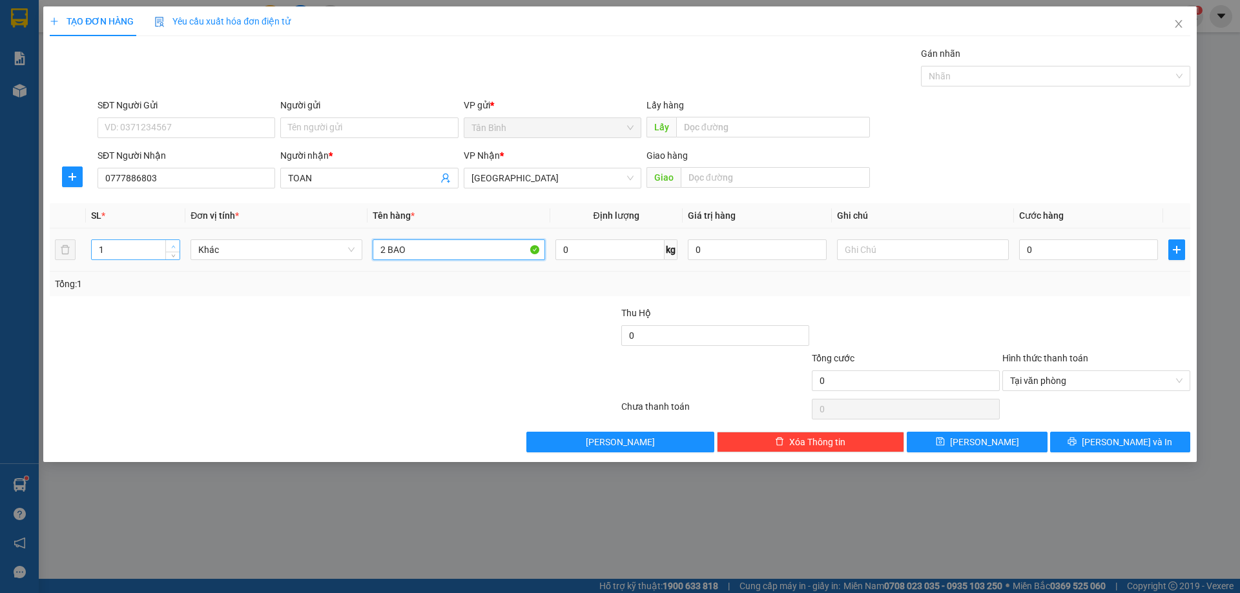
type input "2 BAO"
type input "2"
click at [175, 243] on span "up" at bounding box center [173, 247] width 8 height 8
click at [1058, 252] on input "0" at bounding box center [1088, 250] width 139 height 21
type input "2"
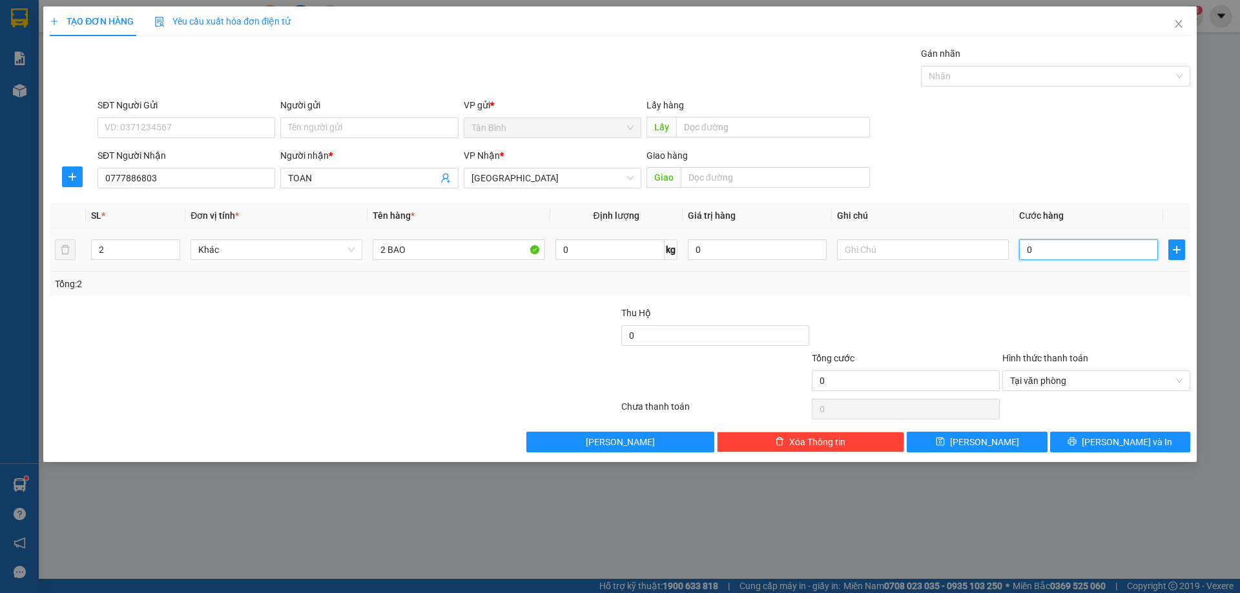
type input "2"
type input "20"
type input "200"
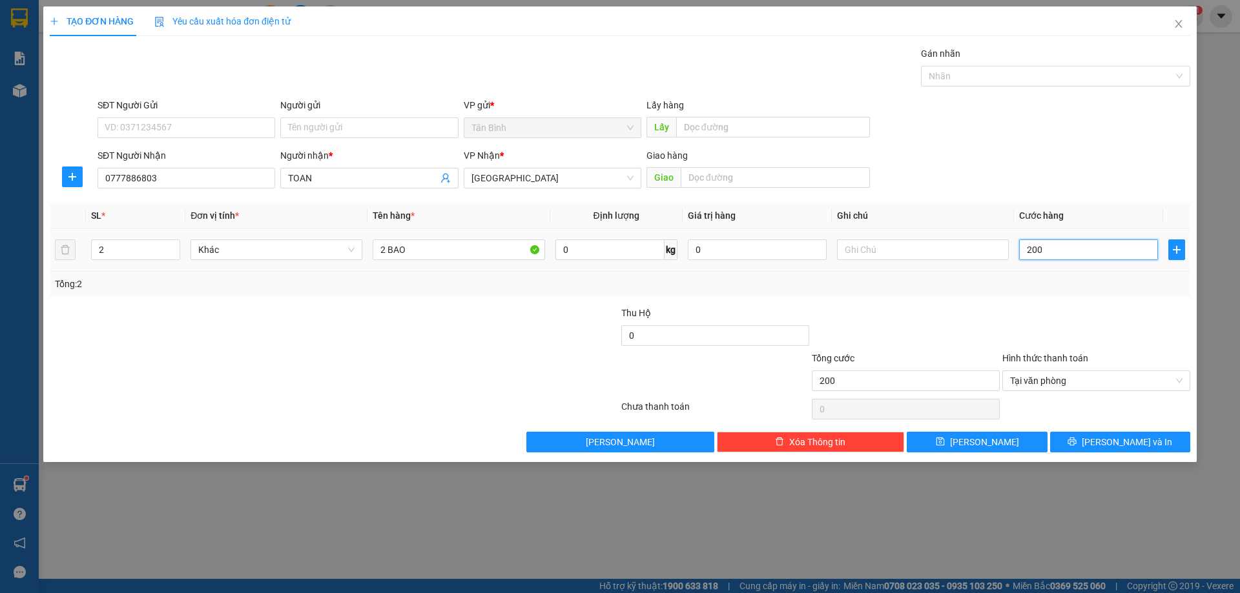
type input "2.000"
type input "20.000"
type input "200.000"
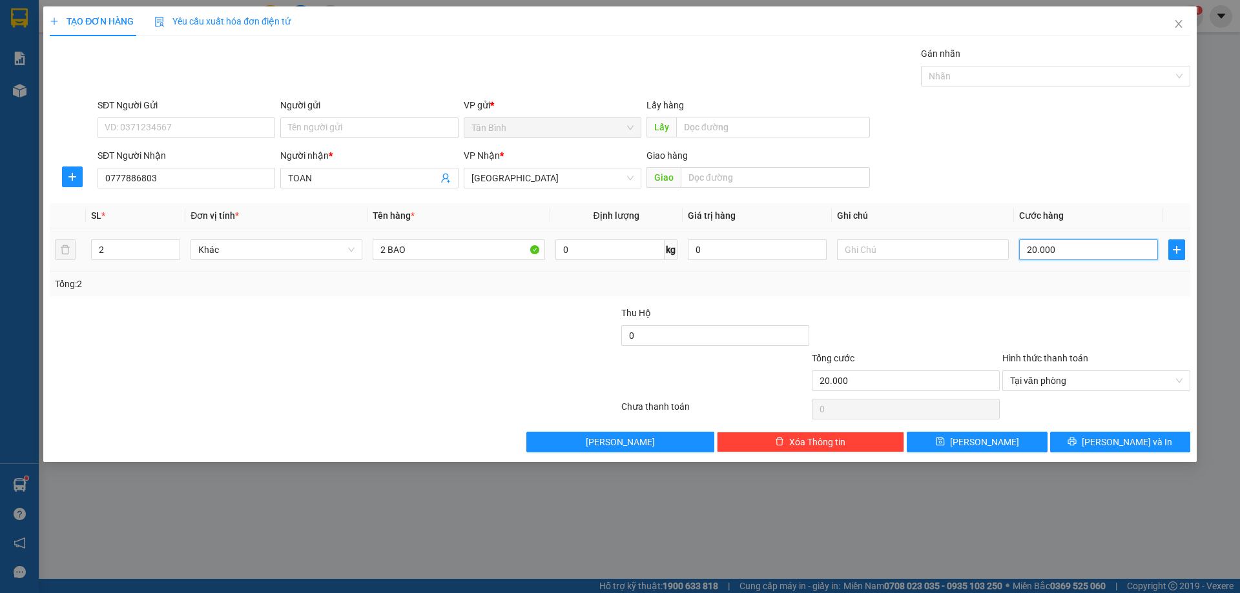
type input "200.000"
click at [1155, 440] on button "[PERSON_NAME] và In" at bounding box center [1120, 442] width 140 height 21
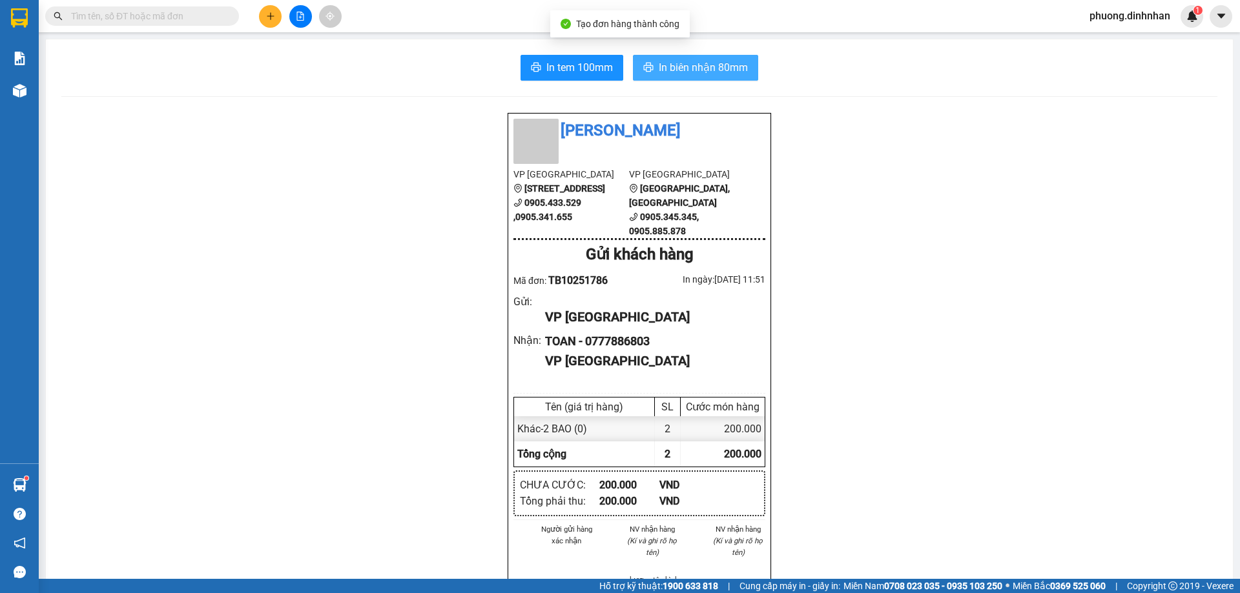
click at [695, 64] on span "In biên nhận 80mm" at bounding box center [703, 67] width 89 height 16
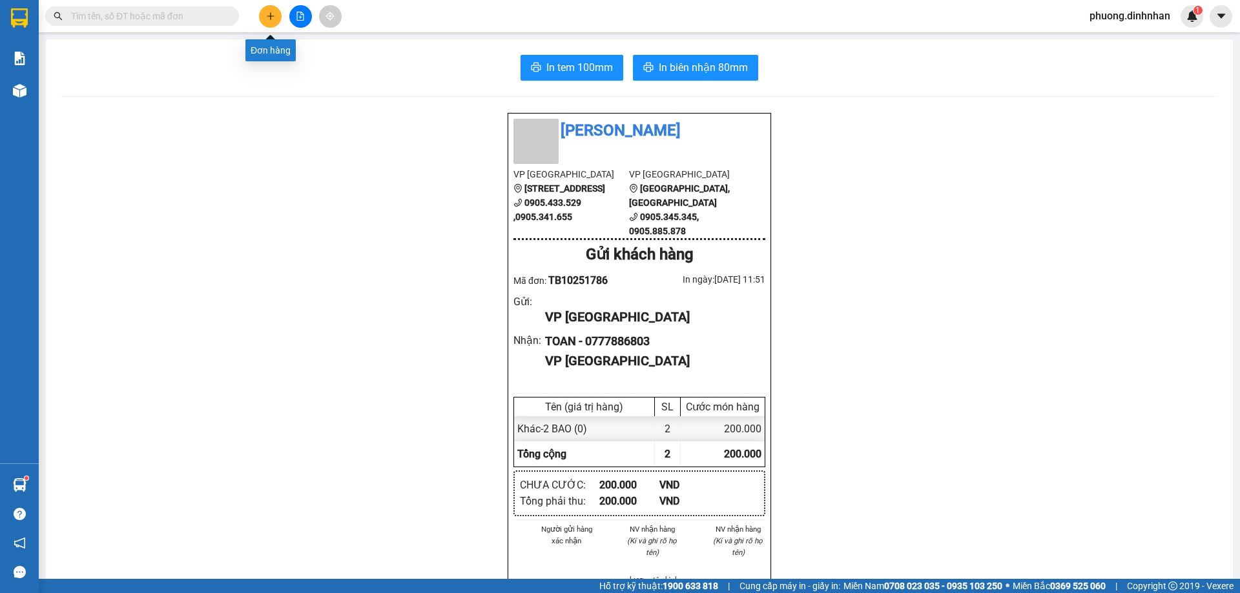
click at [272, 16] on icon "plus" at bounding box center [270, 16] width 9 height 9
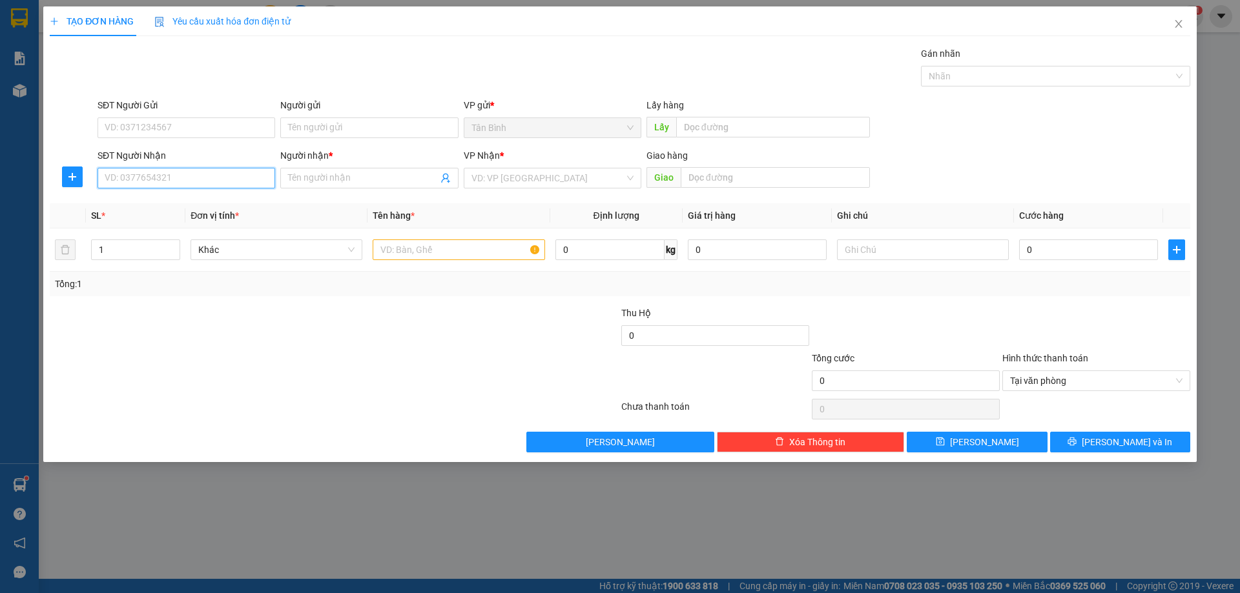
click at [143, 180] on input "SĐT Người Nhận" at bounding box center [187, 178] width 178 height 21
click at [119, 180] on input "SĐT Người Nhận" at bounding box center [187, 178] width 178 height 21
click at [133, 175] on input "SĐT Người Nhận" at bounding box center [187, 178] width 178 height 21
click at [123, 179] on input "SĐT Người Nhận" at bounding box center [187, 178] width 178 height 21
type input "0976896362"
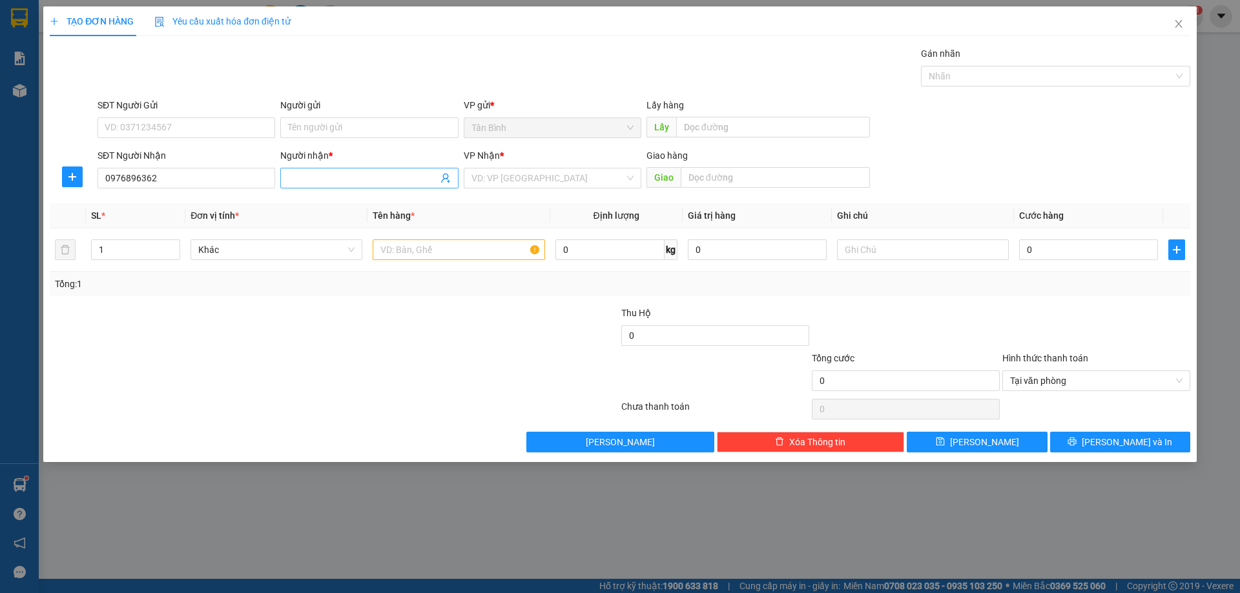
click at [300, 179] on input "Người nhận *" at bounding box center [362, 178] width 149 height 14
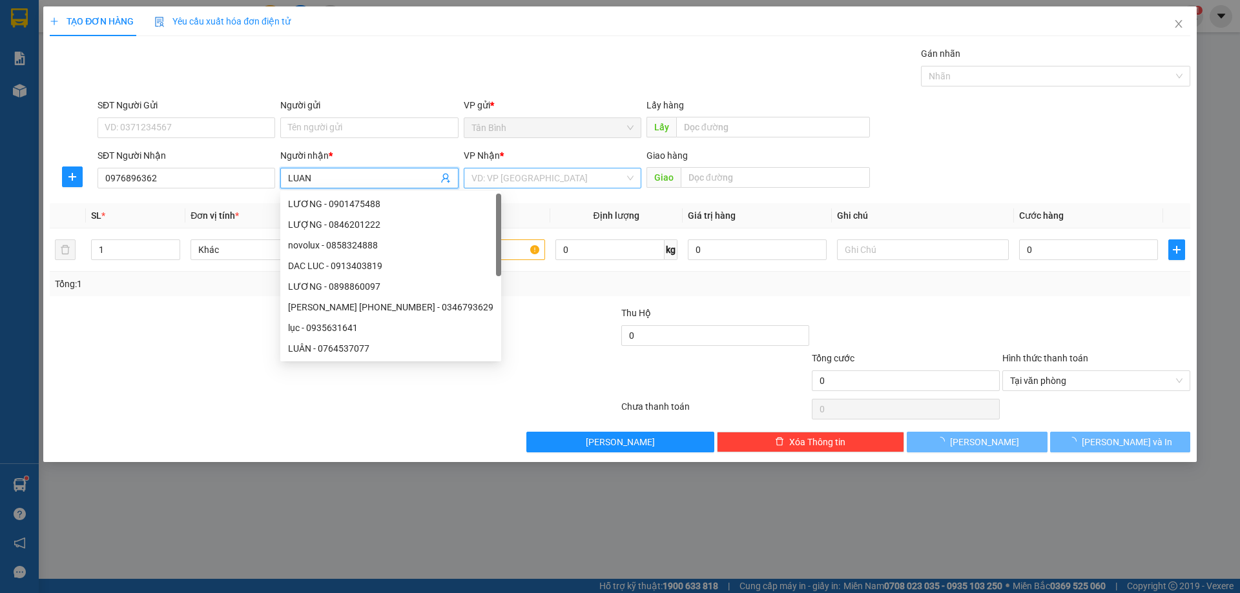
type input "LUAN"
drag, startPoint x: 526, startPoint y: 180, endPoint x: 525, endPoint y: 188, distance: 7.8
click at [525, 183] on input "search" at bounding box center [547, 178] width 153 height 19
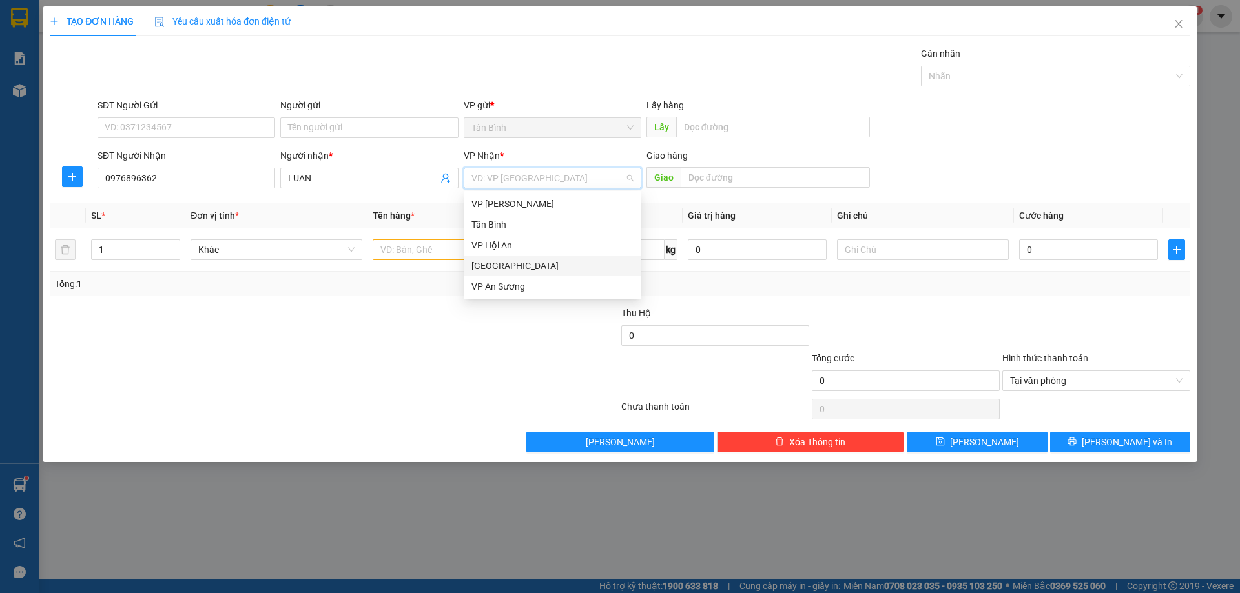
click at [499, 263] on div "[GEOGRAPHIC_DATA]" at bounding box center [552, 266] width 162 height 14
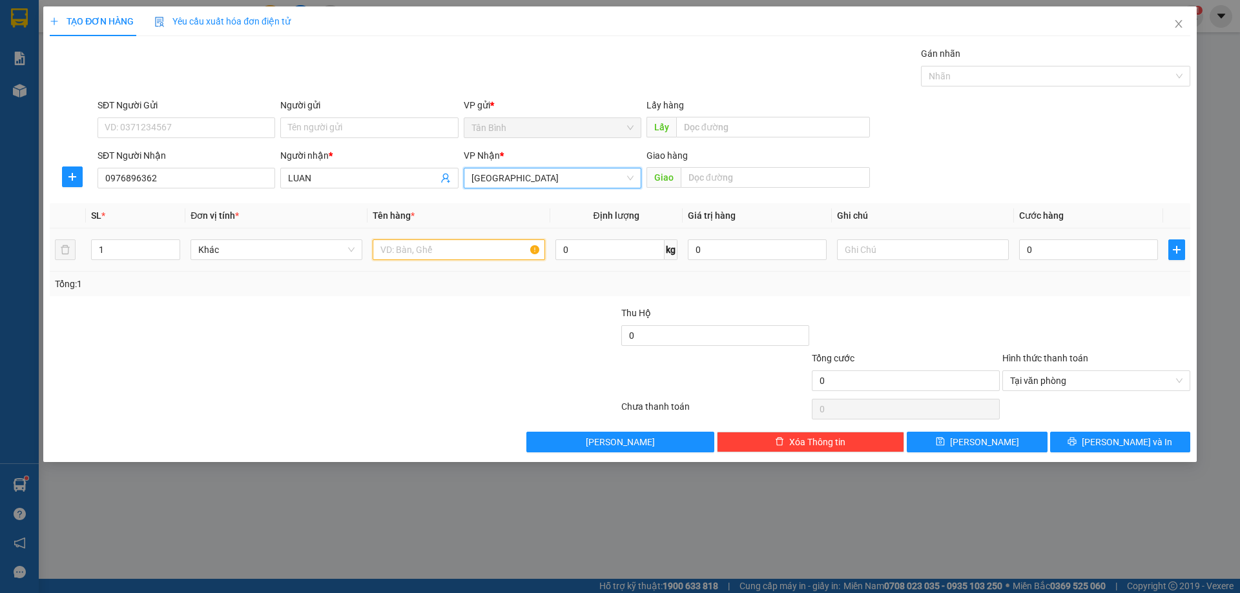
click at [452, 256] on input "text" at bounding box center [459, 250] width 172 height 21
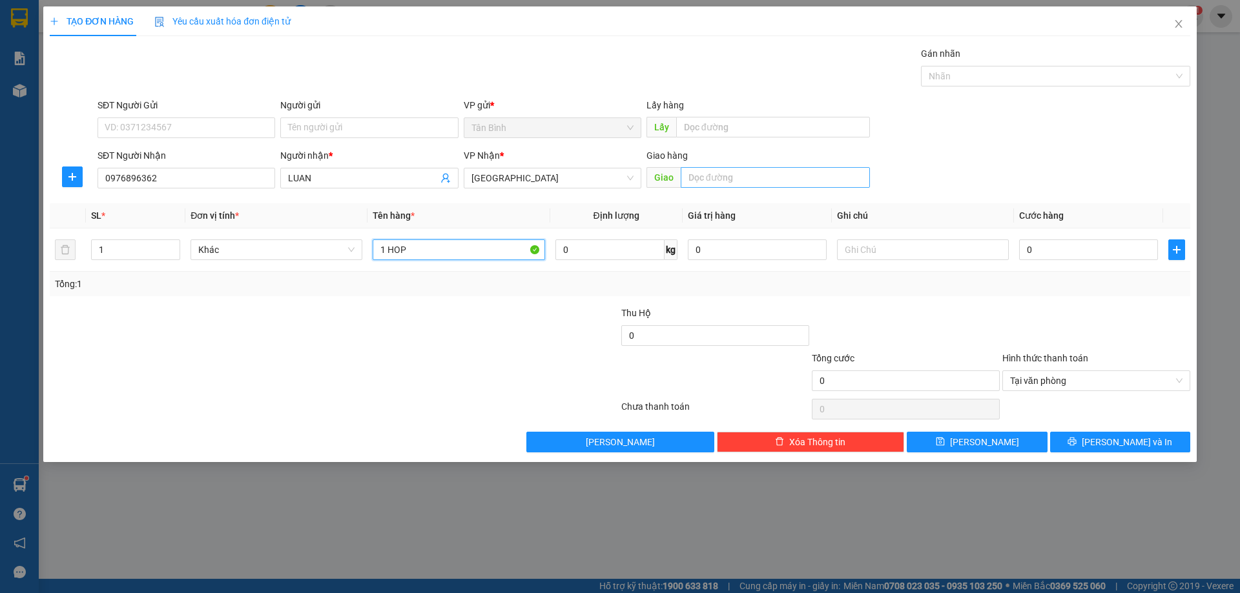
type input "1 HOP"
click at [726, 183] on input "text" at bounding box center [775, 177] width 189 height 21
click at [856, 253] on input "text" at bounding box center [923, 250] width 172 height 21
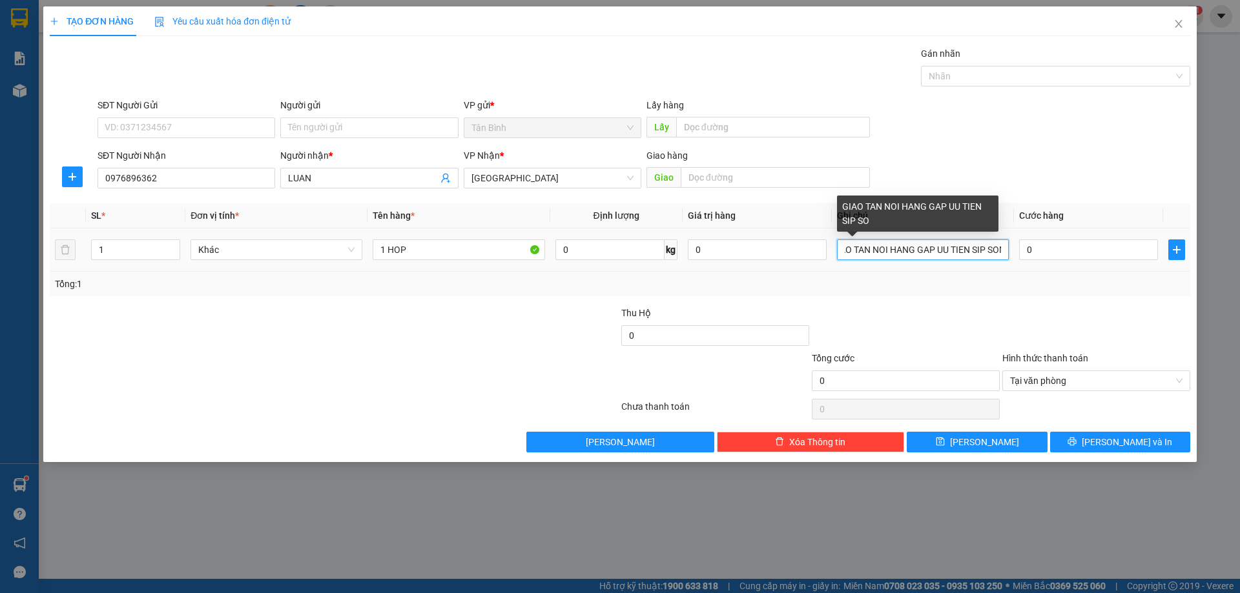
scroll to position [0, 22]
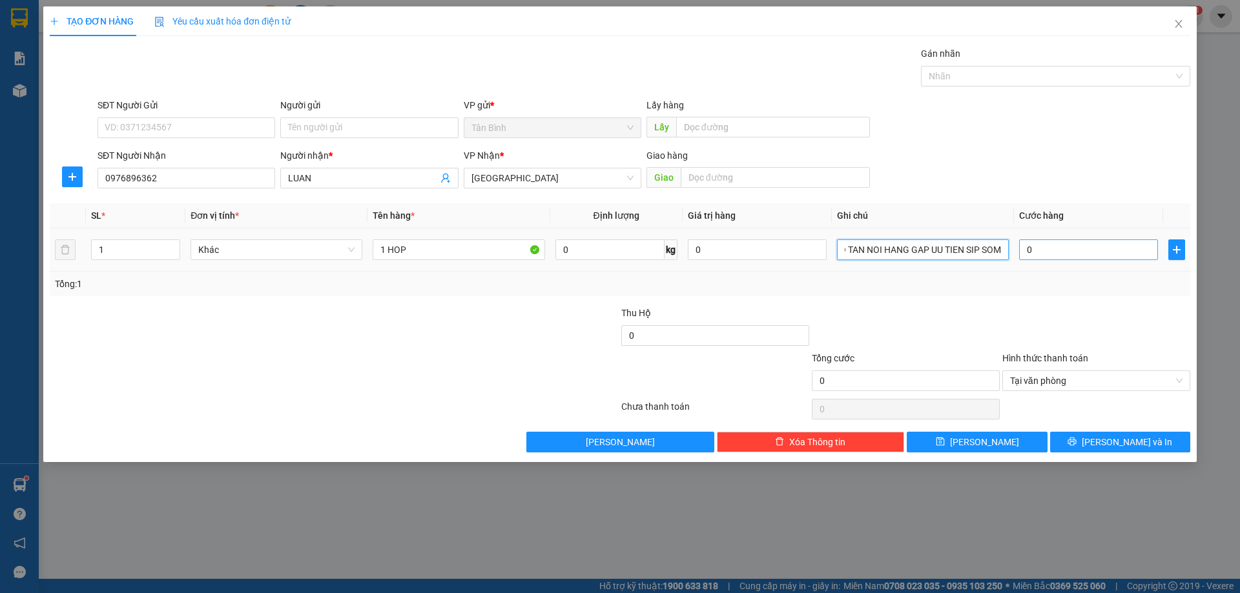
type input "GIAO TAN NOI HANG GAP UU TIEN SIP SOM"
click at [1084, 256] on input "0" at bounding box center [1088, 250] width 139 height 21
type input "1"
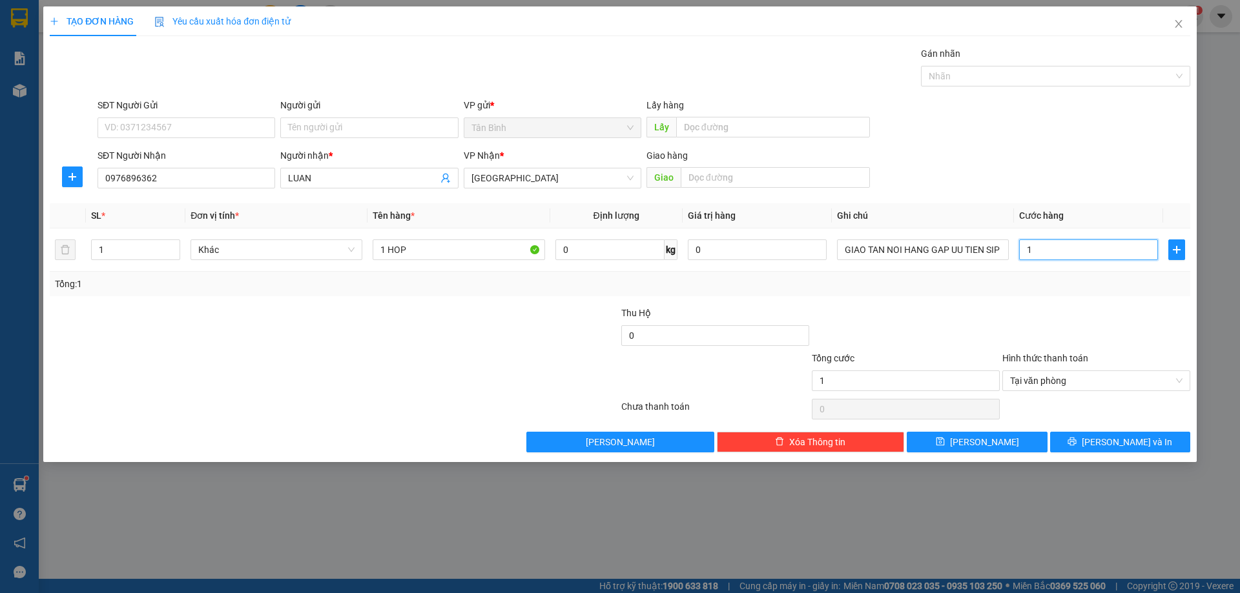
type input "15"
type input "150"
type input "1.500"
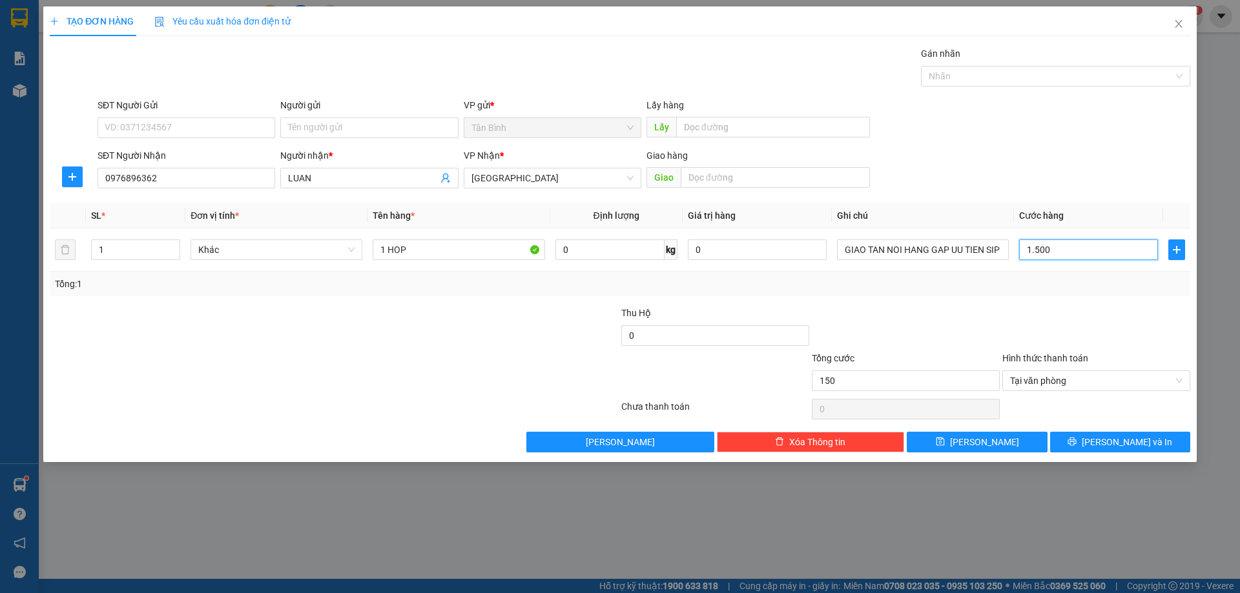
type input "1.500"
type input "15.000"
type input "150.000"
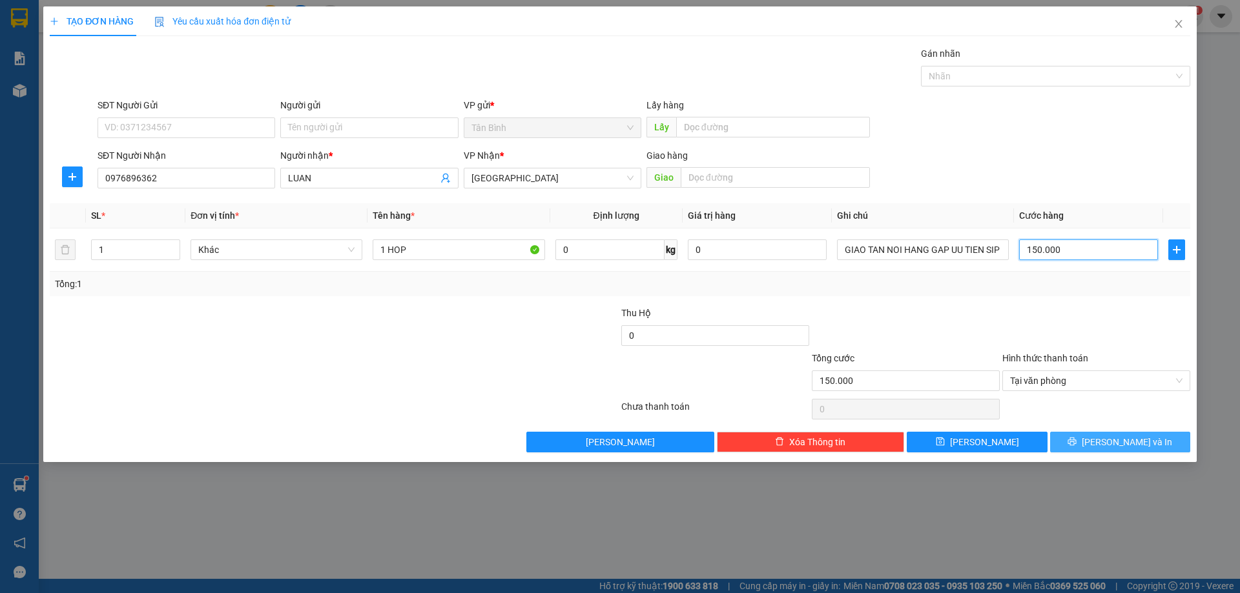
type input "150.000"
click at [1107, 442] on button "[PERSON_NAME] và In" at bounding box center [1120, 442] width 140 height 21
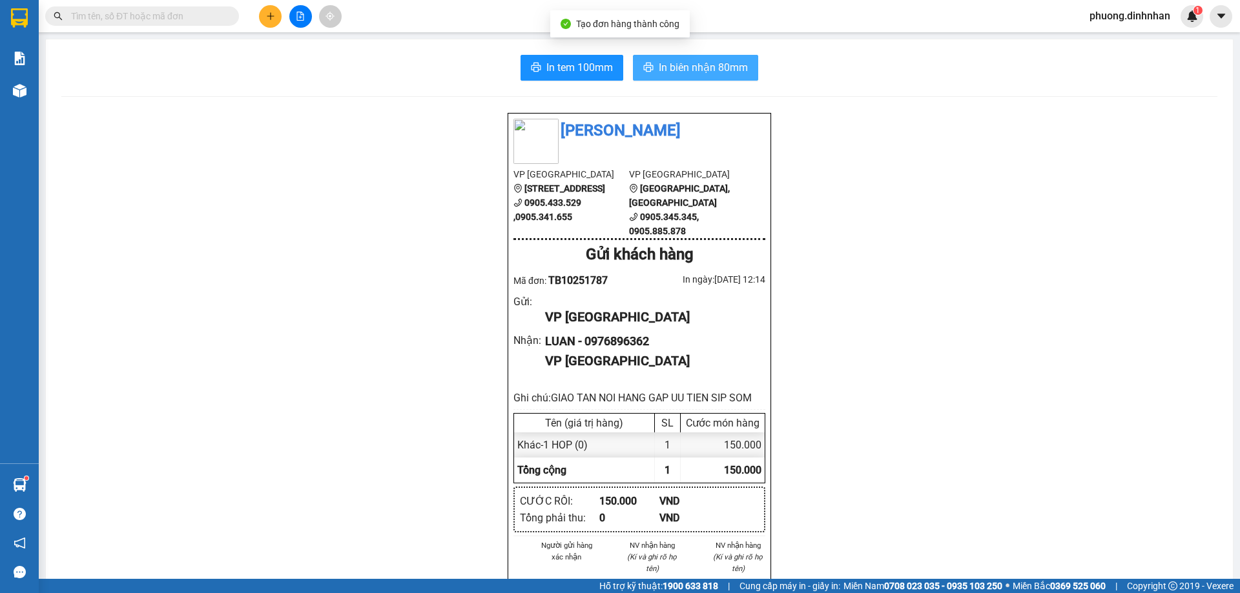
drag, startPoint x: 725, startPoint y: 60, endPoint x: 725, endPoint y: 48, distance: 11.6
click at [725, 59] on span "In biên nhận 80mm" at bounding box center [703, 67] width 89 height 16
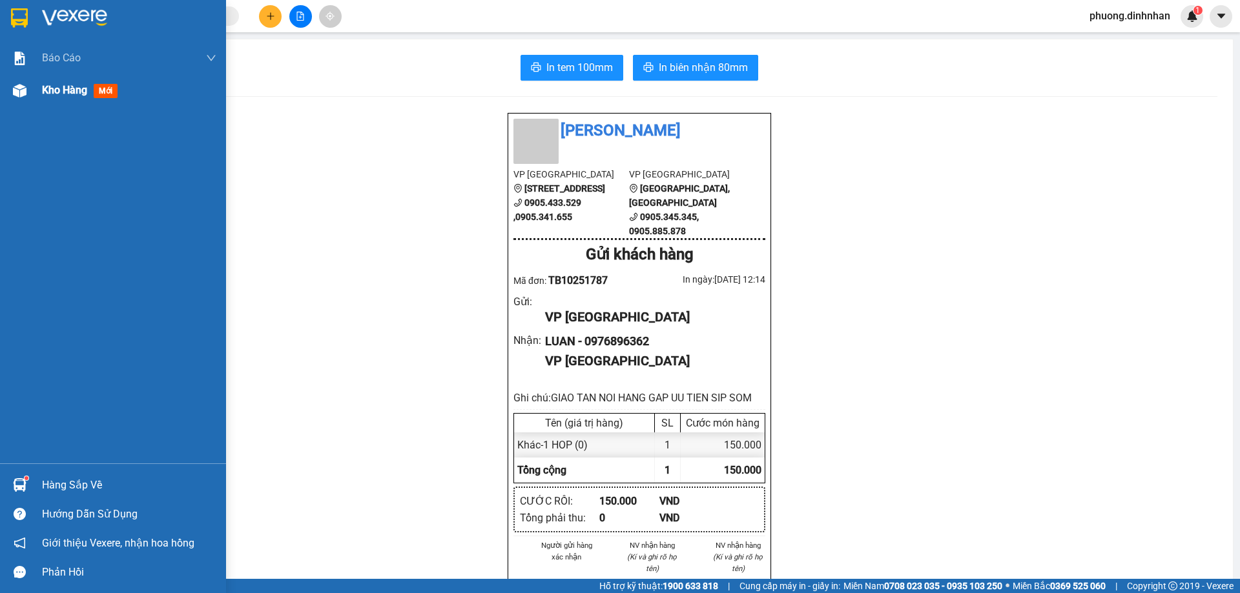
click at [16, 88] on img at bounding box center [20, 91] width 14 height 14
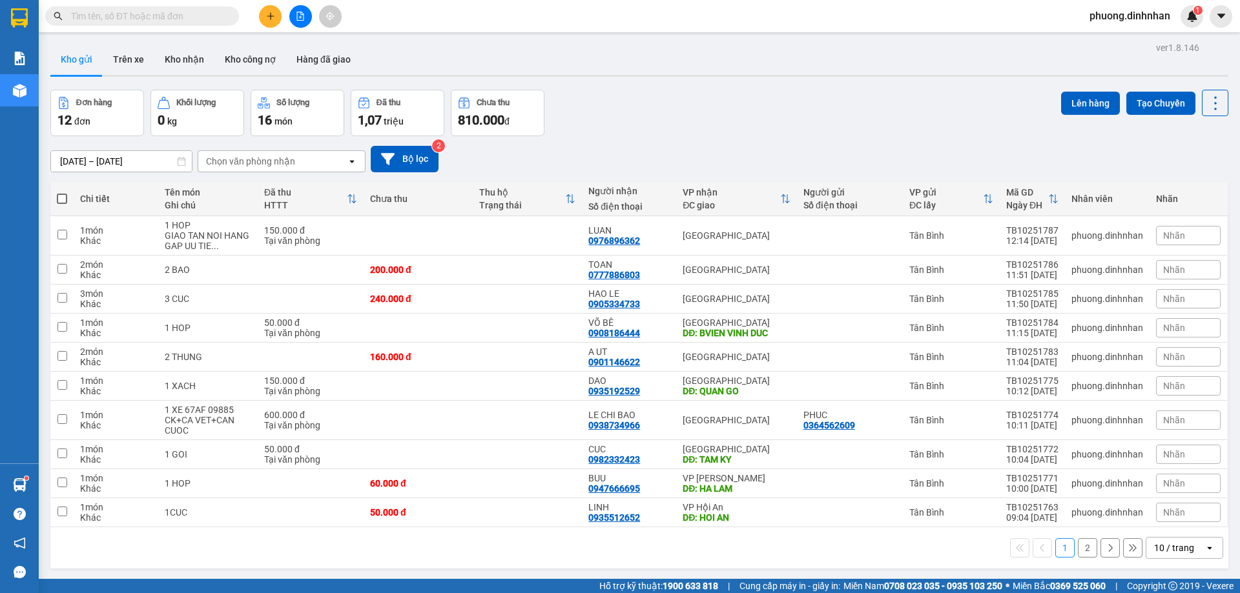
click at [63, 198] on span at bounding box center [62, 199] width 10 height 10
click at [62, 192] on input "checkbox" at bounding box center [62, 192] width 0 height 0
checkbox input "true"
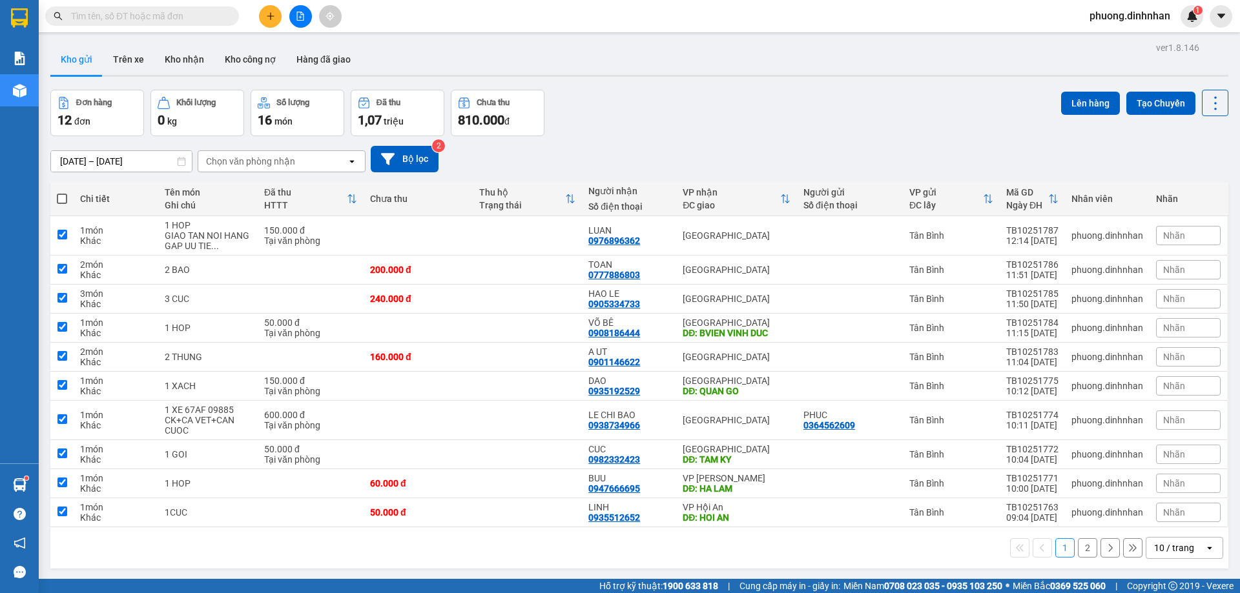
checkbox input "true"
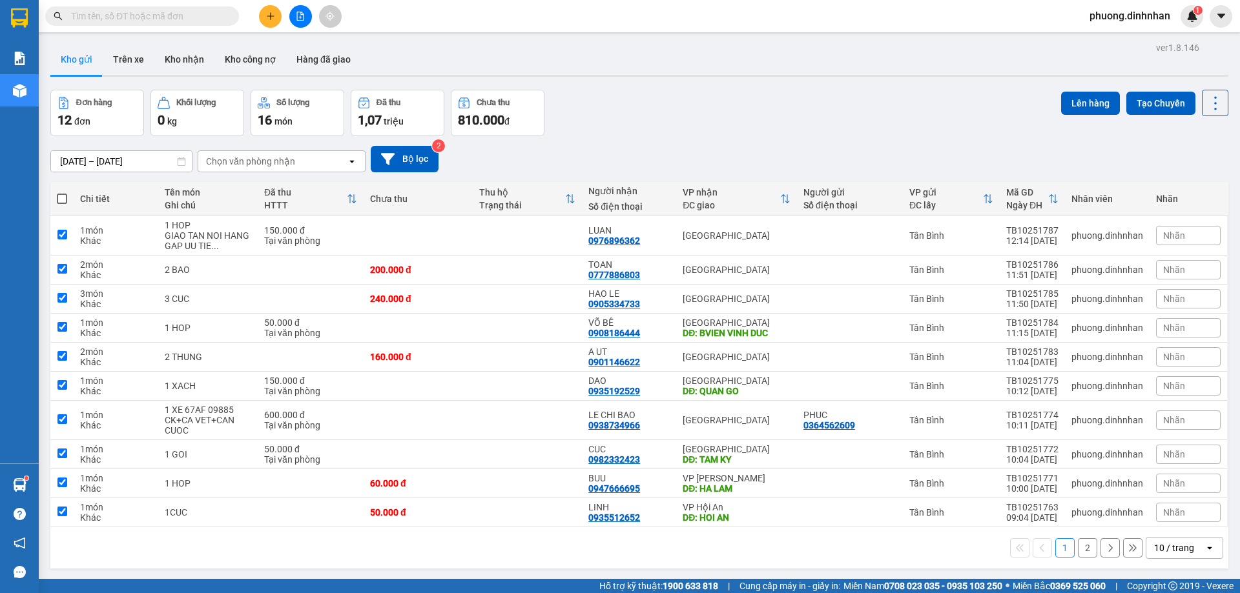
checkbox input "true"
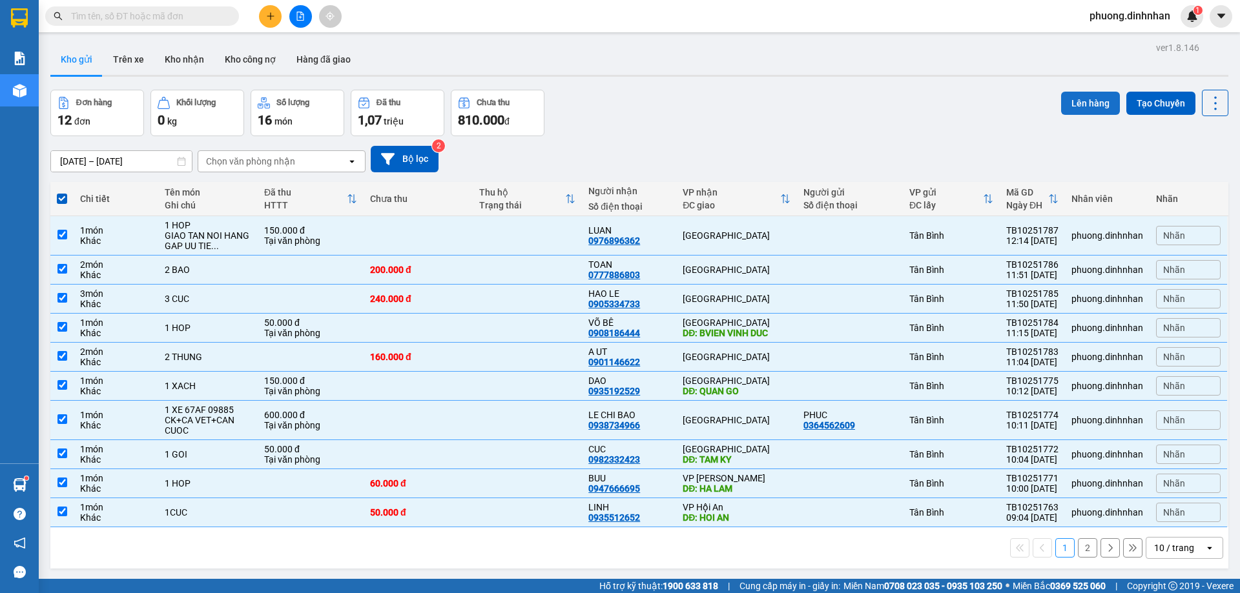
click at [1080, 103] on button "Lên hàng" at bounding box center [1090, 103] width 59 height 23
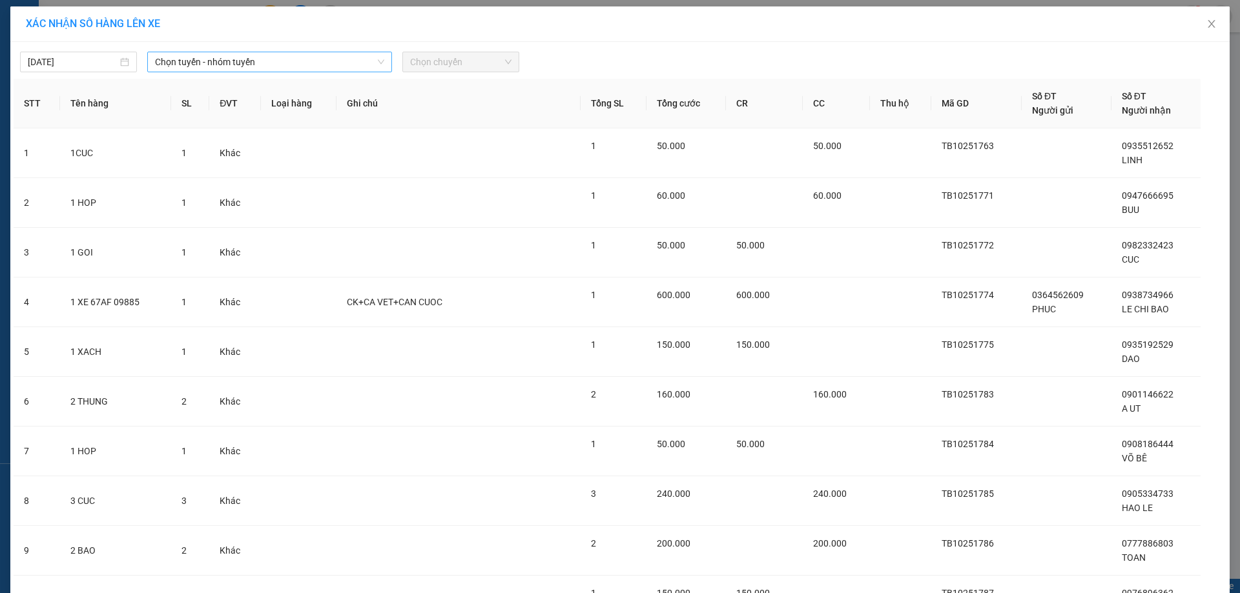
click at [369, 65] on span "Chọn tuyến - nhóm tuyến" at bounding box center [269, 61] width 229 height 19
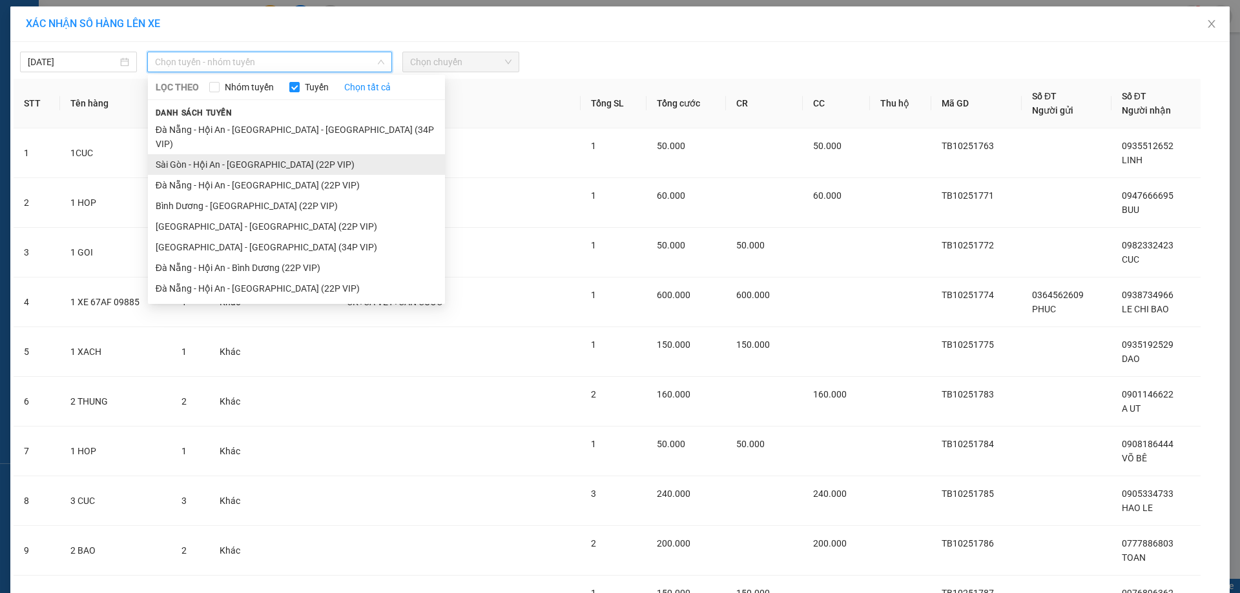
click at [294, 154] on li "Sài Gòn - Hội An - [GEOGRAPHIC_DATA] (22P VIP)" at bounding box center [296, 164] width 297 height 21
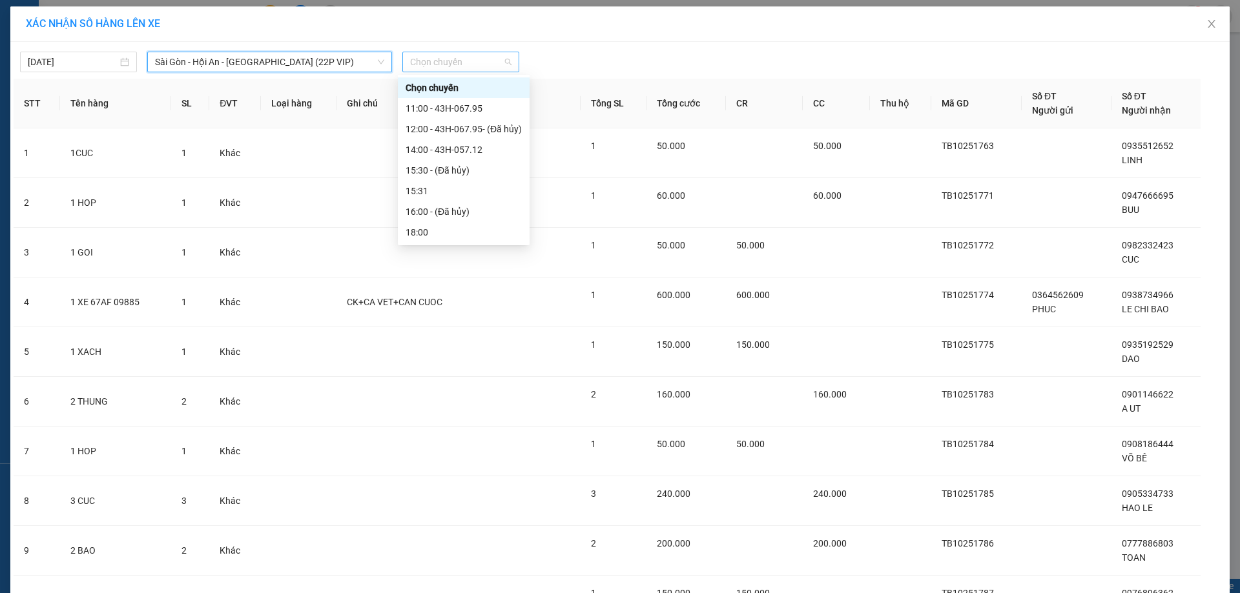
click at [448, 65] on span "Chọn chuyến" at bounding box center [460, 61] width 101 height 19
click at [437, 147] on div "14:00 - 43H-057.12" at bounding box center [464, 150] width 116 height 14
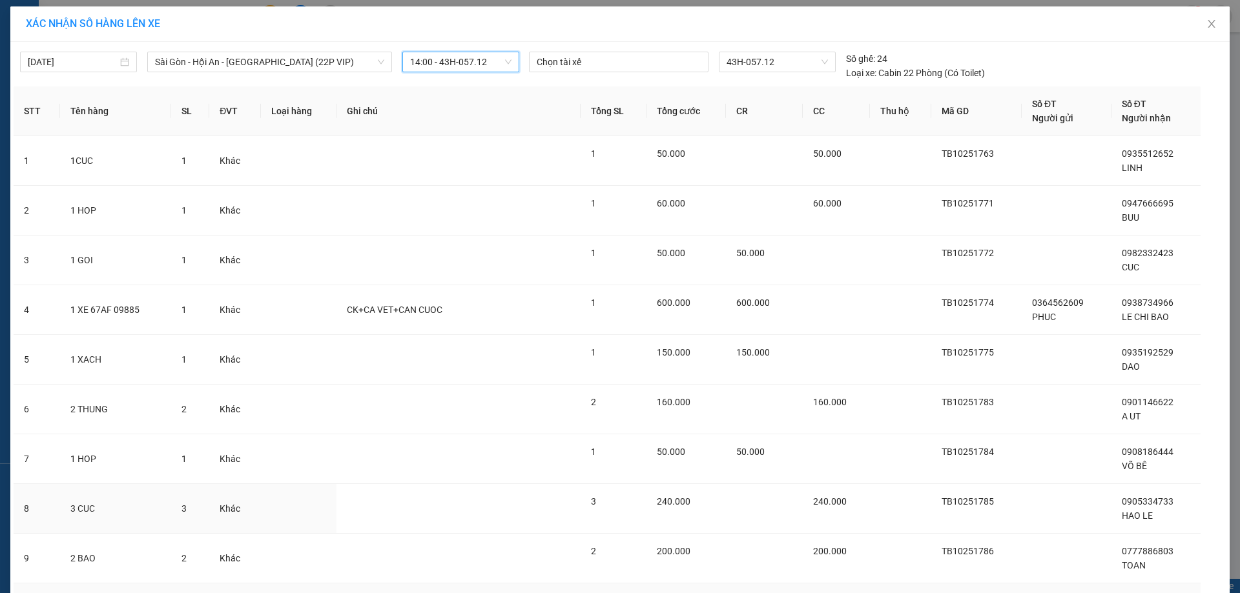
scroll to position [134, 0]
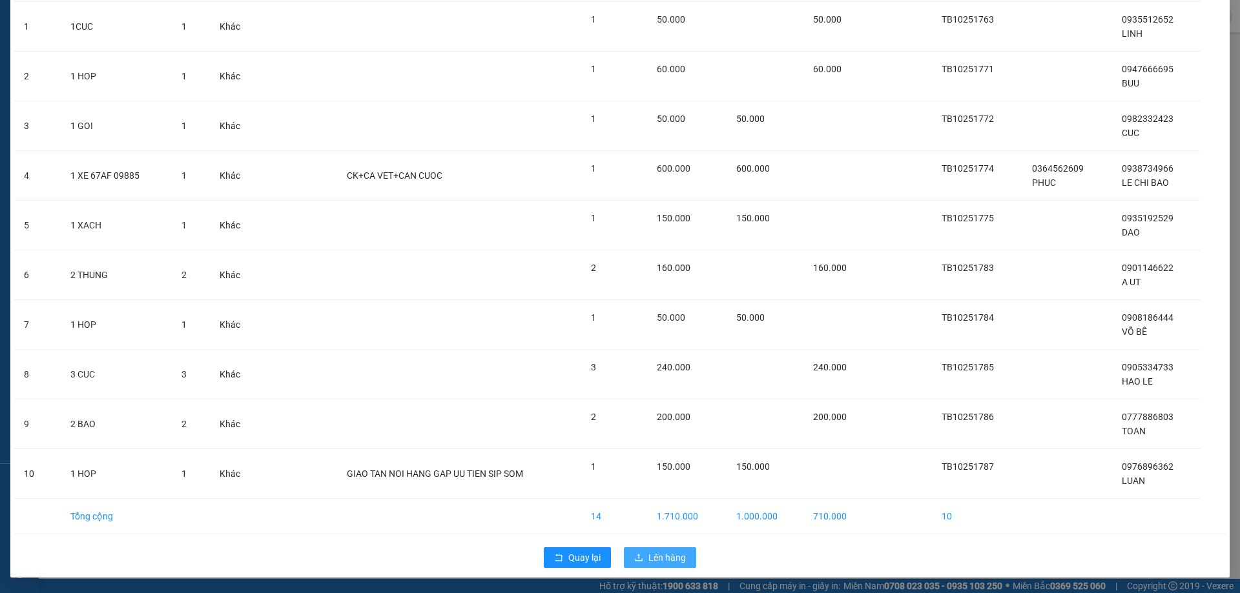
click at [656, 562] on span "Lên hàng" at bounding box center [666, 558] width 37 height 14
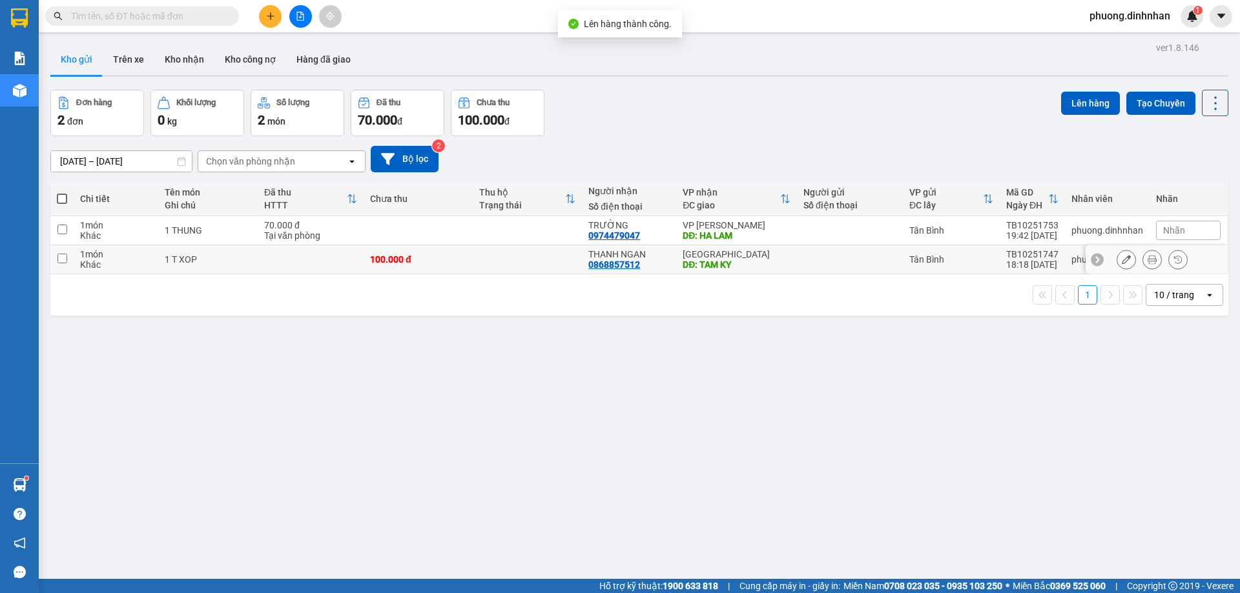
click at [396, 263] on div "100.000 đ" at bounding box center [418, 259] width 96 height 10
checkbox input "true"
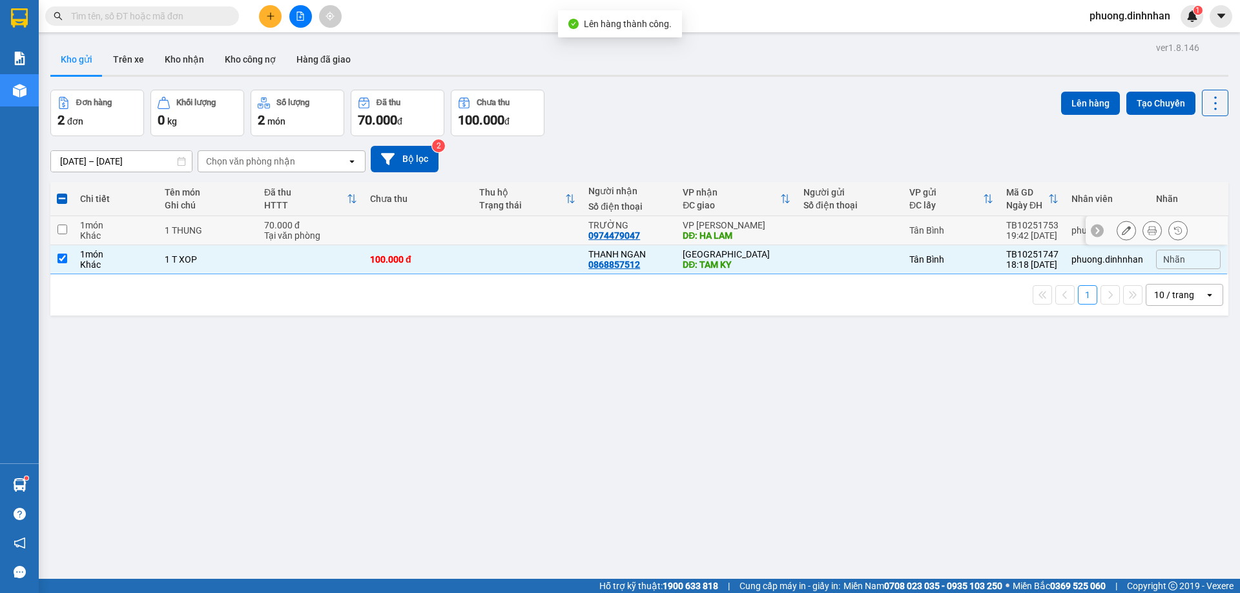
click at [414, 228] on td at bounding box center [418, 230] width 109 height 29
checkbox input "true"
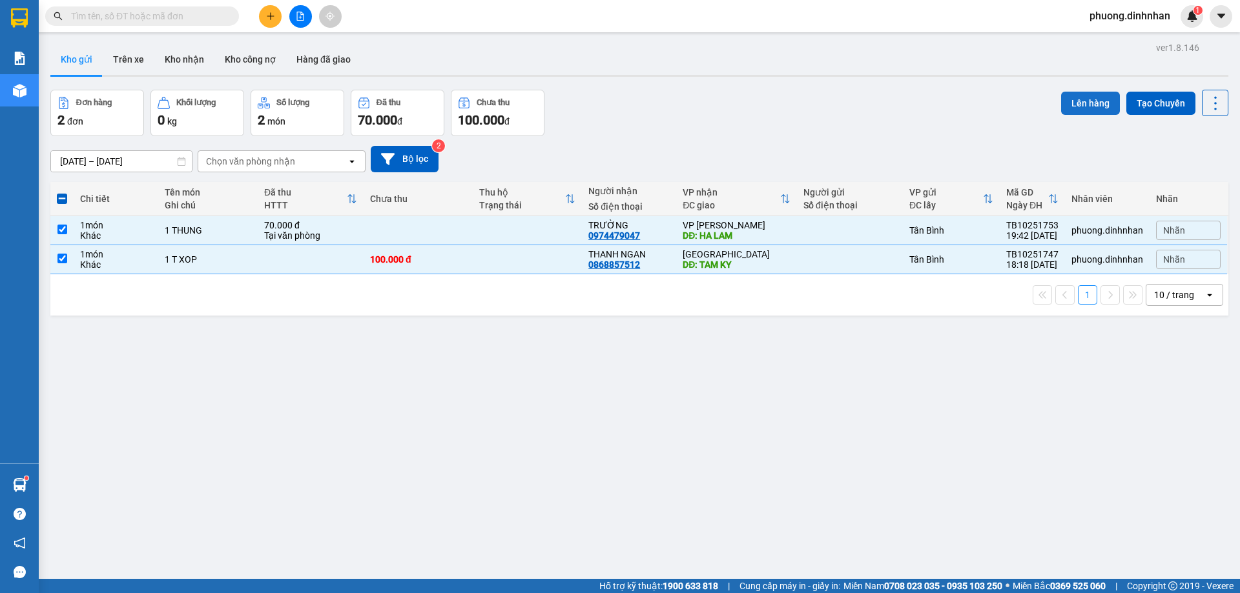
click at [1105, 104] on button "Lên hàng" at bounding box center [1090, 103] width 59 height 23
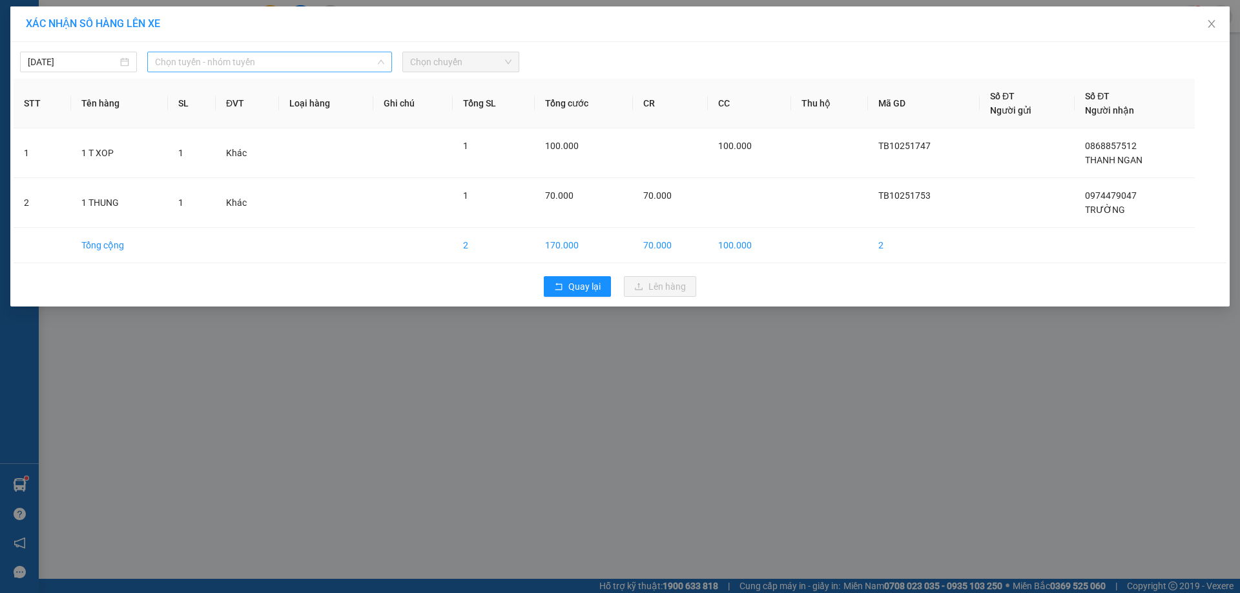
drag, startPoint x: 297, startPoint y: 61, endPoint x: 280, endPoint y: 115, distance: 56.8
click at [297, 63] on span "Chọn tuyến - nhóm tuyến" at bounding box center [269, 61] width 229 height 19
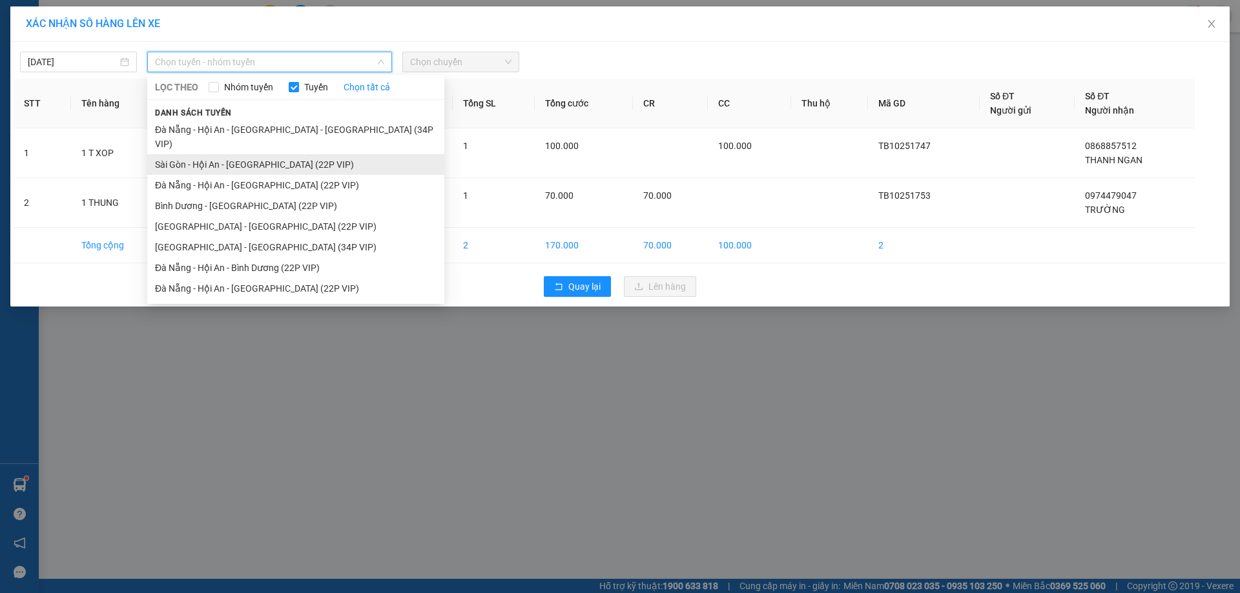
click at [265, 154] on li "Sài Gòn - Hội An - [GEOGRAPHIC_DATA] (22P VIP)" at bounding box center [295, 164] width 297 height 21
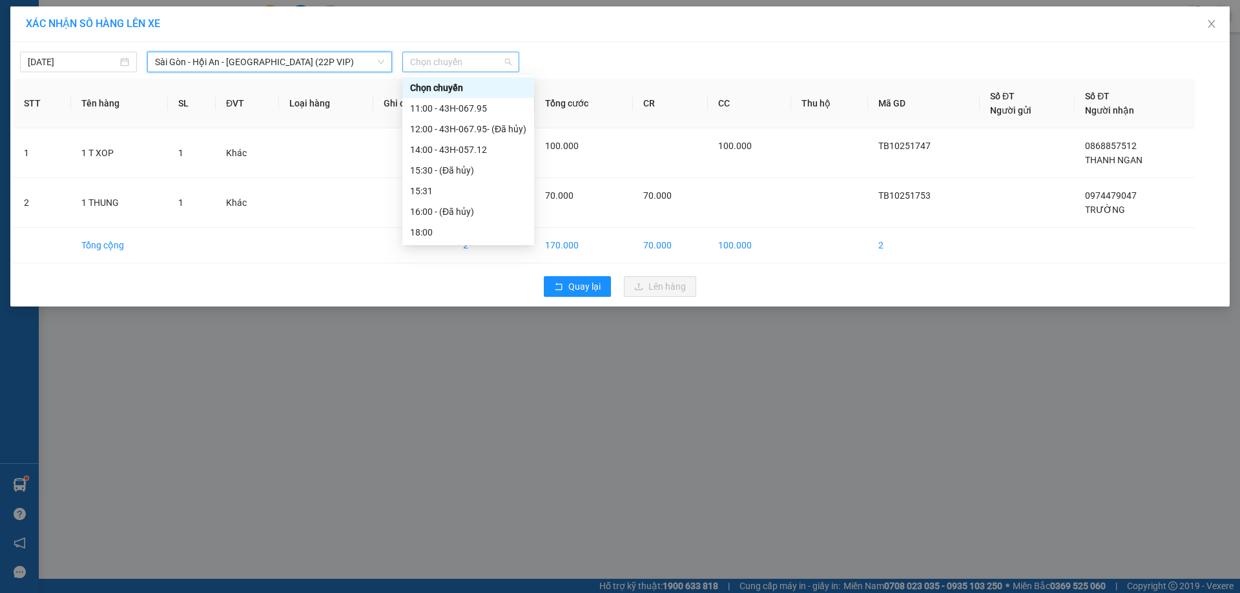
click at [431, 69] on span "Chọn chuyến" at bounding box center [460, 61] width 101 height 19
click at [458, 147] on div "14:00 - 43H-057.12" at bounding box center [468, 150] width 116 height 14
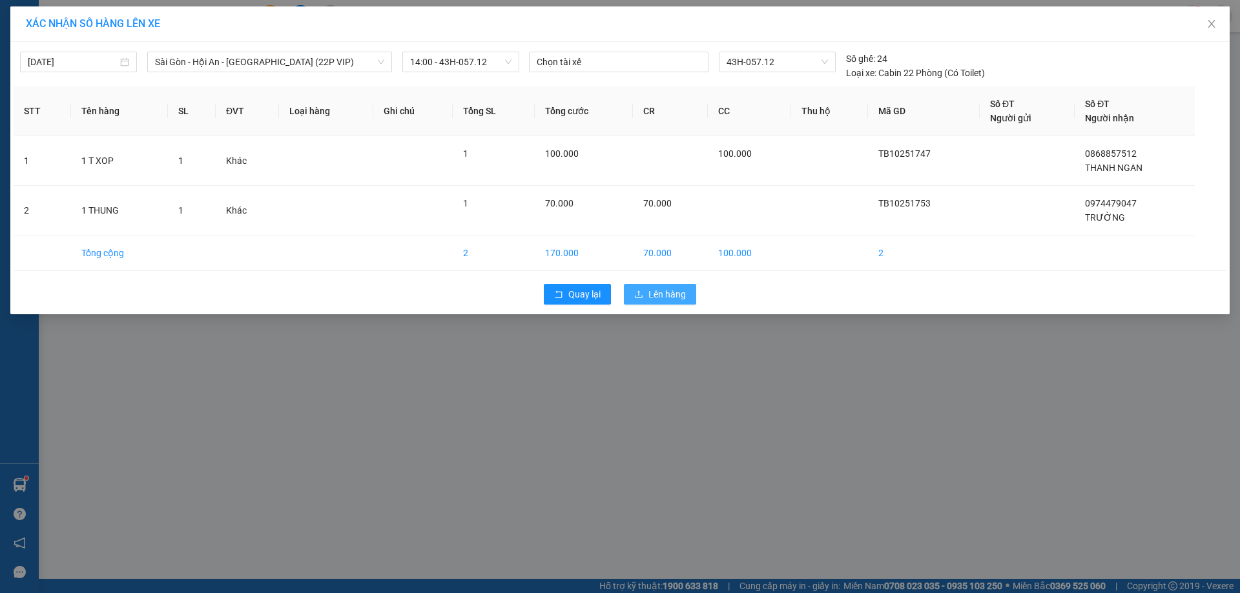
click at [657, 291] on span "Lên hàng" at bounding box center [666, 294] width 37 height 14
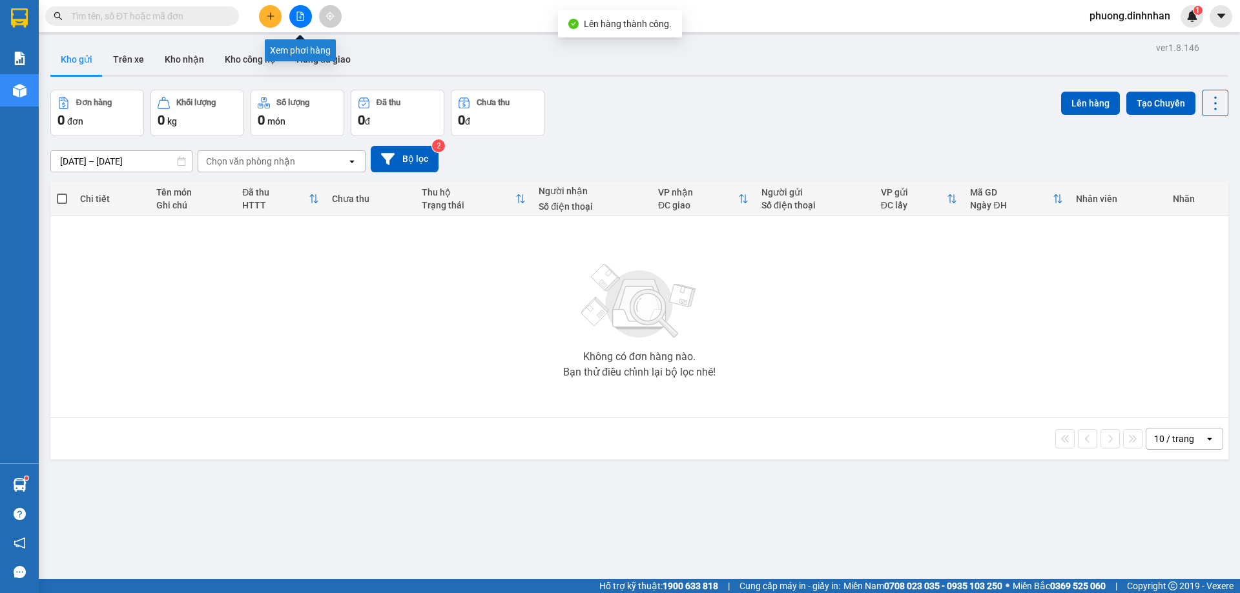
click at [306, 15] on button at bounding box center [300, 16] width 23 height 23
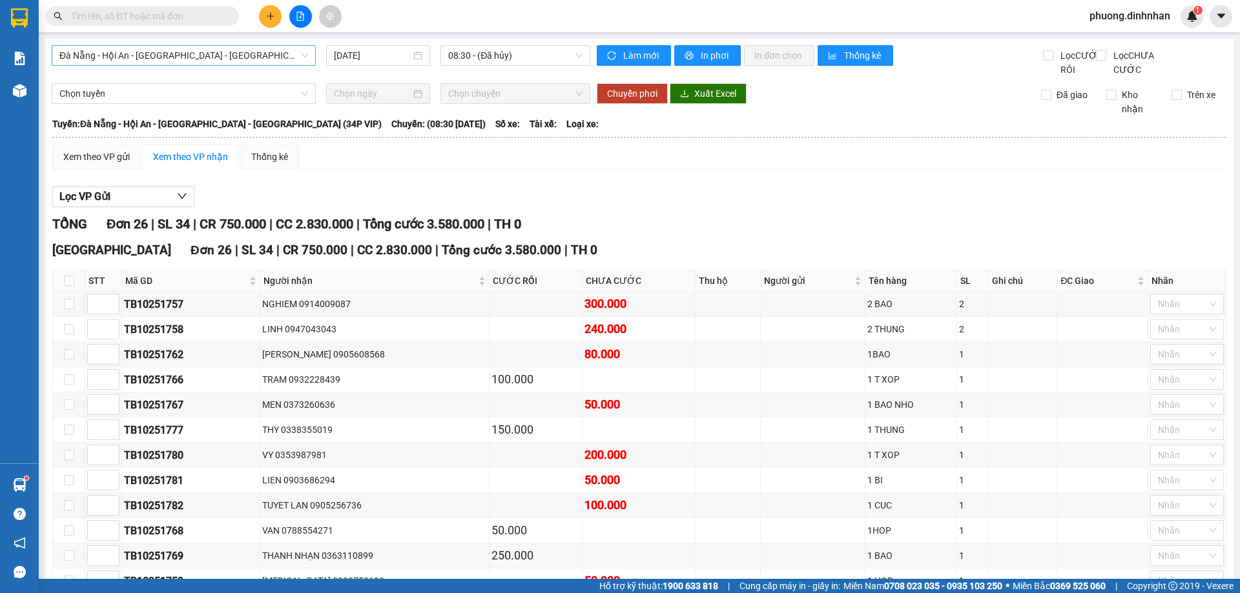
click at [264, 59] on span "Đà Nẵng - Hội An - [GEOGRAPHIC_DATA] - [GEOGRAPHIC_DATA] (34P VIP)" at bounding box center [183, 55] width 249 height 19
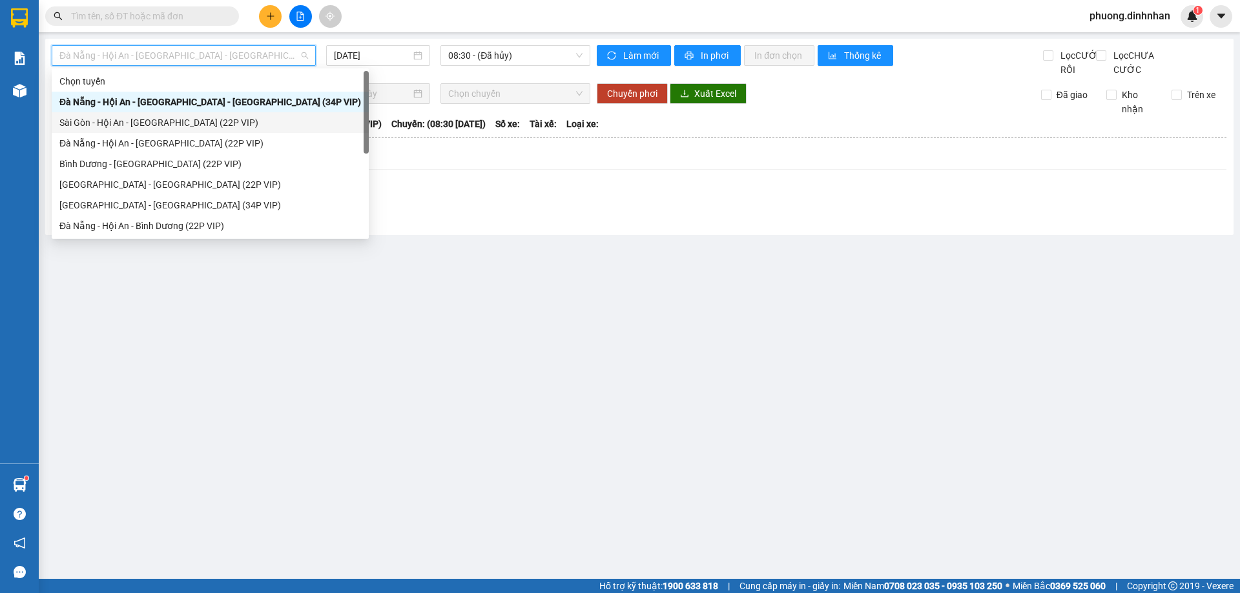
click at [223, 126] on div "Sài Gòn - Hội An - [GEOGRAPHIC_DATA] (22P VIP)" at bounding box center [210, 123] width 302 height 14
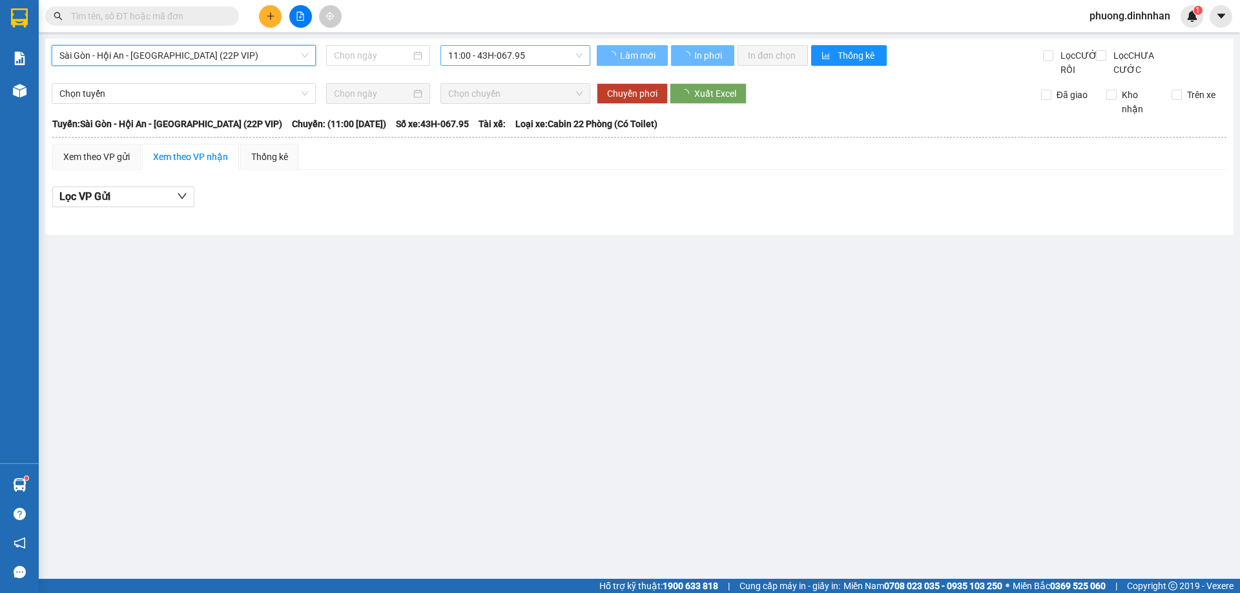
type input "[DATE]"
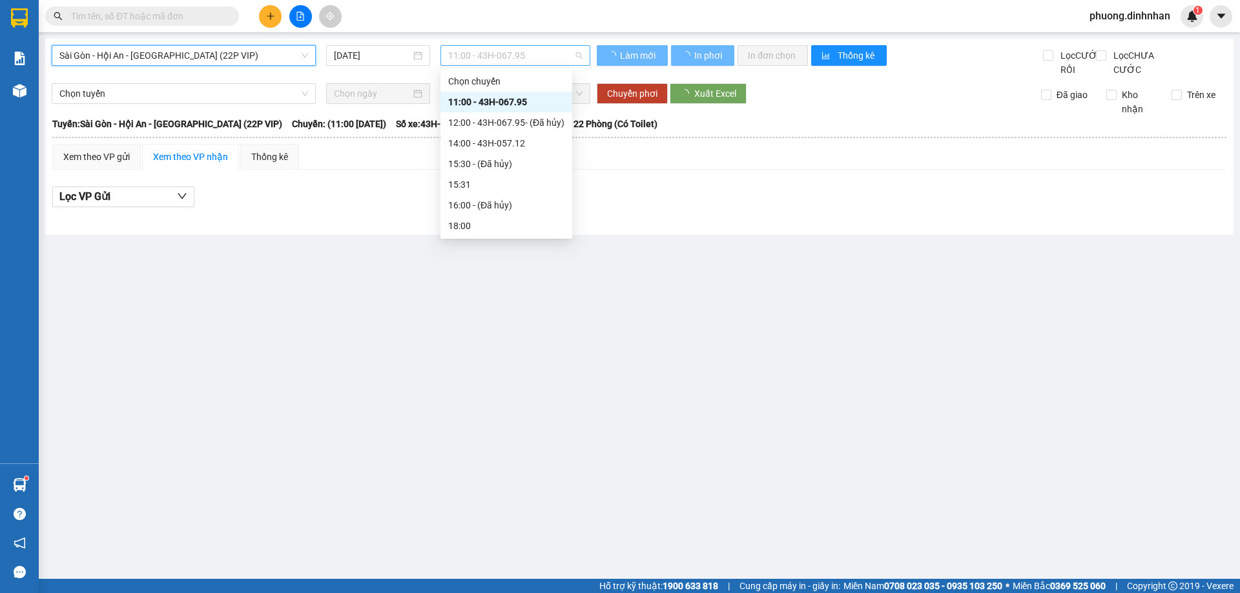
click at [515, 59] on span "11:00 - 43H-067.95" at bounding box center [515, 55] width 134 height 19
click at [519, 143] on div "14:00 - 43H-057.12" at bounding box center [506, 143] width 116 height 14
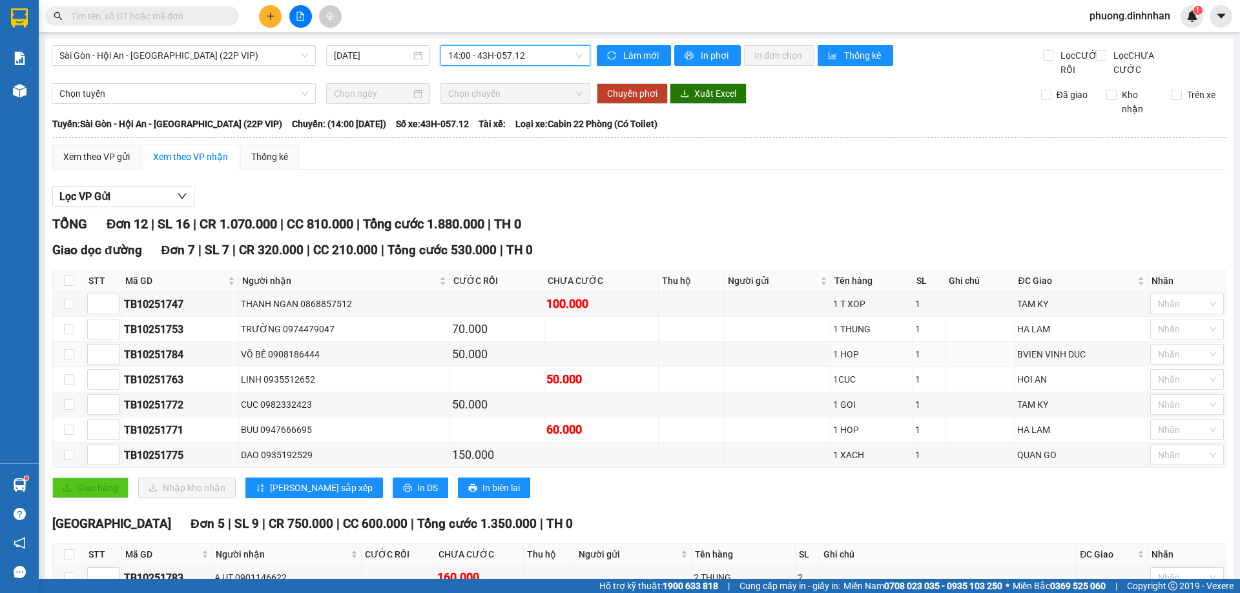
scroll to position [193, 0]
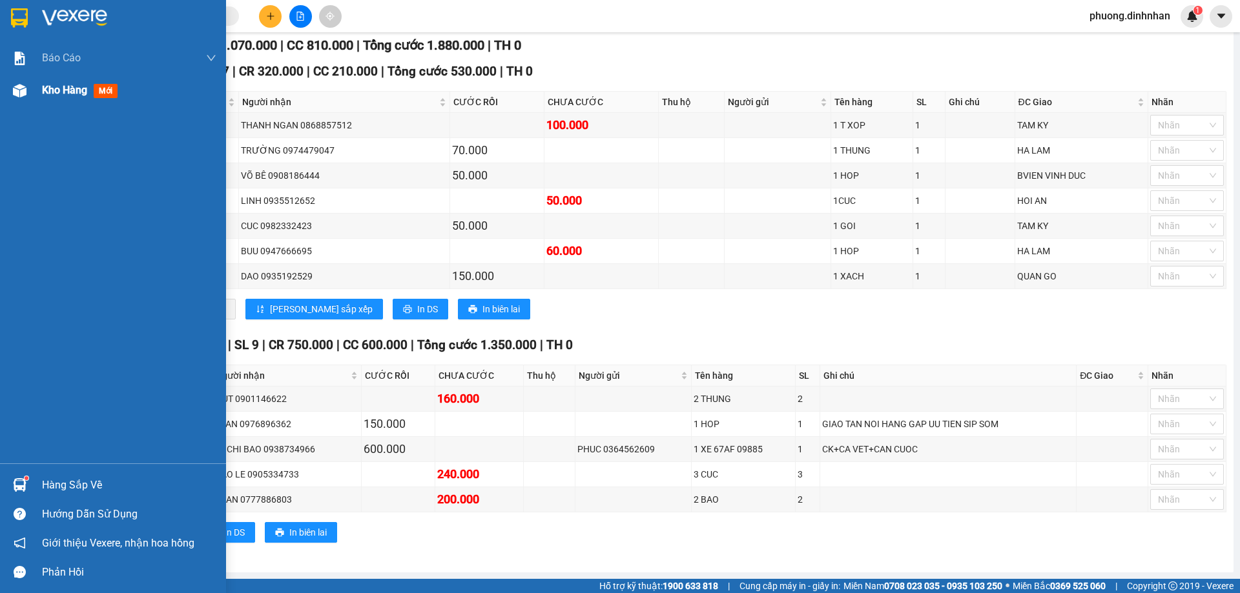
click at [17, 91] on img at bounding box center [20, 91] width 14 height 14
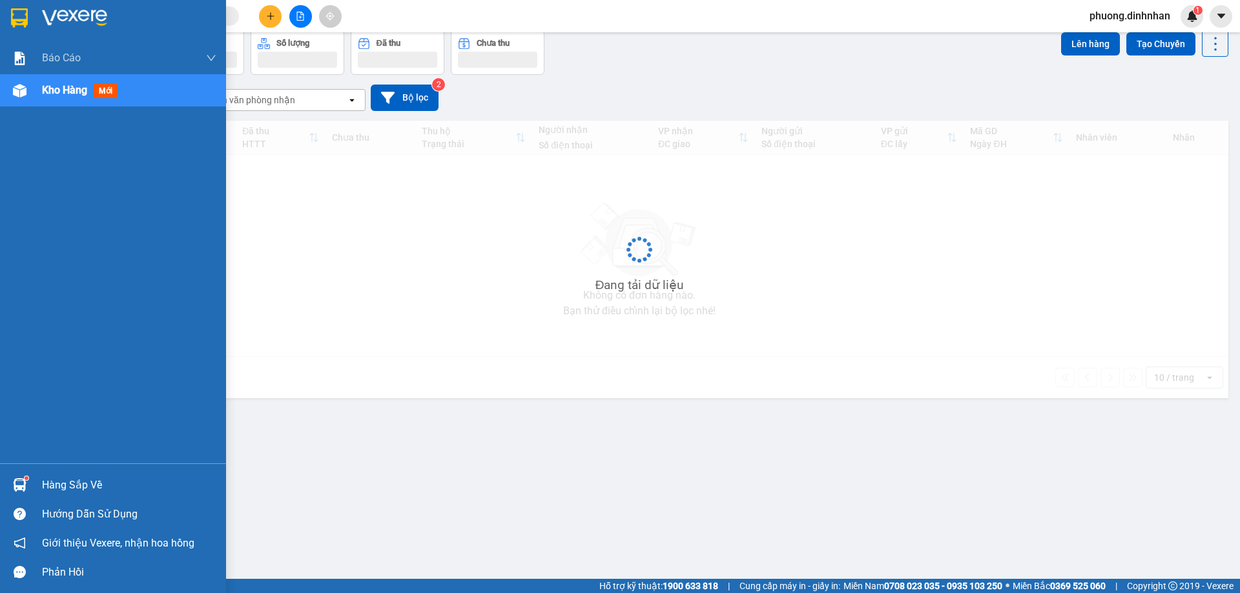
scroll to position [59, 0]
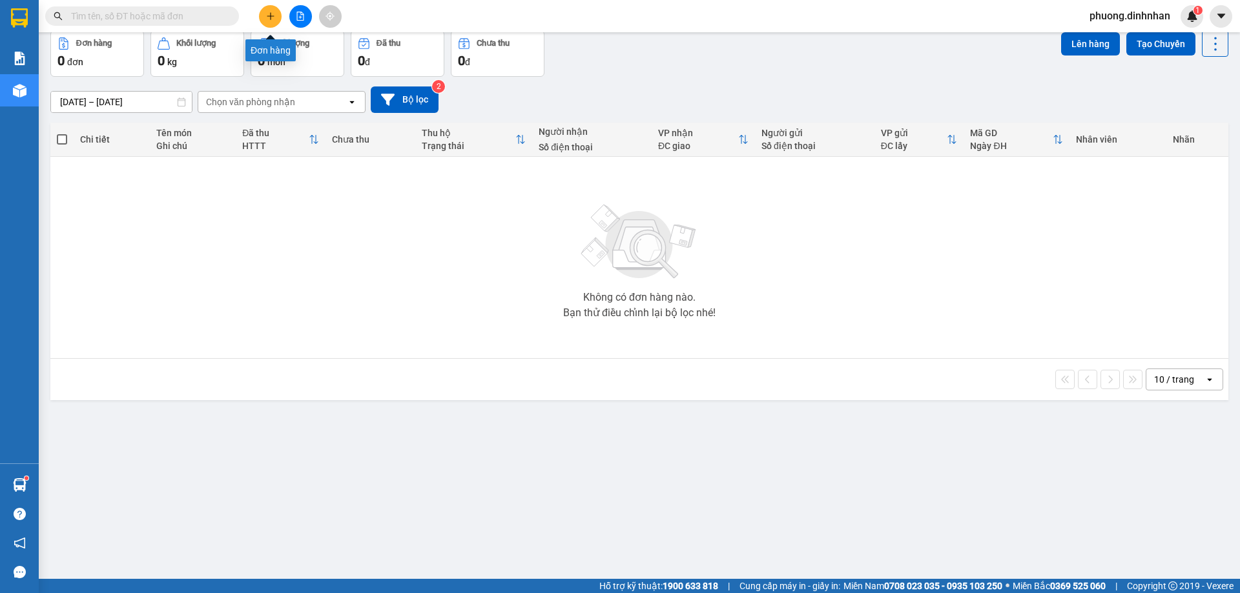
click at [272, 21] on button at bounding box center [270, 16] width 23 height 23
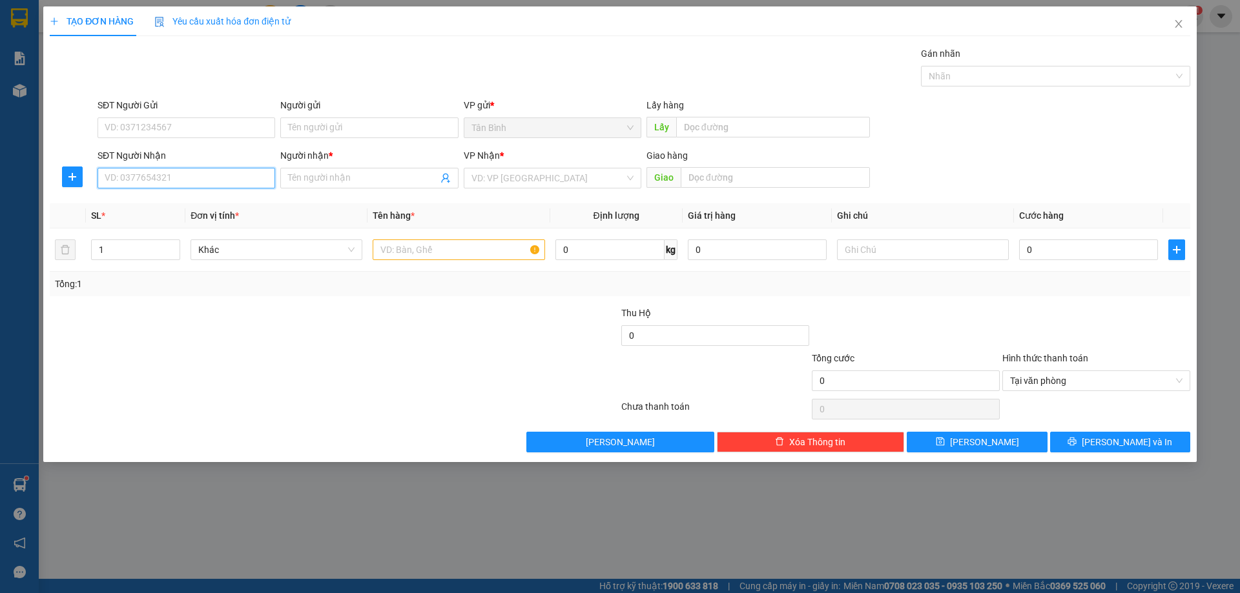
click at [191, 181] on input "SĐT Người Nhận" at bounding box center [187, 178] width 178 height 21
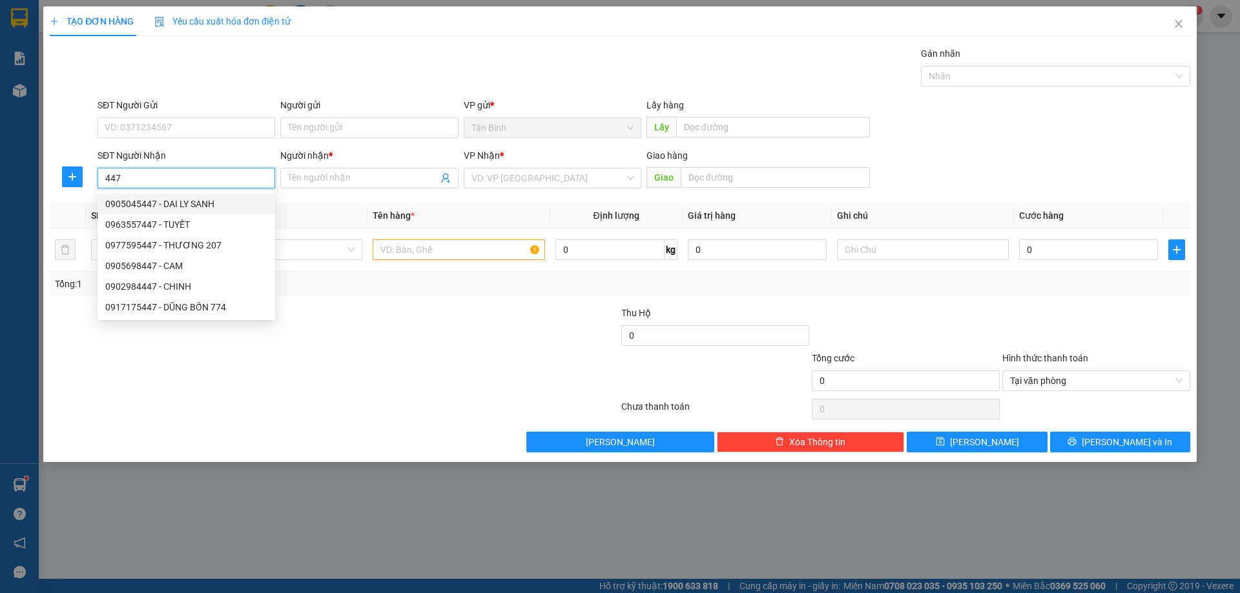
click at [192, 200] on div "0905045447 - DAI LY SANH" at bounding box center [186, 204] width 162 height 14
type input "0905045447"
type input "DAI LY SANH"
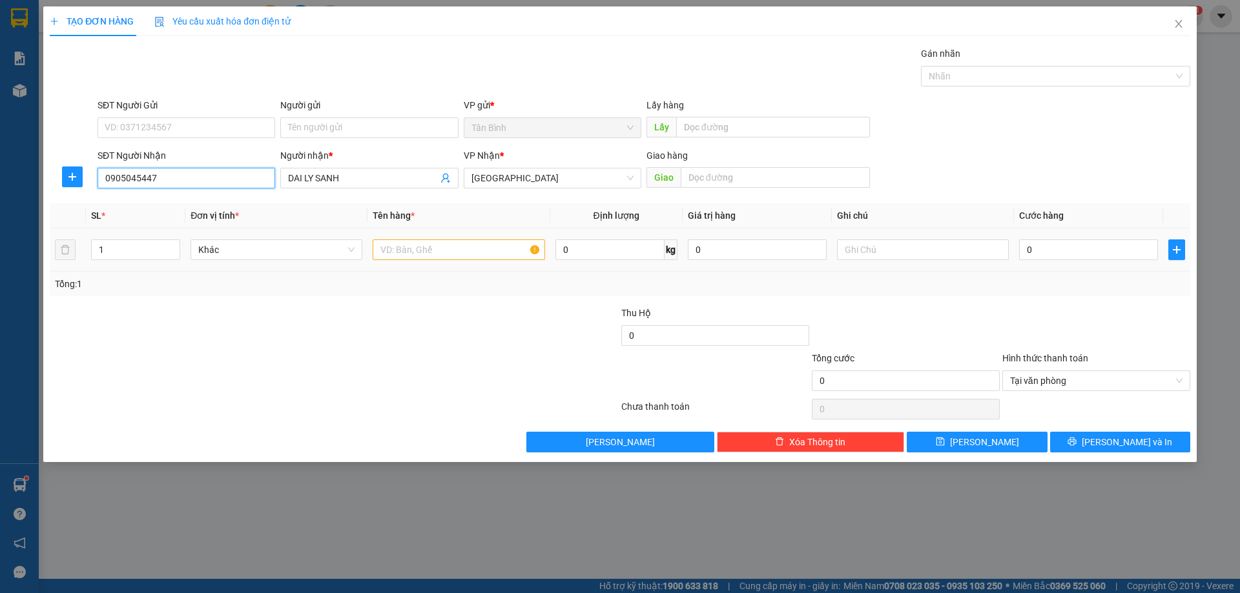
type input "0905045447"
click at [389, 256] on input "text" at bounding box center [459, 250] width 172 height 21
type input "1 CUC"
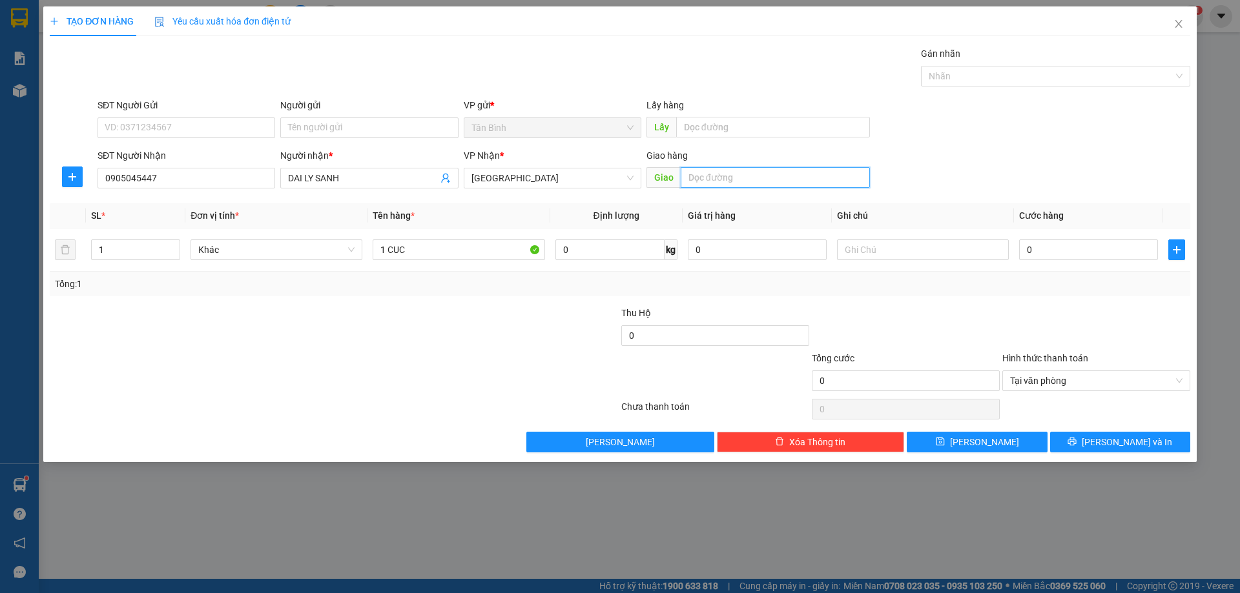
click at [718, 174] on input "text" at bounding box center [775, 177] width 189 height 21
type input "[PERSON_NAME]"
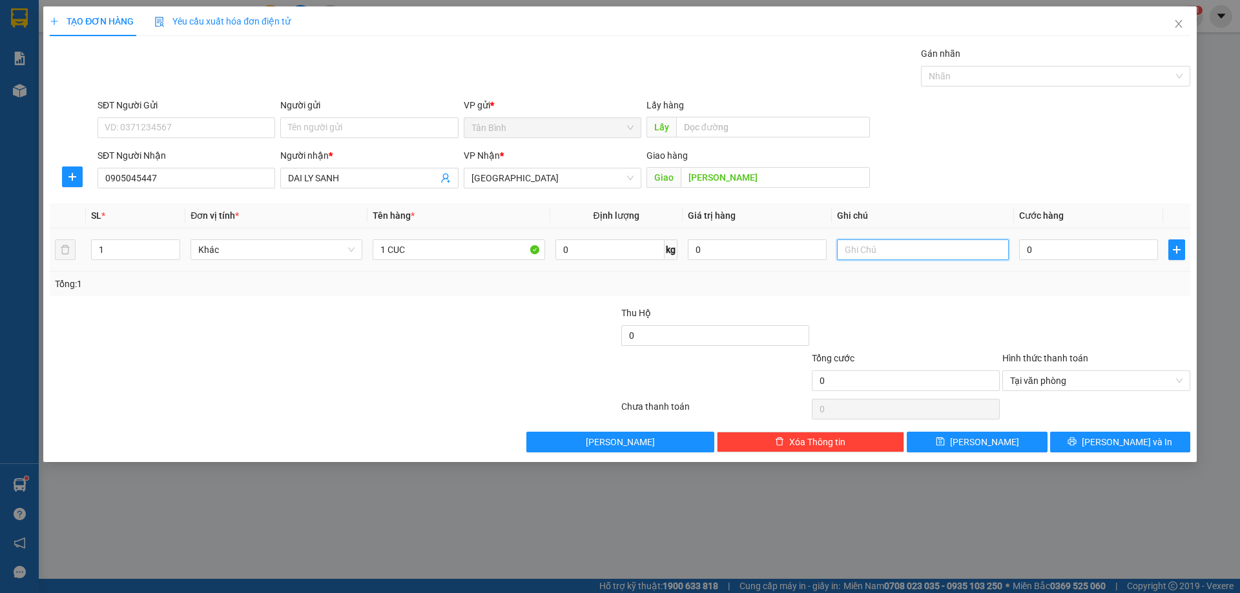
click at [861, 247] on input "text" at bounding box center [923, 250] width 172 height 21
type input "DAI LY SANH"
click at [1065, 251] on input "0" at bounding box center [1088, 250] width 139 height 21
type input "5"
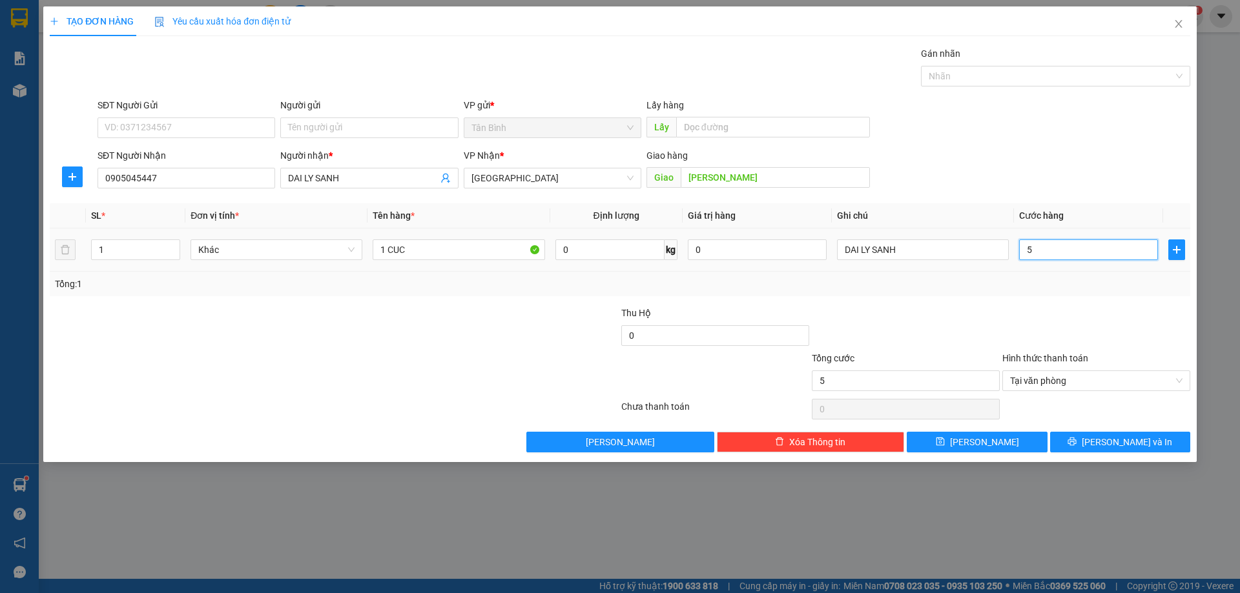
type input "50"
type input "500"
type input "5.000"
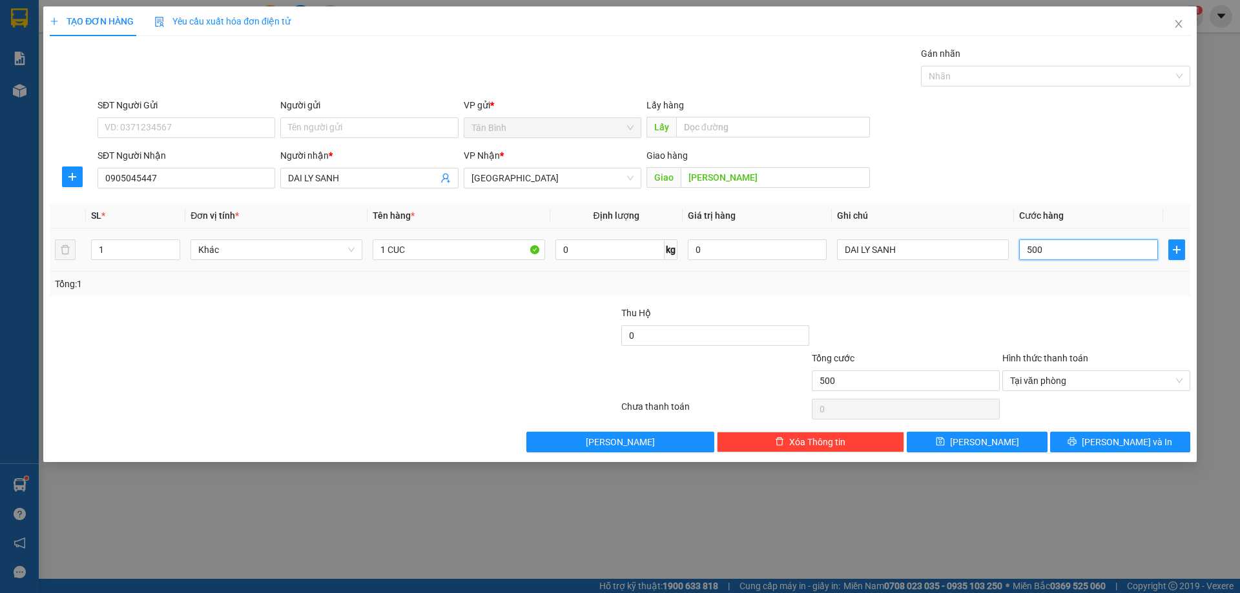
type input "5.000"
type input "50.000"
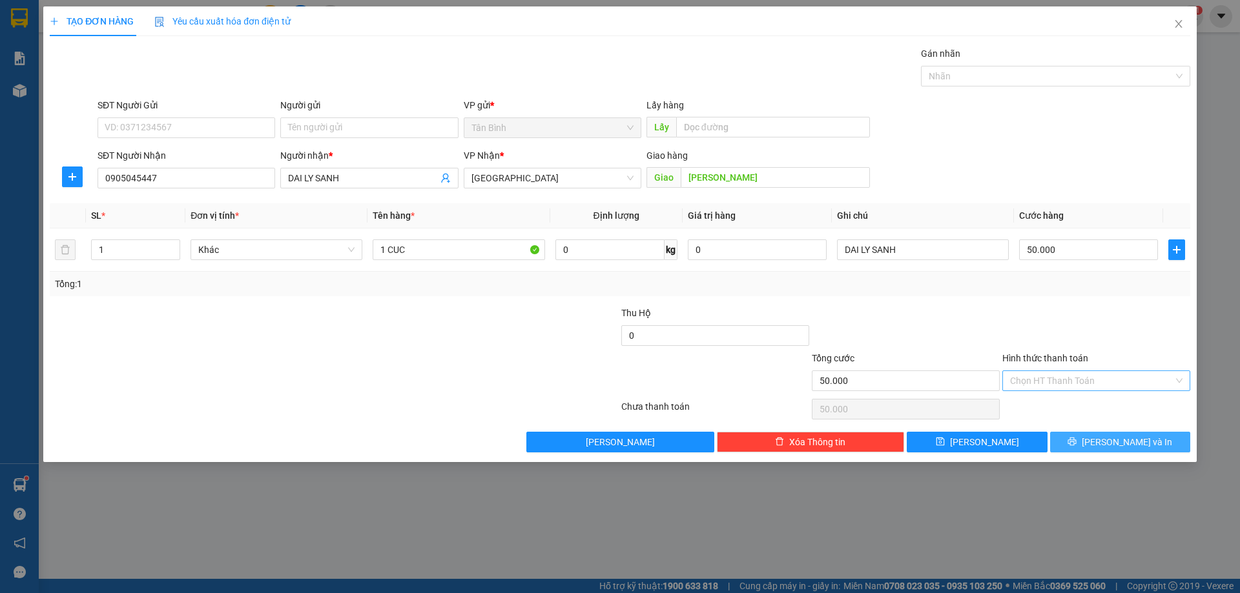
drag, startPoint x: 1175, startPoint y: 441, endPoint x: 1111, endPoint y: 309, distance: 147.0
click at [1175, 440] on button "[PERSON_NAME] và In" at bounding box center [1120, 442] width 140 height 21
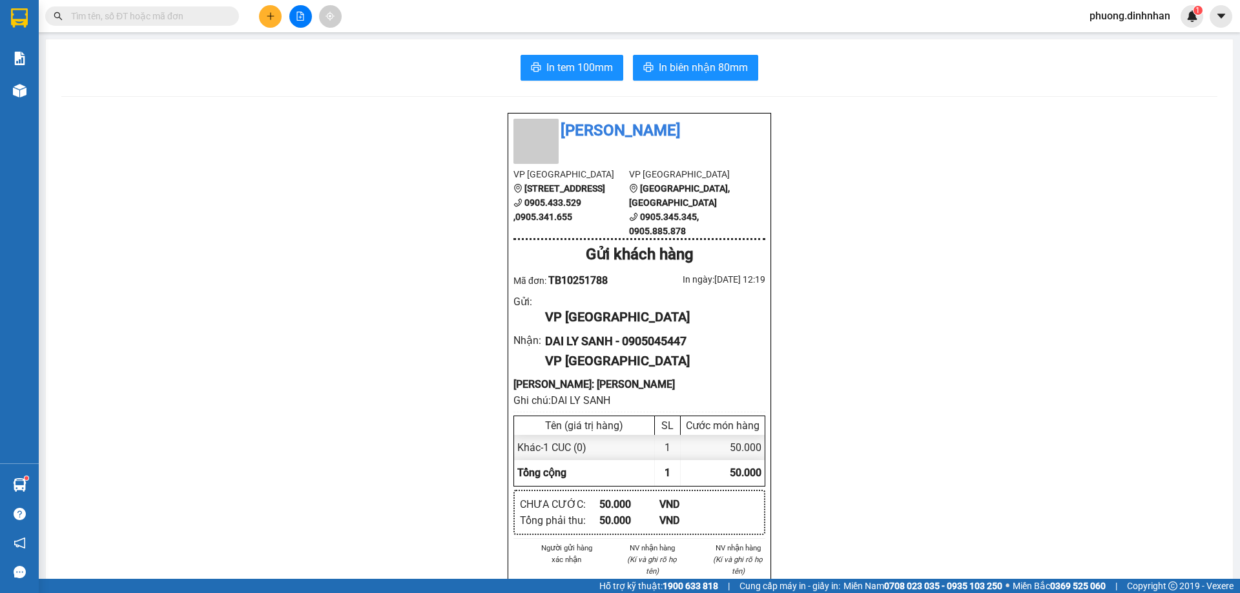
click at [196, 20] on input "text" at bounding box center [147, 16] width 152 height 14
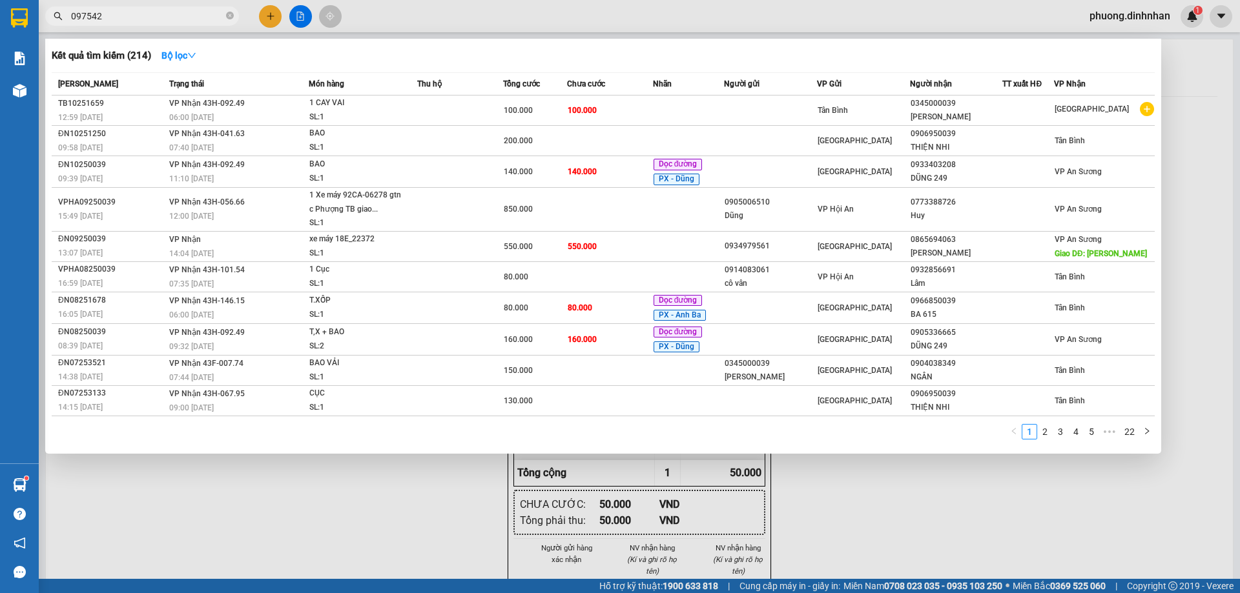
type input "0975426"
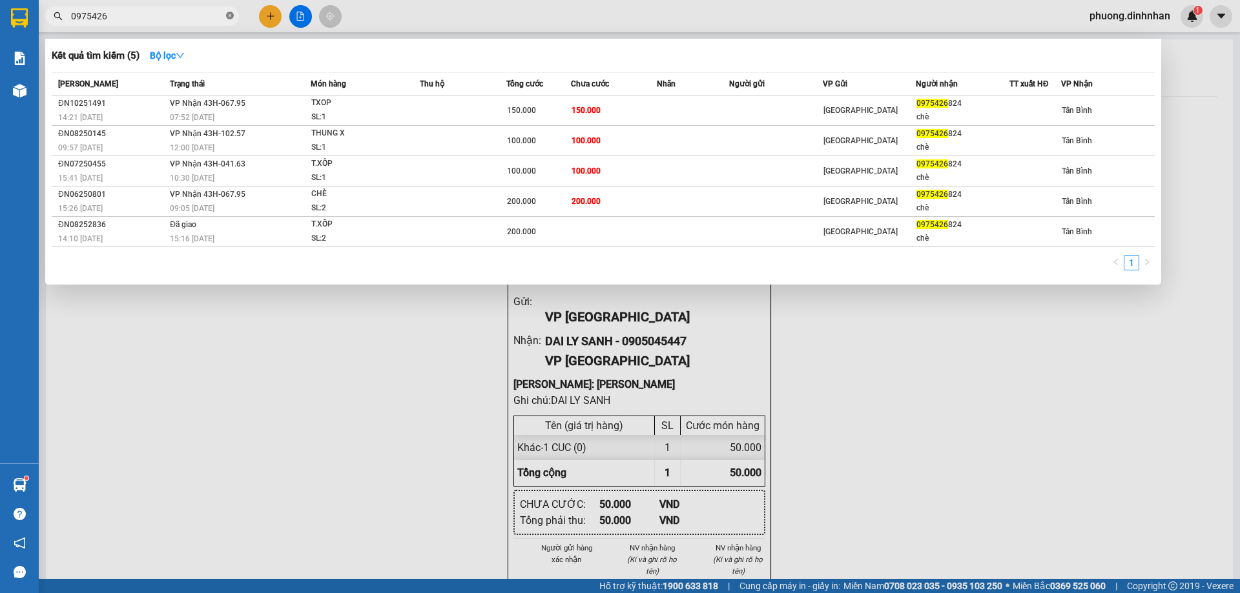
click at [232, 15] on icon "close-circle" at bounding box center [230, 16] width 8 height 8
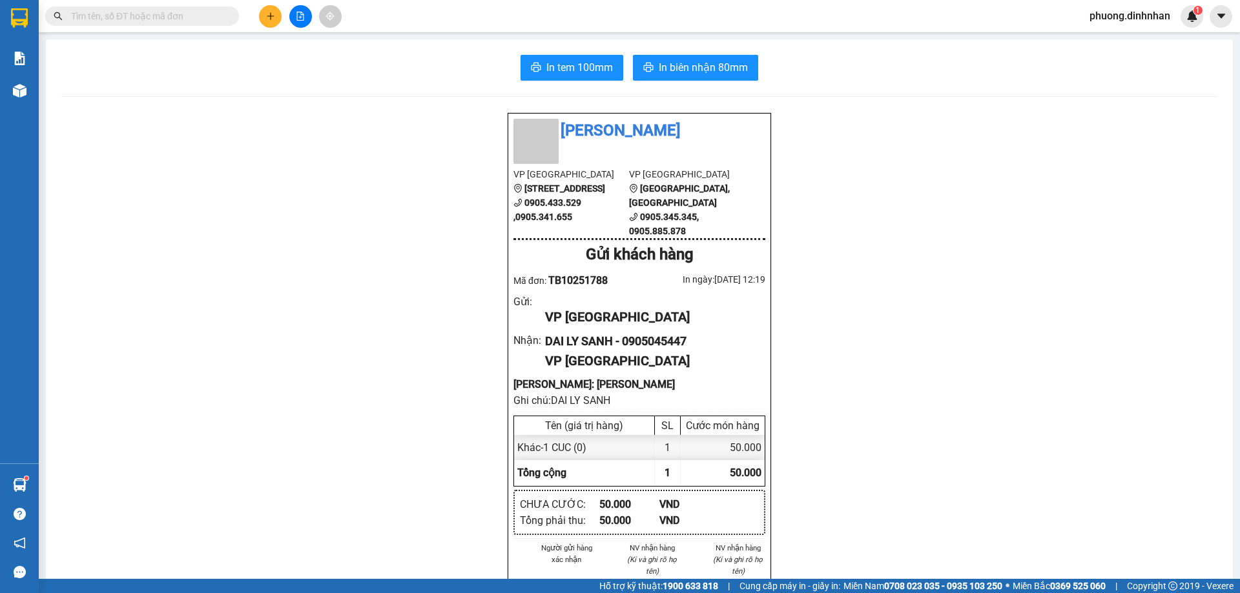
click at [208, 19] on input "text" at bounding box center [147, 16] width 152 height 14
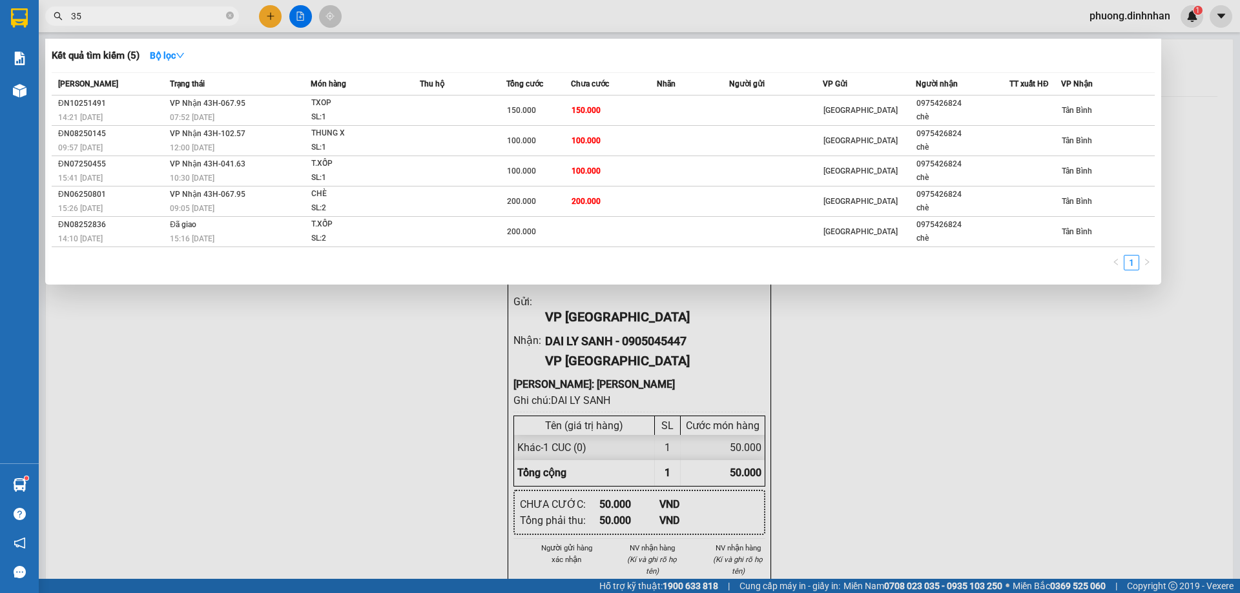
type input "350"
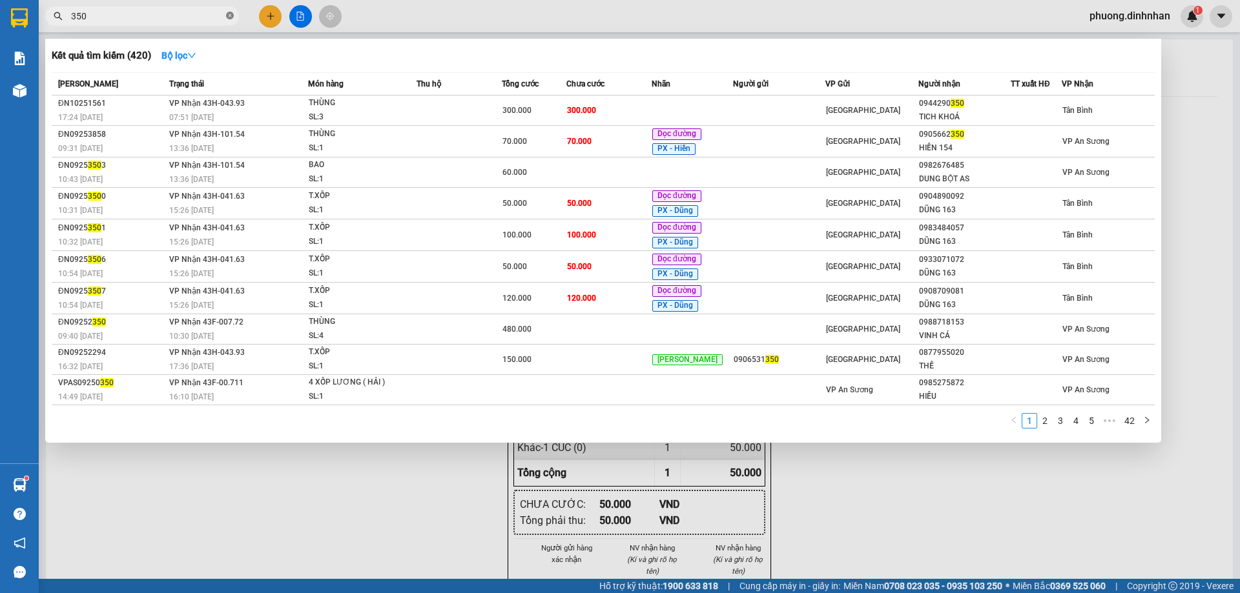
click at [230, 14] on icon "close-circle" at bounding box center [230, 16] width 8 height 8
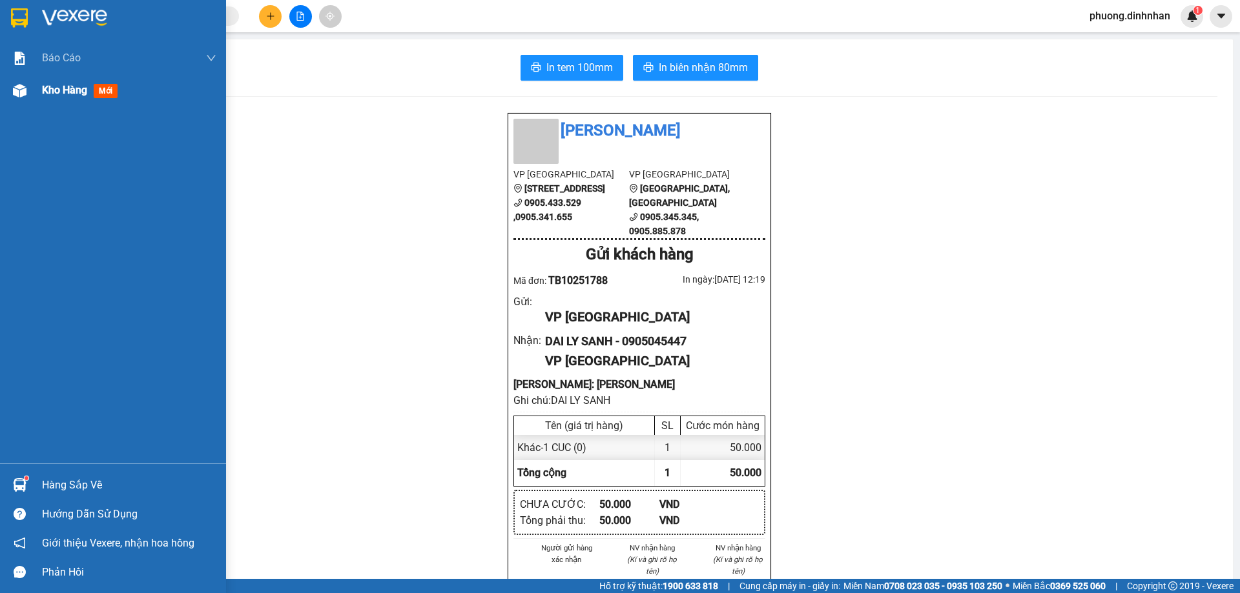
click at [17, 90] on img at bounding box center [20, 91] width 14 height 14
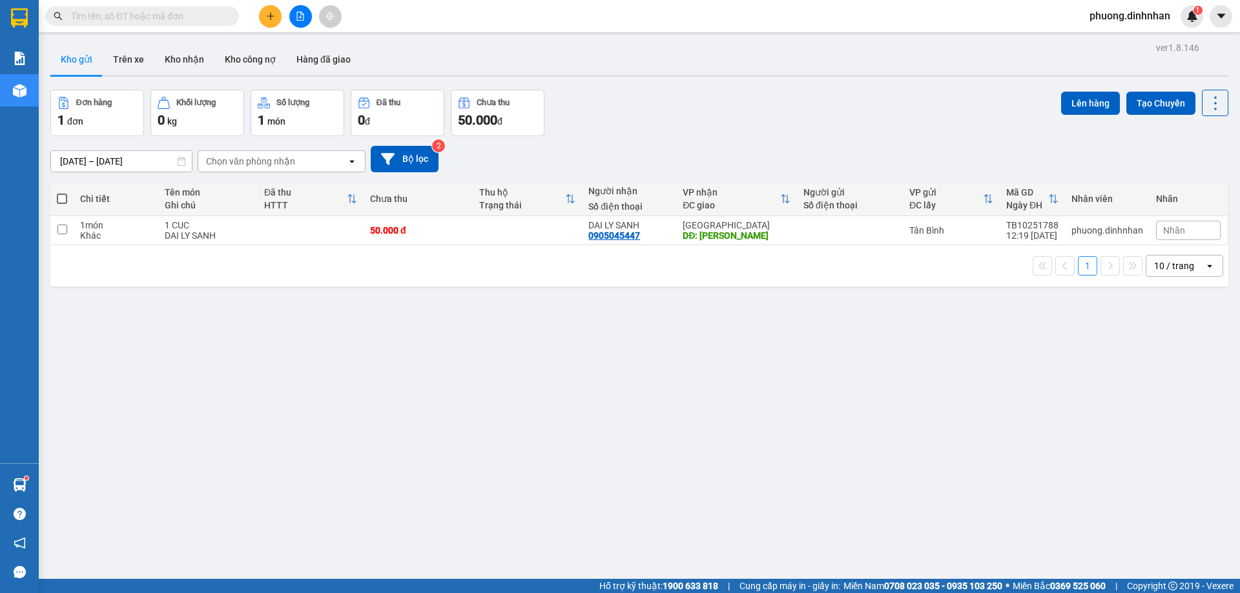
click at [202, 12] on input "text" at bounding box center [147, 16] width 152 height 14
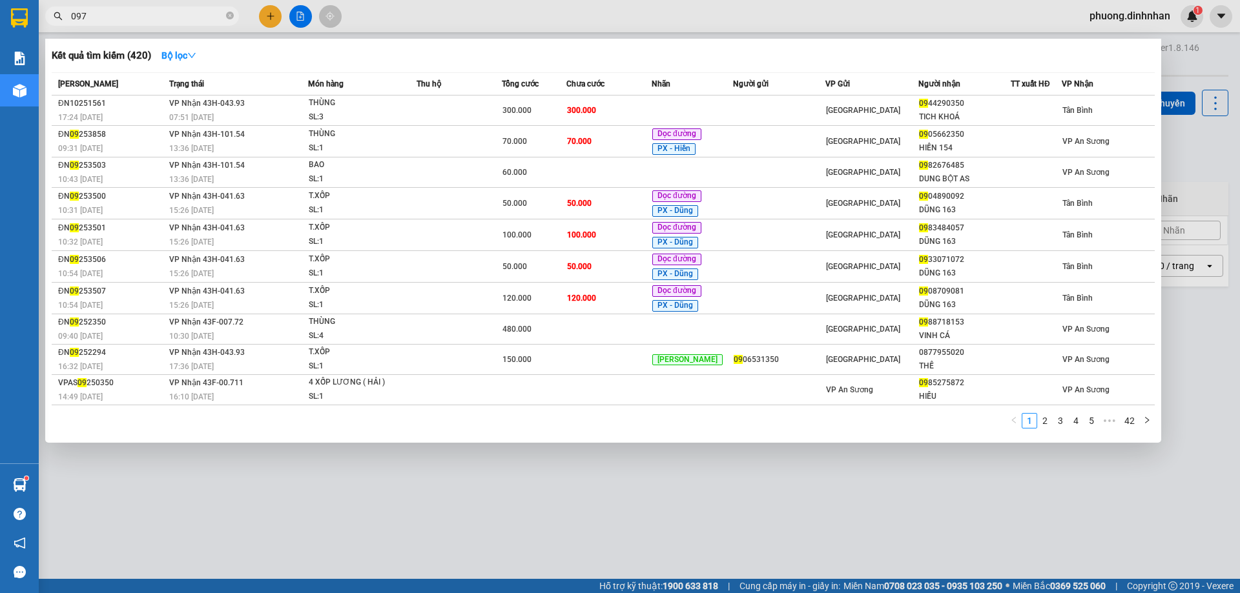
type input "0975"
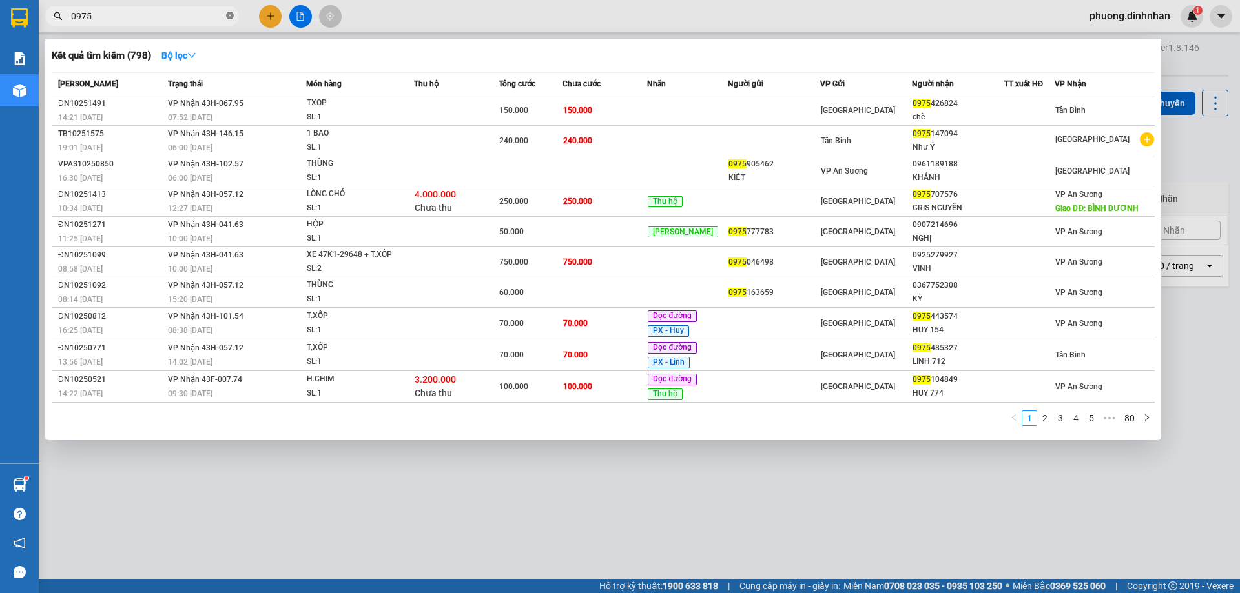
click at [229, 15] on icon "close-circle" at bounding box center [230, 16] width 8 height 8
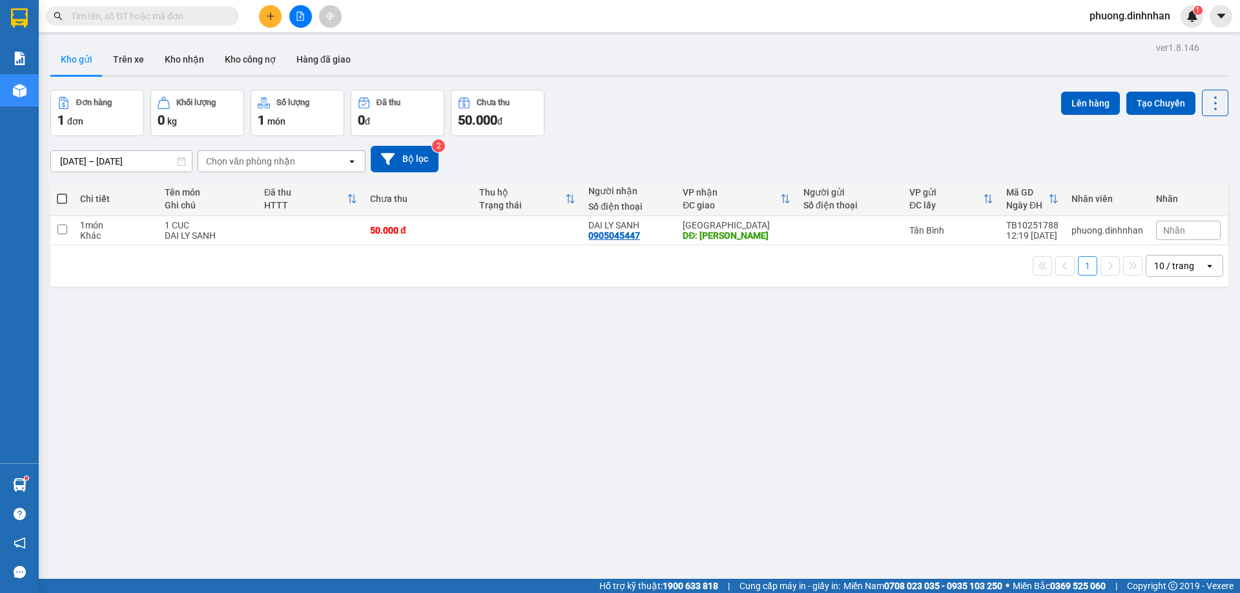
click at [129, 14] on input "text" at bounding box center [147, 16] width 152 height 14
click at [112, 15] on input "text" at bounding box center [147, 16] width 152 height 14
click at [302, 19] on icon "file-add" at bounding box center [300, 16] width 9 height 9
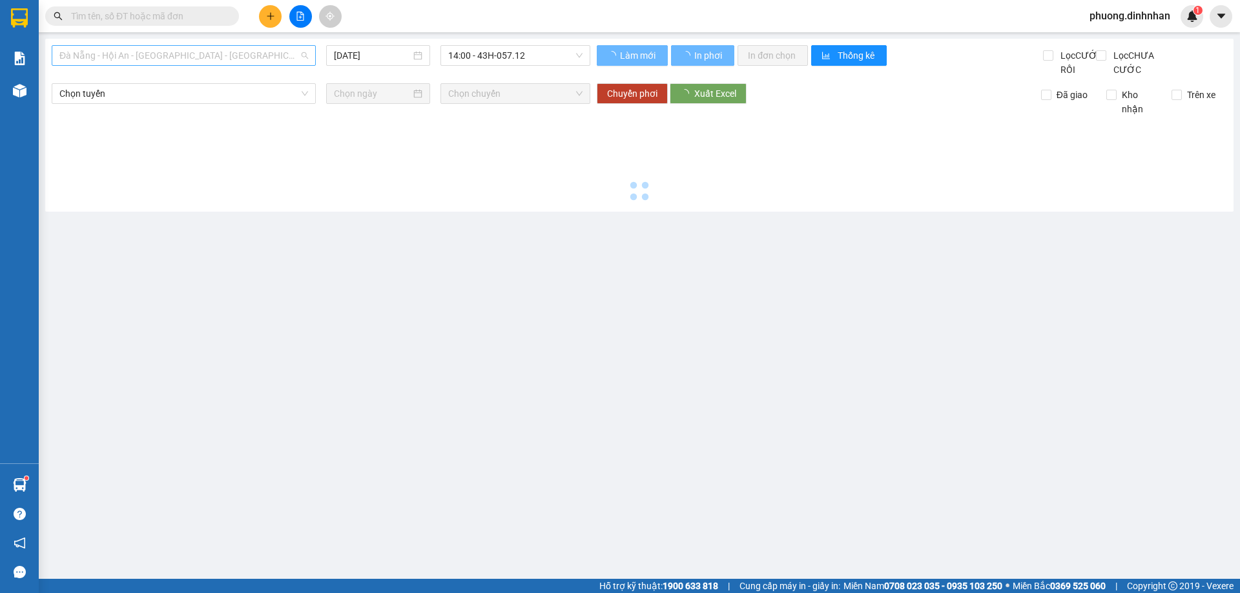
click at [264, 53] on span "Đà Nẵng - Hội An - [GEOGRAPHIC_DATA] - [GEOGRAPHIC_DATA] (34P VIP)" at bounding box center [183, 55] width 249 height 19
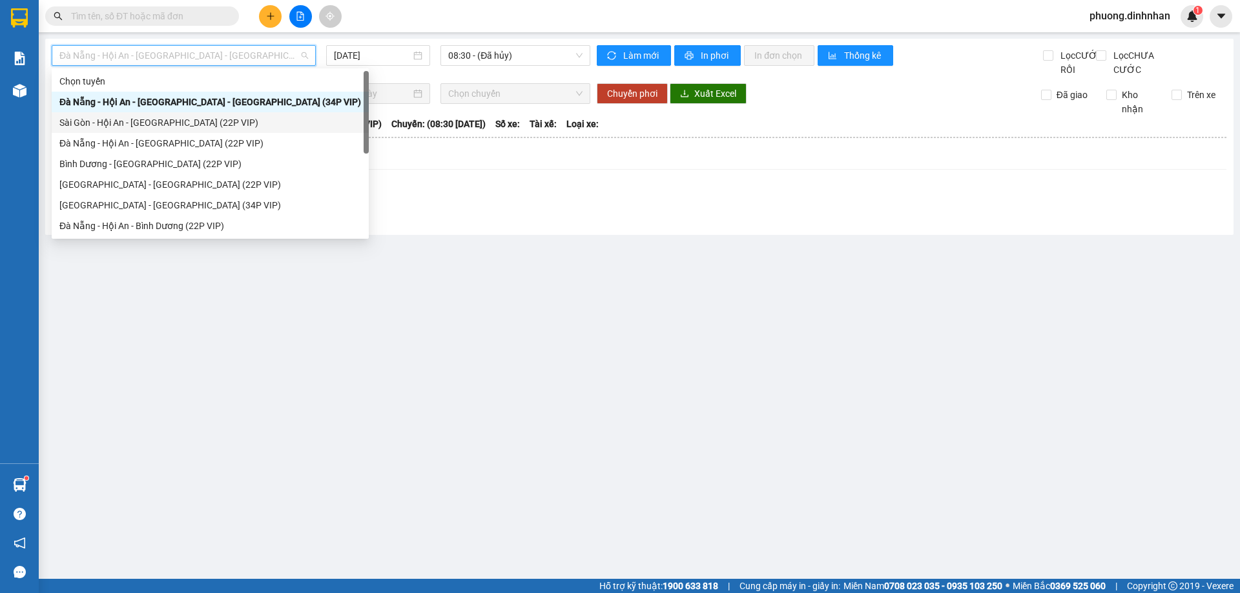
click at [202, 121] on div "Sài Gòn - Hội An - [GEOGRAPHIC_DATA] (22P VIP)" at bounding box center [210, 123] width 302 height 14
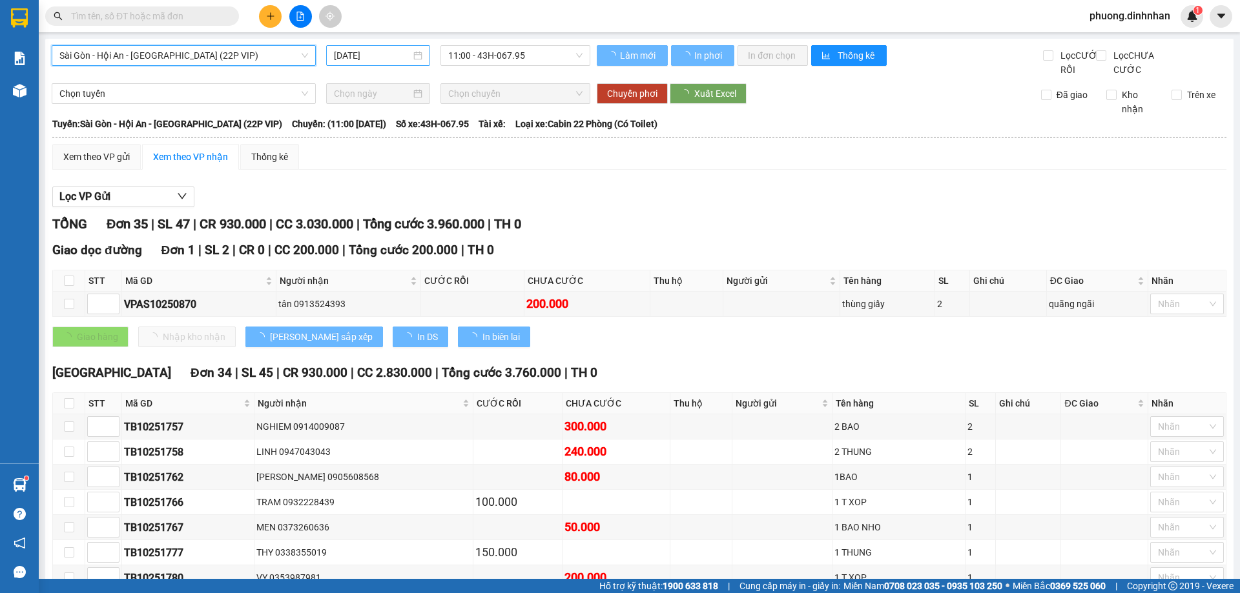
click at [375, 62] on input "[DATE]" at bounding box center [372, 55] width 77 height 14
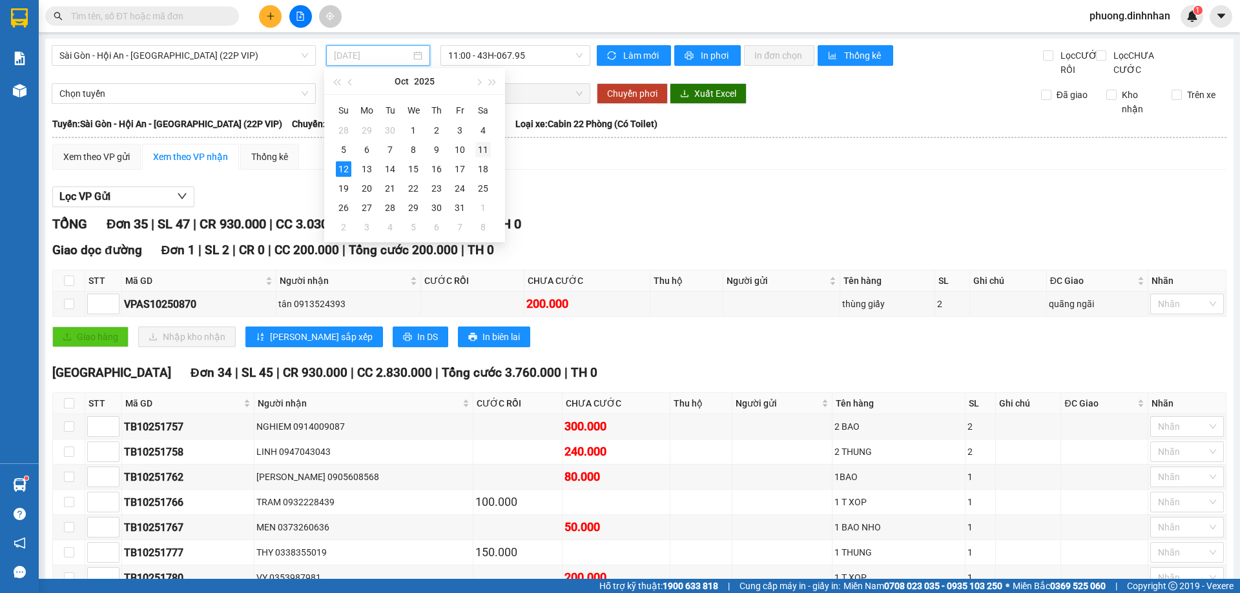
click at [485, 149] on div "11" at bounding box center [482, 149] width 15 height 15
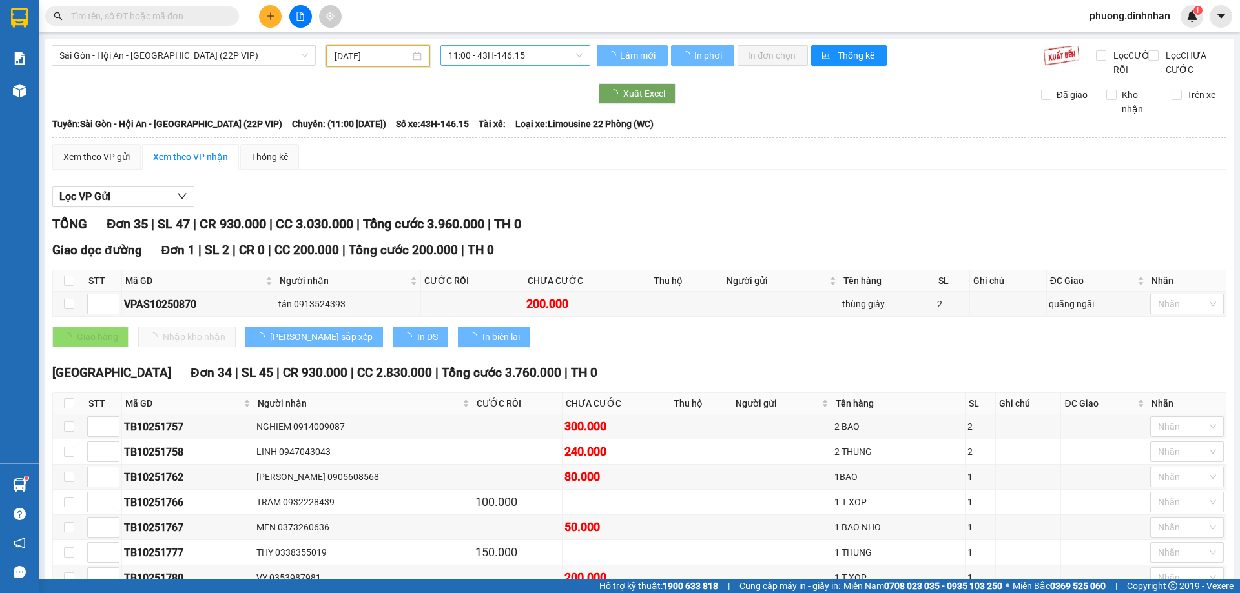
click at [474, 52] on span "11:00 - 43H-146.15" at bounding box center [515, 55] width 134 height 19
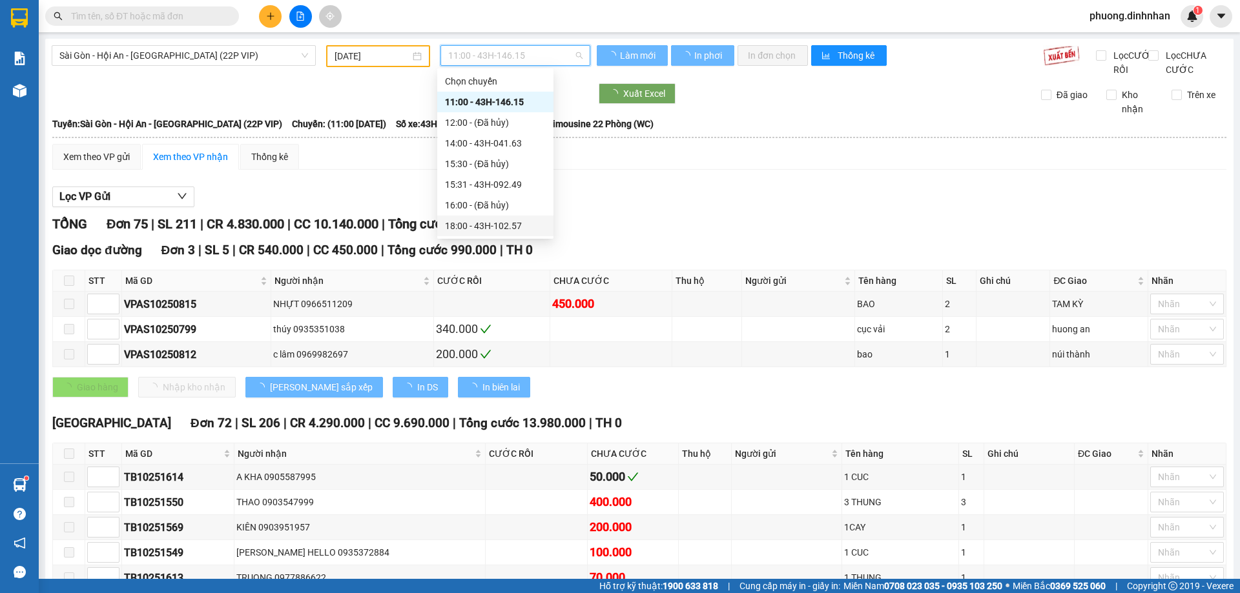
click at [506, 226] on div "18:00 - 43H-102.57" at bounding box center [495, 226] width 101 height 14
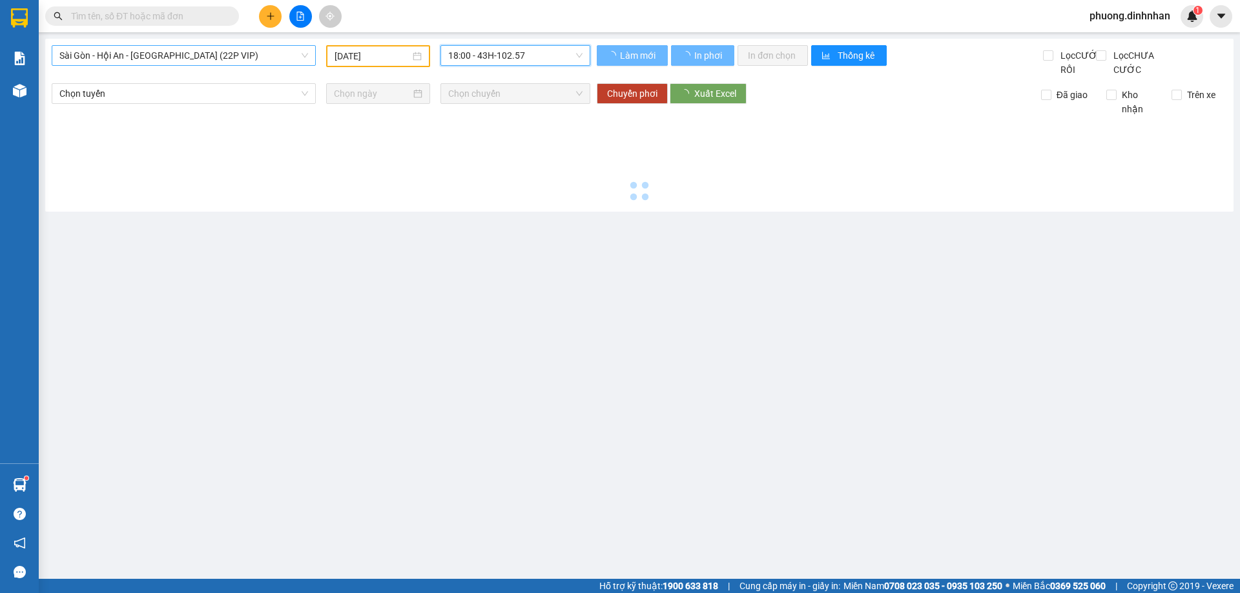
click at [243, 51] on span "Sài Gòn - Hội An - [GEOGRAPHIC_DATA] (22P VIP)" at bounding box center [183, 55] width 249 height 19
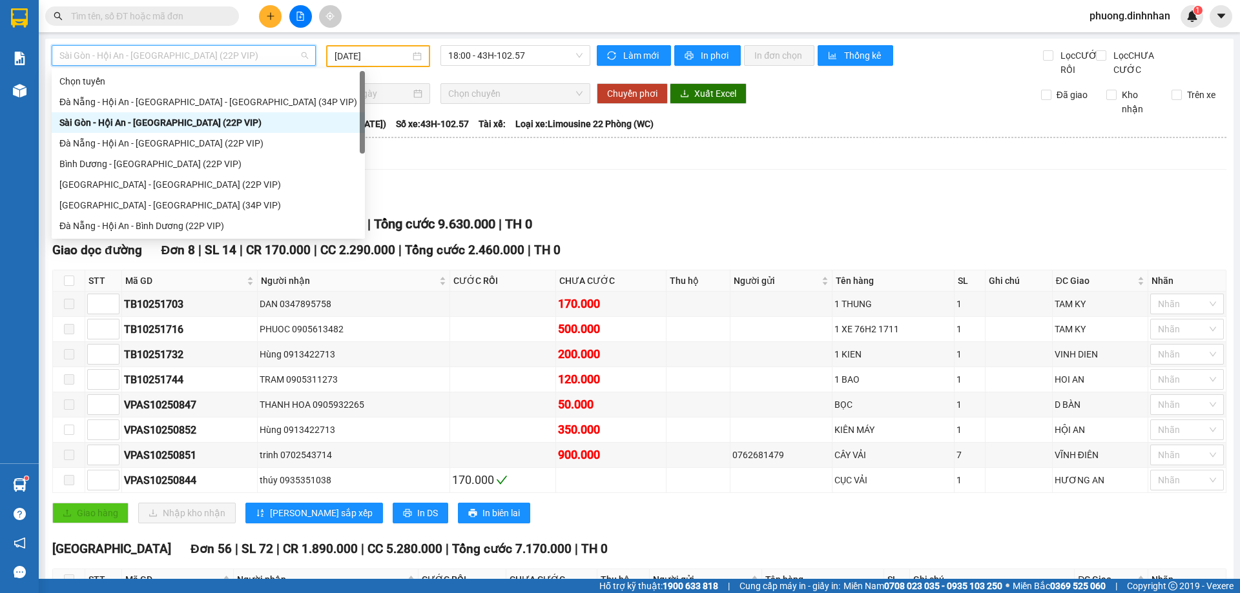
click at [196, 125] on div "Sài Gòn - Hội An - [GEOGRAPHIC_DATA] (22P VIP)" at bounding box center [208, 123] width 298 height 14
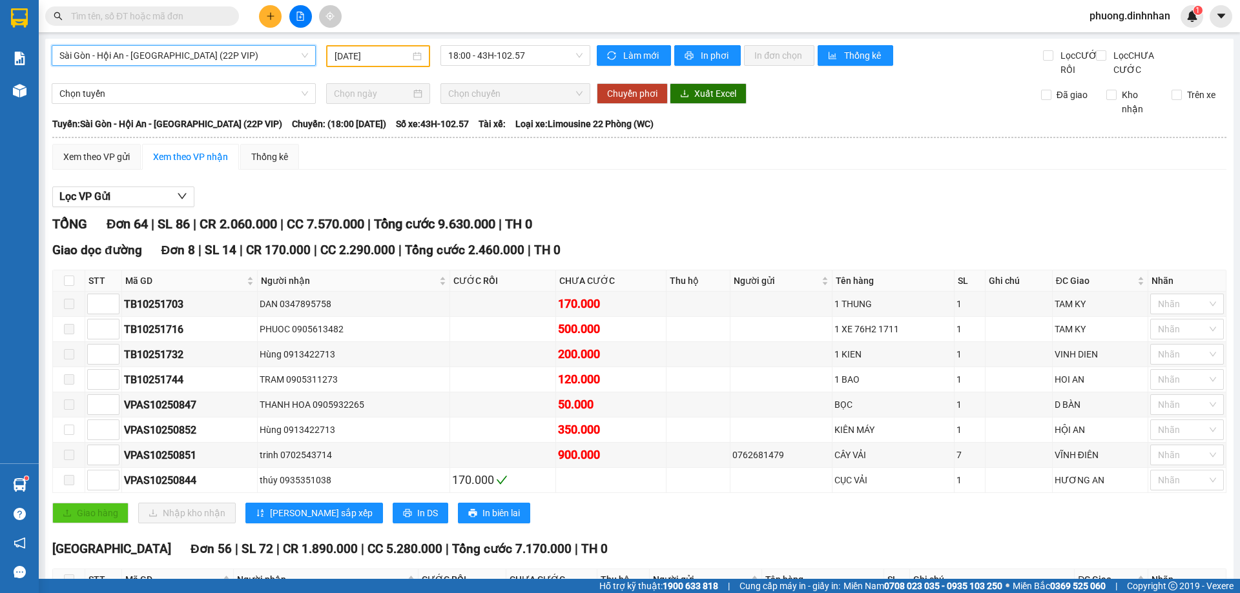
click at [362, 59] on input "11/10/2025" at bounding box center [372, 56] width 76 height 14
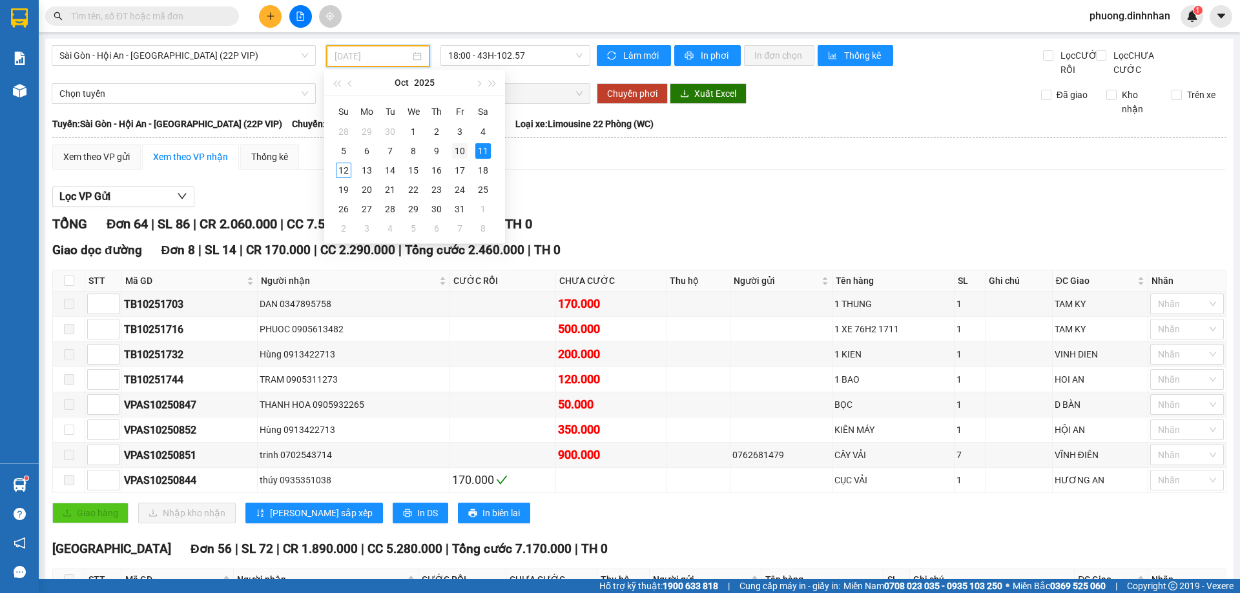
click at [455, 152] on div "10" at bounding box center [459, 150] width 15 height 15
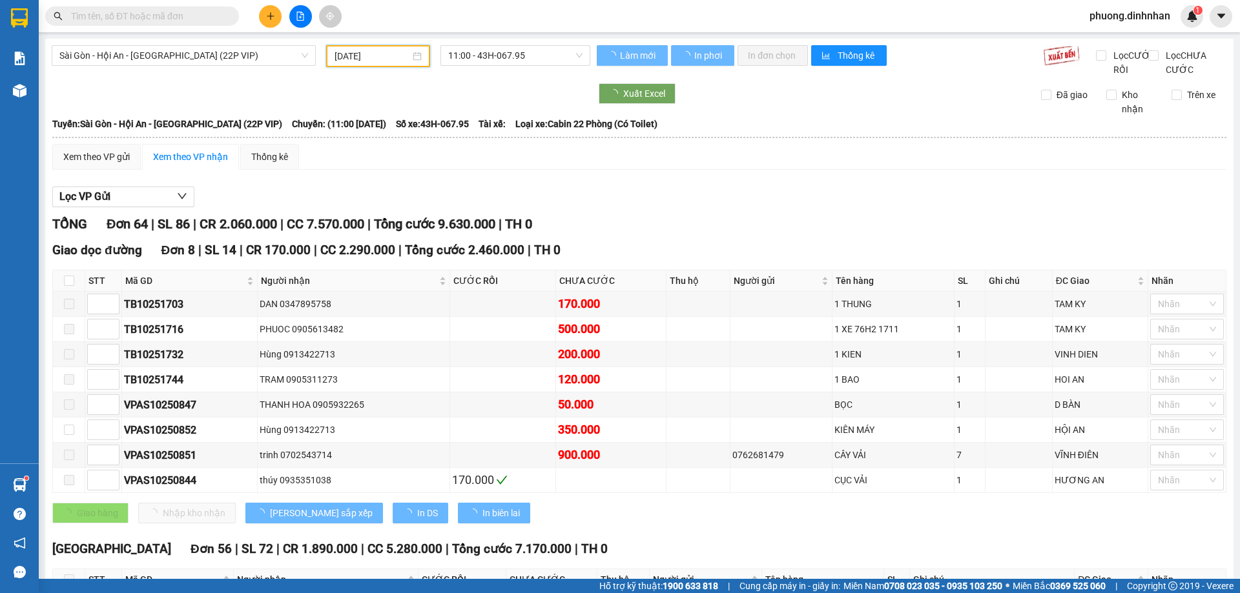
type input "10/10/2025"
click at [531, 52] on span "11:00 - 43H-067.95" at bounding box center [515, 55] width 134 height 19
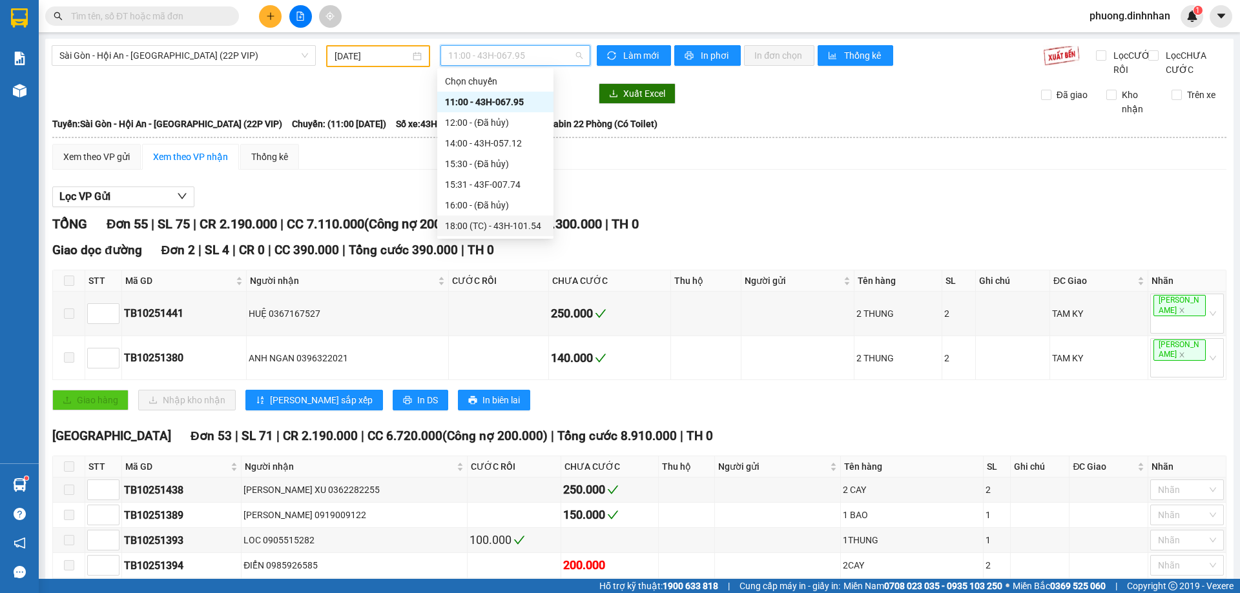
click at [525, 225] on div "18:00 (TC) - 43H-101.54" at bounding box center [495, 226] width 101 height 14
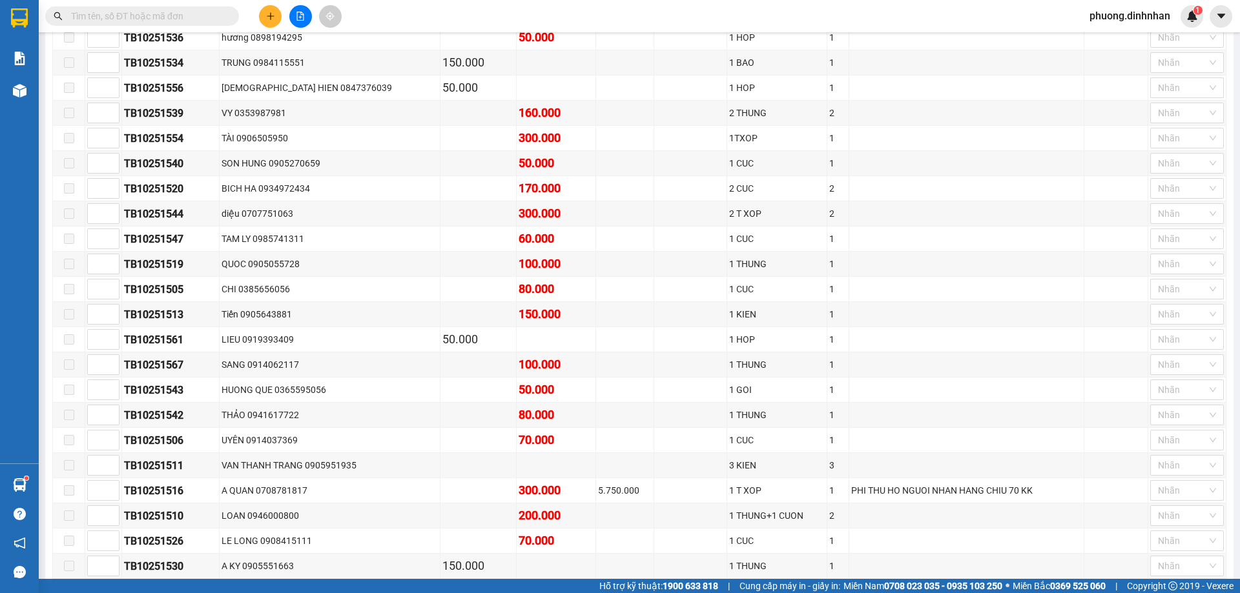
scroll to position [1227, 0]
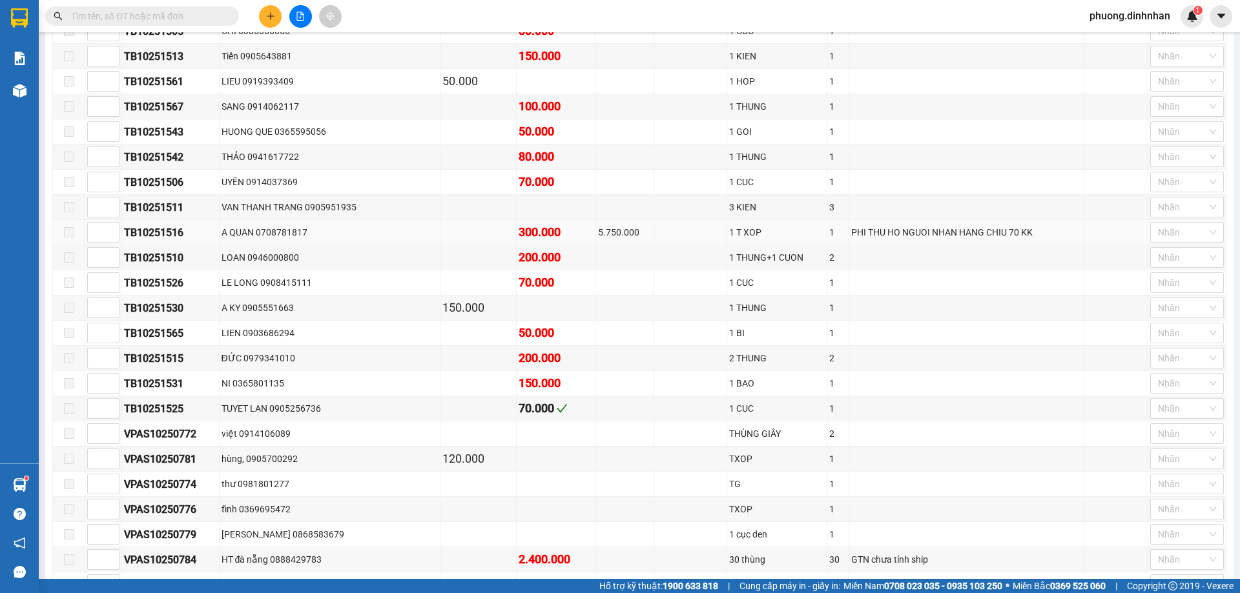
click at [405, 245] on td "A QUAN 0708781817" at bounding box center [330, 232] width 221 height 25
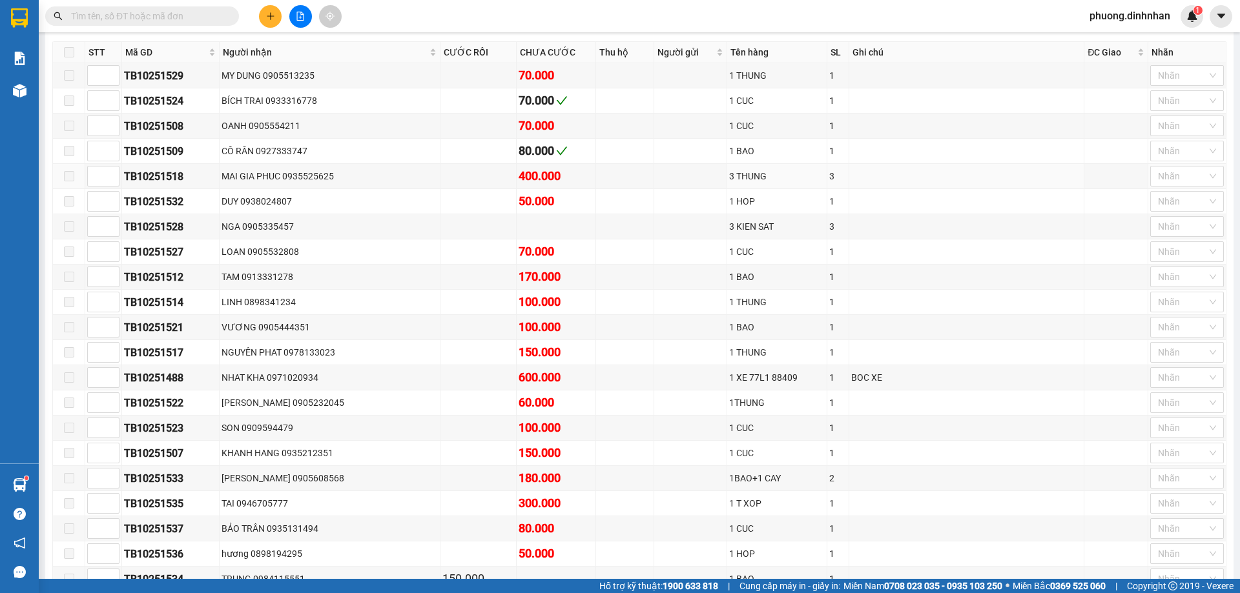
scroll to position [129, 0]
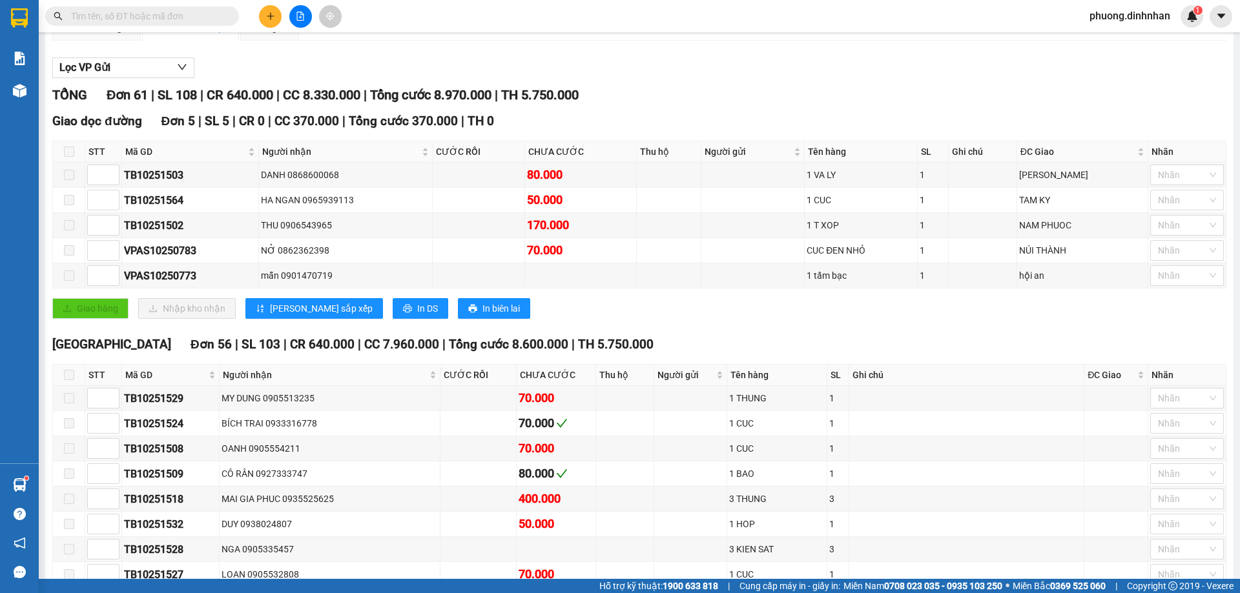
click at [156, 14] on input "text" at bounding box center [147, 16] width 152 height 14
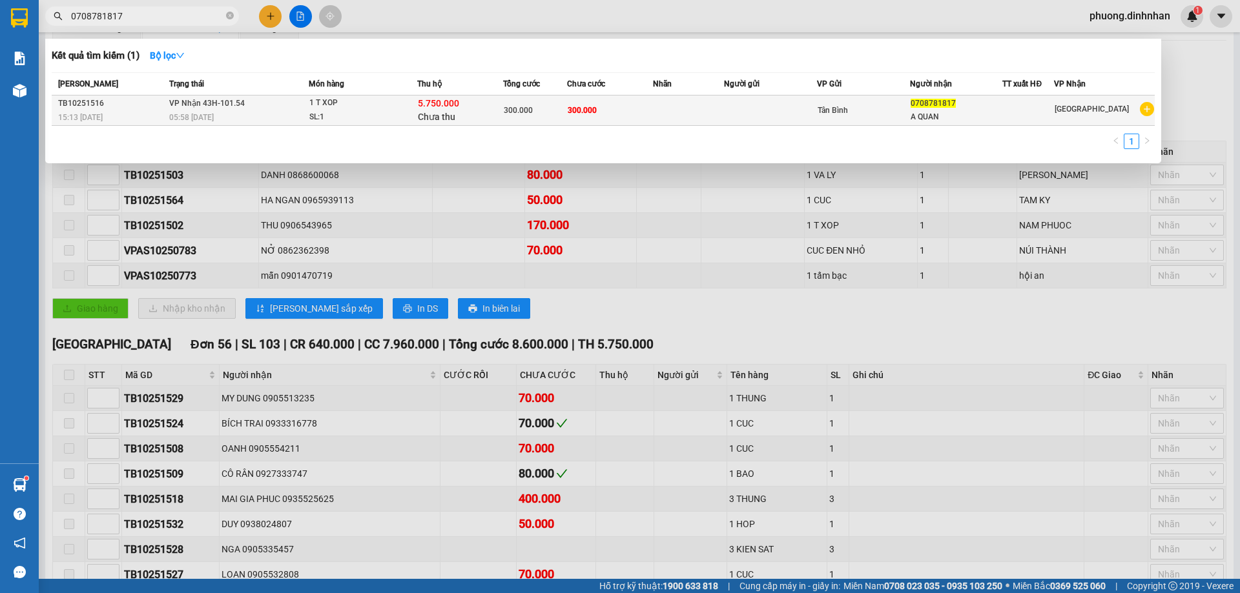
type input "0708781817"
click at [395, 109] on div "1 T XOP" at bounding box center [357, 103] width 97 height 14
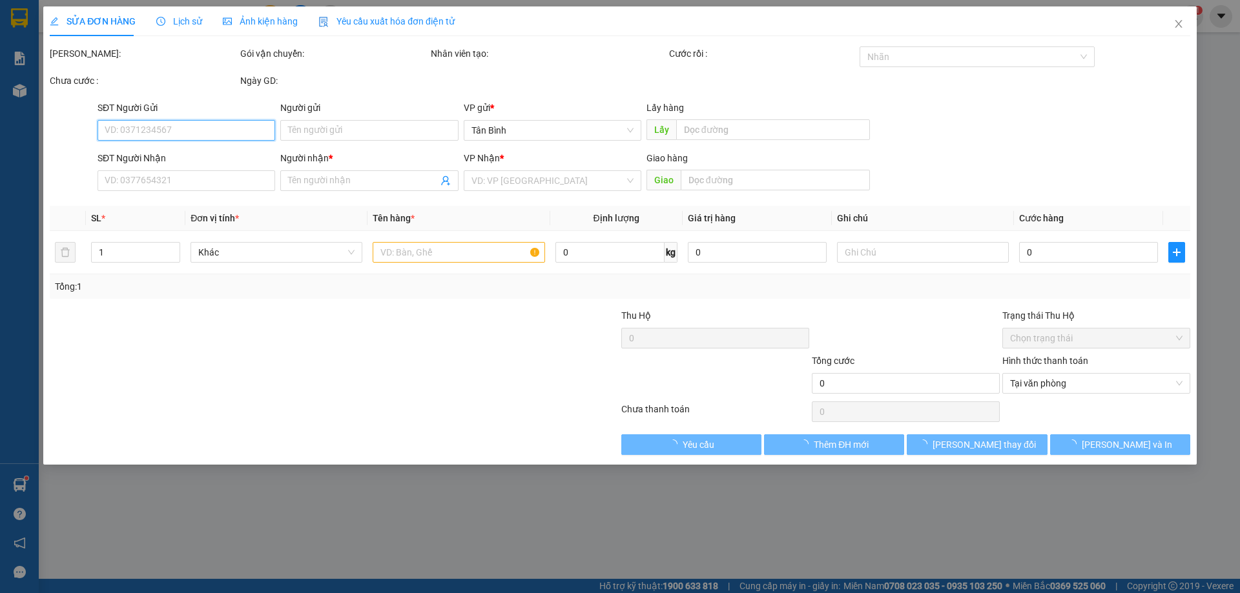
type input "0708781817"
type input "A QUAN"
type input "5.750.000"
type input "300.000"
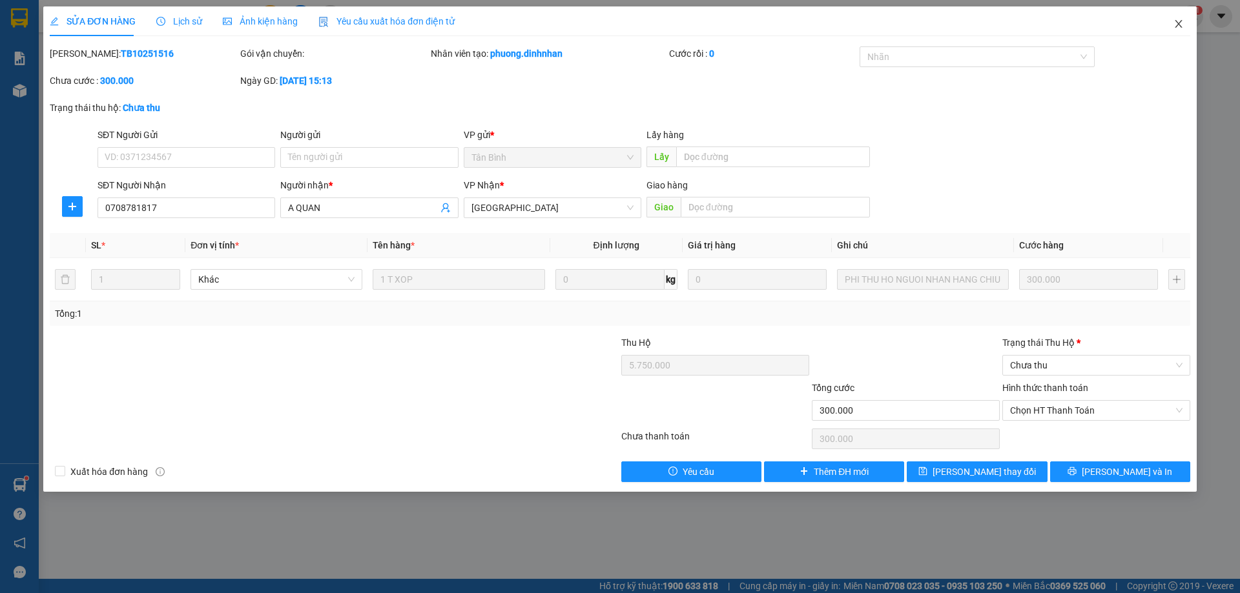
click at [1175, 24] on icon "close" at bounding box center [1178, 24] width 10 height 10
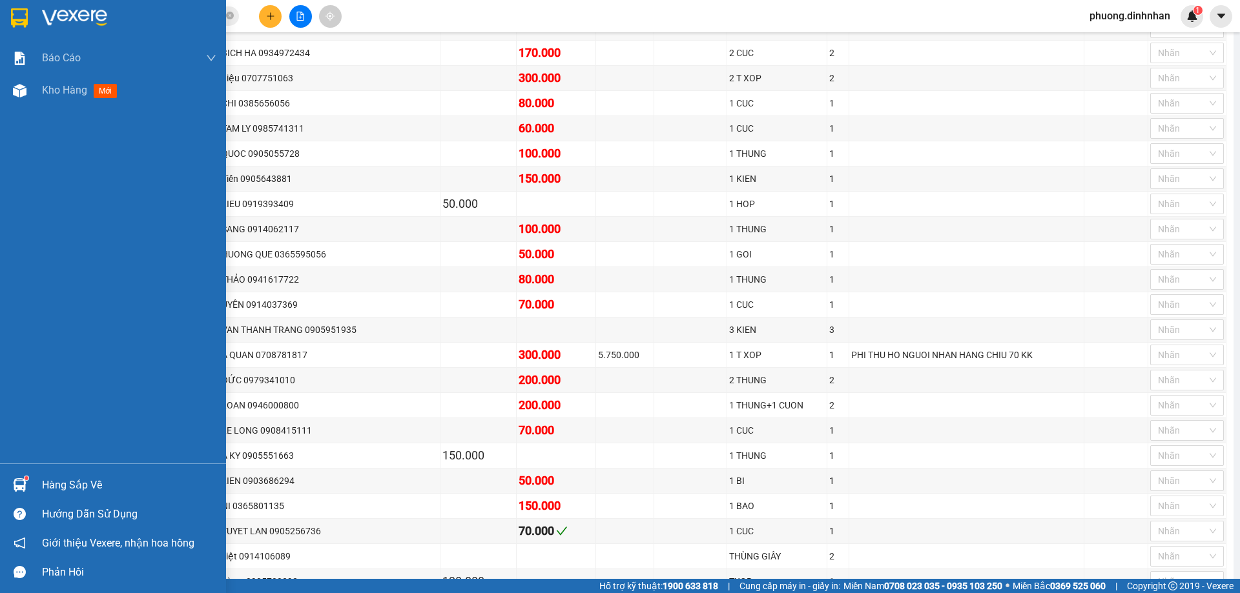
scroll to position [781, 0]
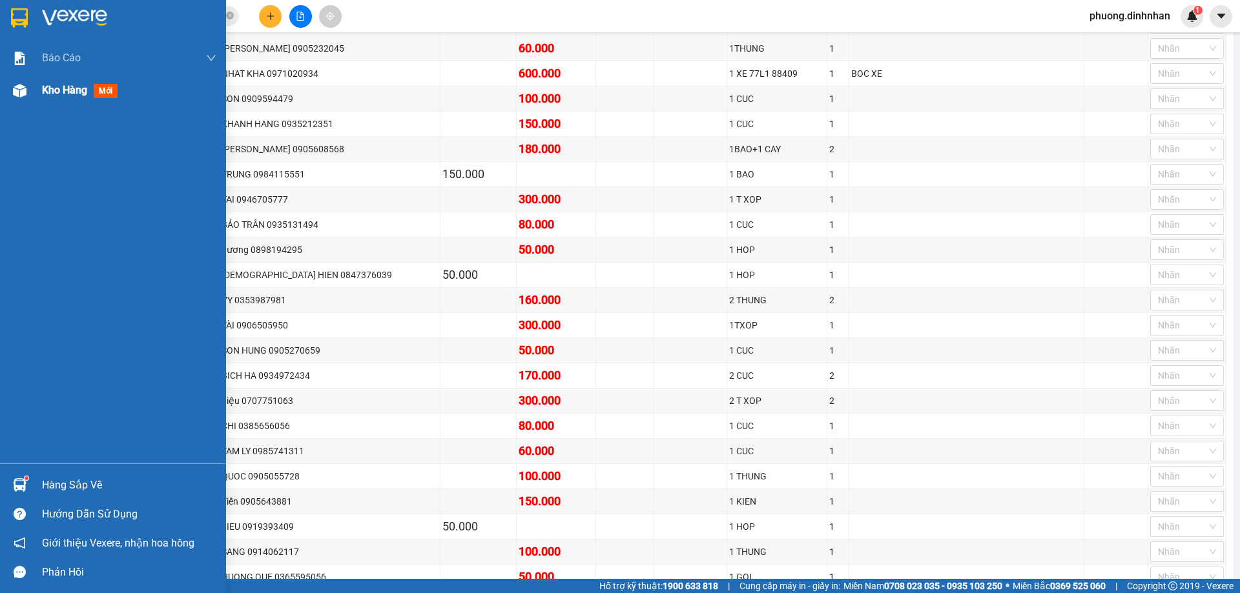
click at [18, 92] on img at bounding box center [20, 91] width 14 height 14
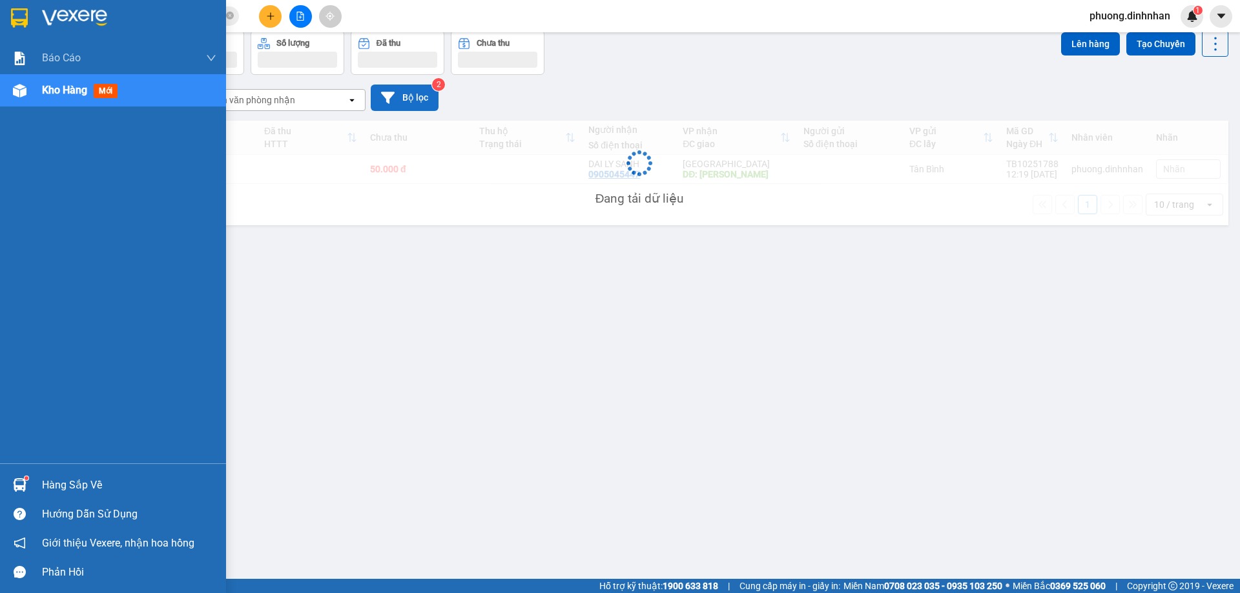
scroll to position [59, 0]
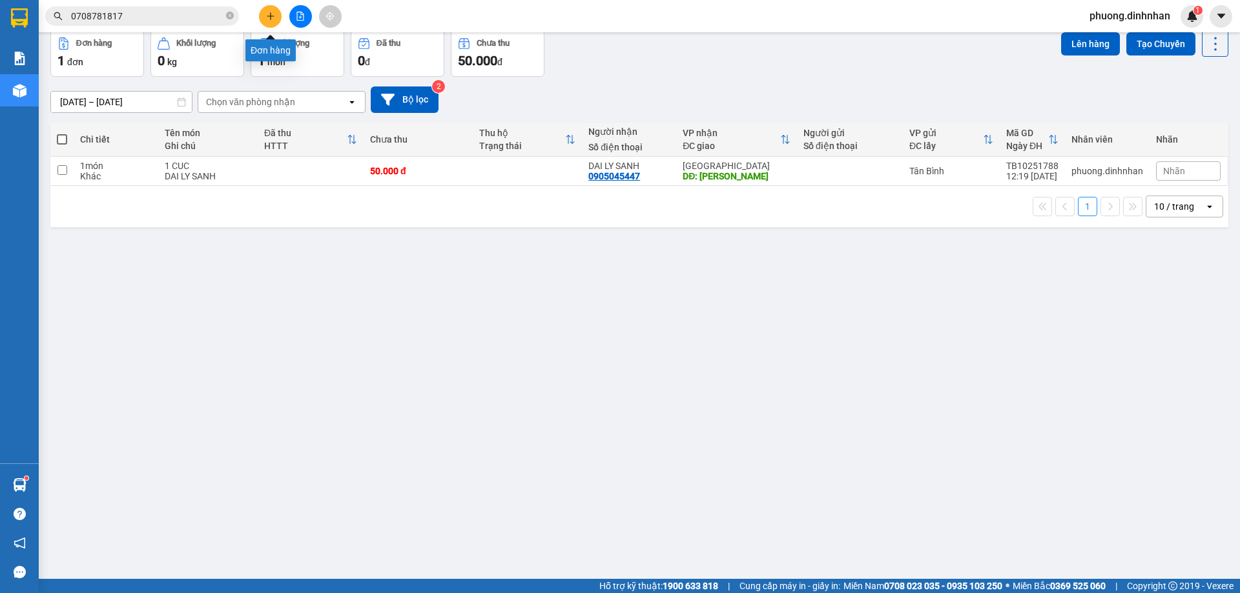
click at [274, 18] on icon "plus" at bounding box center [270, 16] width 9 height 9
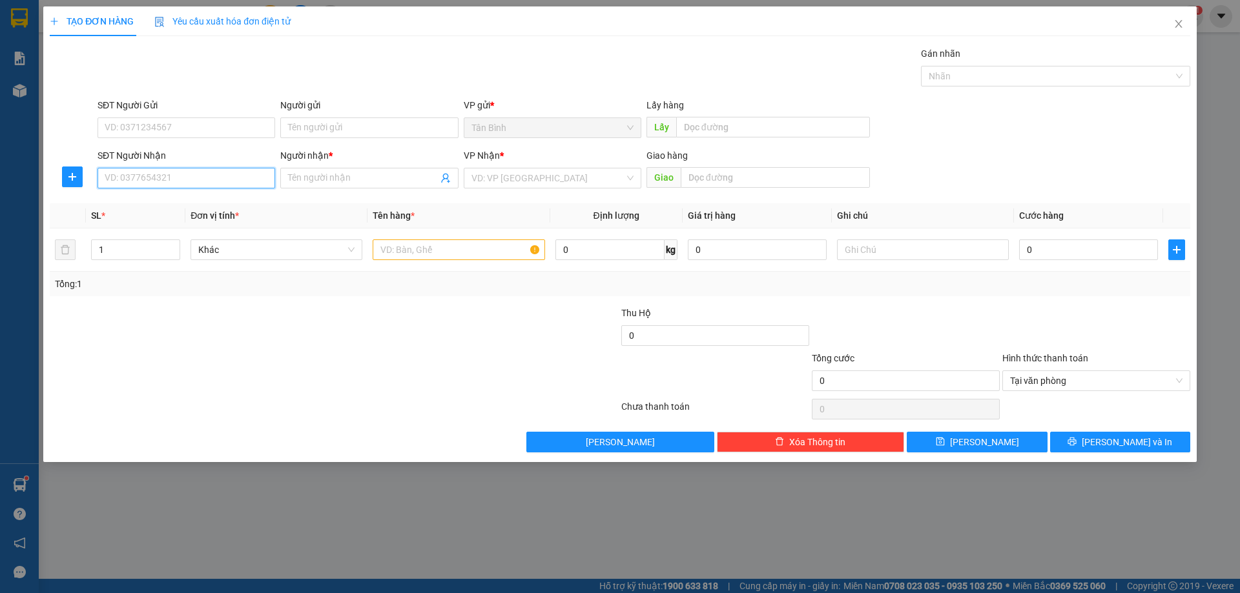
click at [170, 182] on input "SĐT Người Nhận" at bounding box center [187, 178] width 178 height 21
click at [185, 203] on div "0903548999 - thắng" at bounding box center [186, 204] width 162 height 14
type input "0903548999"
type input "thắng"
type input "0903548999"
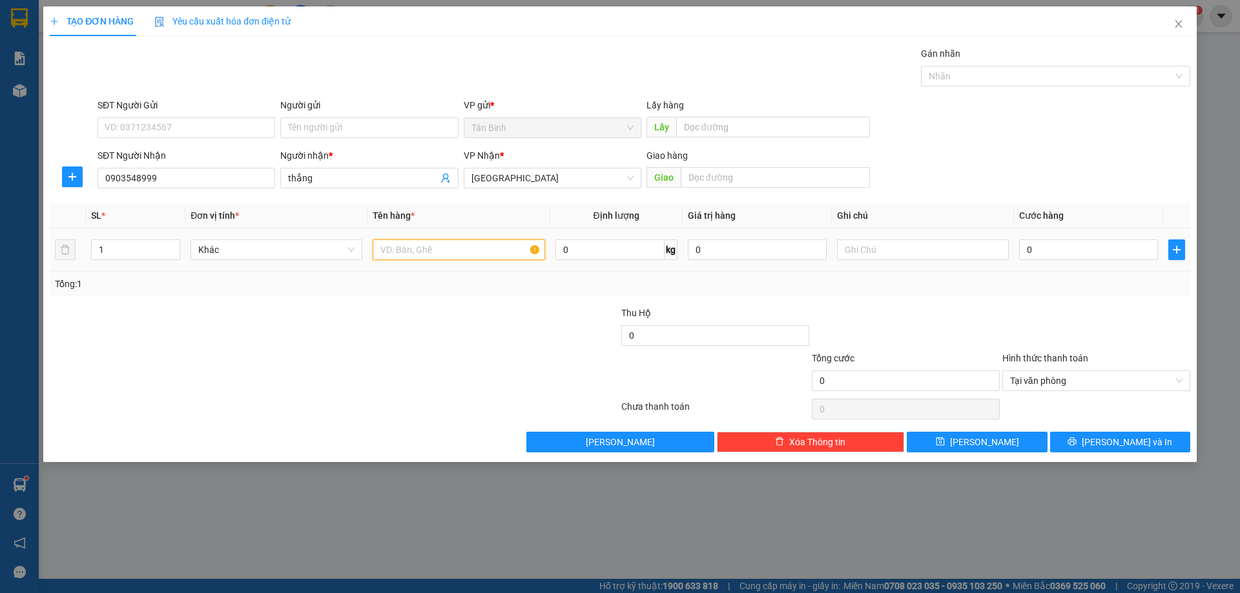
click at [394, 245] on input "text" at bounding box center [459, 250] width 172 height 21
type input "1 THUNG"
click at [1060, 262] on div "0" at bounding box center [1088, 250] width 139 height 26
click at [1058, 256] on input "0" at bounding box center [1088, 250] width 139 height 21
type input "8"
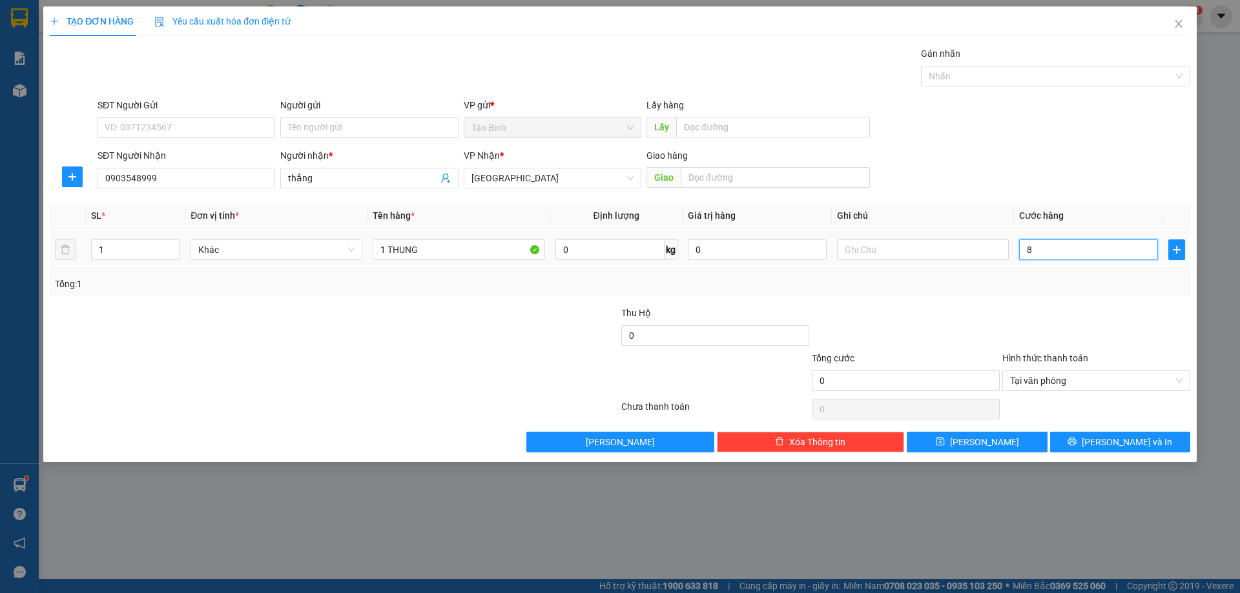
type input "8"
type input "80"
type input "800"
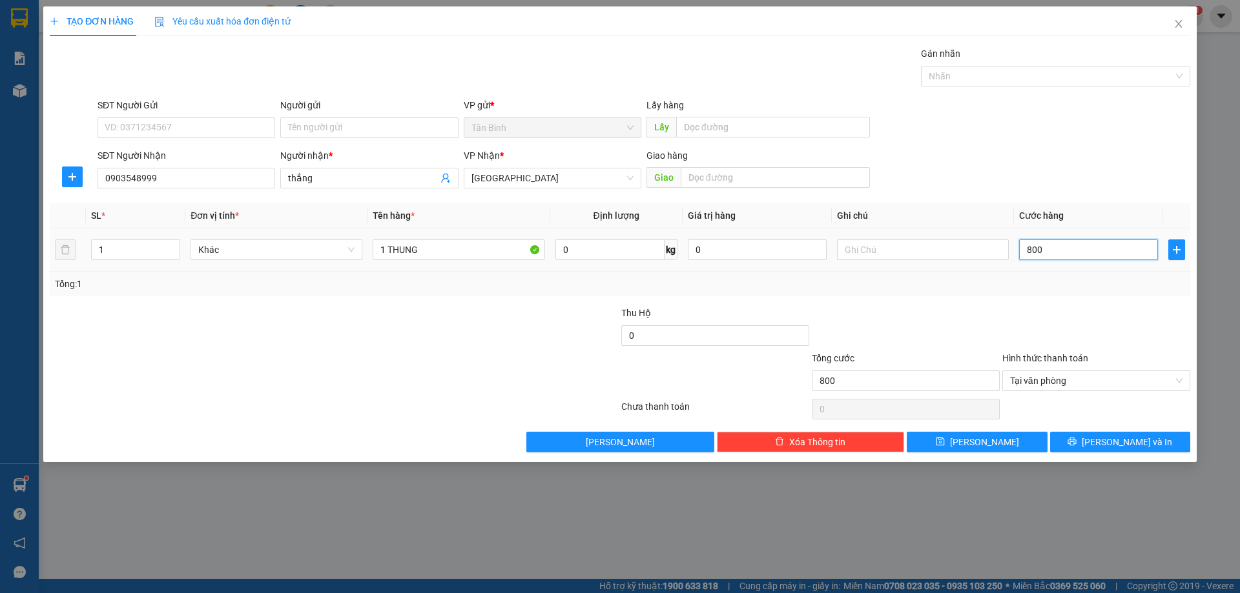
type input "8.000"
type input "80.000"
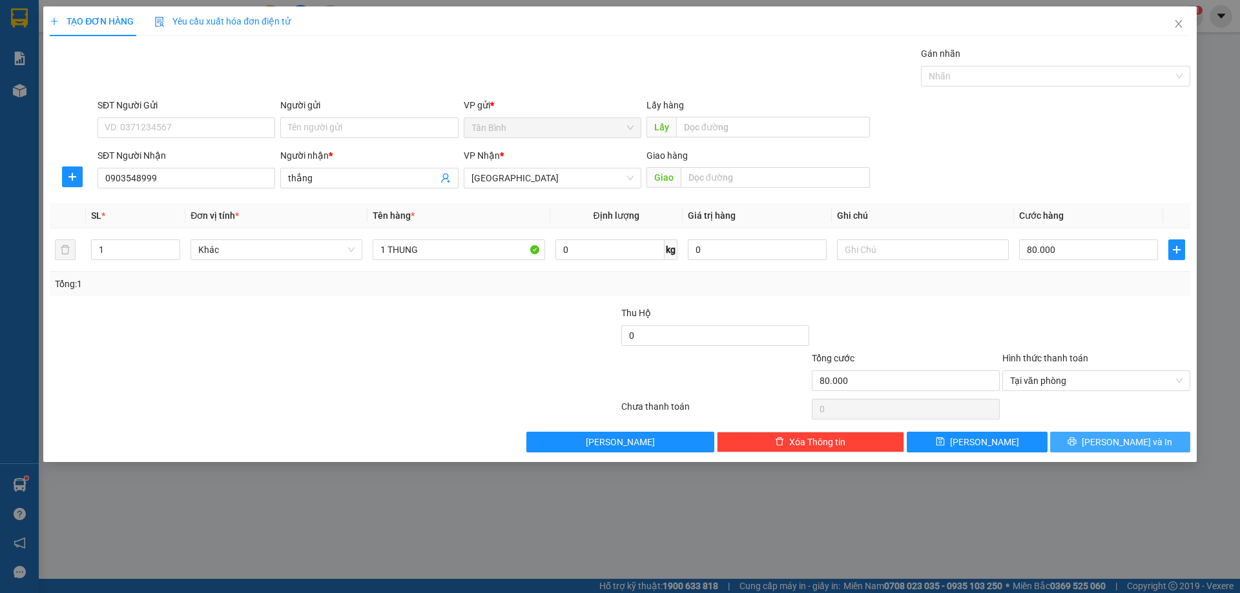
click at [1156, 444] on button "[PERSON_NAME] và In" at bounding box center [1120, 442] width 140 height 21
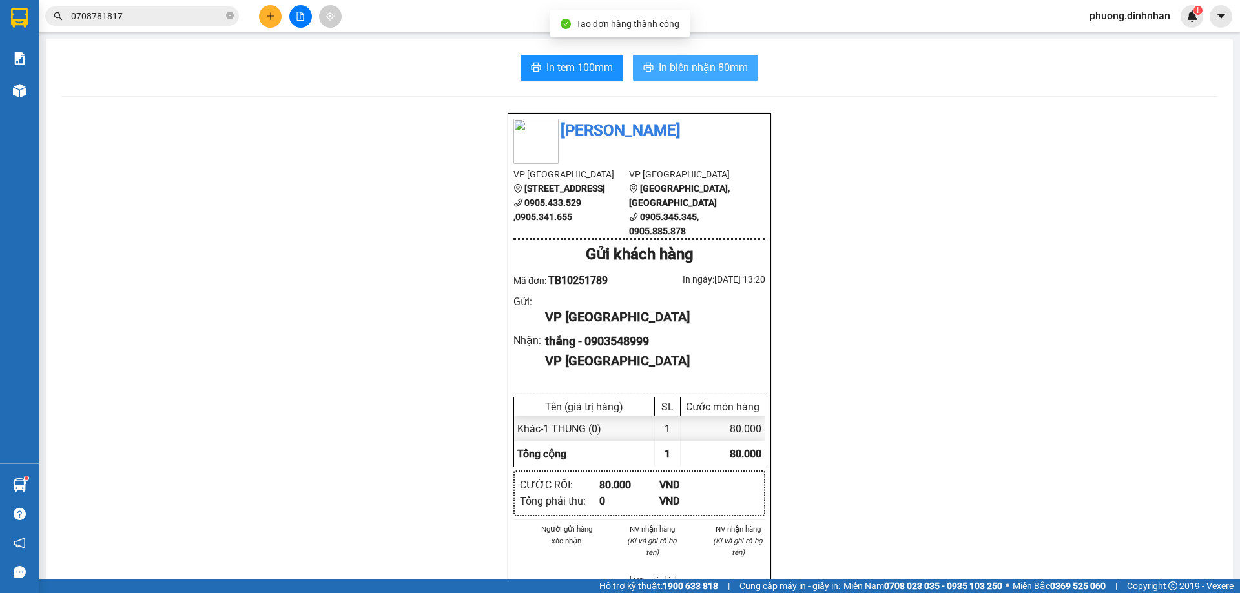
click at [731, 63] on span "In biên nhận 80mm" at bounding box center [703, 67] width 89 height 16
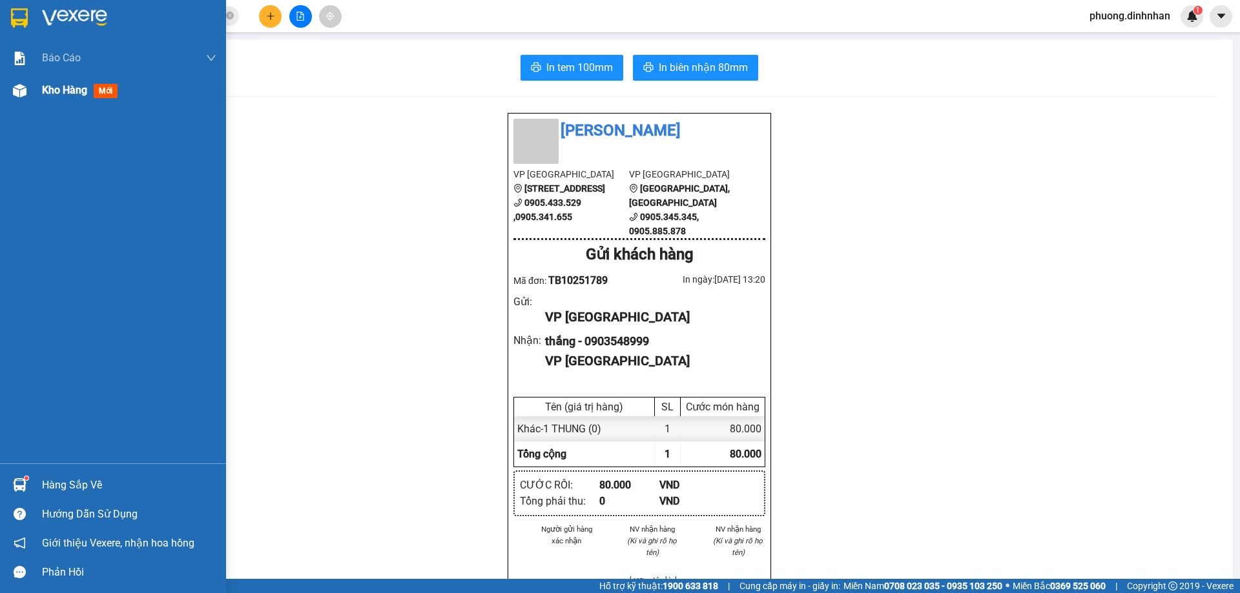
click at [18, 98] on div at bounding box center [19, 90] width 23 height 23
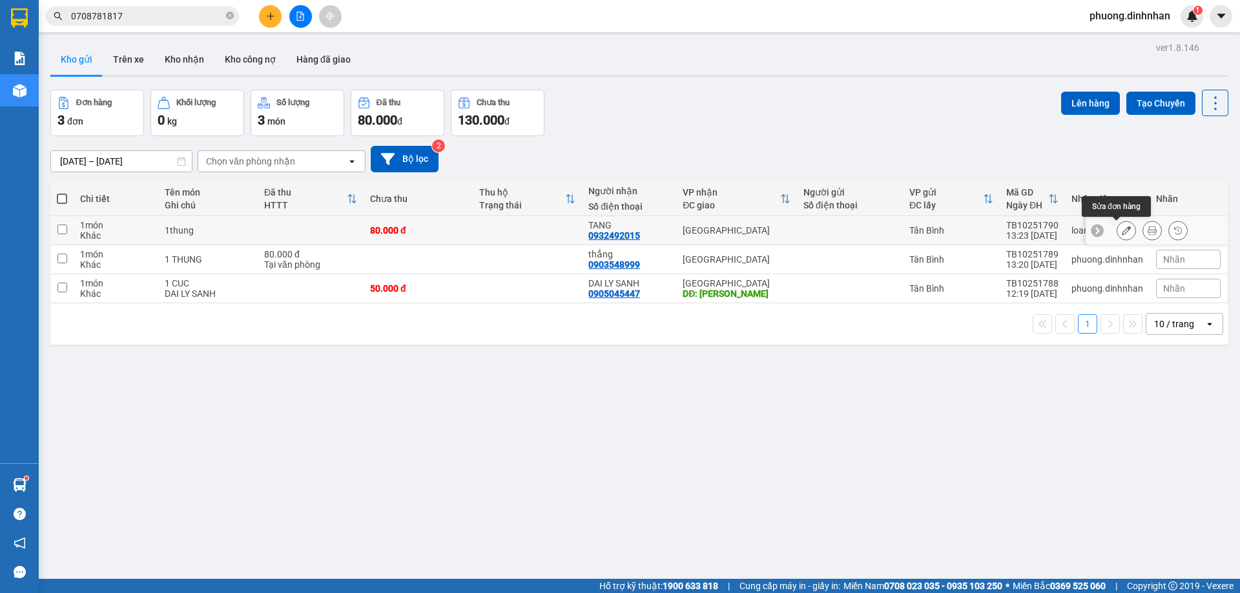
click at [1122, 232] on button at bounding box center [1126, 231] width 18 height 23
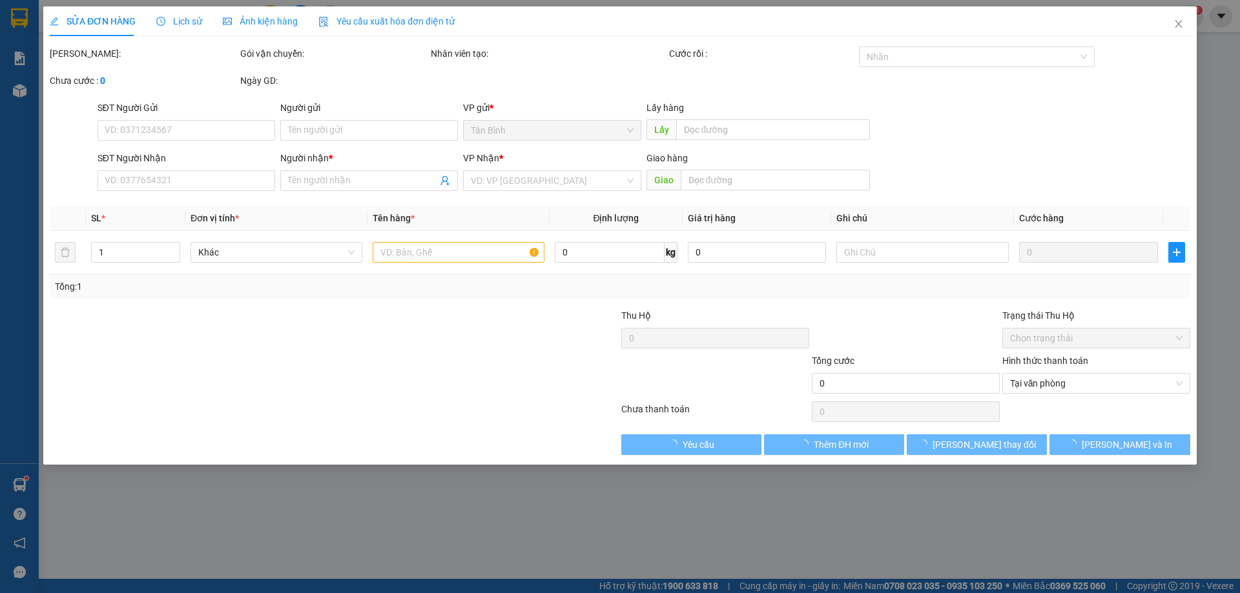
type input "0932492015"
type input "TANG"
type input "80.000"
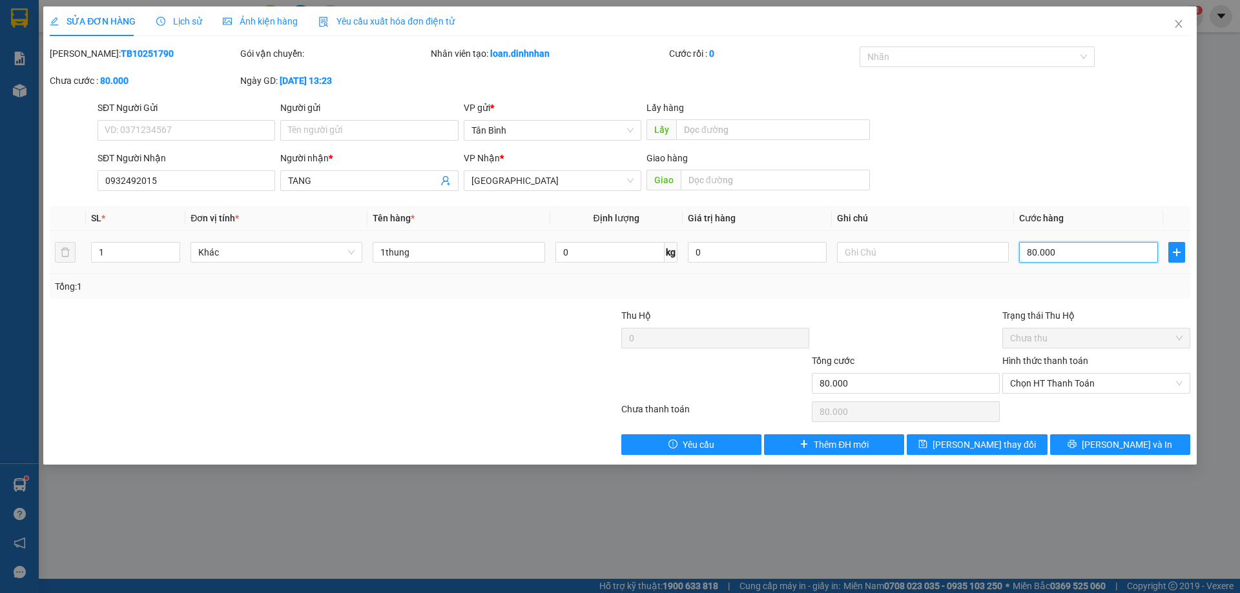
click at [1067, 253] on input "80.000" at bounding box center [1088, 252] width 139 height 21
type input "0"
click at [1070, 278] on div "Tổng: 1" at bounding box center [620, 286] width 1140 height 25
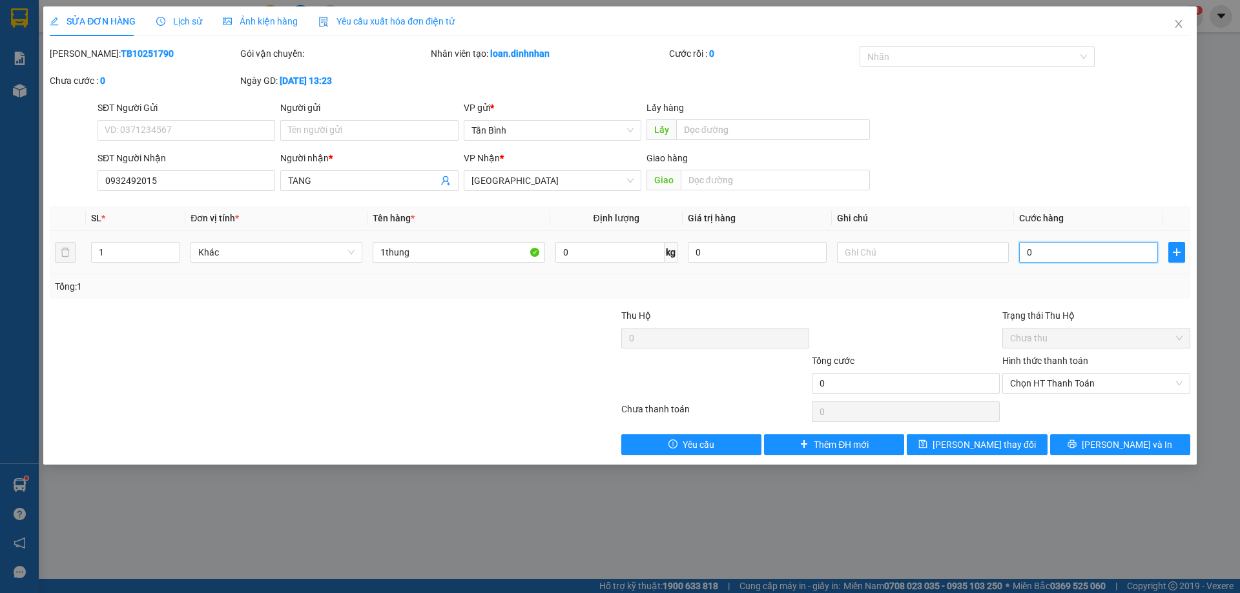
click at [1064, 254] on input "0" at bounding box center [1088, 252] width 139 height 21
type input "7"
type input "70"
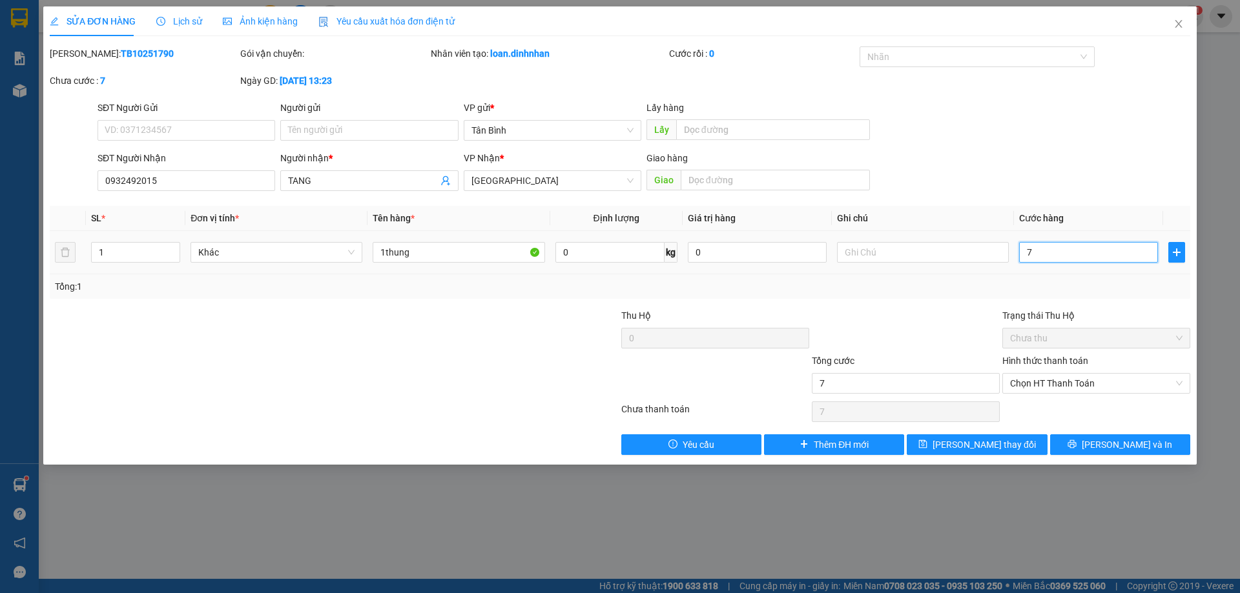
type input "70"
type input "700"
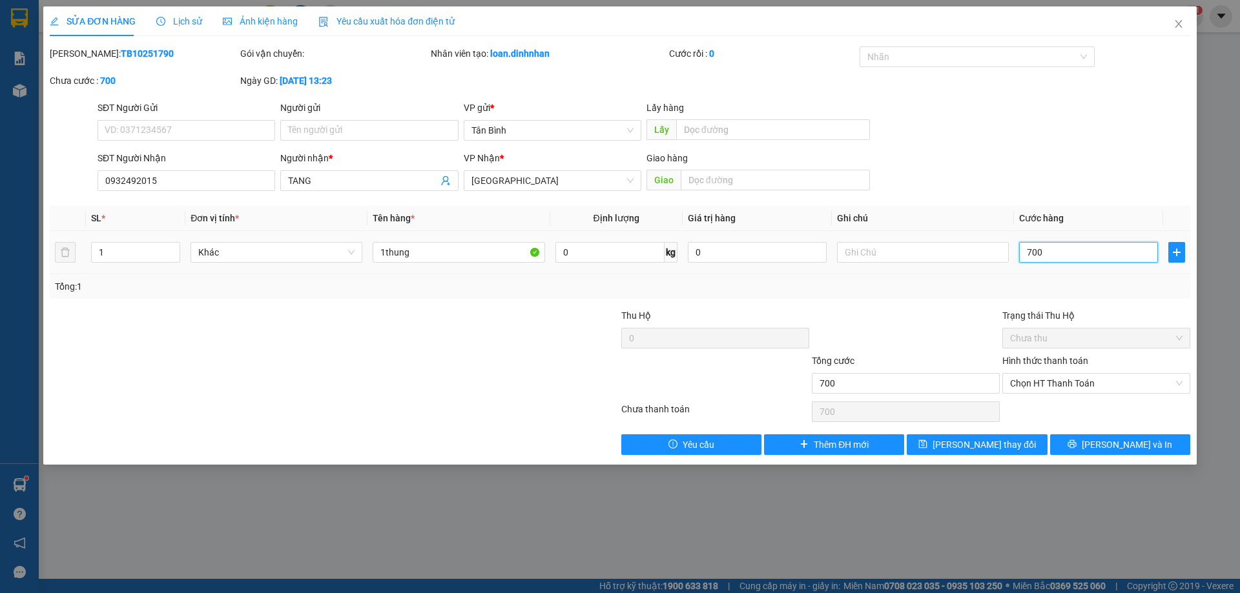
type input "7.000"
type input "70.000"
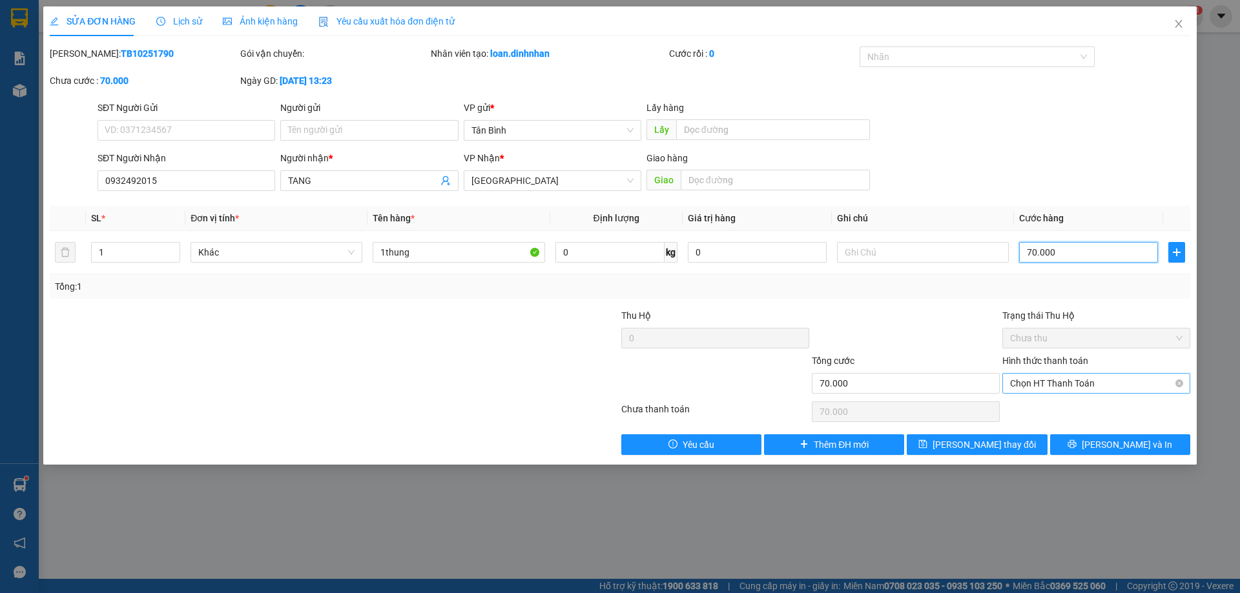
click at [1072, 381] on span "Chọn HT Thanh Toán" at bounding box center [1096, 383] width 172 height 19
type input "70.000"
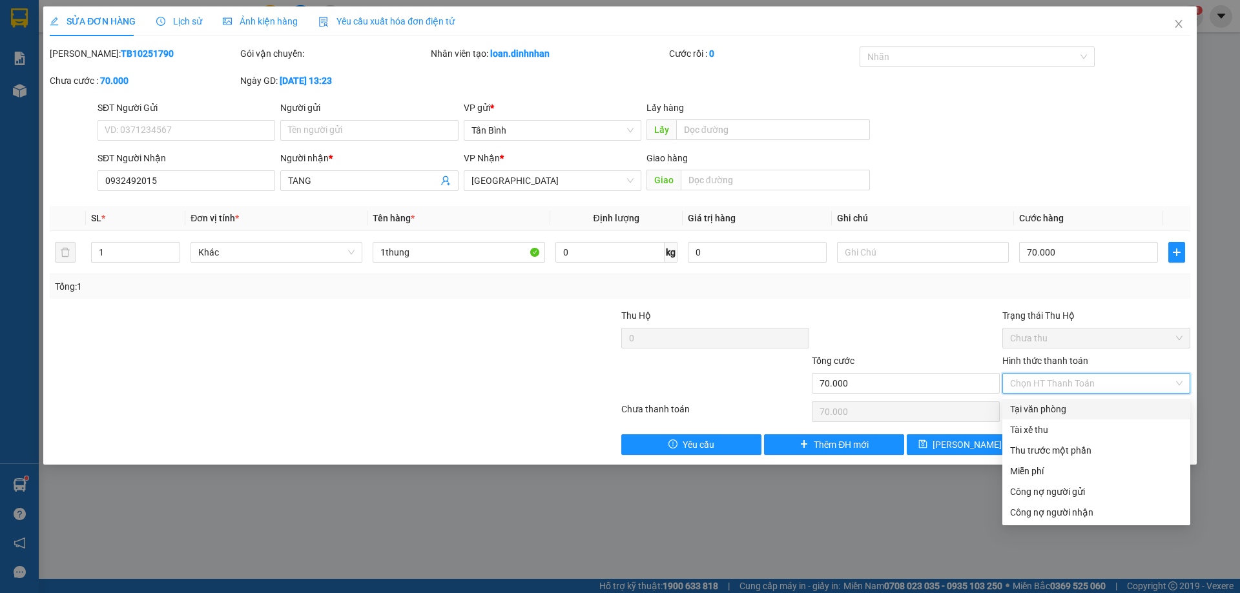
click at [1066, 402] on div "Tại văn phòng" at bounding box center [1096, 409] width 188 height 21
type input "0"
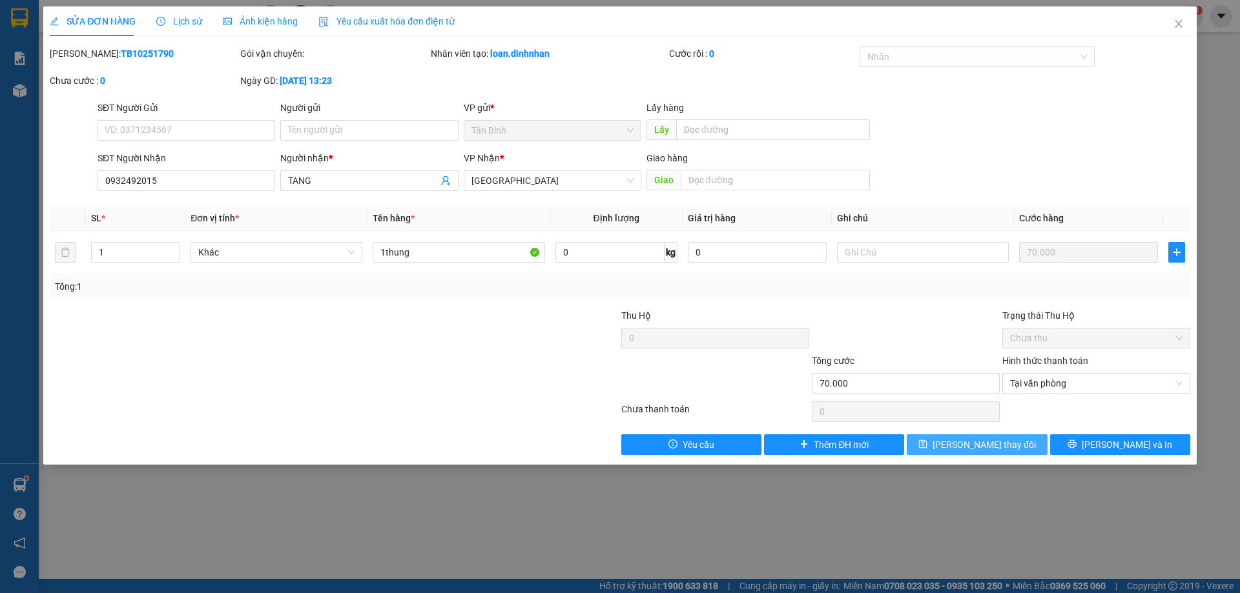
click at [994, 447] on span "Lưu thay đổi" at bounding box center [983, 445] width 103 height 14
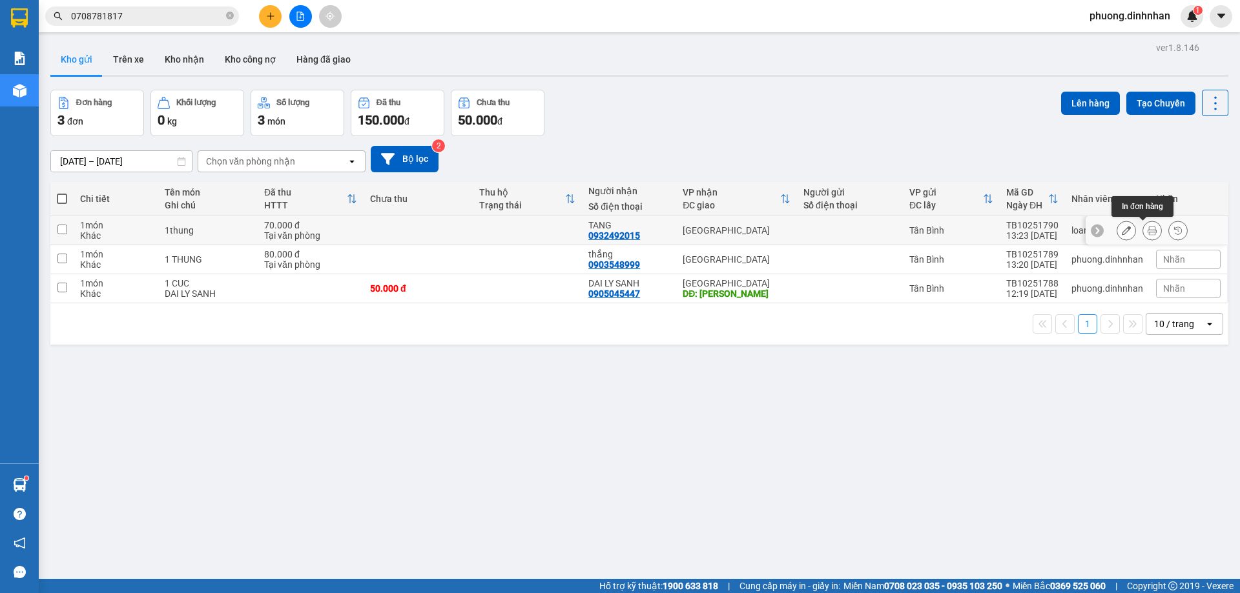
click at [1149, 234] on button at bounding box center [1152, 231] width 18 height 23
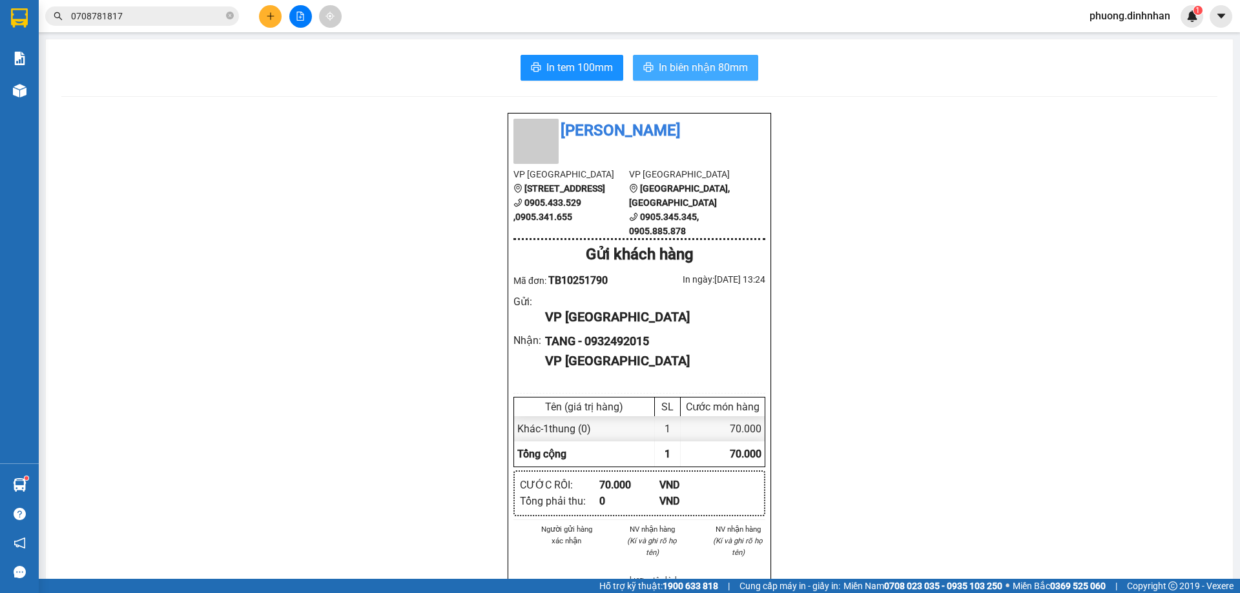
click at [703, 67] on span "In biên nhận 80mm" at bounding box center [703, 67] width 89 height 16
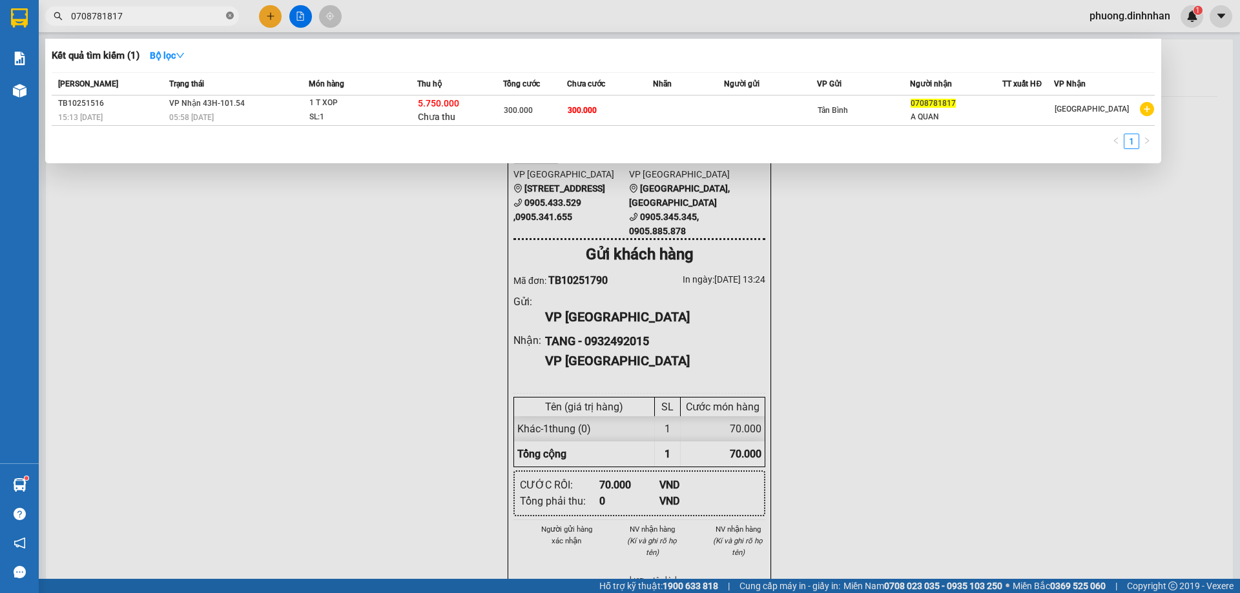
click at [232, 15] on icon "close-circle" at bounding box center [230, 16] width 8 height 8
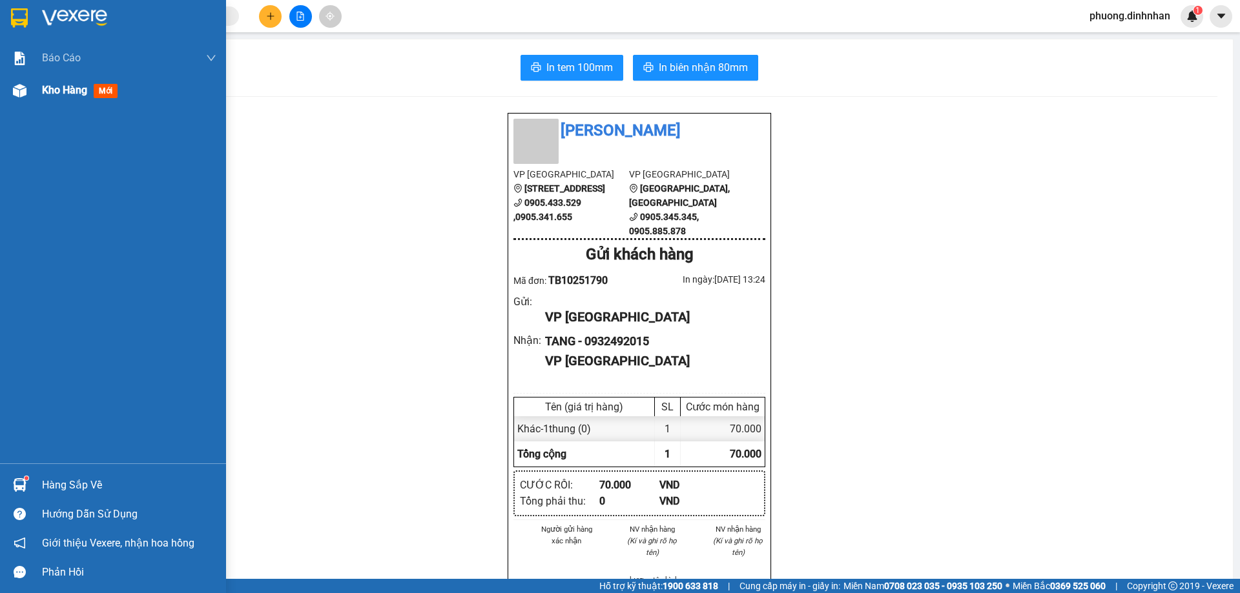
click at [15, 94] on img at bounding box center [20, 91] width 14 height 14
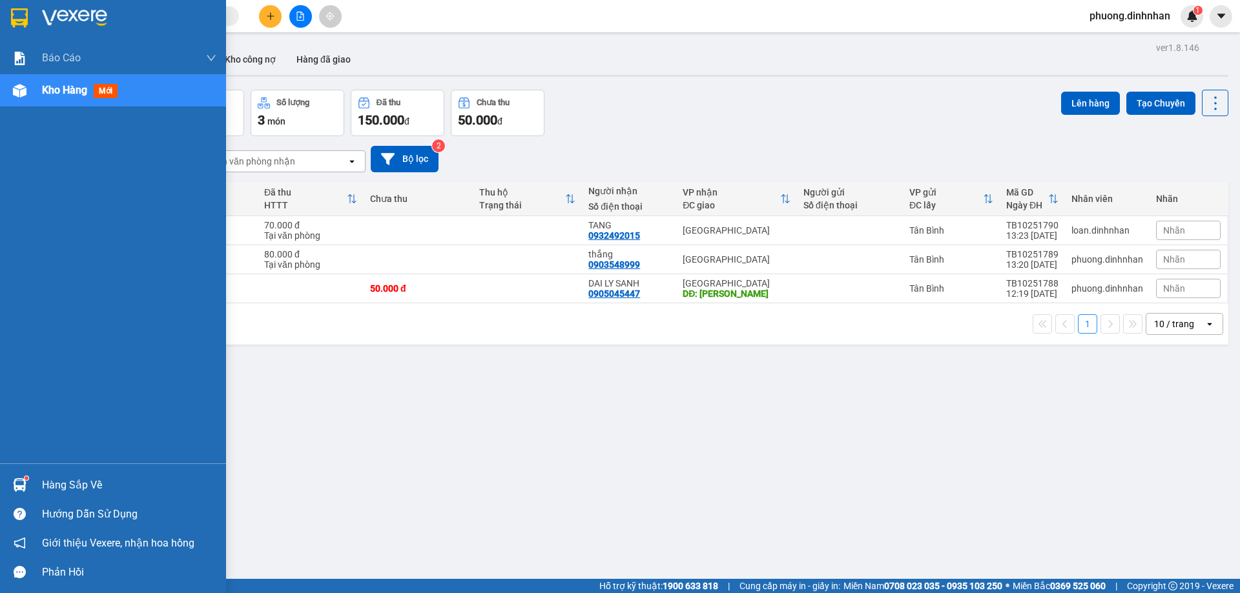
click at [21, 90] on img at bounding box center [20, 91] width 14 height 14
click at [11, 88] on div at bounding box center [19, 90] width 23 height 23
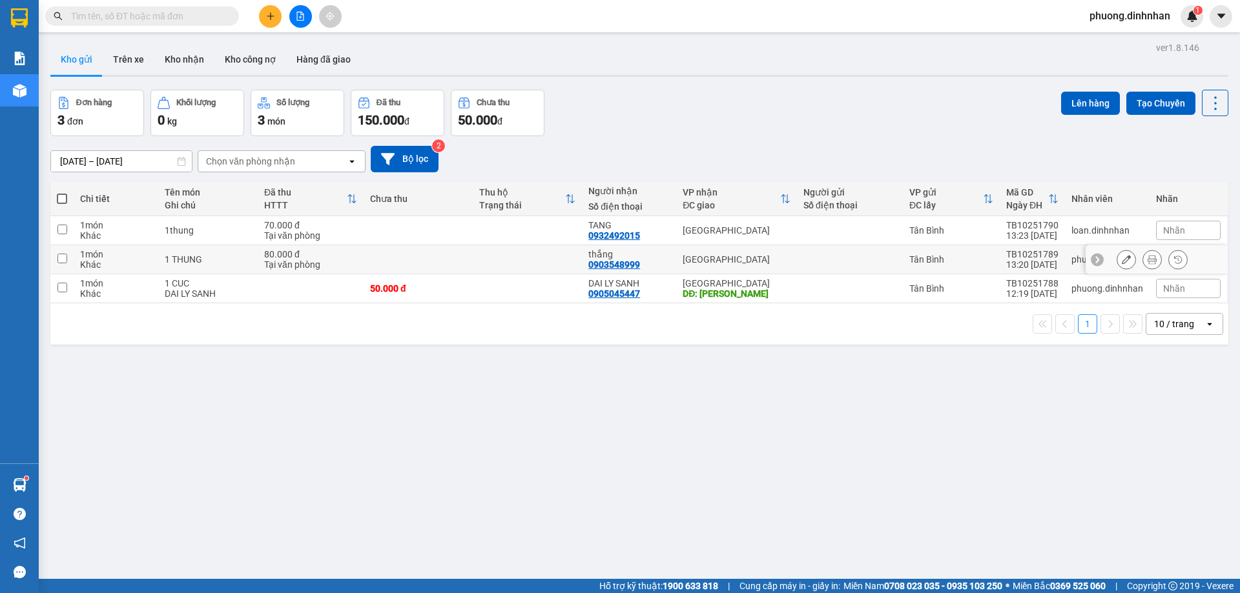
click at [522, 254] on td at bounding box center [527, 259] width 109 height 29
checkbox input "true"
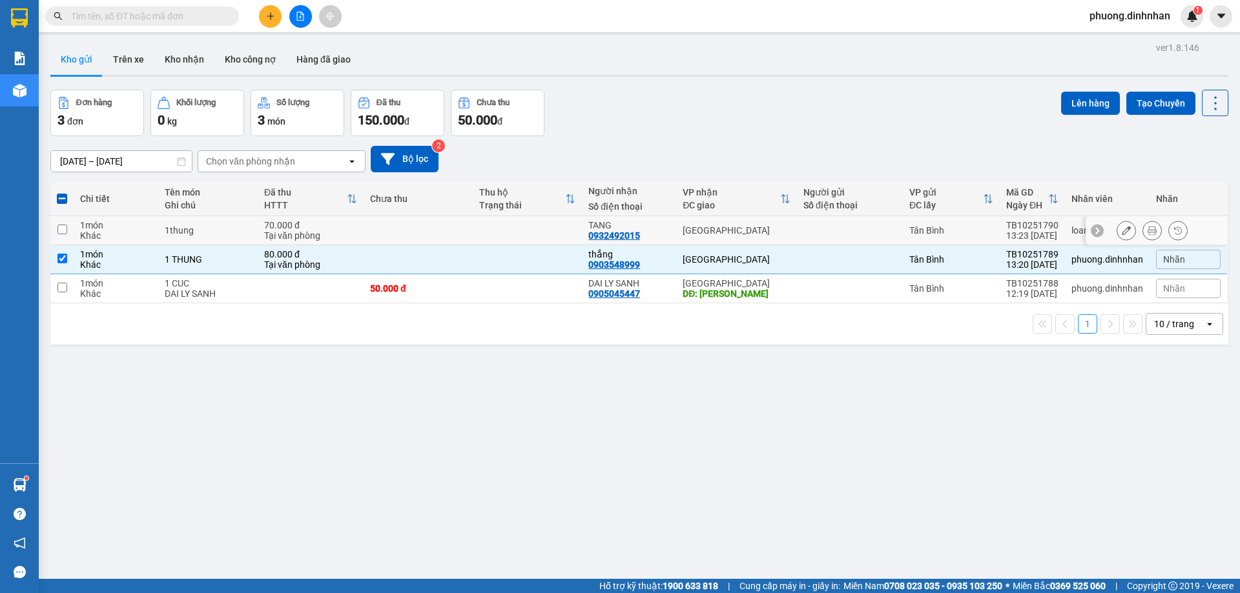
click at [526, 232] on td at bounding box center [527, 230] width 109 height 29
checkbox input "true"
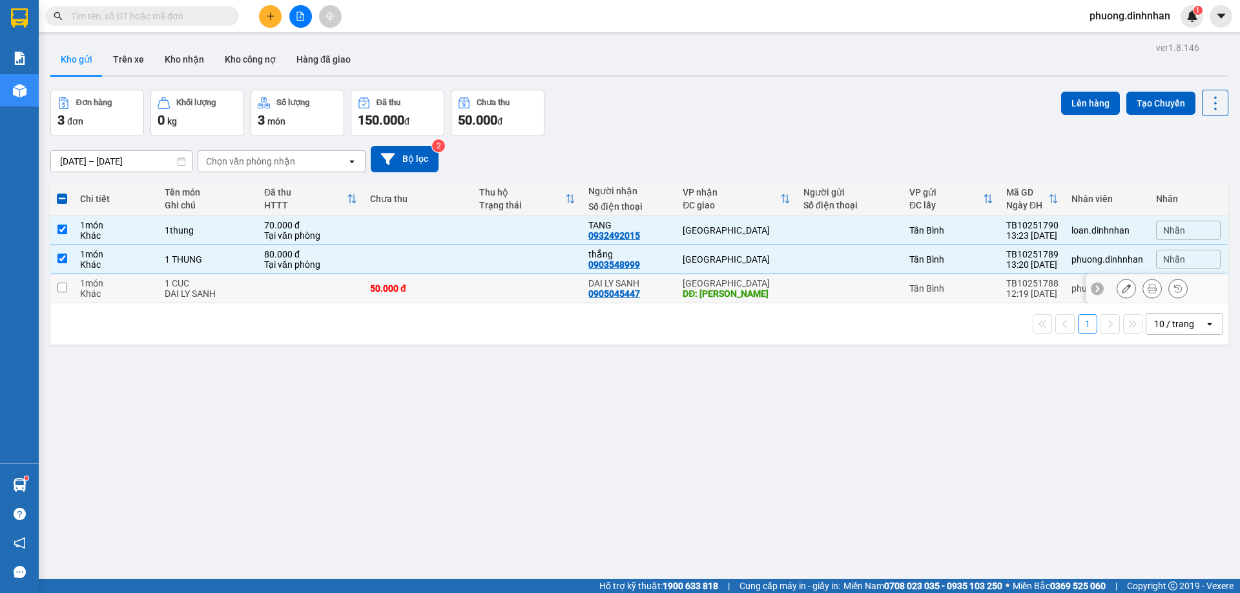
click at [535, 280] on td at bounding box center [527, 288] width 109 height 29
checkbox input "true"
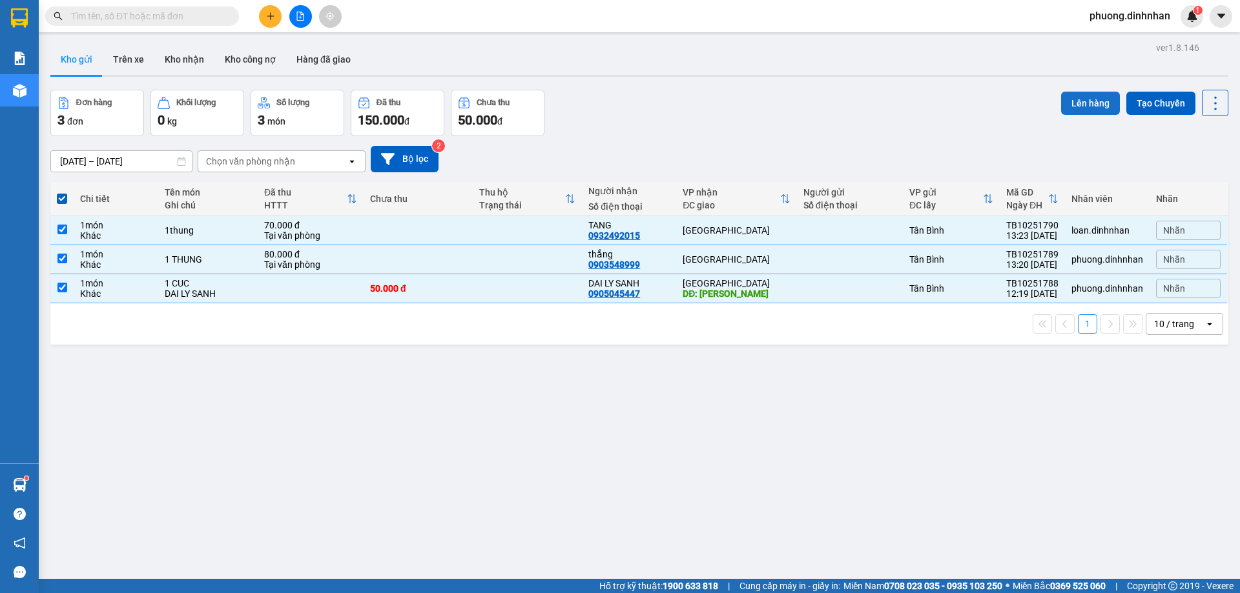
click at [1078, 106] on button "Lên hàng" at bounding box center [1090, 103] width 59 height 23
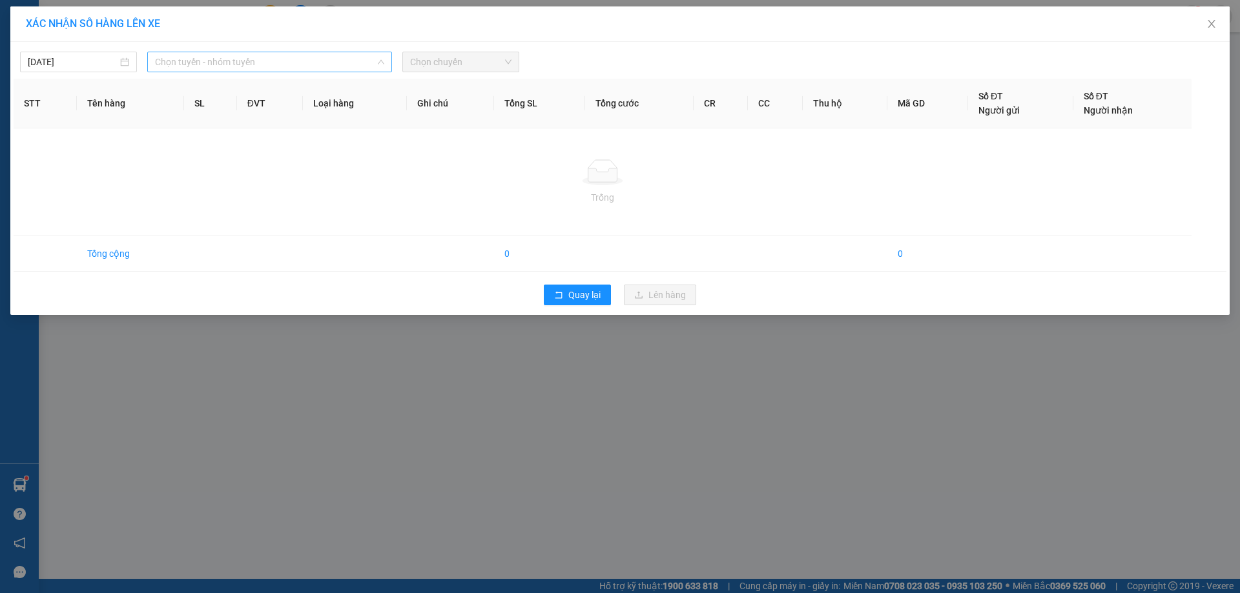
click at [269, 67] on span "Chọn tuyến - nhóm tuyến" at bounding box center [269, 61] width 229 height 19
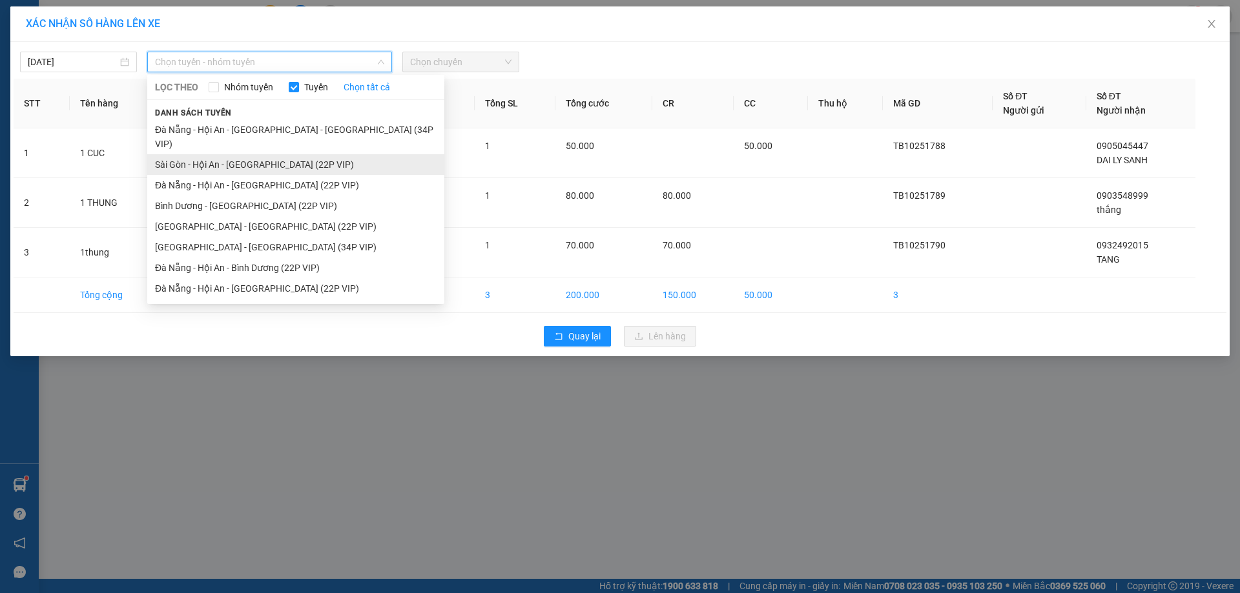
drag, startPoint x: 284, startPoint y: 149, endPoint x: 326, endPoint y: 145, distance: 42.2
click at [287, 154] on li "Sài Gòn - Hội An - [GEOGRAPHIC_DATA] (22P VIP)" at bounding box center [295, 164] width 297 height 21
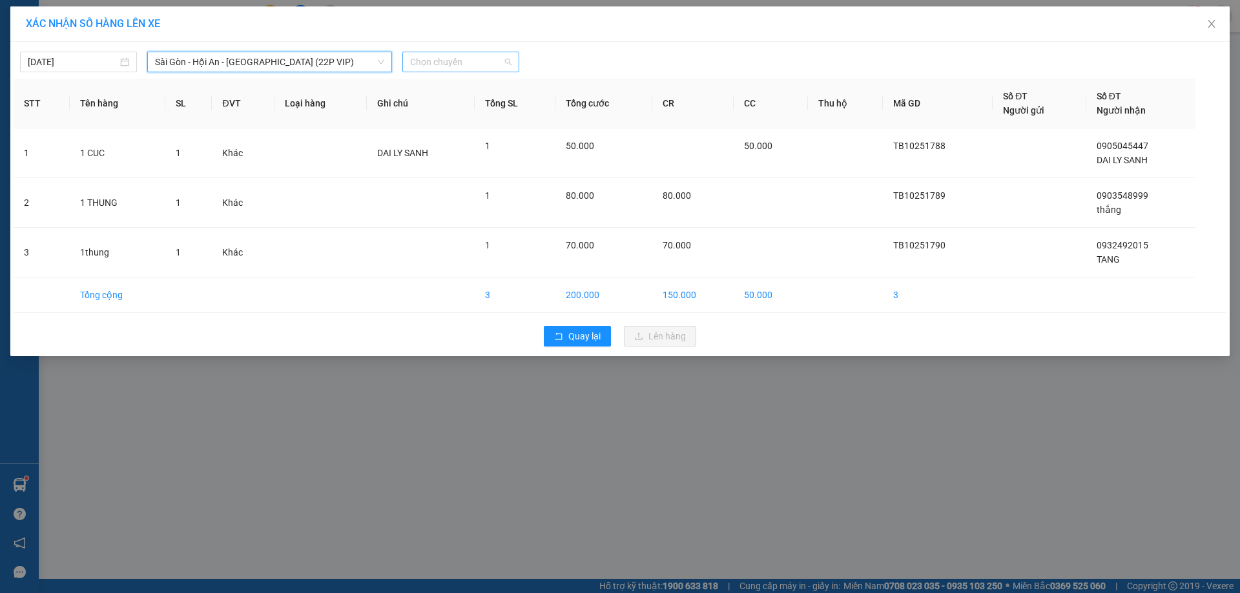
click at [457, 66] on span "Chọn chuyến" at bounding box center [460, 61] width 101 height 19
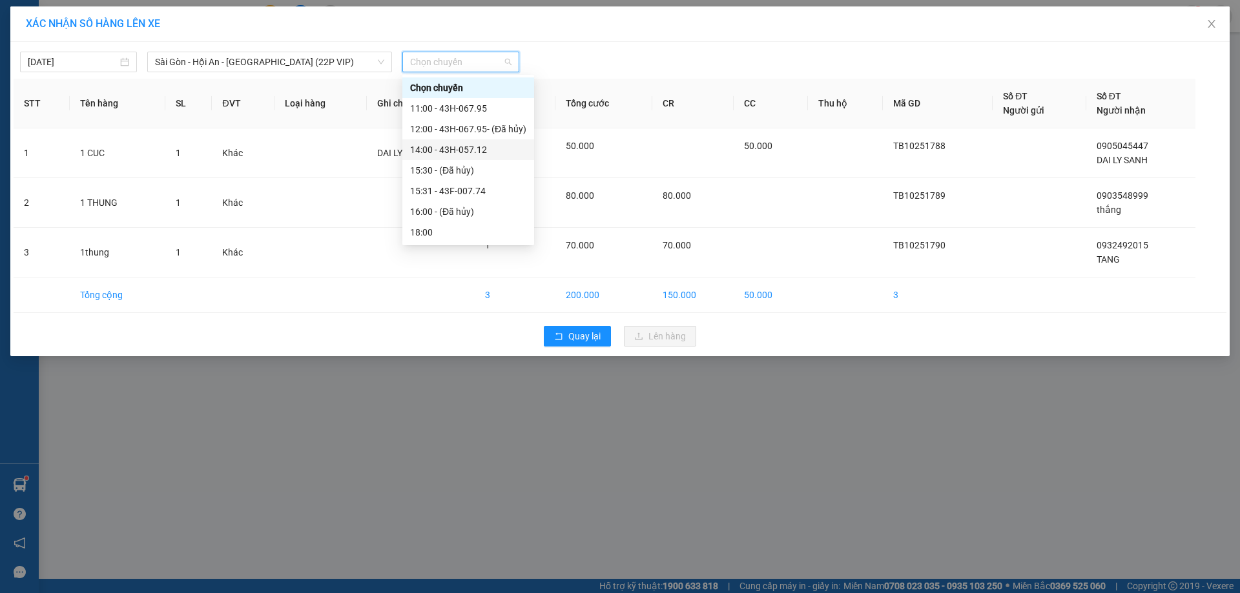
click at [463, 148] on div "14:00 - 43H-057.12" at bounding box center [468, 150] width 116 height 14
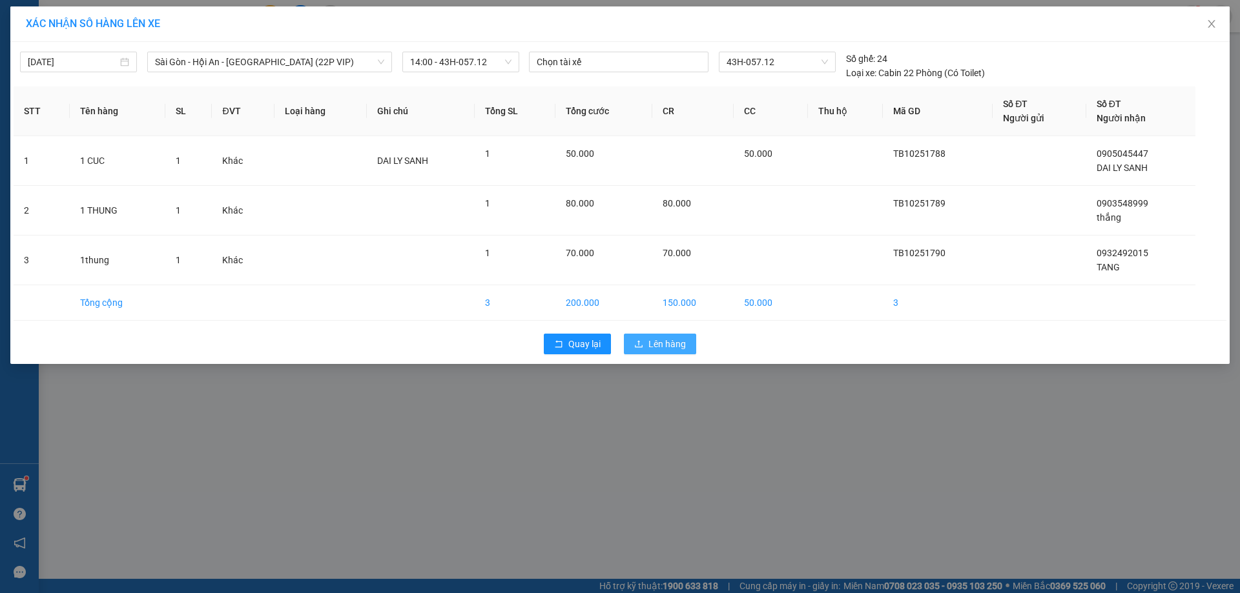
drag, startPoint x: 650, startPoint y: 342, endPoint x: 642, endPoint y: 325, distance: 18.5
click at [651, 342] on span "Lên hàng" at bounding box center [666, 344] width 37 height 14
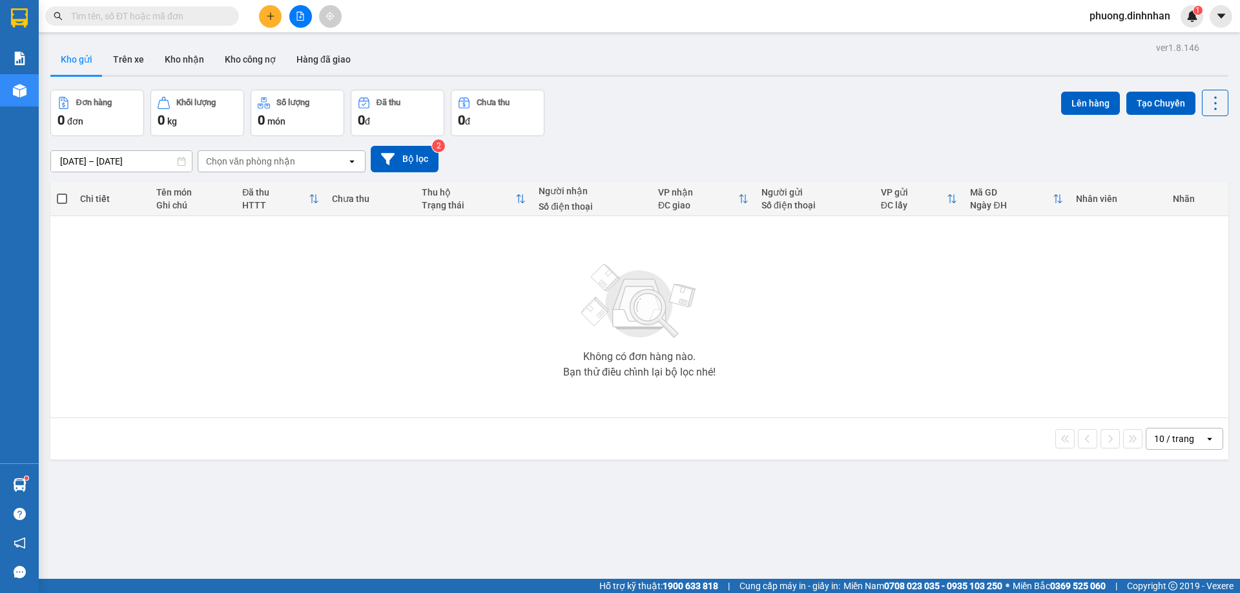
click at [169, 15] on input "text" at bounding box center [147, 16] width 152 height 14
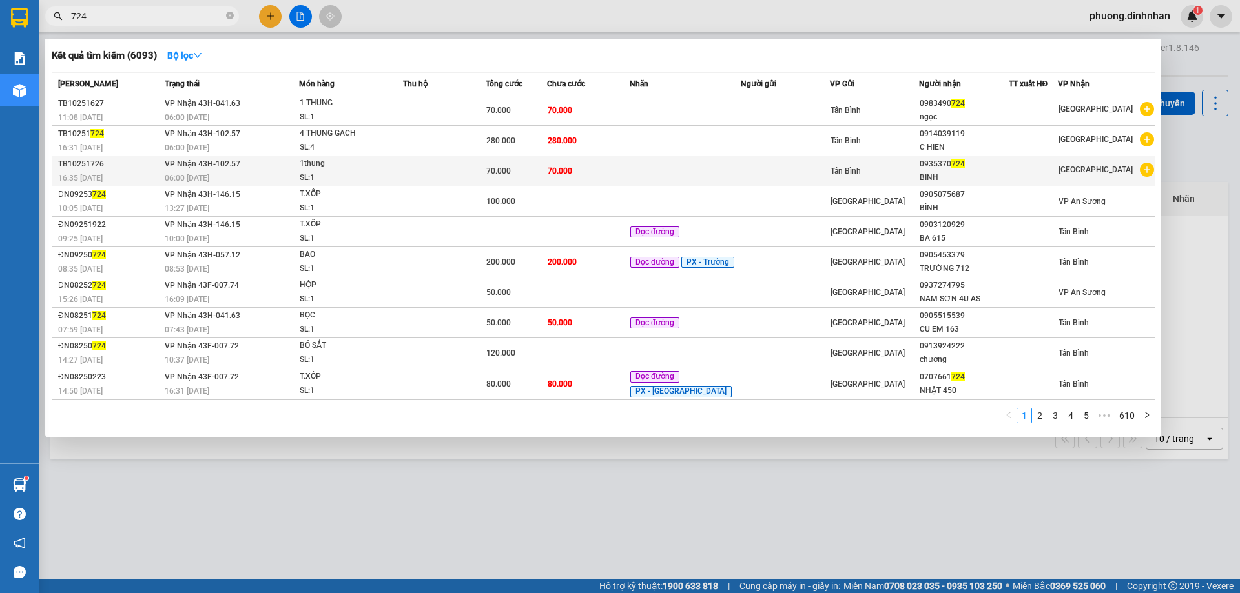
type input "724"
click at [449, 180] on td at bounding box center [444, 171] width 83 height 30
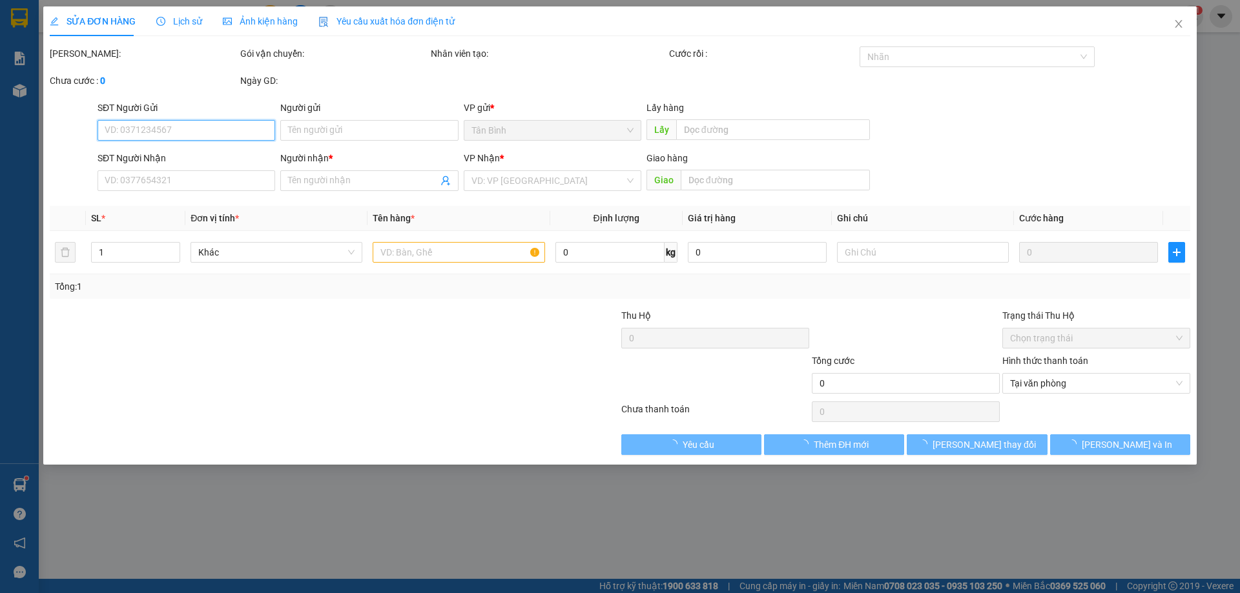
type input "0935370724"
type input "BINH"
type input "70.000"
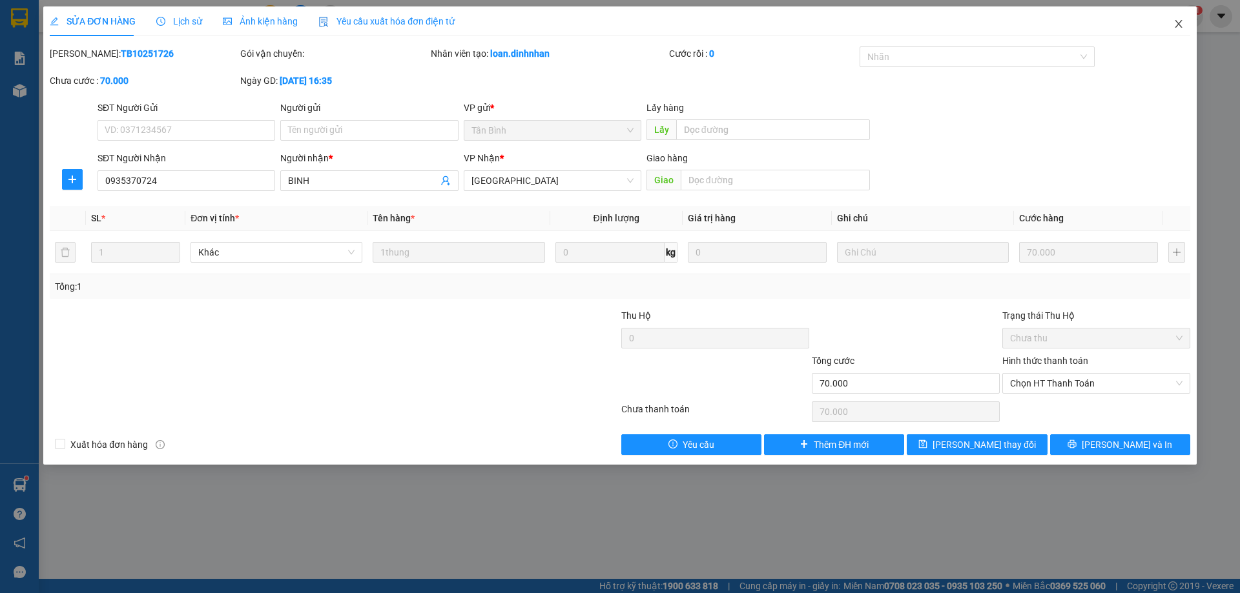
click at [1181, 26] on icon "close" at bounding box center [1178, 24] width 10 height 10
click at [1181, 26] on div "phuong.dinhnhan 1" at bounding box center [1141, 16] width 124 height 23
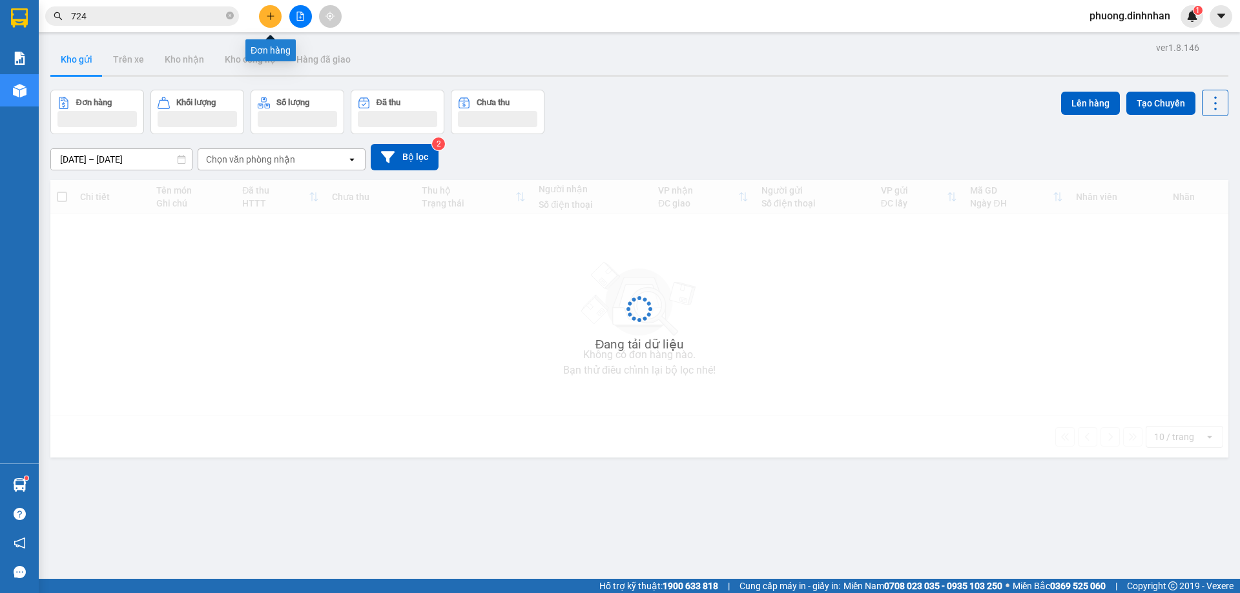
click at [267, 17] on icon "plus" at bounding box center [270, 16] width 9 height 9
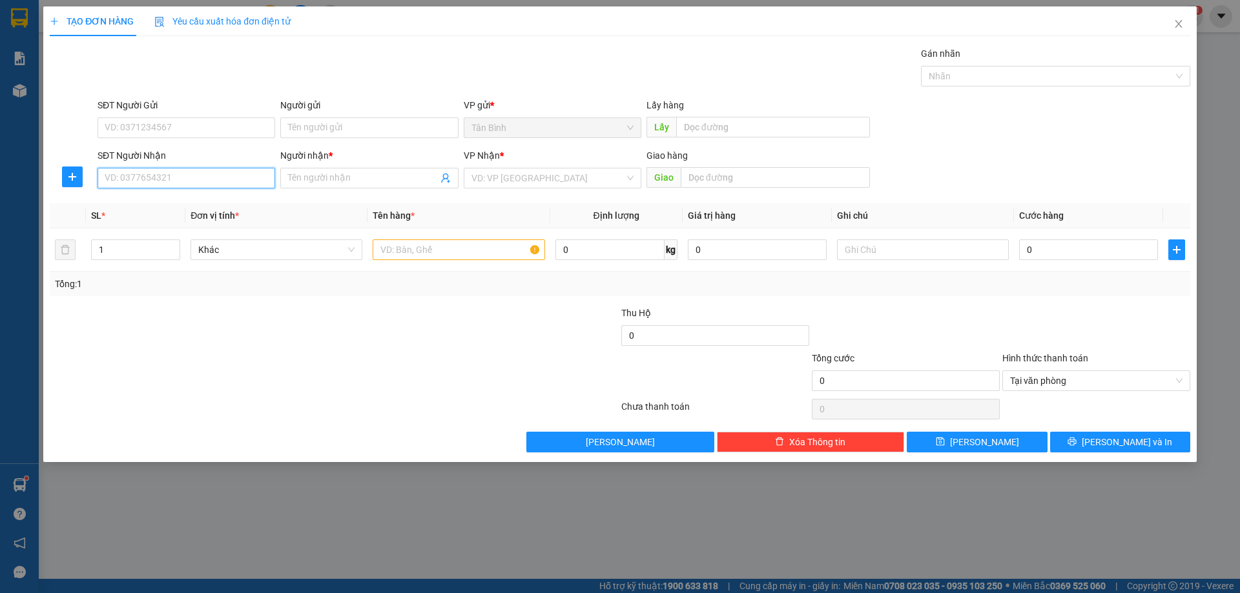
click at [134, 178] on input "SĐT Người Nhận" at bounding box center [187, 178] width 178 height 21
click at [143, 171] on input "SĐT Người Nhận" at bounding box center [187, 178] width 178 height 21
type input "0905834107"
click at [329, 183] on input "Người nhận *" at bounding box center [362, 178] width 149 height 14
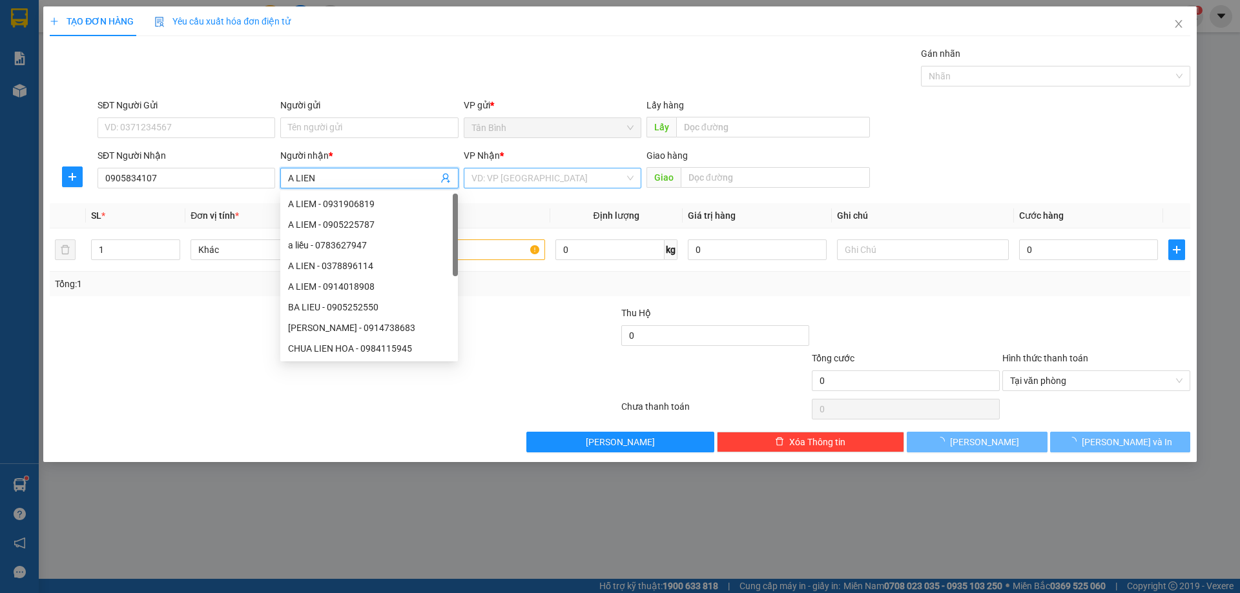
type input "A LIEN"
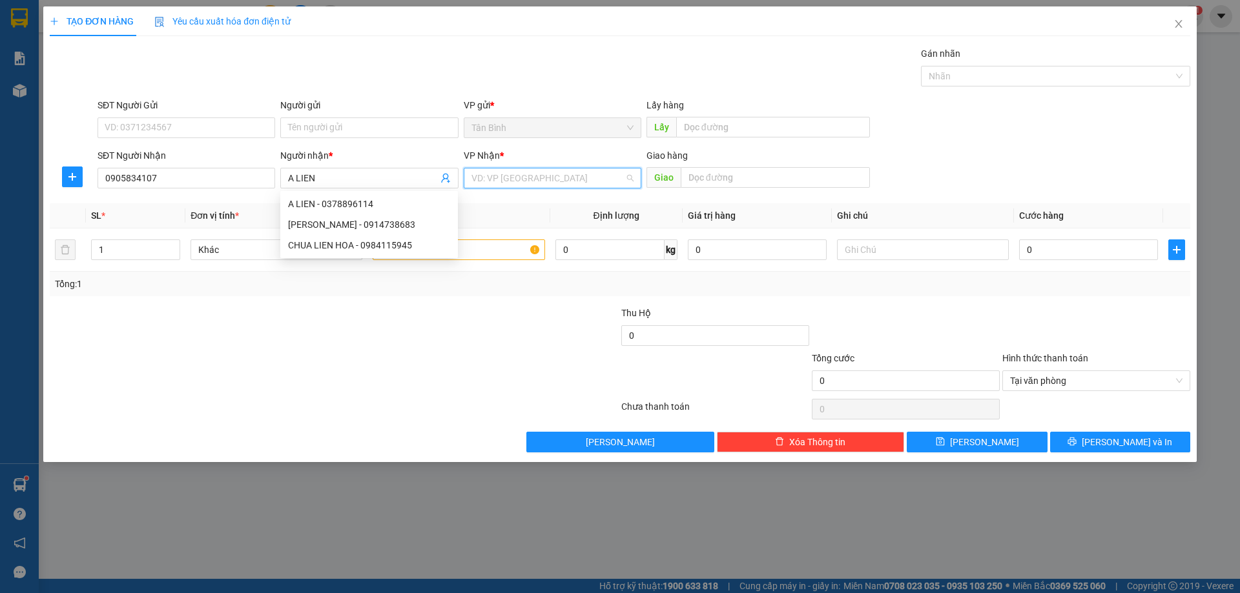
click at [502, 179] on input "search" at bounding box center [547, 178] width 153 height 19
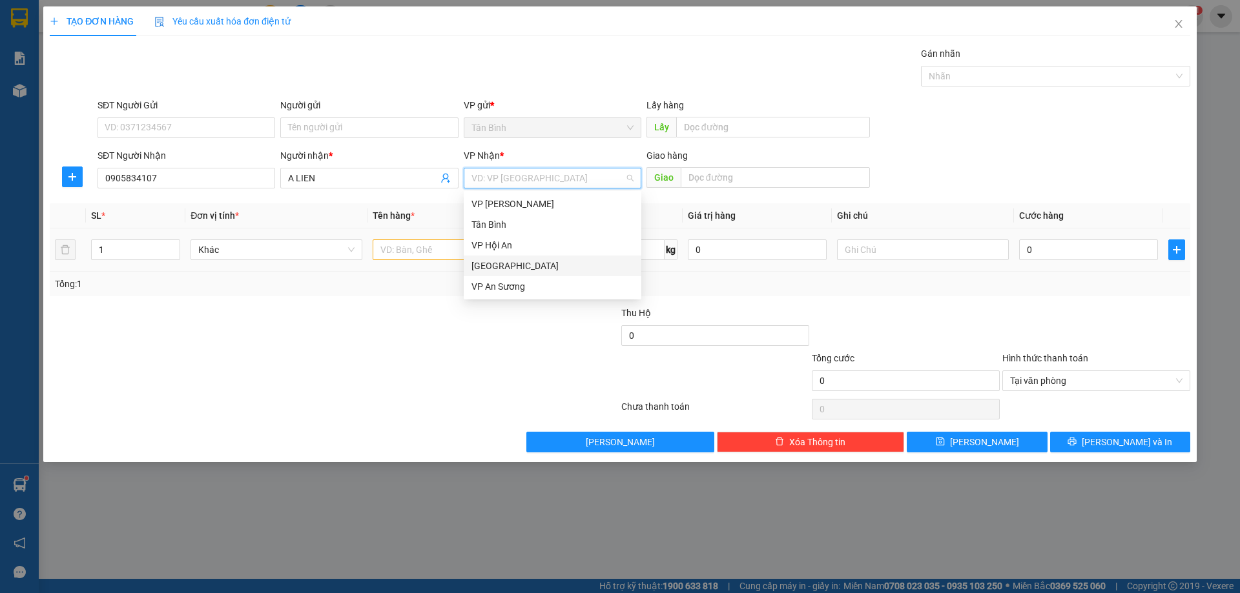
drag, startPoint x: 482, startPoint y: 262, endPoint x: 469, endPoint y: 261, distance: 13.0
click at [482, 262] on div "[GEOGRAPHIC_DATA]" at bounding box center [552, 266] width 162 height 14
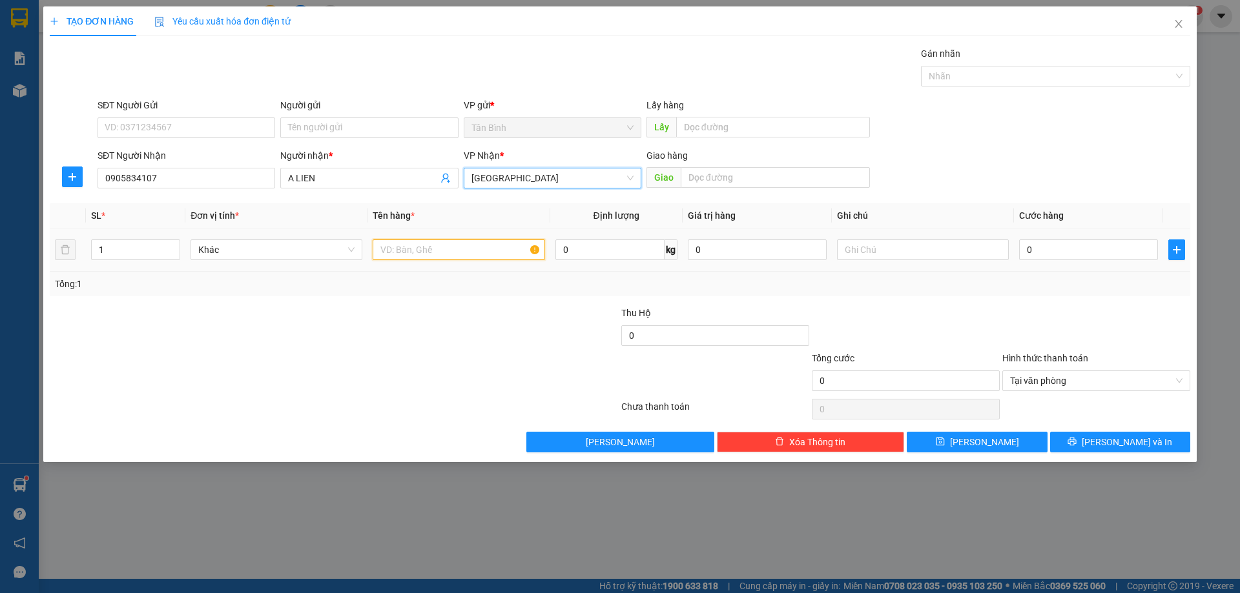
click at [450, 252] on input "text" at bounding box center [459, 250] width 172 height 21
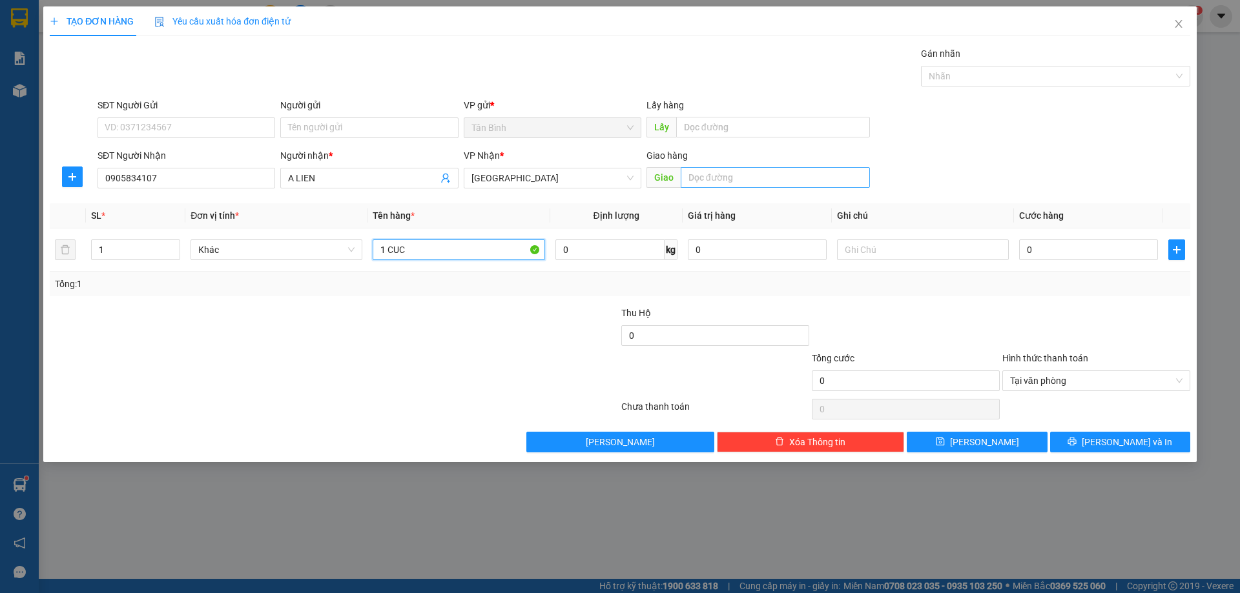
type input "1 CUC"
click at [704, 176] on input "text" at bounding box center [775, 177] width 189 height 21
type input "DOC SOI"
click at [1042, 260] on div "0" at bounding box center [1088, 250] width 139 height 26
click at [1042, 250] on input "0" at bounding box center [1088, 250] width 139 height 21
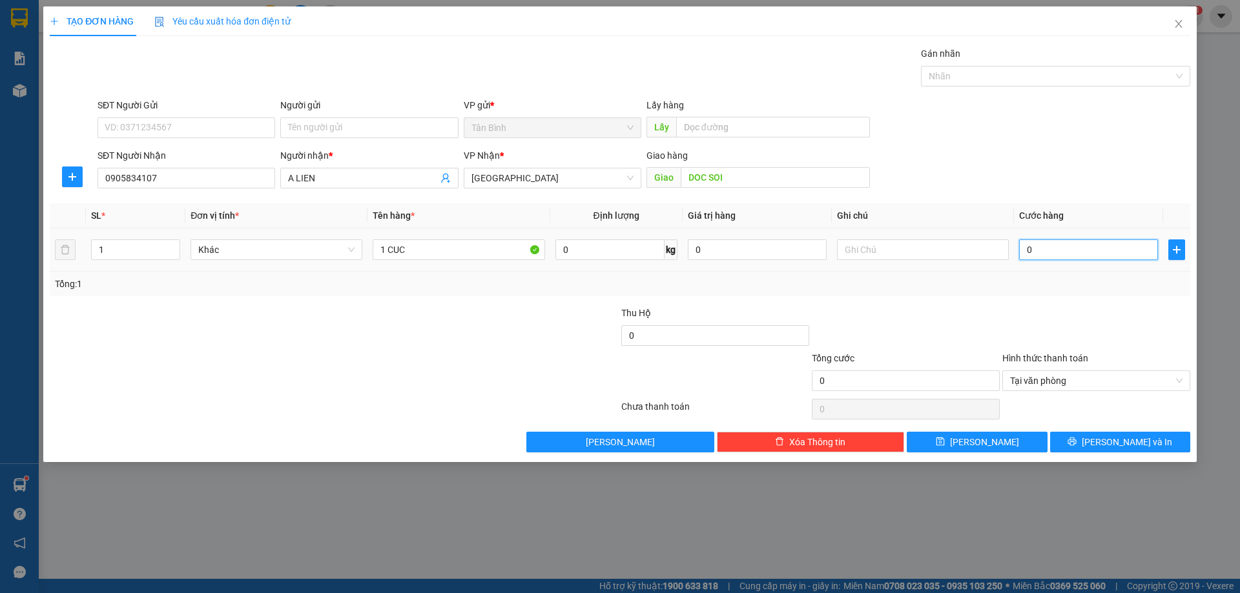
type input "5"
type input "50"
type input "500"
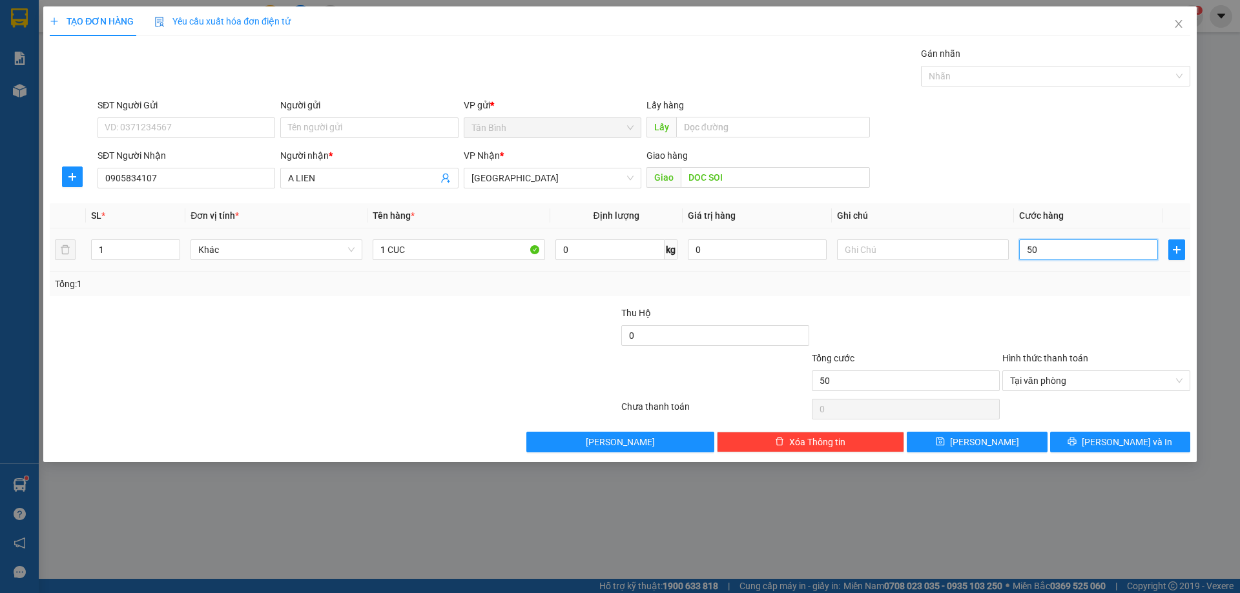
type input "500"
type input "5.000"
type input "50.000"
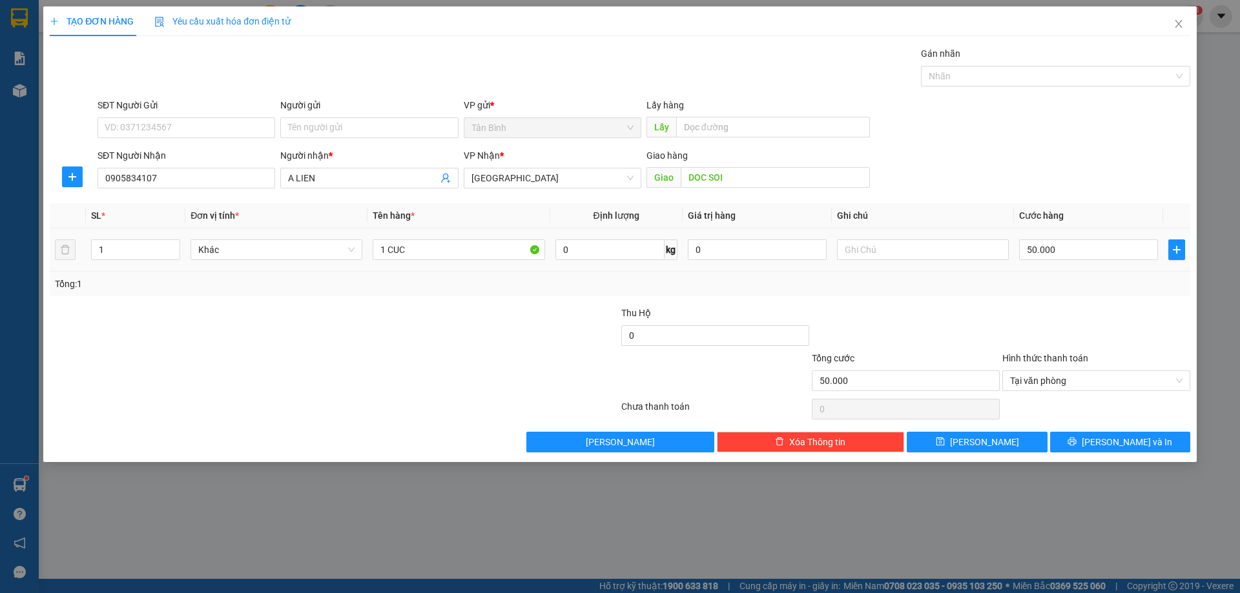
click at [1033, 260] on div "50.000" at bounding box center [1088, 250] width 139 height 26
click at [1107, 278] on div "Tổng: 1" at bounding box center [620, 284] width 1130 height 14
click at [1079, 251] on input "50.000" at bounding box center [1088, 250] width 139 height 21
type input "0"
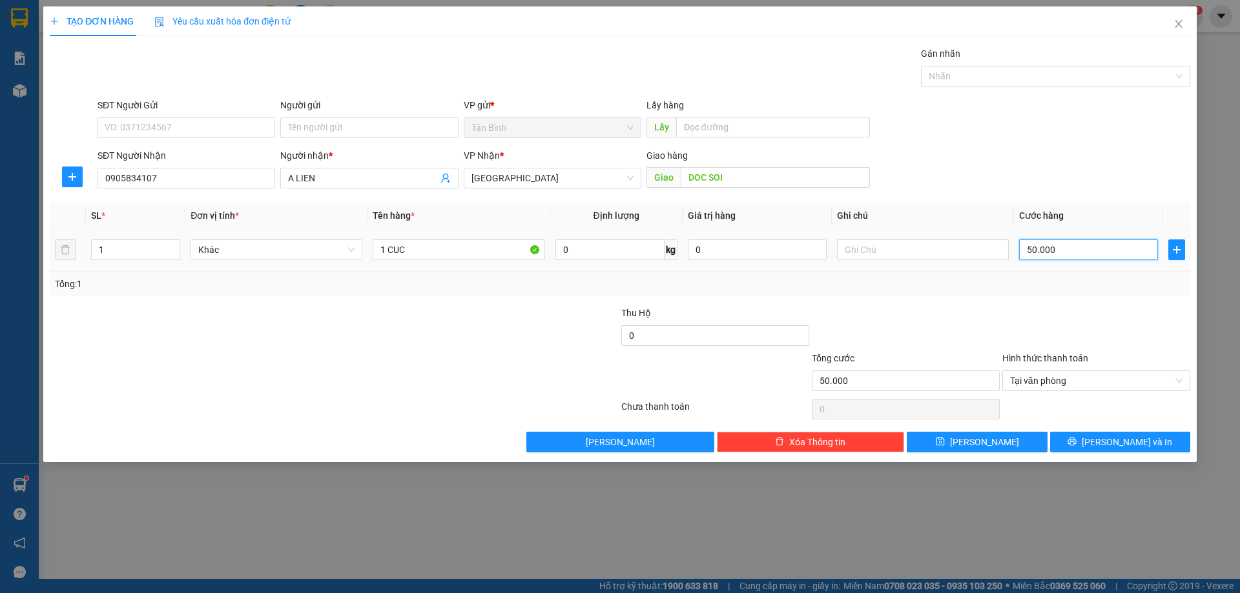
type input "0"
drag, startPoint x: 1089, startPoint y: 283, endPoint x: 1085, endPoint y: 274, distance: 9.6
click at [1087, 277] on div "Tổng: 1" at bounding box center [620, 284] width 1130 height 14
click at [1070, 257] on input "0" at bounding box center [1088, 250] width 139 height 21
type input "6"
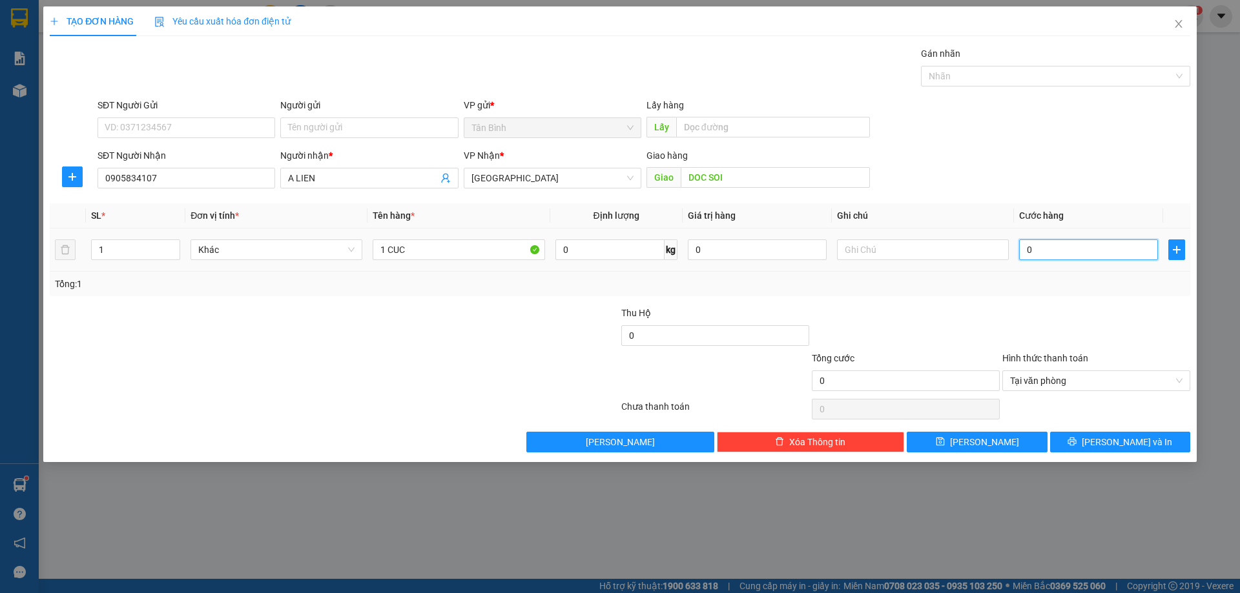
type input "6"
type input "60"
type input "600"
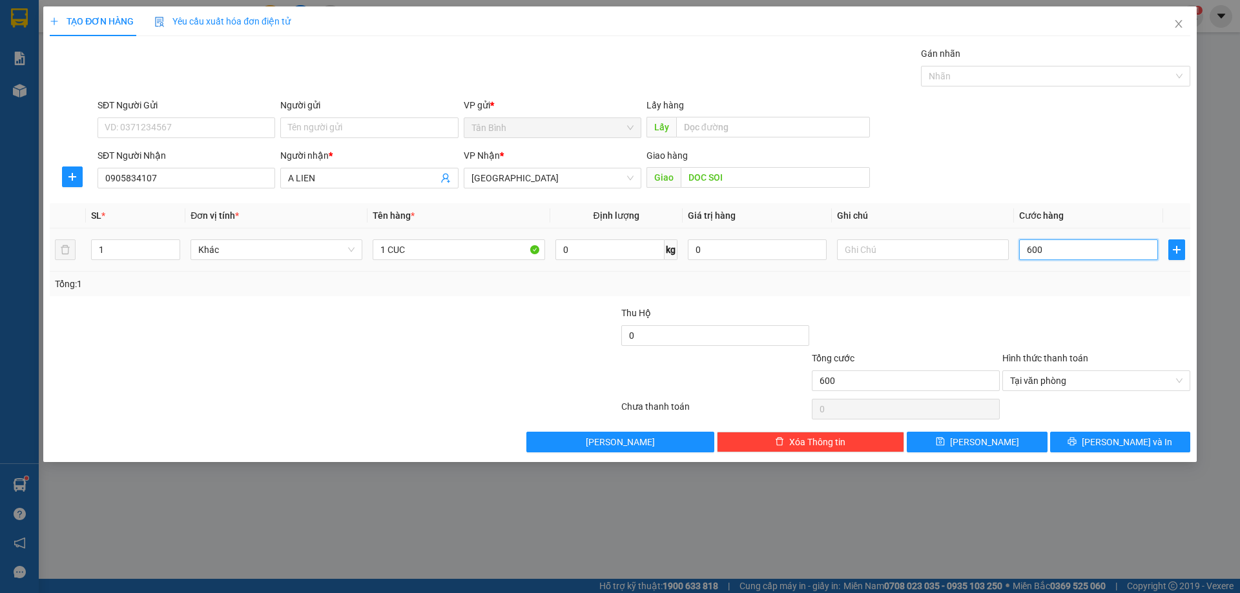
type input "6.000"
type input "60.000"
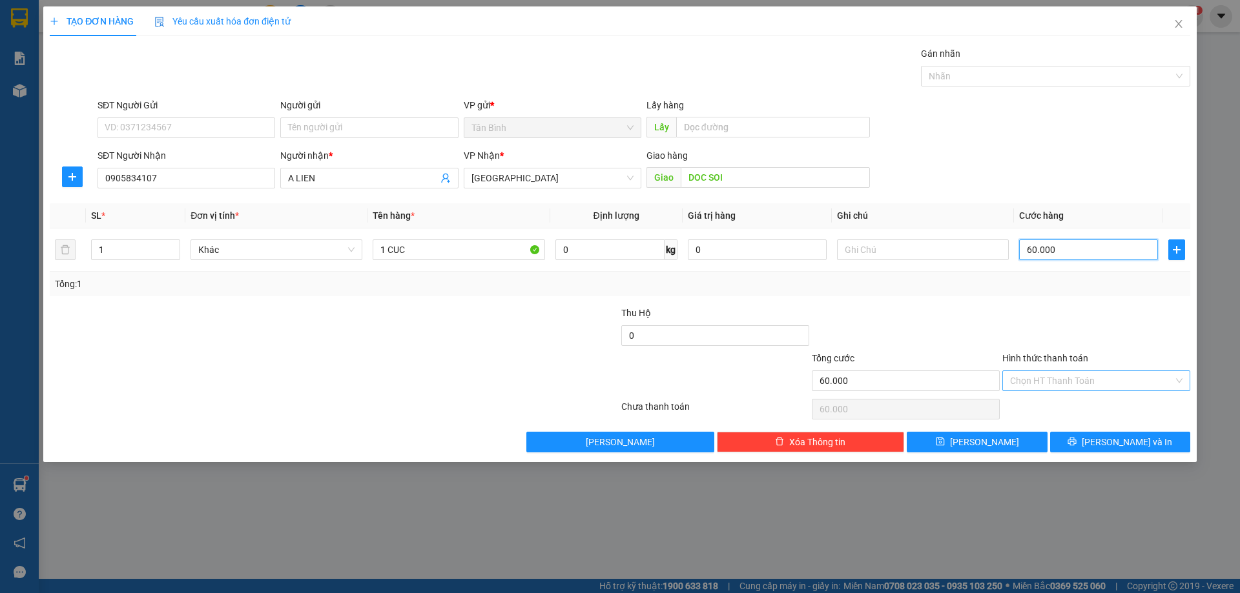
type input "60.000"
drag, startPoint x: 1164, startPoint y: 453, endPoint x: 1161, endPoint y: 444, distance: 9.4
click at [1162, 452] on div "TẠO ĐƠN HÀNG Yêu cầu xuất hóa đơn điện tử Transit Pickup Surcharge Ids Transit …" at bounding box center [619, 234] width 1153 height 456
click at [1132, 450] on button "[PERSON_NAME] và In" at bounding box center [1120, 442] width 140 height 21
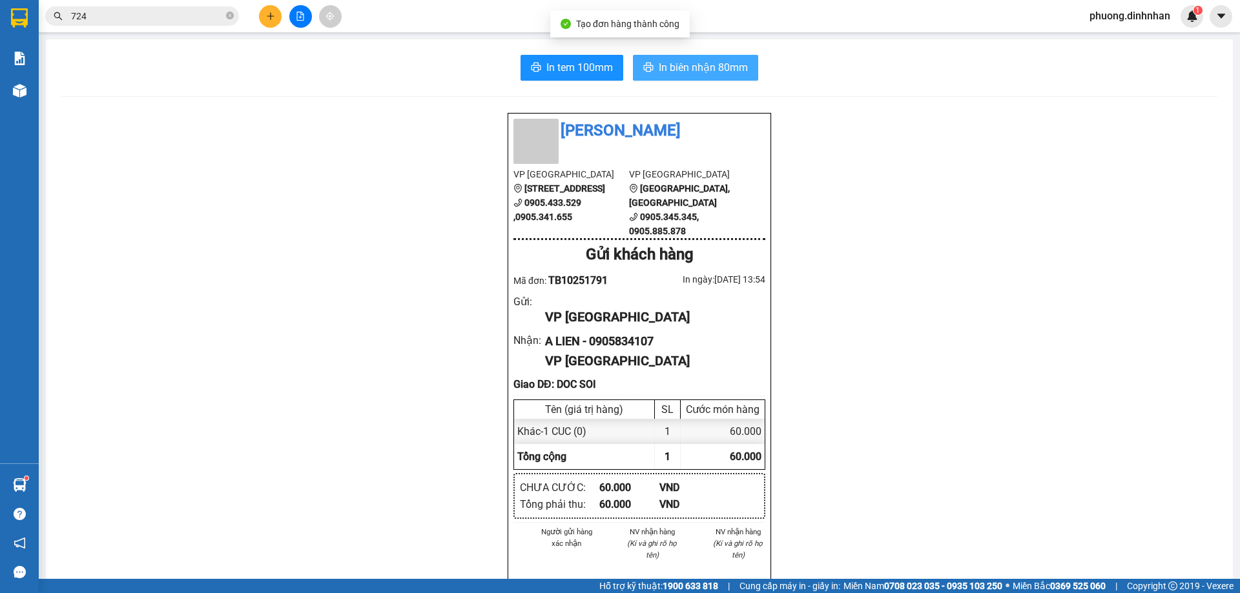
click at [716, 65] on span "In biên nhận 80mm" at bounding box center [703, 67] width 89 height 16
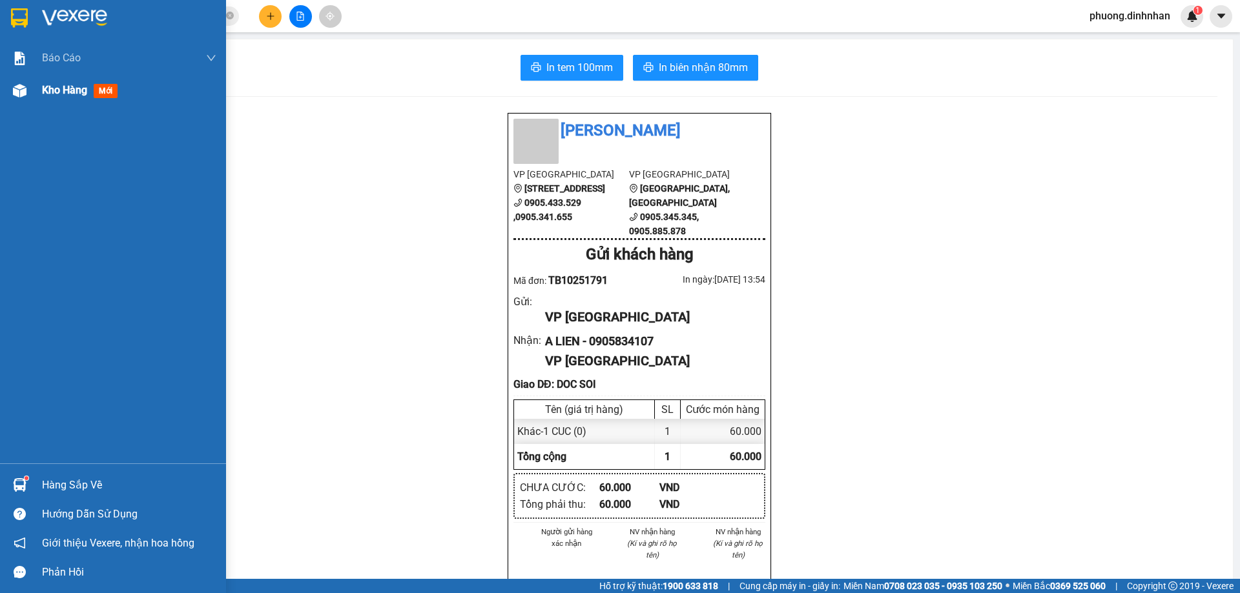
click at [25, 85] on img at bounding box center [20, 91] width 14 height 14
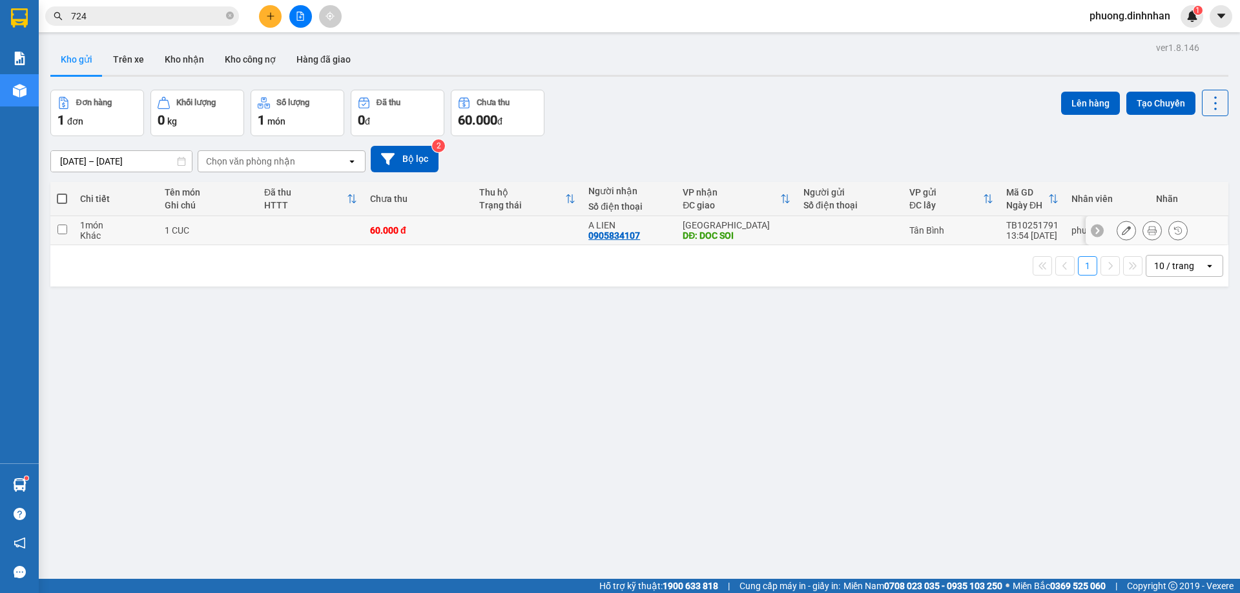
click at [535, 234] on td at bounding box center [527, 230] width 109 height 29
checkbox input "true"
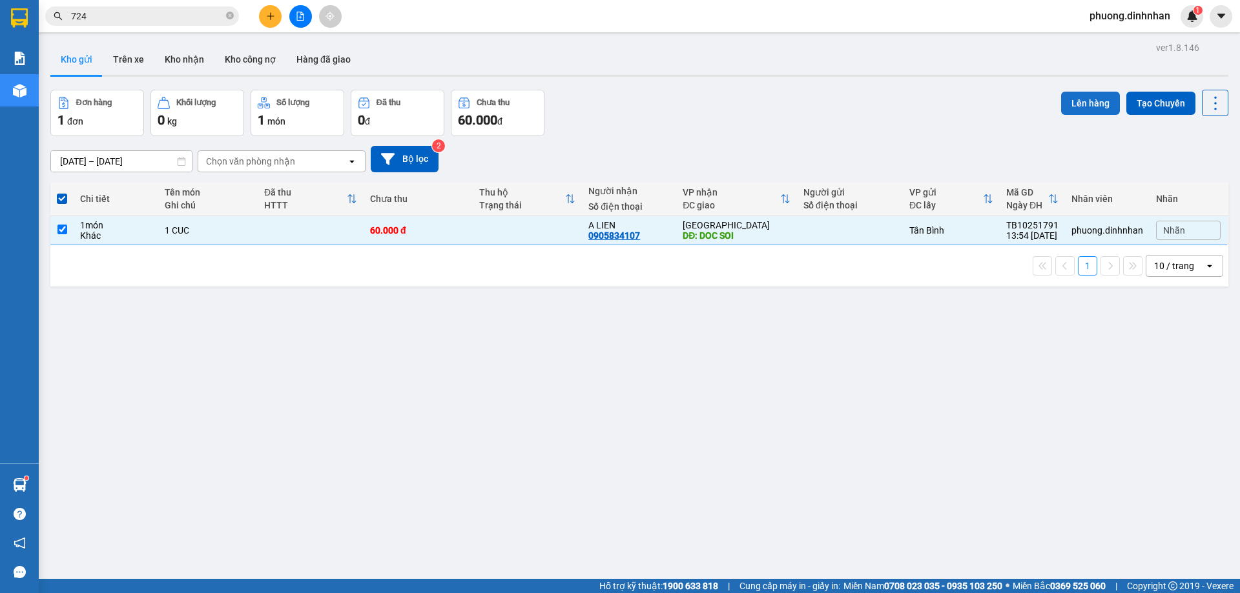
click at [1062, 105] on button "Lên hàng" at bounding box center [1090, 103] width 59 height 23
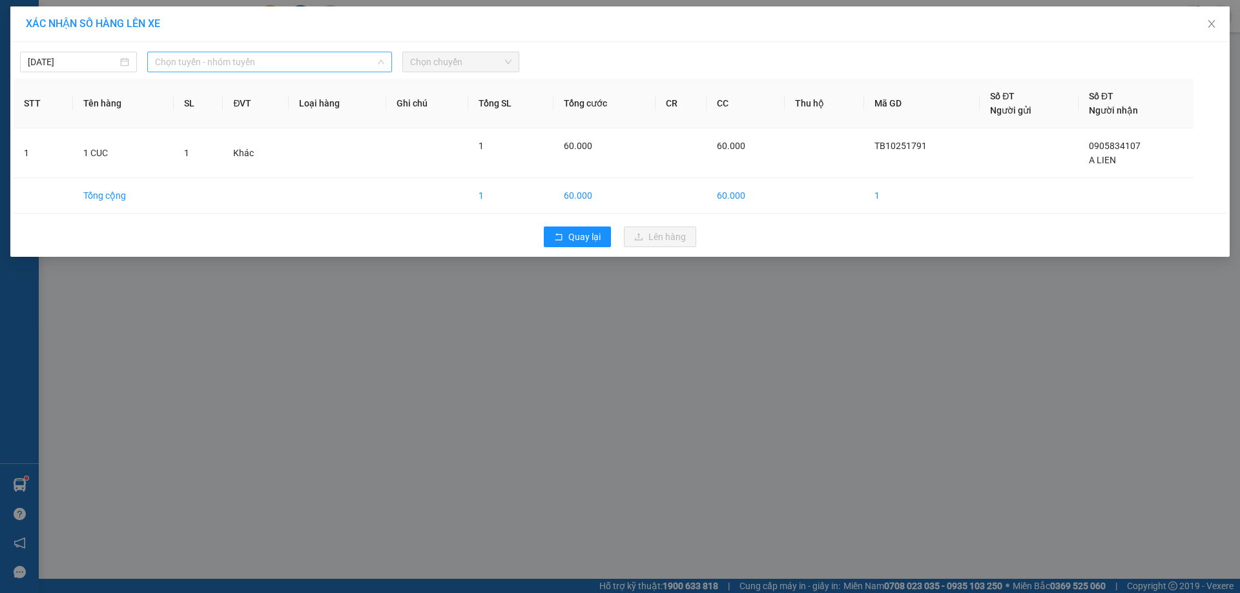
click at [285, 69] on span "Chọn tuyến - nhóm tuyến" at bounding box center [269, 61] width 229 height 19
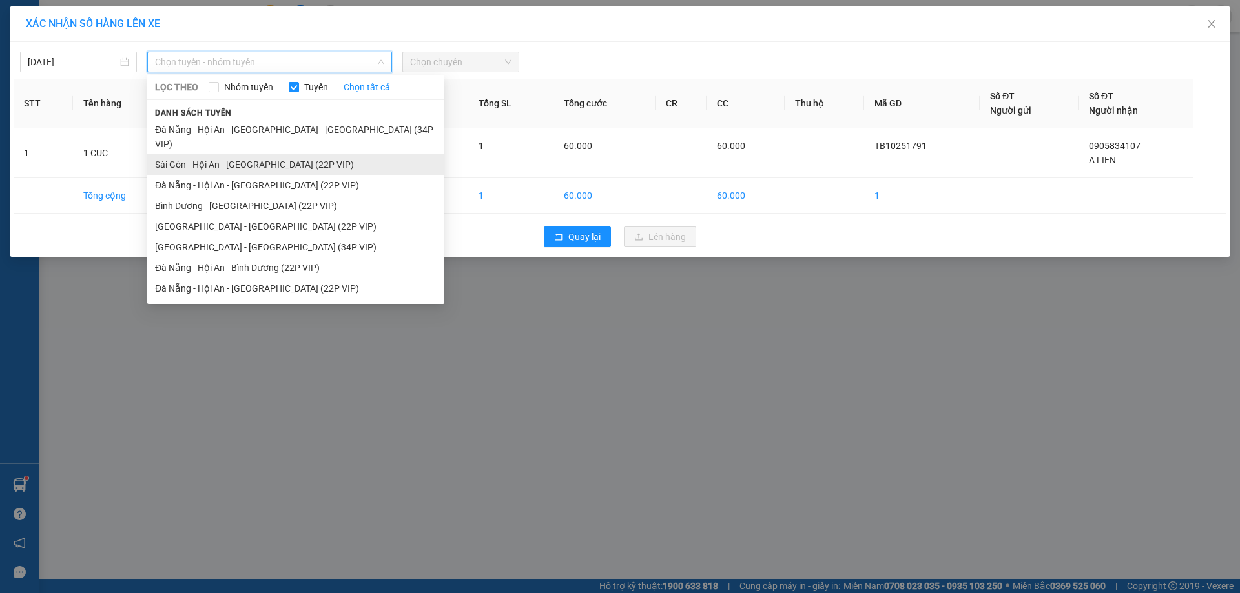
click at [269, 154] on li "Sài Gòn - Hội An - [GEOGRAPHIC_DATA] (22P VIP)" at bounding box center [295, 164] width 297 height 21
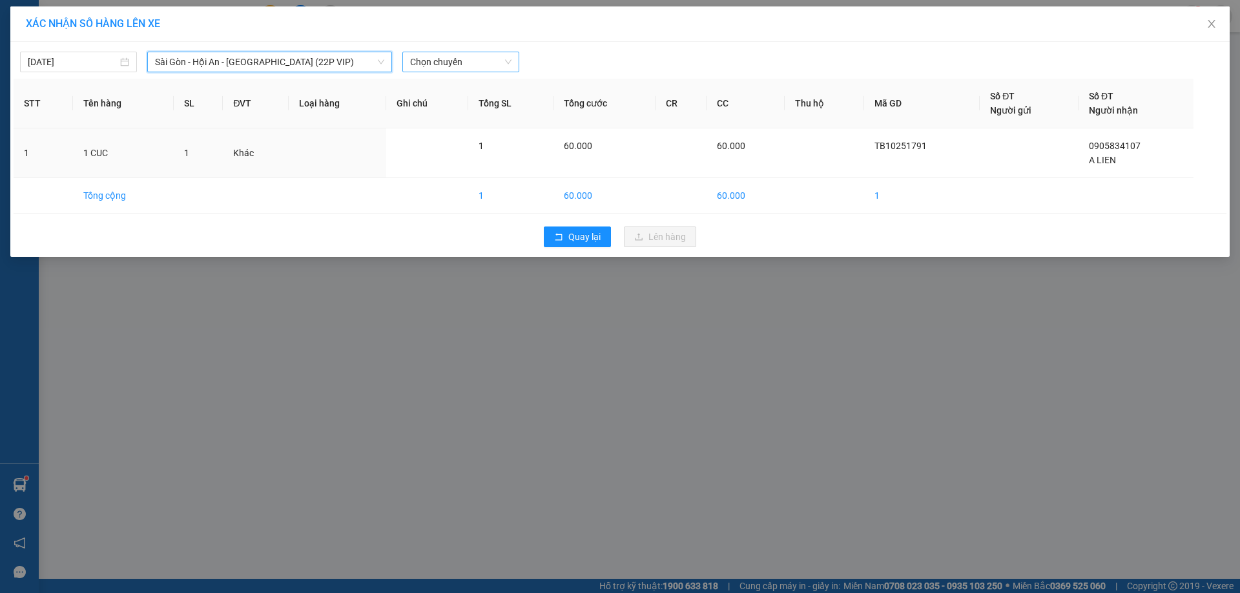
click at [458, 71] on span "Chọn chuyến" at bounding box center [460, 61] width 101 height 19
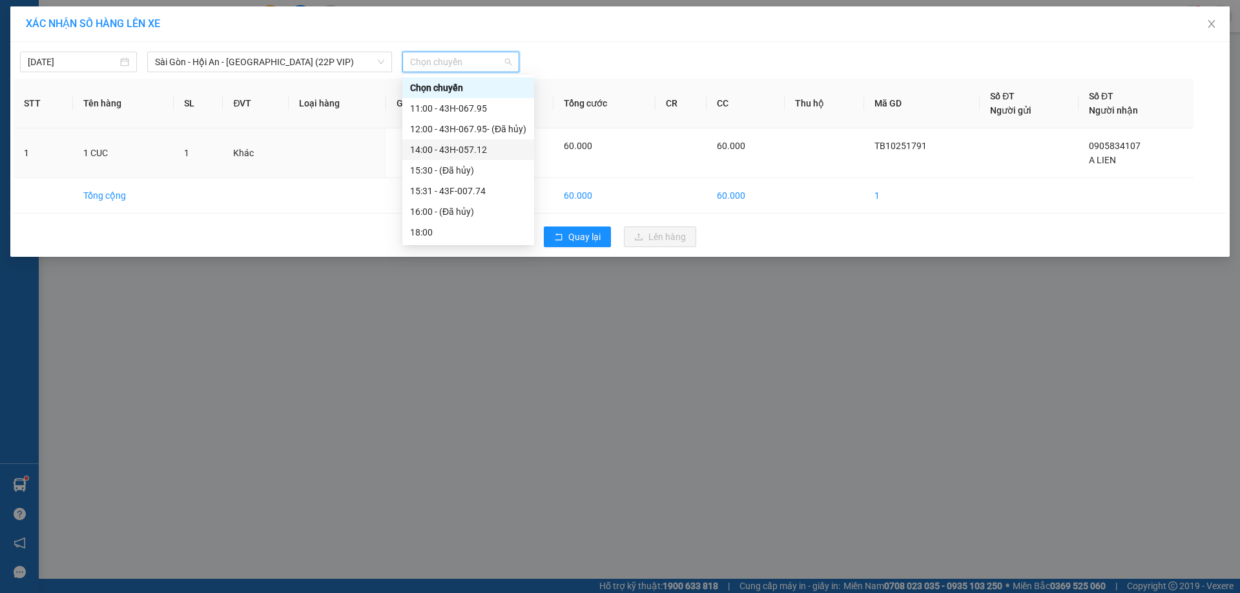
click at [466, 149] on div "14:00 - 43H-057.12" at bounding box center [468, 150] width 116 height 14
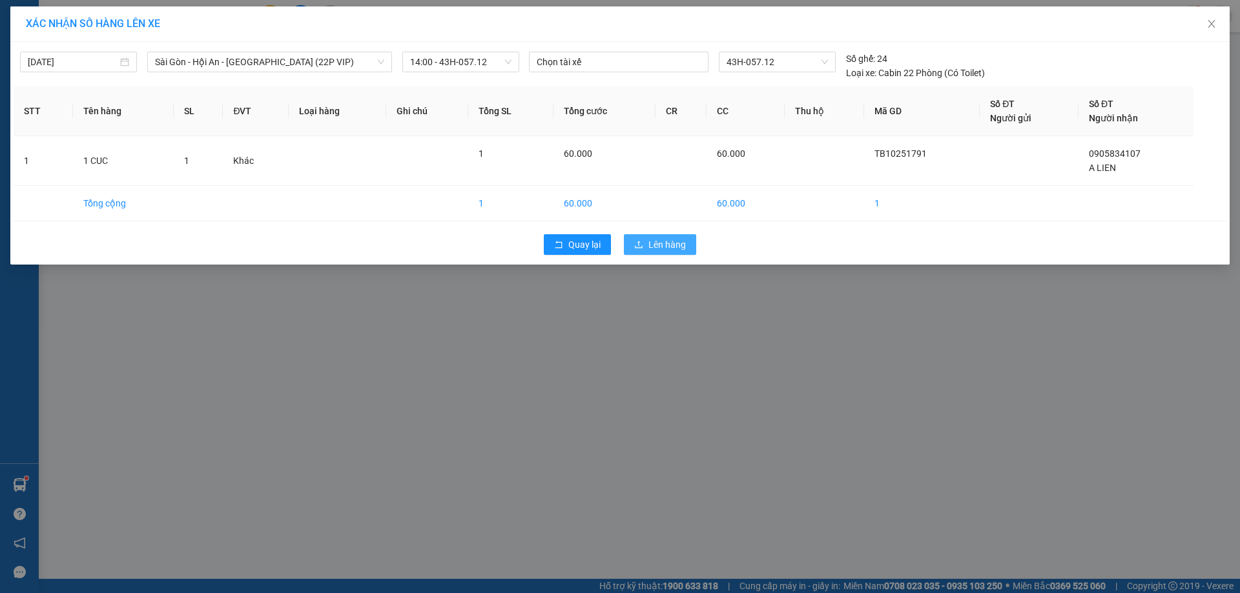
click at [643, 243] on icon "upload" at bounding box center [638, 244] width 9 height 9
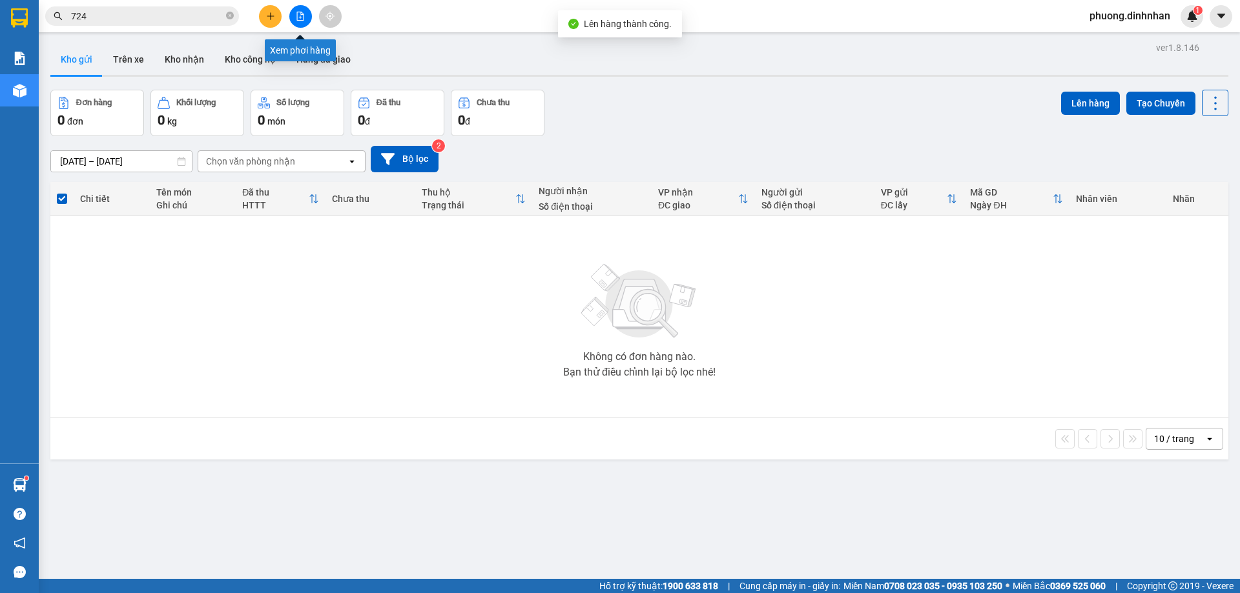
click at [307, 18] on button at bounding box center [300, 16] width 23 height 23
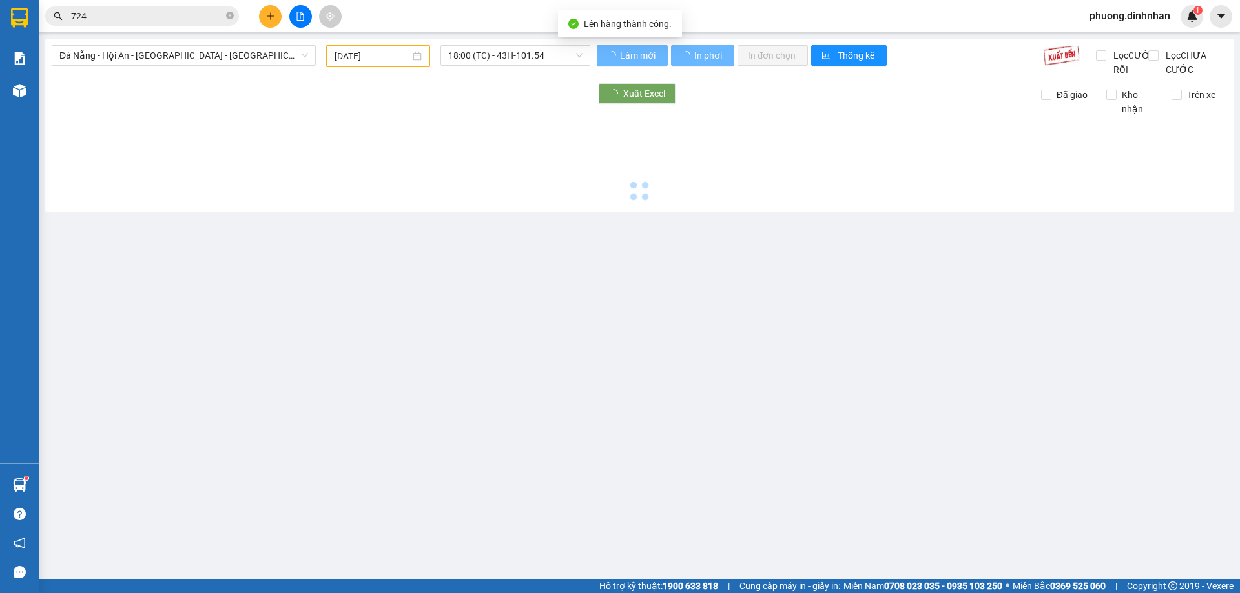
click at [280, 58] on span "Đà Nẵng - Hội An - [GEOGRAPHIC_DATA] - [GEOGRAPHIC_DATA] (34P VIP)" at bounding box center [183, 55] width 249 height 19
type input "[DATE]"
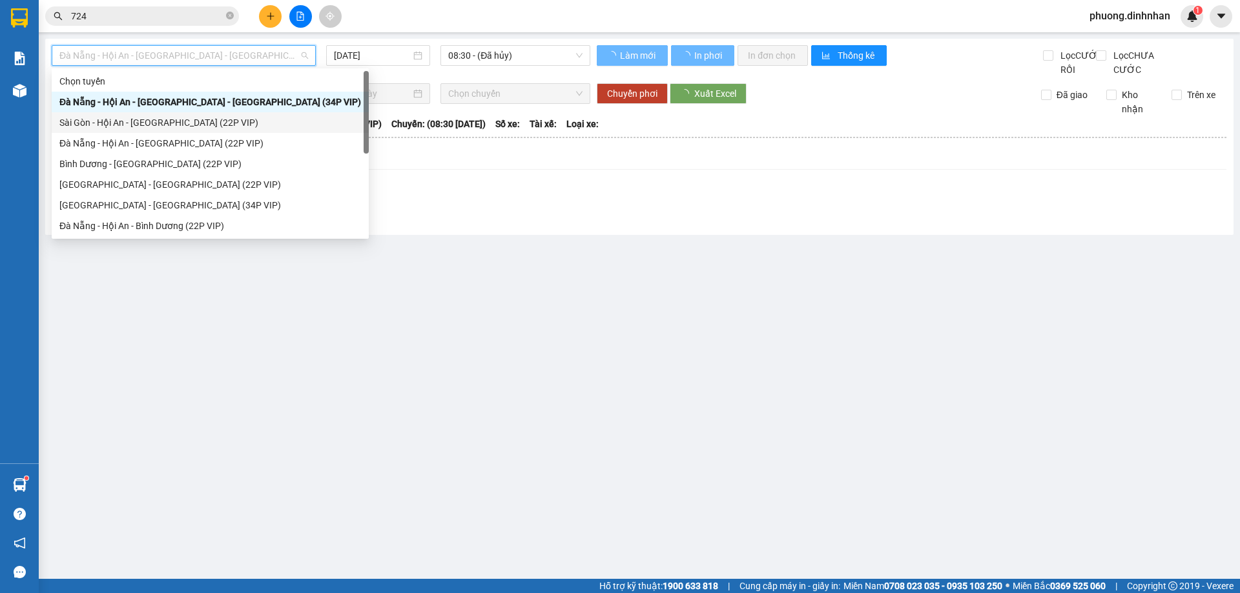
click at [203, 119] on div "Sài Gòn - Hội An - [GEOGRAPHIC_DATA] (22P VIP)" at bounding box center [210, 123] width 302 height 14
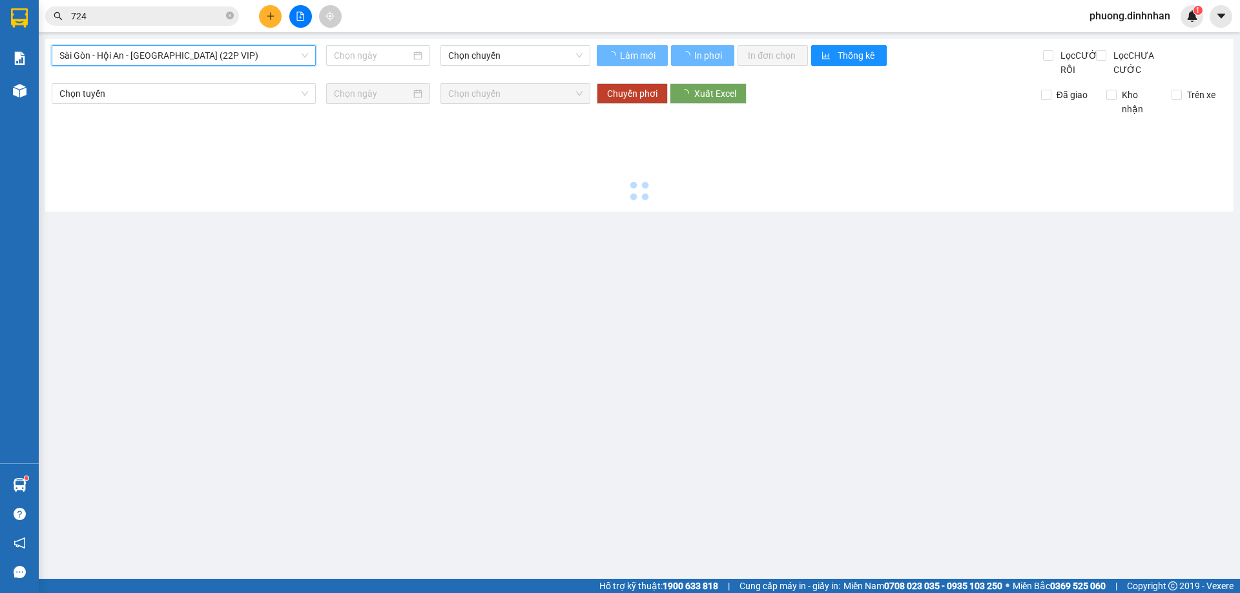
type input "[DATE]"
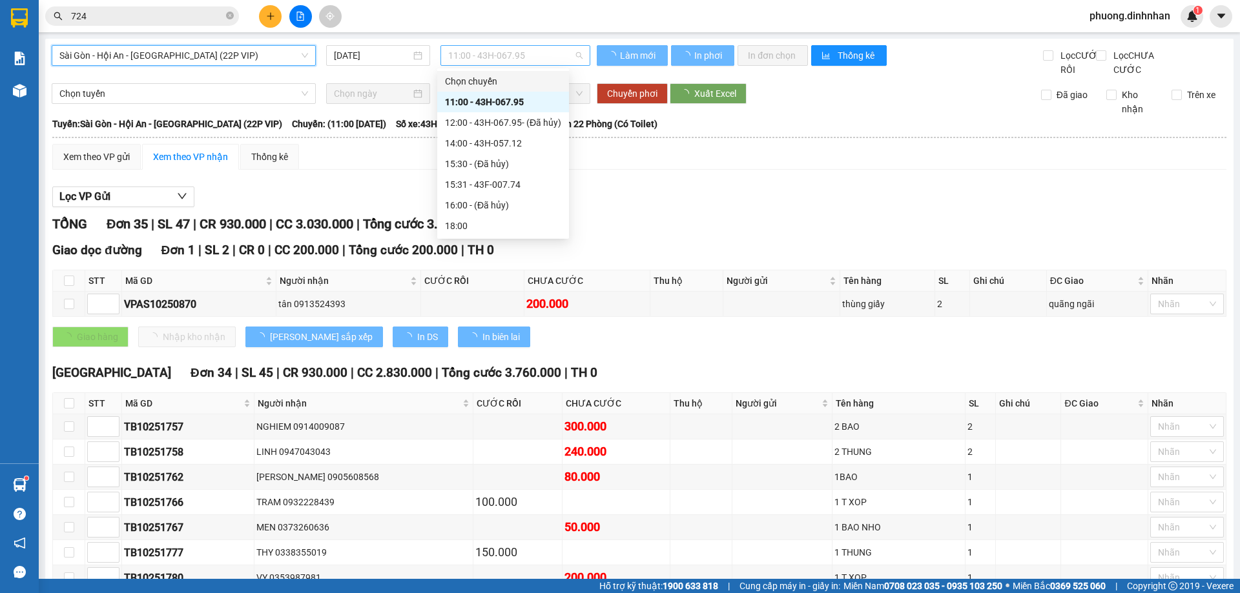
click at [529, 59] on span "11:00 - 43H-067.95" at bounding box center [515, 55] width 134 height 19
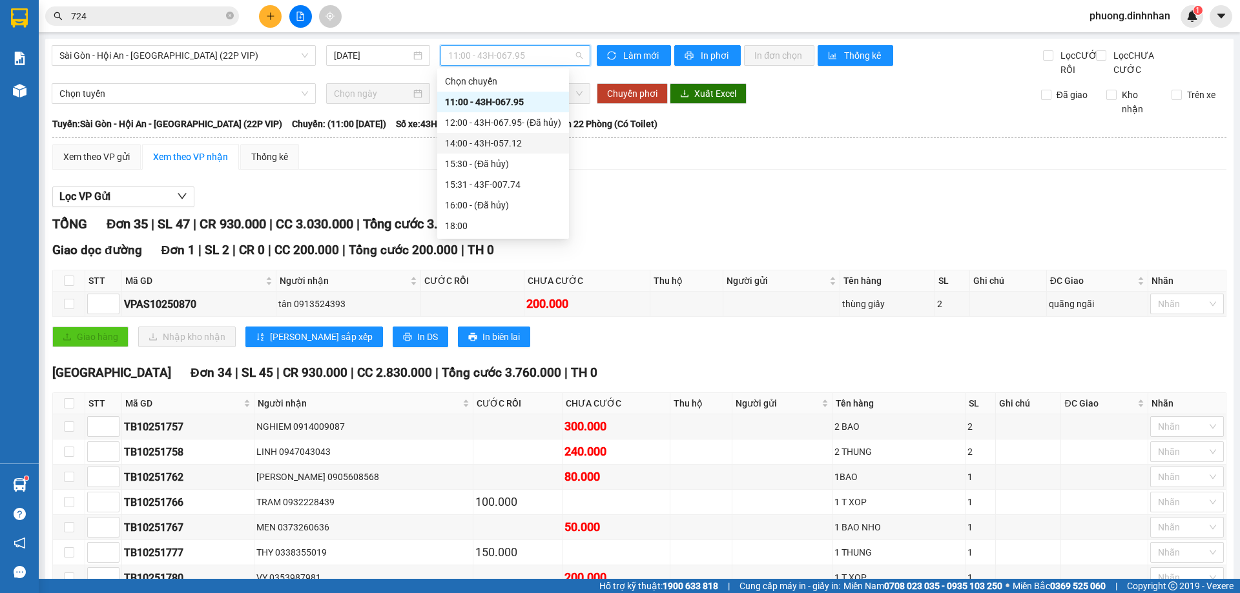
click at [515, 145] on div "14:00 - 43H-057.12" at bounding box center [503, 143] width 116 height 14
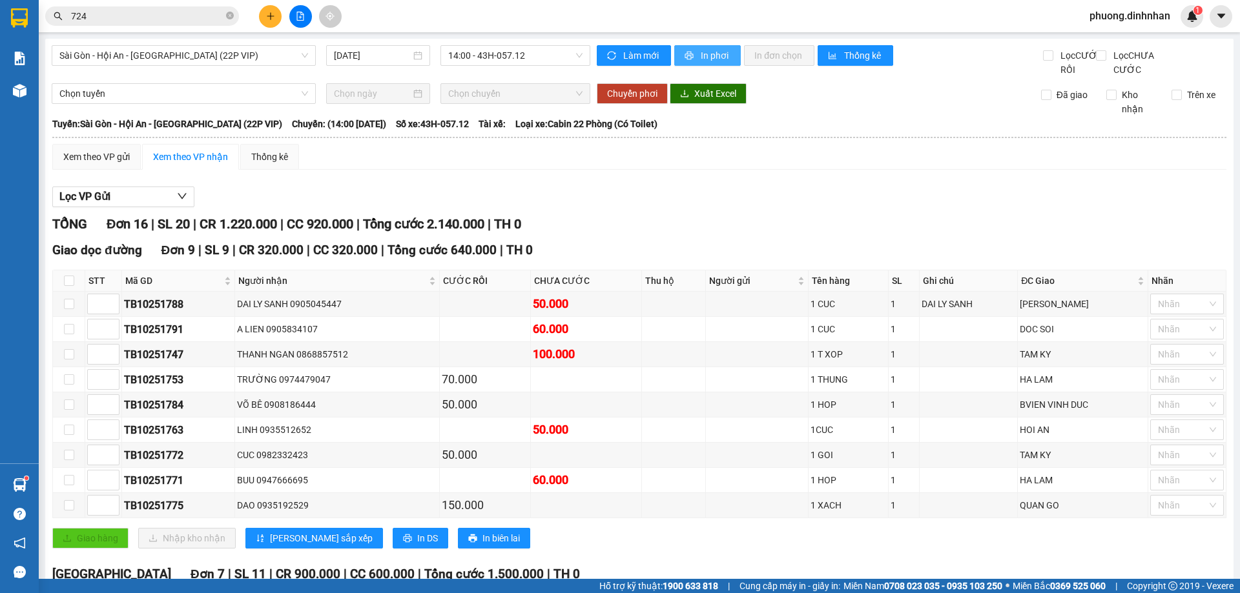
click at [714, 52] on span "In phơi" at bounding box center [716, 55] width 30 height 14
click at [177, 19] on input "724" at bounding box center [147, 16] width 152 height 14
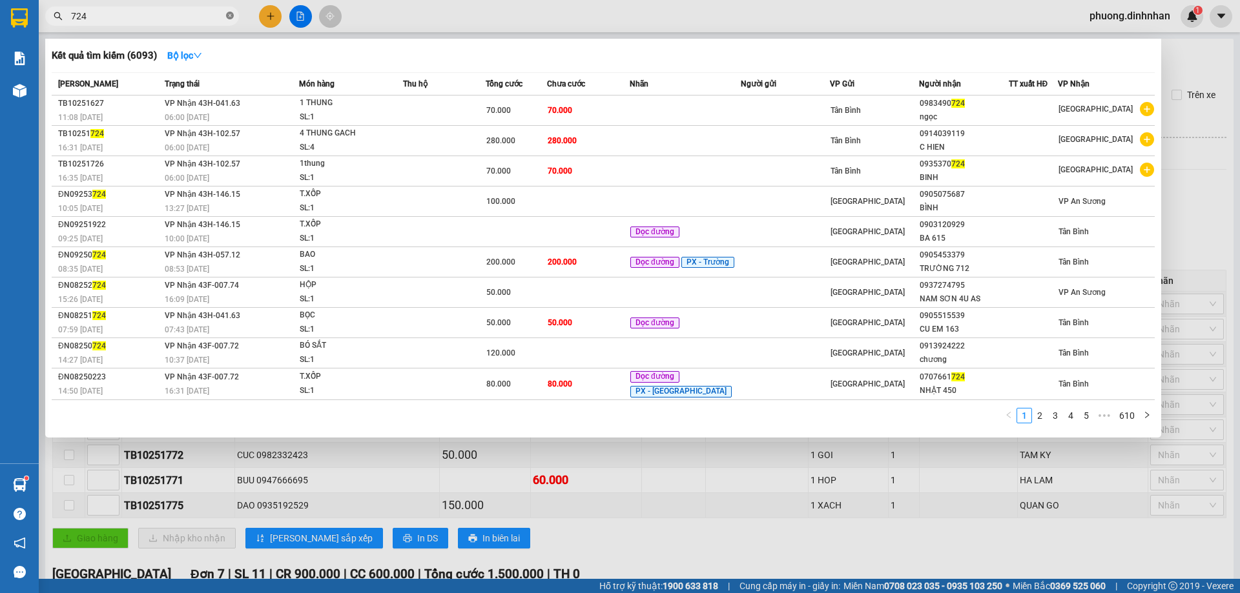
click at [226, 16] on icon "close-circle" at bounding box center [230, 16] width 8 height 8
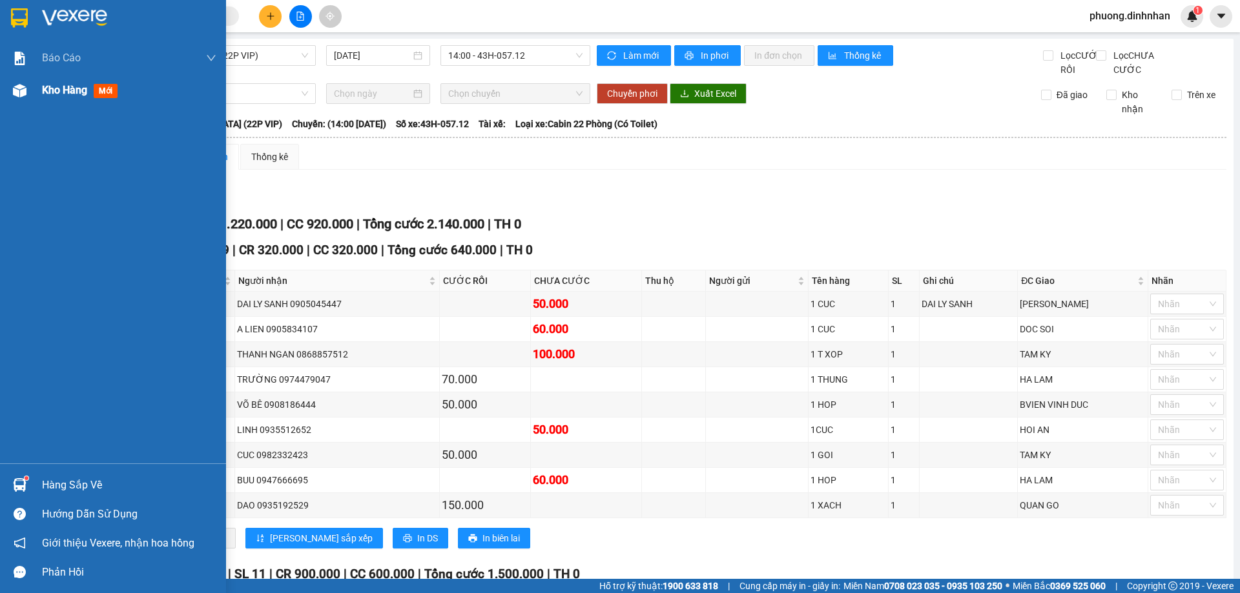
click at [15, 95] on img at bounding box center [20, 91] width 14 height 14
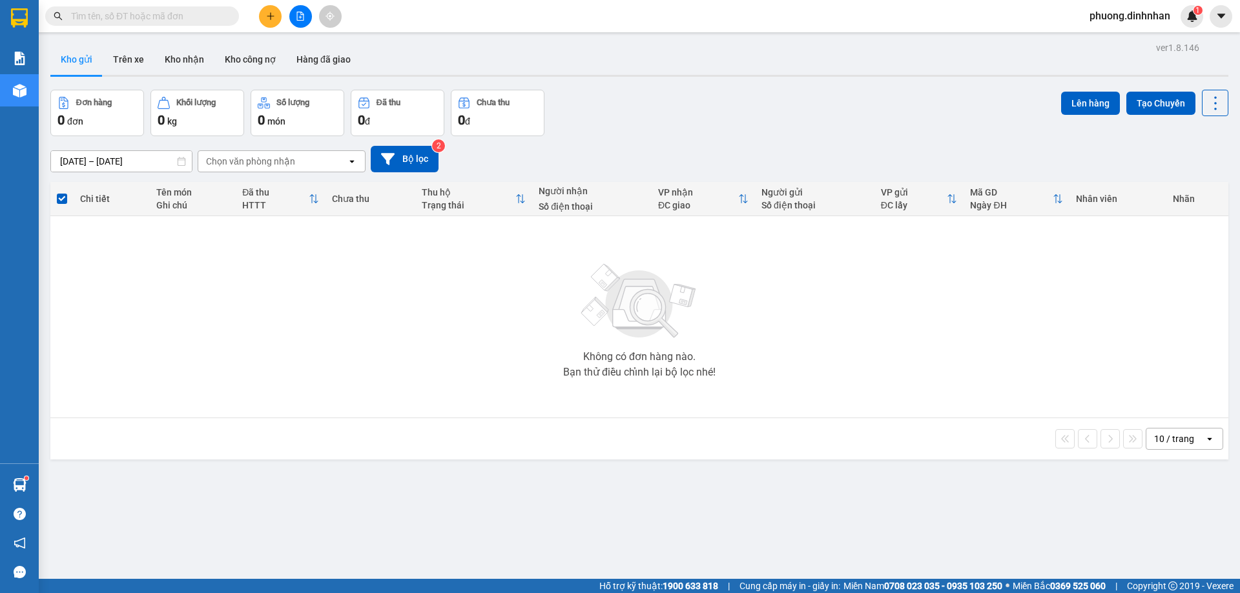
click at [159, 12] on input "text" at bounding box center [147, 16] width 152 height 14
click at [180, 17] on input "text" at bounding box center [147, 16] width 152 height 14
click at [165, 15] on input "text" at bounding box center [147, 16] width 152 height 14
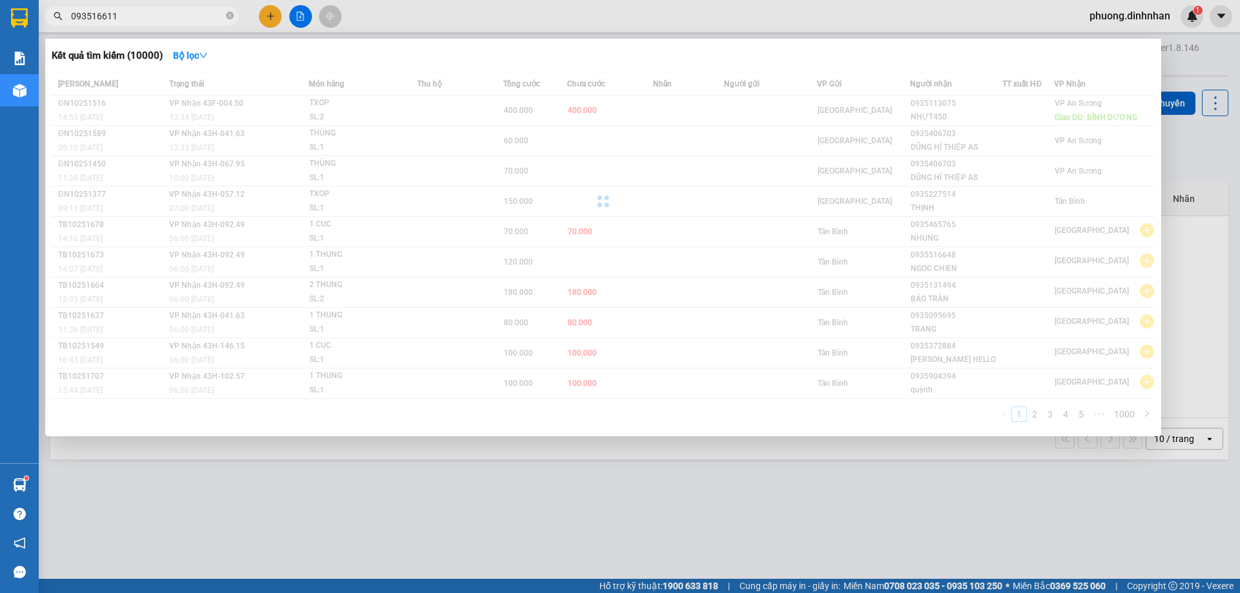
type input "0935166116"
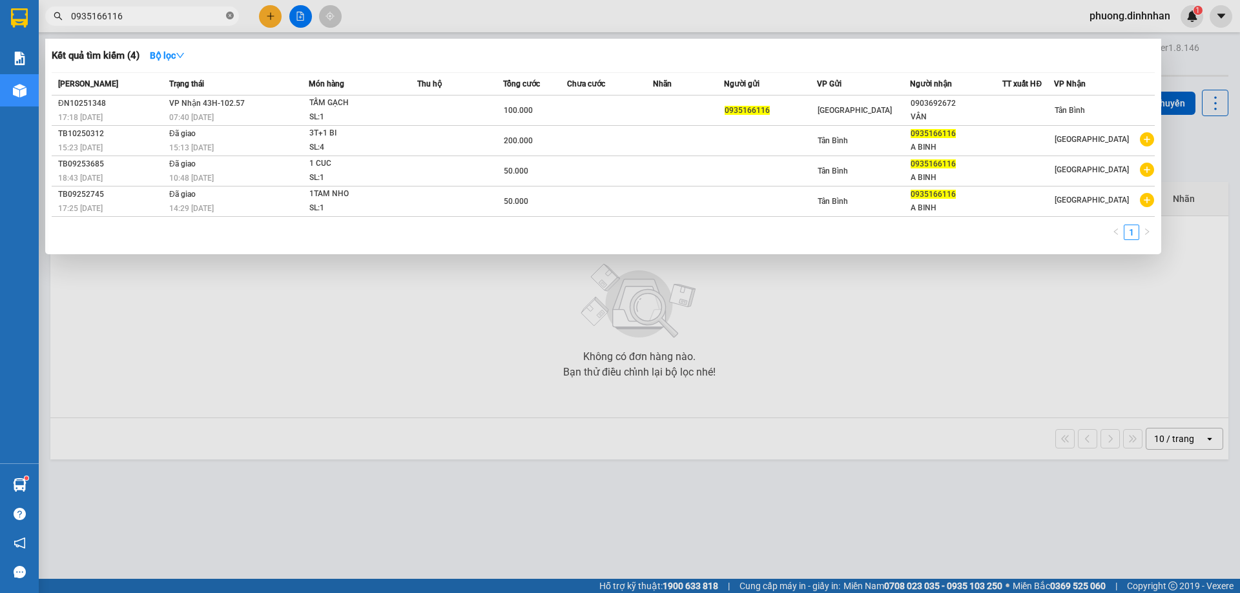
click at [230, 15] on icon "close-circle" at bounding box center [230, 16] width 8 height 8
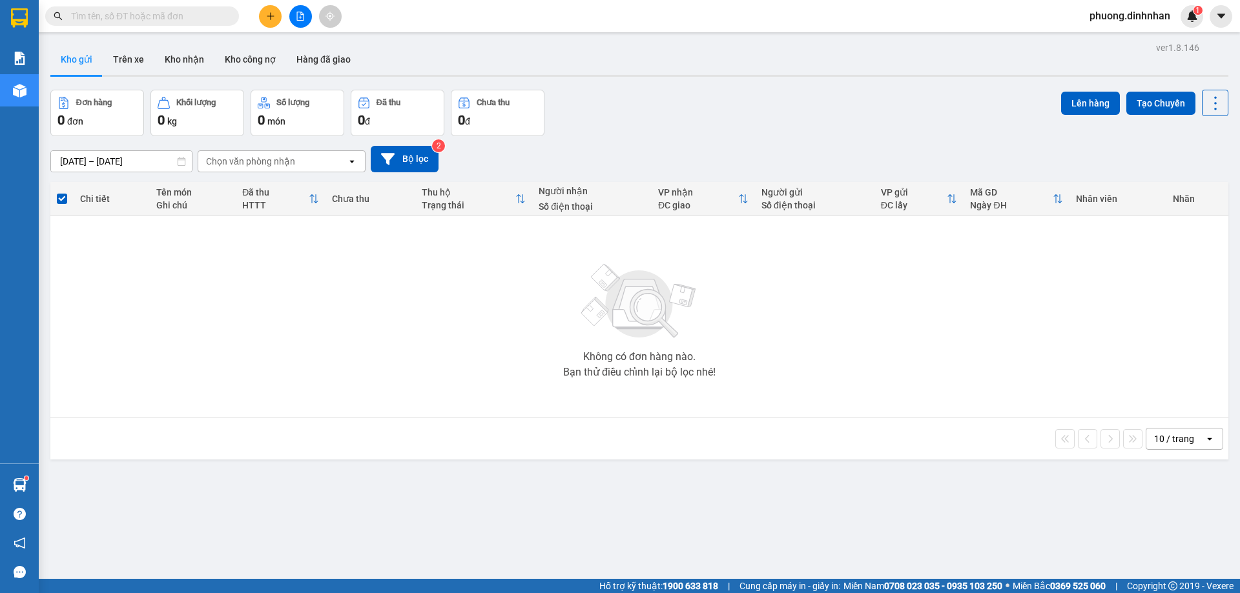
click at [121, 23] on input "text" at bounding box center [147, 16] width 152 height 14
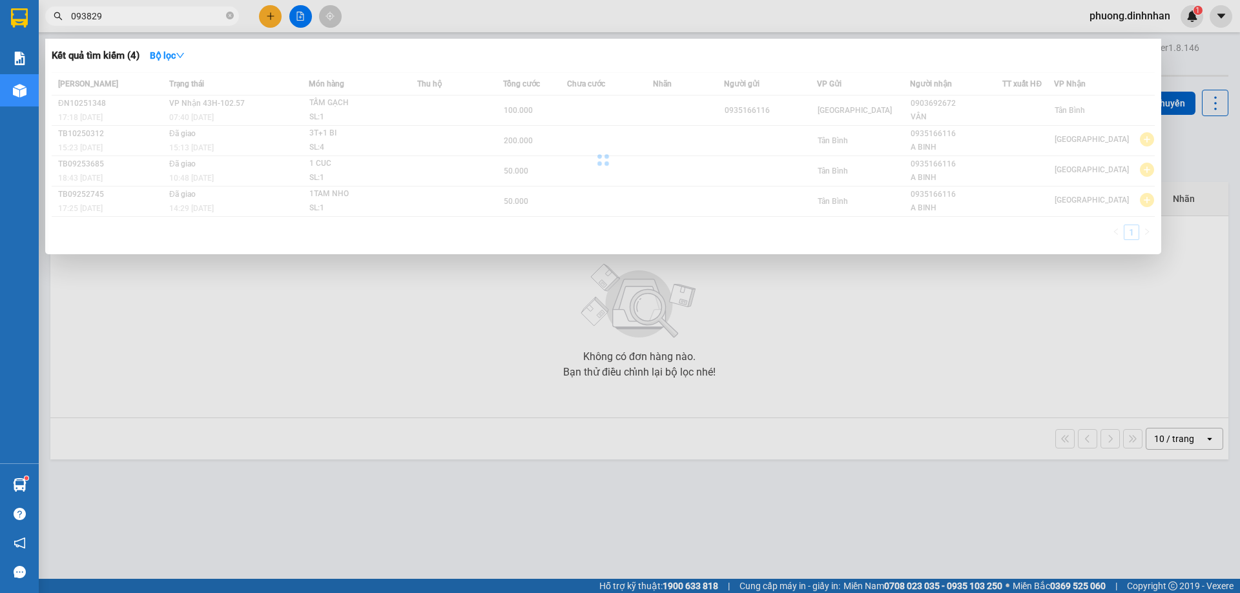
type input "0938297"
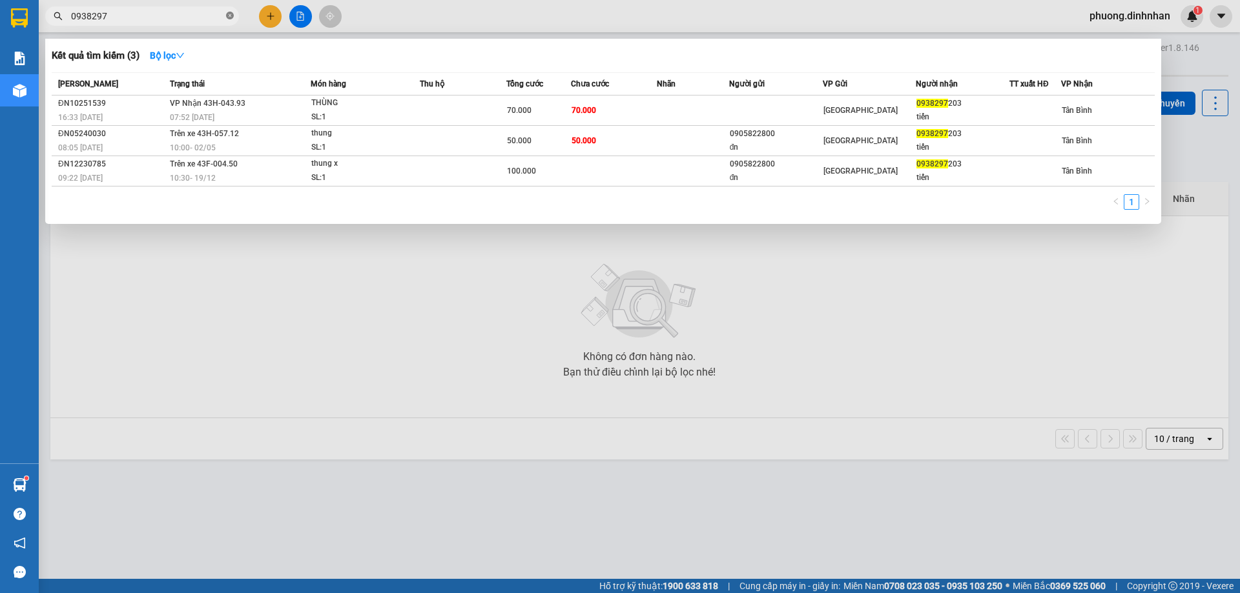
click at [231, 15] on icon "close-circle" at bounding box center [230, 16] width 8 height 8
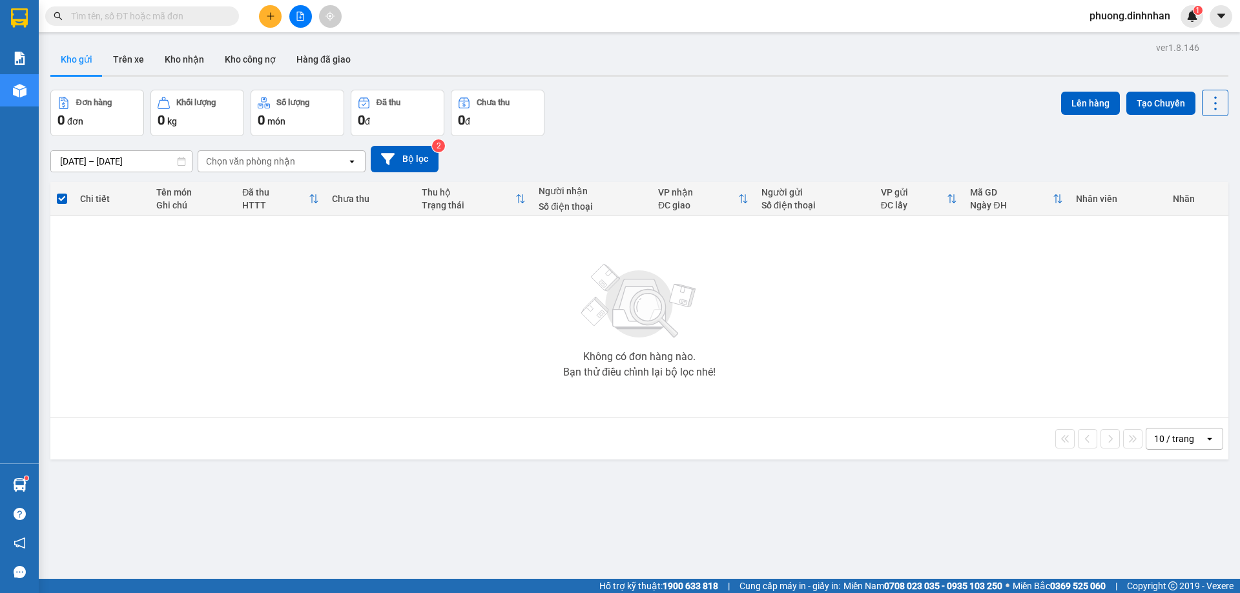
click at [194, 20] on input "text" at bounding box center [147, 16] width 152 height 14
click at [159, 12] on input "text" at bounding box center [147, 16] width 152 height 14
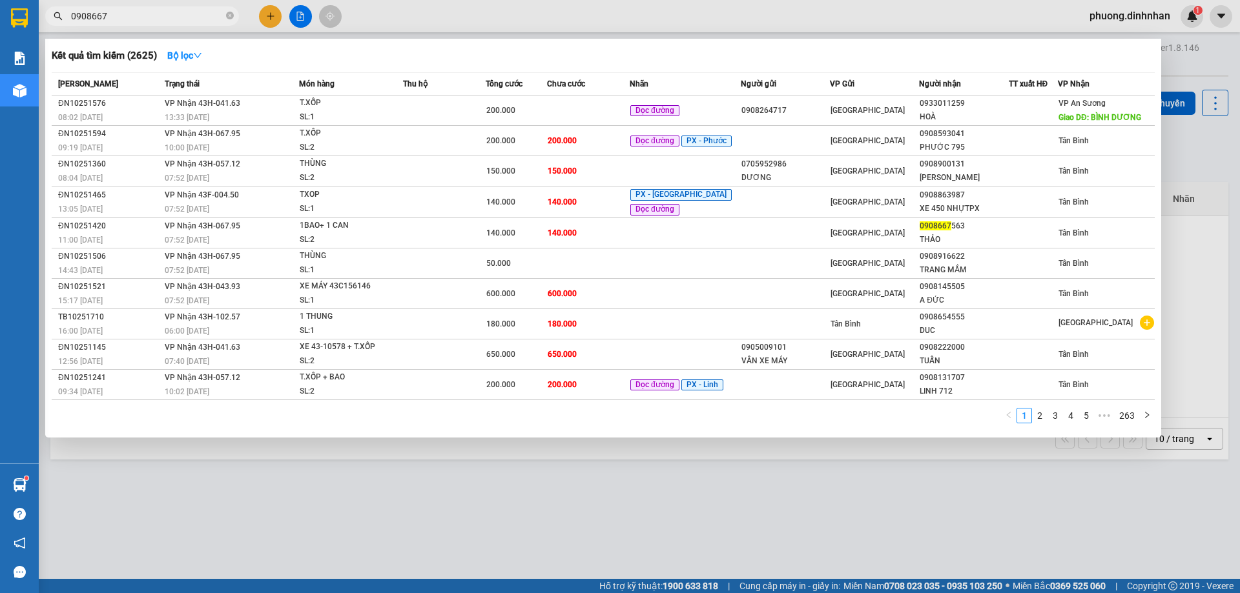
type input "0908667"
click at [268, 12] on div at bounding box center [620, 296] width 1240 height 593
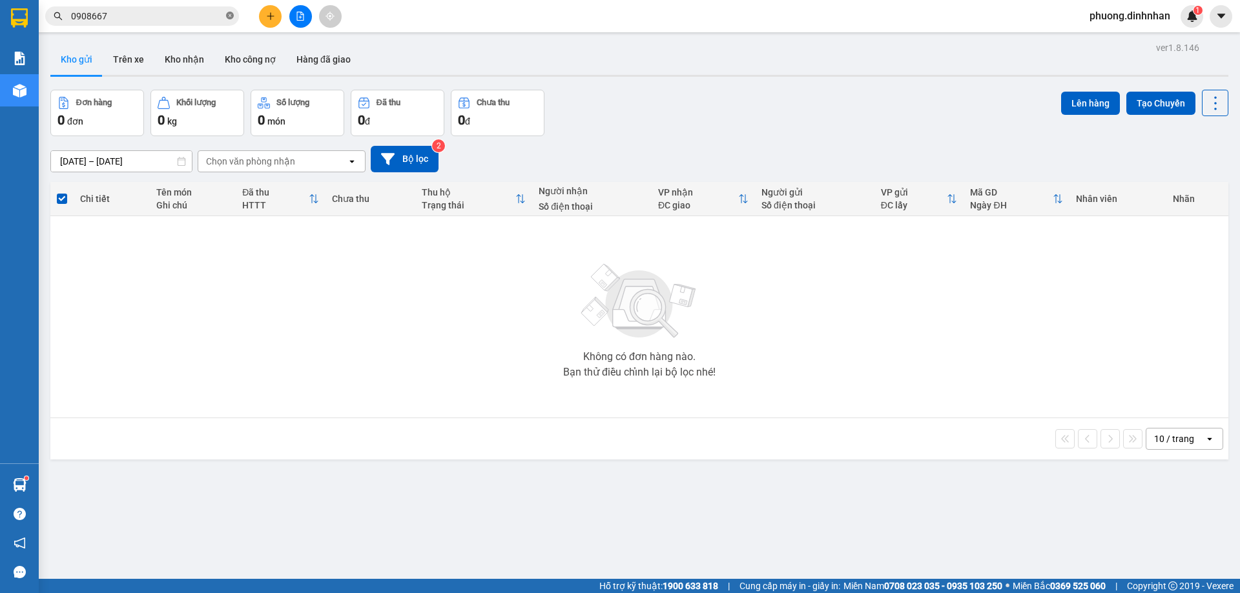
click at [229, 15] on icon "close-circle" at bounding box center [230, 16] width 8 height 8
click at [262, 19] on button at bounding box center [270, 16] width 23 height 23
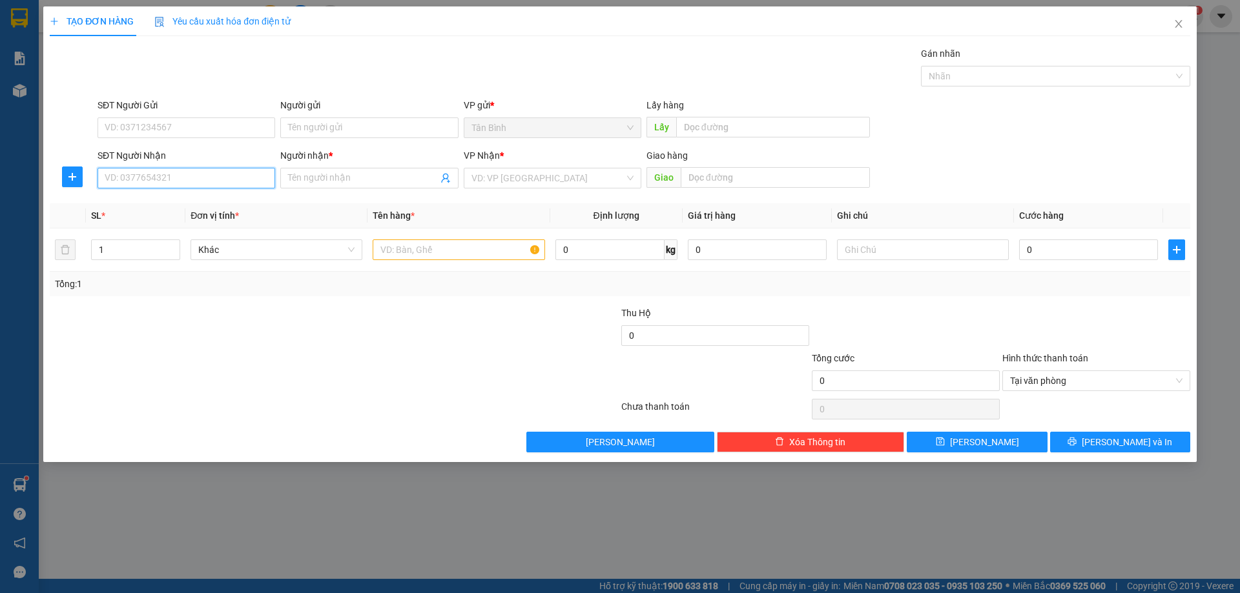
click at [116, 181] on input "SĐT Người Nhận" at bounding box center [187, 178] width 178 height 21
click at [128, 183] on input "SĐT Người Nhận" at bounding box center [187, 178] width 178 height 21
click at [305, 179] on input "Người nhận *" at bounding box center [362, 178] width 149 height 14
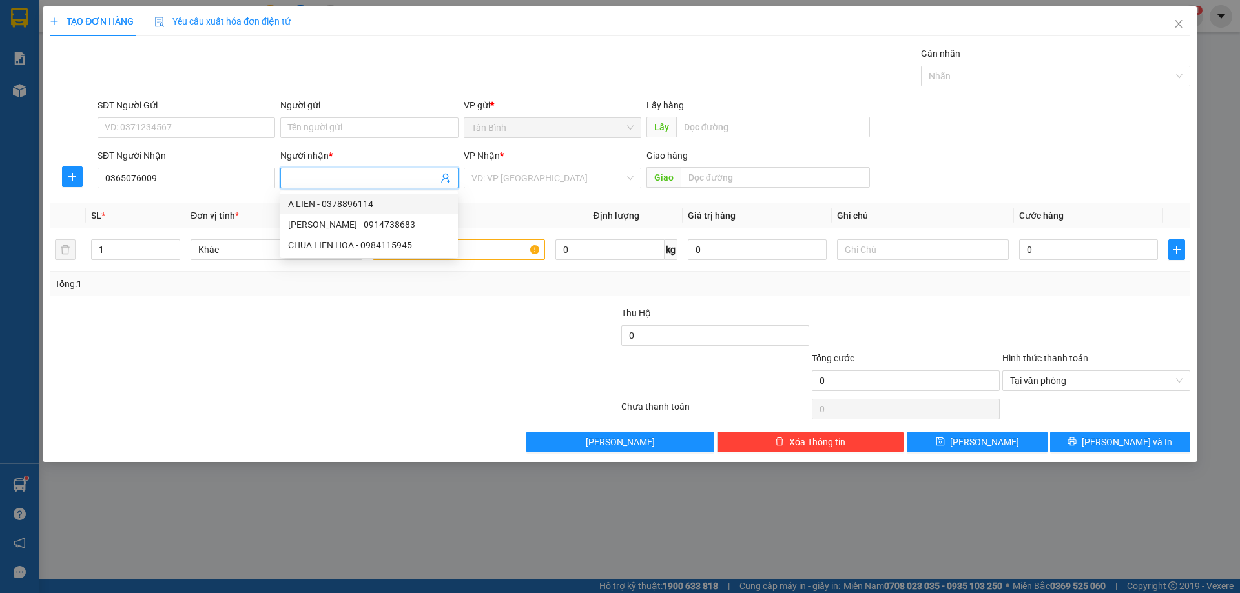
click at [303, 180] on input "Người nhận *" at bounding box center [362, 178] width 149 height 14
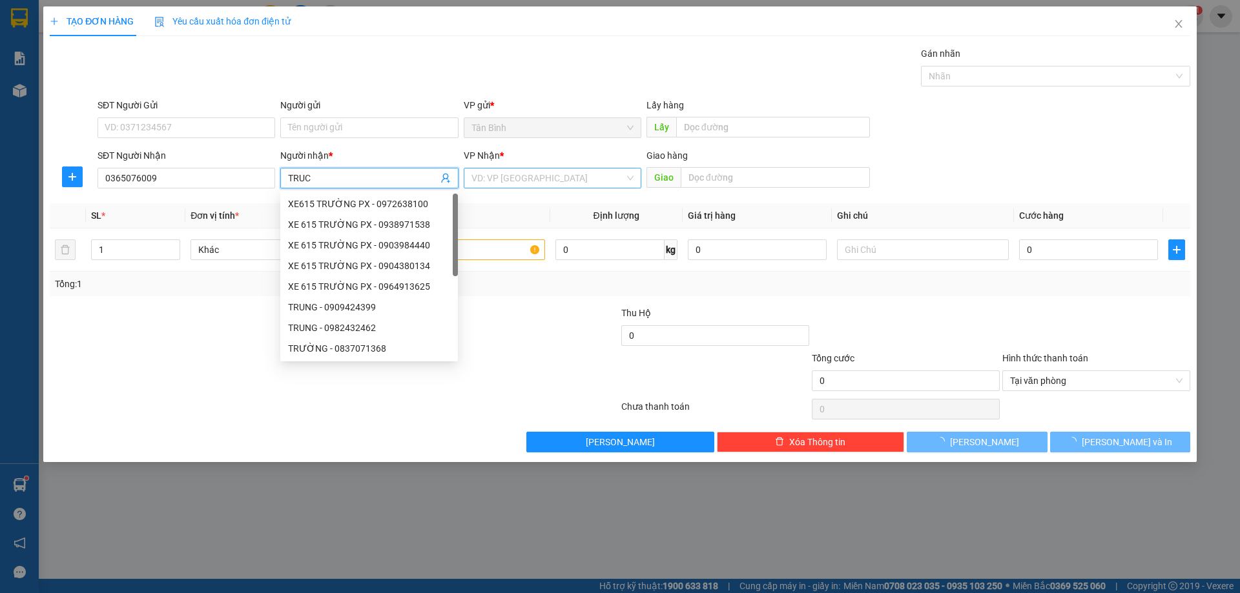
click at [544, 184] on input "search" at bounding box center [547, 178] width 153 height 19
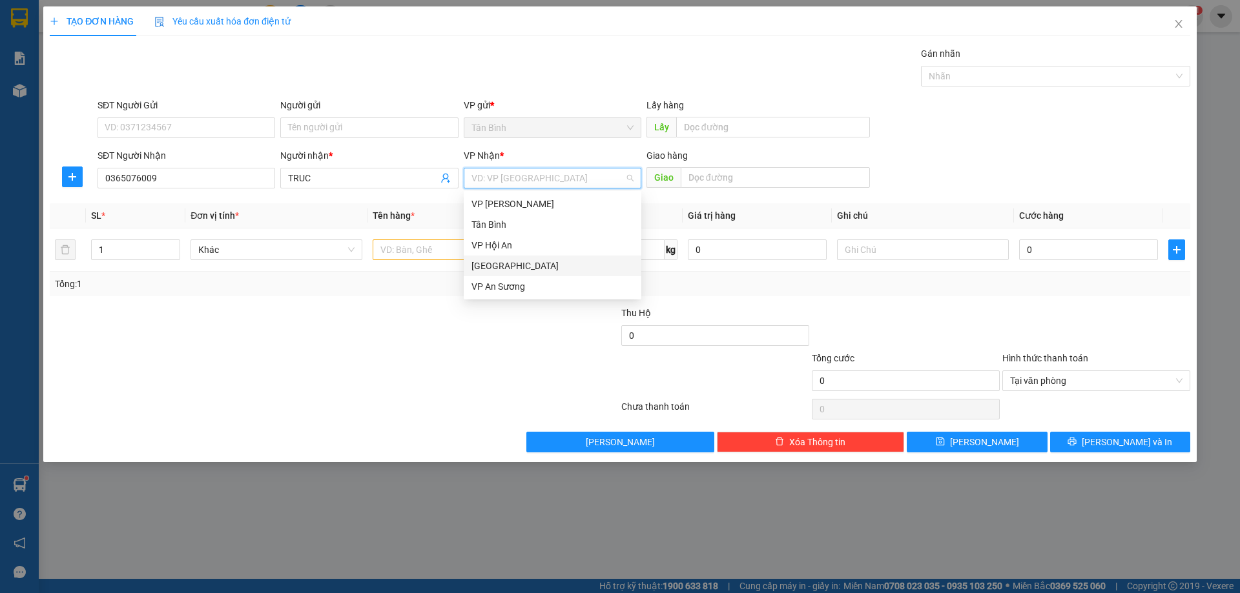
click at [515, 263] on div "[GEOGRAPHIC_DATA]" at bounding box center [552, 266] width 162 height 14
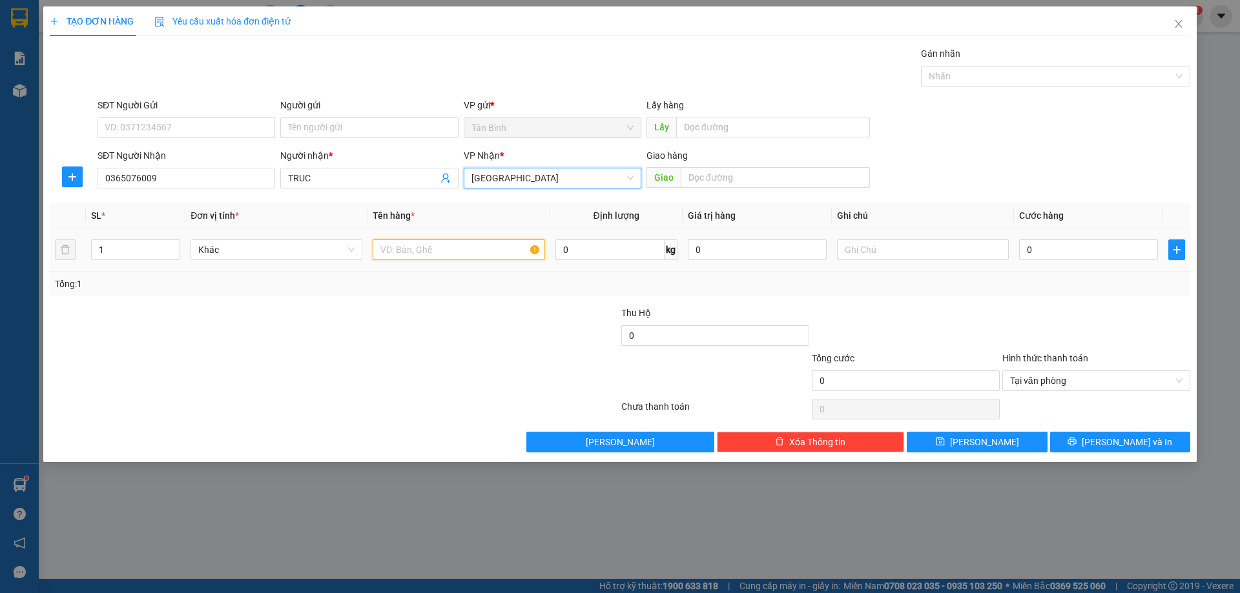
click at [443, 256] on input "text" at bounding box center [459, 250] width 172 height 21
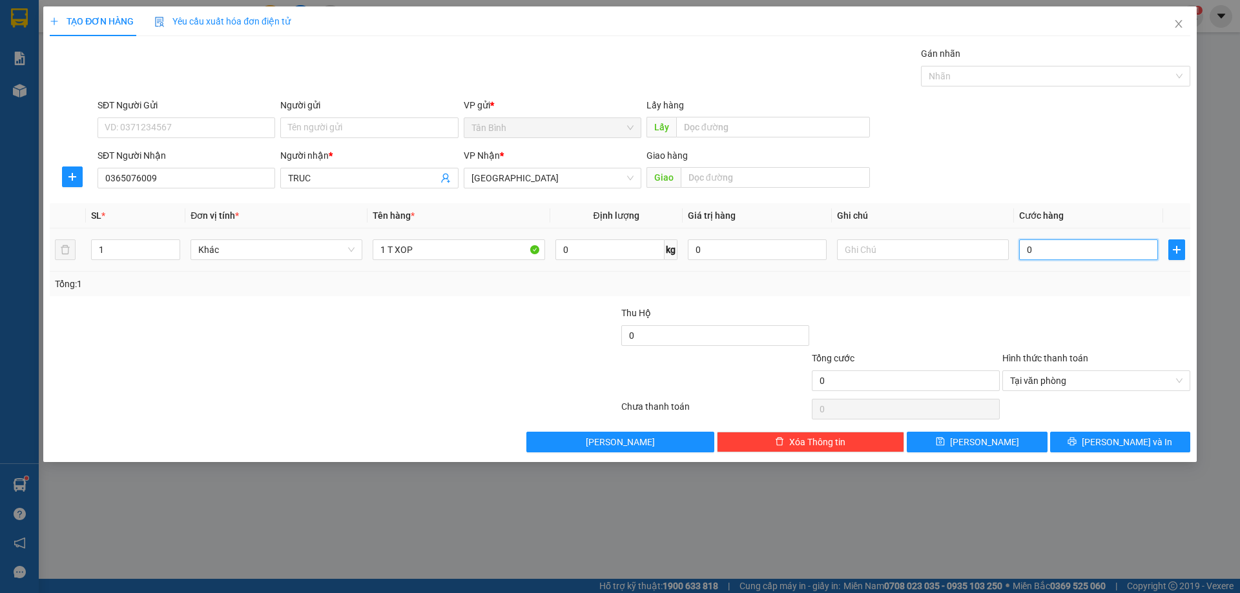
click at [1045, 251] on input "0" at bounding box center [1088, 250] width 139 height 21
drag, startPoint x: 1095, startPoint y: 448, endPoint x: 1100, endPoint y: 425, distance: 23.7
click at [1096, 448] on button "[PERSON_NAME] và In" at bounding box center [1120, 442] width 140 height 21
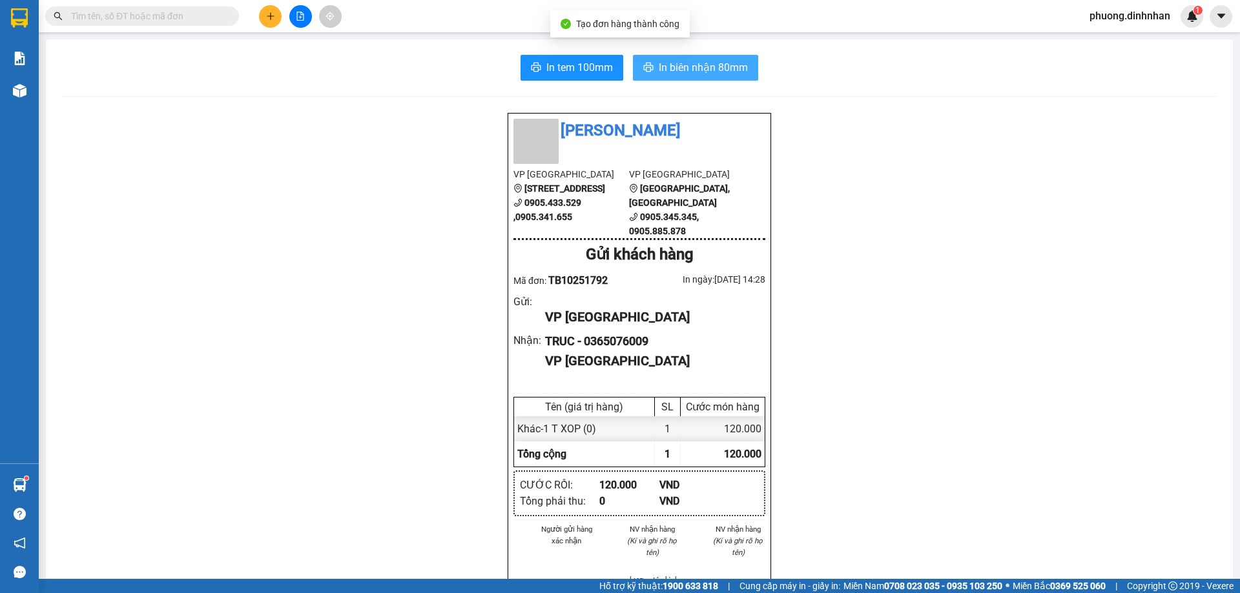
click at [732, 72] on span "In biên nhận 80mm" at bounding box center [703, 67] width 89 height 16
click at [76, 14] on input "text" at bounding box center [147, 16] width 152 height 14
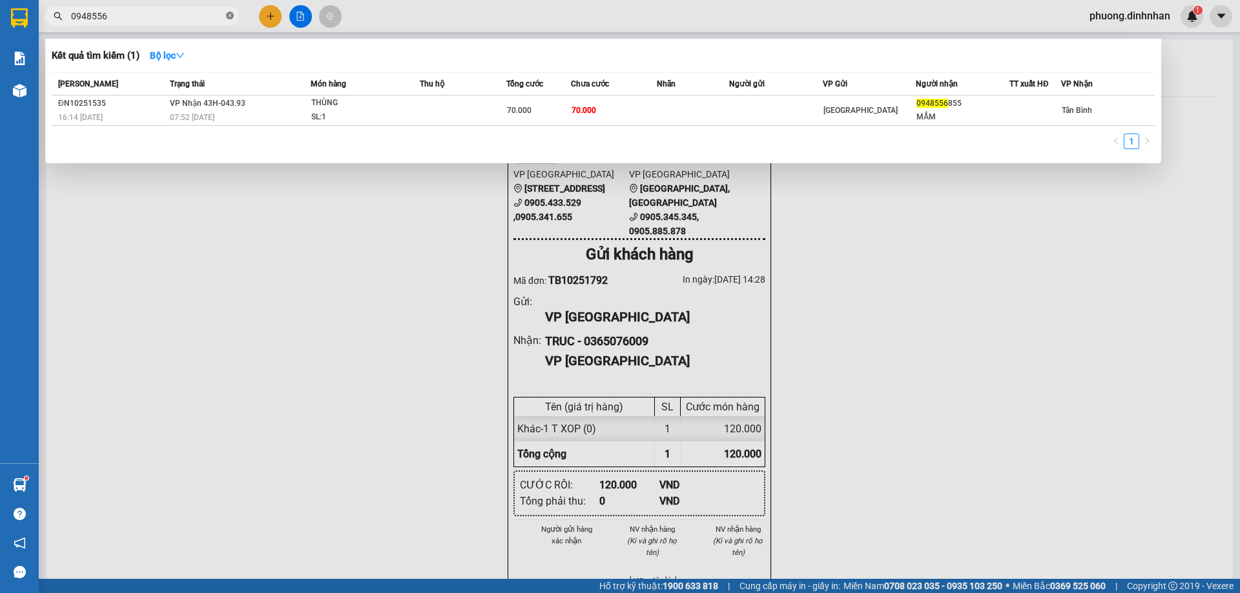
click at [230, 14] on icon "close-circle" at bounding box center [230, 16] width 8 height 8
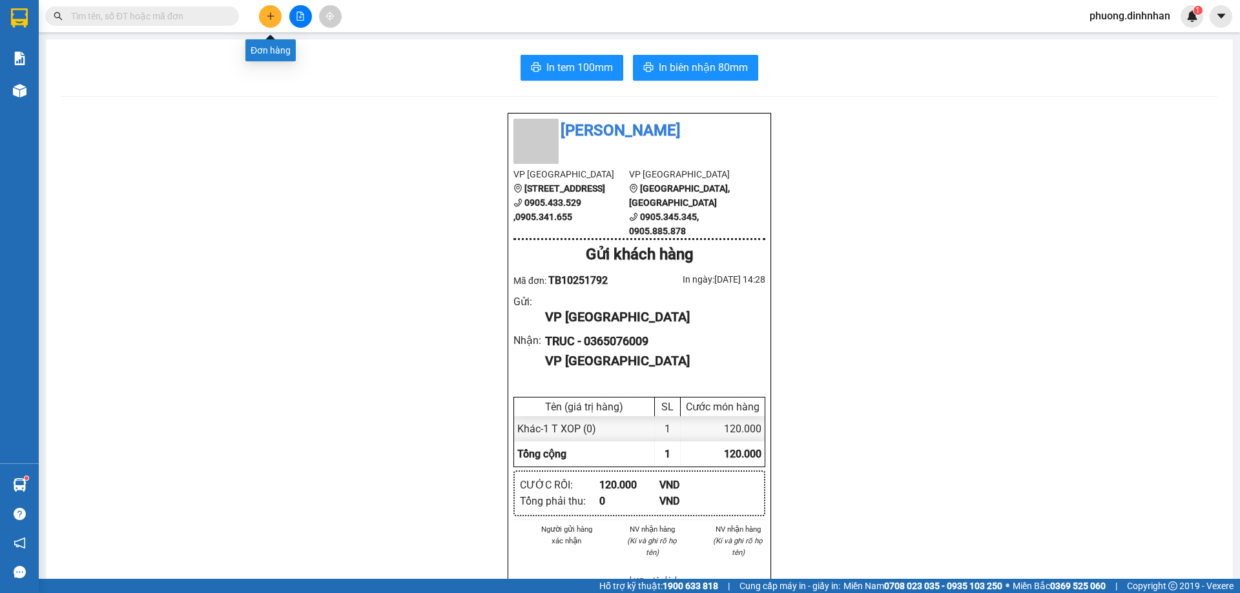
click at [263, 18] on button at bounding box center [270, 16] width 23 height 23
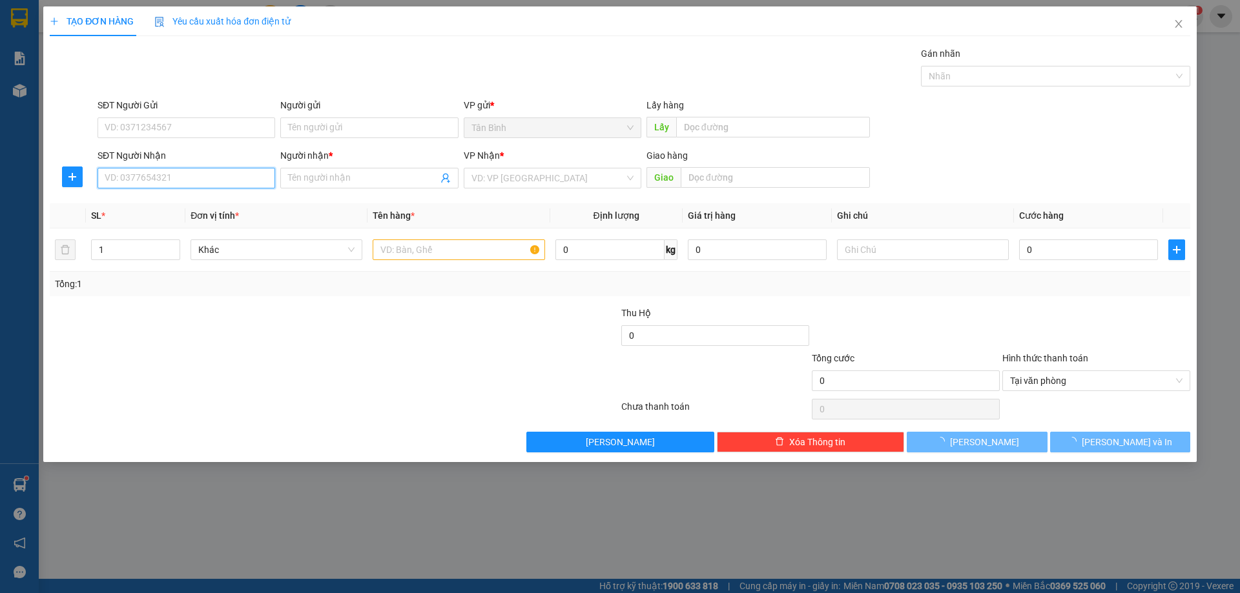
click at [130, 185] on input "SĐT Người Nhận" at bounding box center [187, 178] width 178 height 21
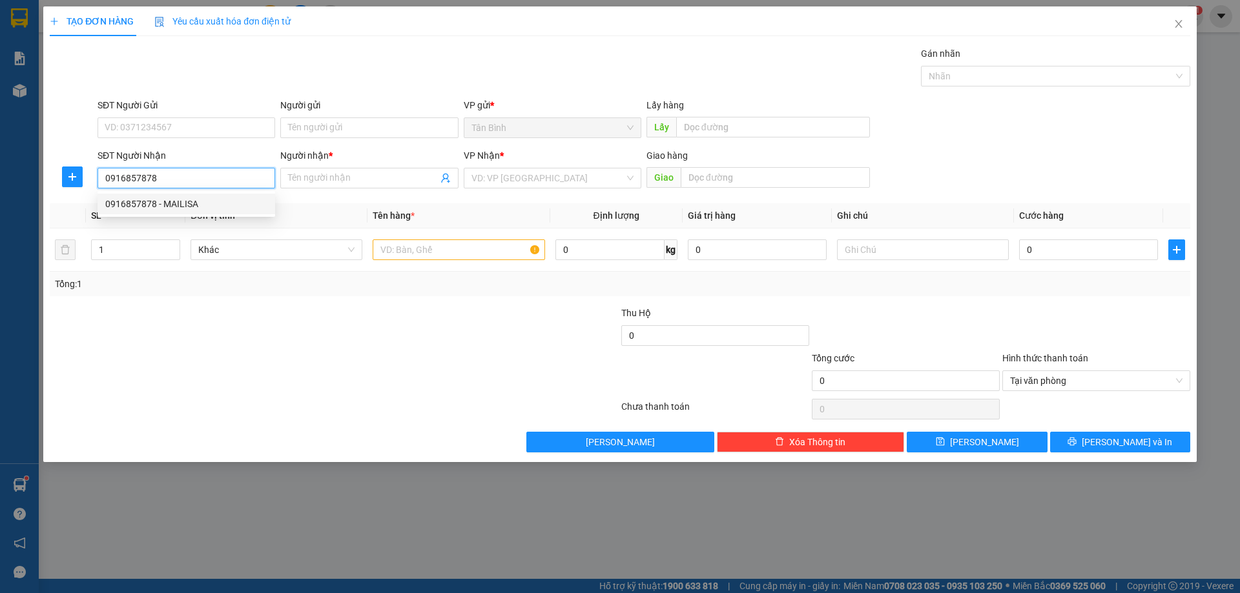
click at [176, 209] on div "0916857878 - MAILISA" at bounding box center [186, 204] width 162 height 14
click at [132, 251] on input "1" at bounding box center [136, 249] width 88 height 19
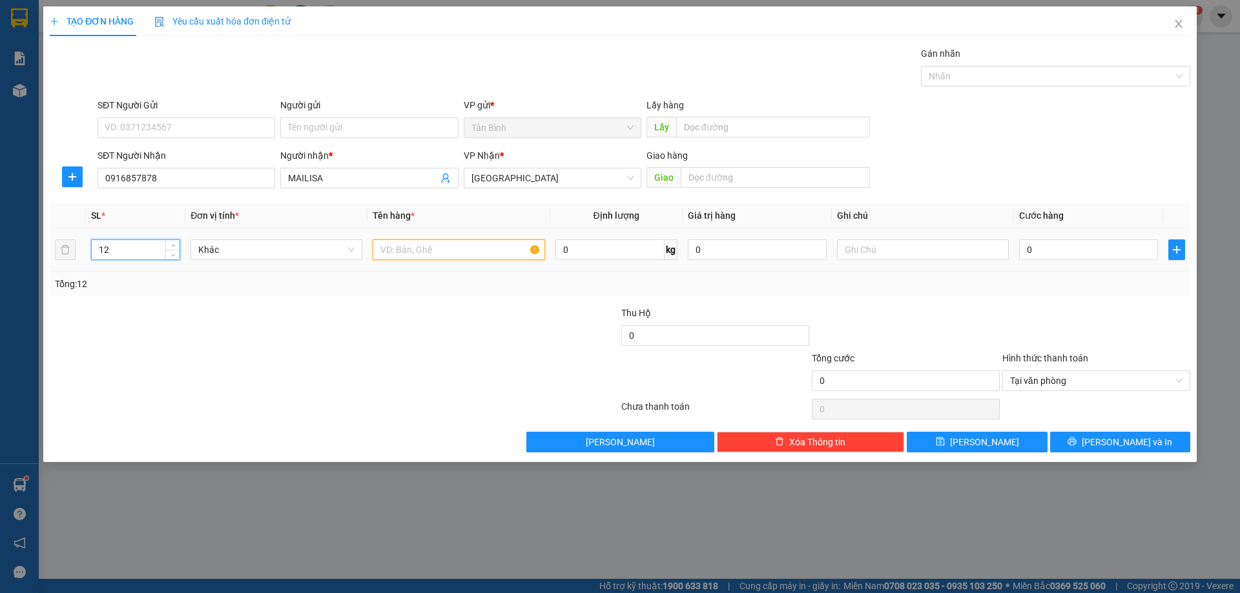
click at [392, 252] on input "text" at bounding box center [459, 250] width 172 height 21
click at [896, 262] on td at bounding box center [923, 250] width 182 height 43
click at [896, 258] on input "text" at bounding box center [923, 250] width 172 height 21
click at [1102, 256] on input "0" at bounding box center [1088, 250] width 139 height 21
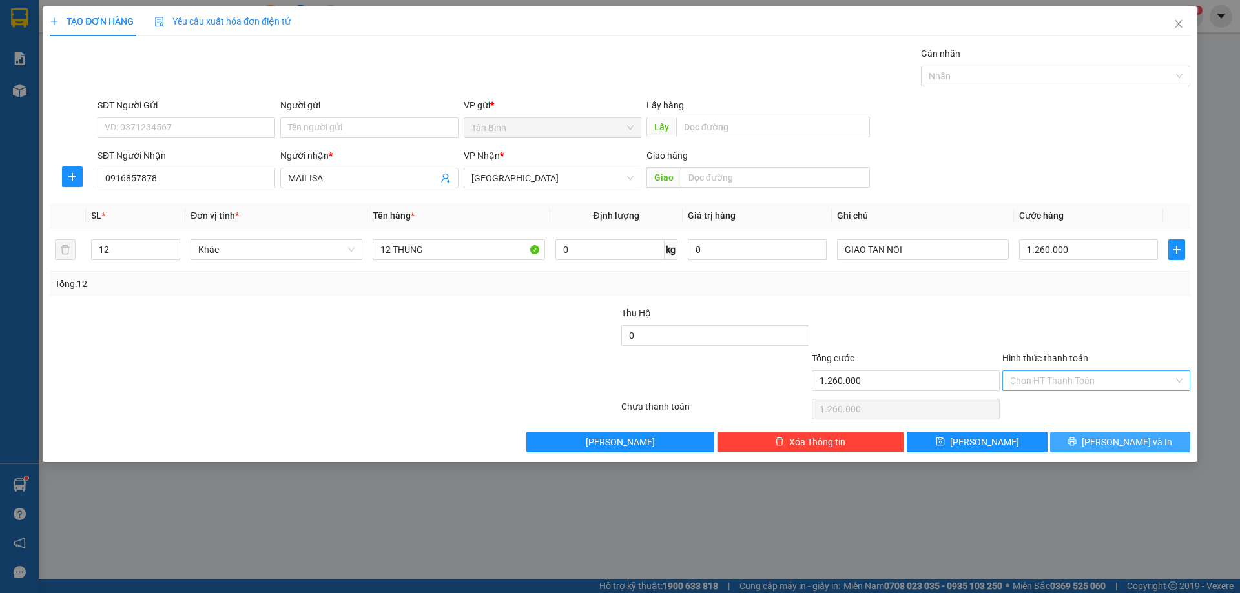
click at [1144, 442] on span "[PERSON_NAME] và In" at bounding box center [1127, 442] width 90 height 14
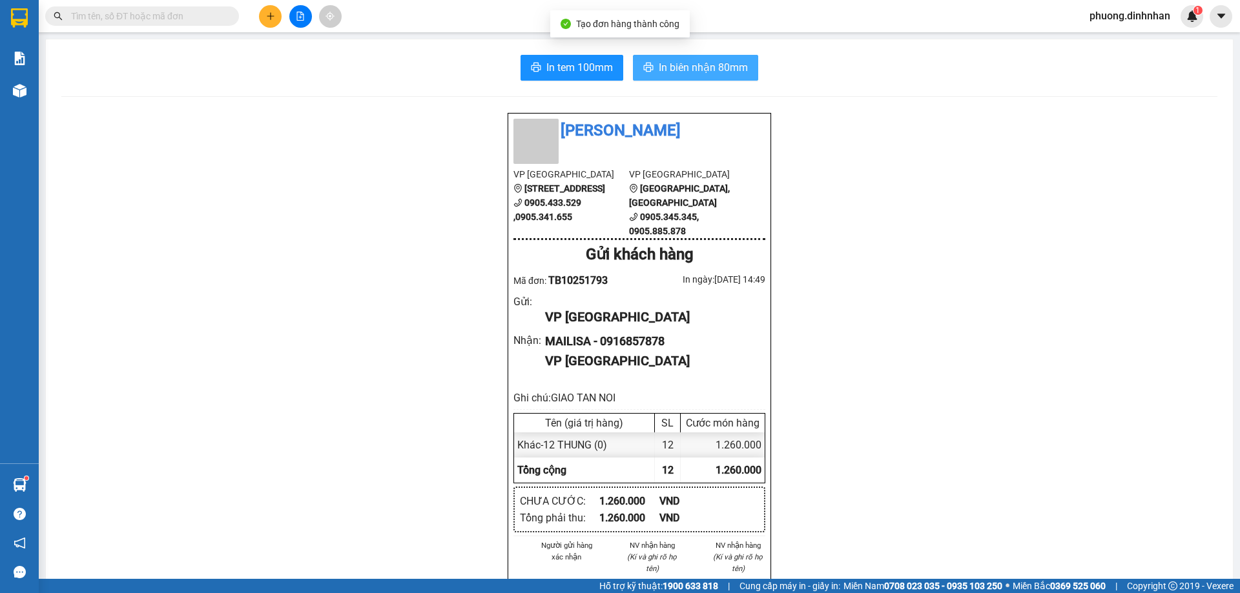
click at [682, 70] on span "In biên nhận 80mm" at bounding box center [703, 67] width 89 height 16
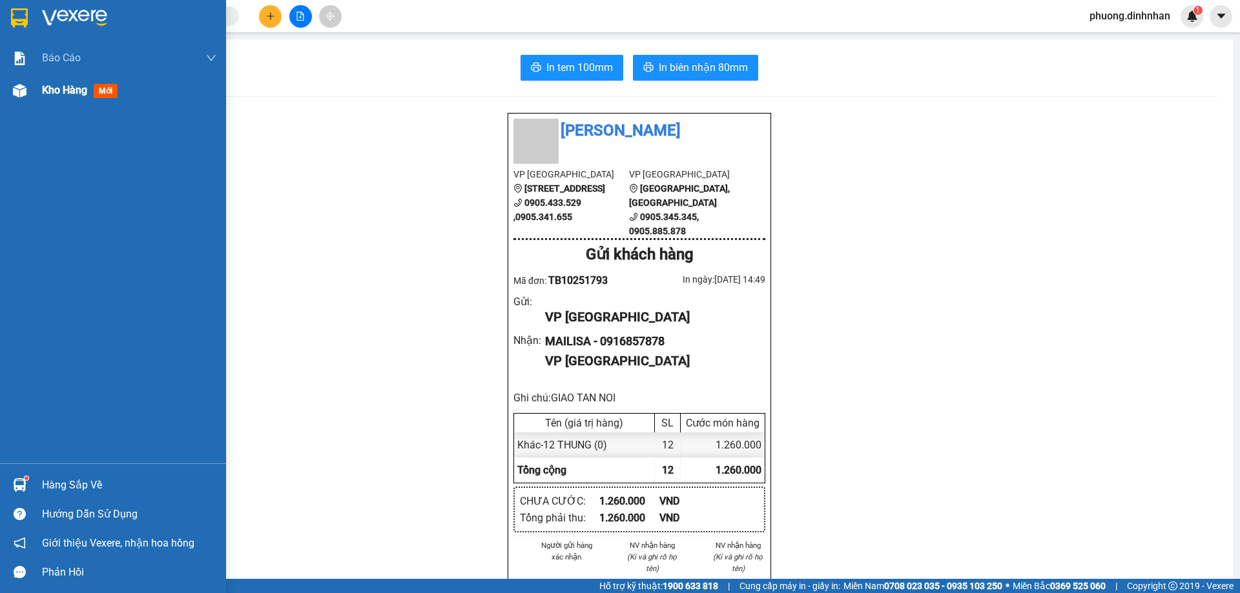
click at [26, 88] on img at bounding box center [20, 91] width 14 height 14
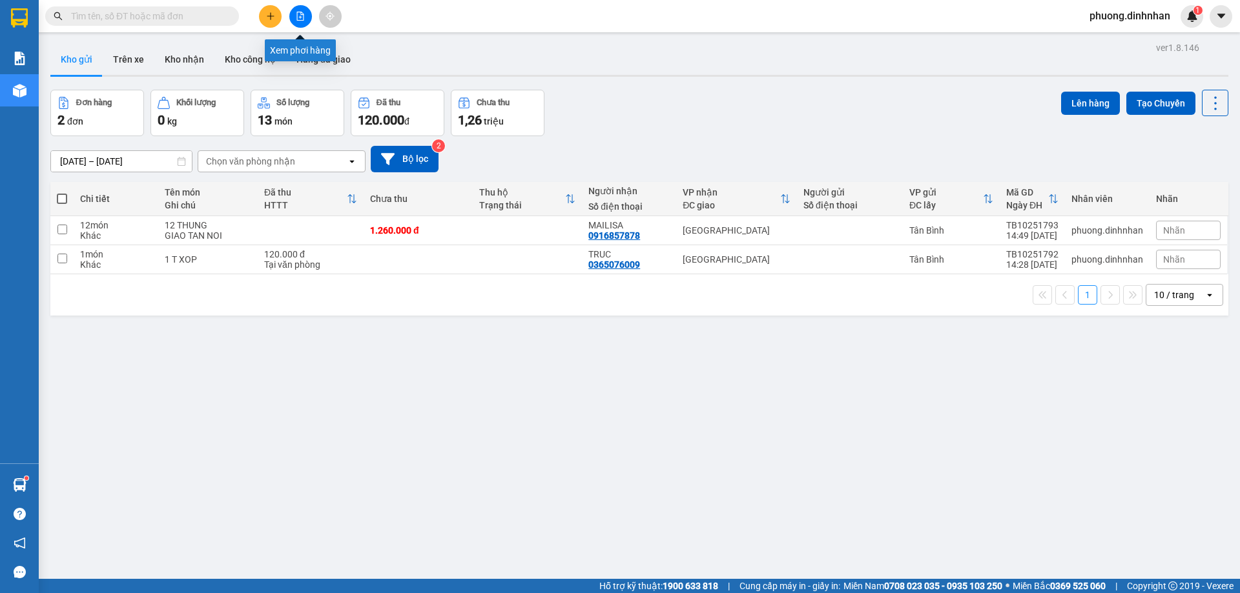
click at [302, 21] on button at bounding box center [300, 16] width 23 height 23
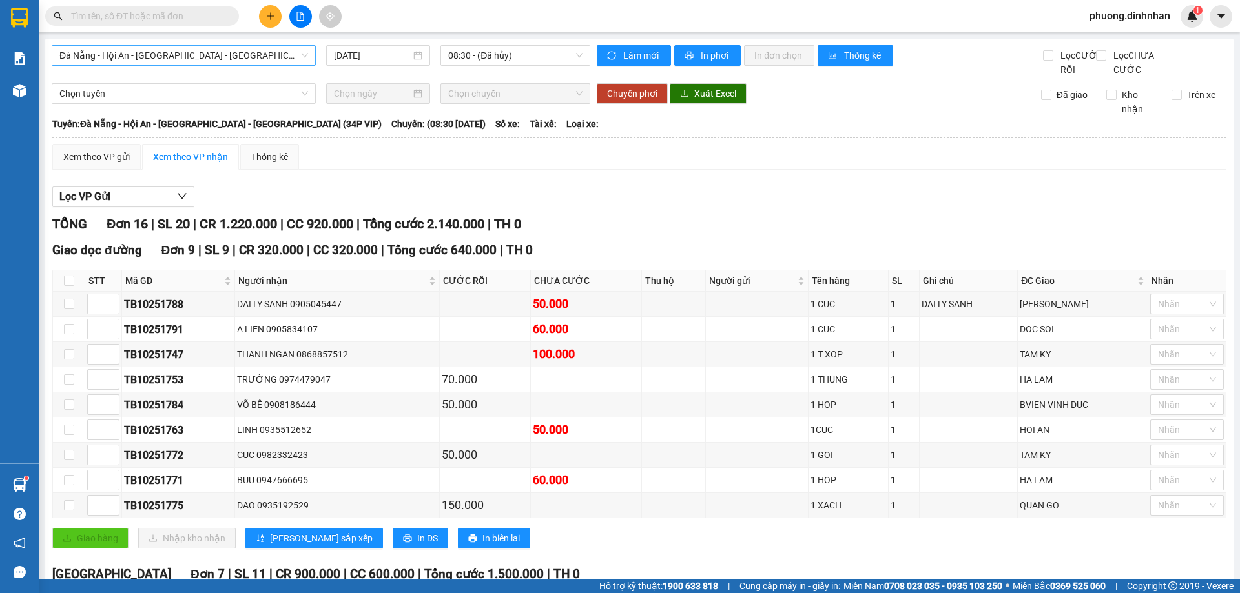
click at [234, 54] on span "Đà Nẵng - Hội An - [GEOGRAPHIC_DATA] - [GEOGRAPHIC_DATA] (34P VIP)" at bounding box center [183, 55] width 249 height 19
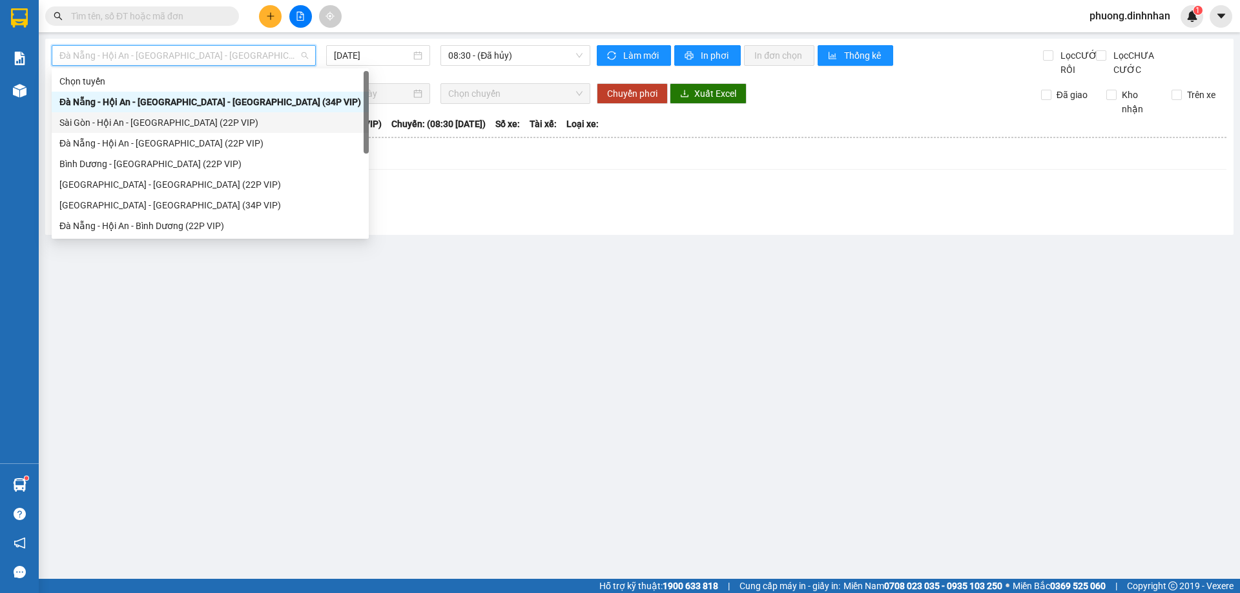
click at [175, 118] on div "Sài Gòn - Hội An - [GEOGRAPHIC_DATA] (22P VIP)" at bounding box center [210, 123] width 302 height 14
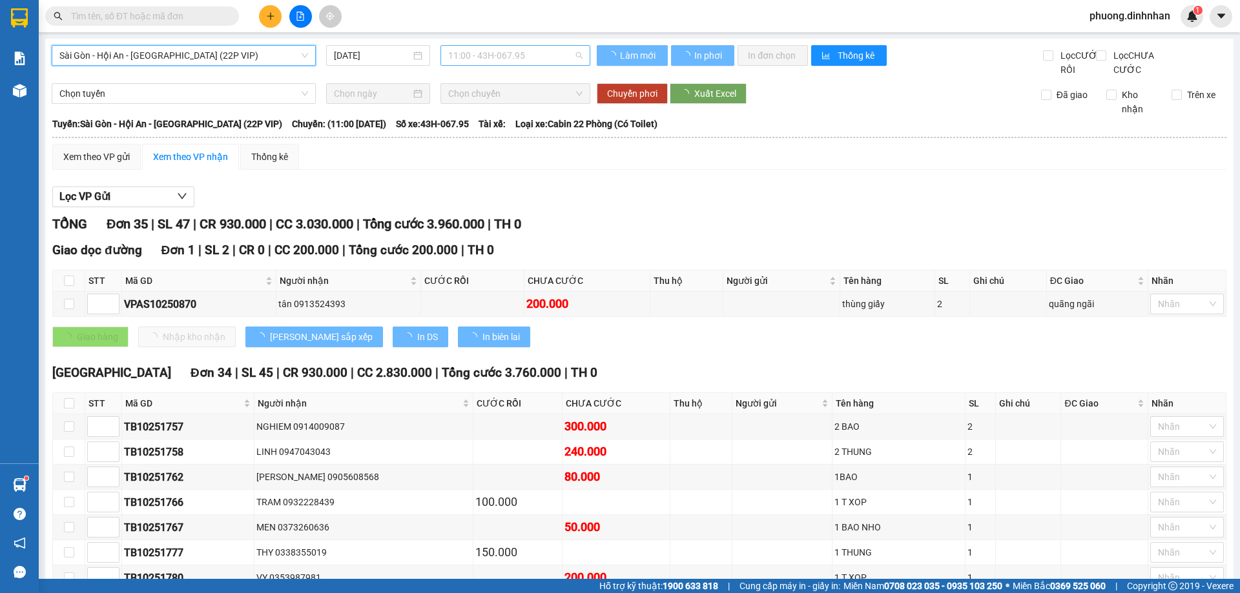
click at [480, 50] on span "11:00 - 43H-067.95" at bounding box center [515, 55] width 134 height 19
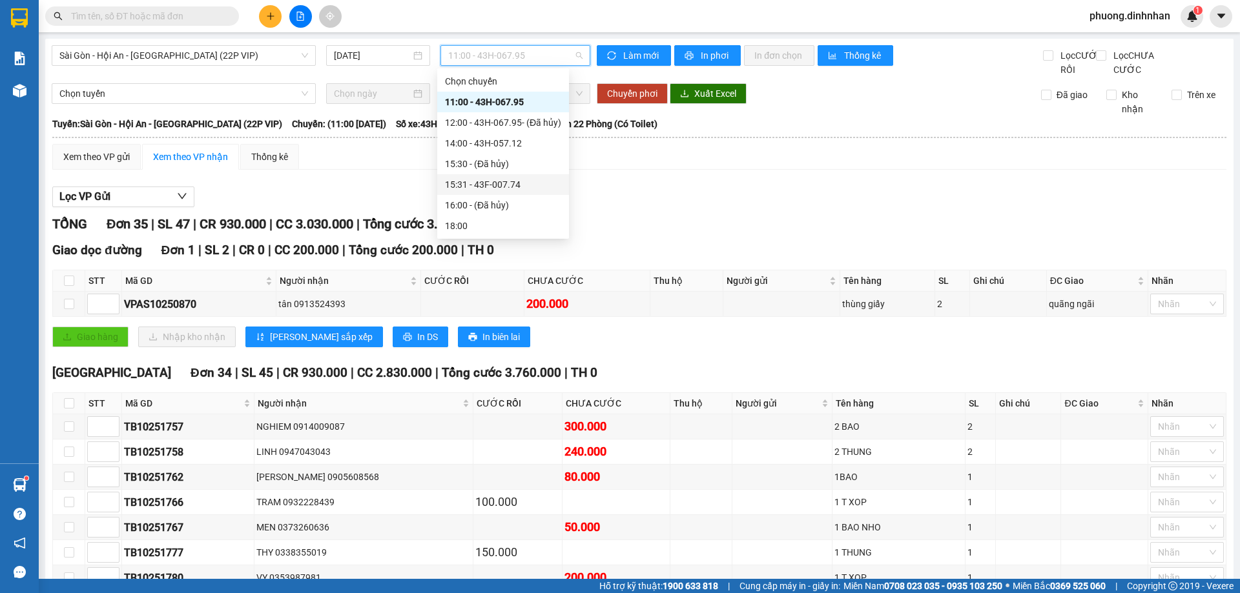
click at [513, 180] on div "15:31 - 43F-007.74" at bounding box center [503, 185] width 116 height 14
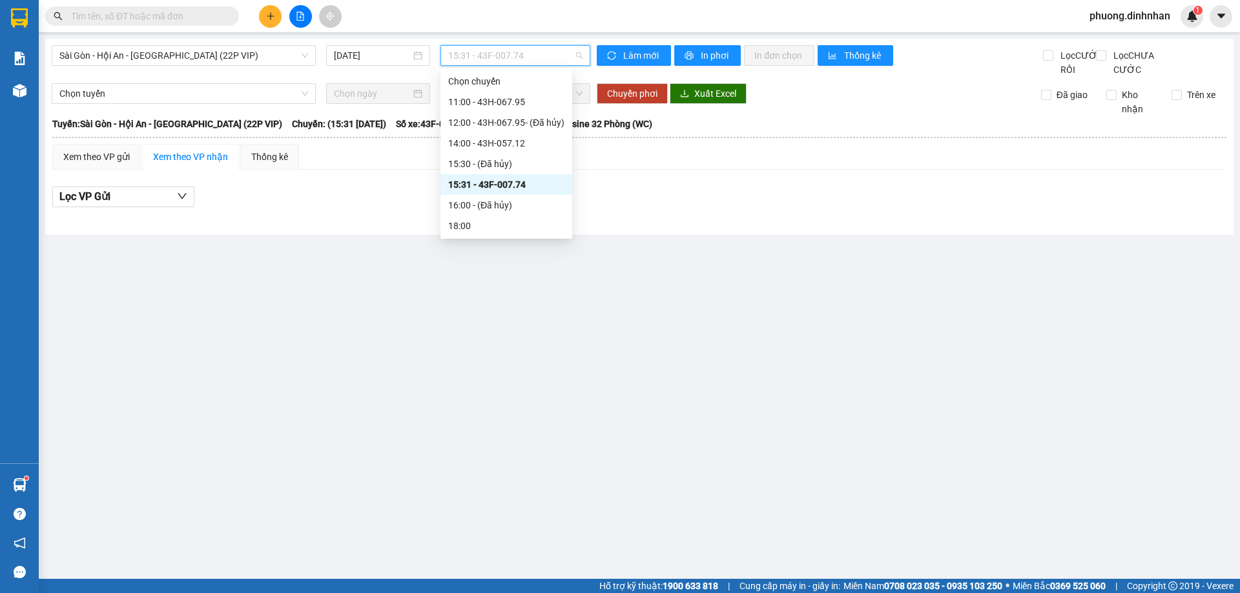
click at [533, 55] on span "15:31 - 43F-007.74" at bounding box center [515, 55] width 134 height 19
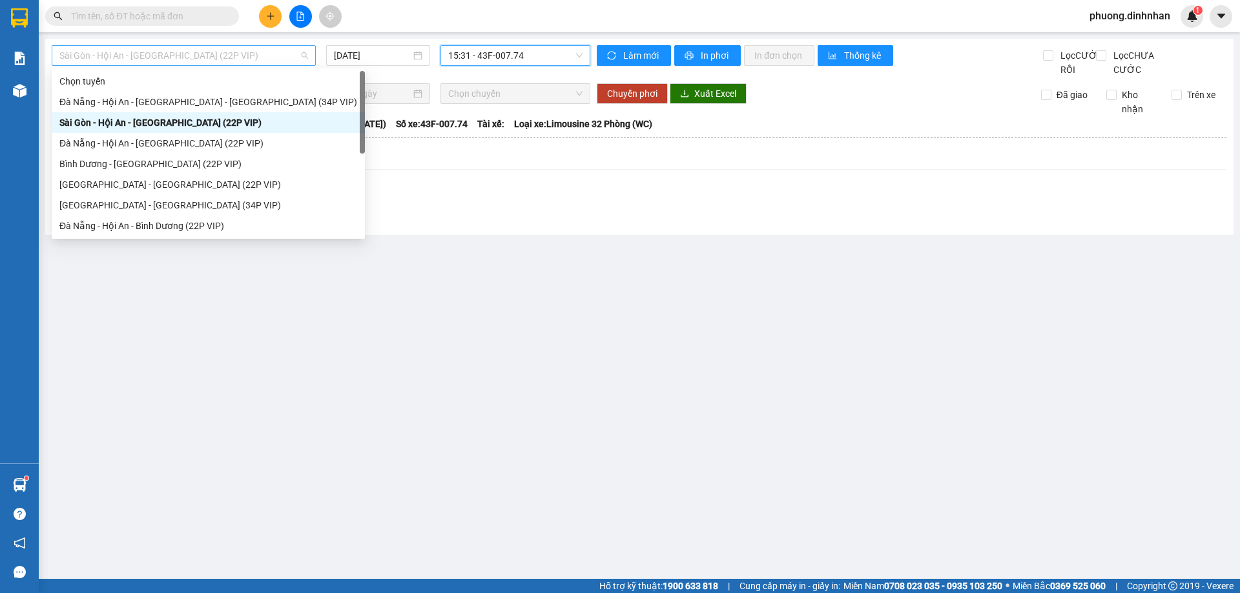
click at [256, 61] on span "Sài Gòn - Hội An - [GEOGRAPHIC_DATA] (22P VIP)" at bounding box center [183, 55] width 249 height 19
click at [548, 52] on span "15:31 - 43F-007.74" at bounding box center [515, 55] width 134 height 19
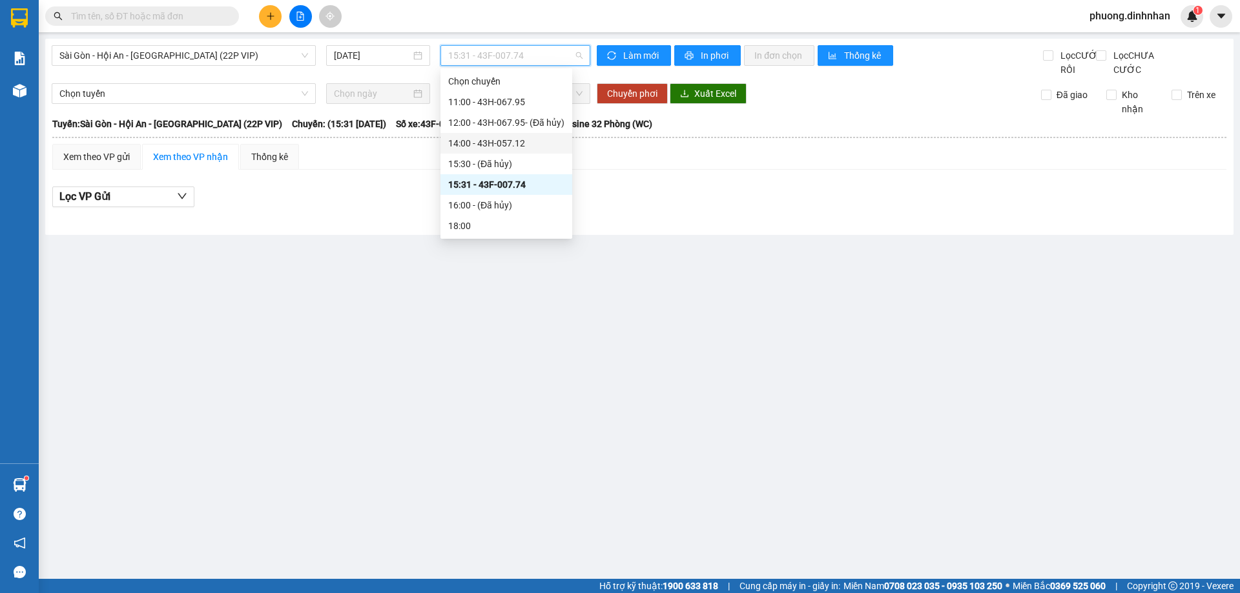
click at [480, 141] on div "14:00 - 43H-057.12" at bounding box center [506, 143] width 116 height 14
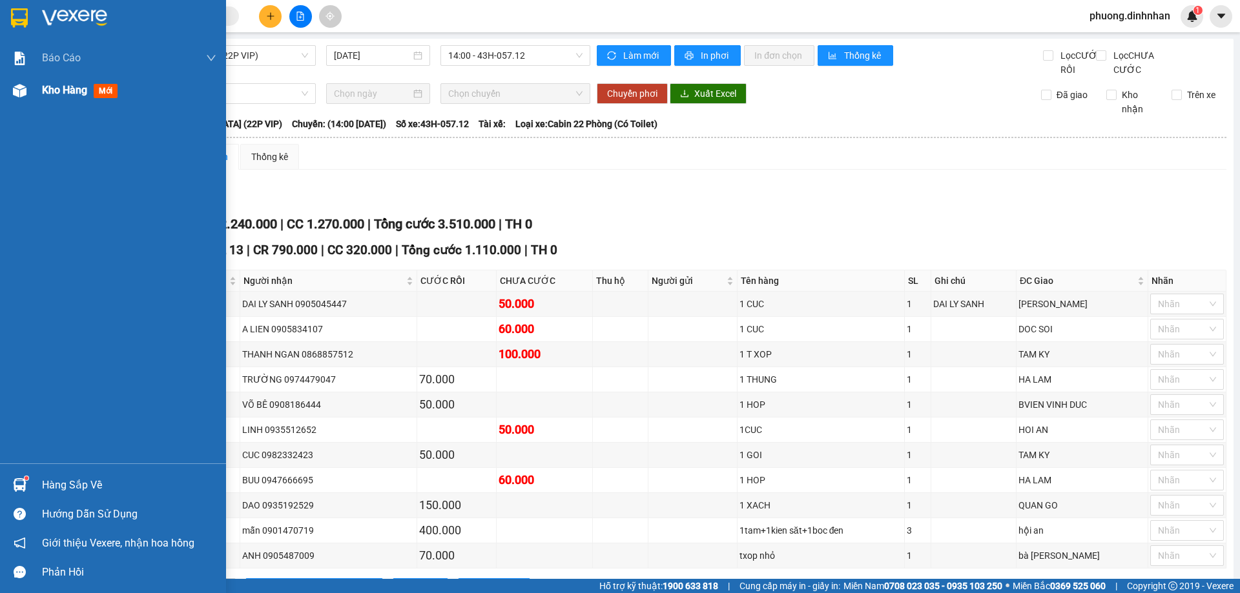
click at [16, 92] on img at bounding box center [20, 91] width 14 height 14
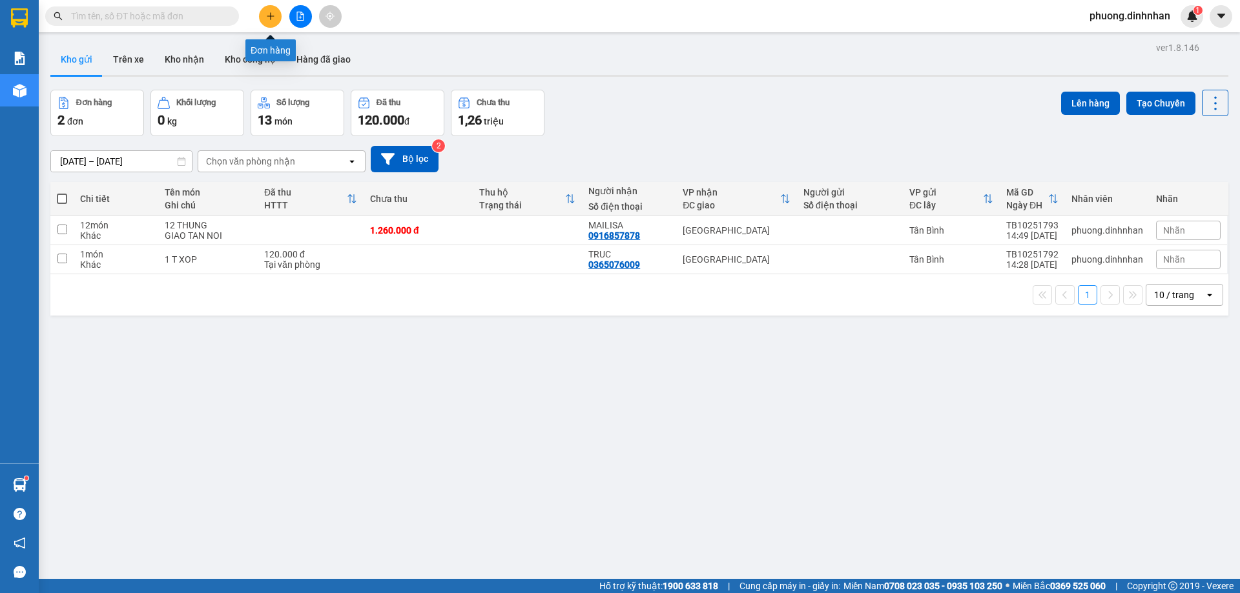
click at [268, 19] on icon "plus" at bounding box center [270, 16] width 9 height 9
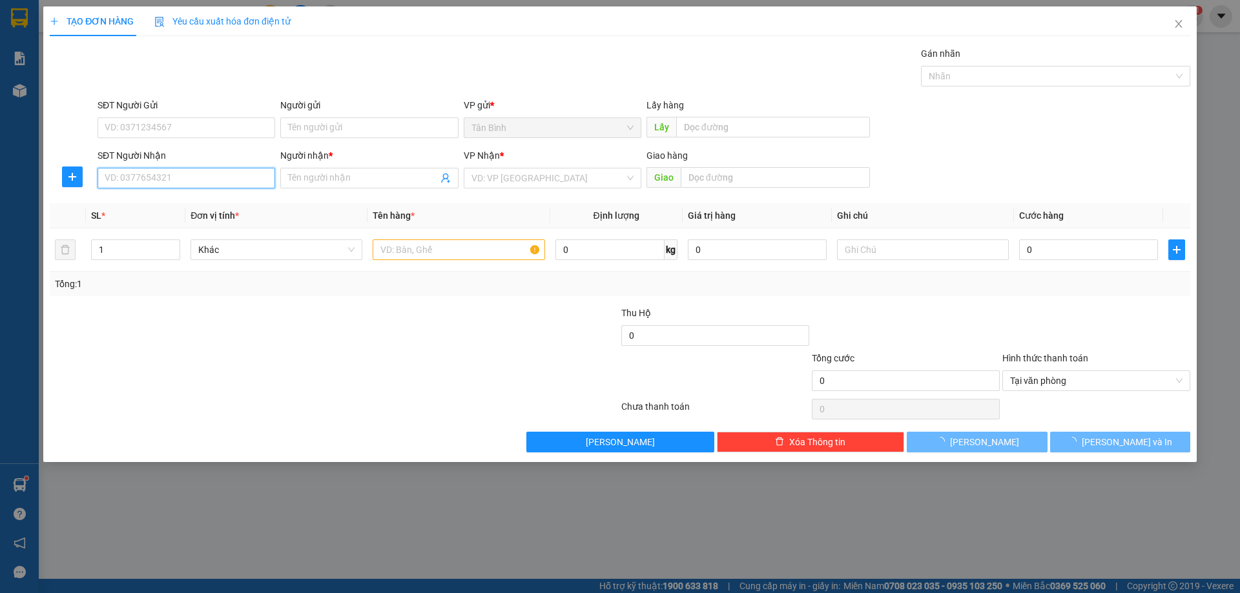
click at [130, 178] on input "SĐT Người Nhận" at bounding box center [187, 178] width 178 height 21
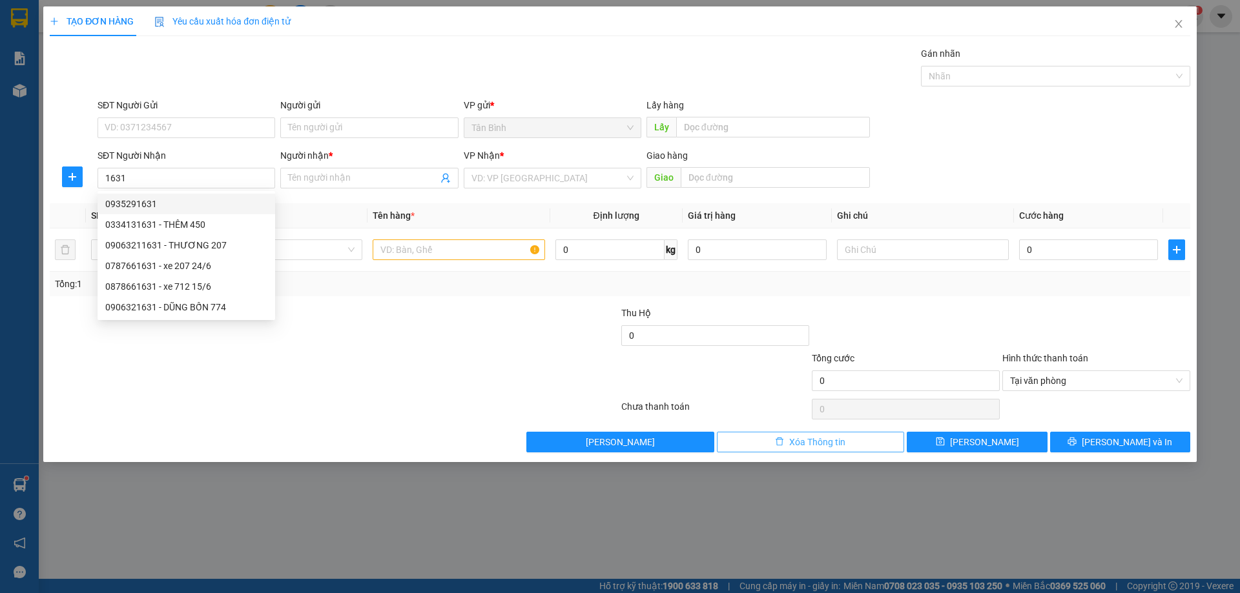
drag, startPoint x: 785, startPoint y: 446, endPoint x: 718, endPoint y: 415, distance: 73.7
click at [783, 445] on button "Xóa Thông tin" at bounding box center [811, 442] width 188 height 21
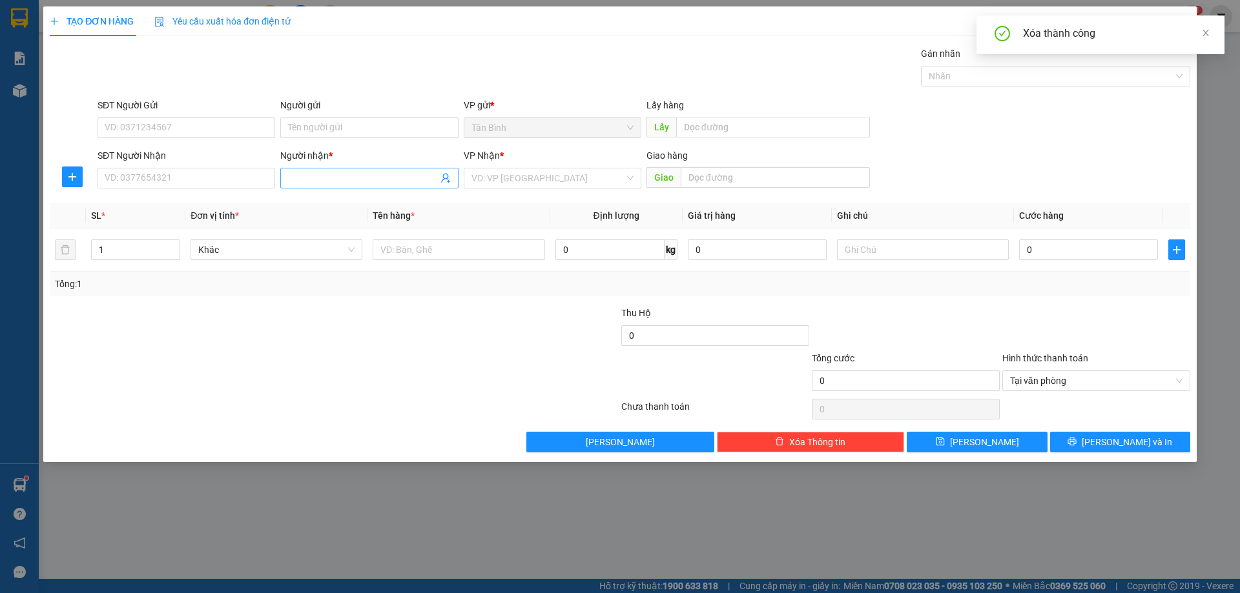
click at [353, 181] on input "Người nhận *" at bounding box center [362, 178] width 149 height 14
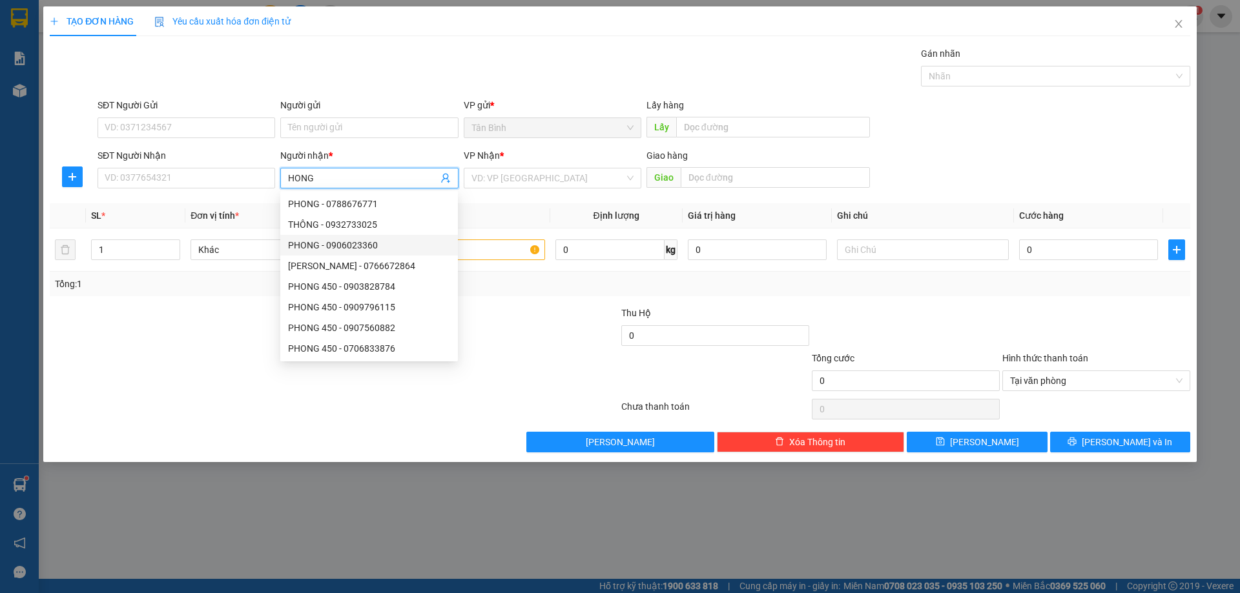
scroll to position [41, 0]
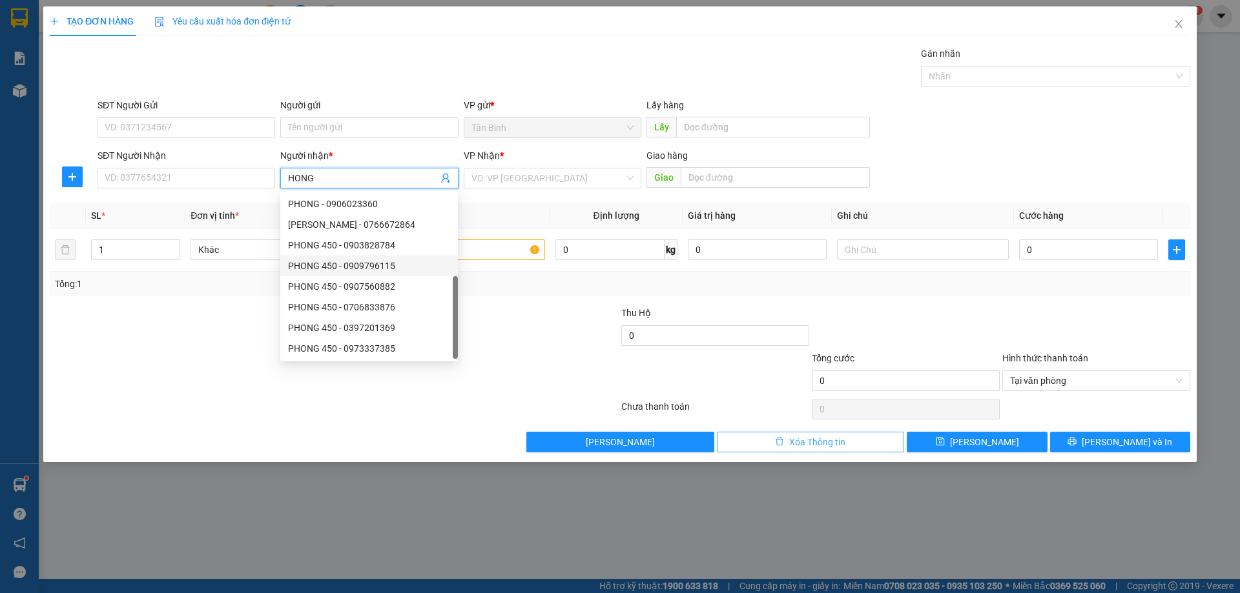
drag, startPoint x: 799, startPoint y: 441, endPoint x: 664, endPoint y: 390, distance: 143.7
click at [796, 441] on span "Xóa Thông tin" at bounding box center [817, 442] width 56 height 14
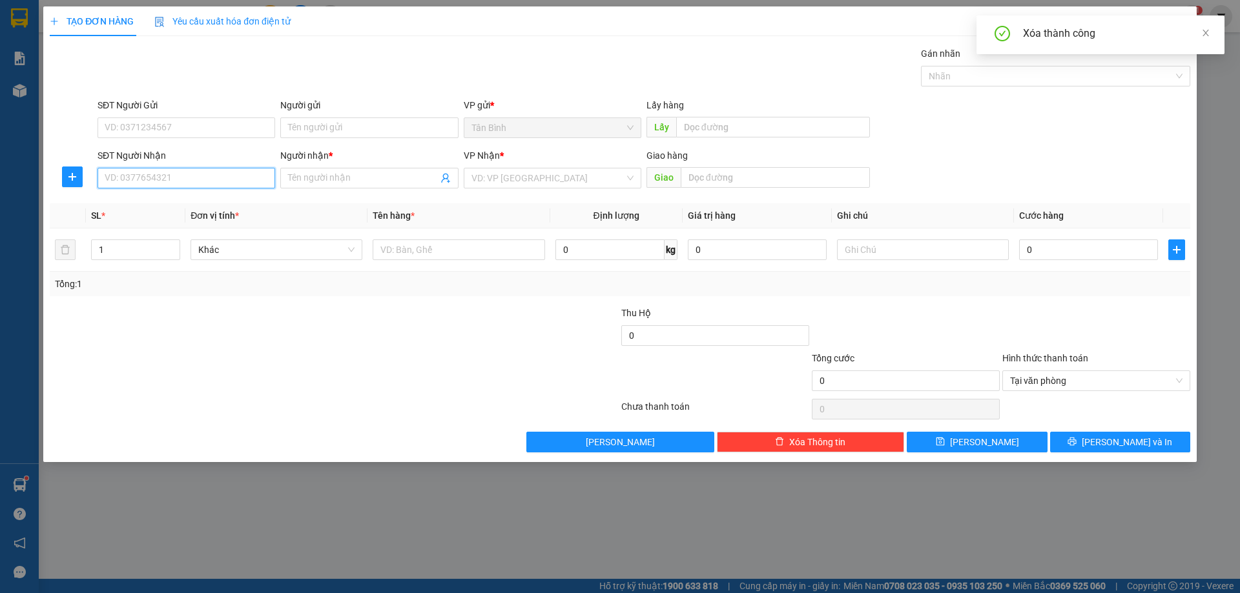
click at [118, 176] on input "SĐT Người Nhận" at bounding box center [187, 178] width 178 height 21
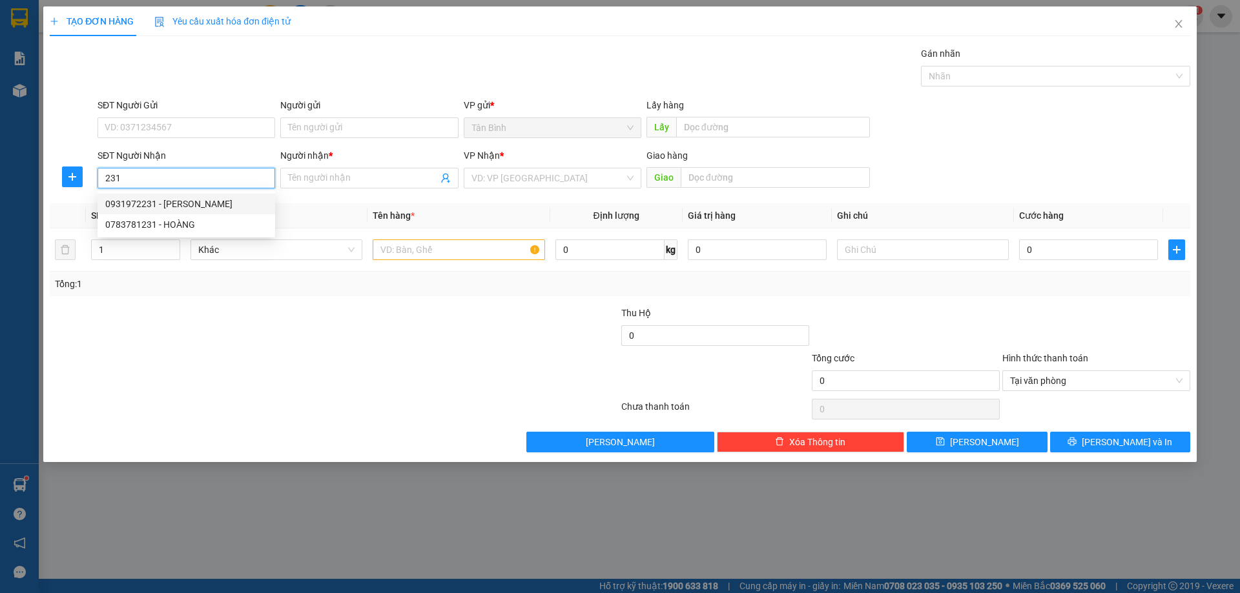
click at [186, 204] on div "0931972231 - HONG" at bounding box center [186, 204] width 162 height 14
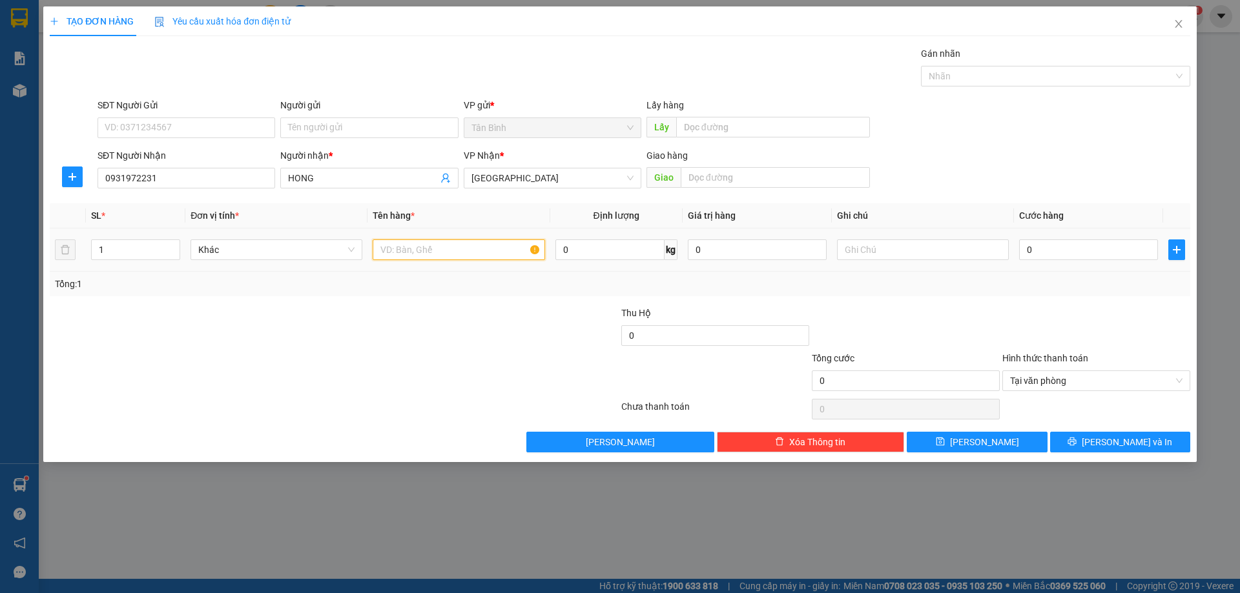
drag, startPoint x: 418, startPoint y: 254, endPoint x: 413, endPoint y: 238, distance: 16.8
click at [417, 246] on input "text" at bounding box center [459, 250] width 172 height 21
click at [1100, 245] on input "0" at bounding box center [1088, 250] width 139 height 21
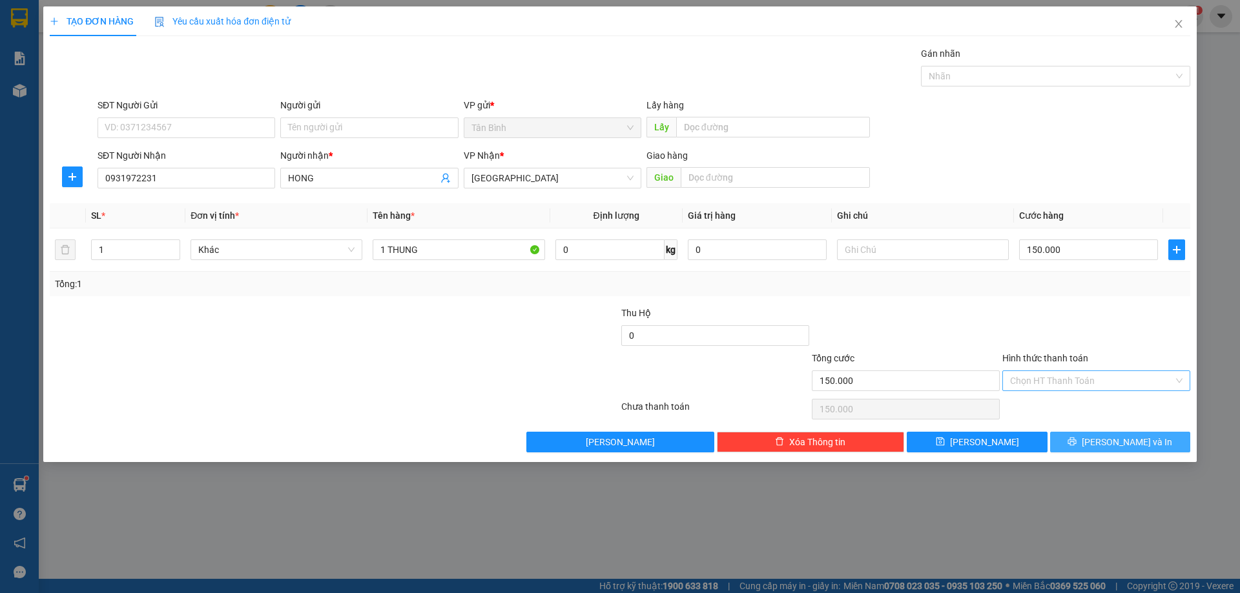
click at [1136, 437] on span "[PERSON_NAME] và In" at bounding box center [1127, 442] width 90 height 14
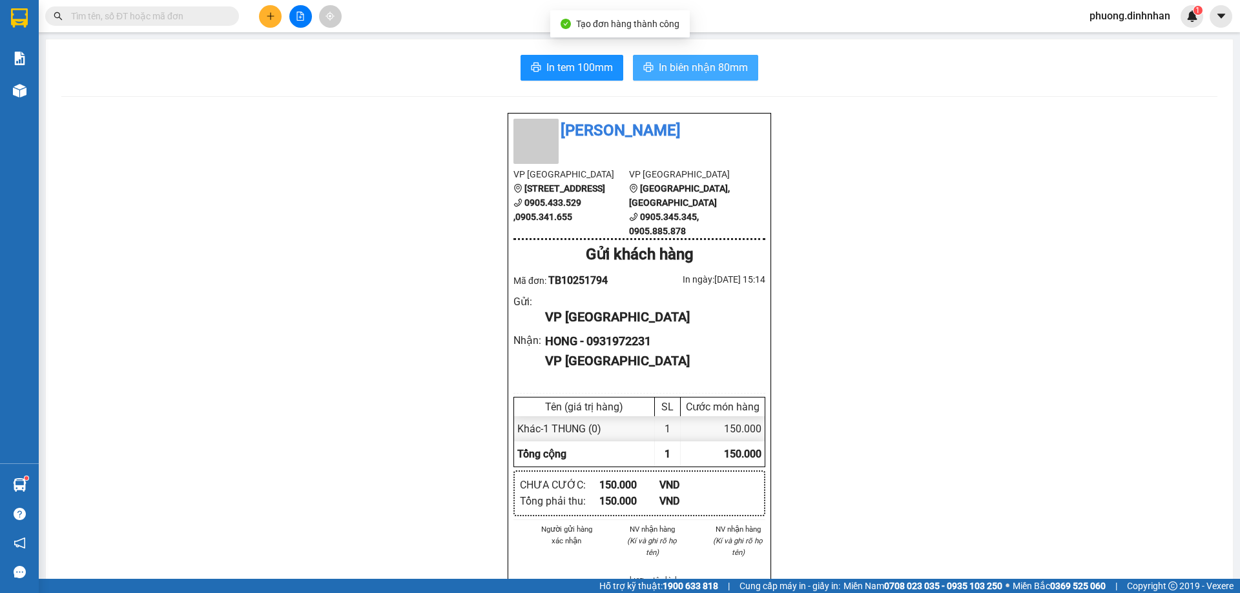
click at [681, 66] on span "In biên nhận 80mm" at bounding box center [703, 67] width 89 height 16
click at [178, 19] on input "text" at bounding box center [147, 16] width 152 height 14
click at [163, 17] on input "text" at bounding box center [147, 16] width 152 height 14
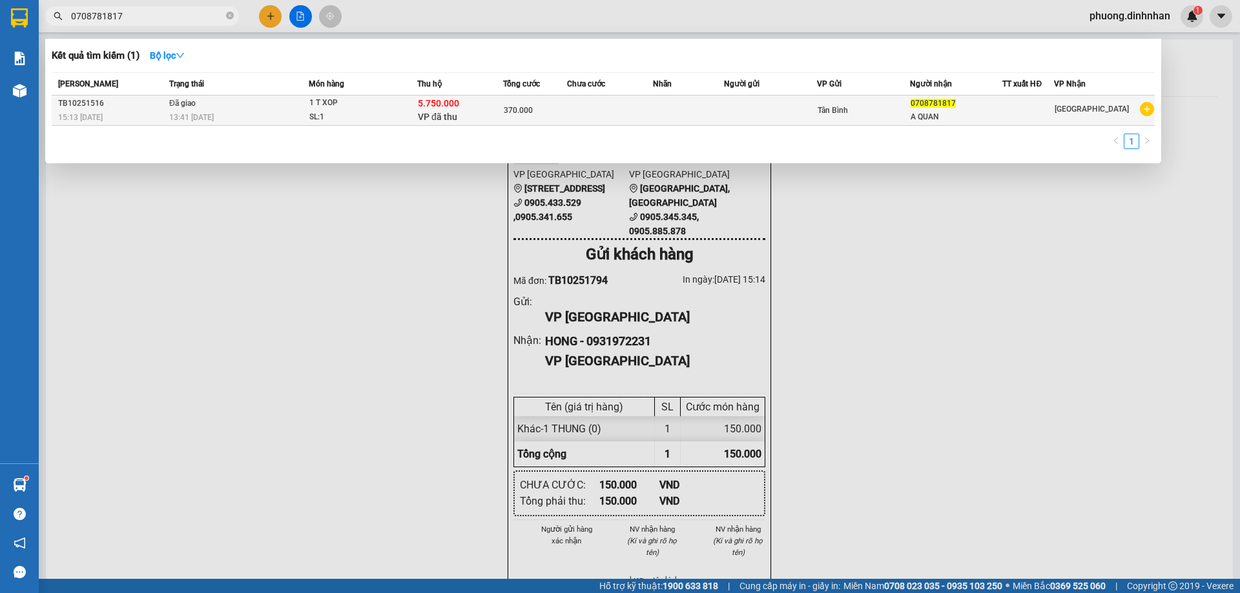
click at [559, 110] on div "370.000" at bounding box center [535, 110] width 63 height 14
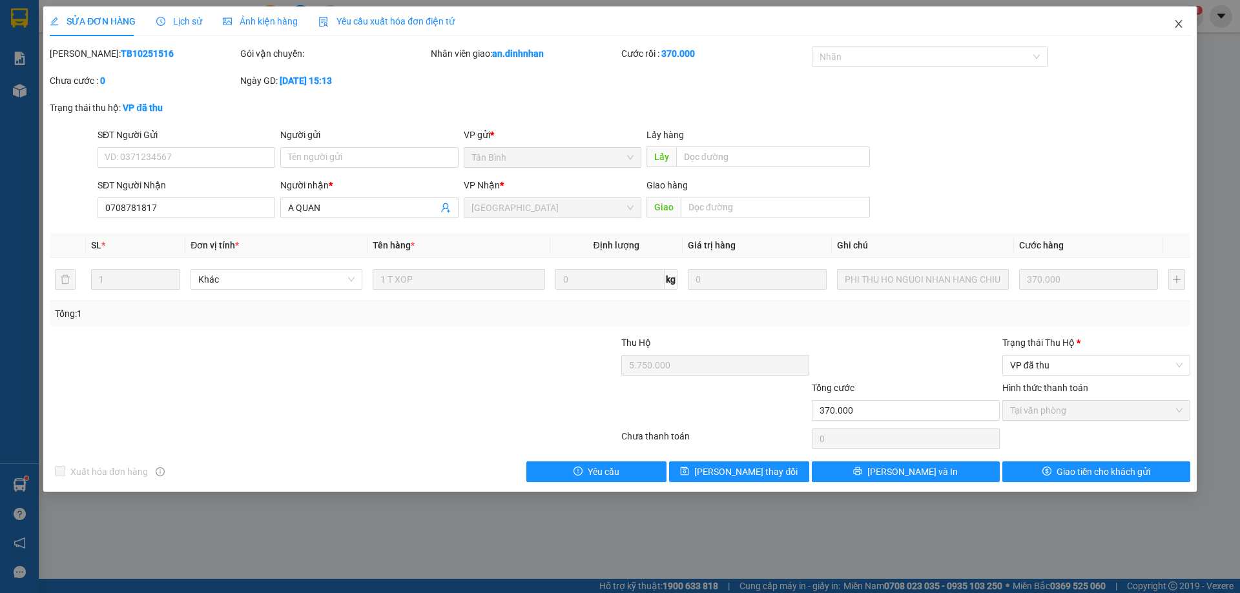
click at [1176, 21] on icon "close" at bounding box center [1178, 24] width 10 height 10
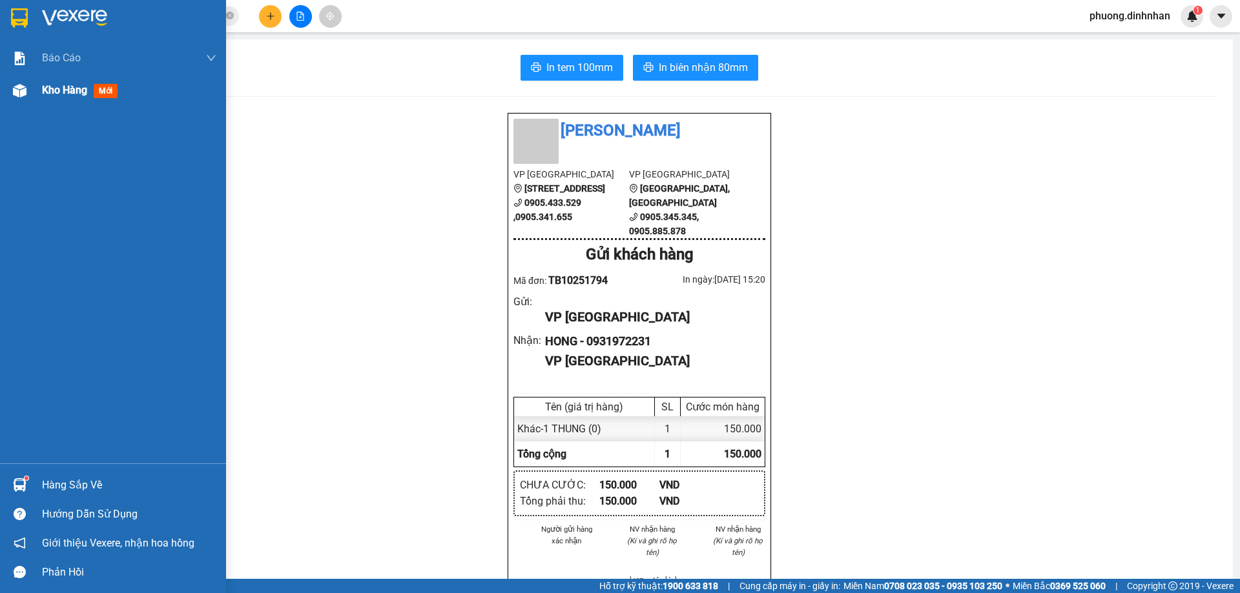
click at [24, 92] on img at bounding box center [20, 91] width 14 height 14
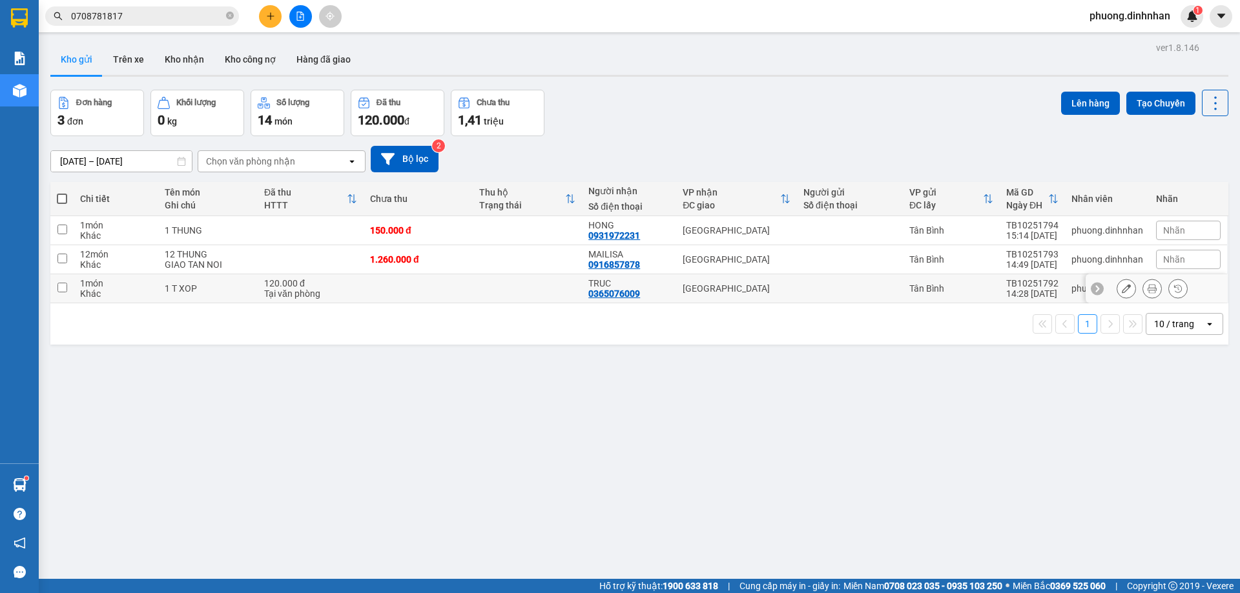
click at [540, 282] on td at bounding box center [527, 288] width 109 height 29
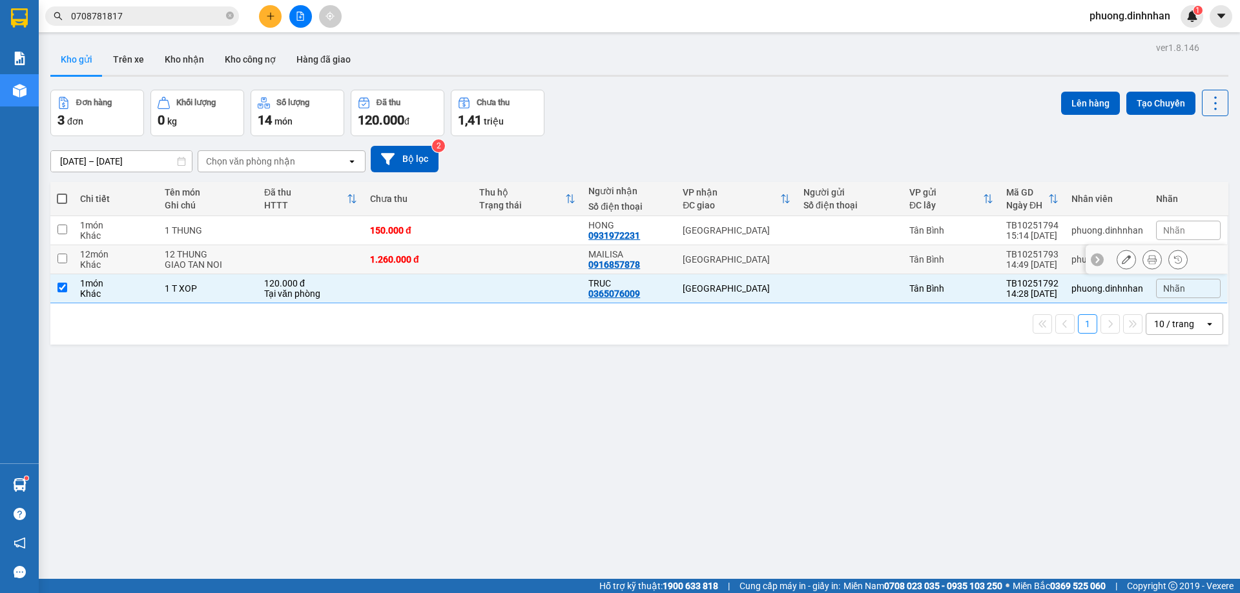
click at [526, 249] on td at bounding box center [527, 259] width 109 height 29
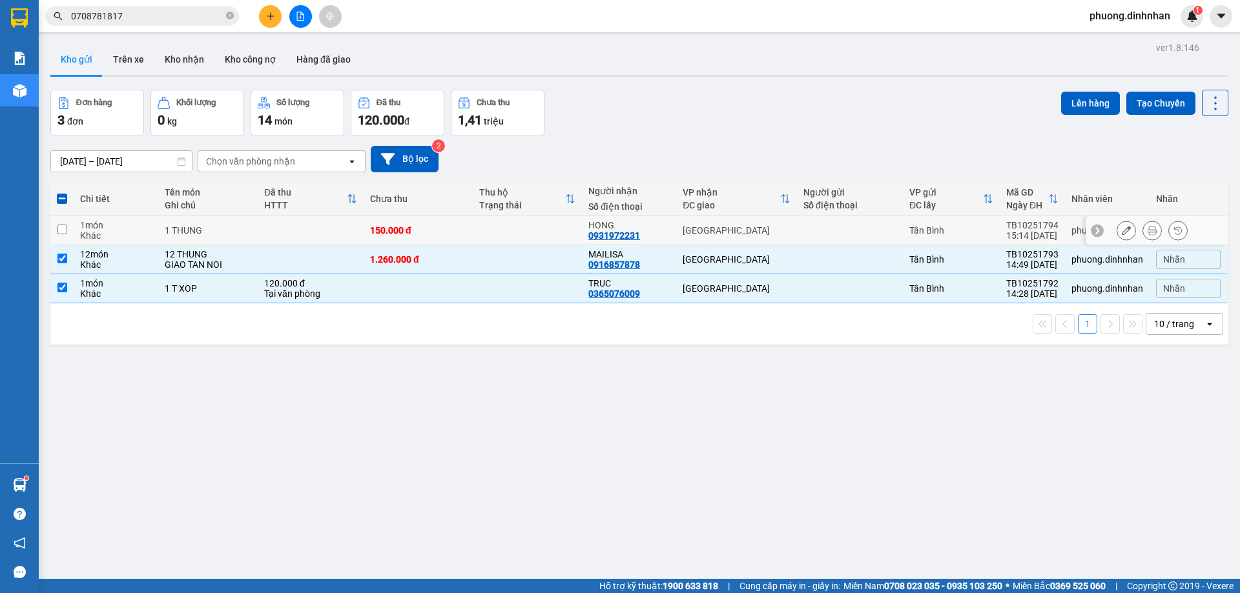
click at [525, 226] on td at bounding box center [527, 230] width 109 height 29
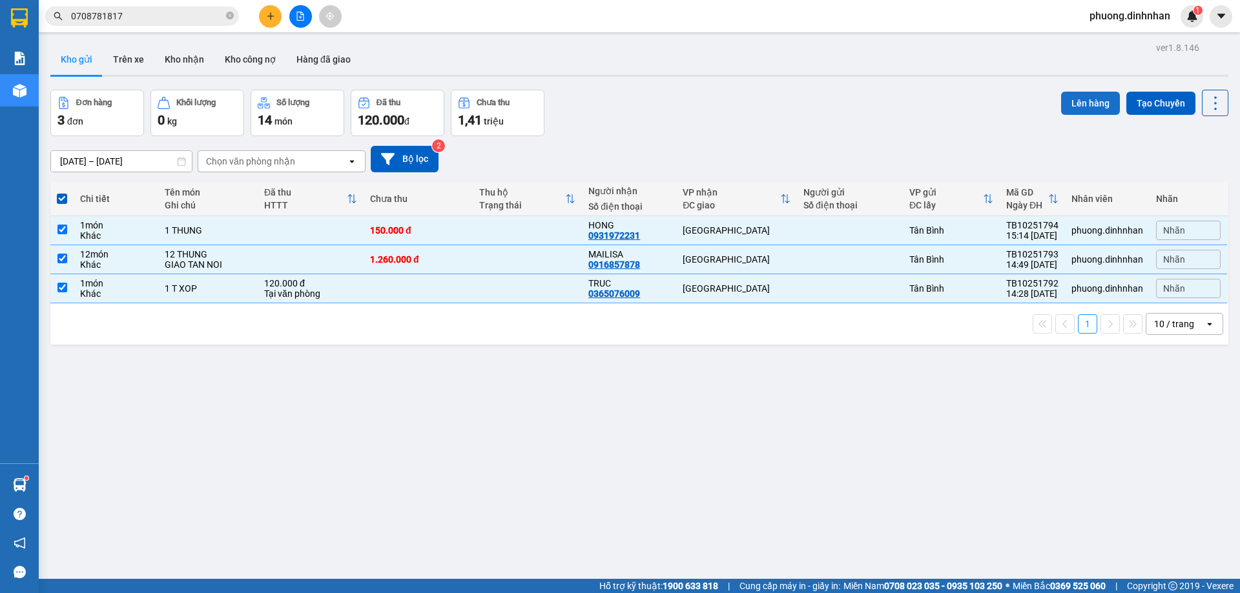
click at [1076, 99] on button "Lên hàng" at bounding box center [1090, 103] width 59 height 23
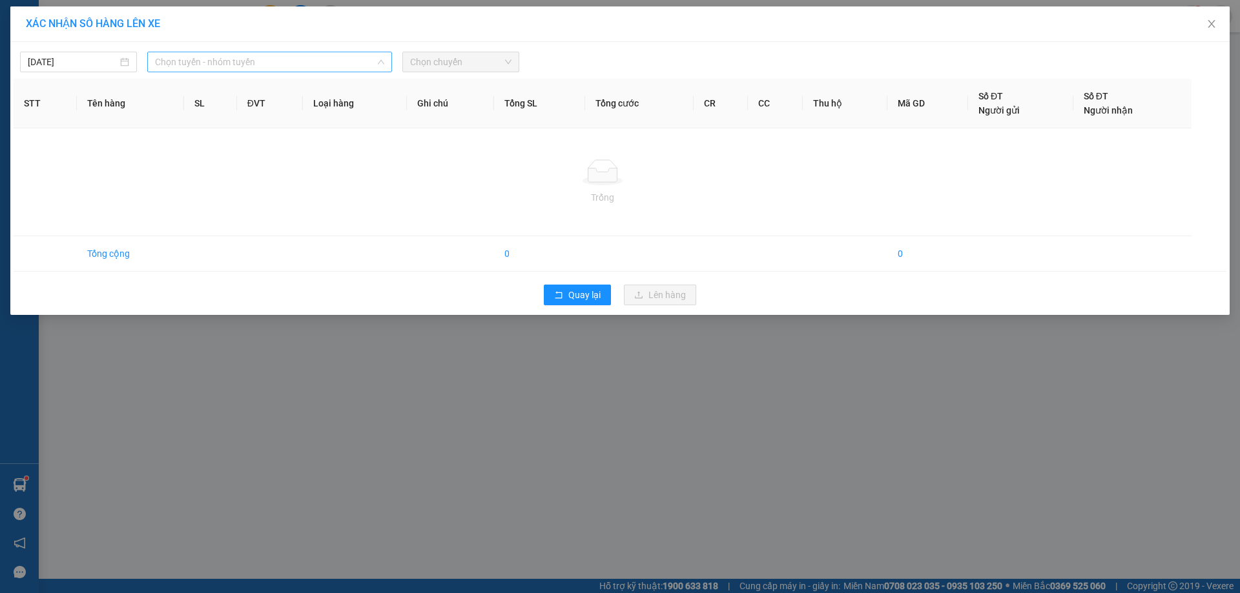
click at [354, 61] on span "Chọn tuyến - nhóm tuyến" at bounding box center [269, 61] width 229 height 19
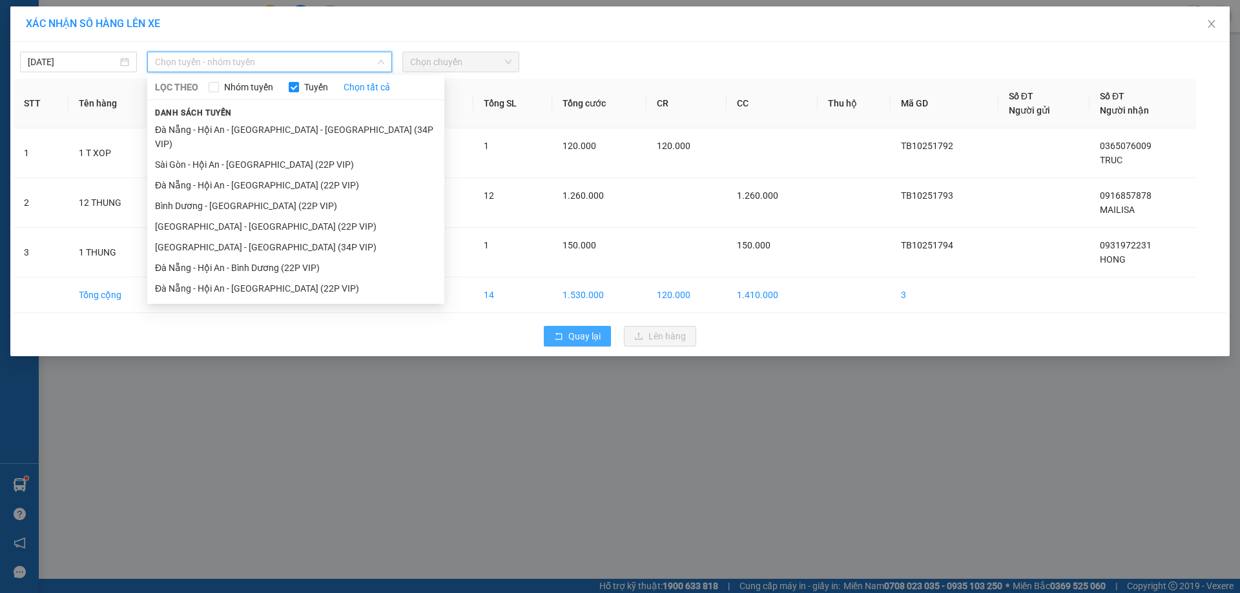
click at [571, 338] on span "Quay lại" at bounding box center [584, 336] width 32 height 14
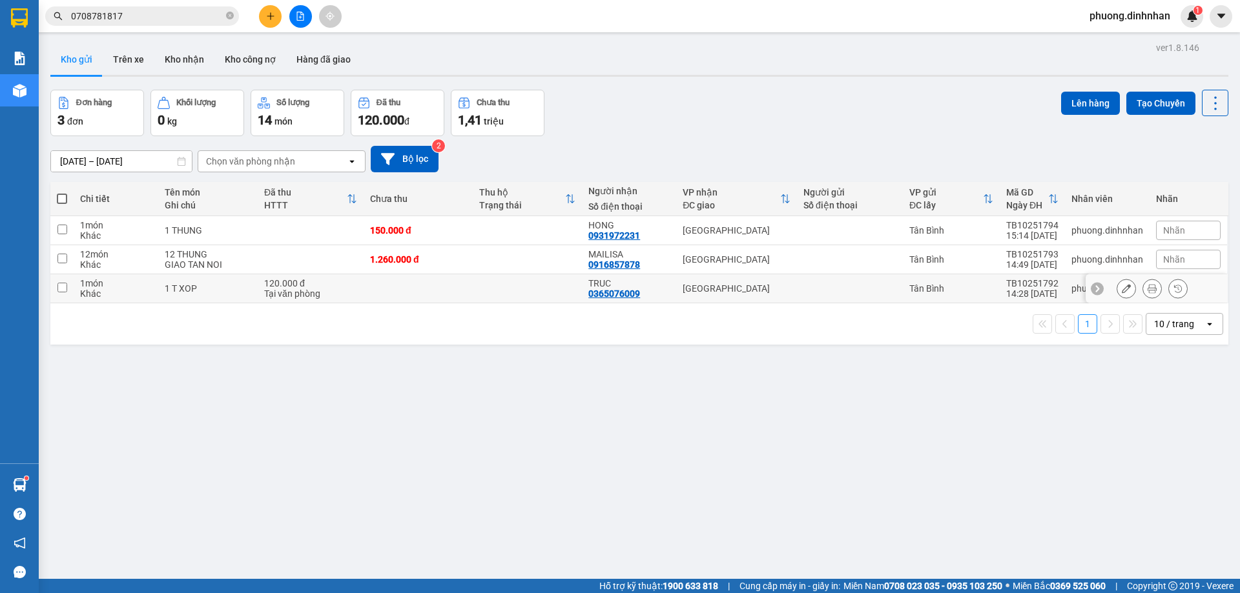
drag, startPoint x: 411, startPoint y: 285, endPoint x: 457, endPoint y: 267, distance: 49.3
click at [422, 282] on td at bounding box center [418, 288] width 109 height 29
checkbox input "true"
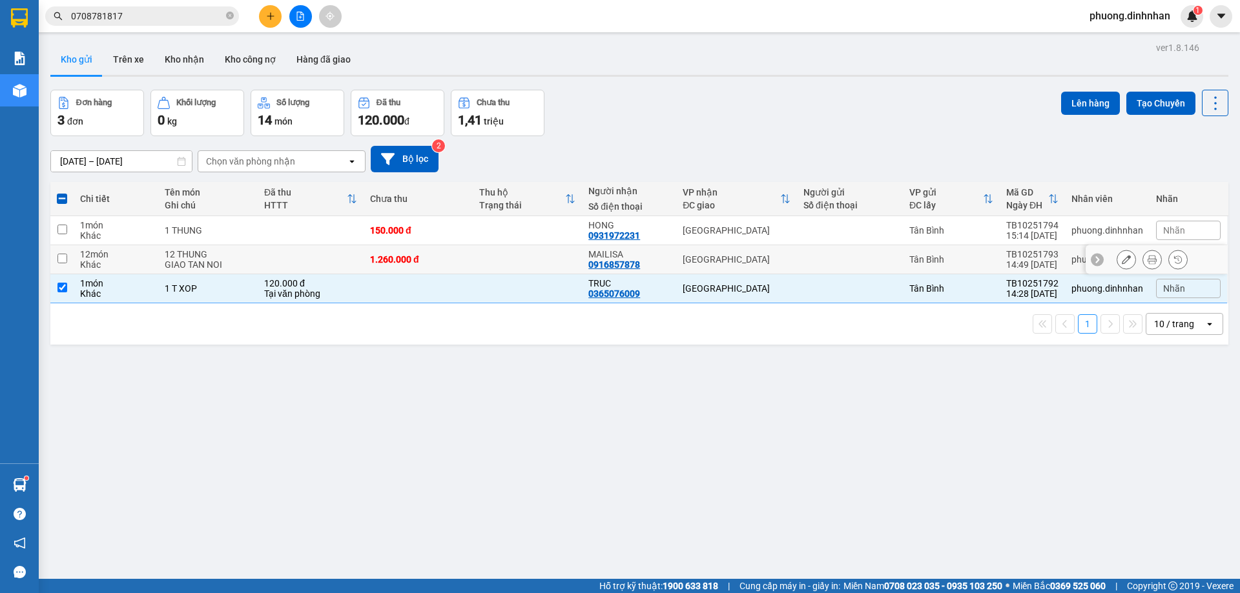
drag, startPoint x: 462, startPoint y: 262, endPoint x: 473, endPoint y: 237, distance: 27.5
click at [464, 260] on div "1.260.000 đ" at bounding box center [418, 259] width 96 height 10
checkbox input "true"
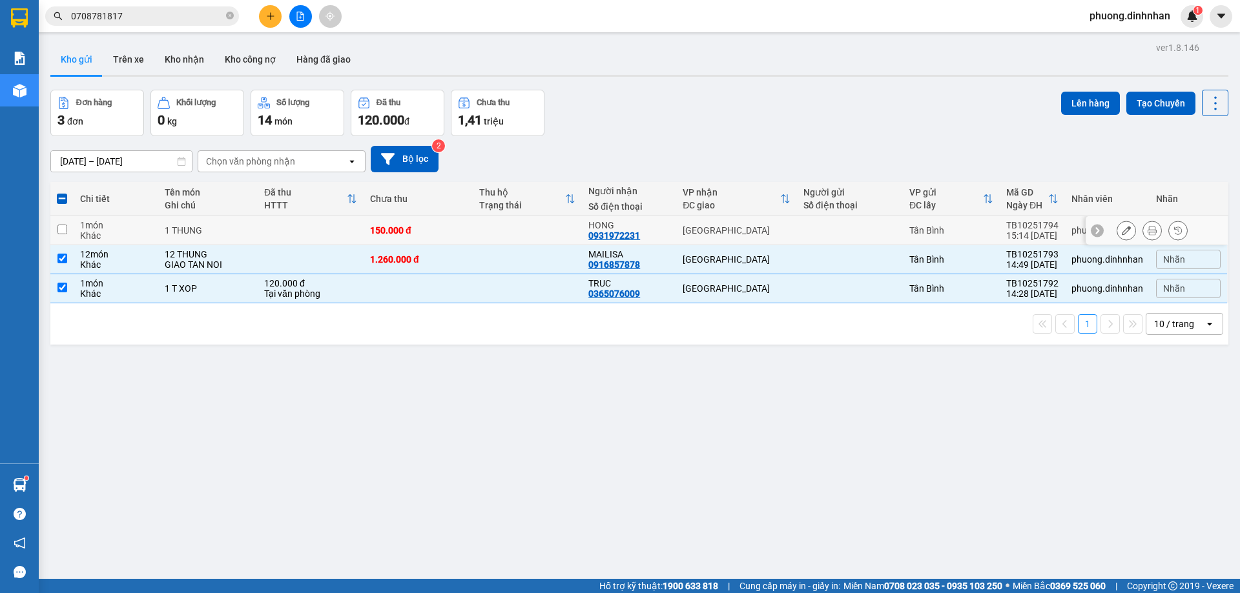
click at [473, 227] on td at bounding box center [527, 230] width 109 height 29
checkbox input "true"
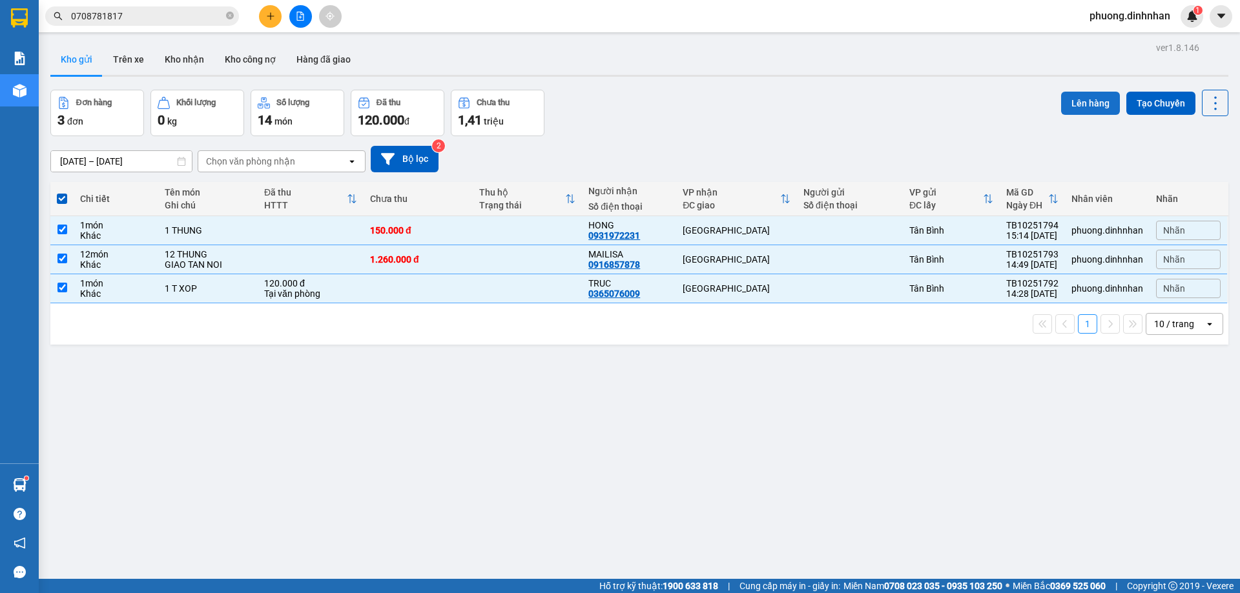
click at [1071, 99] on button "Lên hàng" at bounding box center [1090, 103] width 59 height 23
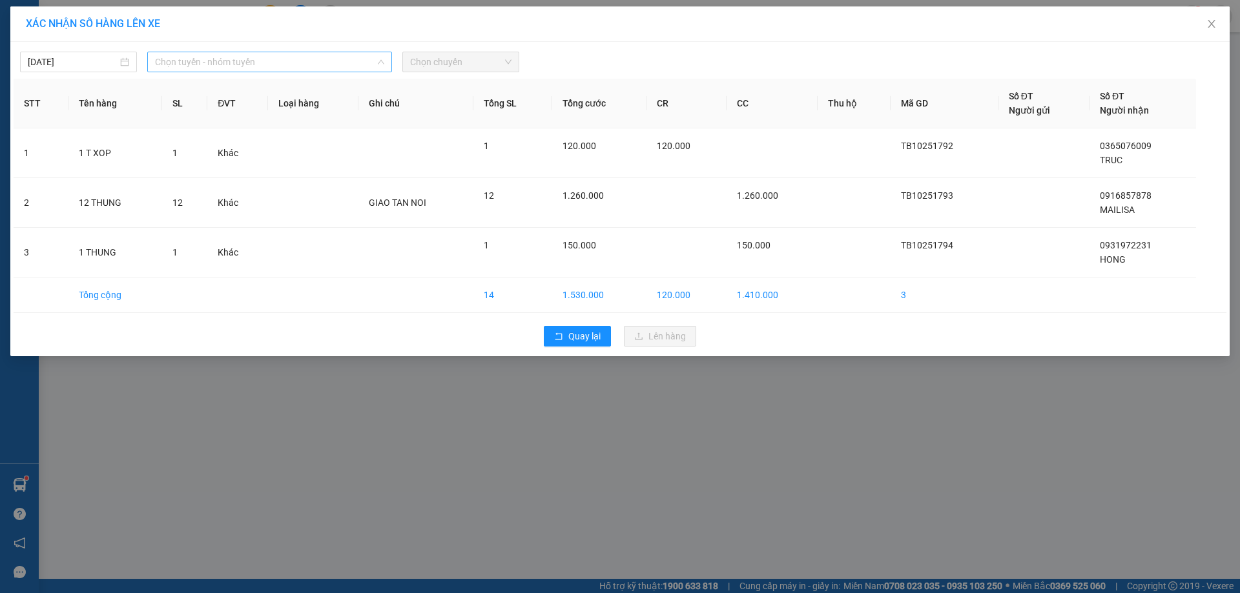
click at [306, 66] on span "Chọn tuyến - nhóm tuyến" at bounding box center [269, 61] width 229 height 19
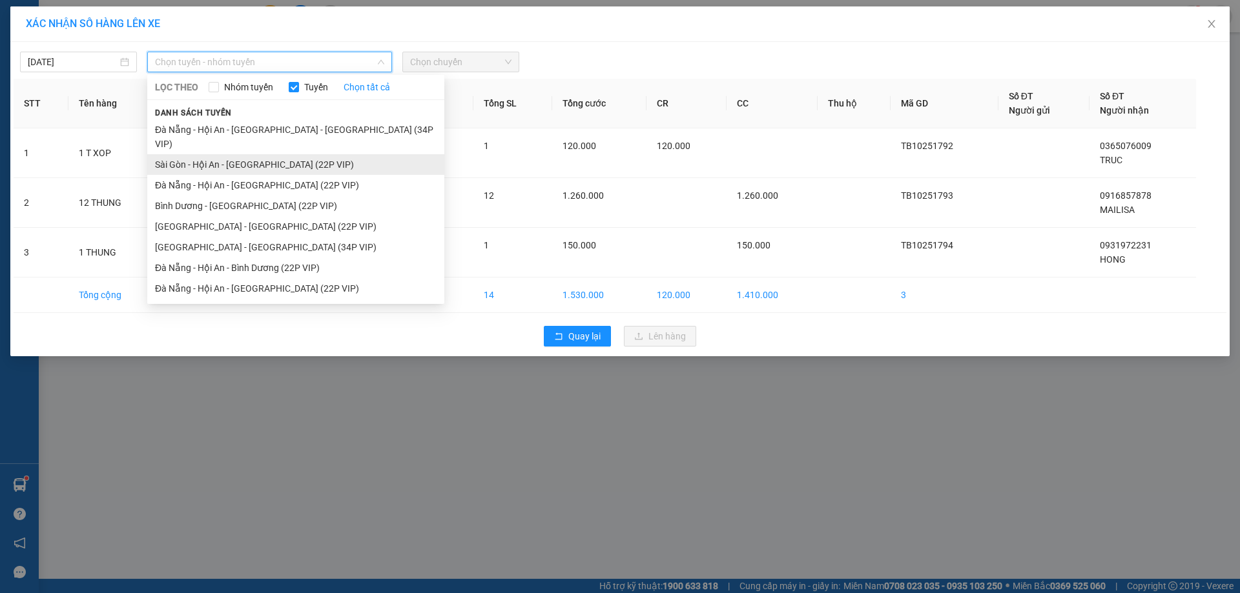
click at [240, 154] on li "Sài Gòn - Hội An - [GEOGRAPHIC_DATA] (22P VIP)" at bounding box center [295, 164] width 297 height 21
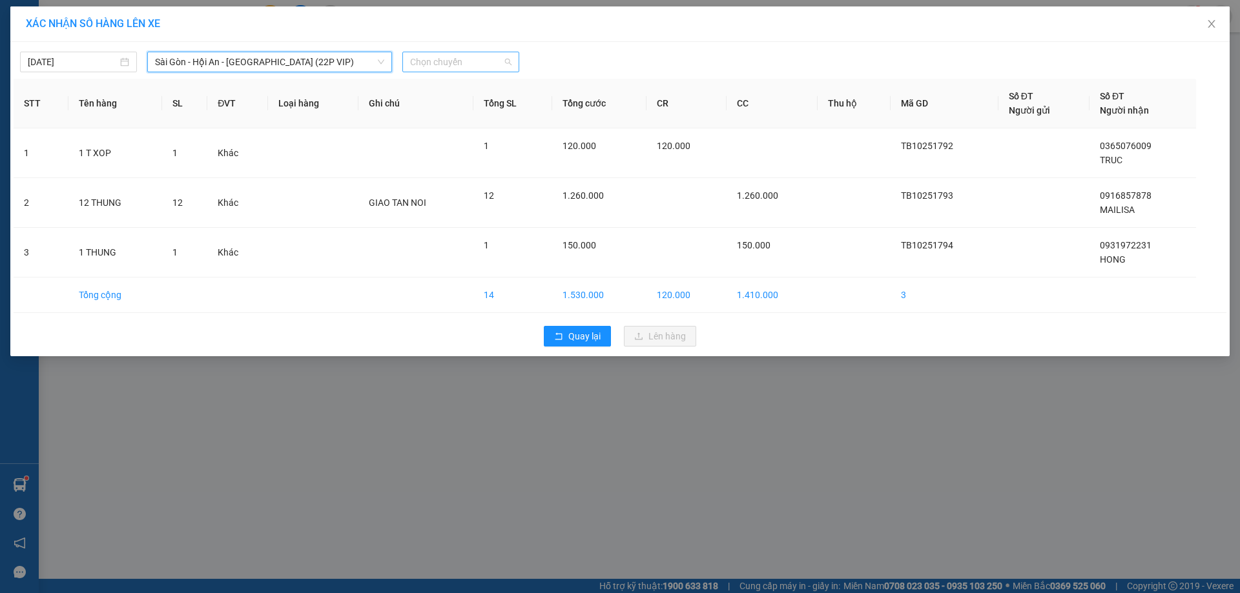
click at [449, 63] on span "Chọn chuyến" at bounding box center [460, 61] width 101 height 19
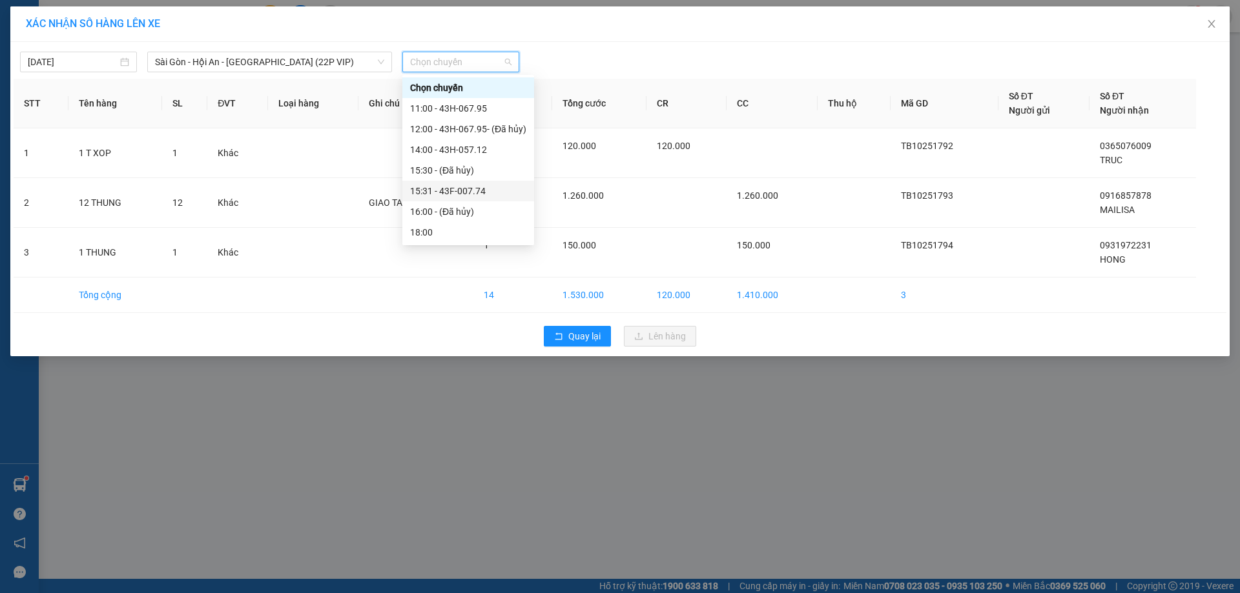
click at [444, 185] on div "15:31 - 43F-007.74" at bounding box center [468, 191] width 116 height 14
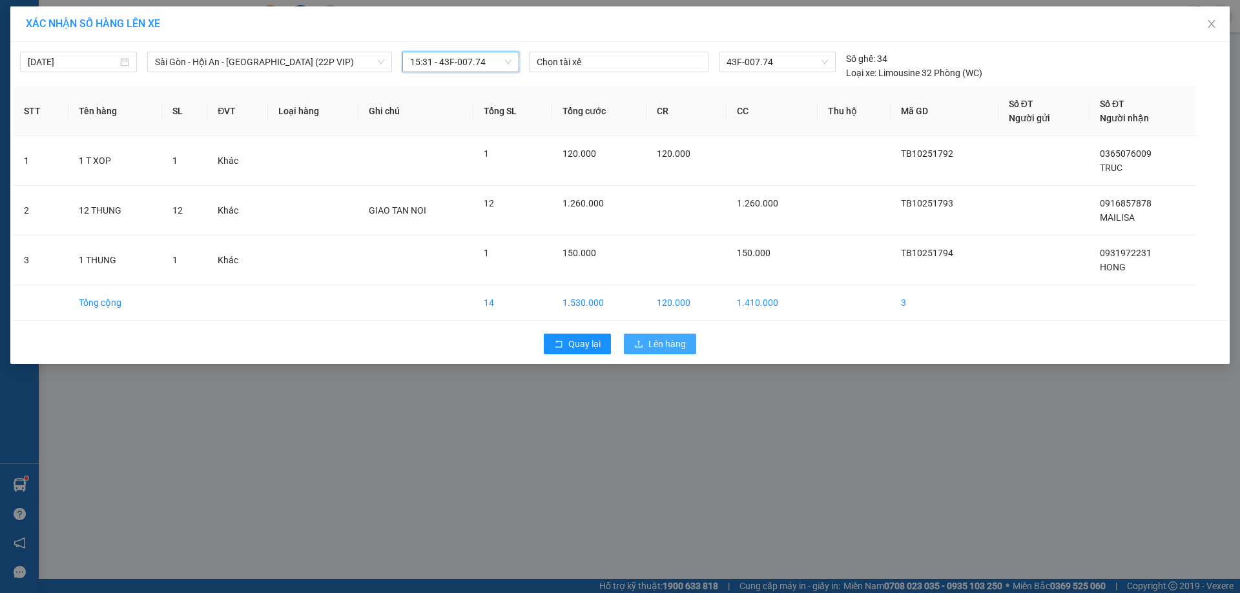
click at [639, 351] on button "Lên hàng" at bounding box center [660, 344] width 72 height 21
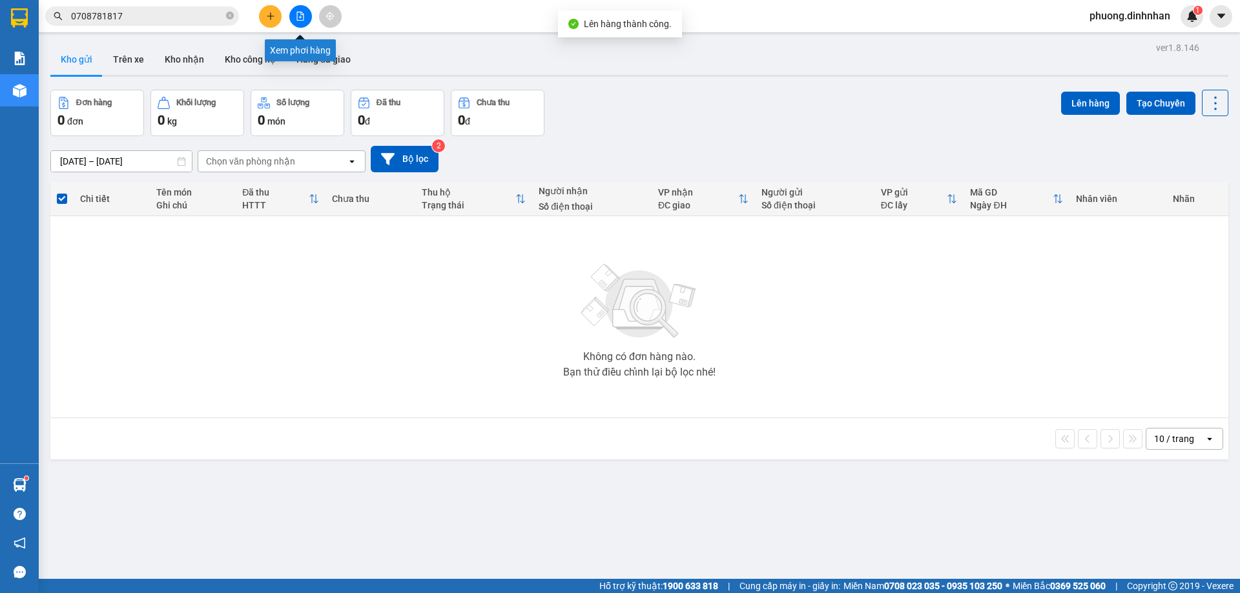
click at [301, 17] on icon "file-add" at bounding box center [300, 16] width 9 height 9
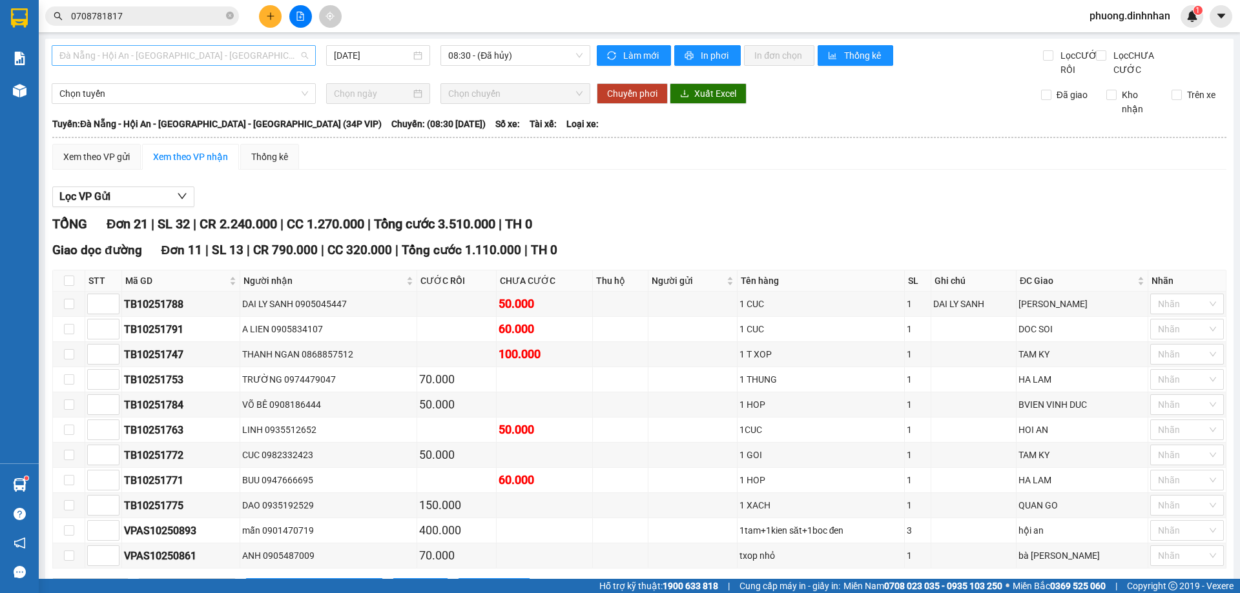
click at [289, 60] on span "Đà Nẵng - Hội An - [GEOGRAPHIC_DATA] - [GEOGRAPHIC_DATA] (34P VIP)" at bounding box center [183, 55] width 249 height 19
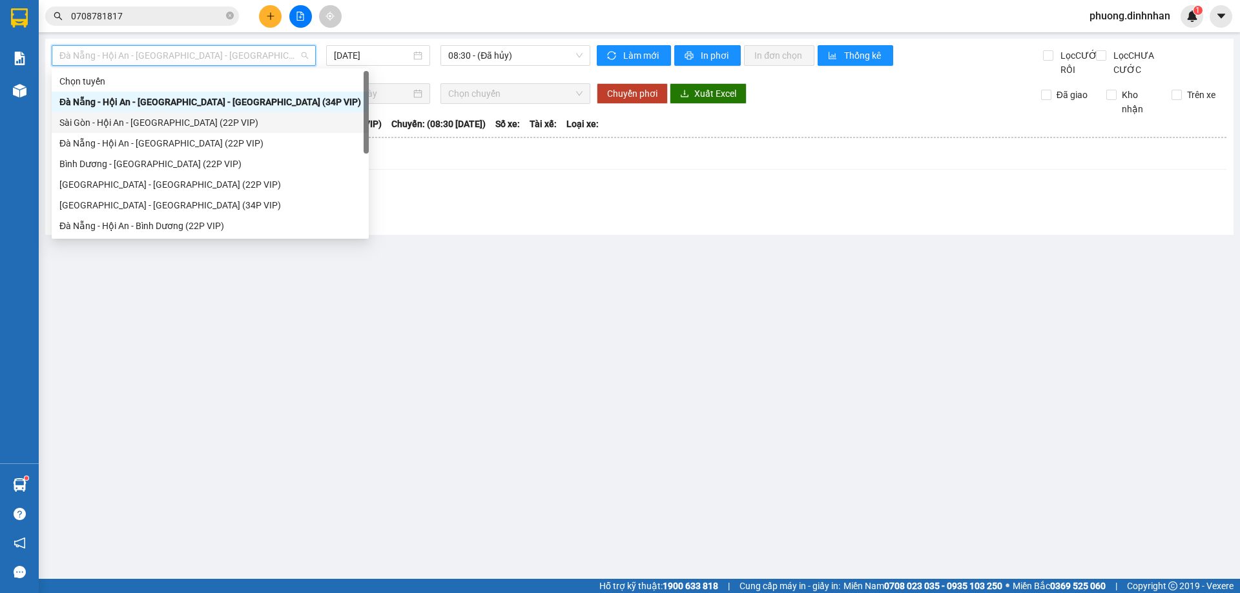
click at [222, 125] on div "Sài Gòn - Hội An - [GEOGRAPHIC_DATA] (22P VIP)" at bounding box center [210, 123] width 302 height 14
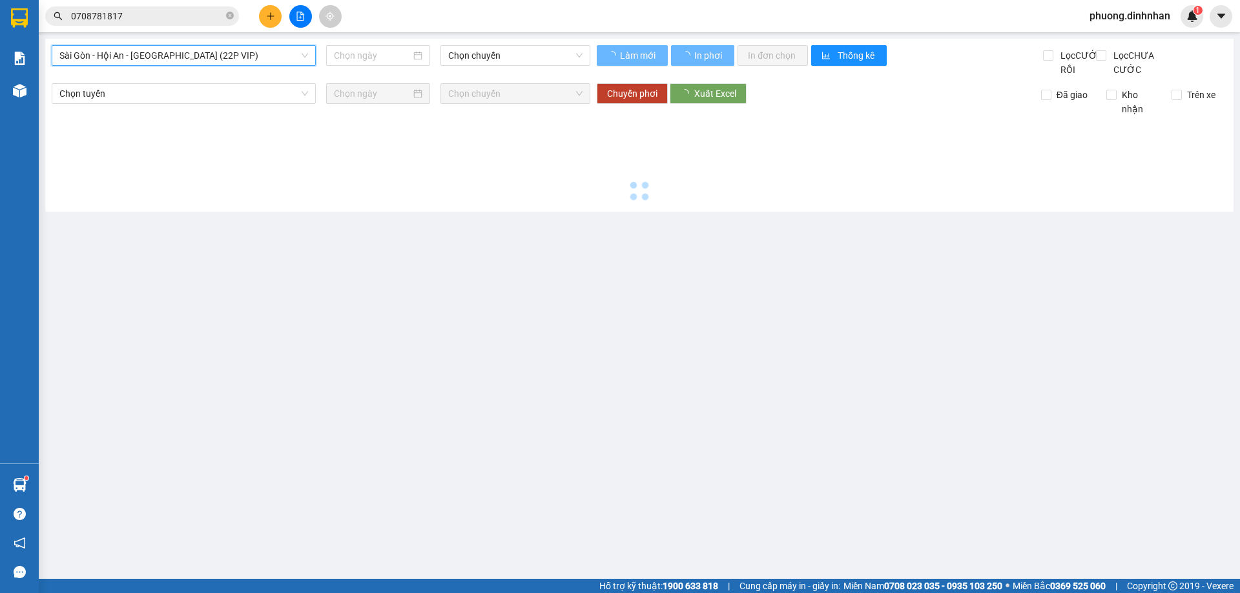
type input "[DATE]"
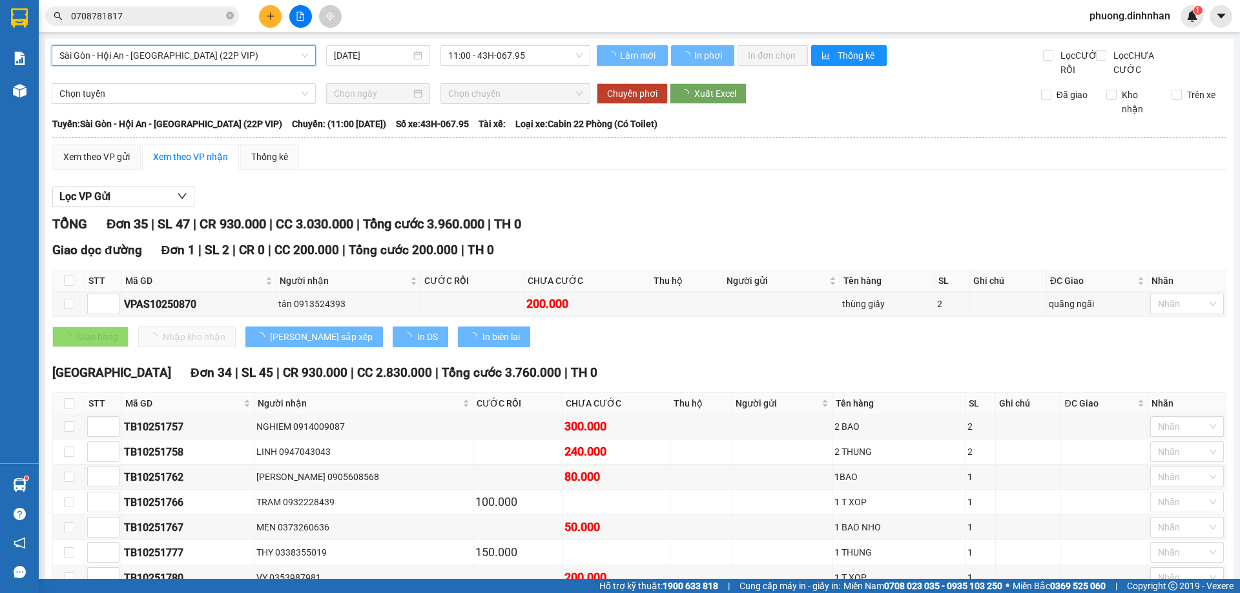
click at [517, 57] on span "11:00 - 43H-067.95" at bounding box center [515, 55] width 134 height 19
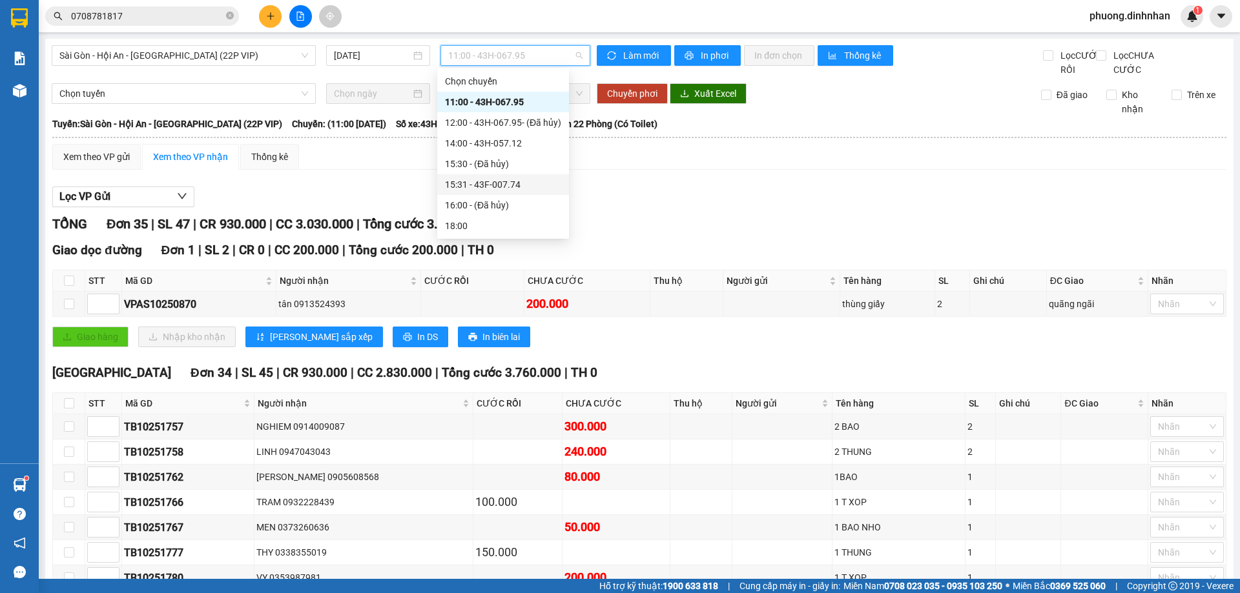
click at [502, 183] on div "15:31 - 43F-007.74" at bounding box center [503, 185] width 116 height 14
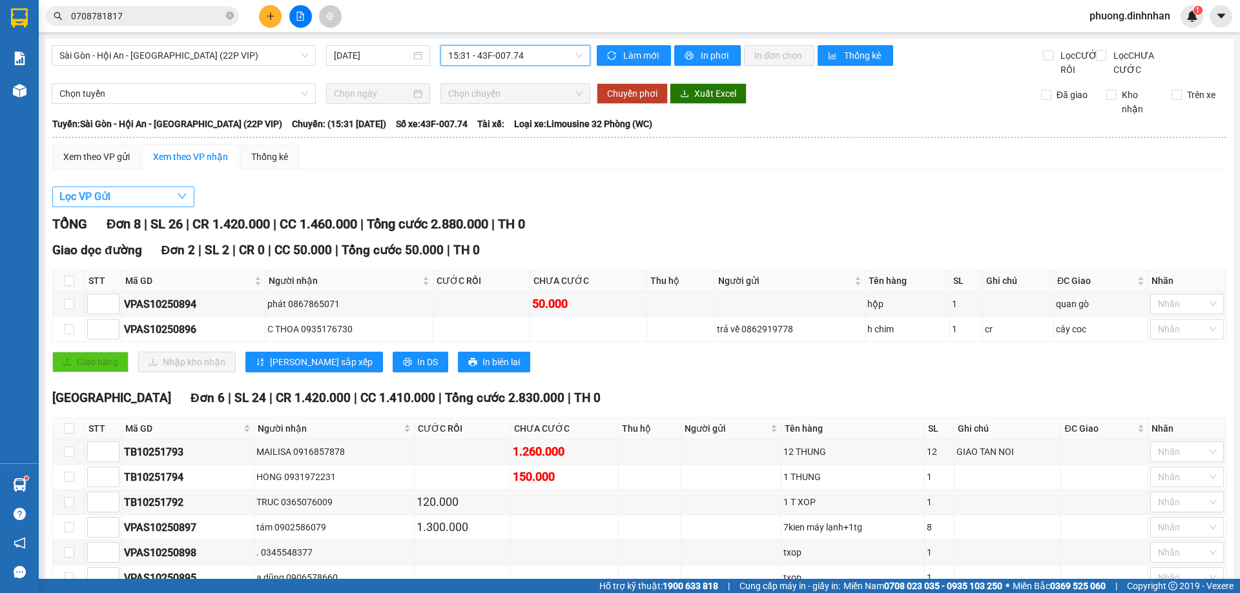
click at [83, 205] on span "Lọc VP Gửi" at bounding box center [84, 197] width 51 height 16
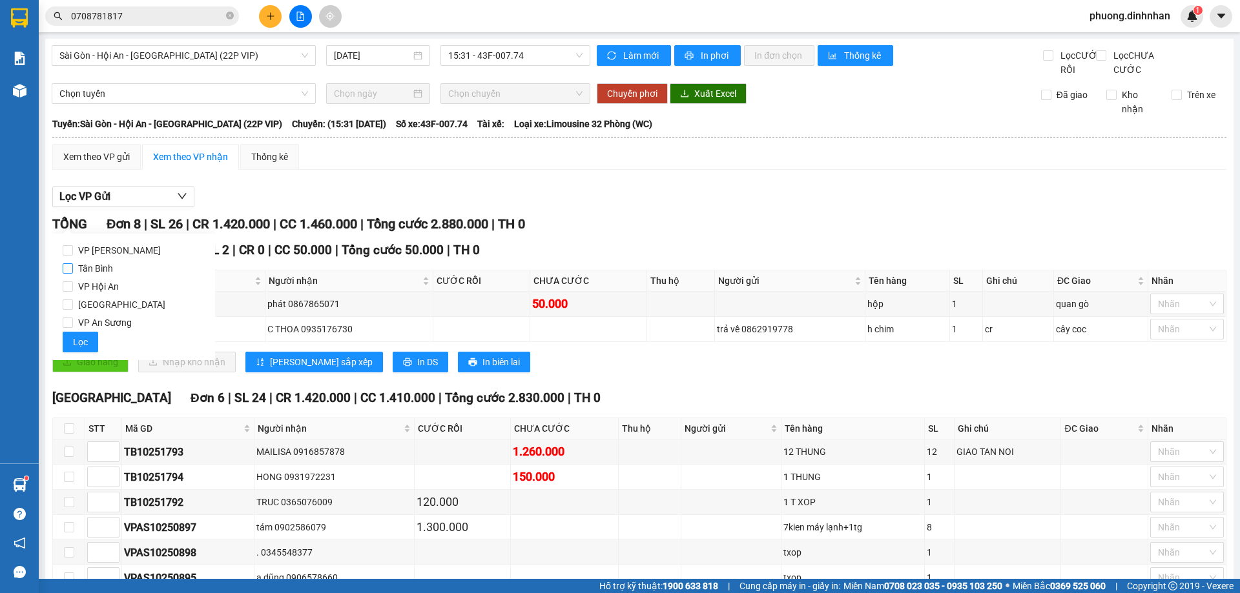
click at [69, 267] on input "Tân Bình" at bounding box center [68, 268] width 10 height 10
checkbox input "true"
click at [79, 338] on span "Lọc" at bounding box center [80, 342] width 15 height 14
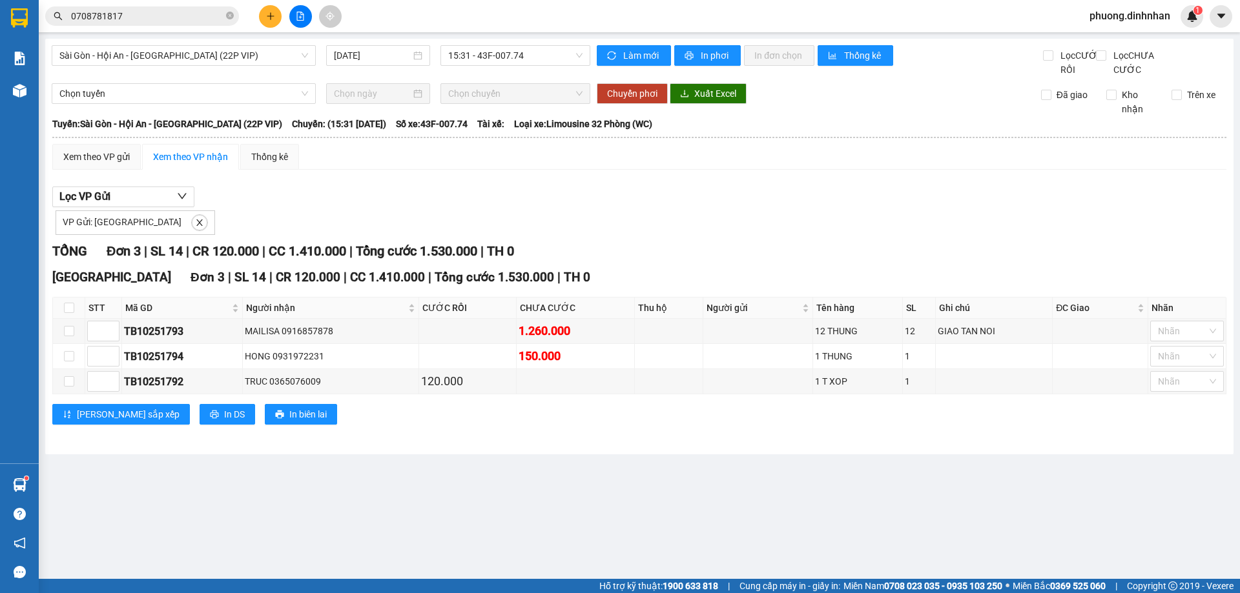
click at [699, 43] on div "[GEOGRAPHIC_DATA] - Hội An - [GEOGRAPHIC_DATA] (22P VIP) [DATE] 15:31 - 43F-007…" at bounding box center [639, 247] width 1188 height 416
click at [703, 55] on span "In phơi" at bounding box center [716, 55] width 30 height 14
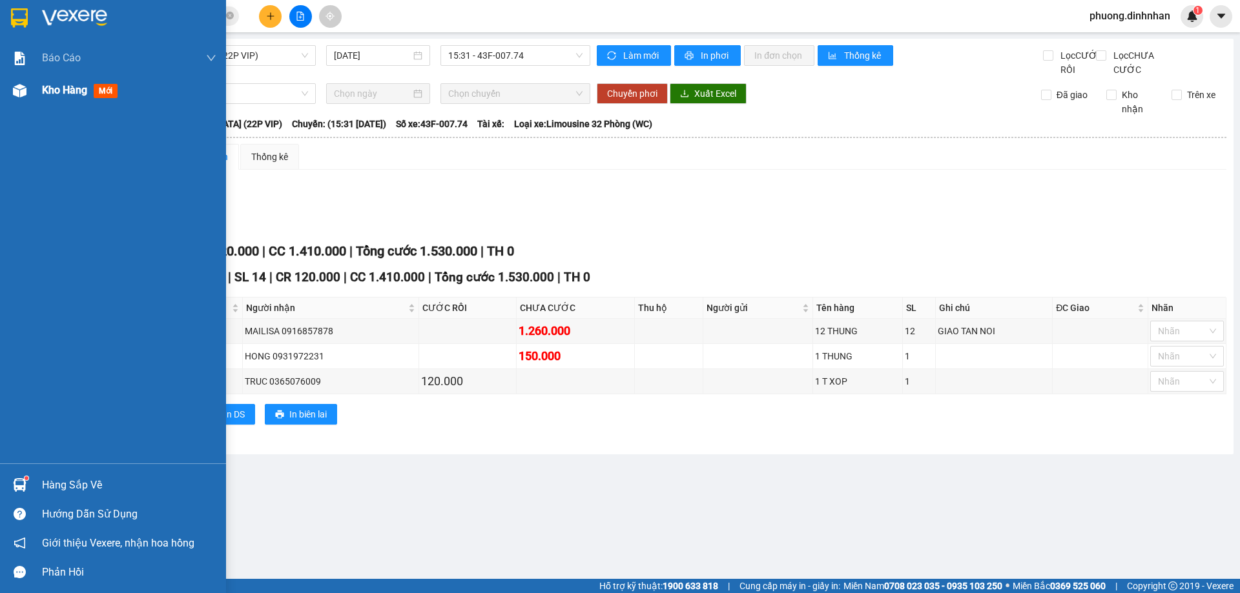
click at [20, 92] on img at bounding box center [20, 91] width 14 height 14
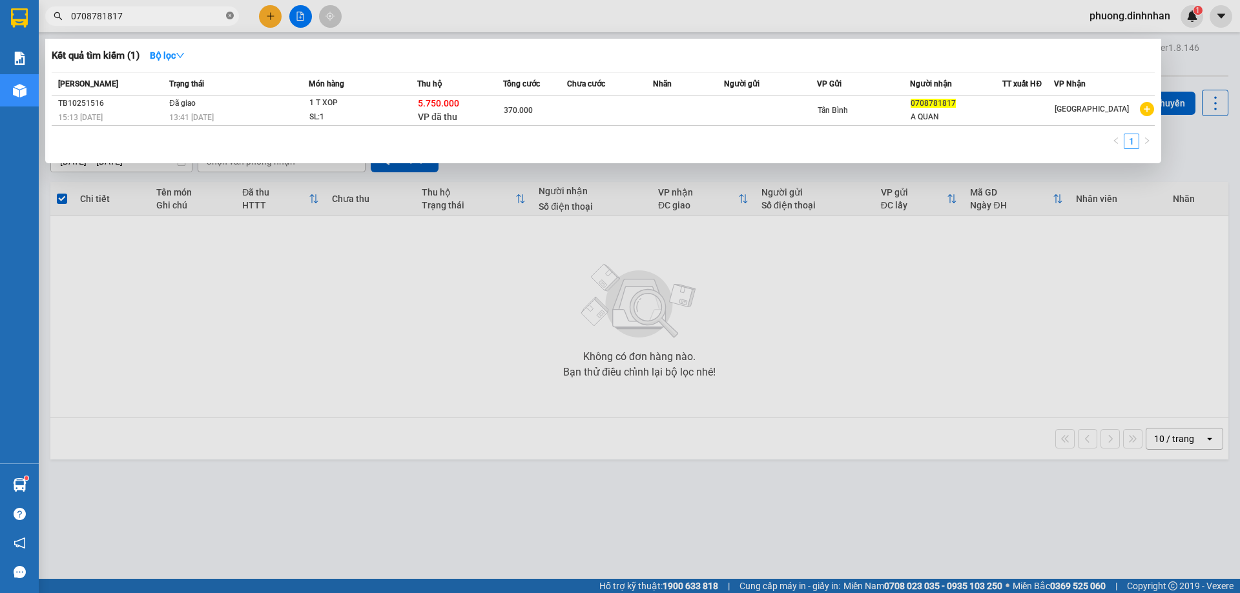
click at [227, 14] on icon "close-circle" at bounding box center [230, 16] width 8 height 8
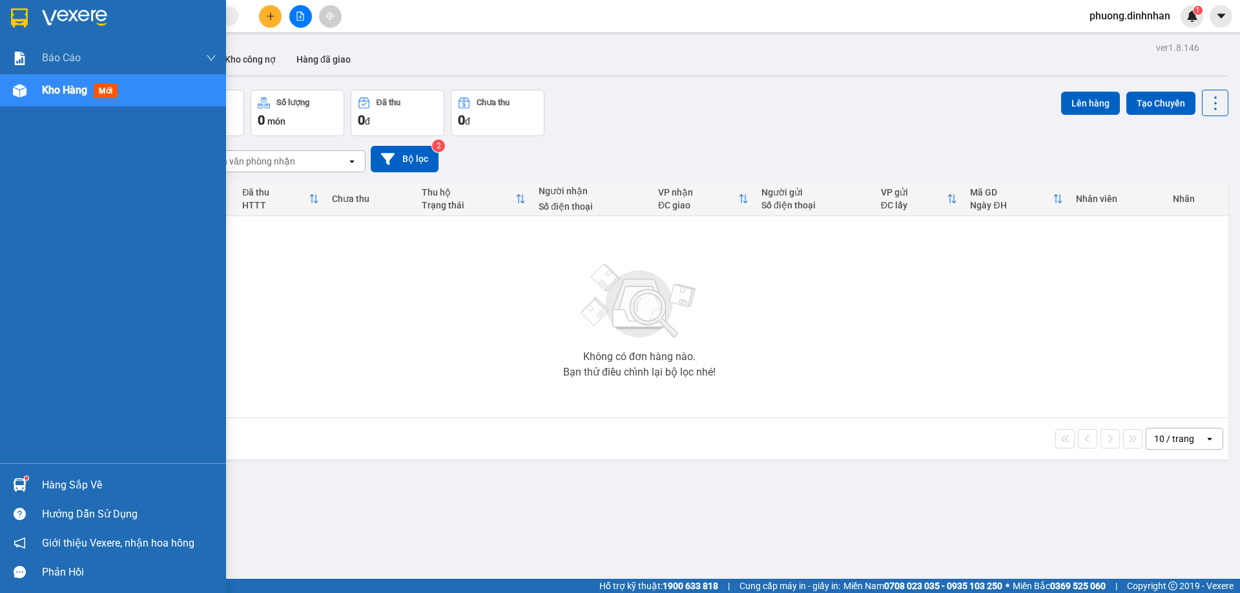
click at [10, 93] on div at bounding box center [19, 90] width 23 height 23
click at [24, 89] on img at bounding box center [20, 91] width 14 height 14
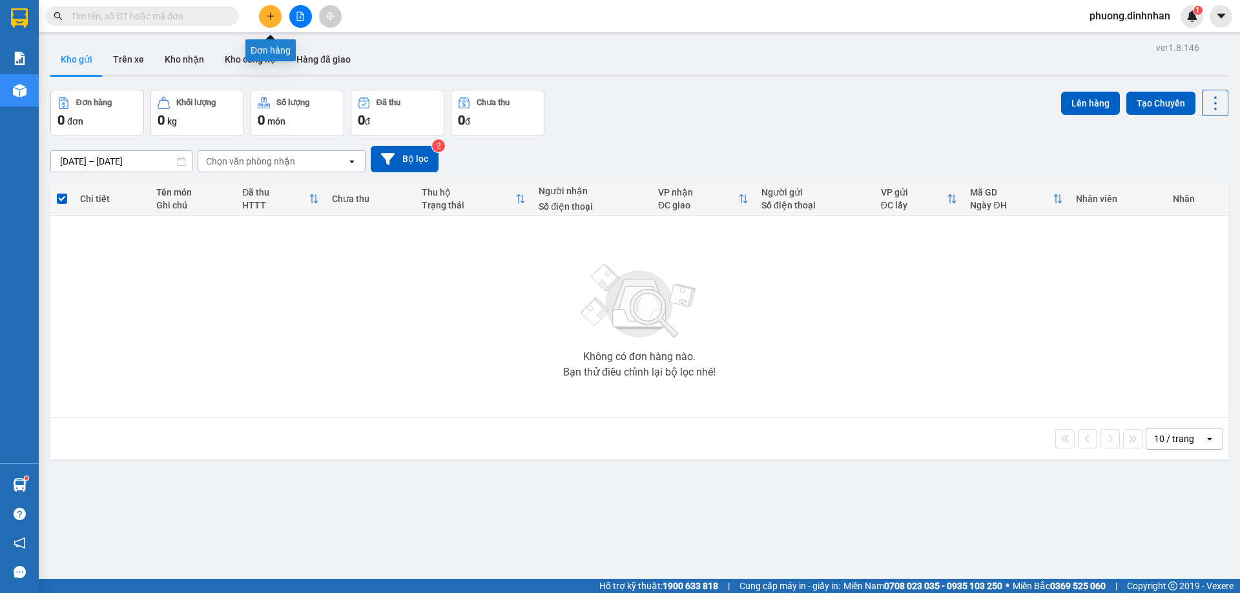
click at [270, 18] on icon "plus" at bounding box center [270, 16] width 9 height 9
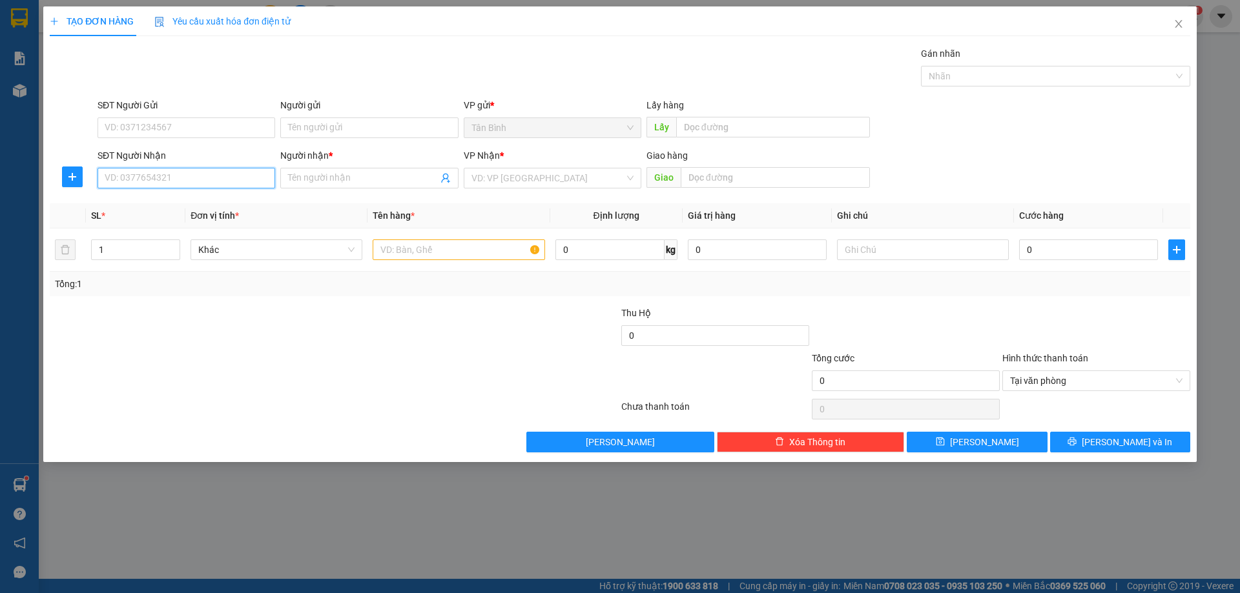
click at [155, 183] on input "SĐT Người Nhận" at bounding box center [187, 178] width 178 height 21
click at [195, 182] on input "SĐT Người Nhận" at bounding box center [187, 178] width 178 height 21
click at [150, 178] on input "SĐT Người Nhận" at bounding box center [187, 178] width 178 height 21
click at [182, 205] on div "0708177200 - [PERSON_NAME]" at bounding box center [186, 204] width 162 height 14
type input "0708177200"
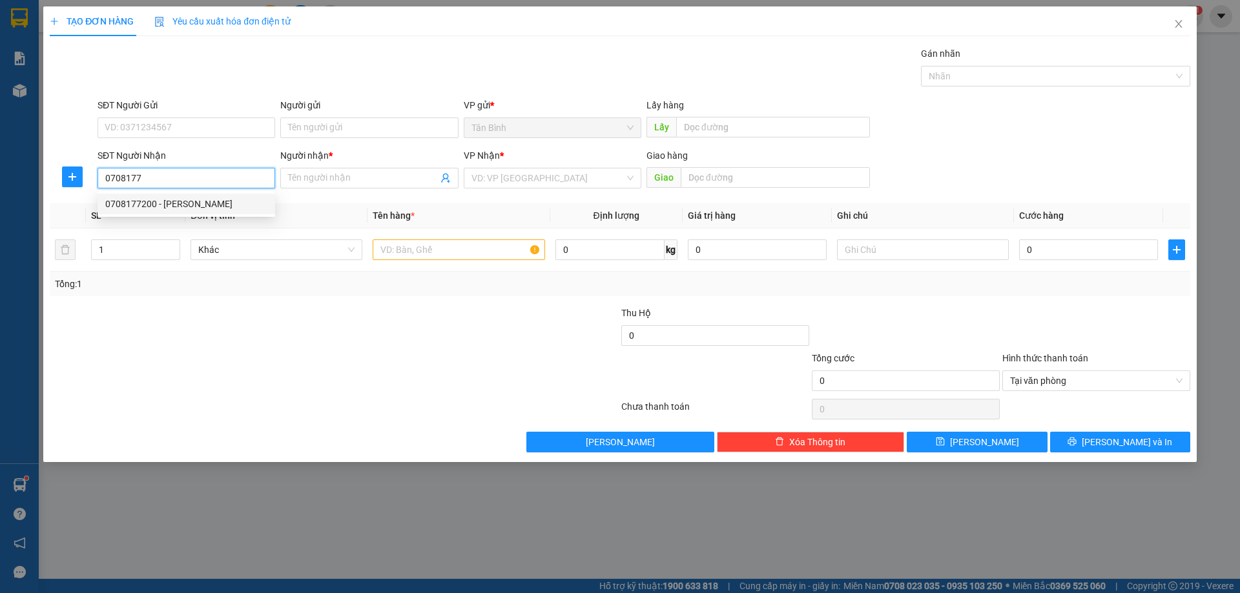
type input "[PERSON_NAME]"
type input "0708177200"
click at [424, 250] on input "text" at bounding box center [459, 250] width 172 height 21
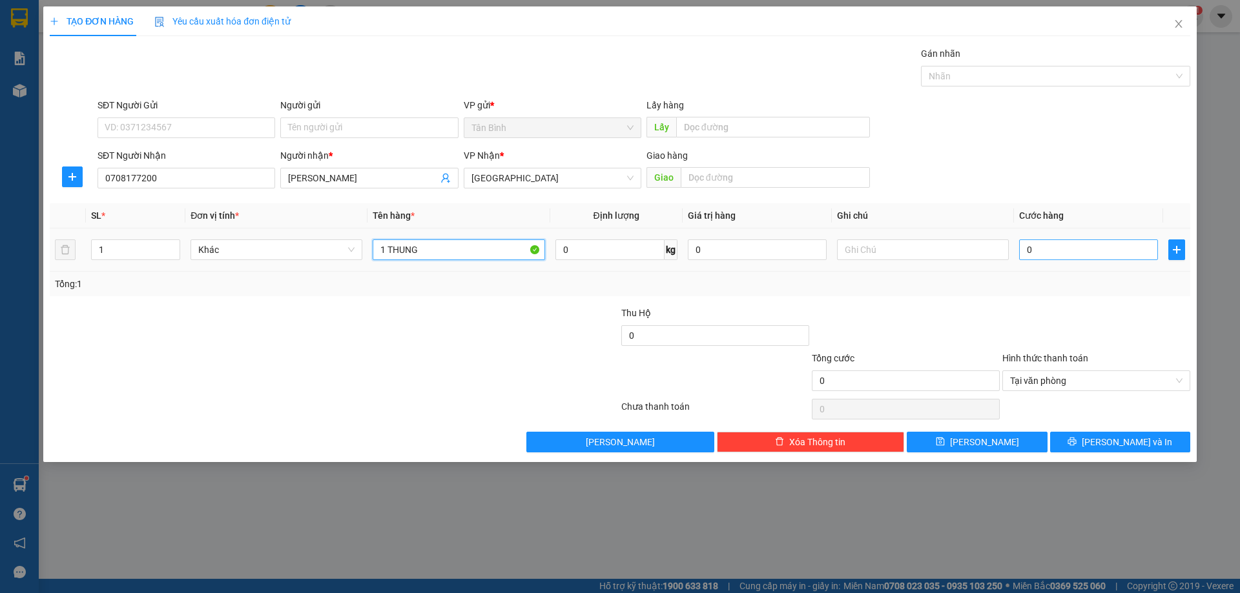
type input "1 THUNG"
click at [1085, 254] on input "0" at bounding box center [1088, 250] width 139 height 21
type input "2"
type input "25"
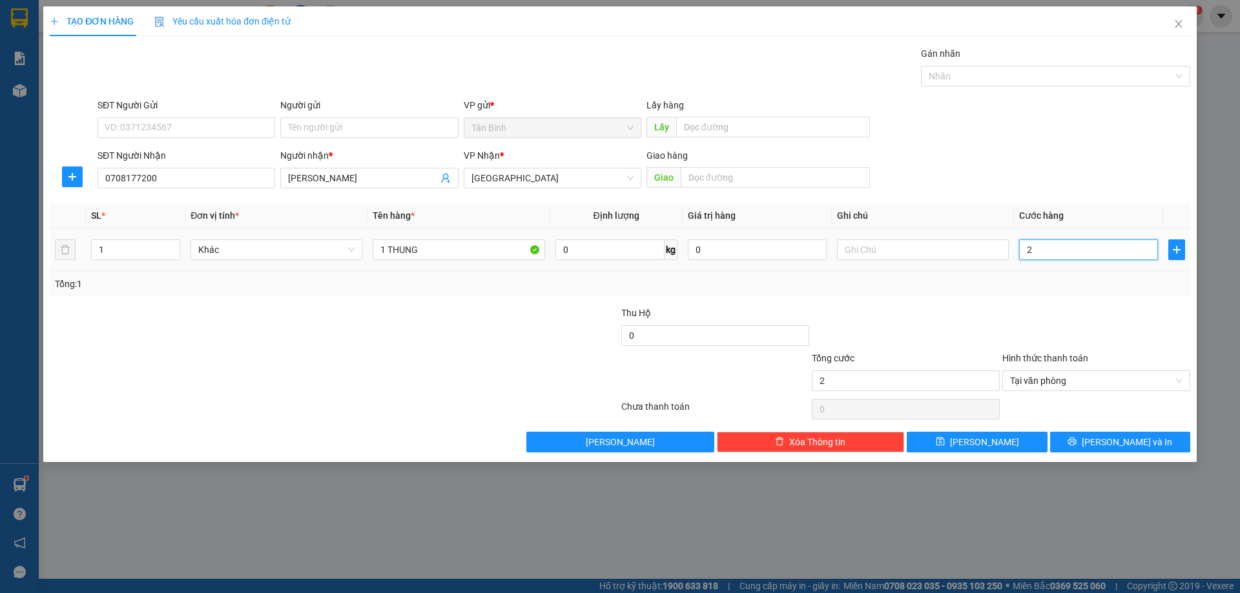
type input "25"
type input "250"
type input "2.500"
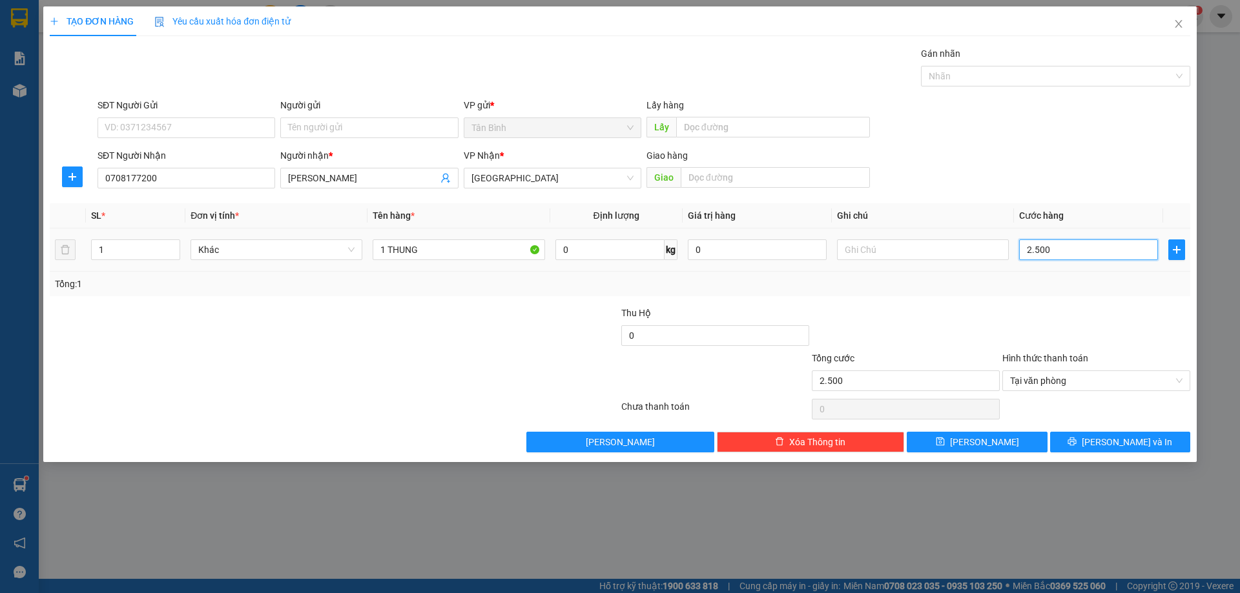
type input "25.000"
type input "250.000"
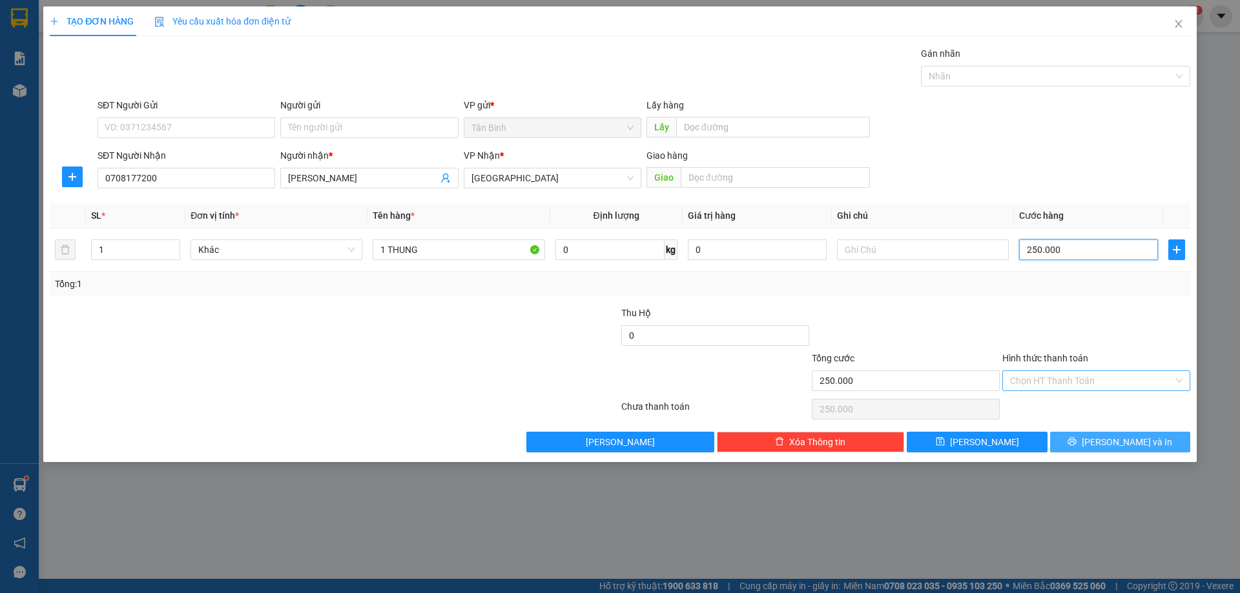
type input "250.000"
click at [1177, 447] on button "[PERSON_NAME] và In" at bounding box center [1120, 442] width 140 height 21
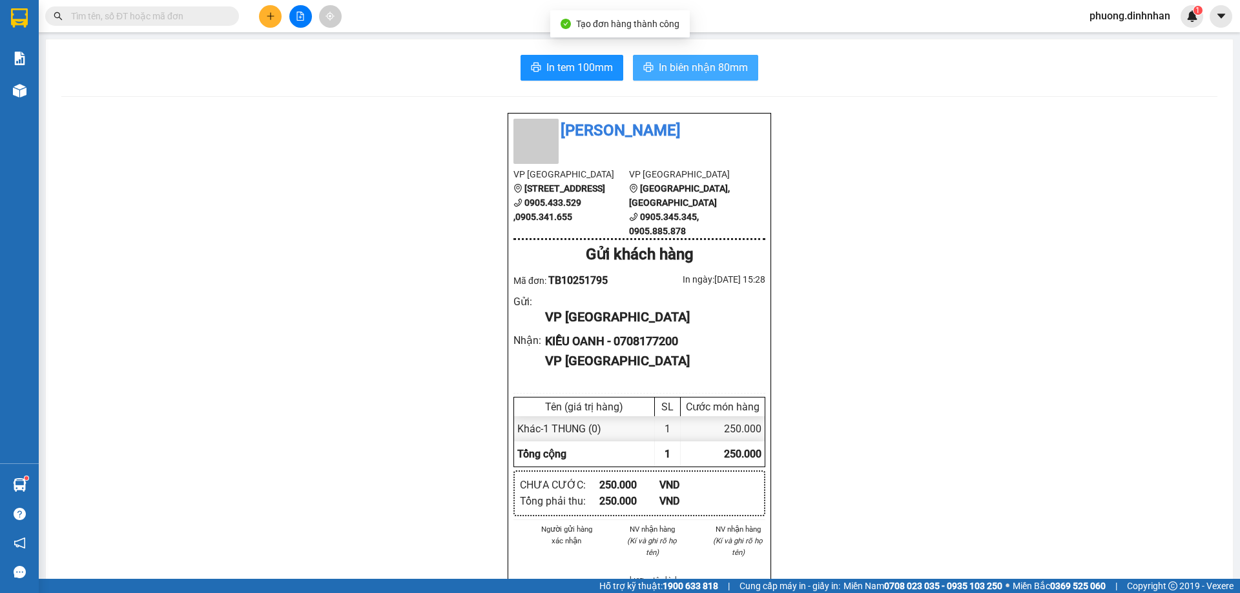
click at [688, 60] on span "In biên nhận 80mm" at bounding box center [703, 67] width 89 height 16
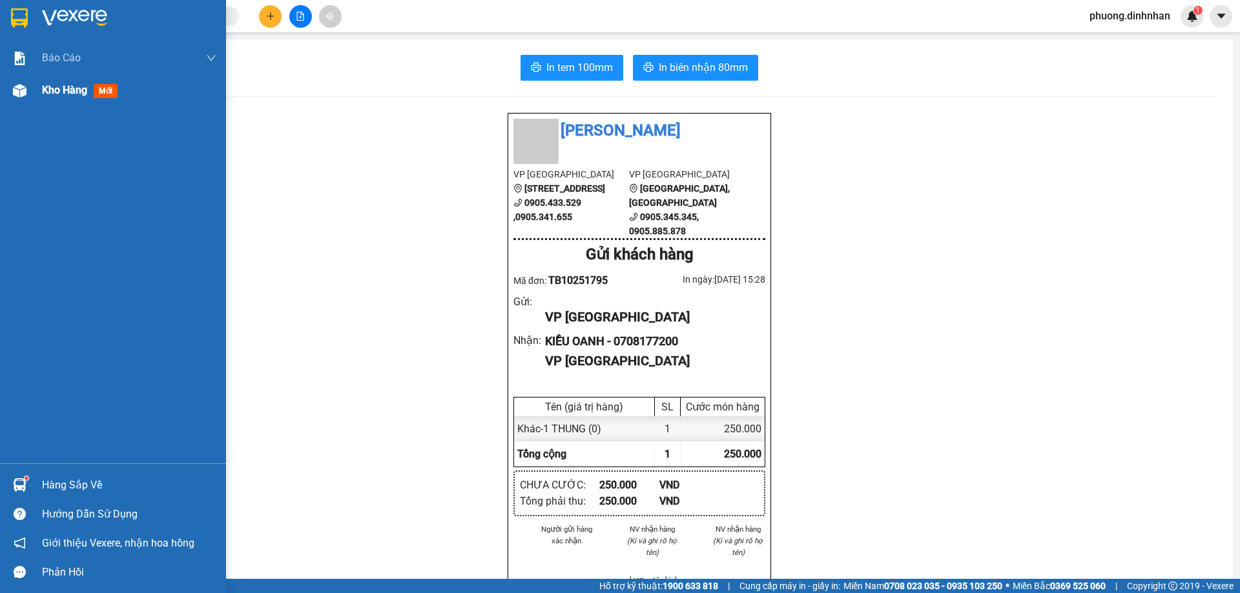
click at [14, 92] on img at bounding box center [20, 91] width 14 height 14
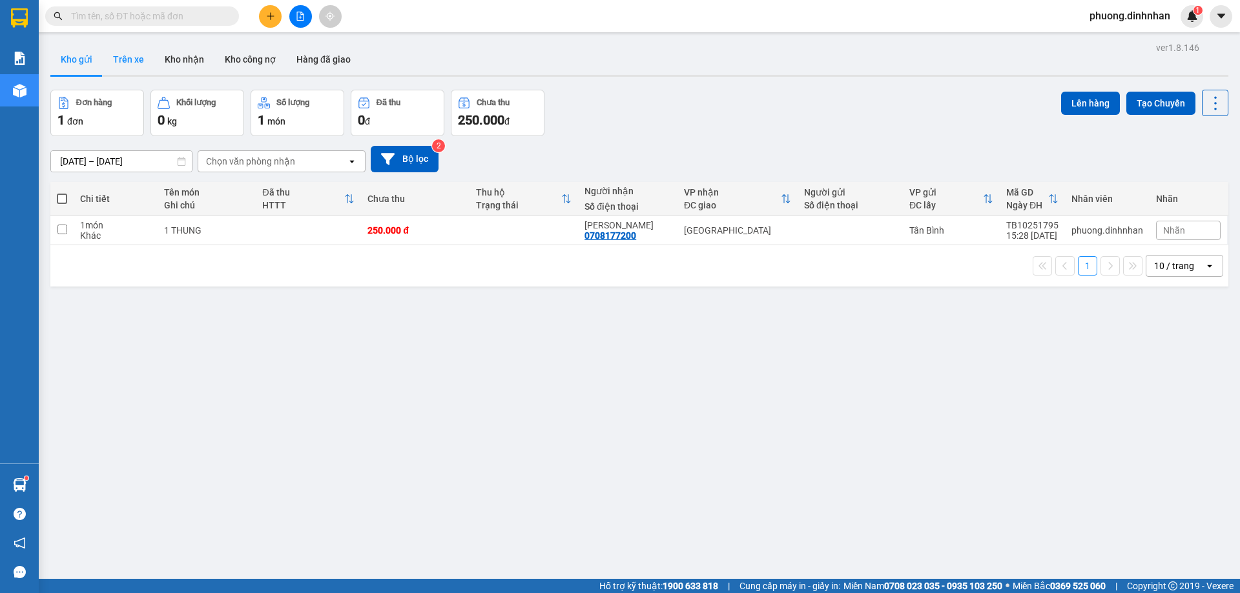
click at [137, 56] on button "Trên xe" at bounding box center [129, 59] width 52 height 31
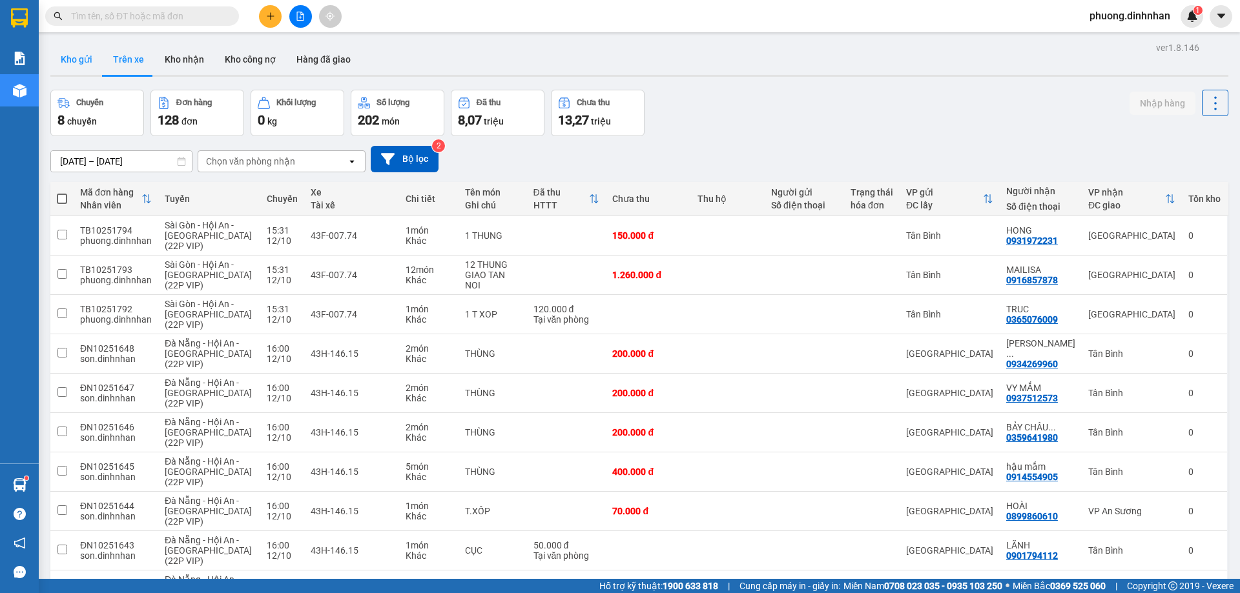
click at [70, 65] on button "Kho gửi" at bounding box center [76, 59] width 52 height 31
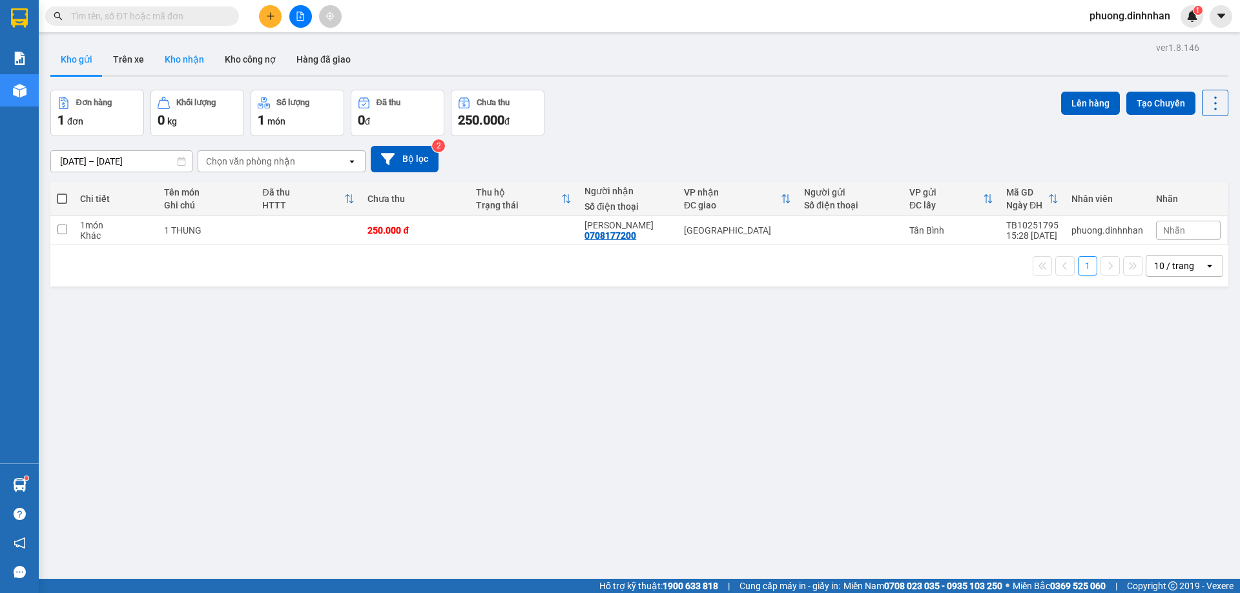
click at [190, 61] on button "Kho nhận" at bounding box center [184, 59] width 60 height 31
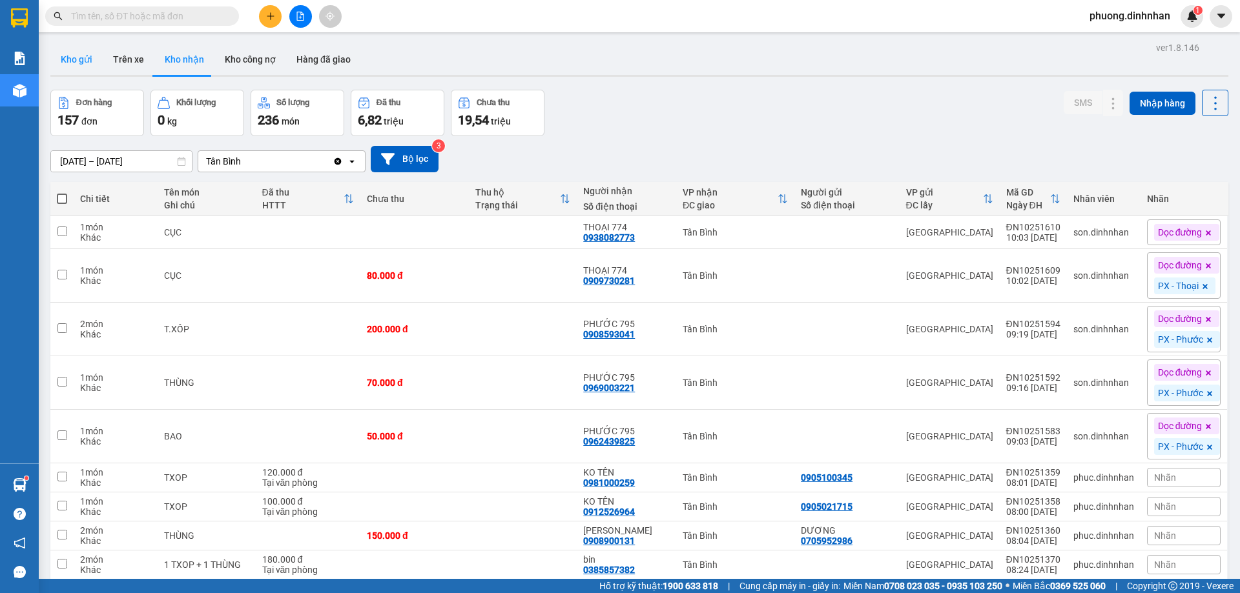
click at [85, 55] on button "Kho gửi" at bounding box center [76, 59] width 52 height 31
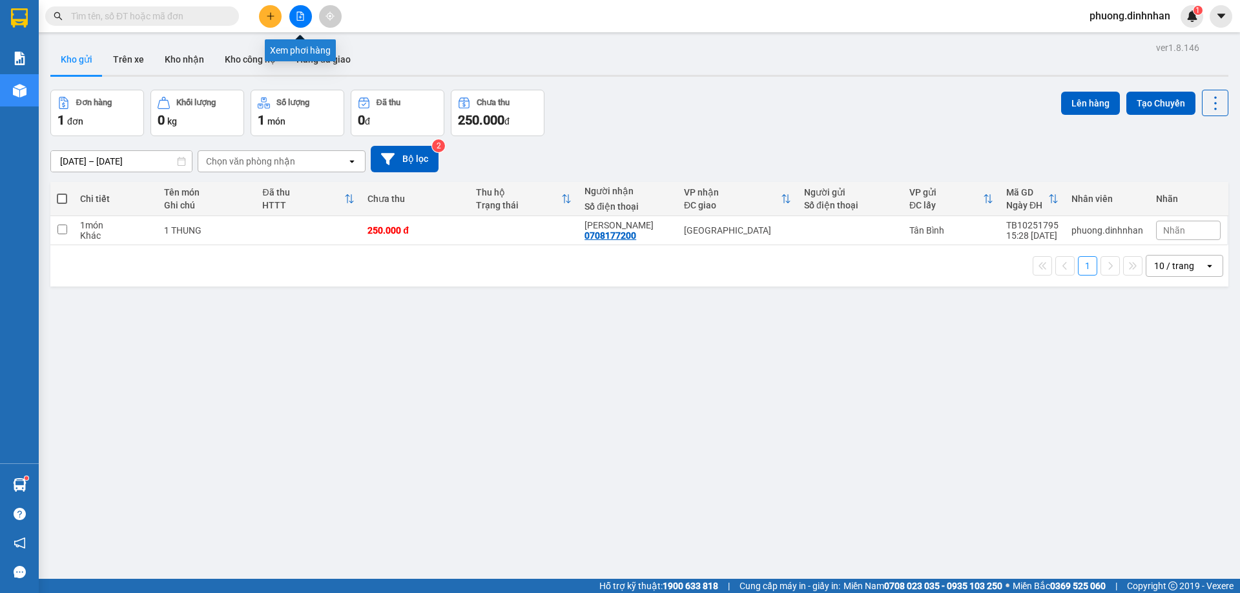
click at [299, 16] on icon "file-add" at bounding box center [300, 16] width 9 height 9
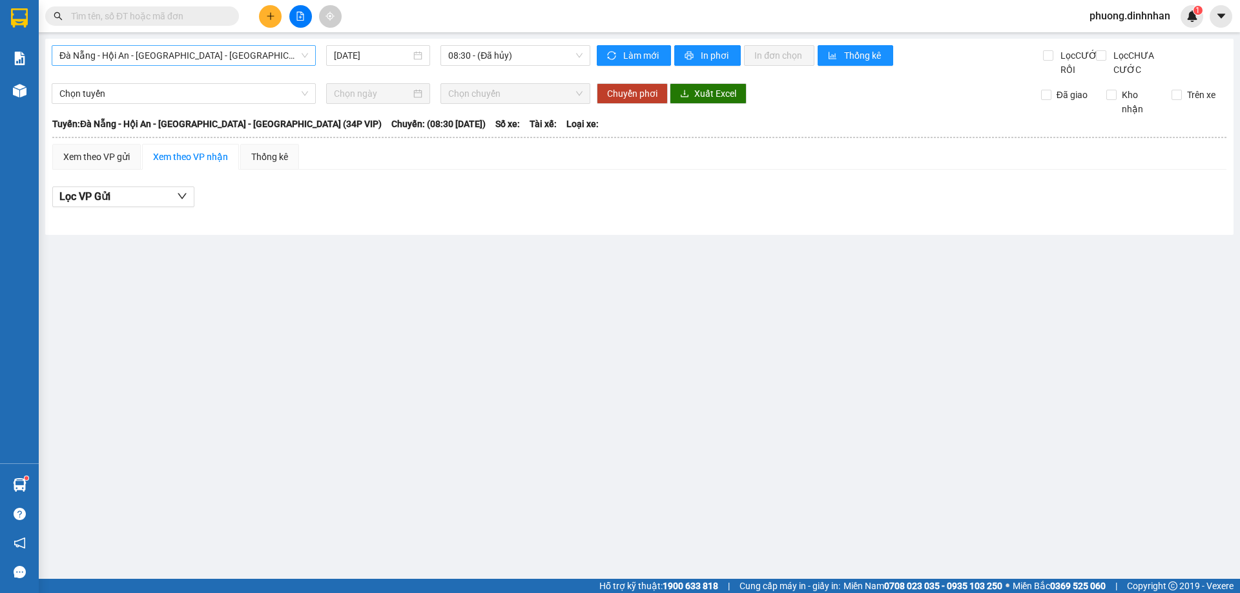
click at [249, 57] on span "Đà Nẵng - Hội An - [GEOGRAPHIC_DATA] - [GEOGRAPHIC_DATA] (34P VIP)" at bounding box center [183, 55] width 249 height 19
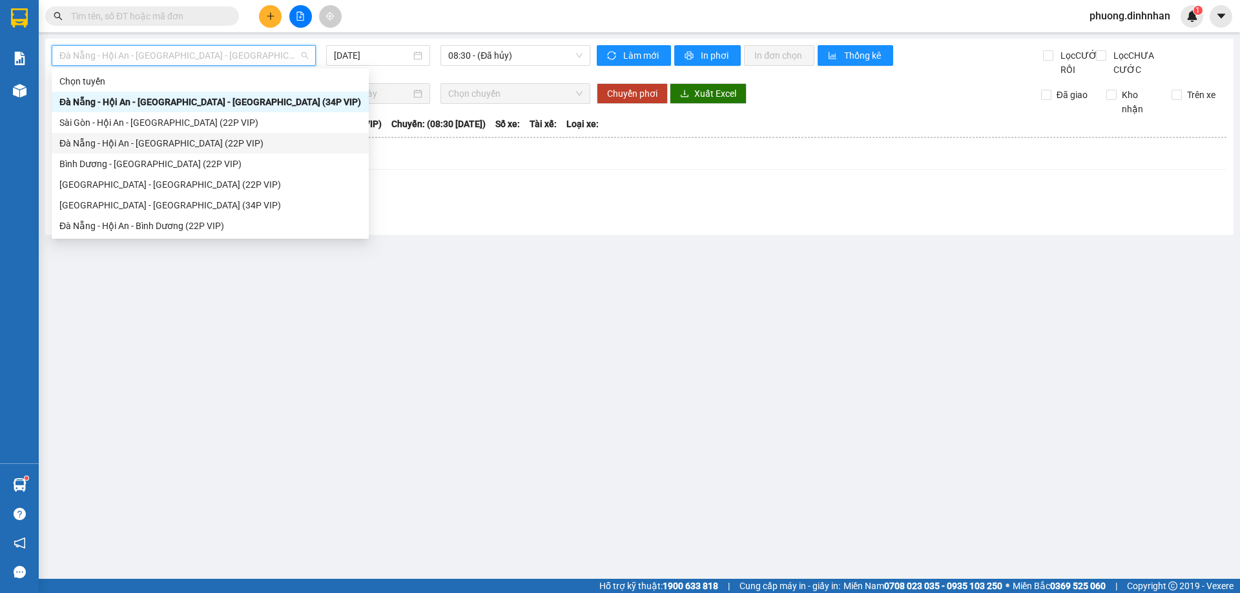
click at [170, 139] on div "Đà Nẵng - Hội An - [GEOGRAPHIC_DATA] (22P VIP)" at bounding box center [210, 143] width 302 height 14
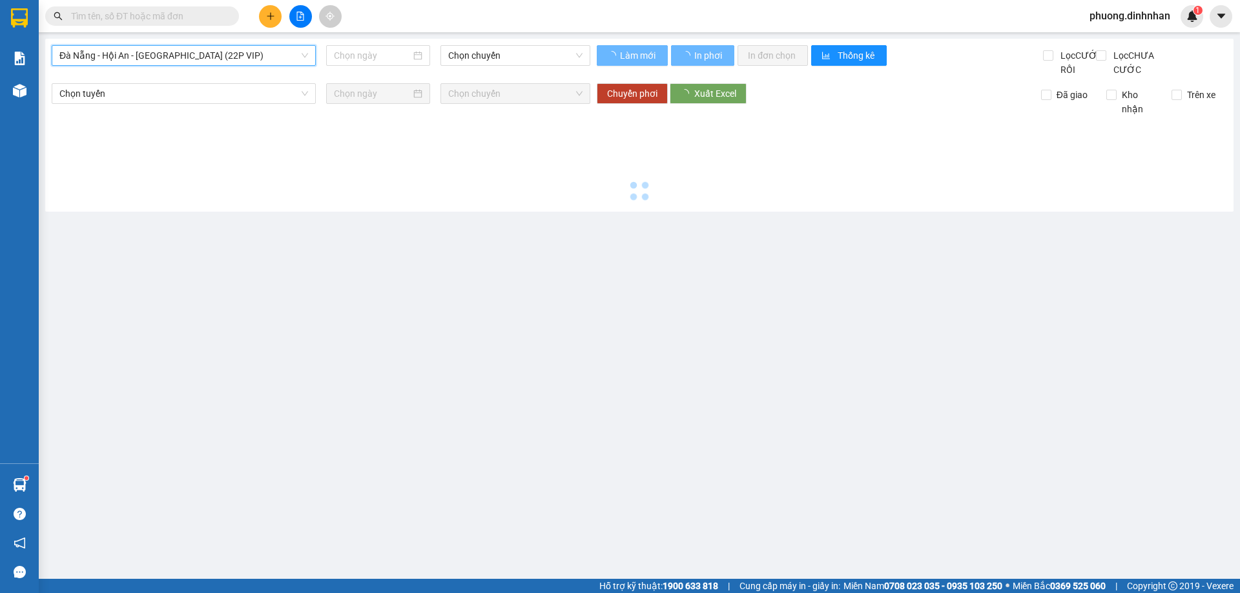
type input "[DATE]"
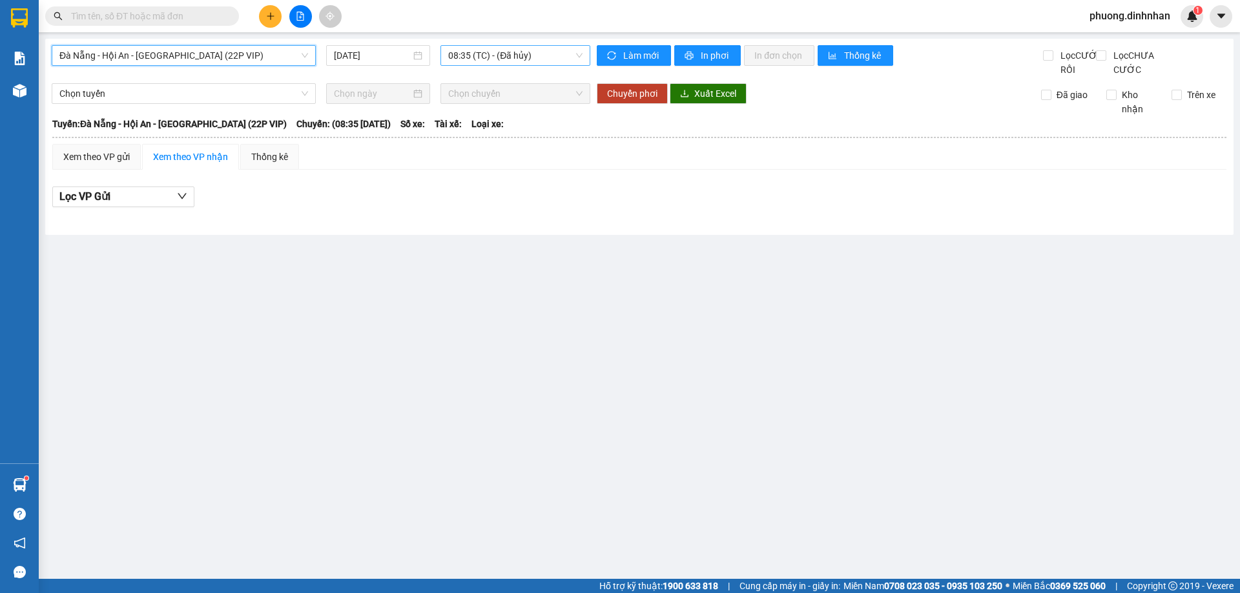
click at [484, 54] on span "08:35 (TC) - (Đã hủy)" at bounding box center [515, 55] width 134 height 19
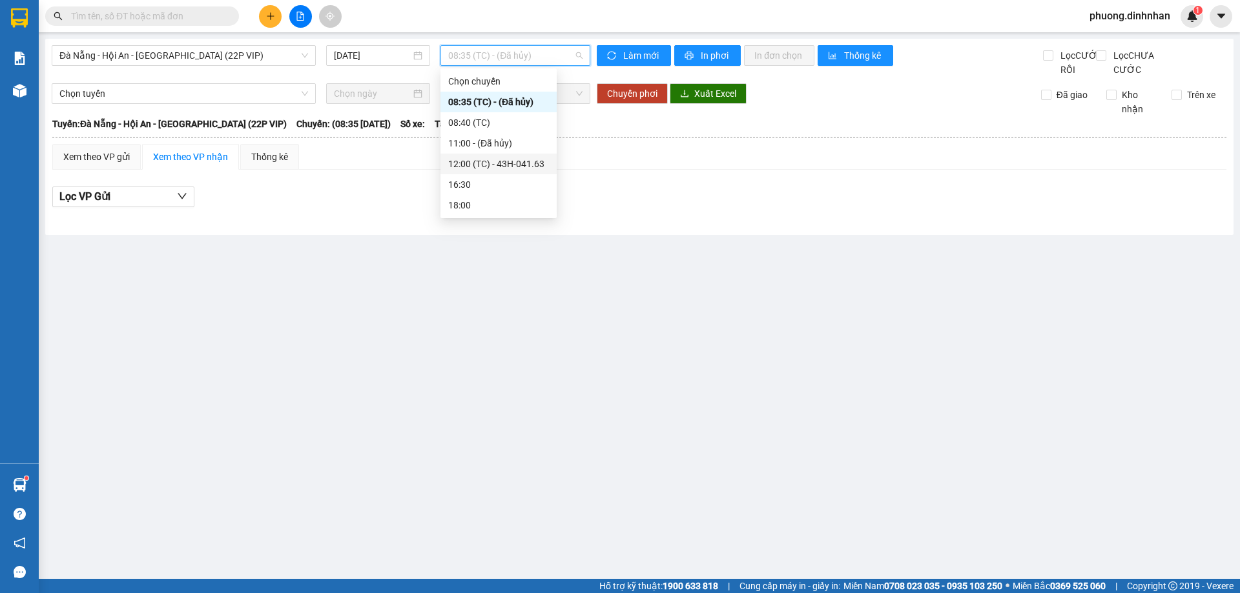
click at [513, 165] on div "12:00 (TC) - 43H-041.63" at bounding box center [498, 164] width 101 height 14
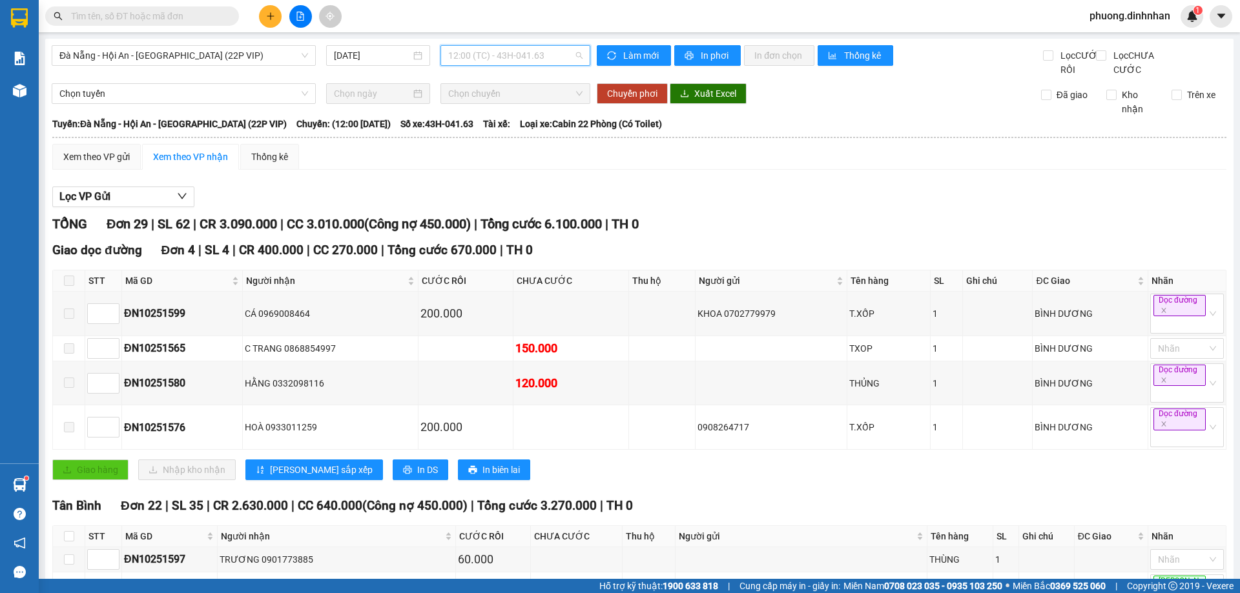
click at [508, 52] on span "12:00 (TC) - 43H-041.63" at bounding box center [515, 55] width 134 height 19
click at [265, 47] on span "Đà Nẵng - Hội An - [GEOGRAPHIC_DATA] (22P VIP)" at bounding box center [183, 55] width 249 height 19
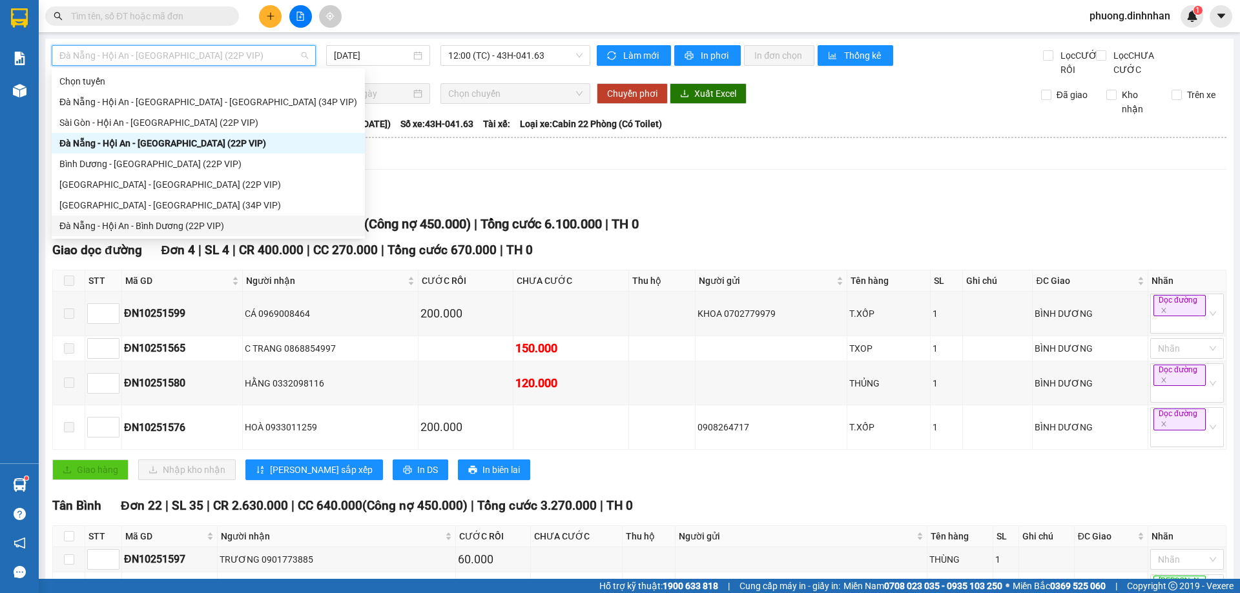
click at [163, 227] on div "Đà Nẵng - Hội An - Bình Dương (22P VIP)" at bounding box center [208, 226] width 298 height 14
type input "[DATE]"
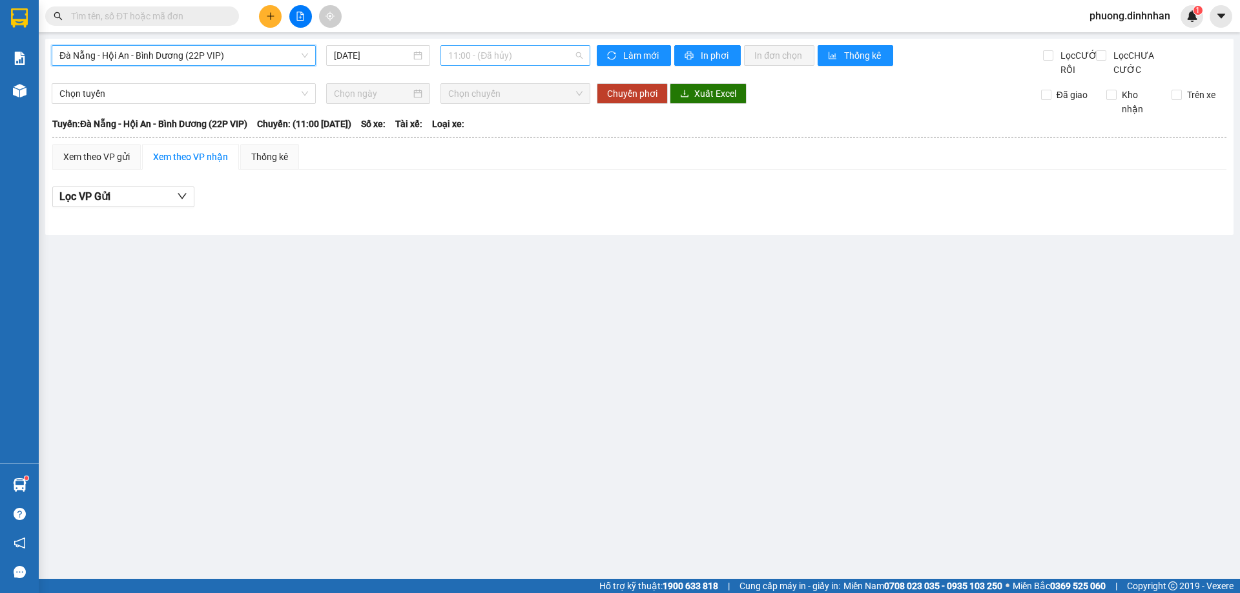
click at [539, 61] on span "11:00 - (Đã hủy)" at bounding box center [515, 55] width 134 height 19
click at [225, 52] on span "Đà Nẵng - Hội An - Bình Dương (22P VIP)" at bounding box center [183, 55] width 249 height 19
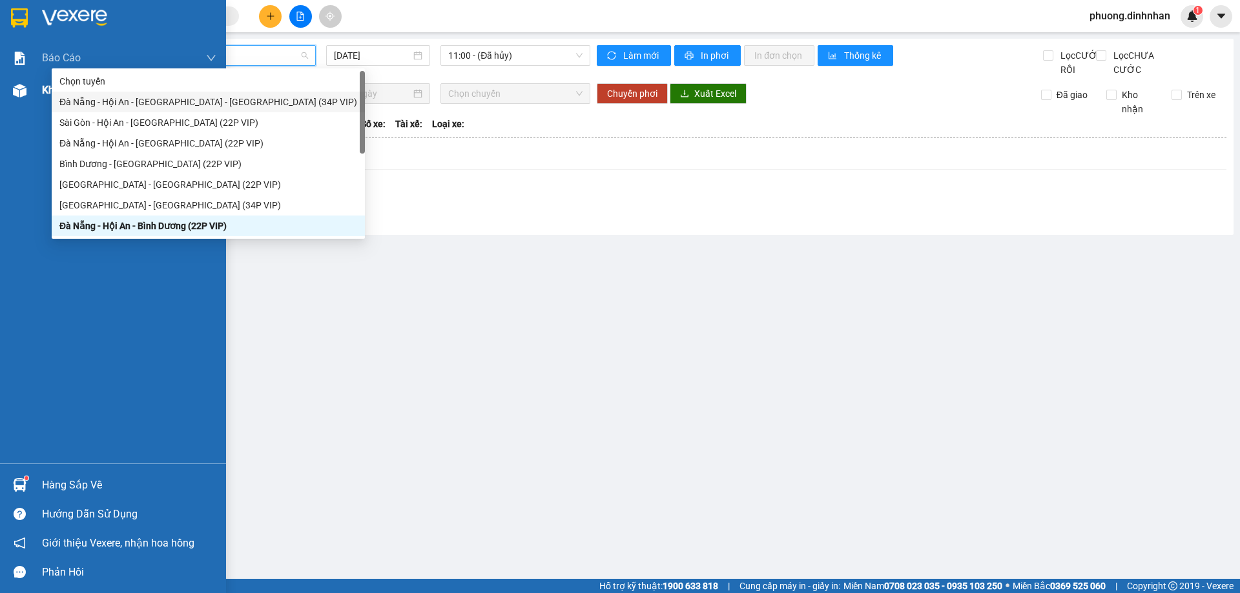
click at [14, 96] on img at bounding box center [20, 91] width 14 height 14
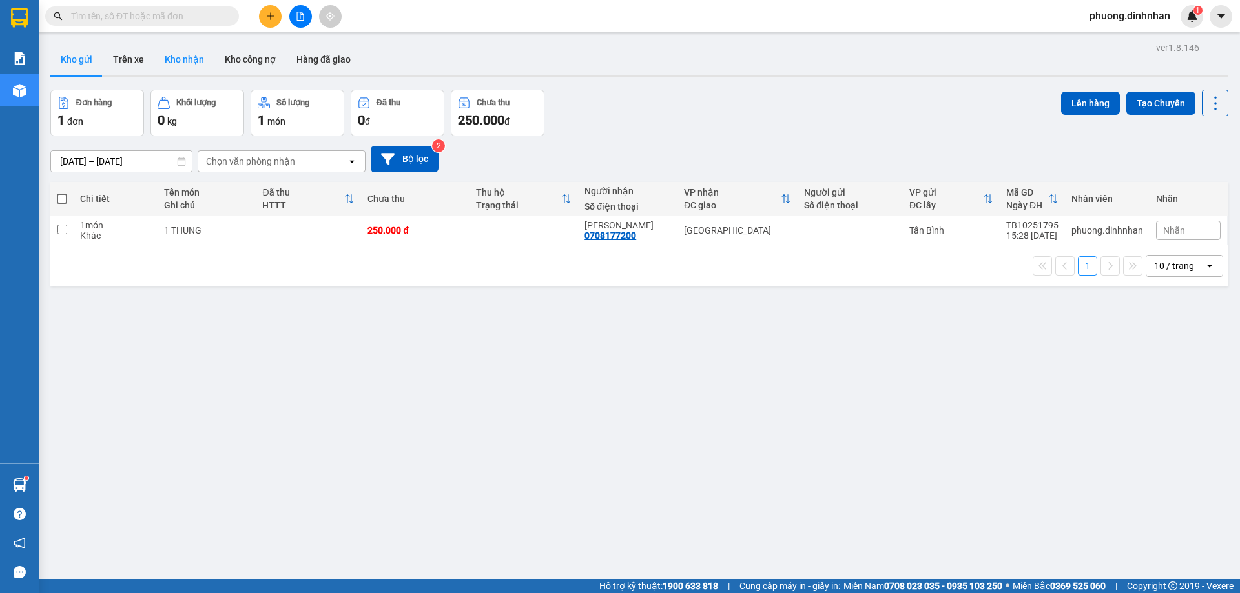
click at [181, 62] on button "Kho nhận" at bounding box center [184, 59] width 60 height 31
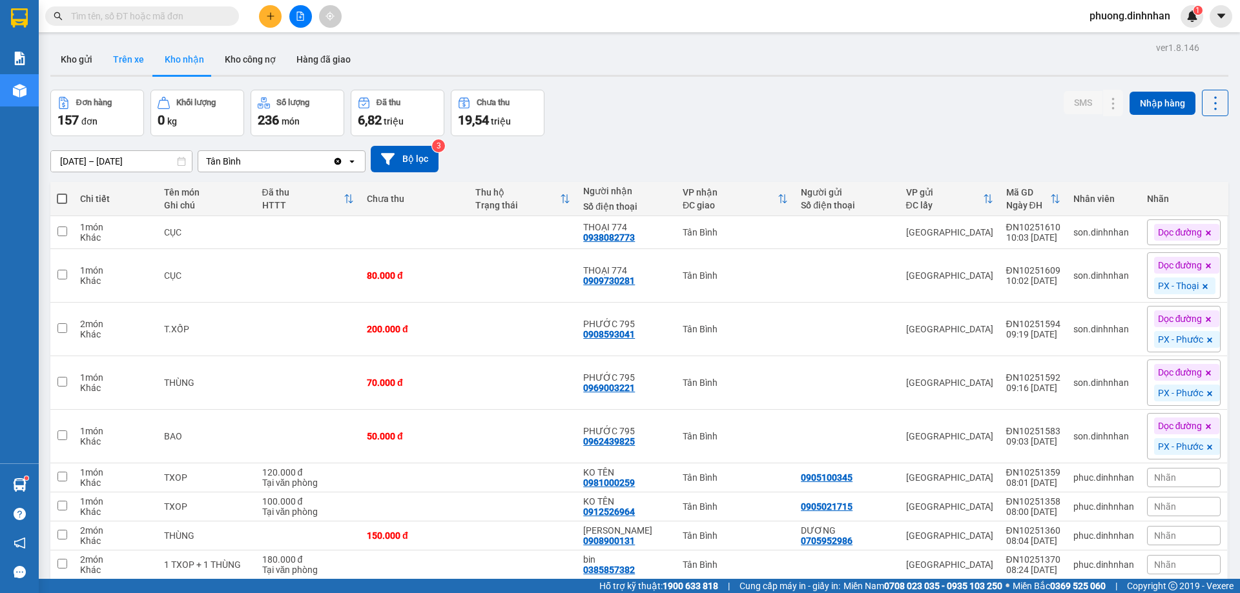
click at [118, 63] on button "Trên xe" at bounding box center [129, 59] width 52 height 31
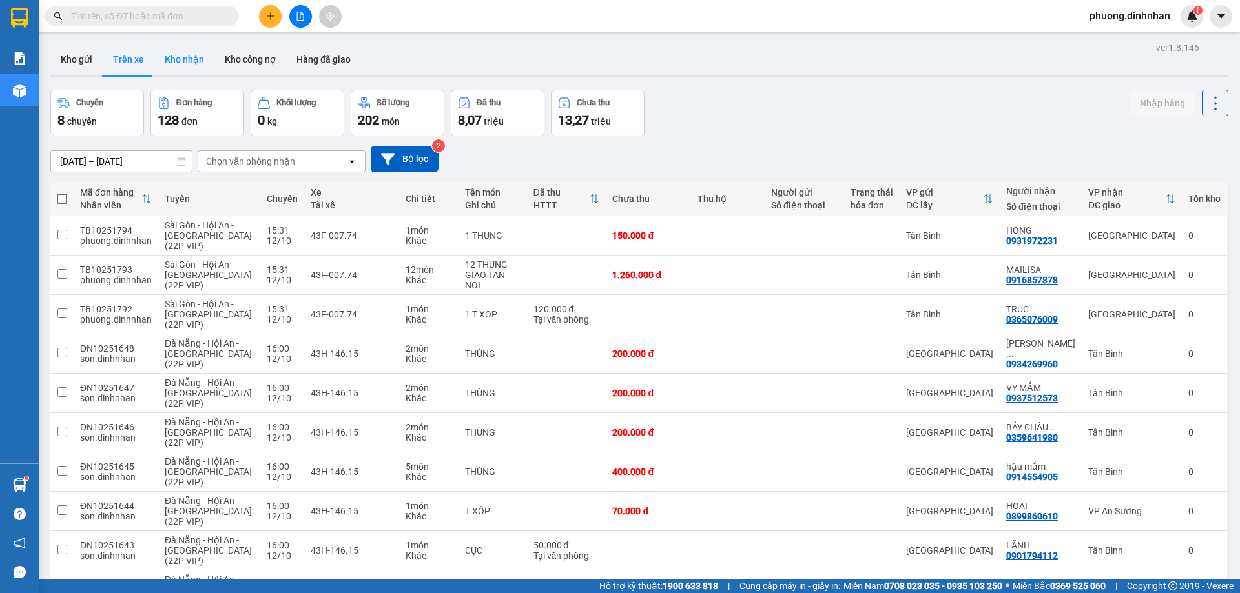
click at [181, 57] on button "Kho nhận" at bounding box center [184, 59] width 60 height 31
type input "[DATE] – [DATE]"
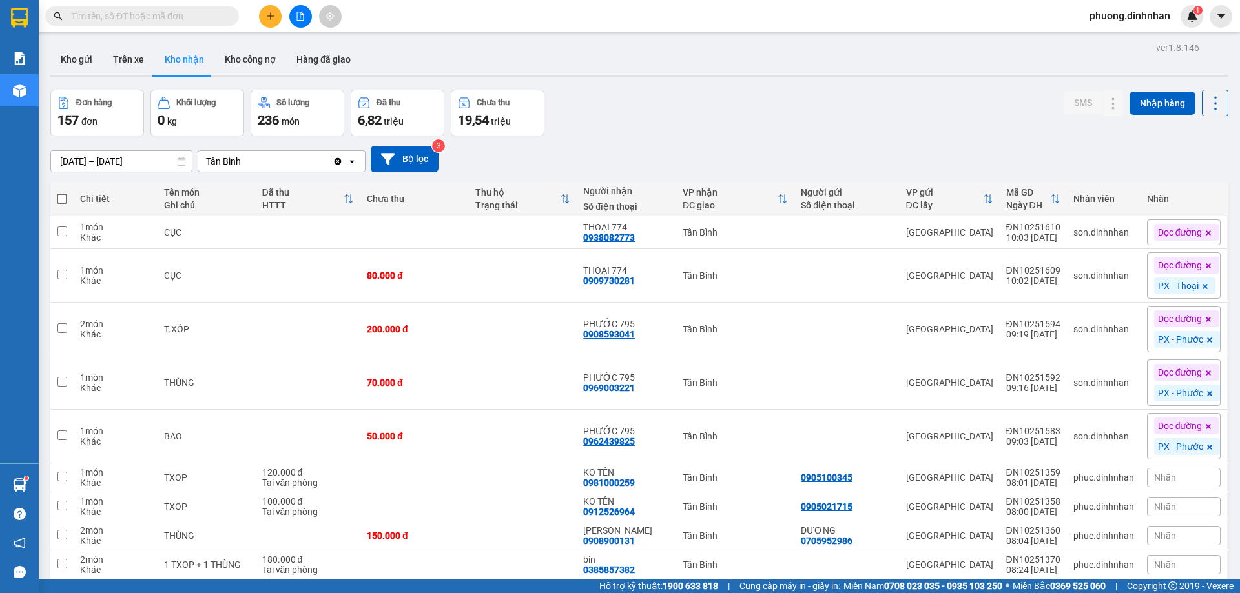
scroll to position [83, 0]
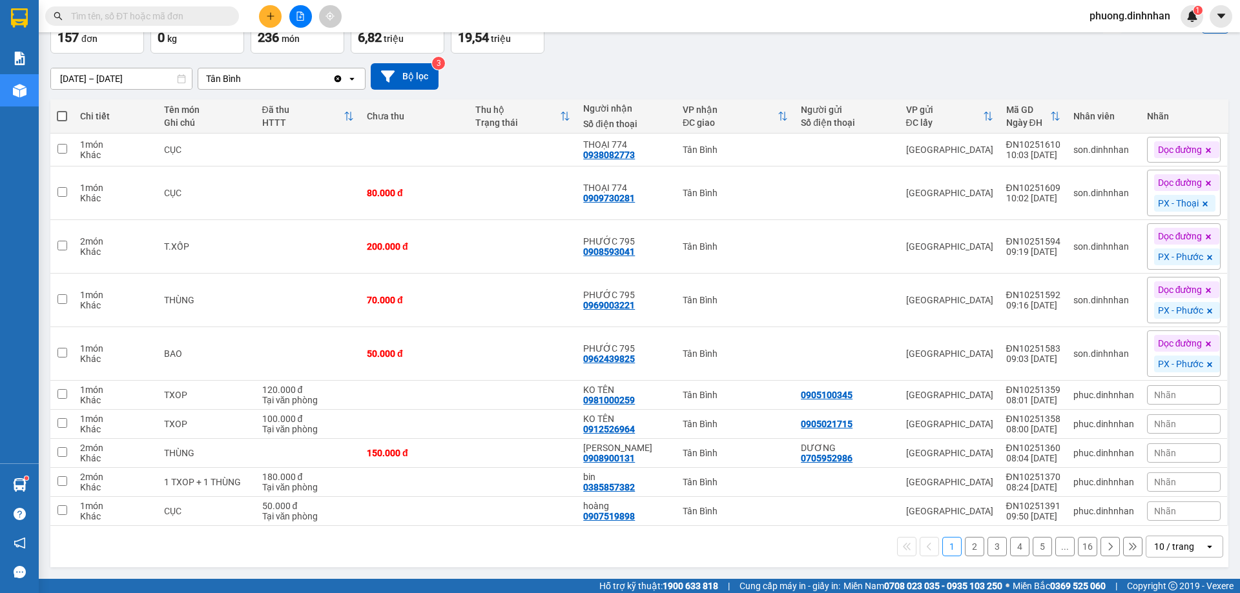
click at [965, 544] on button "2" at bounding box center [974, 546] width 19 height 19
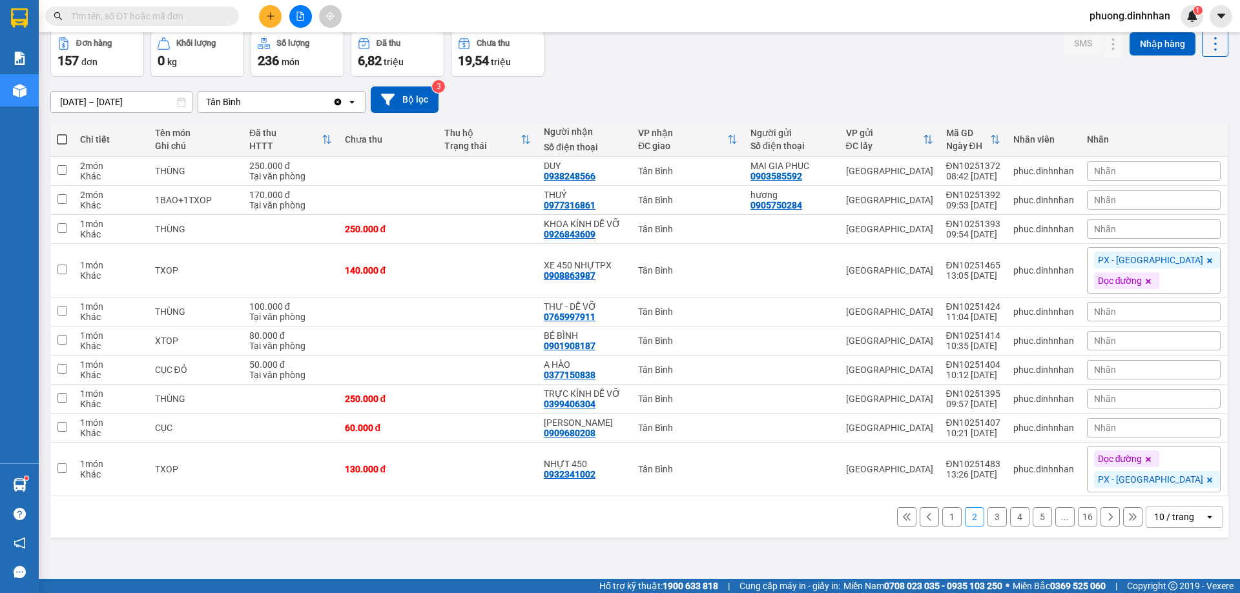
scroll to position [0, 0]
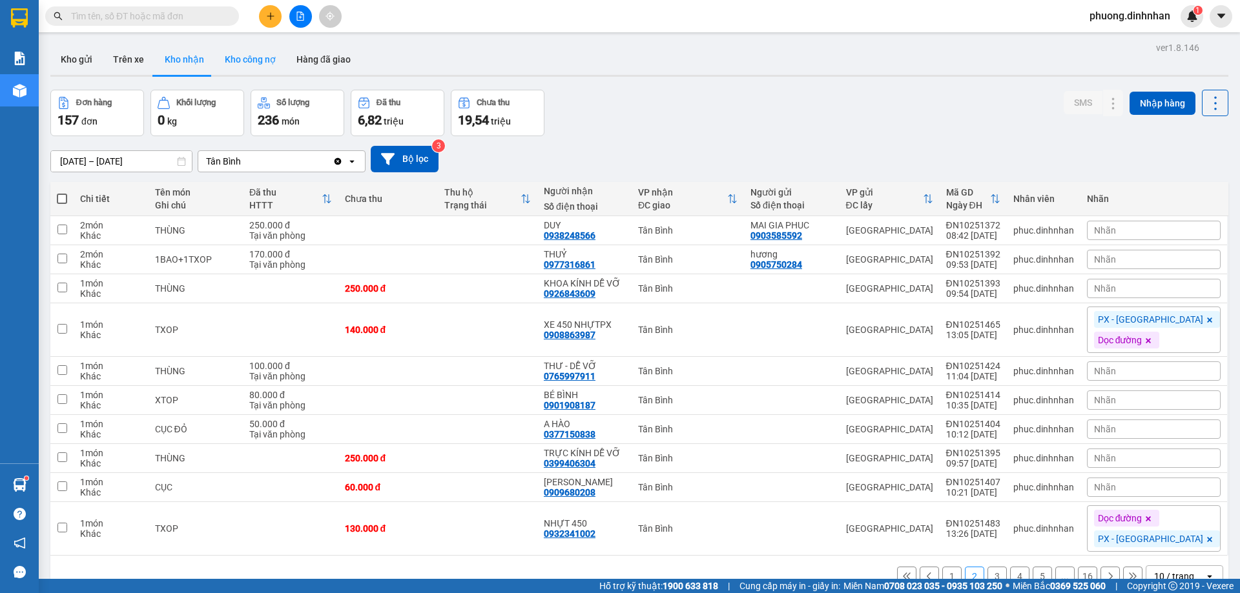
click at [259, 60] on button "Kho công nợ" at bounding box center [250, 59] width 72 height 31
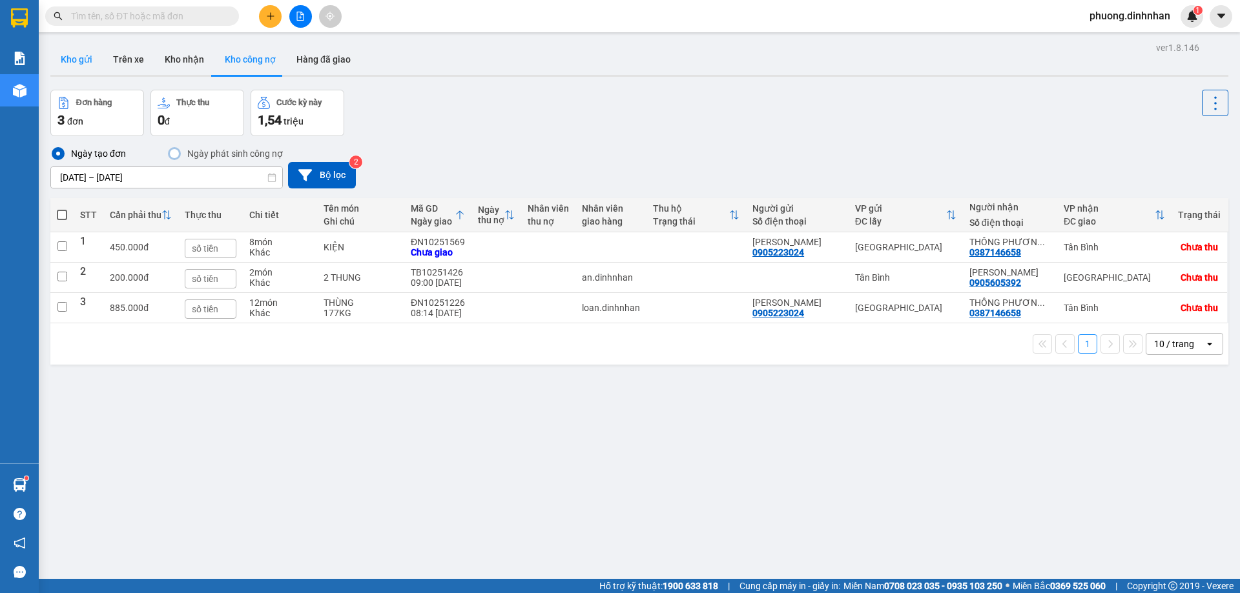
click at [79, 61] on button "Kho gửi" at bounding box center [76, 59] width 52 height 31
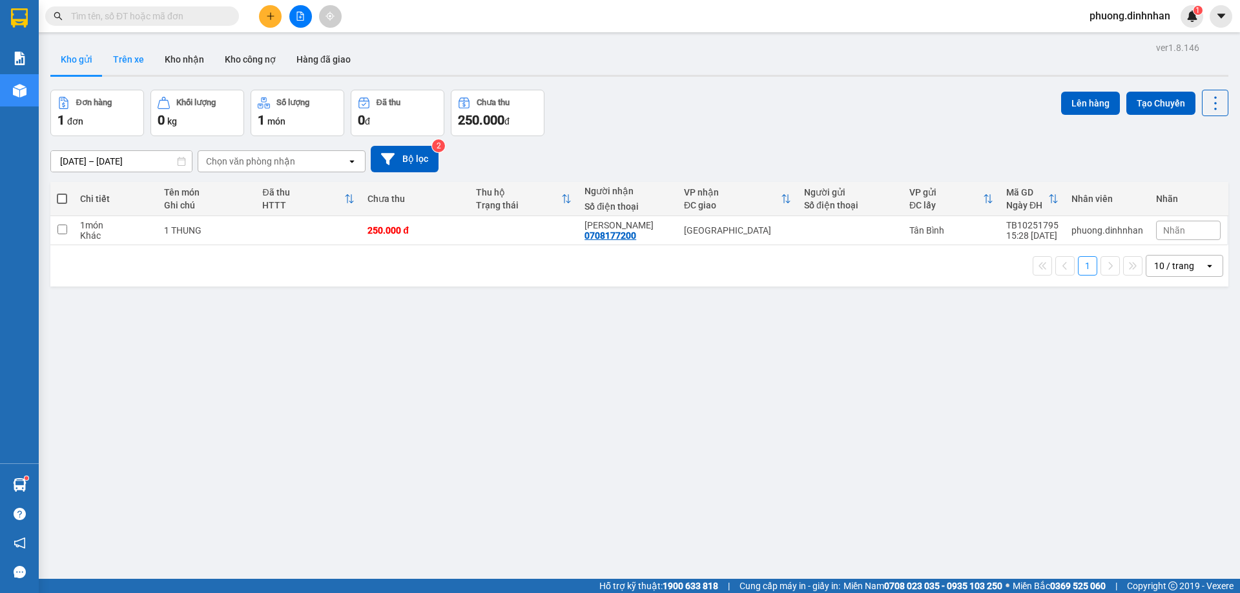
click at [129, 58] on button "Trên xe" at bounding box center [129, 59] width 52 height 31
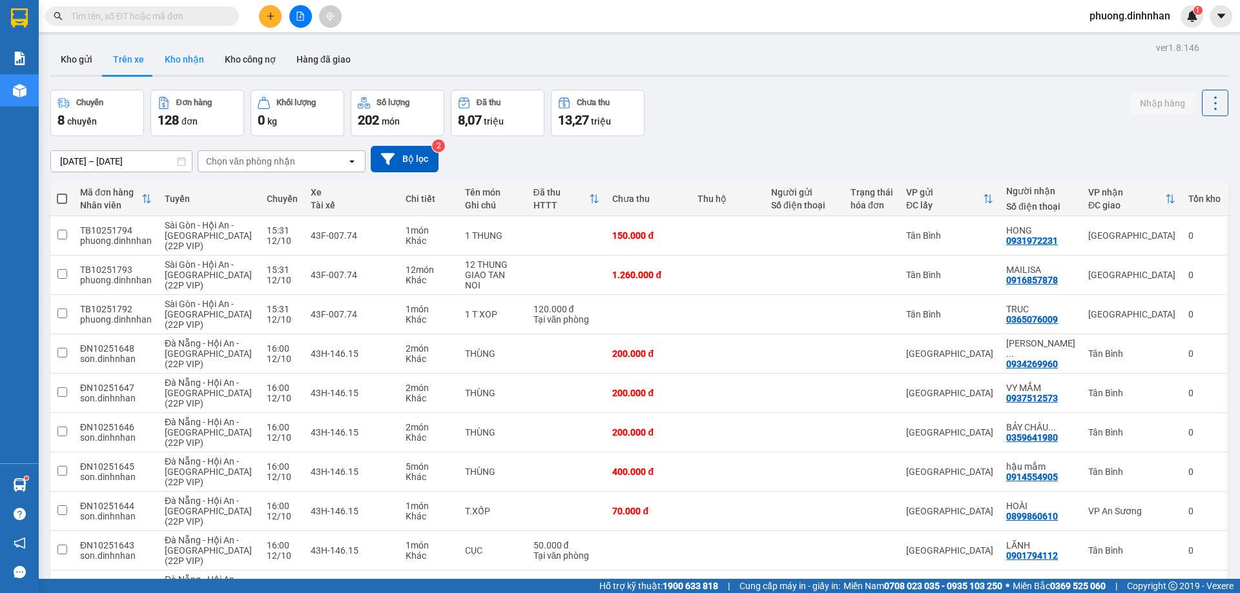
click at [187, 61] on button "Kho nhận" at bounding box center [184, 59] width 60 height 31
type input "[DATE] – [DATE]"
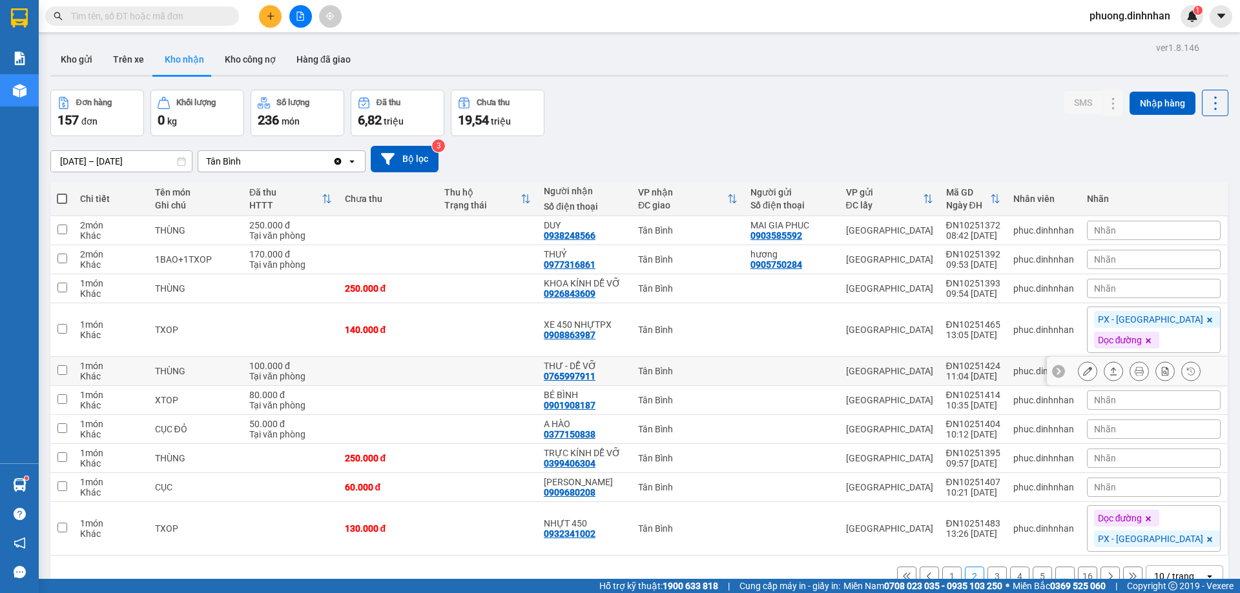
scroll to position [59, 0]
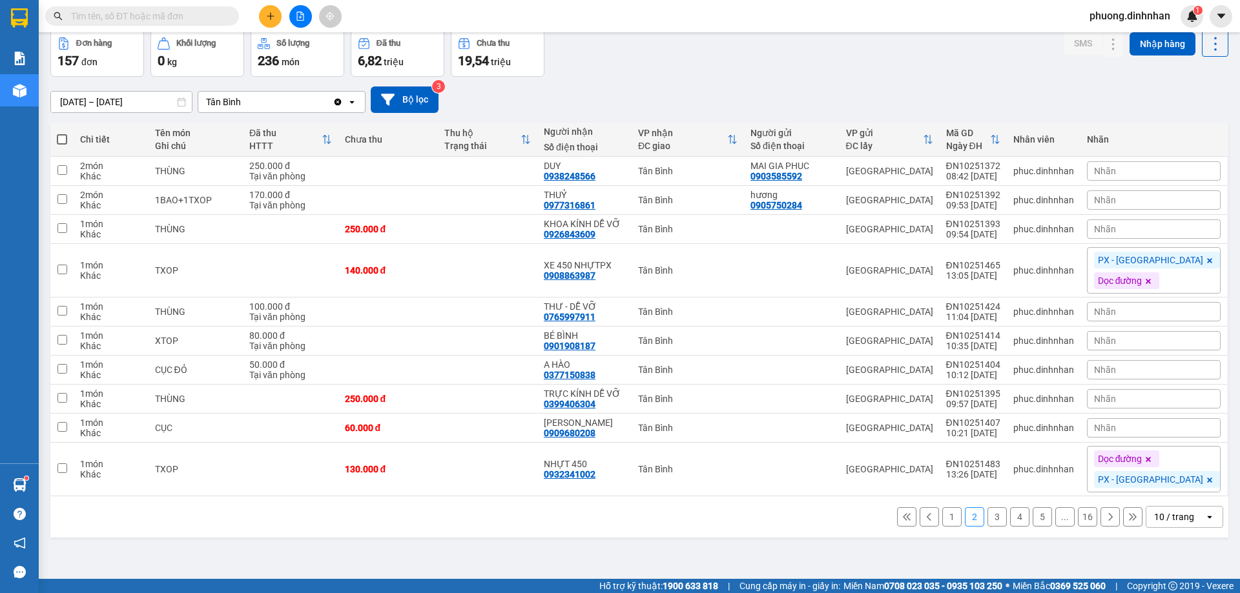
click at [945, 515] on button "1" at bounding box center [951, 517] width 19 height 19
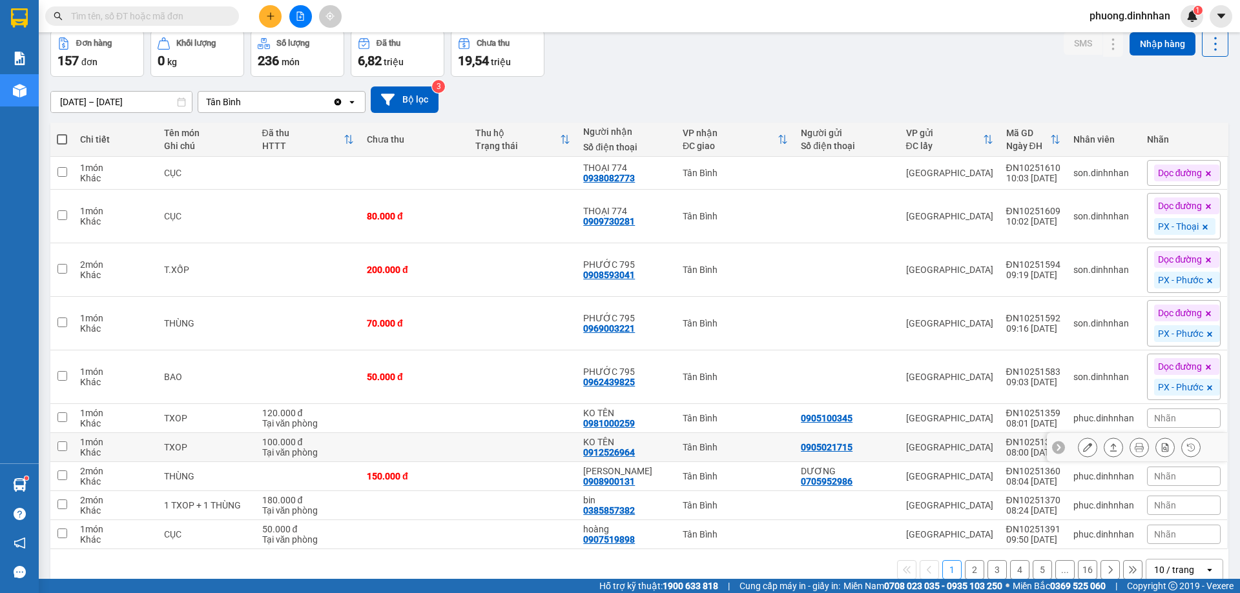
scroll to position [83, 0]
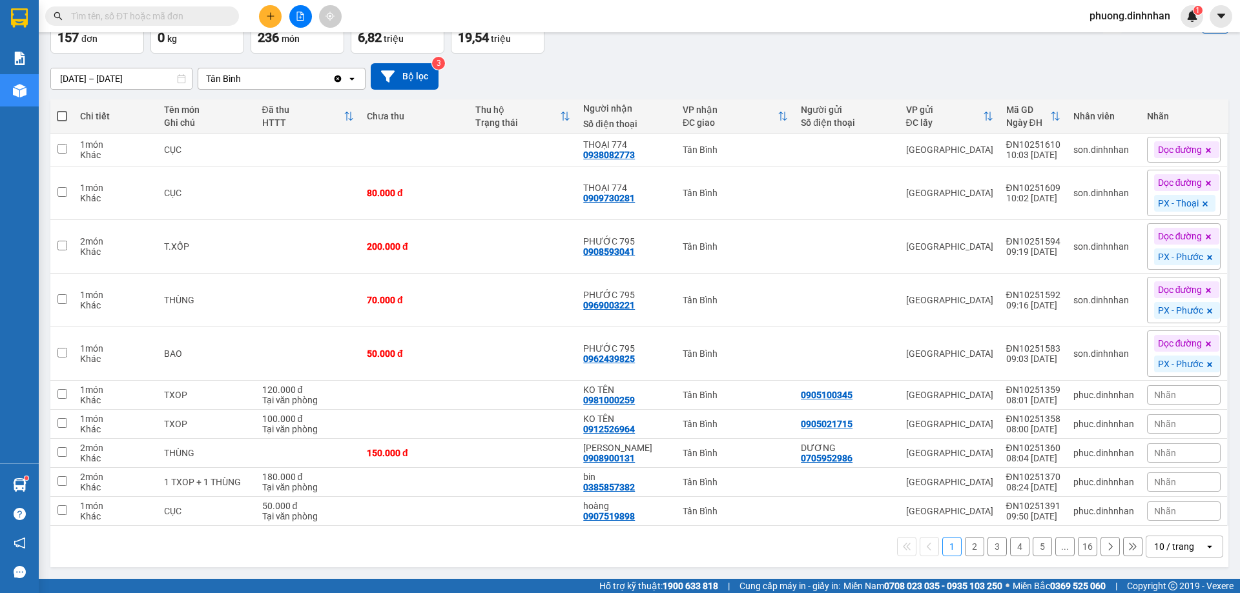
click at [967, 544] on button "2" at bounding box center [974, 546] width 19 height 19
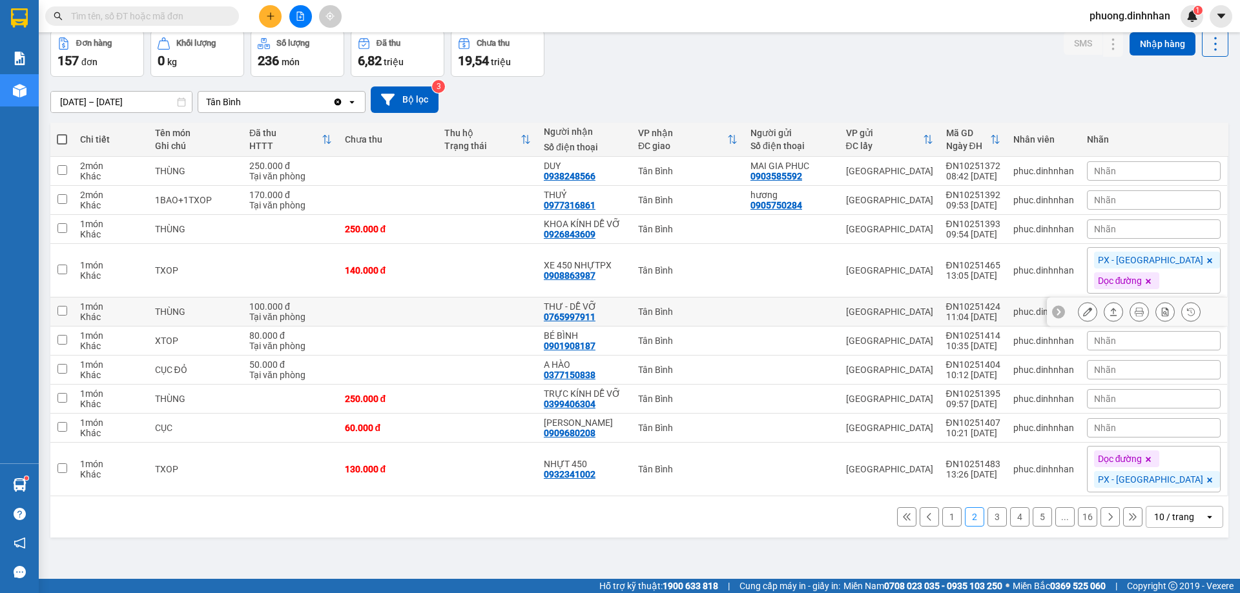
scroll to position [0, 0]
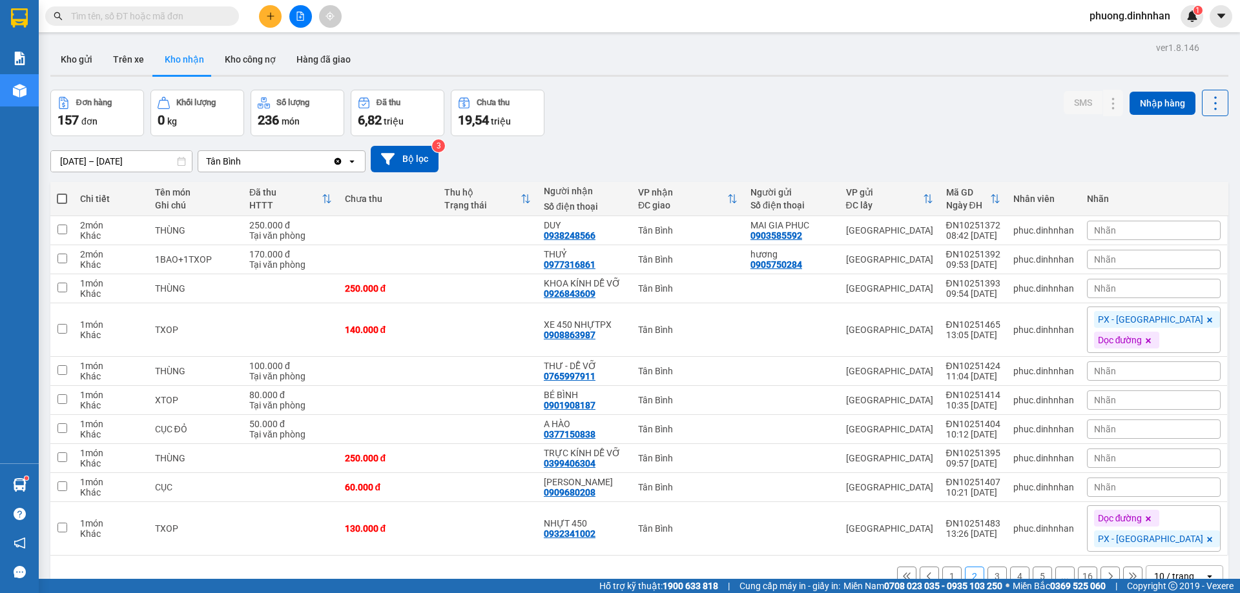
click at [151, 16] on input "text" at bounding box center [147, 16] width 152 height 14
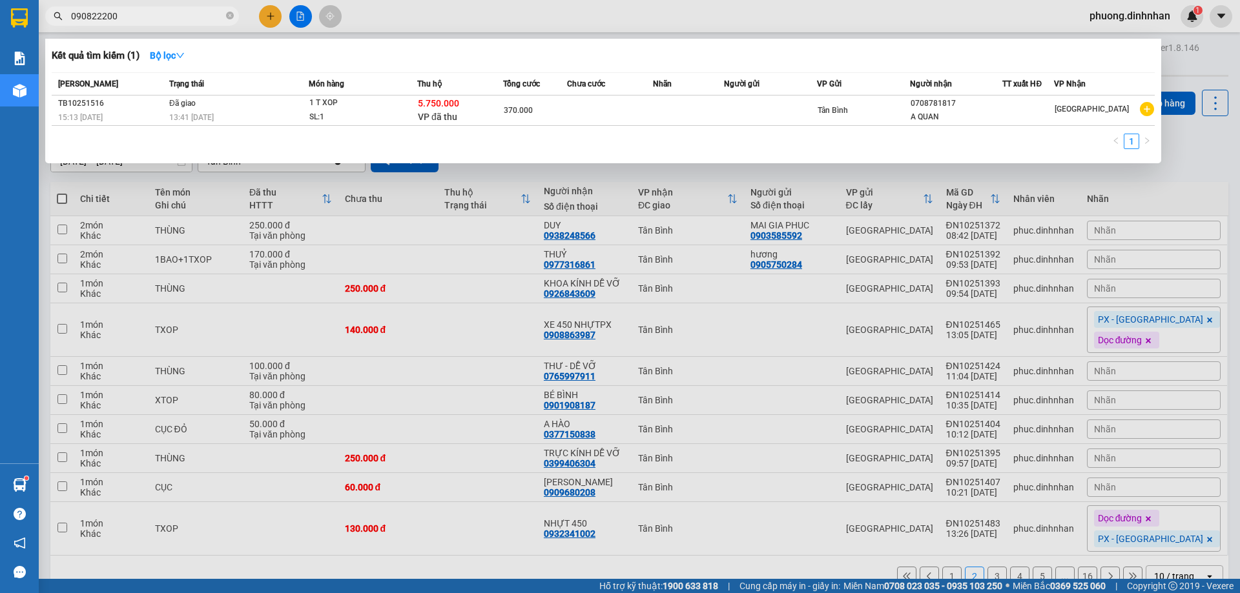
type input "0908222000"
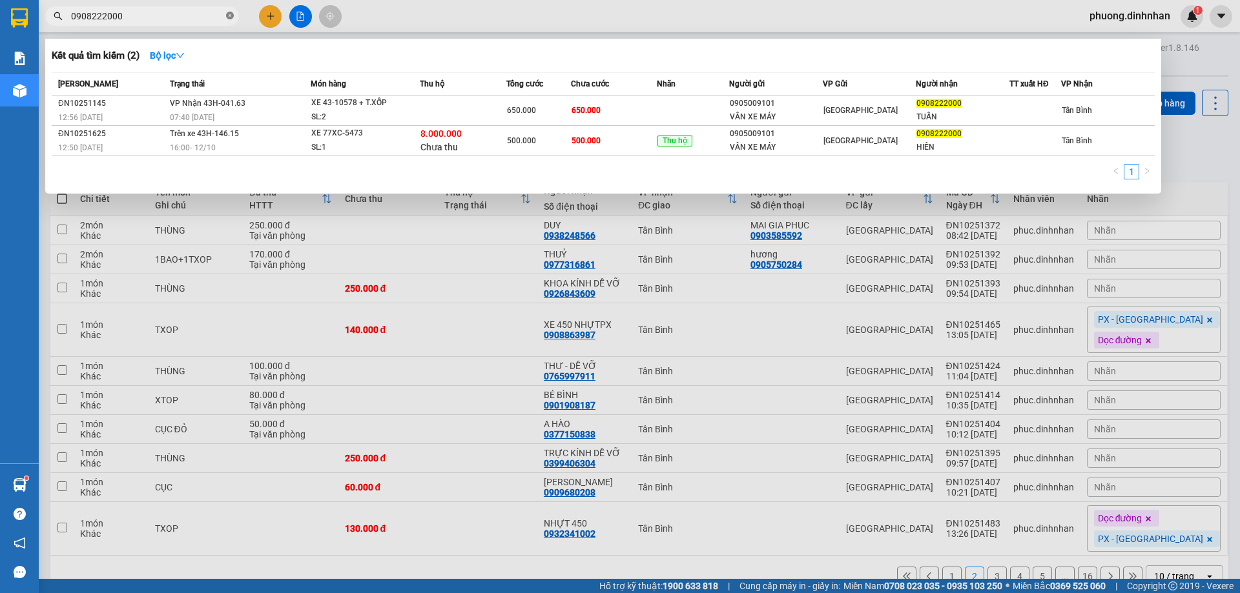
click at [231, 14] on icon "close-circle" at bounding box center [230, 16] width 8 height 8
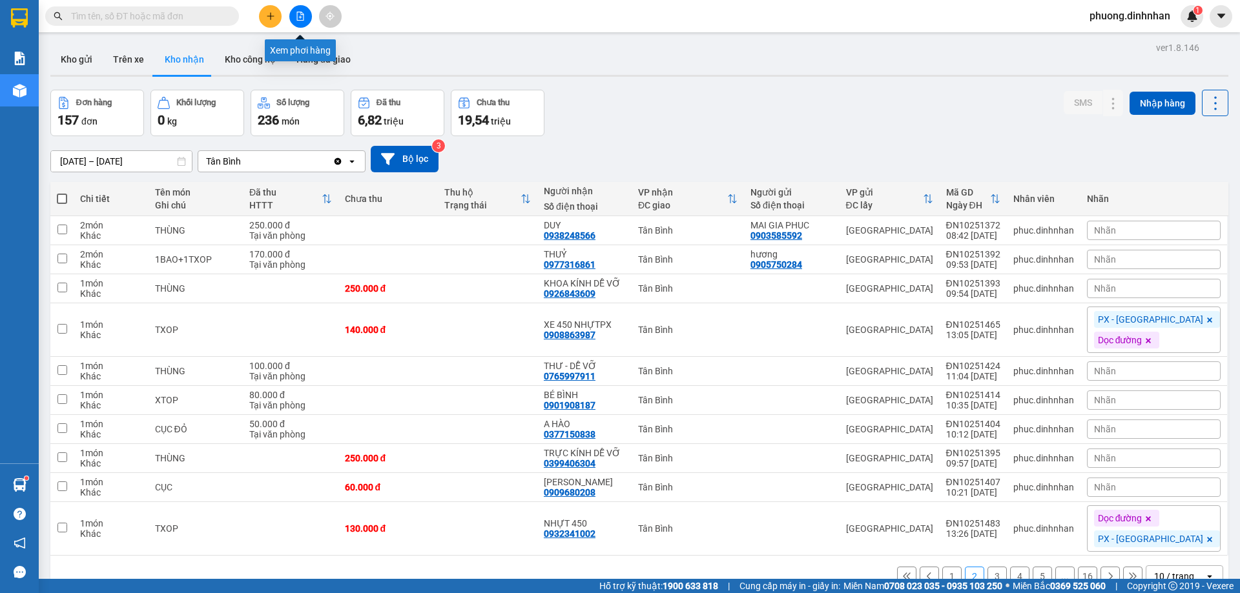
click at [298, 19] on icon "file-add" at bounding box center [300, 16] width 9 height 9
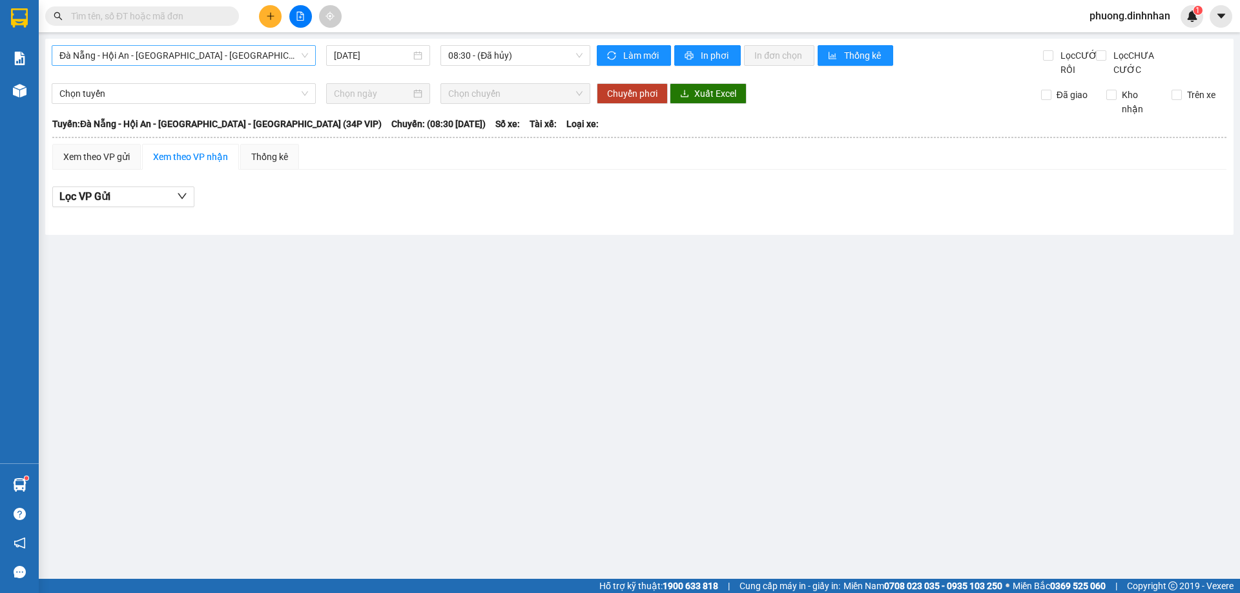
click at [238, 56] on span "Đà Nẵng - Hội An - [GEOGRAPHIC_DATA] - [GEOGRAPHIC_DATA] (34P VIP)" at bounding box center [183, 55] width 249 height 19
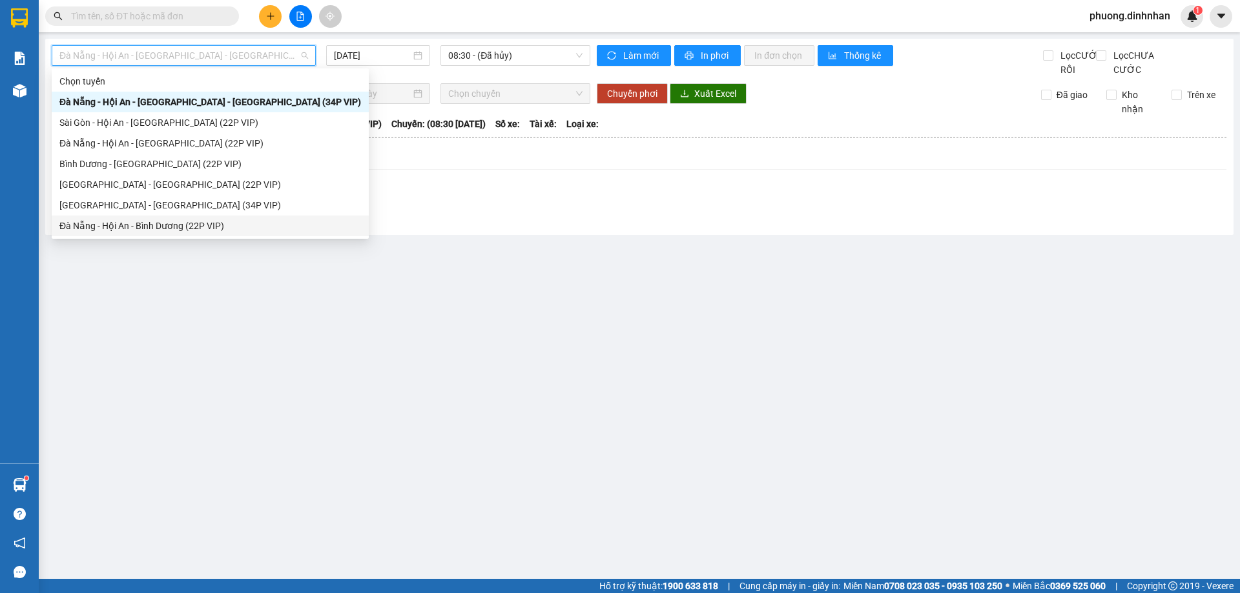
click at [154, 220] on div "Đà Nẵng - Hội An - Bình Dương (22P VIP)" at bounding box center [210, 226] width 302 height 14
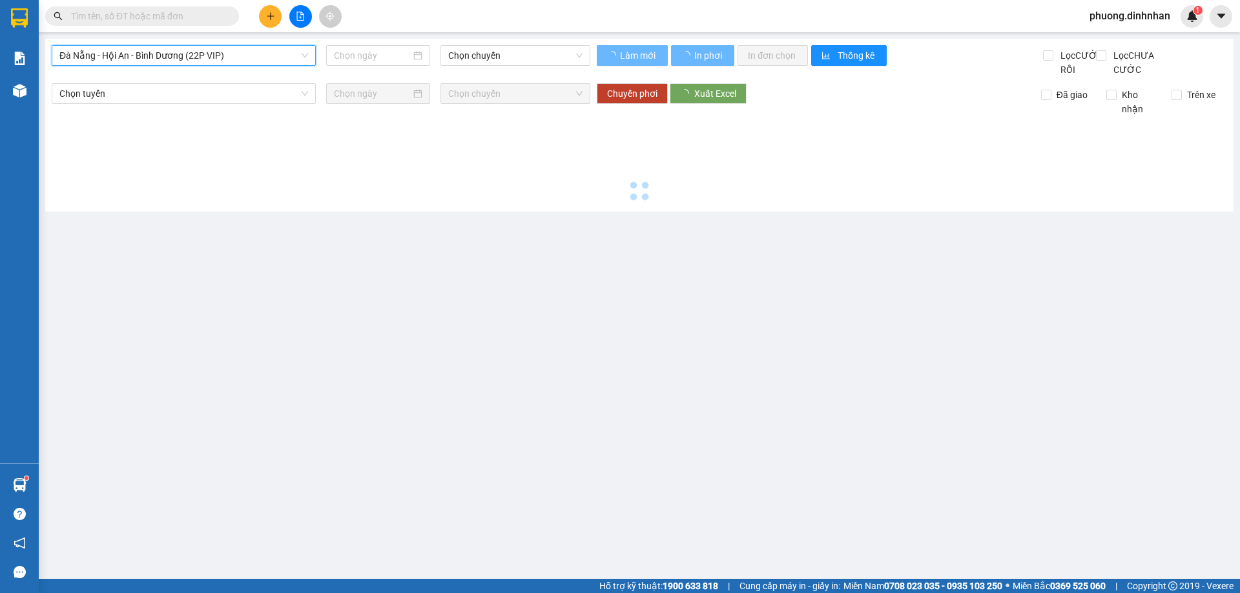
type input "[DATE]"
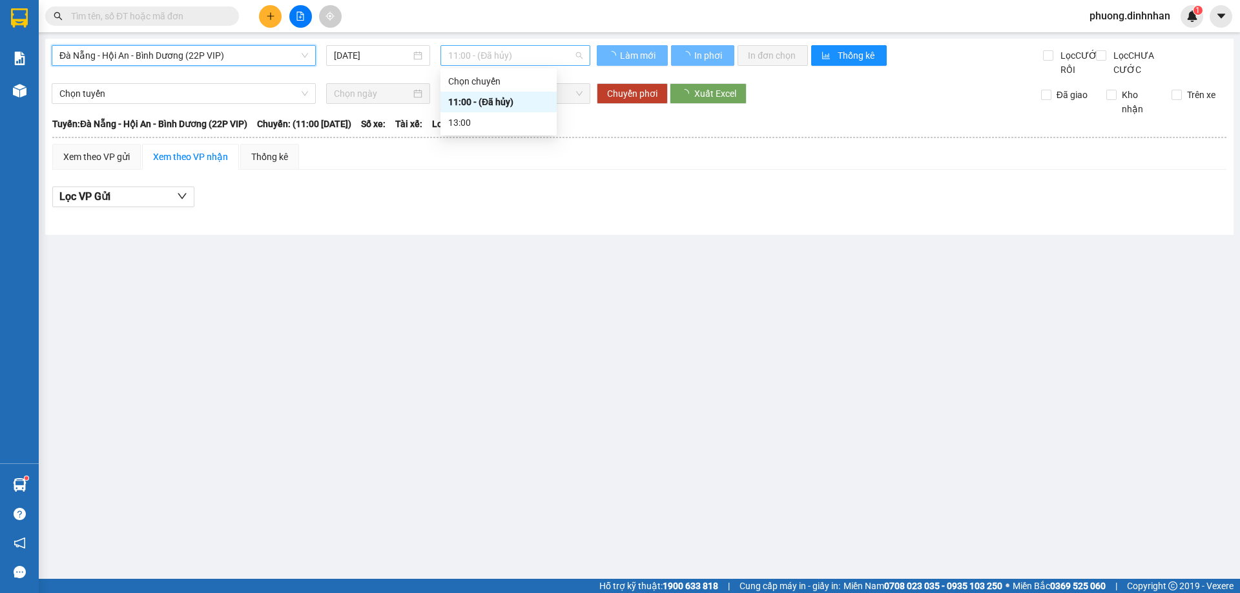
click at [519, 54] on span "11:00 - (Đã hủy)" at bounding box center [515, 55] width 134 height 19
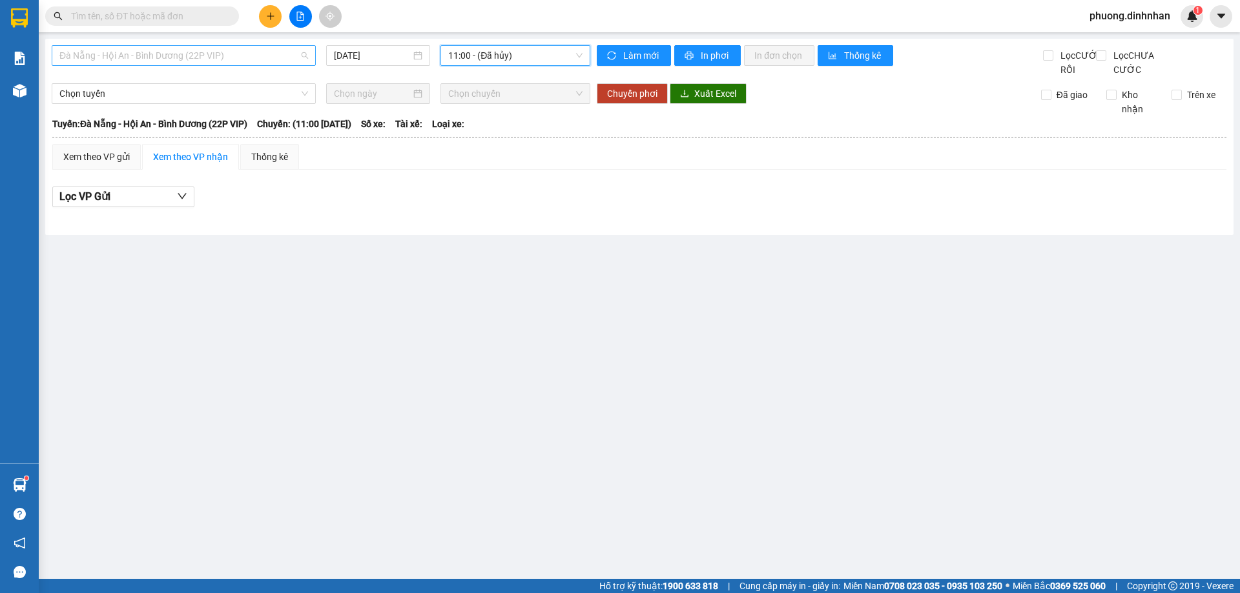
click at [257, 65] on span "Đà Nẵng - Hội An - Bình Dương (22P VIP)" at bounding box center [183, 55] width 249 height 19
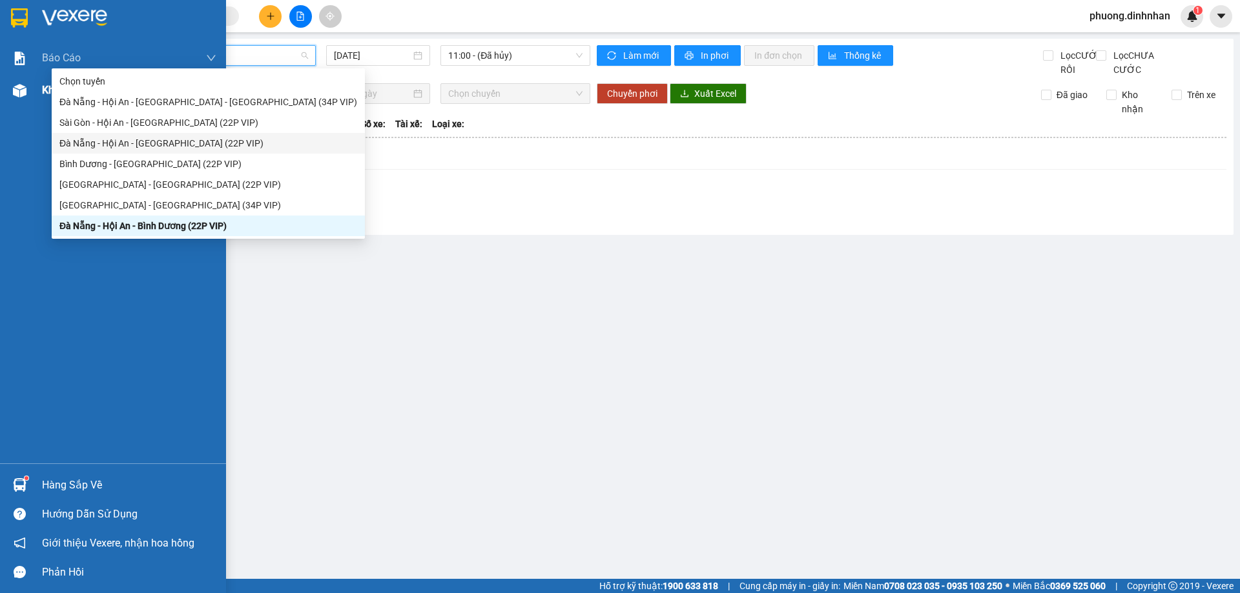
click at [17, 94] on img at bounding box center [20, 91] width 14 height 14
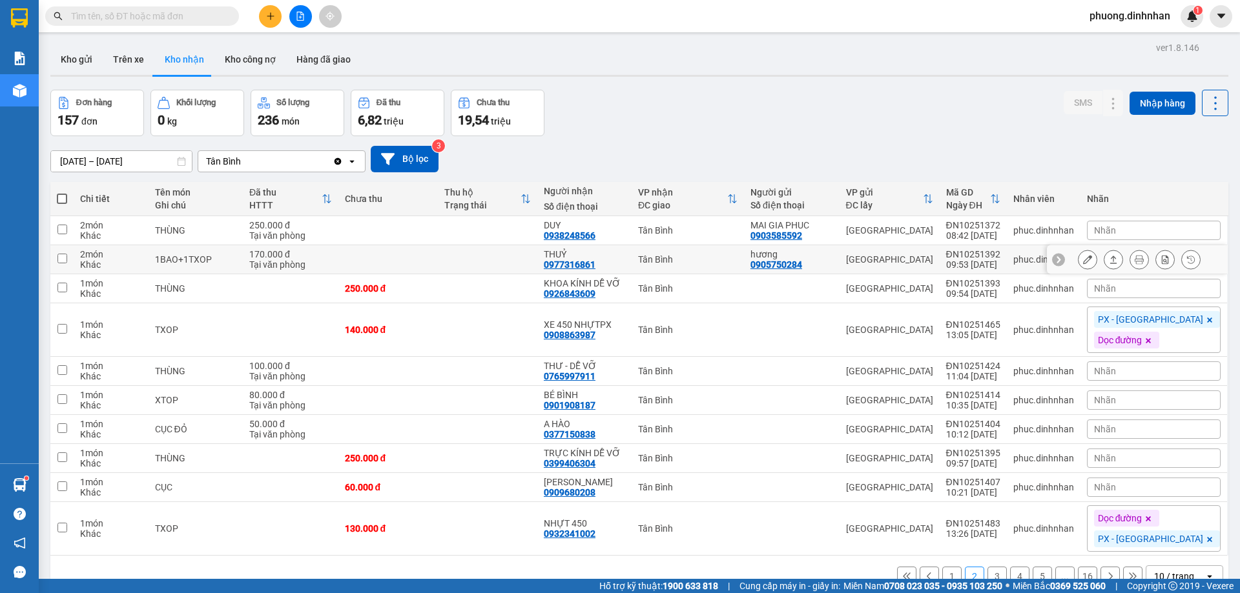
scroll to position [59, 0]
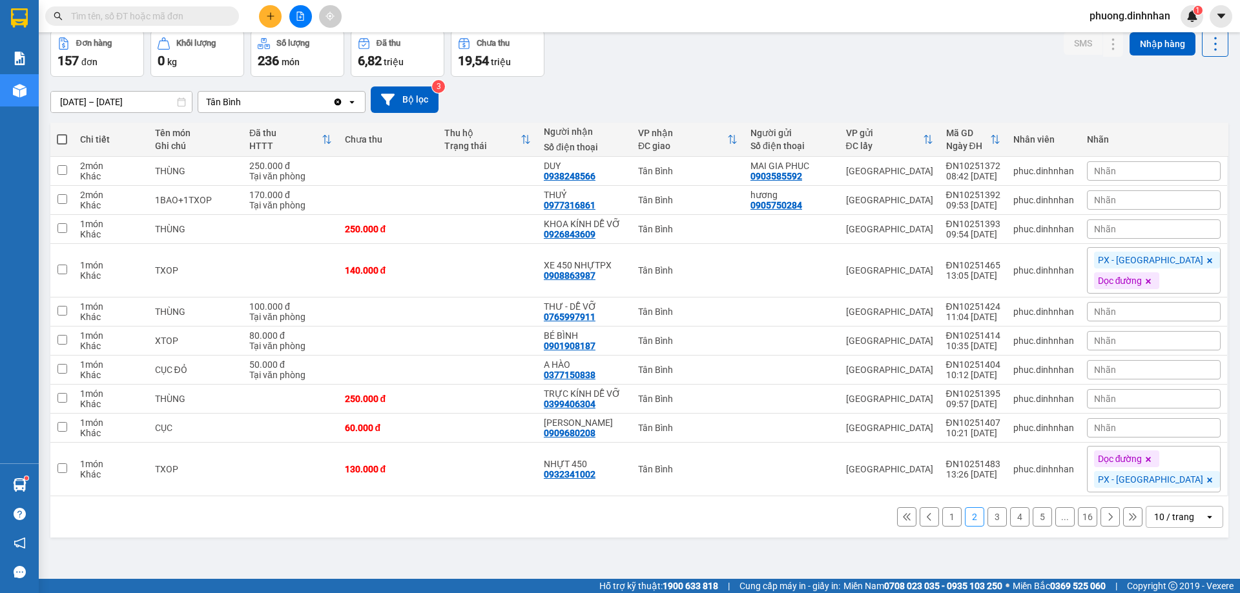
click at [942, 519] on button "1" at bounding box center [951, 517] width 19 height 19
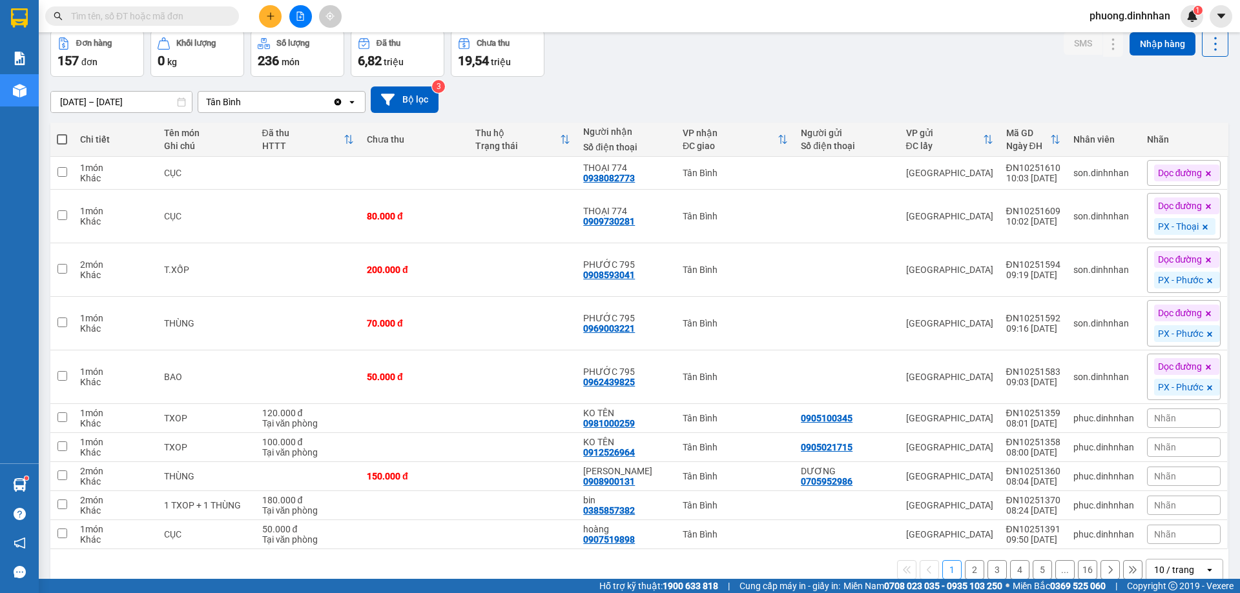
scroll to position [0, 0]
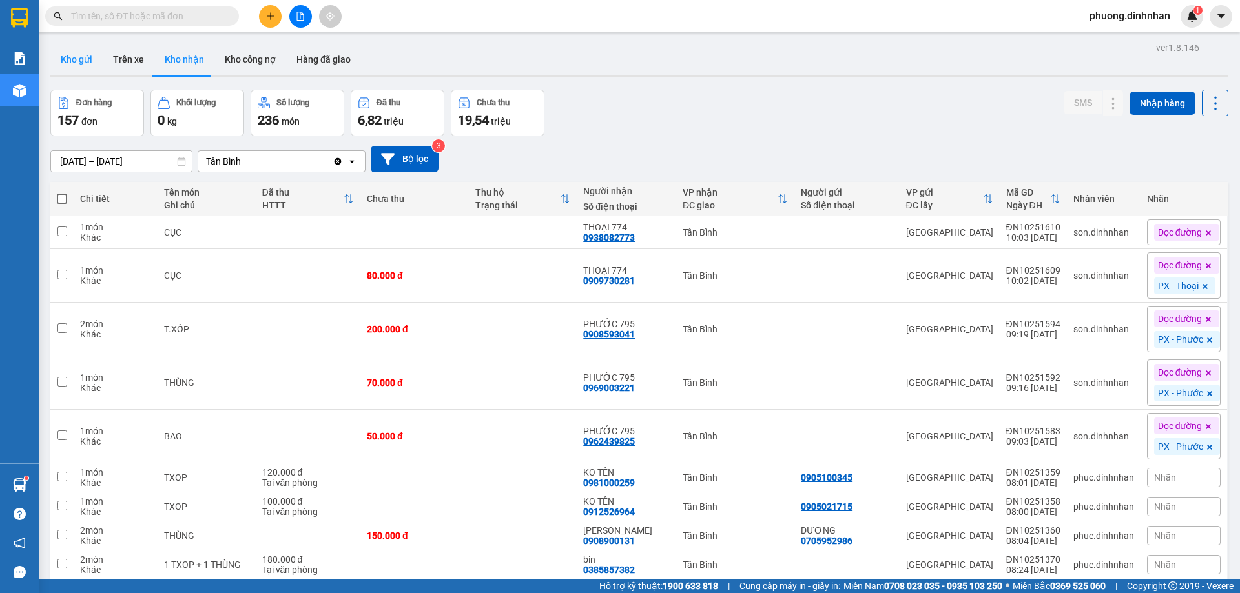
click at [69, 59] on button "Kho gửi" at bounding box center [76, 59] width 52 height 31
